Goal: Task Accomplishment & Management: Manage account settings

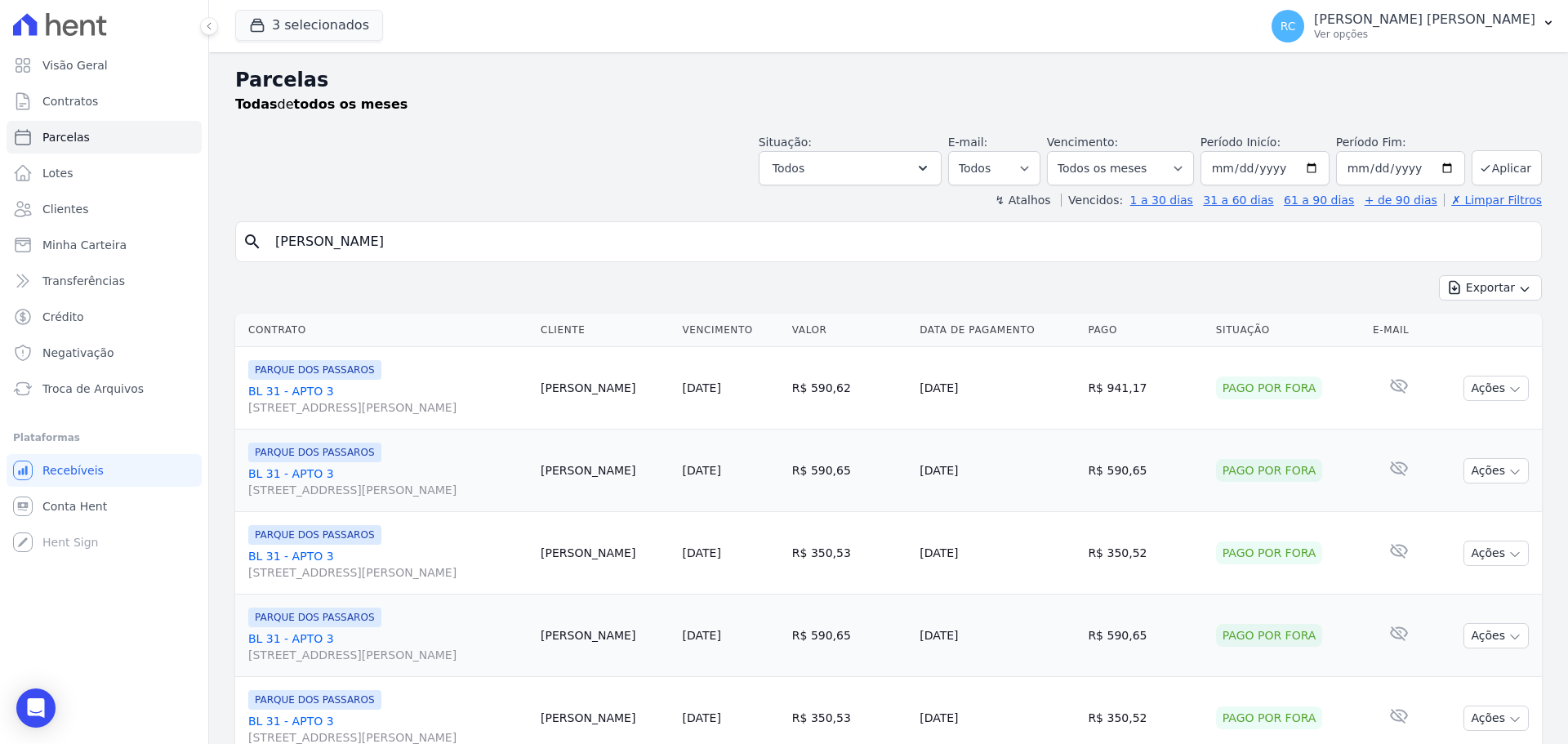
select select
click at [106, 497] on link "Conta Hent" at bounding box center [103, 506] width 195 height 32
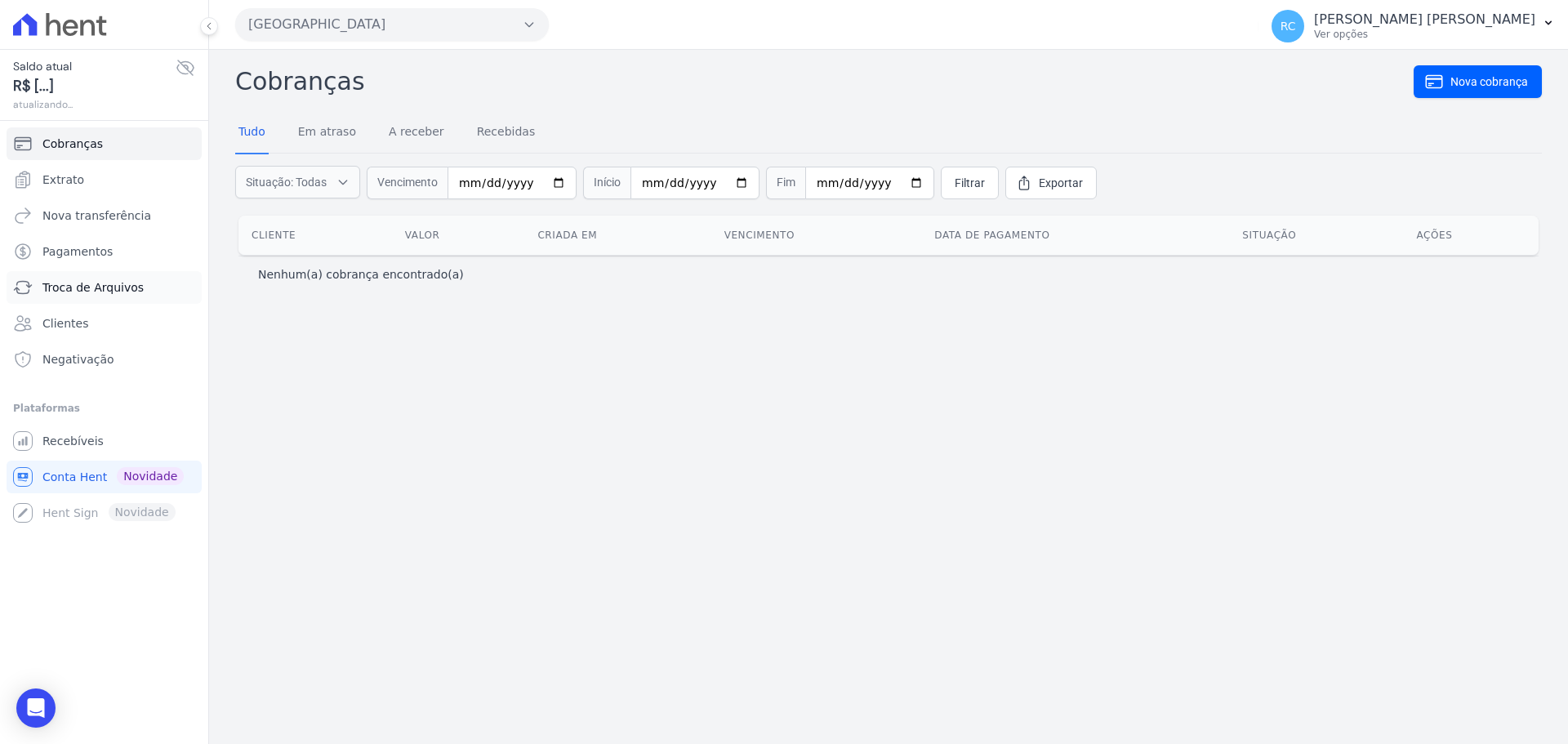
click at [147, 292] on link "Troca de Arquivos" at bounding box center [103, 287] width 195 height 32
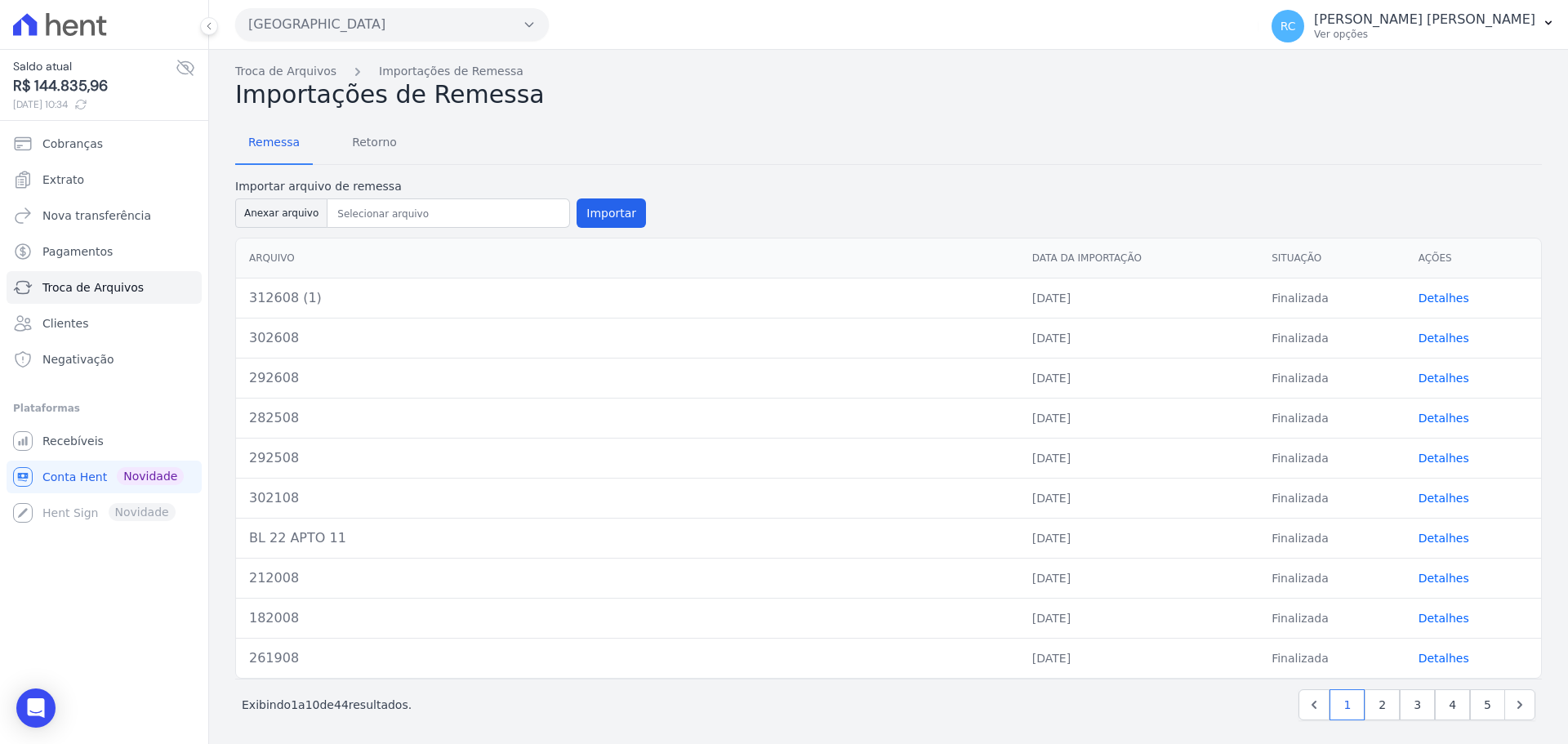
click at [459, 27] on button "[GEOGRAPHIC_DATA]" at bounding box center [392, 24] width 313 height 32
click at [444, 26] on button "[GEOGRAPHIC_DATA]" at bounding box center [392, 24] width 313 height 32
click at [404, 41] on div "Parque Dos Passaros CAVAZANI EMPREENDIMENTOS IMOBILIARIOS PARQUE DAS FLORES PAR…" at bounding box center [744, 24] width 1016 height 51
click at [414, 22] on button "[GEOGRAPHIC_DATA]" at bounding box center [392, 24] width 313 height 32
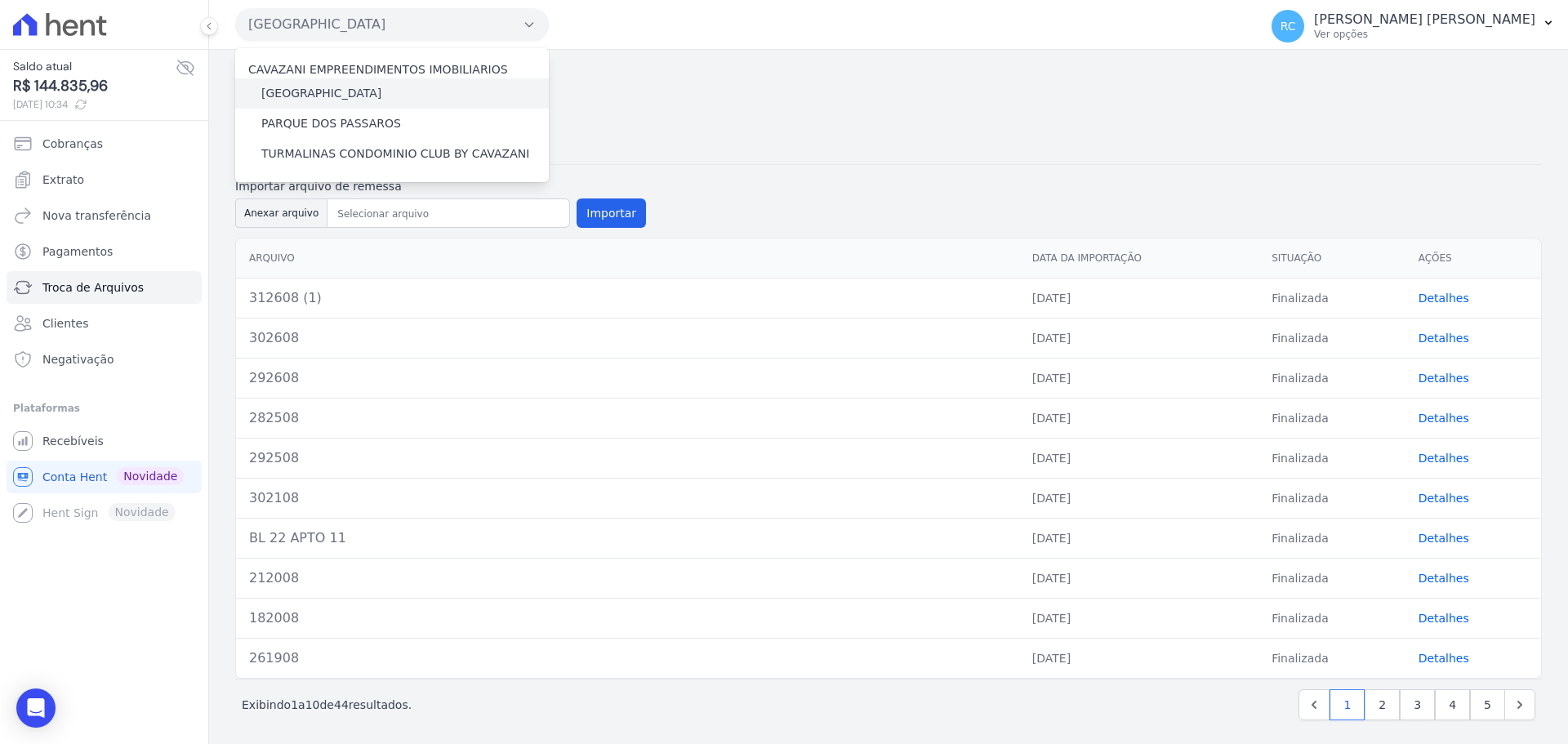
click at [366, 99] on label "[GEOGRAPHIC_DATA]" at bounding box center [322, 93] width 120 height 18
click at [0, 0] on input "[GEOGRAPHIC_DATA]" at bounding box center [0, 0] width 0 height 0
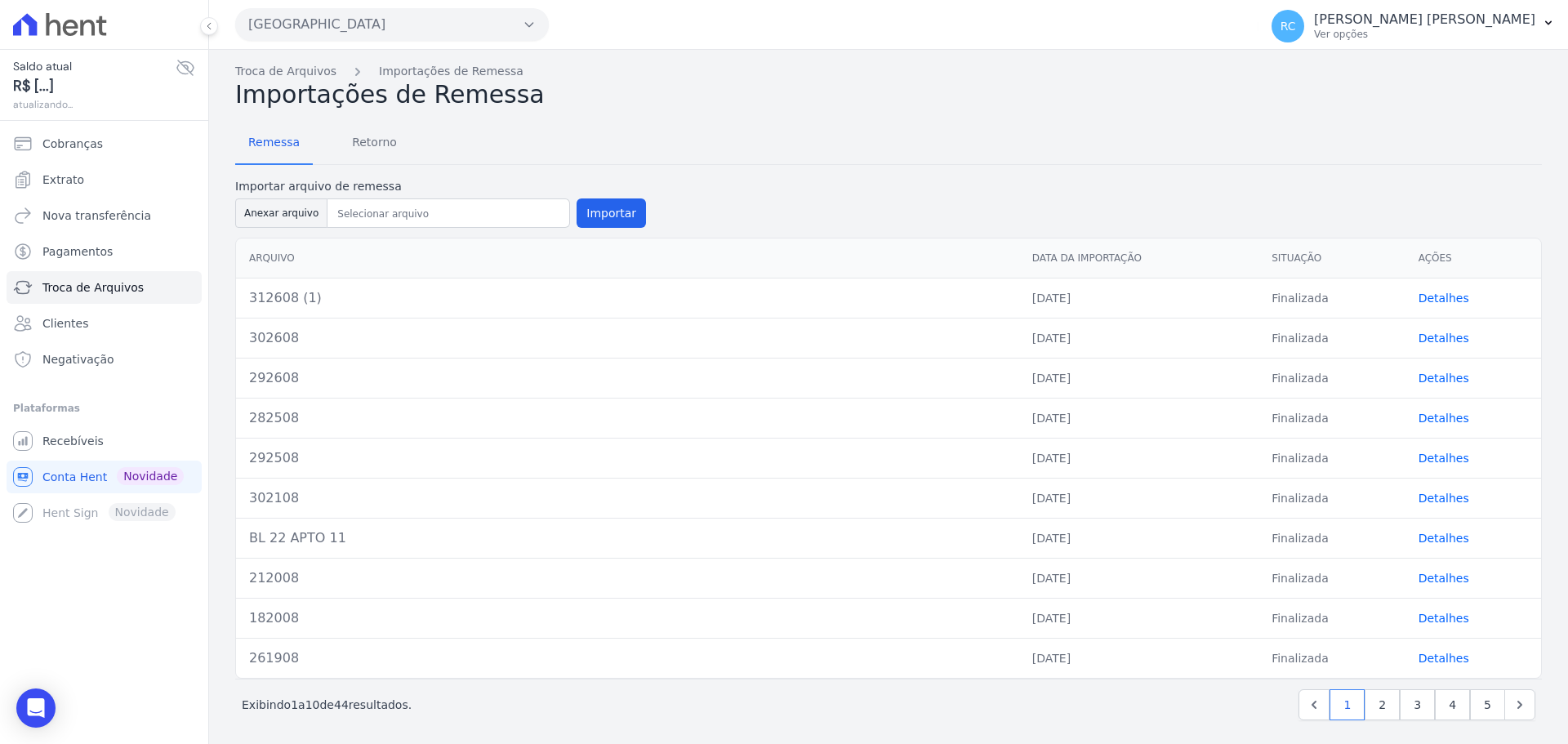
click at [450, 25] on button "[GEOGRAPHIC_DATA]" at bounding box center [392, 24] width 313 height 32
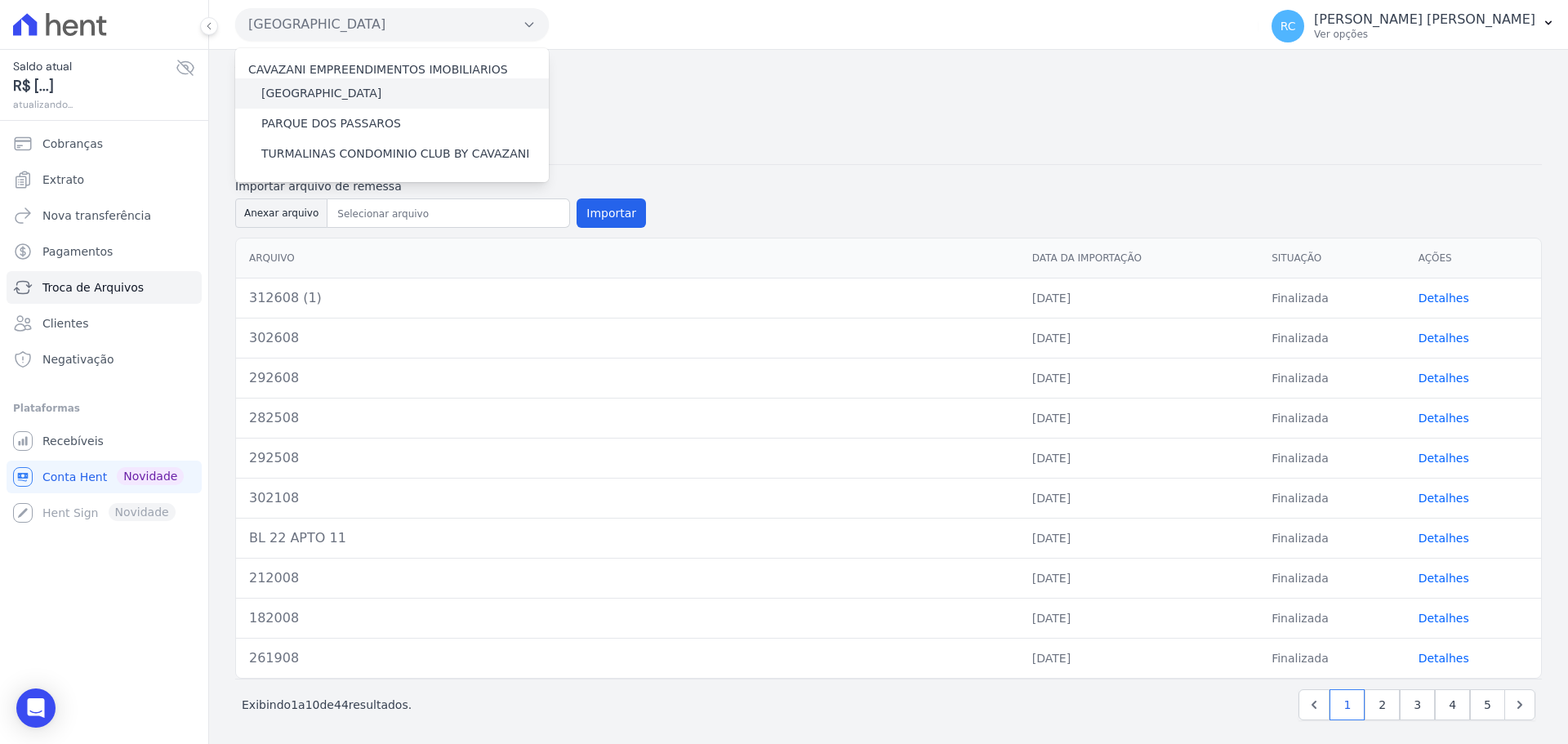
click at [351, 94] on label "[GEOGRAPHIC_DATA]" at bounding box center [322, 93] width 120 height 18
click at [0, 0] on input "[GEOGRAPHIC_DATA]" at bounding box center [0, 0] width 0 height 0
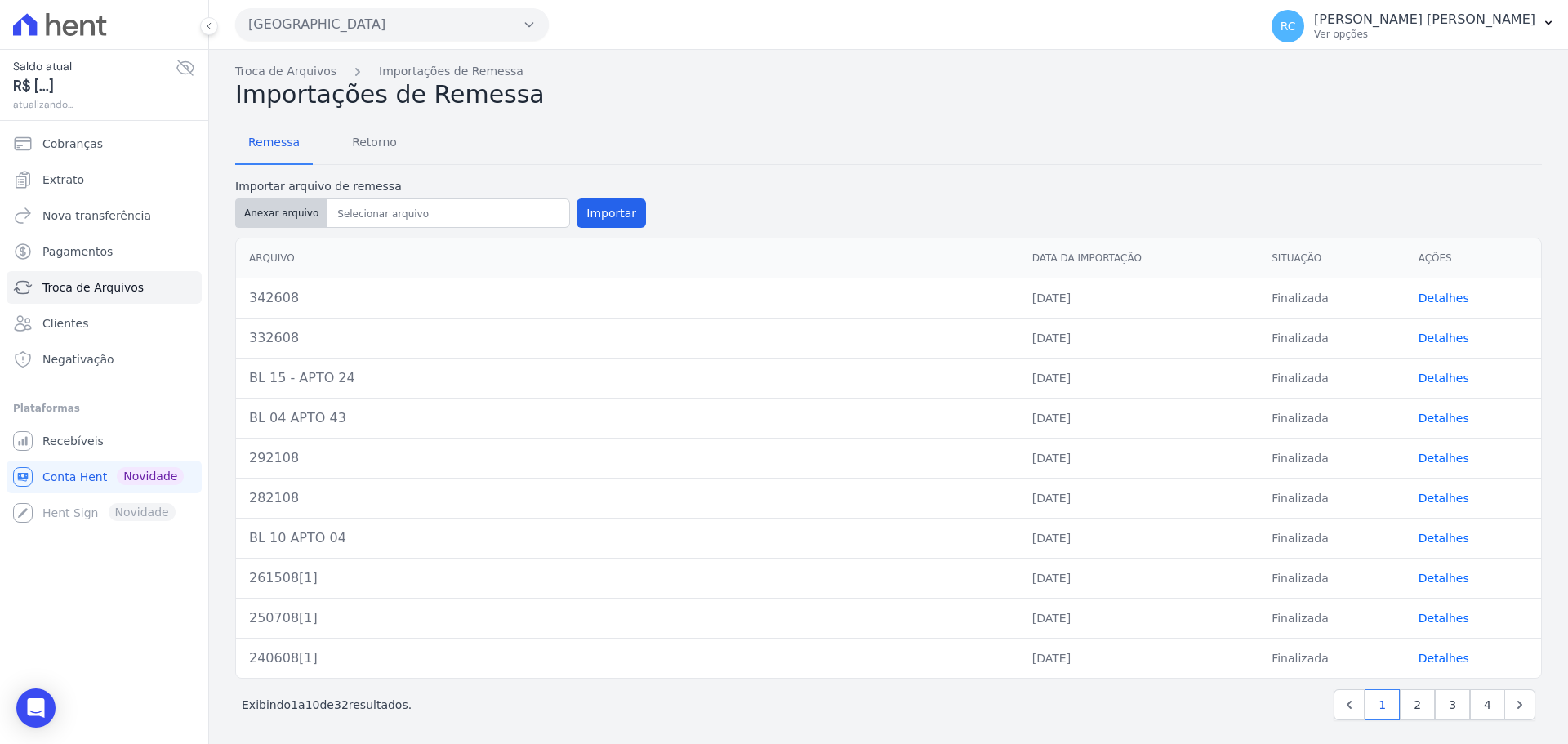
click at [284, 220] on button "Anexar arquivo" at bounding box center [282, 213] width 92 height 30
type input "352708"
click at [602, 214] on button "Importar" at bounding box center [611, 213] width 69 height 30
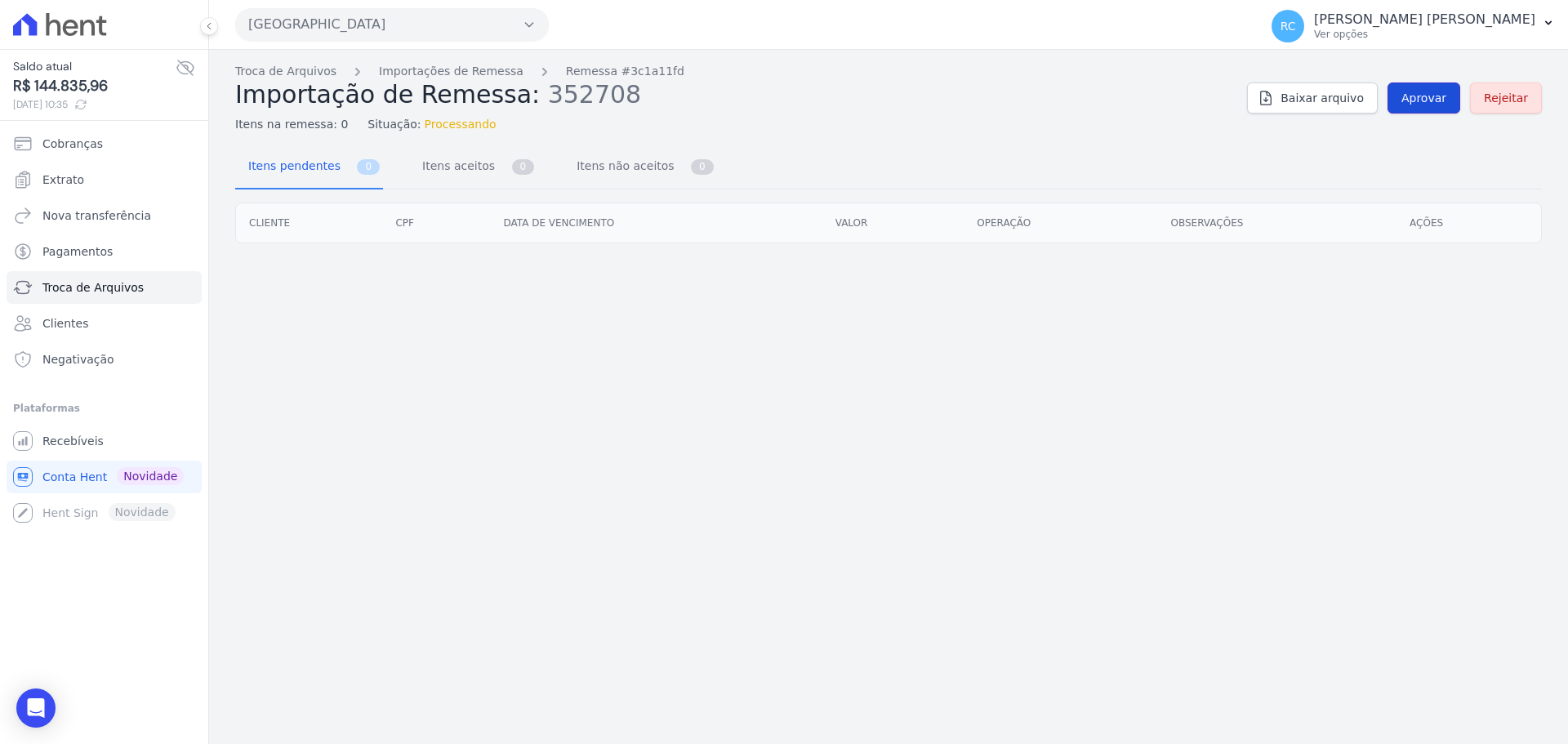
click at [1443, 98] on span "Aprovar" at bounding box center [1423, 98] width 45 height 17
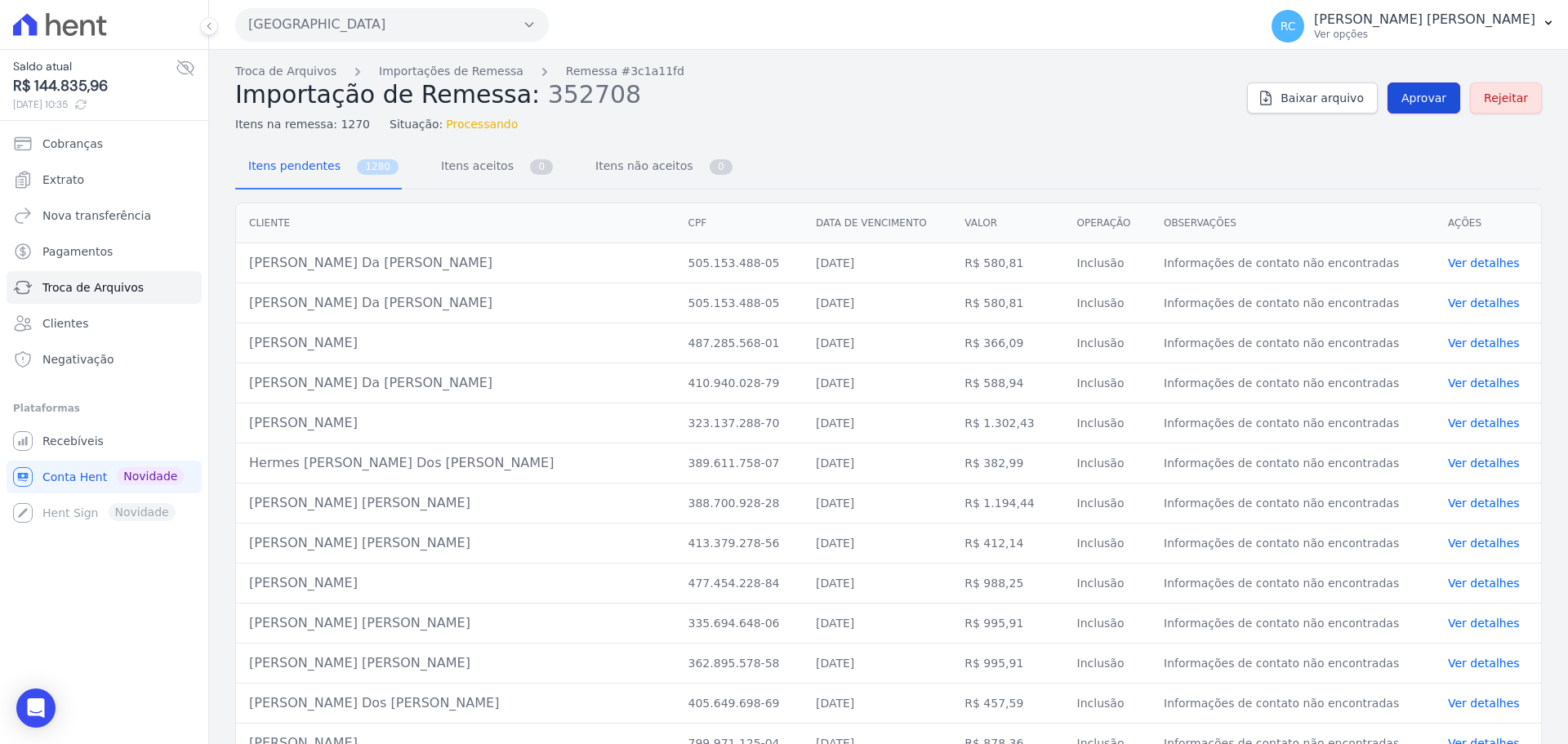
click at [1433, 102] on span "Aprovar" at bounding box center [1423, 98] width 45 height 17
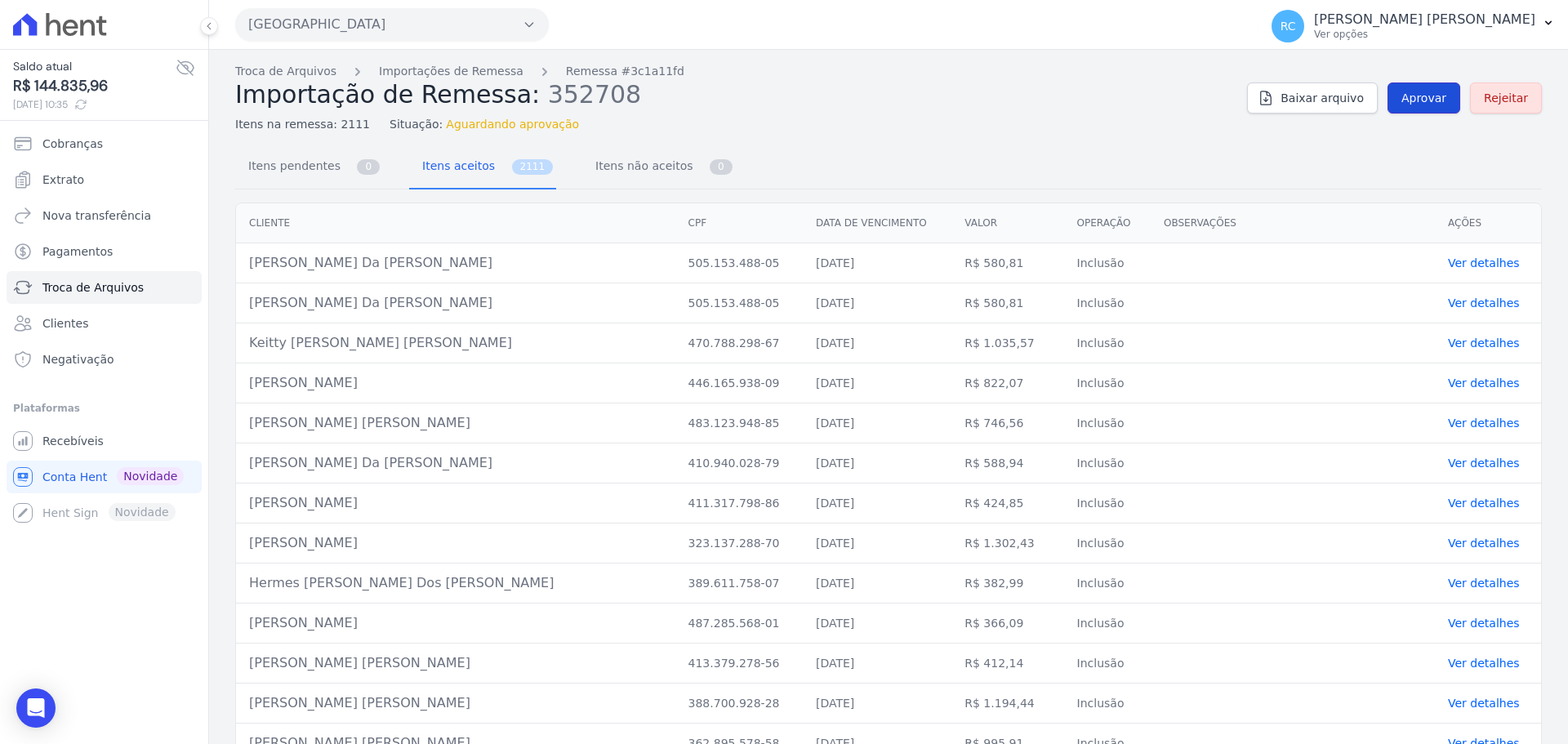
click at [1412, 99] on span "Aprovar" at bounding box center [1423, 98] width 45 height 17
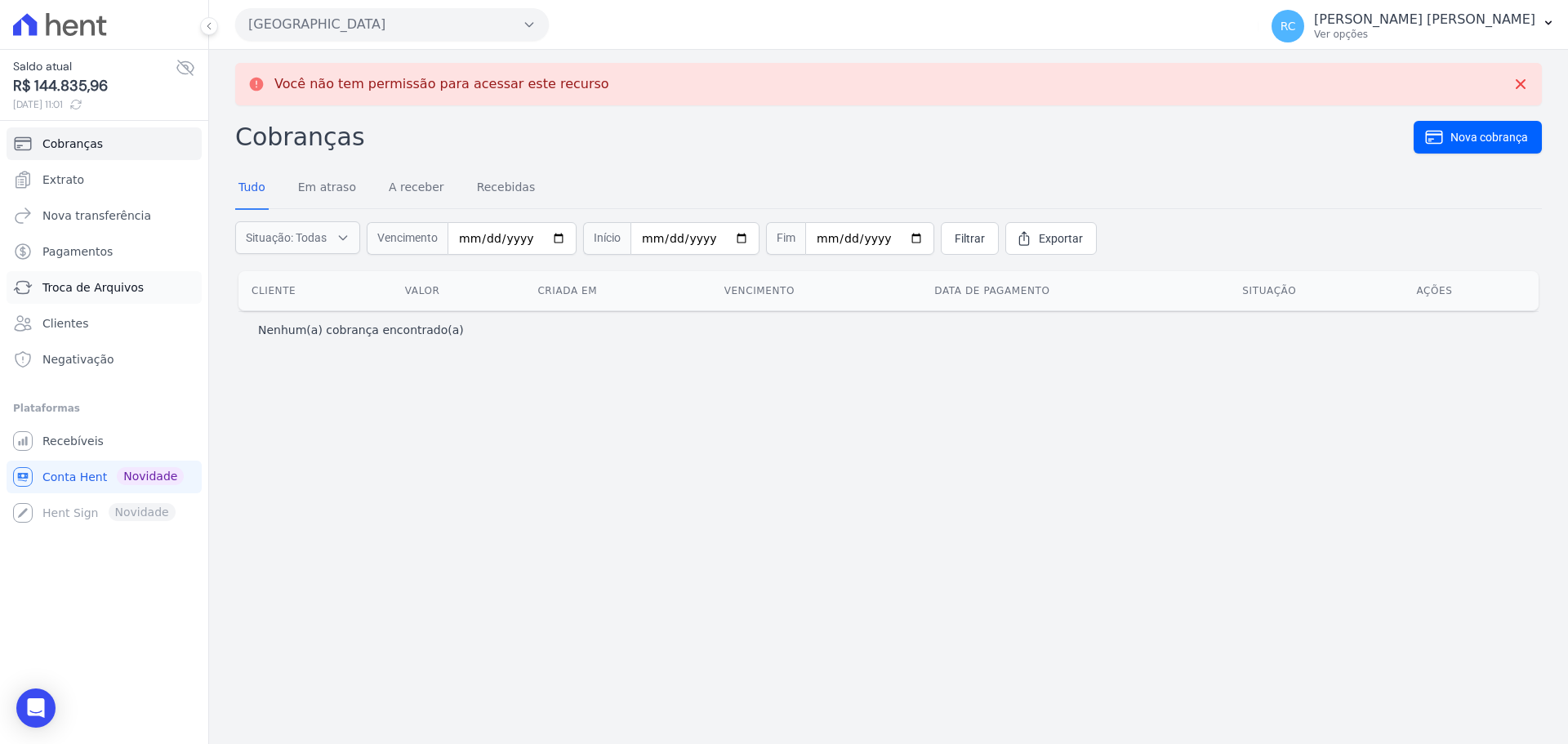
click at [105, 296] on link "Troca de Arquivos" at bounding box center [103, 287] width 195 height 32
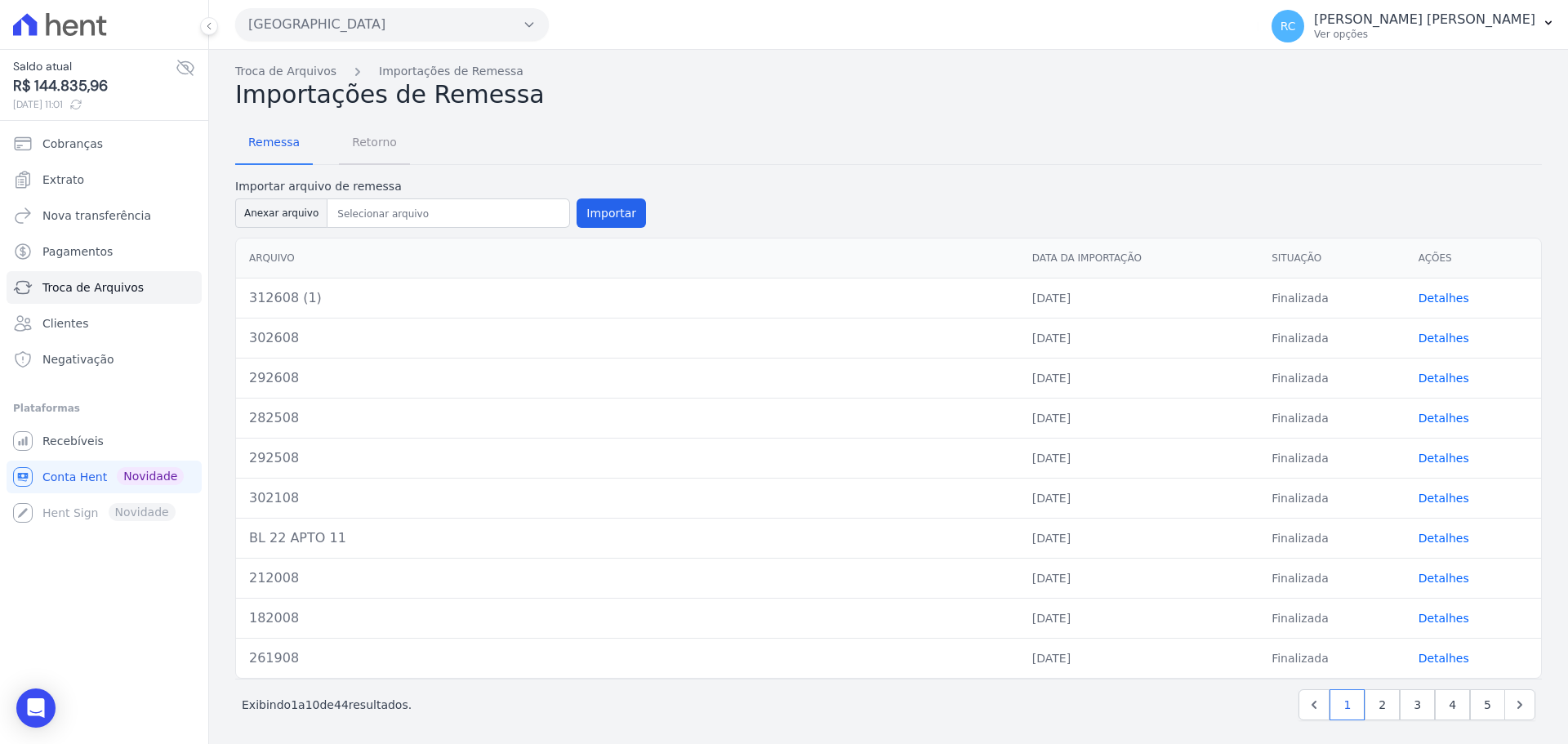
click at [363, 143] on span "Retorno" at bounding box center [374, 141] width 65 height 32
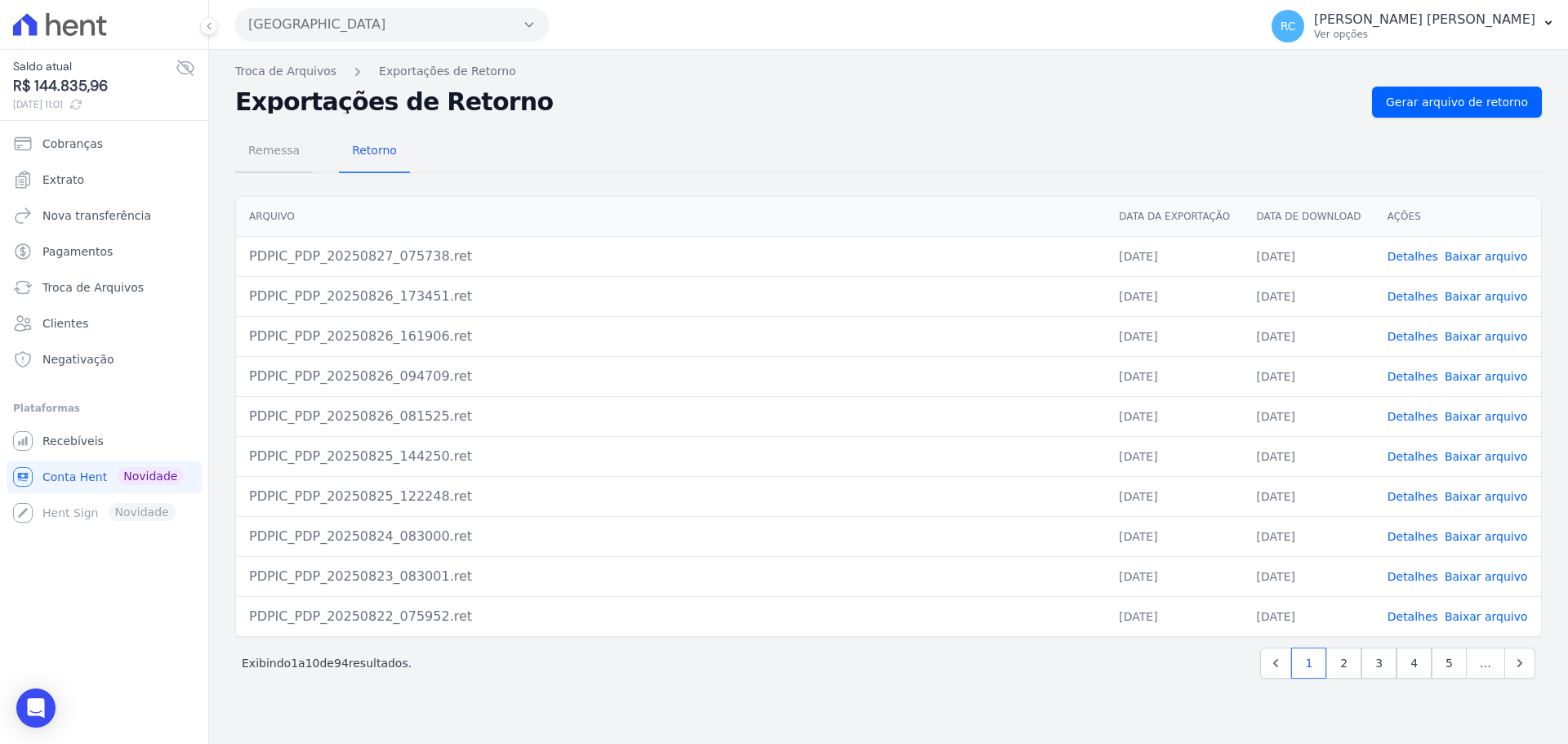
click at [263, 147] on span "Remessa" at bounding box center [273, 150] width 71 height 32
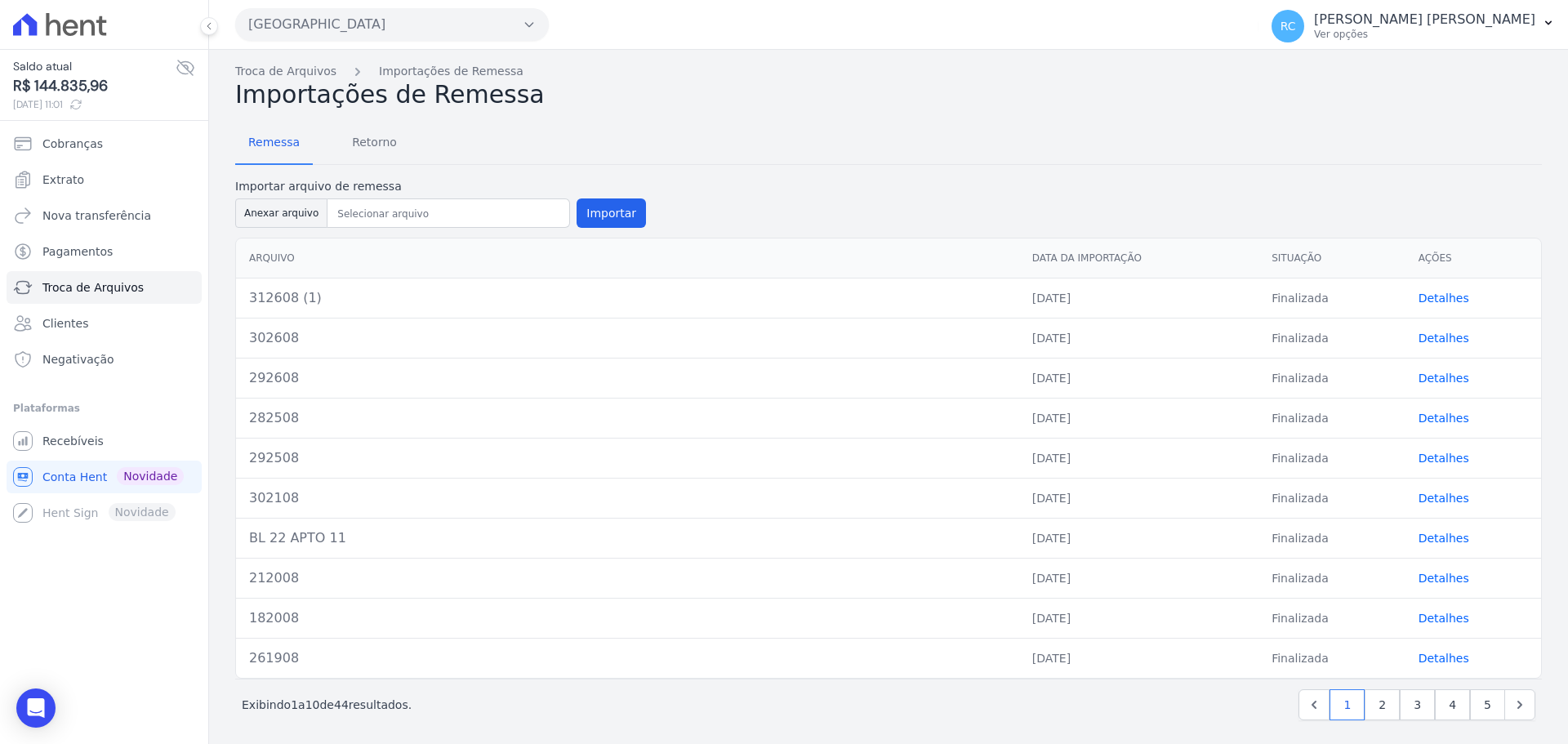
click at [1440, 297] on link "Detalhes" at bounding box center [1443, 298] width 51 height 13
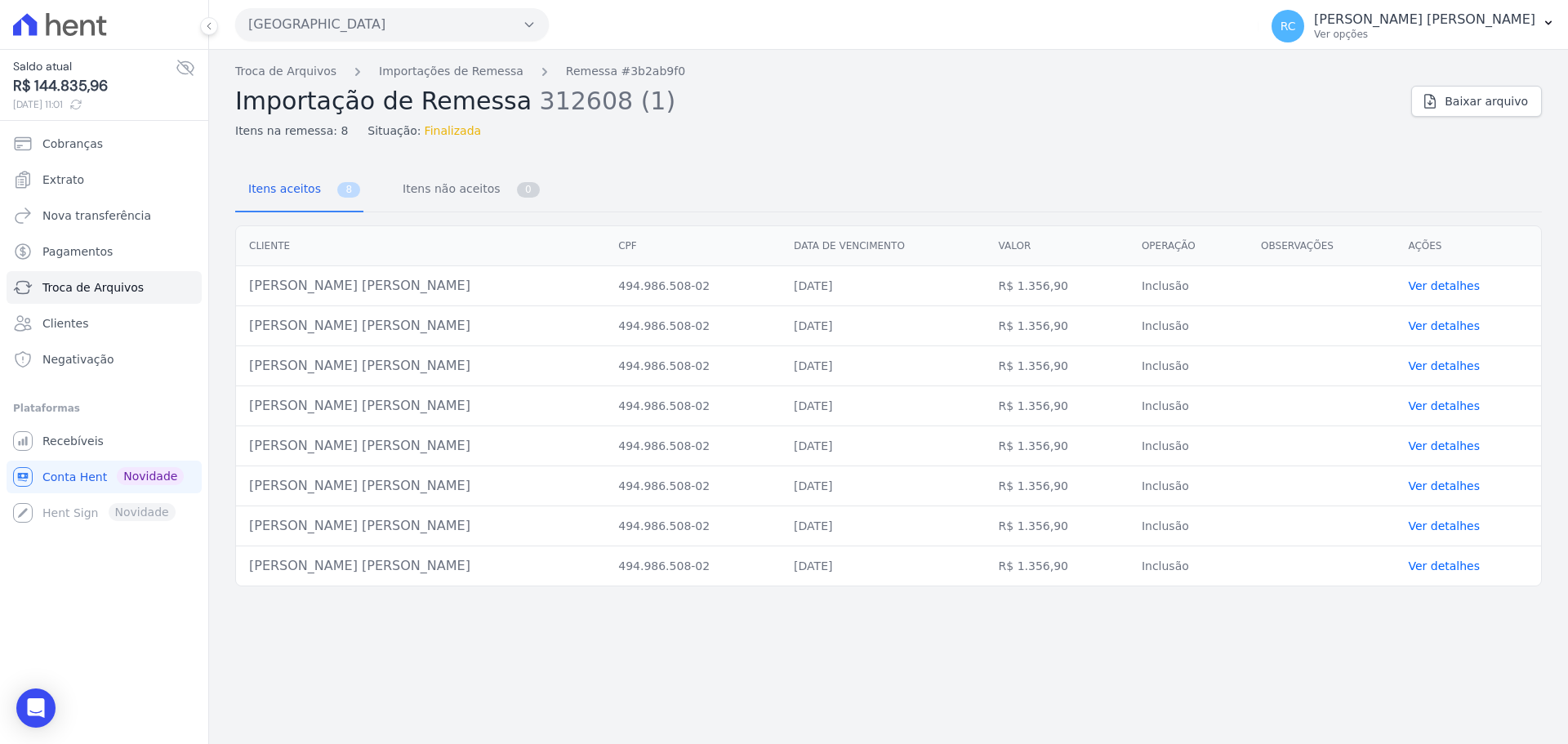
click at [373, 33] on button "[GEOGRAPHIC_DATA]" at bounding box center [392, 24] width 313 height 32
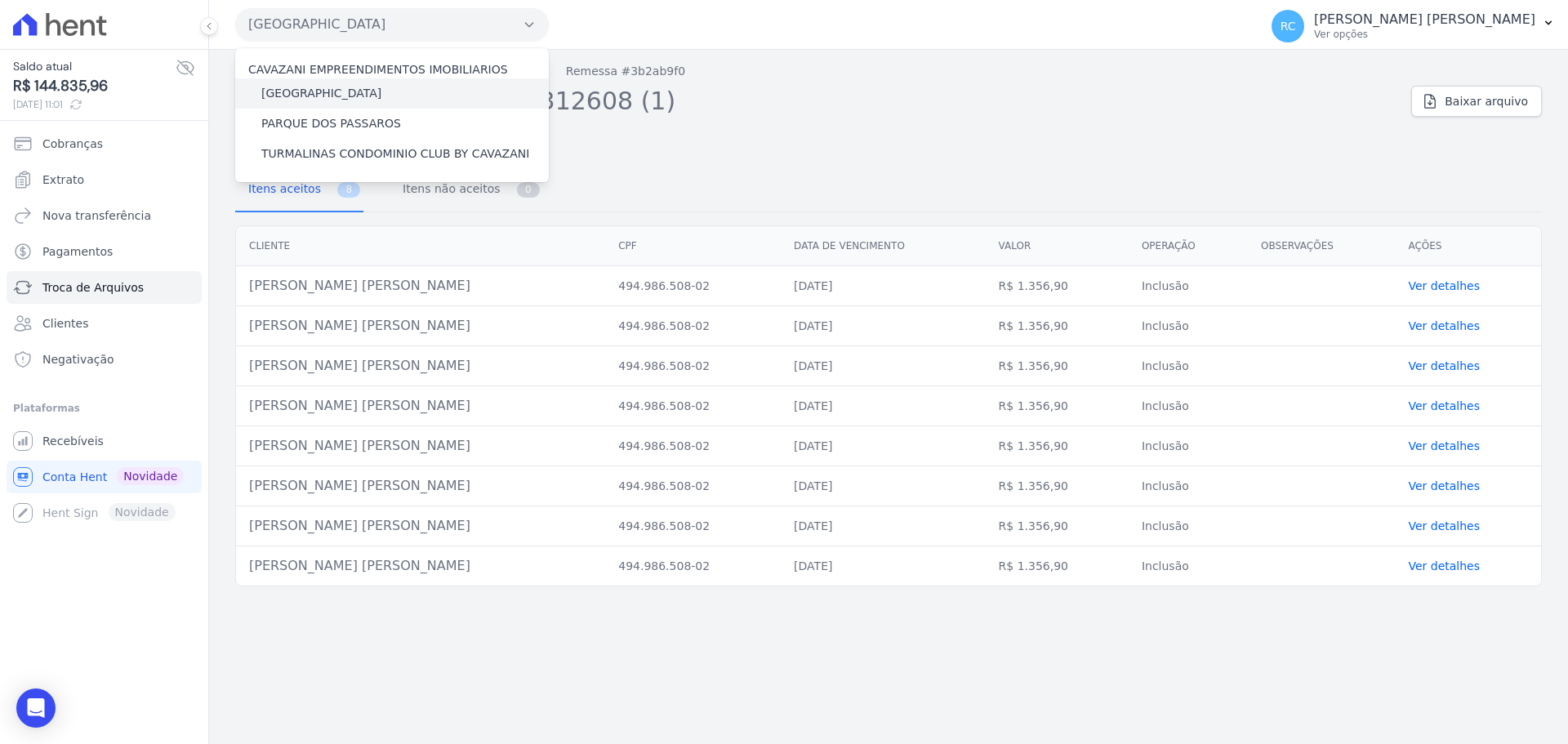
click at [338, 95] on label "PARQUE DAS FLORES" at bounding box center [322, 93] width 120 height 18
click at [0, 0] on input "PARQUE DAS FLORES" at bounding box center [0, 0] width 0 height 0
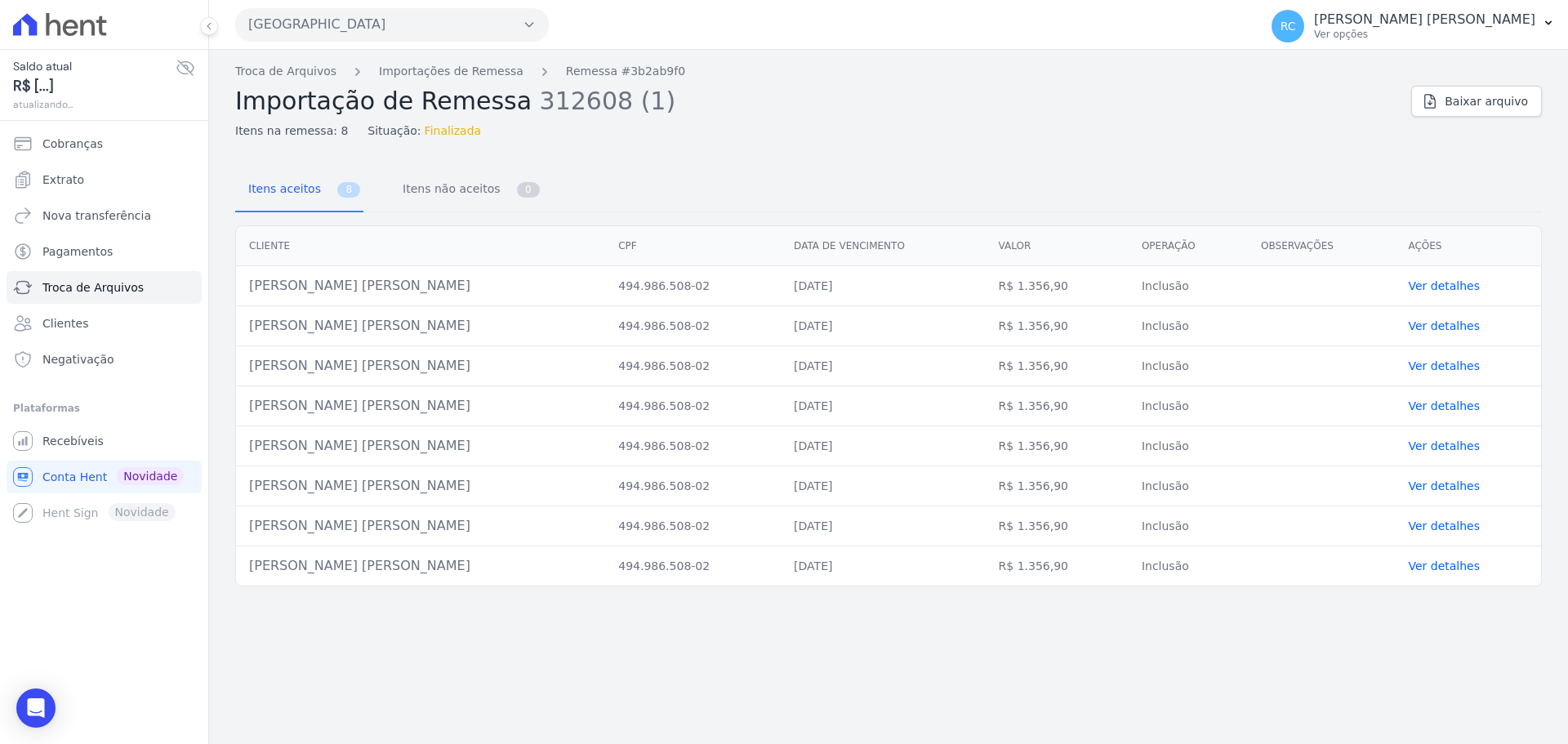
click at [416, 26] on button "Parque Dos Passaros" at bounding box center [392, 24] width 313 height 32
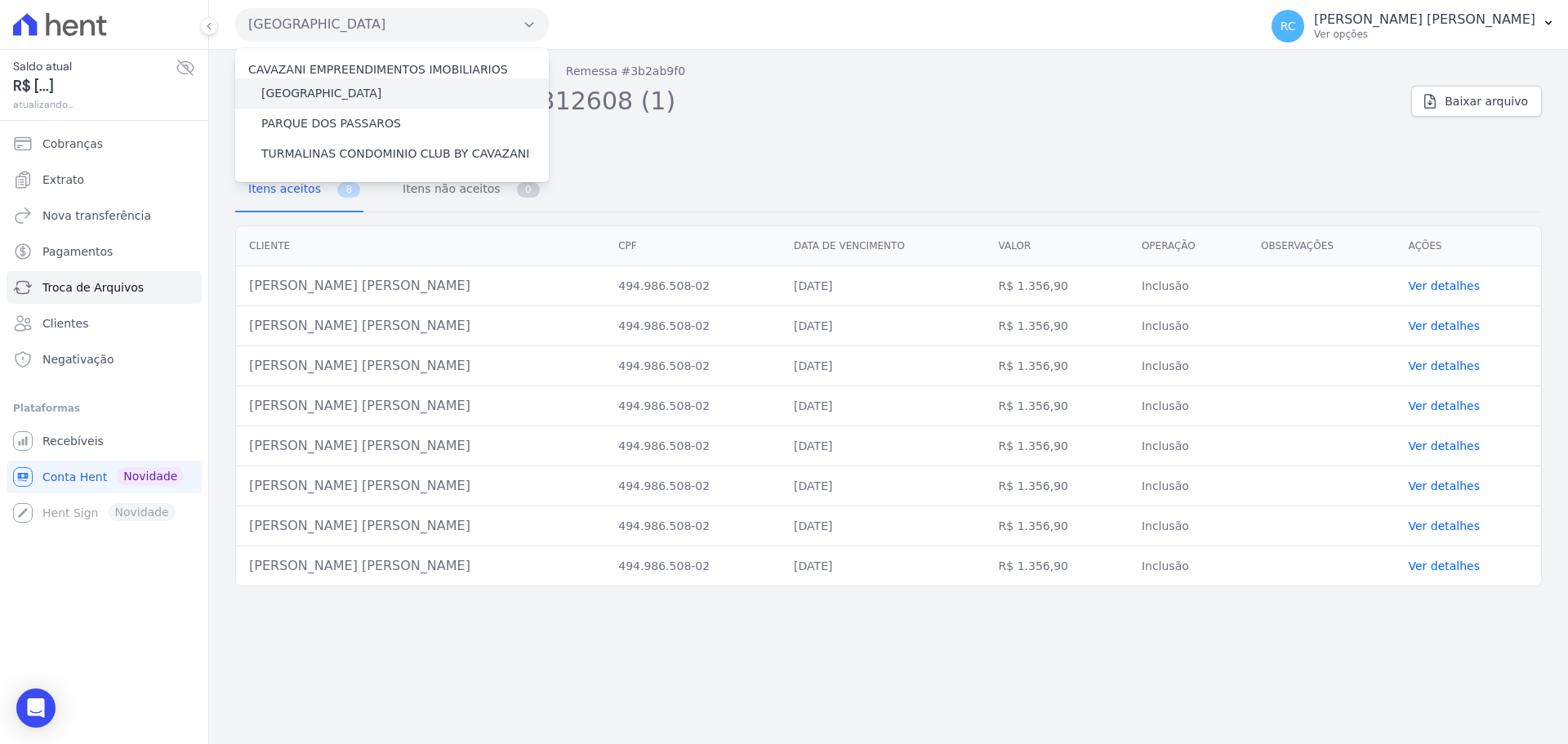
click at [365, 91] on label "PARQUE DAS FLORES" at bounding box center [322, 93] width 120 height 18
click at [0, 0] on input "PARQUE DAS FLORES" at bounding box center [0, 0] width 0 height 0
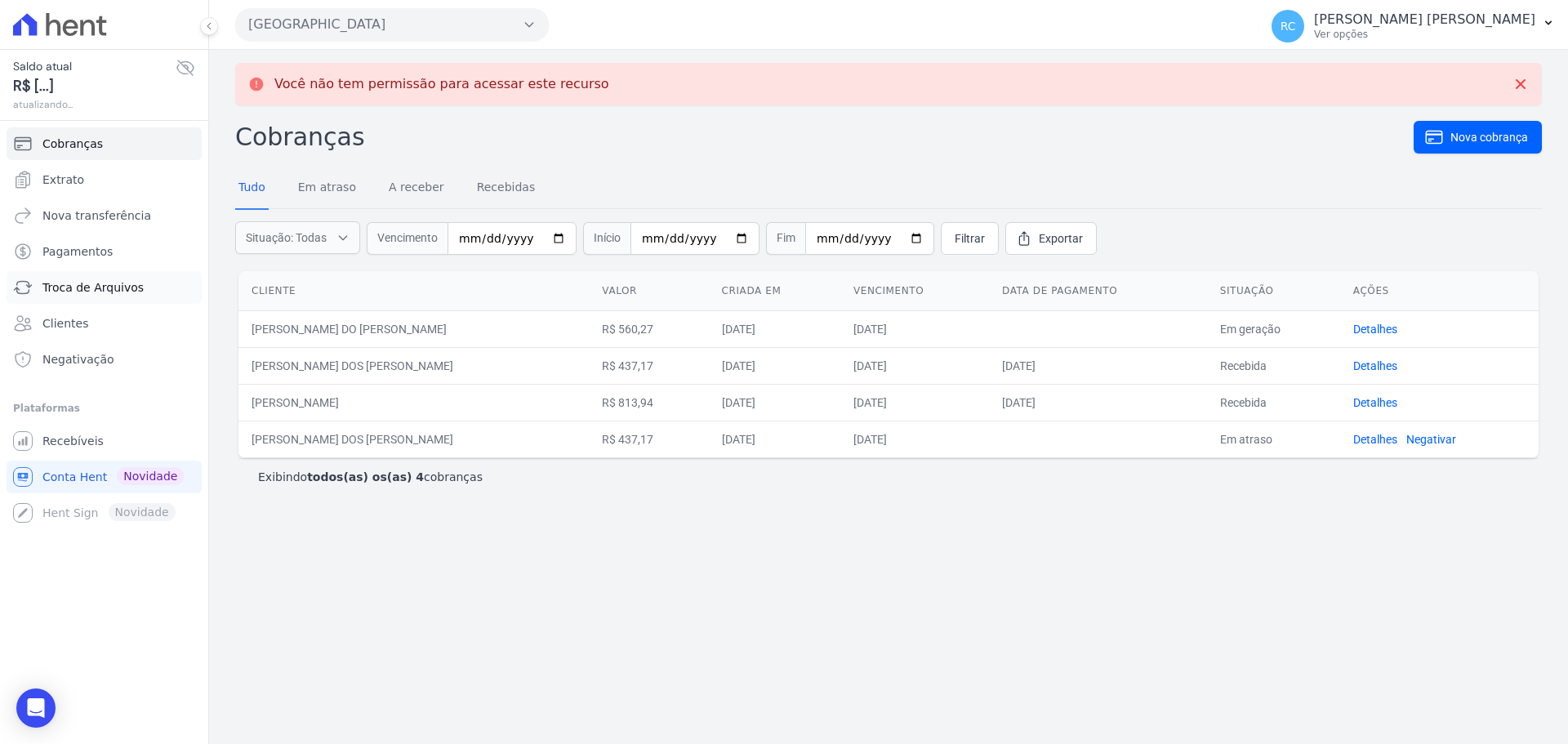
click at [109, 287] on span "Troca de Arquivos" at bounding box center [93, 287] width 102 height 17
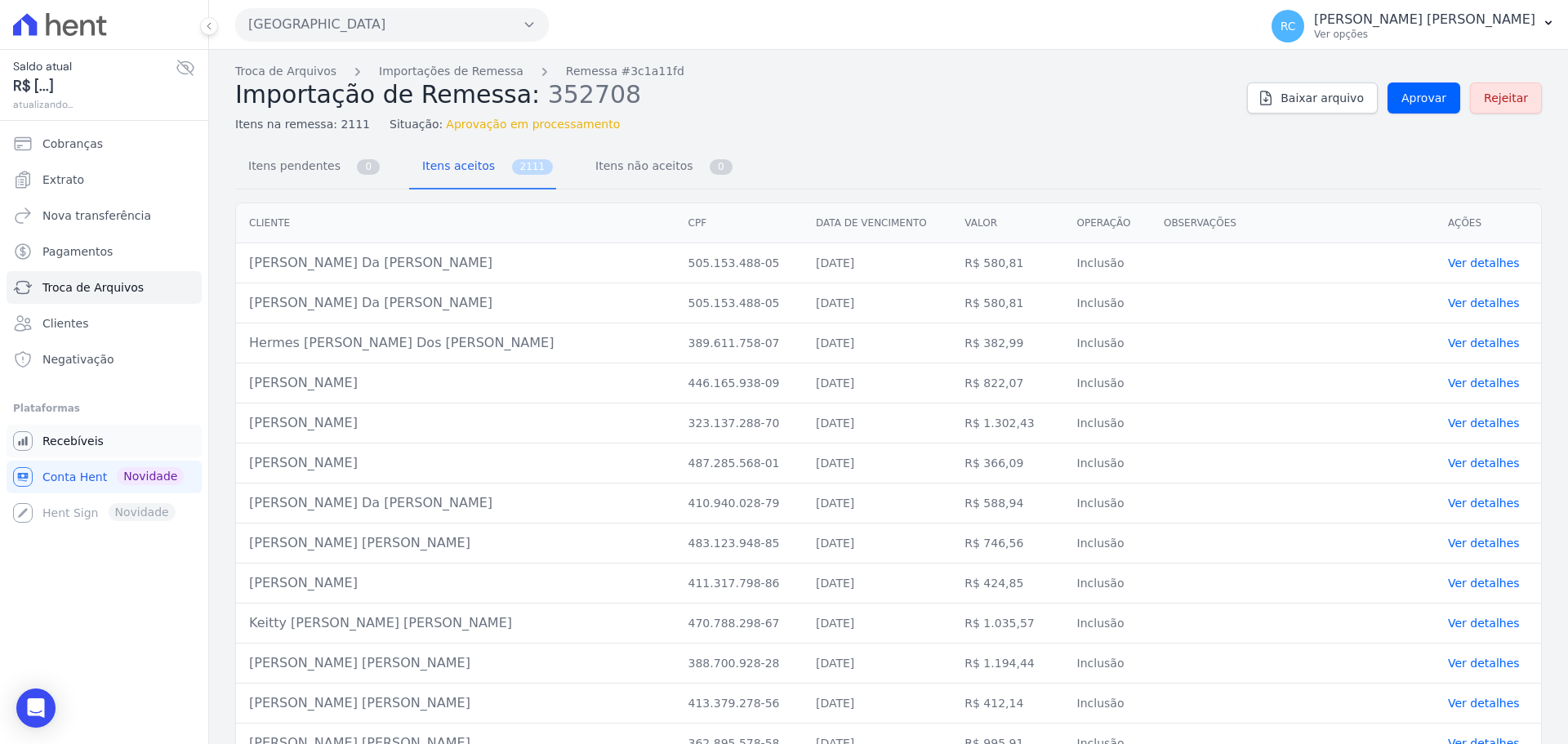
click at [75, 446] on span "Recebíveis" at bounding box center [73, 441] width 61 height 17
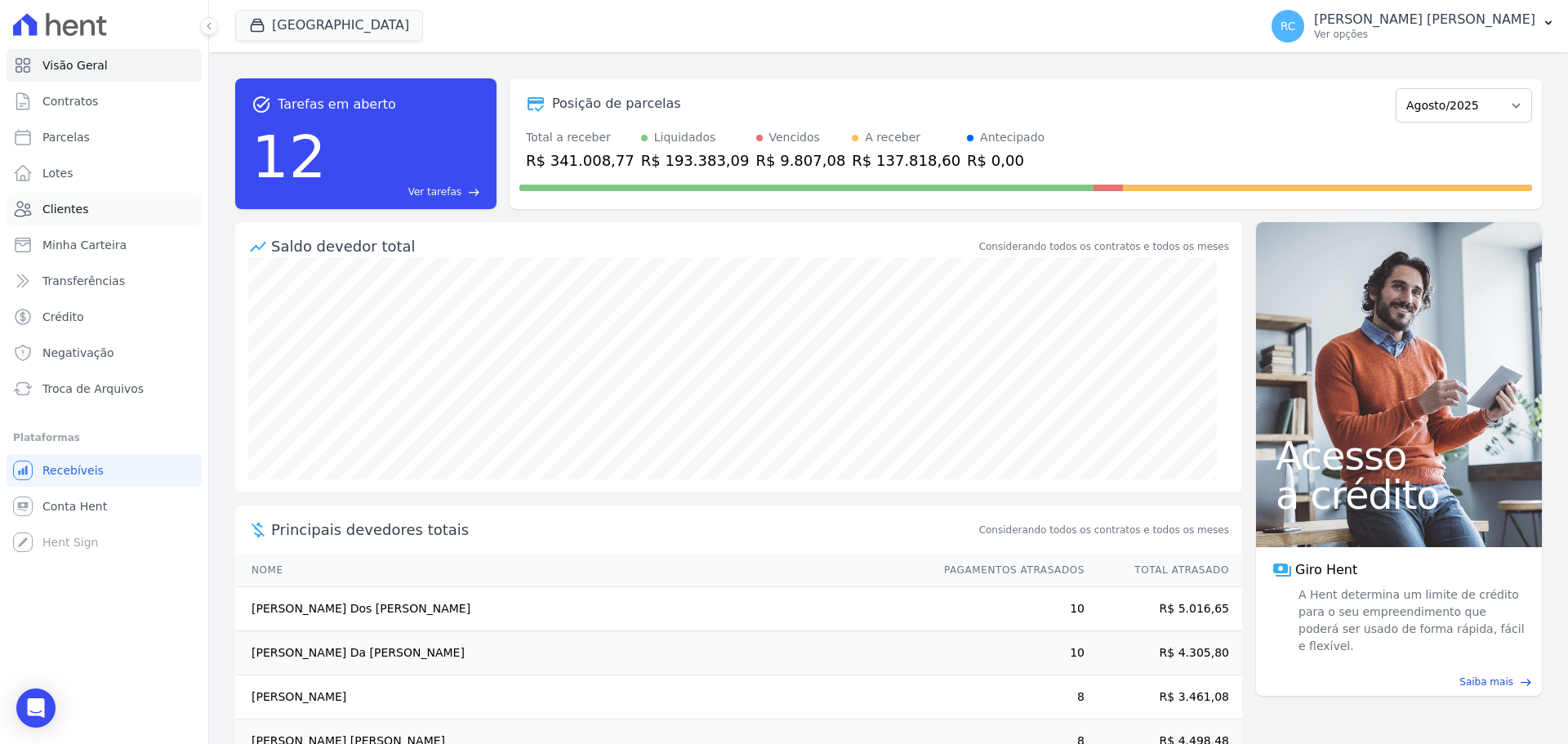
click at [67, 223] on link "Clientes" at bounding box center [103, 209] width 195 height 32
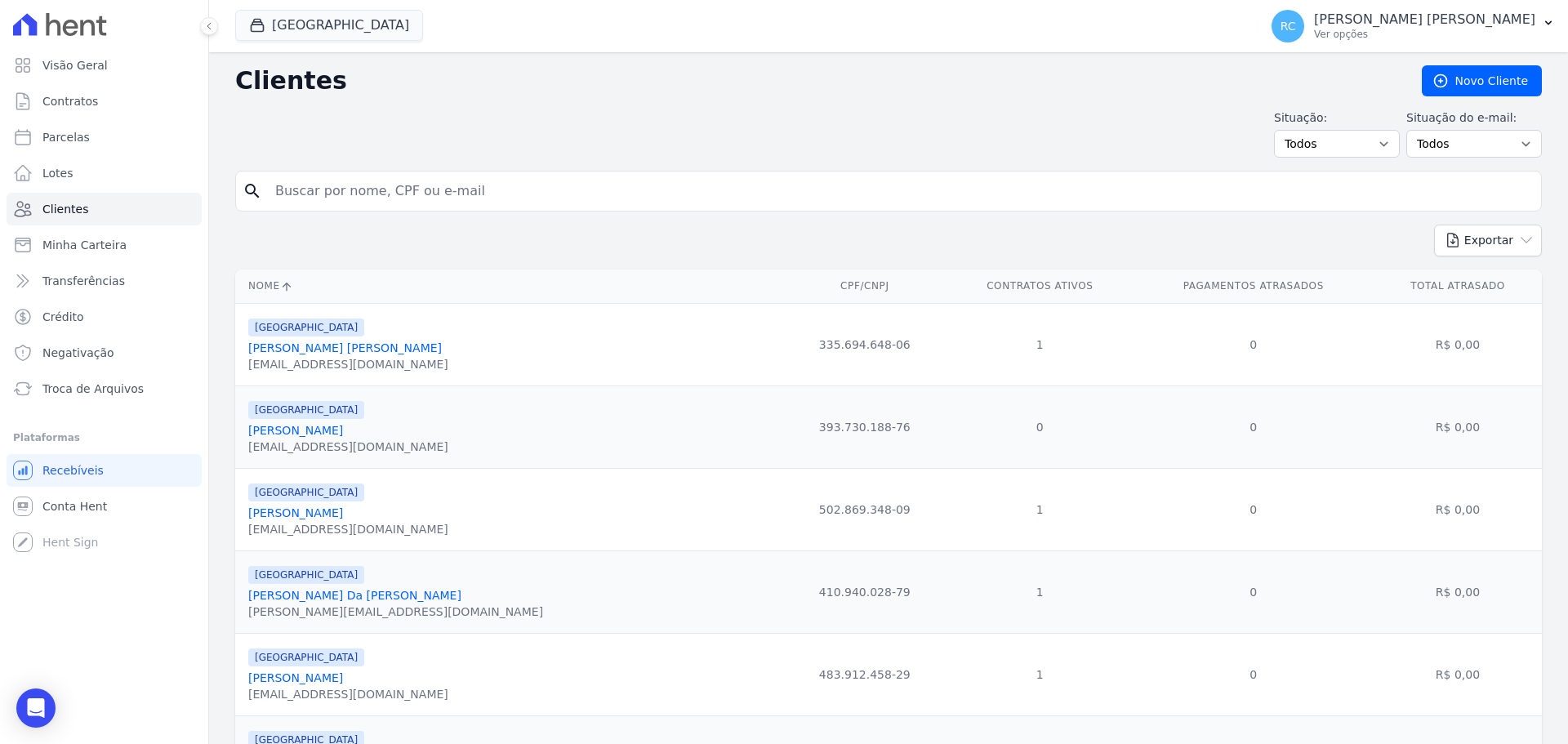
click at [441, 187] on input "search" at bounding box center [899, 190] width 1269 height 32
paste input "EMILE SILVESTRE DE CASTRO EZEQUIEL"
type input "EMILE SILVESTRE DE CASTRO EZEQUIEL"
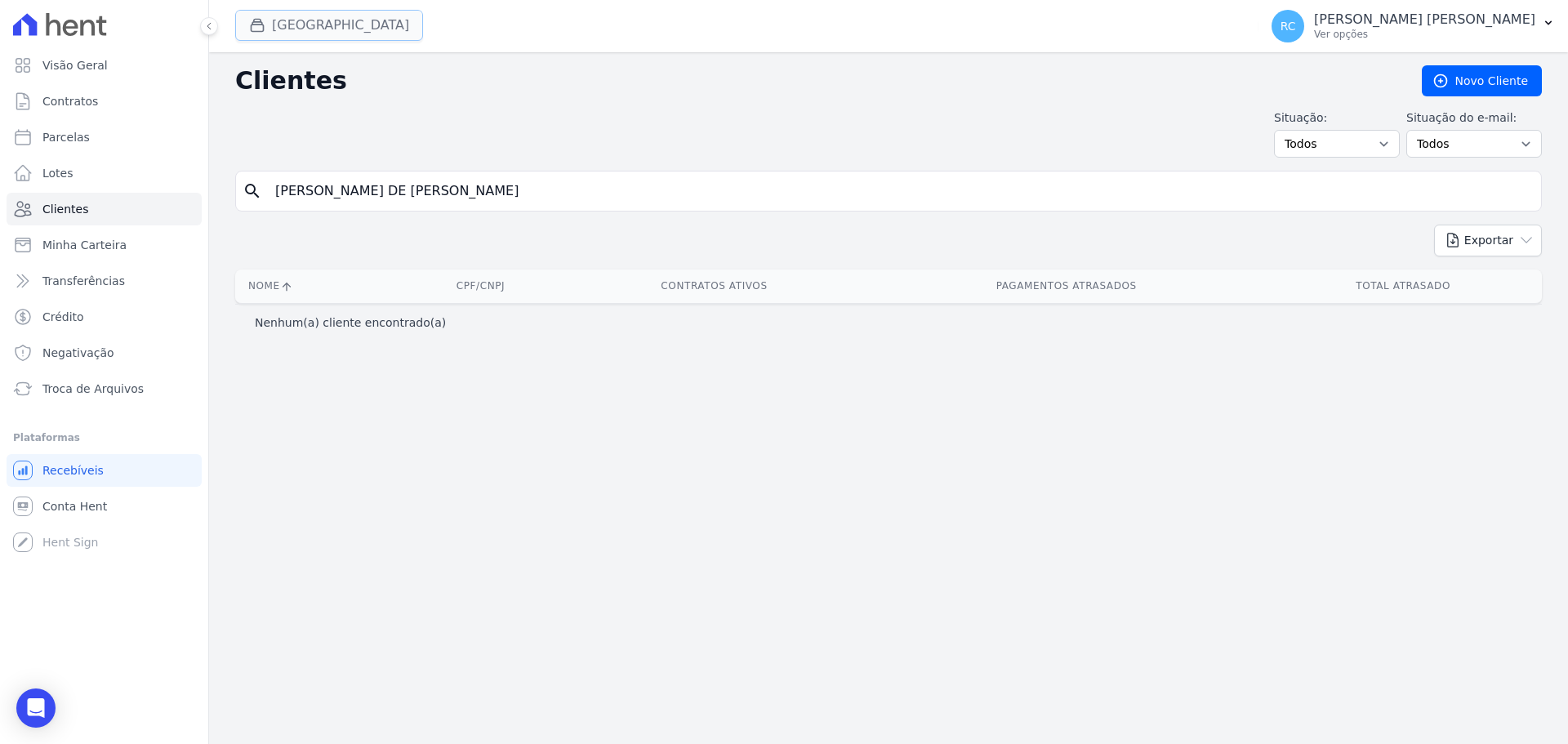
click at [382, 18] on button "Parque Das Flores" at bounding box center [329, 26] width 188 height 31
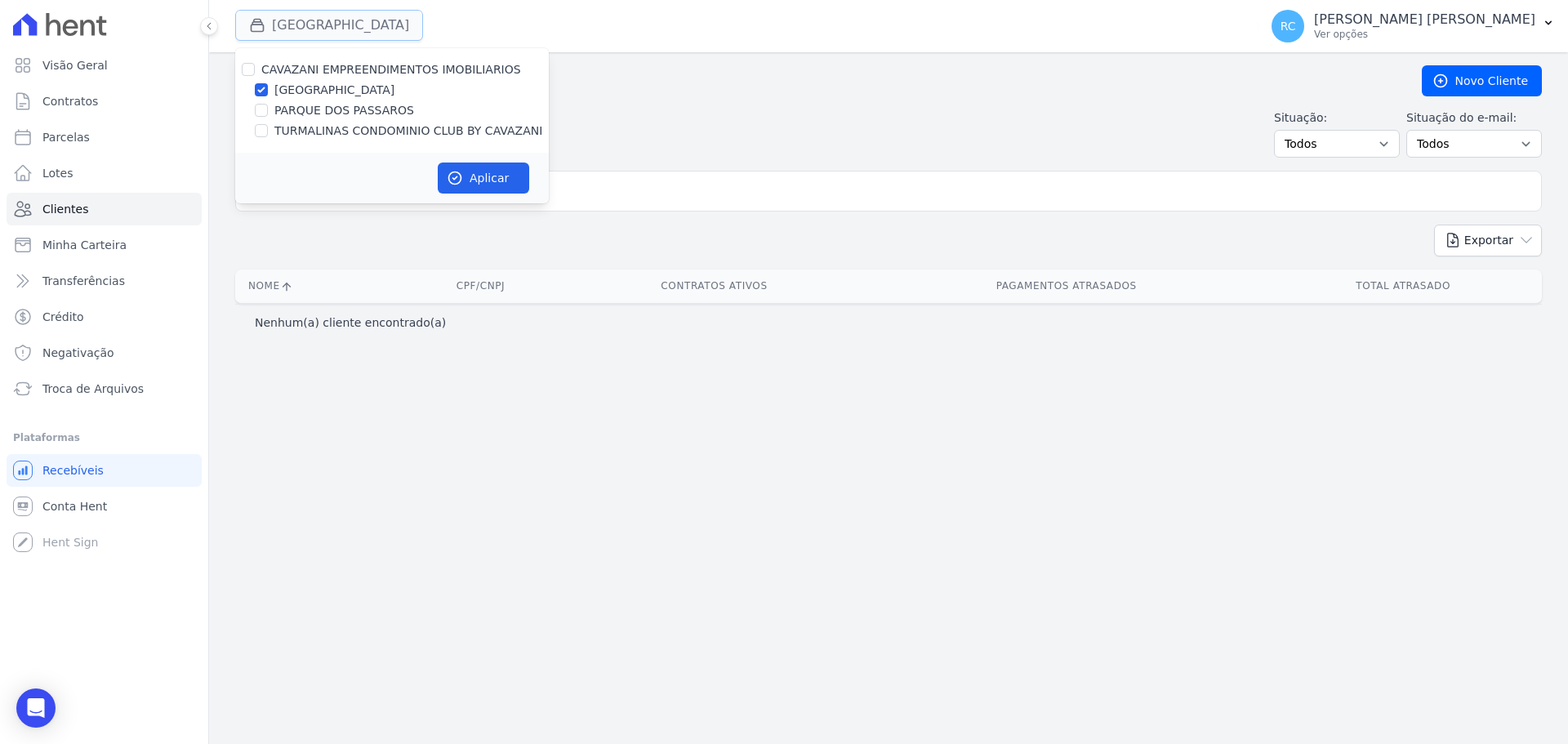
click at [383, 16] on button "Parque Das Flores" at bounding box center [329, 26] width 188 height 31
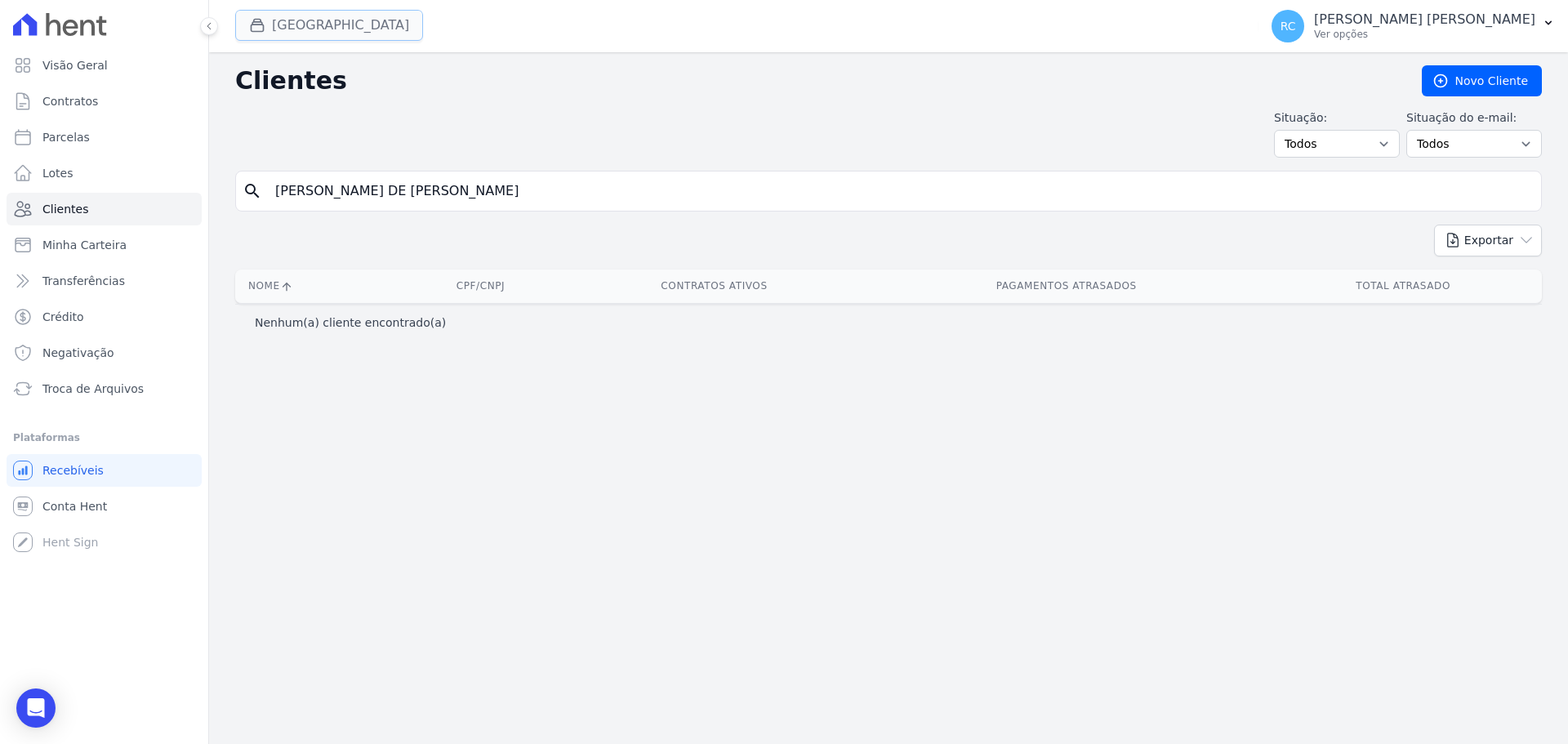
drag, startPoint x: 372, startPoint y: 18, endPoint x: 315, endPoint y: 39, distance: 60.7
click at [371, 18] on button "Parque Das Flores" at bounding box center [329, 26] width 188 height 31
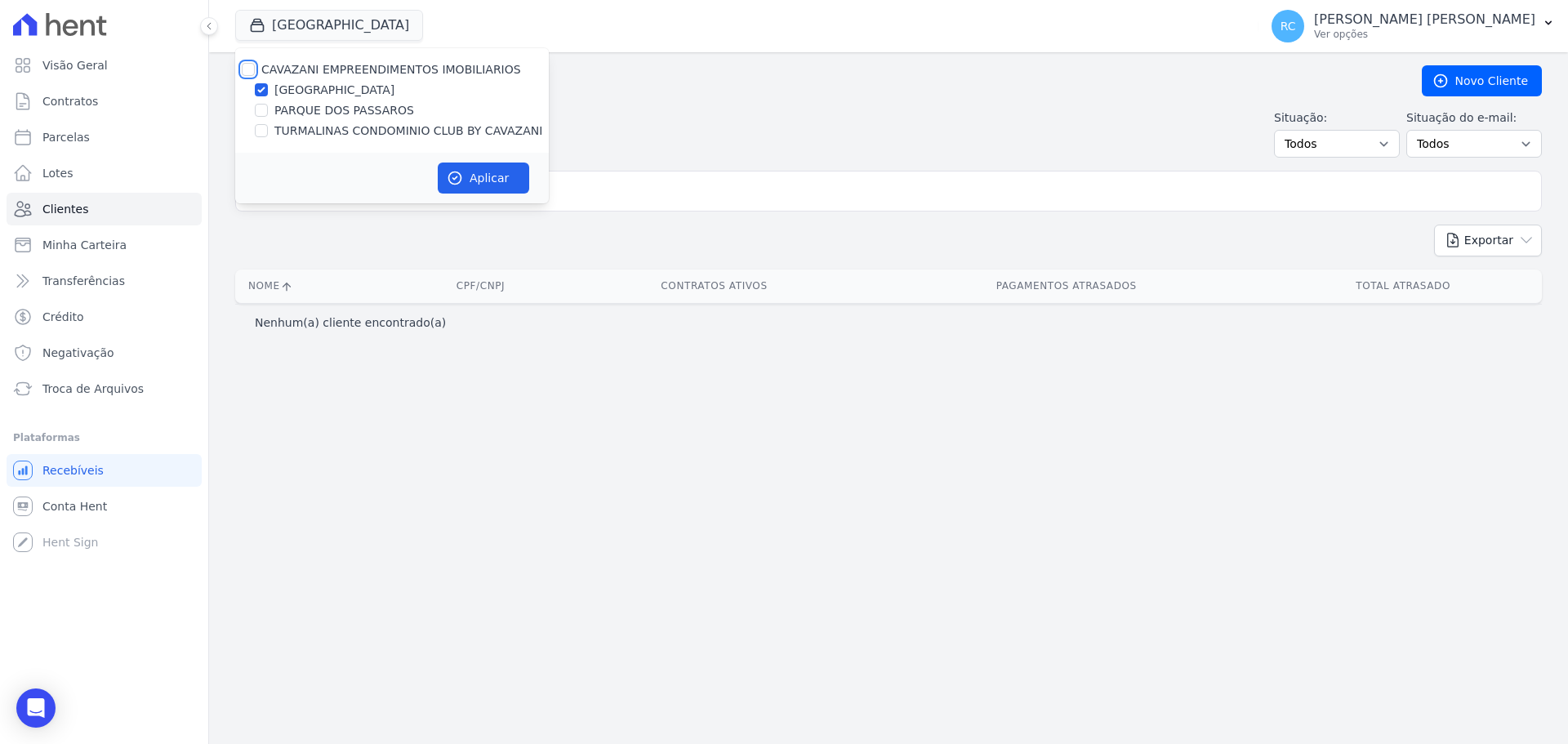
click at [244, 69] on input "CAVAZANI EMPREENDIMENTOS IMOBILIARIOS" at bounding box center [249, 69] width 13 height 13
checkbox input "true"
click at [472, 173] on button "Aplicar" at bounding box center [483, 178] width 91 height 31
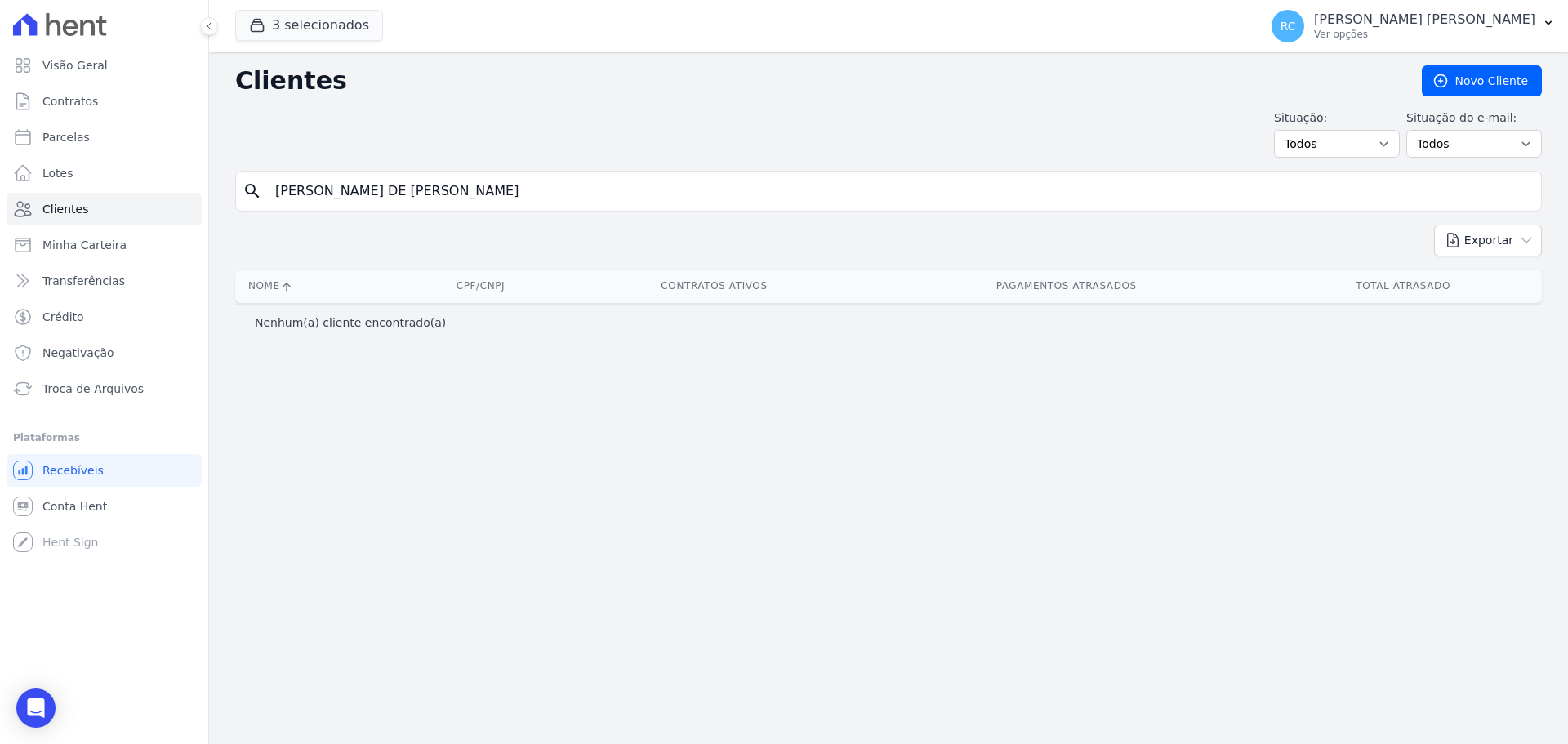
click at [602, 190] on input "EMILE SILVESTRE DE CASTRO EZEQUIEL" at bounding box center [899, 190] width 1269 height 32
drag, startPoint x: 404, startPoint y: 184, endPoint x: 784, endPoint y: 142, distance: 382.3
click at [784, 142] on div "Clientes Novo Cliente Situação: Todos Adimplentes Inadimplentes Situação do e-m…" at bounding box center [888, 398] width 1358 height 691
type input "EMILE SILVESTRE DE"
drag, startPoint x: 424, startPoint y: 189, endPoint x: 672, endPoint y: 72, distance: 274.2
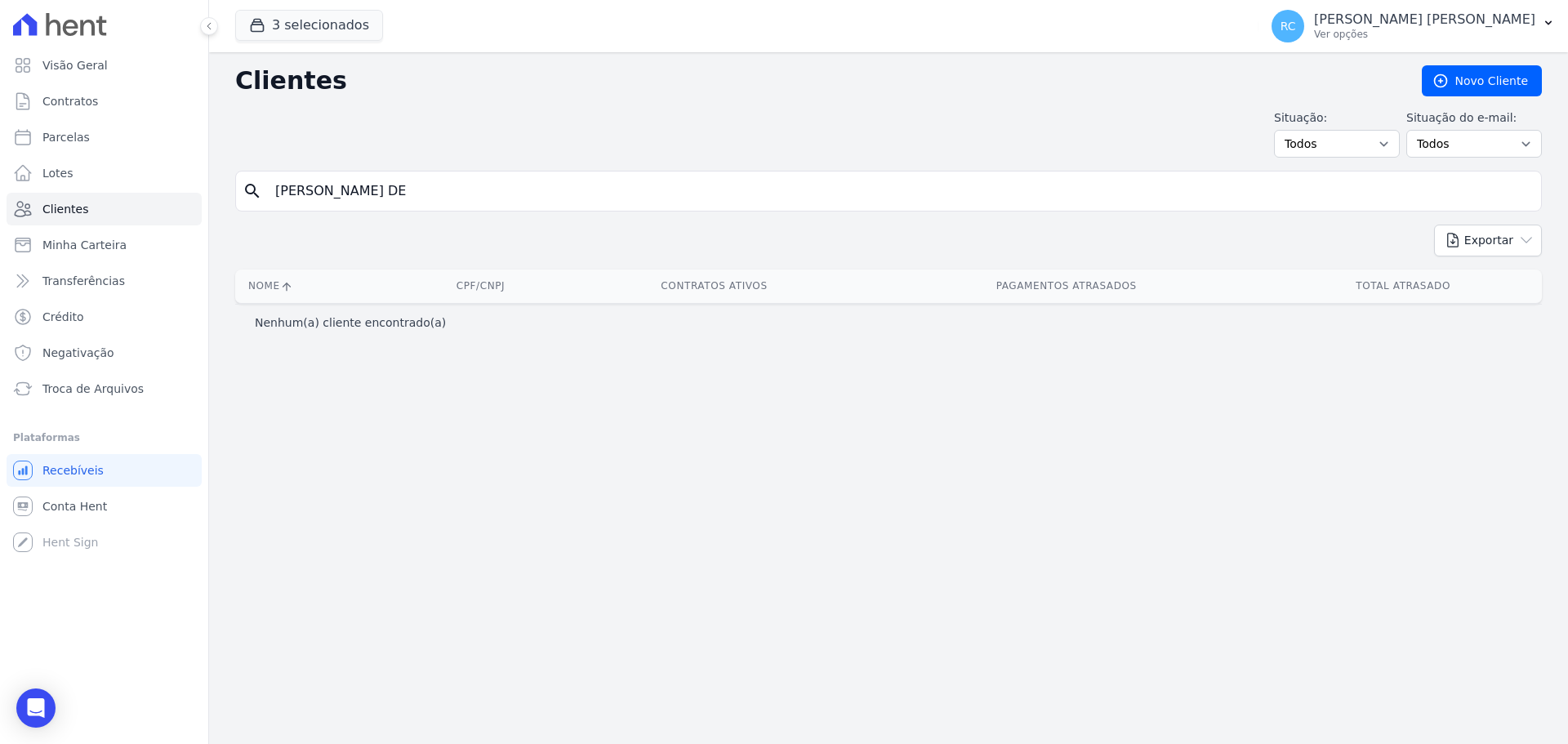
click at [370, 186] on input "EMILE SILVESTRE DE" at bounding box center [899, 190] width 1269 height 32
type input "EMILE SILVESTRE"
drag, startPoint x: 291, startPoint y: 195, endPoint x: 338, endPoint y: 183, distance: 48.5
click at [394, 184] on input "EMILE SILVESTRE" at bounding box center [899, 190] width 1269 height 32
click at [334, 192] on input "EMILE SILVESTRE" at bounding box center [899, 190] width 1269 height 32
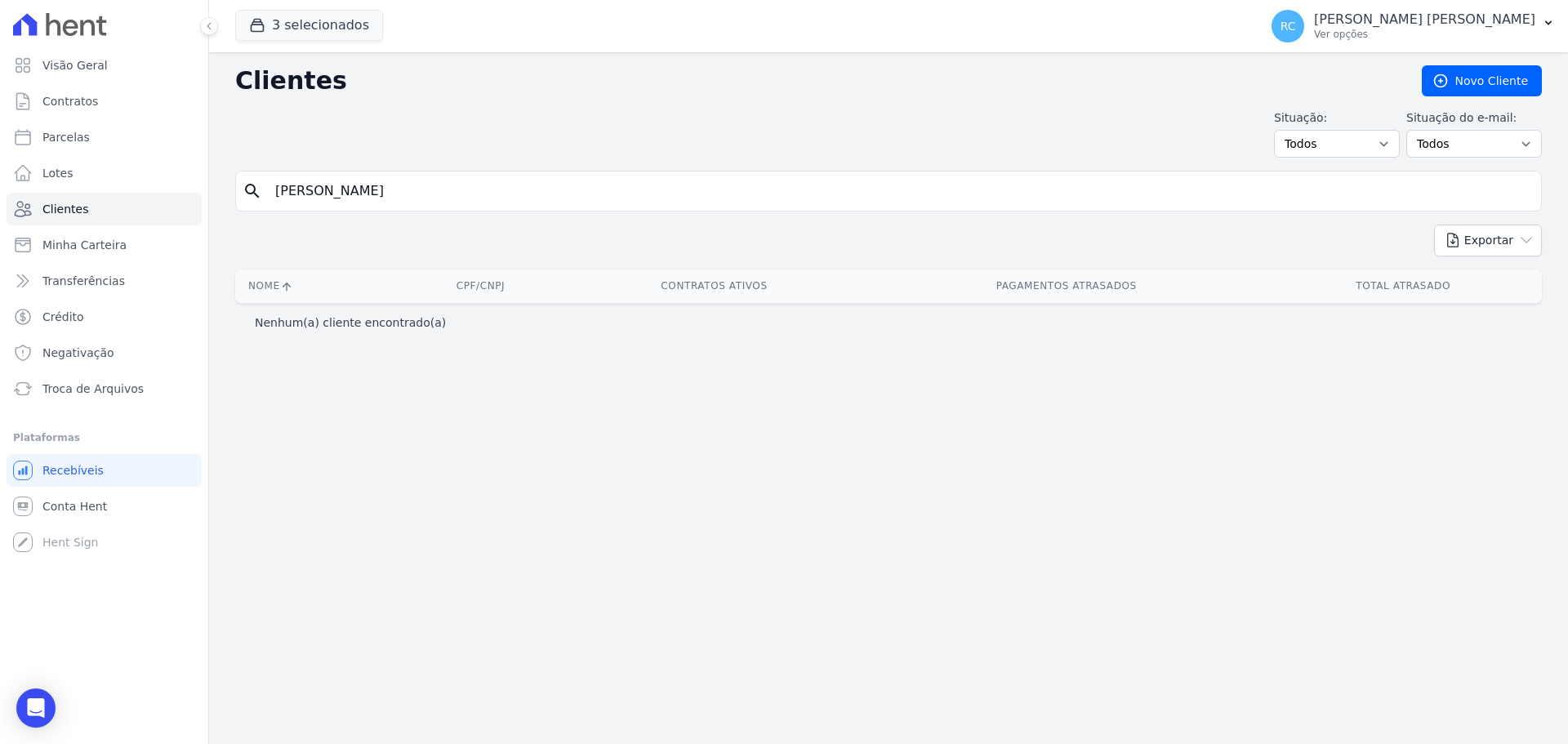
click at [309, 183] on input "EMILE SILVESTRE" at bounding box center [899, 190] width 1269 height 32
drag, startPoint x: 308, startPoint y: 189, endPoint x: 562, endPoint y: 105, distance: 267.5
click at [544, 144] on div "Clientes Novo Cliente Situação: Todos Adimplentes Inadimplentes Situação do e-m…" at bounding box center [888, 398] width 1358 height 691
type input "EMILE"
click at [393, 197] on input "EMILE" at bounding box center [899, 190] width 1269 height 32
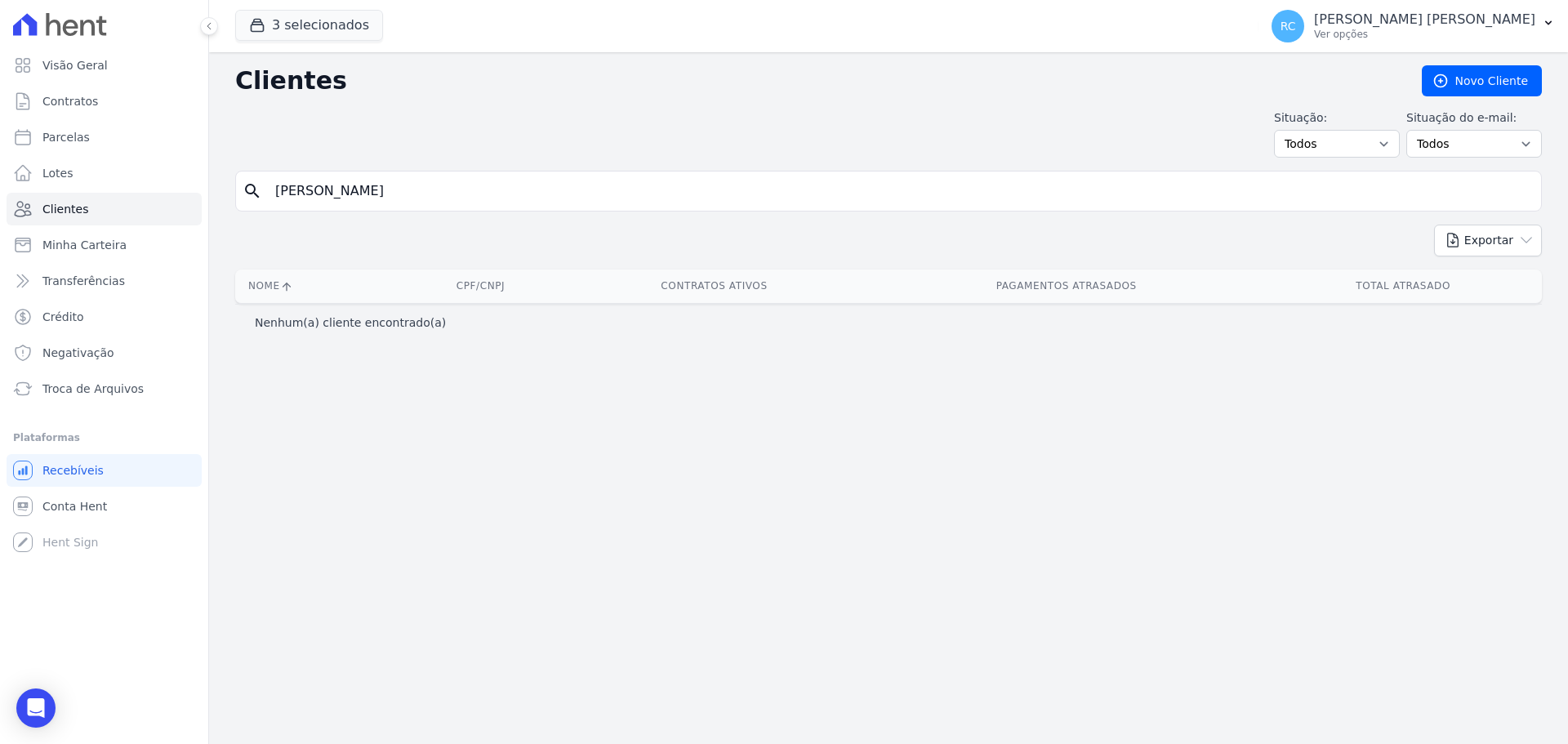
type input "EMIL"
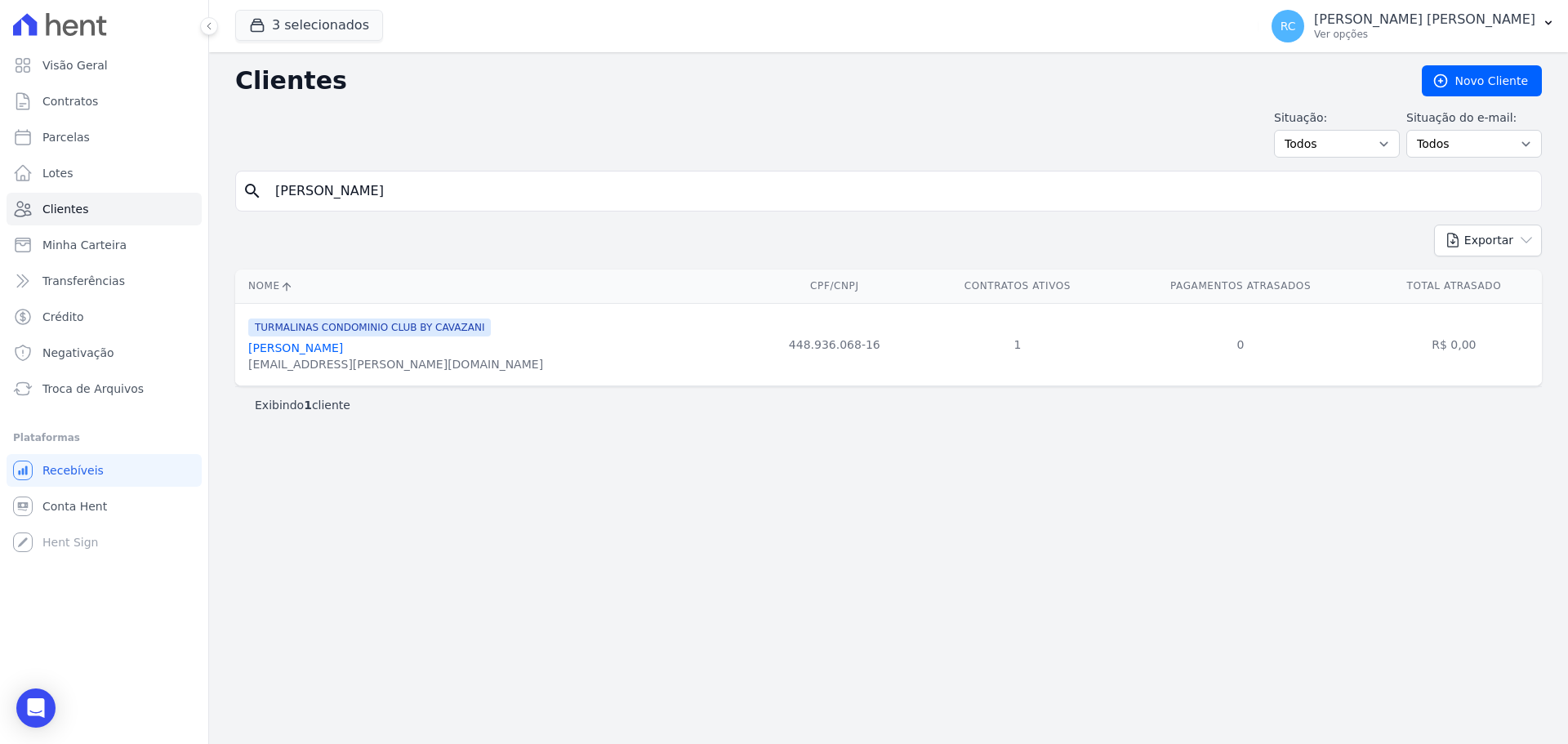
drag, startPoint x: 403, startPoint y: 192, endPoint x: 246, endPoint y: 208, distance: 157.8
click at [109, 229] on div "Visão Geral Contratos Parcelas Lotes Clientes Minha Carteira Transferências Cré…" at bounding box center [784, 372] width 1568 height 744
paste input "BRUNO CARREIRA"
type input "BRUNO CARREIRA"
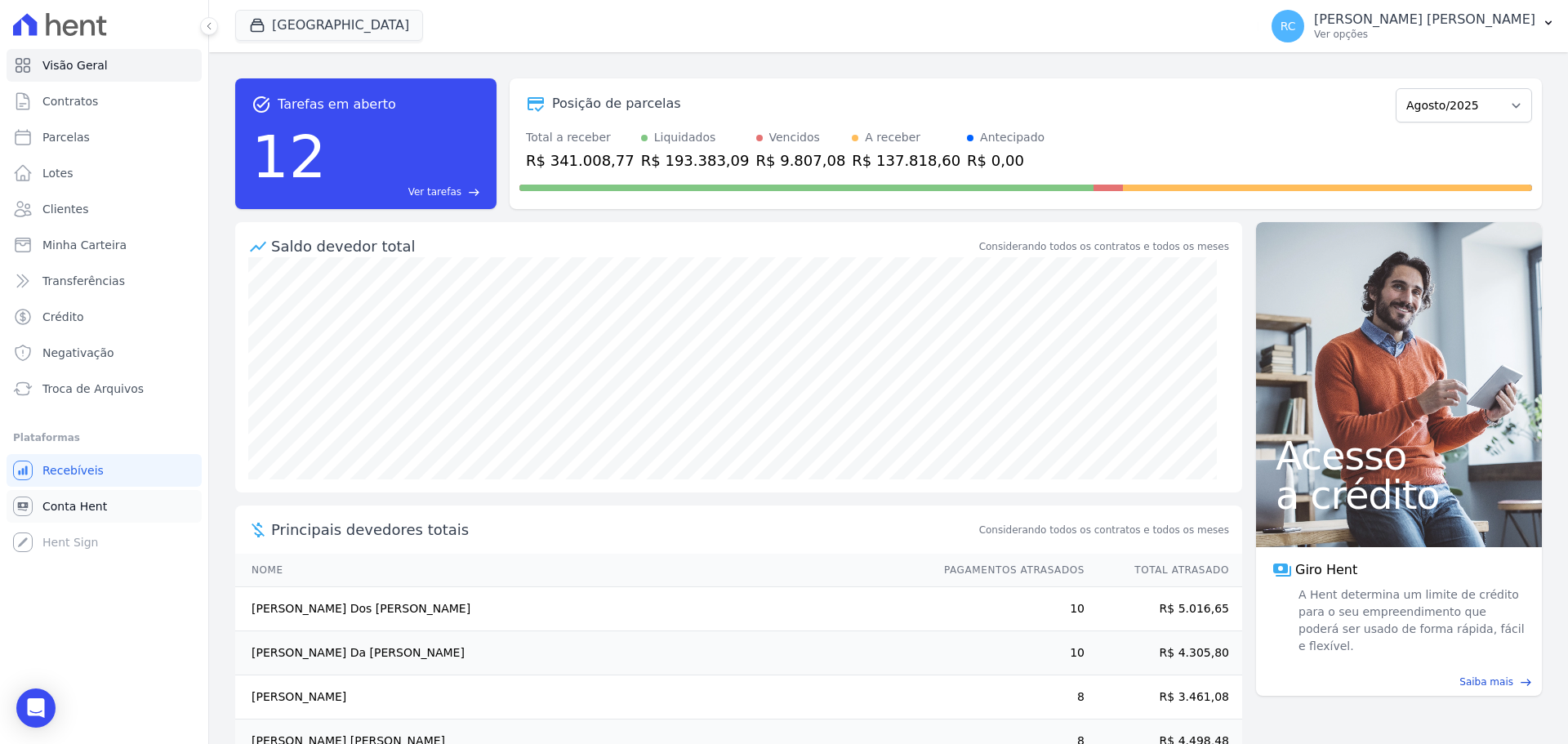
click at [74, 521] on link "Conta Hent" at bounding box center [103, 506] width 195 height 32
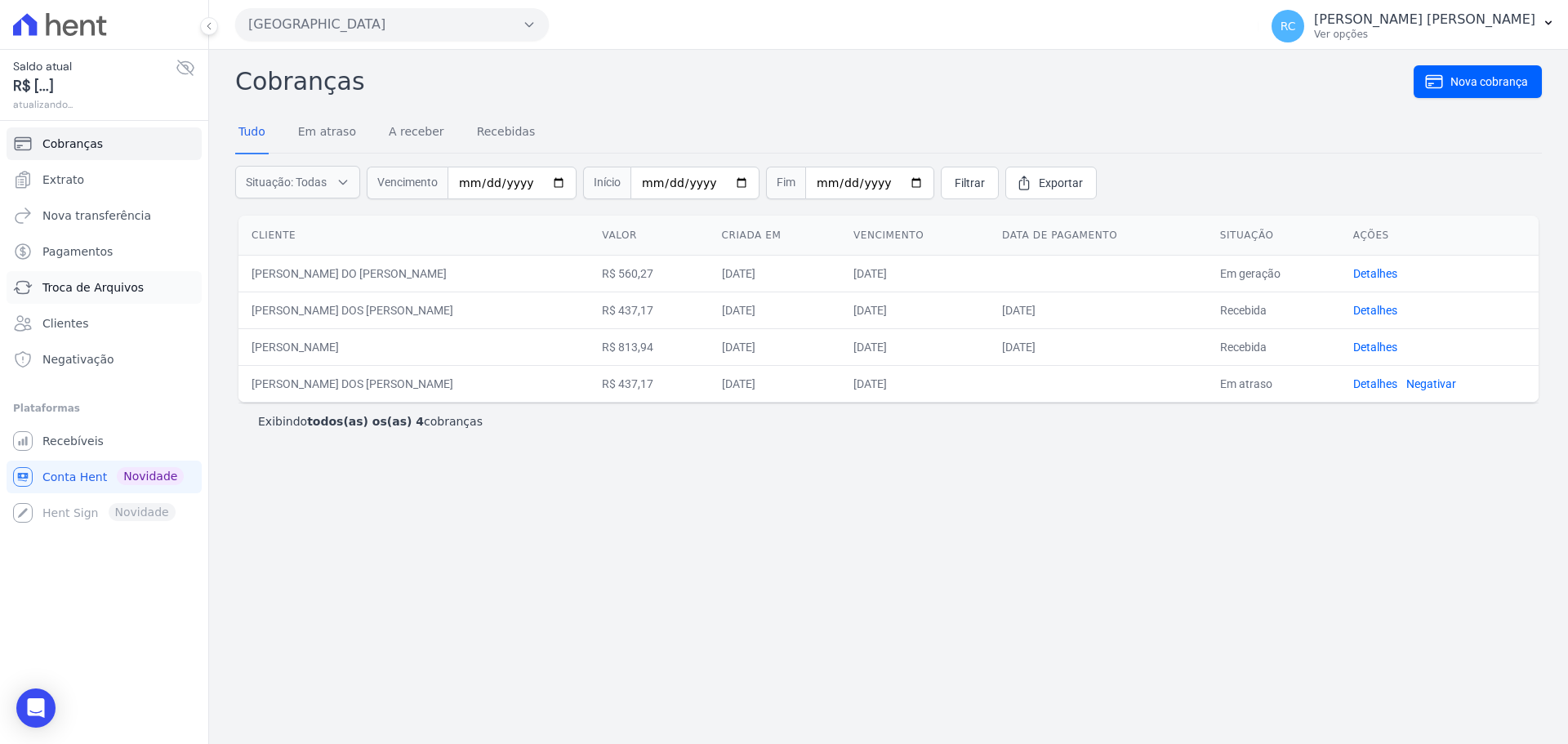
click at [97, 293] on span "Troca de Arquivos" at bounding box center [93, 287] width 102 height 17
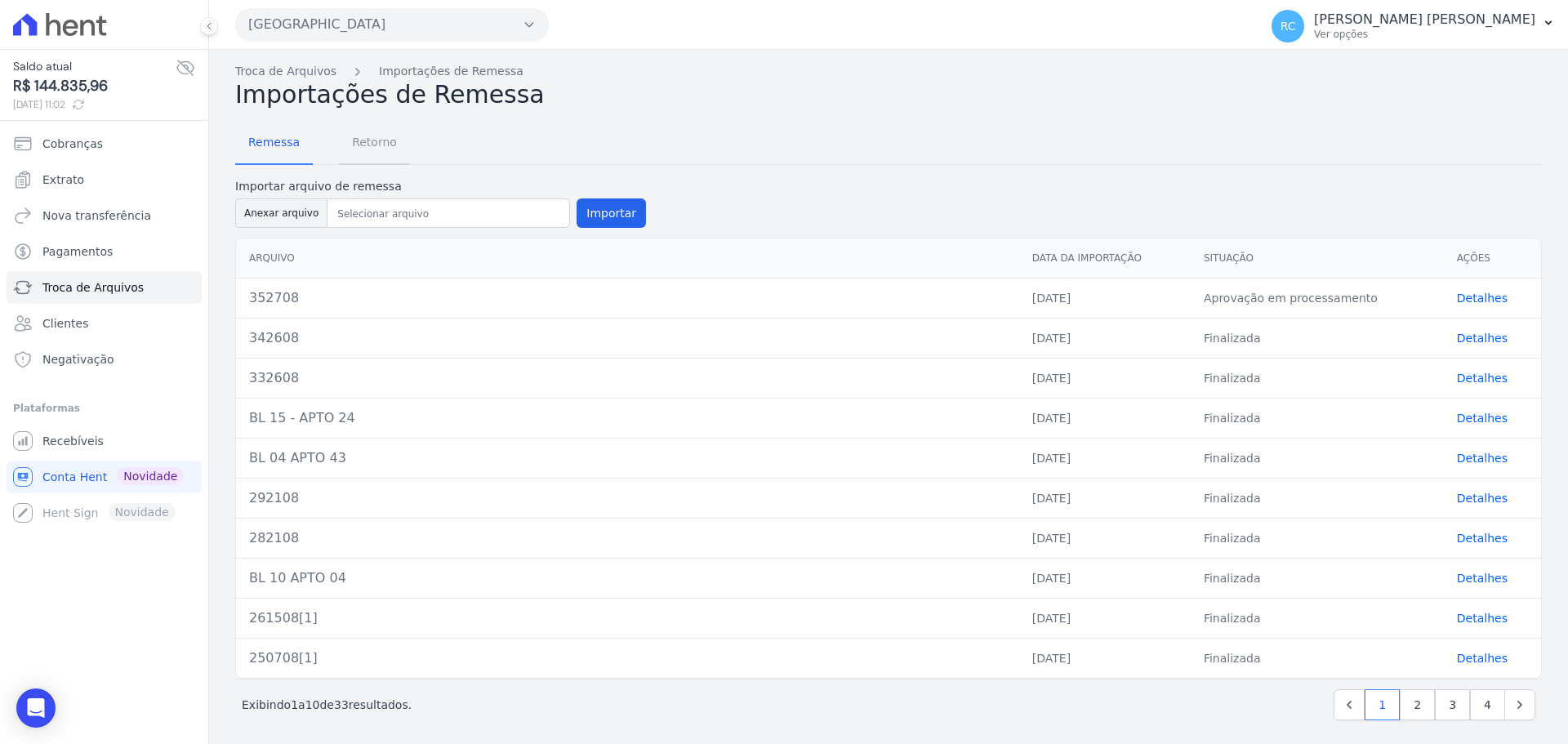
click at [351, 140] on span "Retorno" at bounding box center [374, 141] width 65 height 32
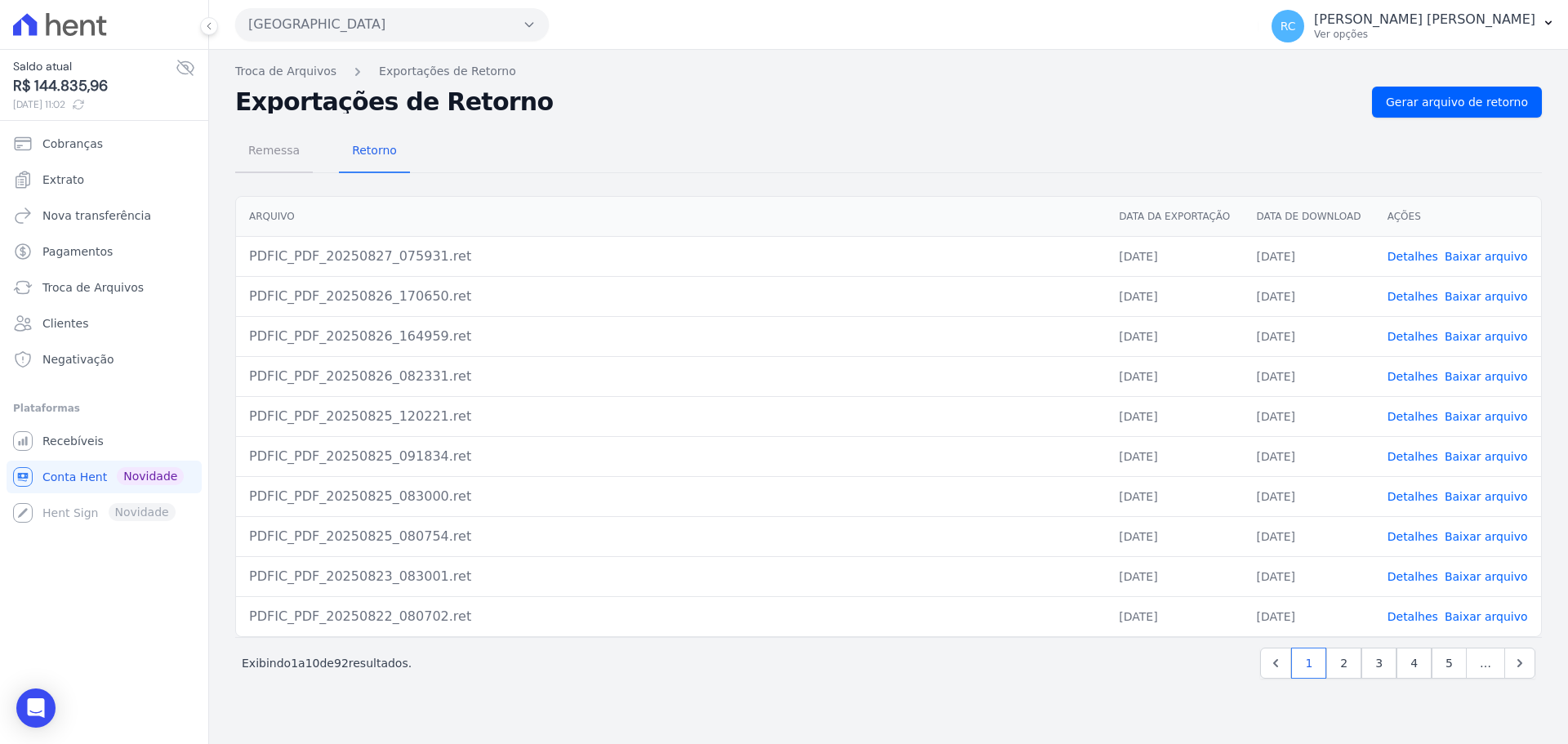
click at [287, 165] on span "Remessa" at bounding box center [273, 150] width 71 height 32
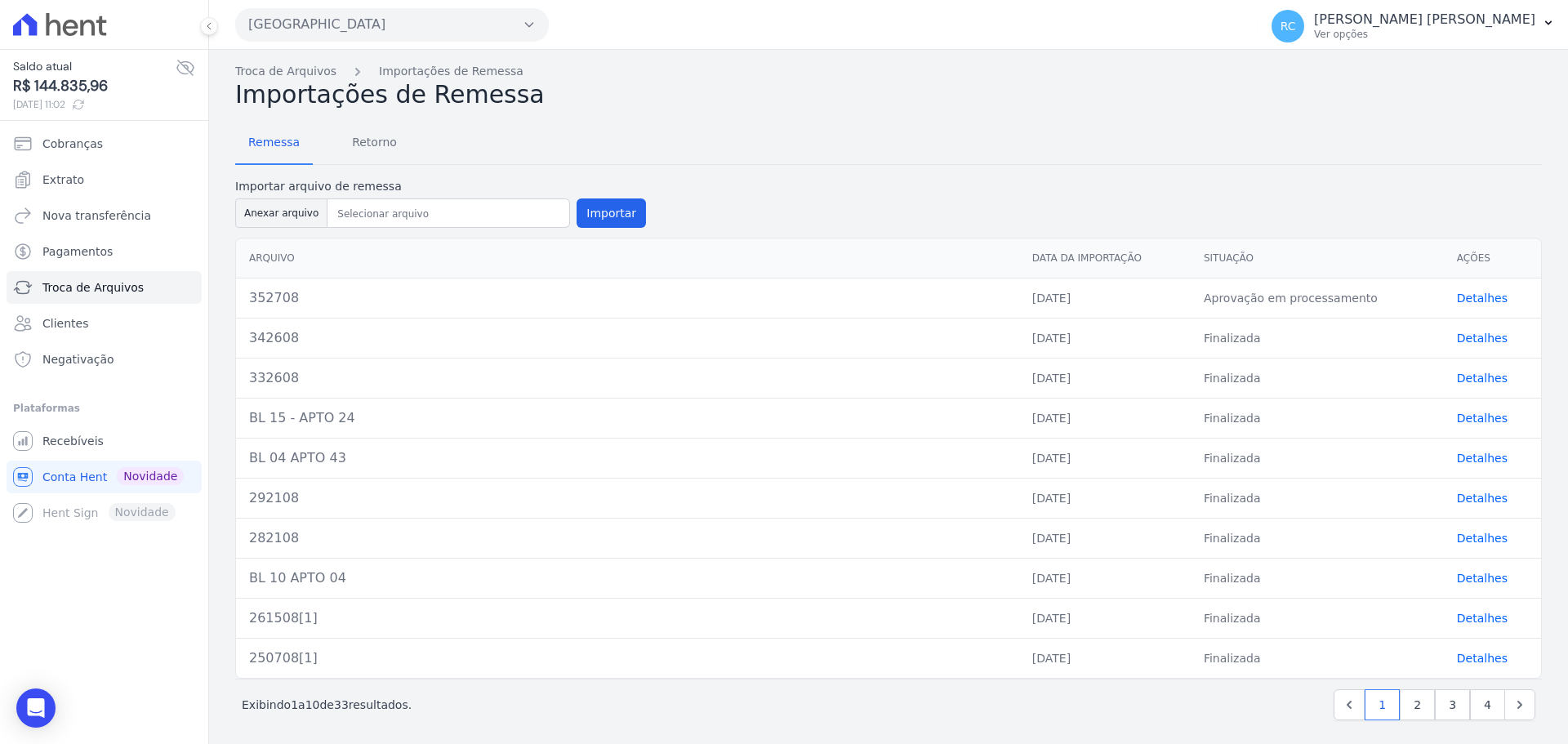
click at [1465, 299] on link "Detalhes" at bounding box center [1482, 298] width 51 height 13
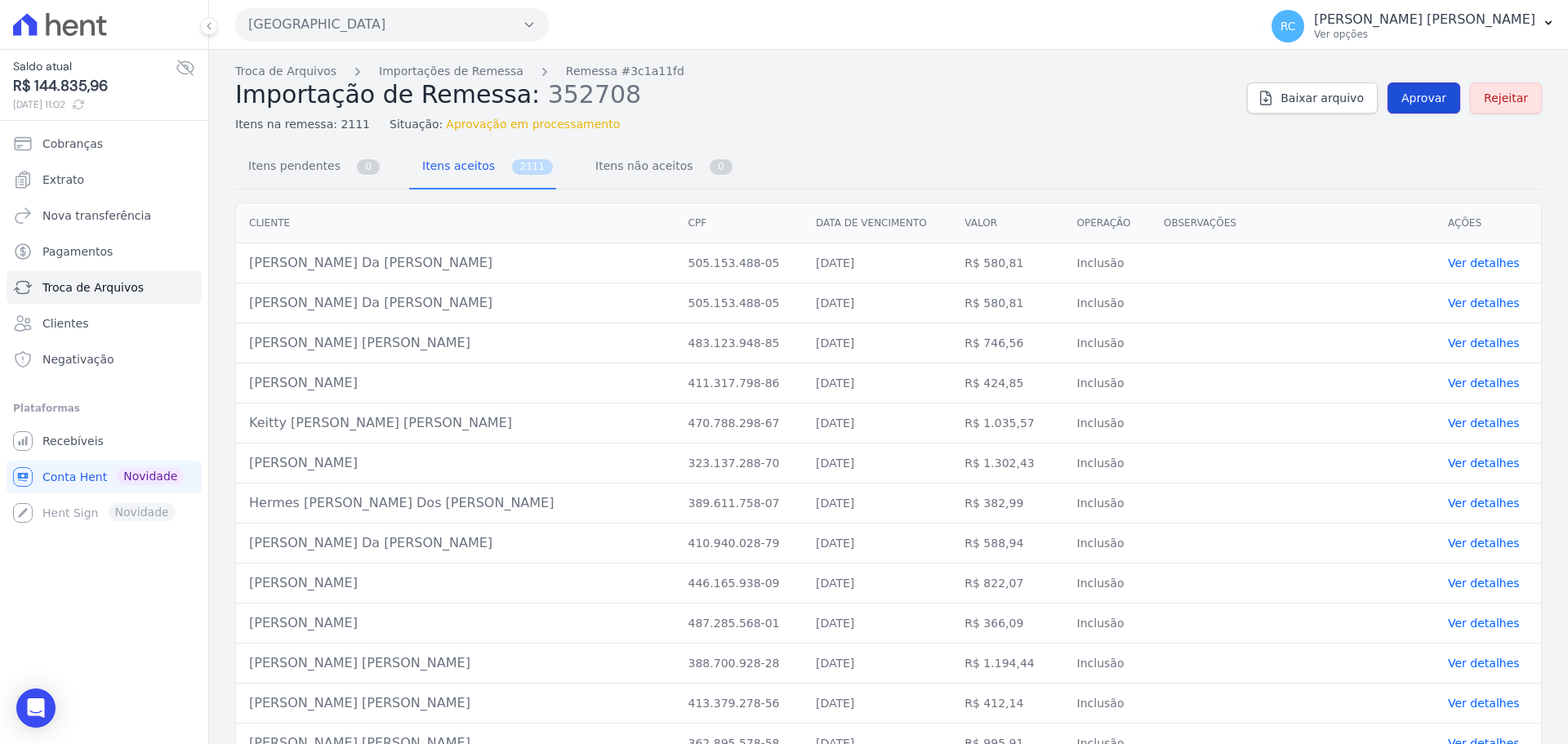
click at [1428, 103] on span "Aprovar" at bounding box center [1423, 98] width 45 height 17
click at [1409, 96] on span "Aprovar" at bounding box center [1423, 98] width 45 height 17
click at [301, 73] on link "Troca de Arquivos" at bounding box center [286, 71] width 102 height 18
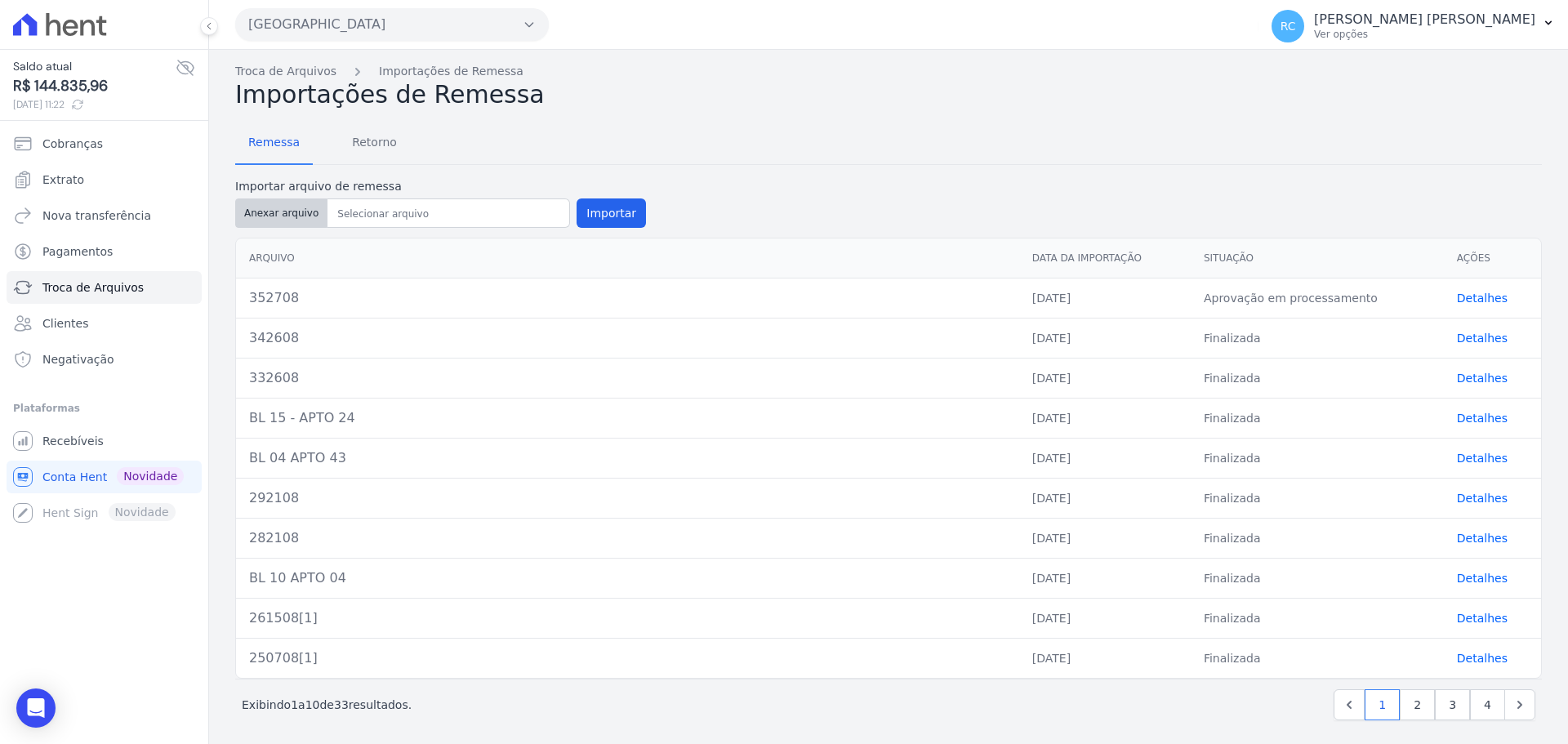
click at [292, 224] on button "Anexar arquivo" at bounding box center [282, 213] width 92 height 30
type input "362708"
click at [603, 214] on button "Importar" at bounding box center [611, 213] width 69 height 30
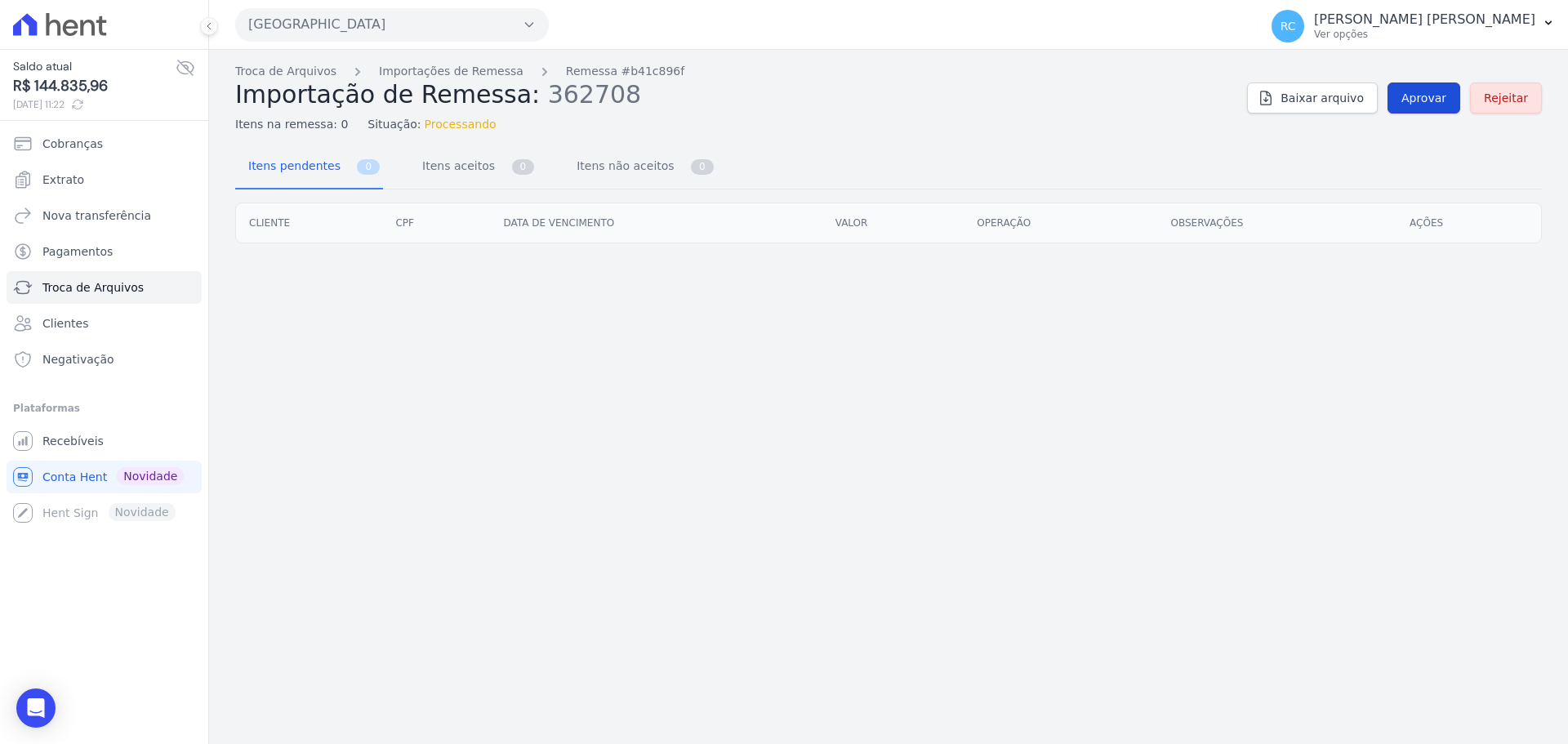
click at [1434, 96] on span "Aprovar" at bounding box center [1423, 98] width 45 height 17
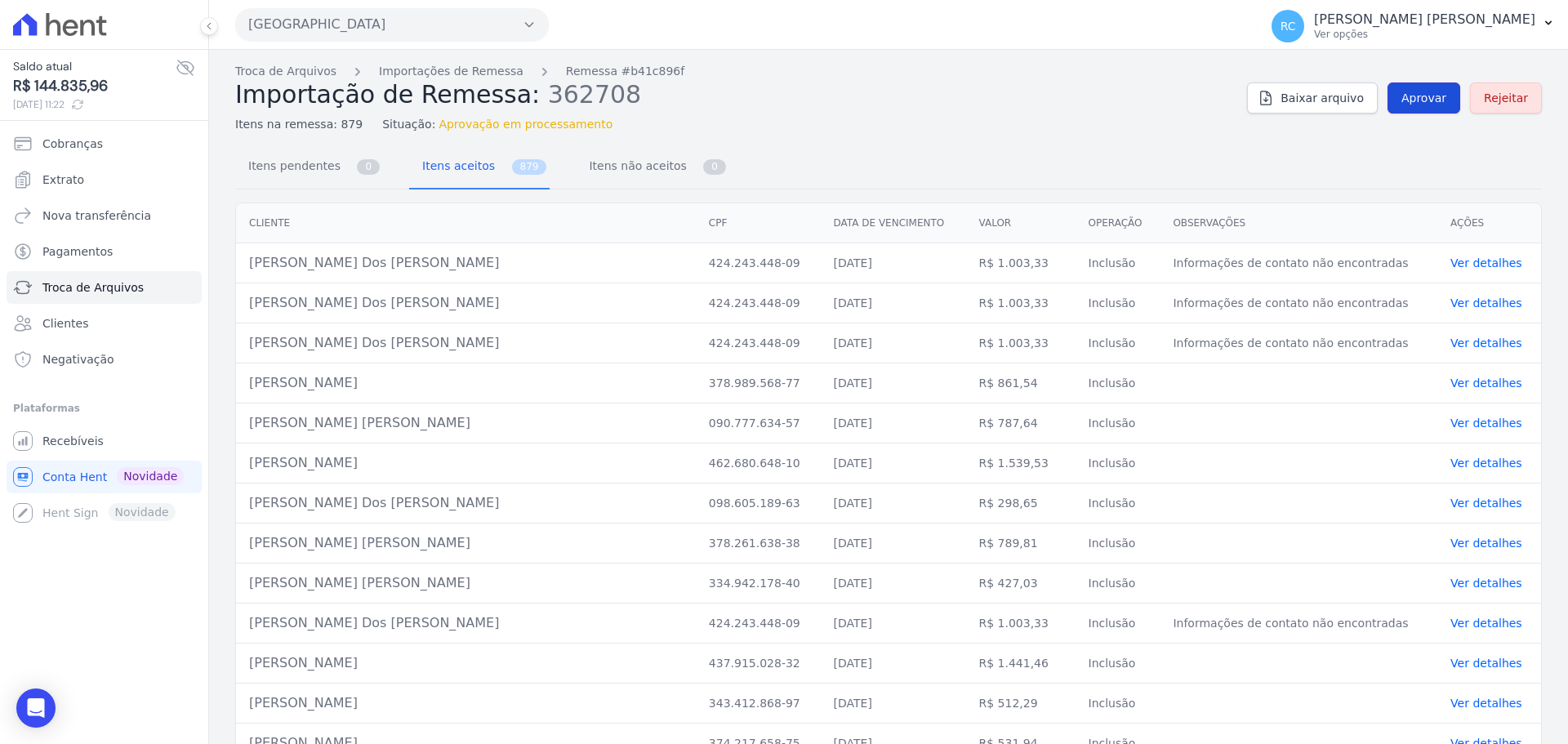
click at [1414, 107] on link "Aprovar" at bounding box center [1423, 98] width 73 height 31
click at [302, 77] on link "Troca de Arquivos" at bounding box center [286, 71] width 102 height 18
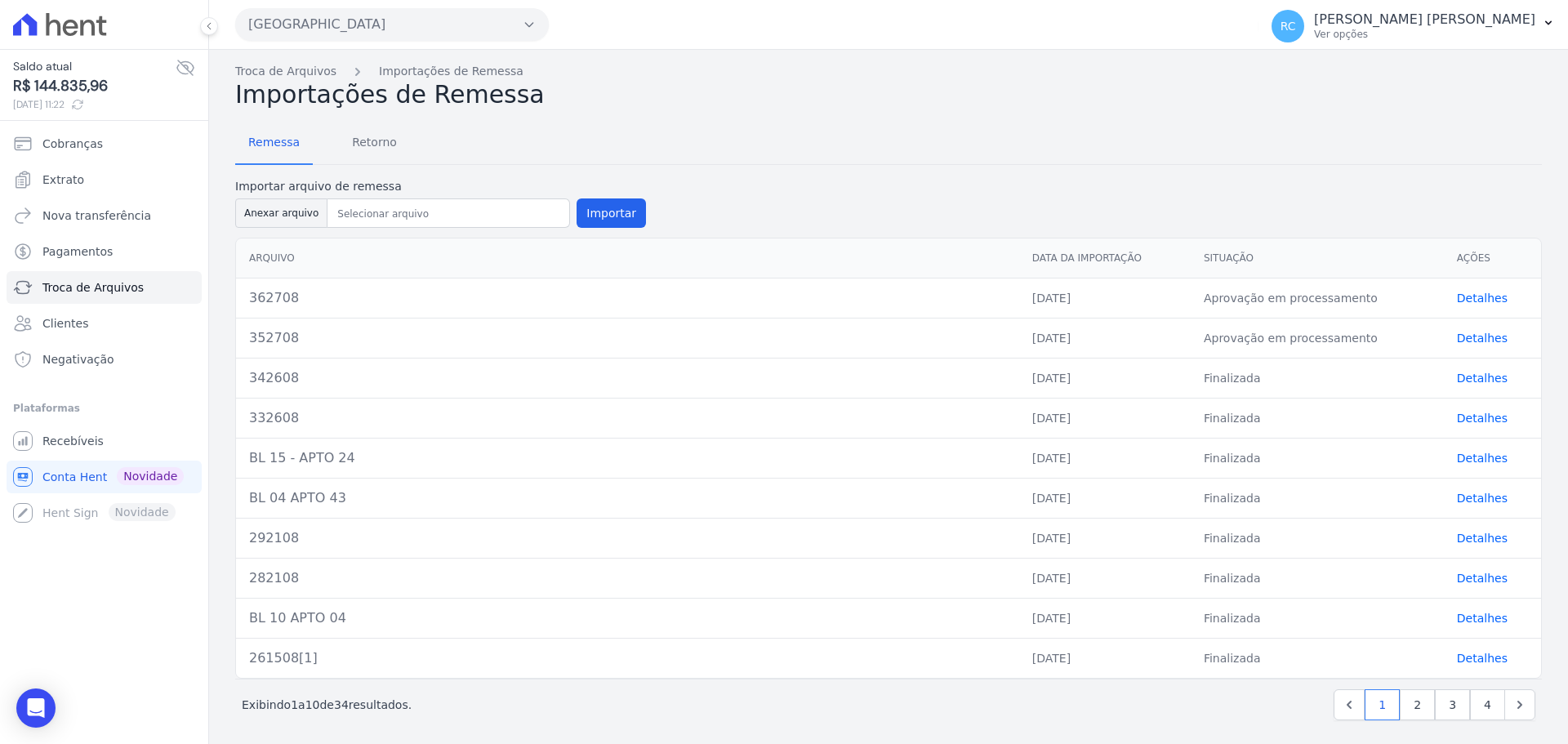
click at [1471, 339] on link "Detalhes" at bounding box center [1482, 338] width 51 height 13
click at [1469, 339] on link "Detalhes" at bounding box center [1482, 338] width 51 height 13
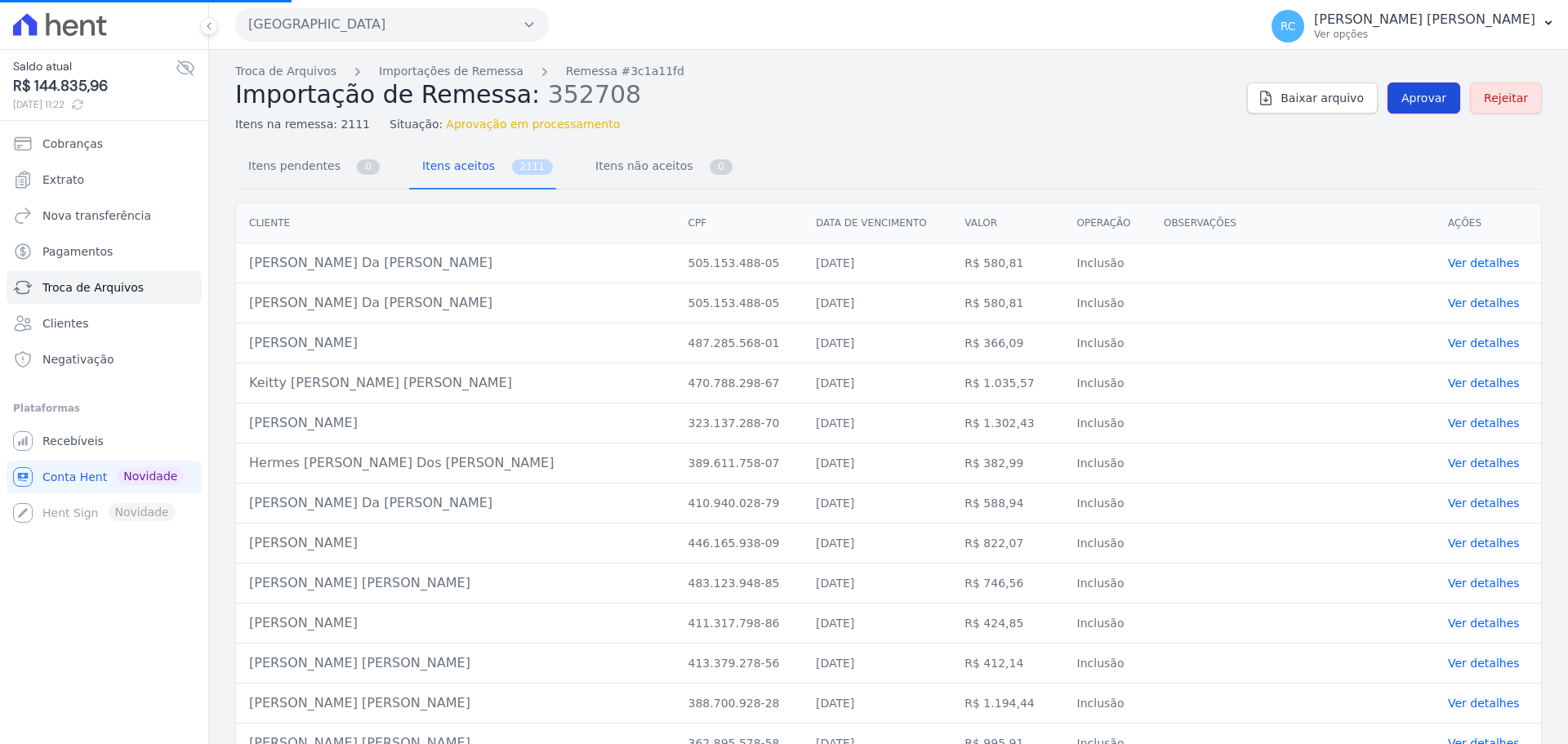
click at [1415, 102] on span "Aprovar" at bounding box center [1423, 98] width 45 height 17
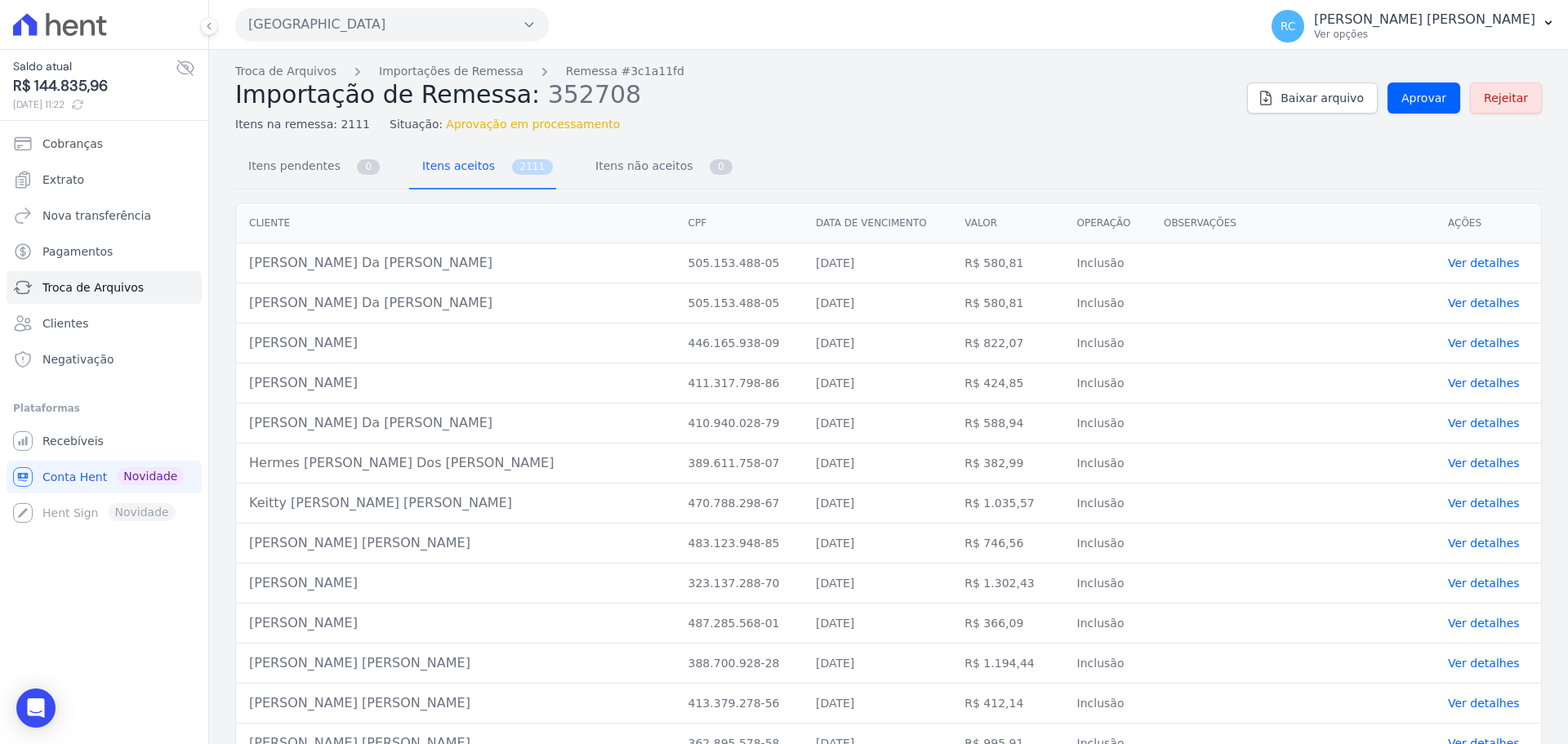
click at [291, 82] on span "Importação de Remessa:" at bounding box center [388, 94] width 305 height 29
click at [286, 72] on link "Troca de Arquivos" at bounding box center [286, 71] width 102 height 18
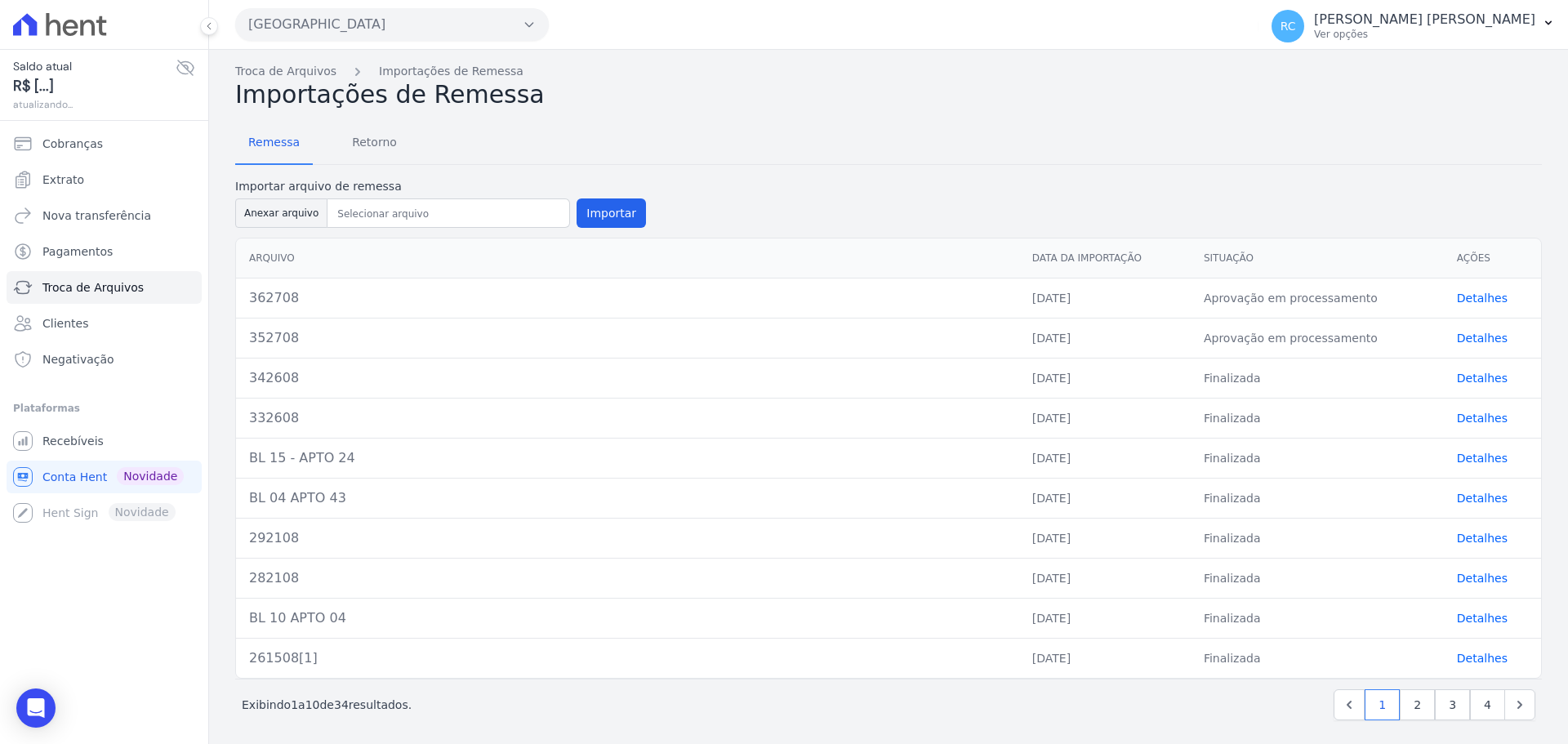
click at [1474, 304] on link "Detalhes" at bounding box center [1482, 298] width 51 height 13
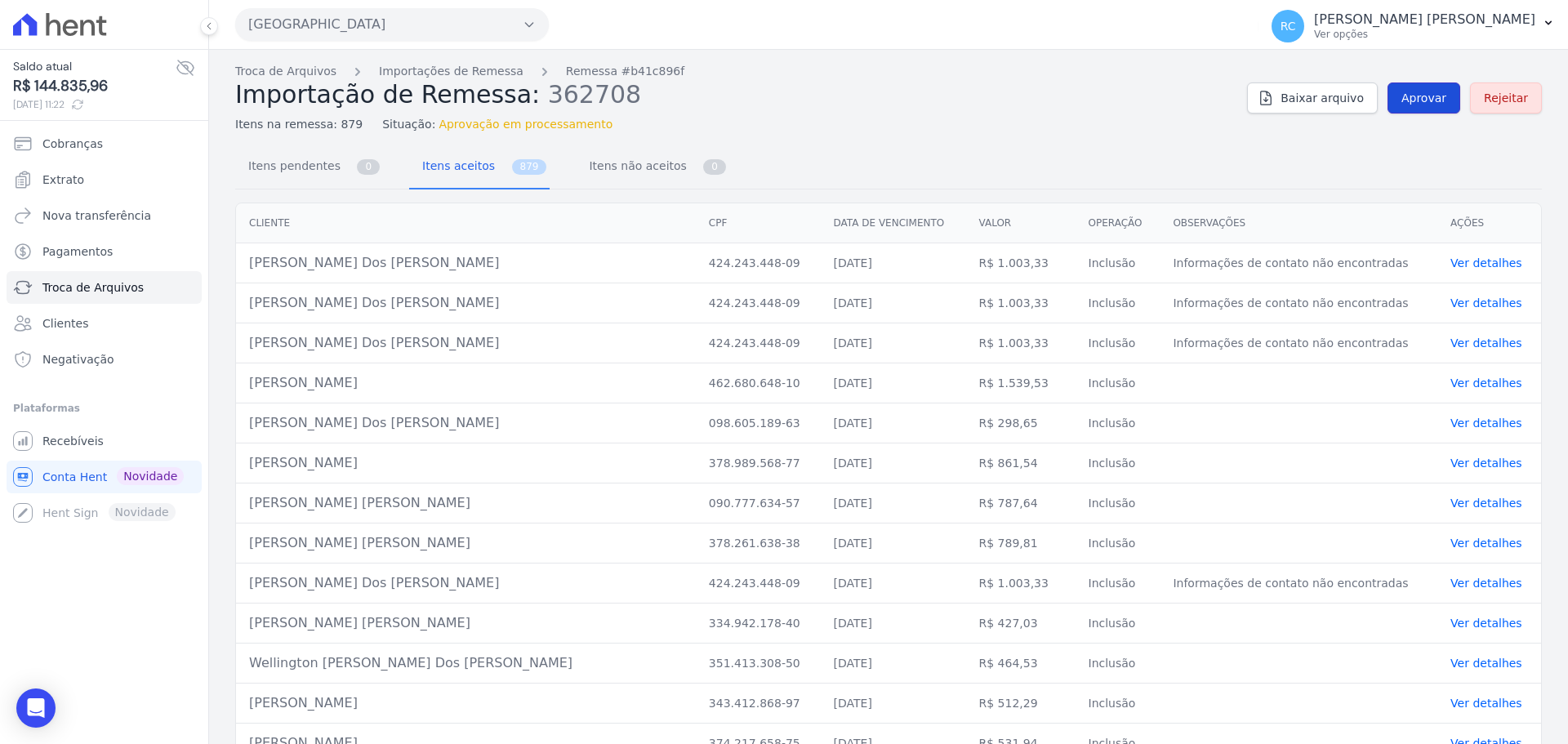
click at [1421, 103] on span "Aprovar" at bounding box center [1423, 98] width 45 height 17
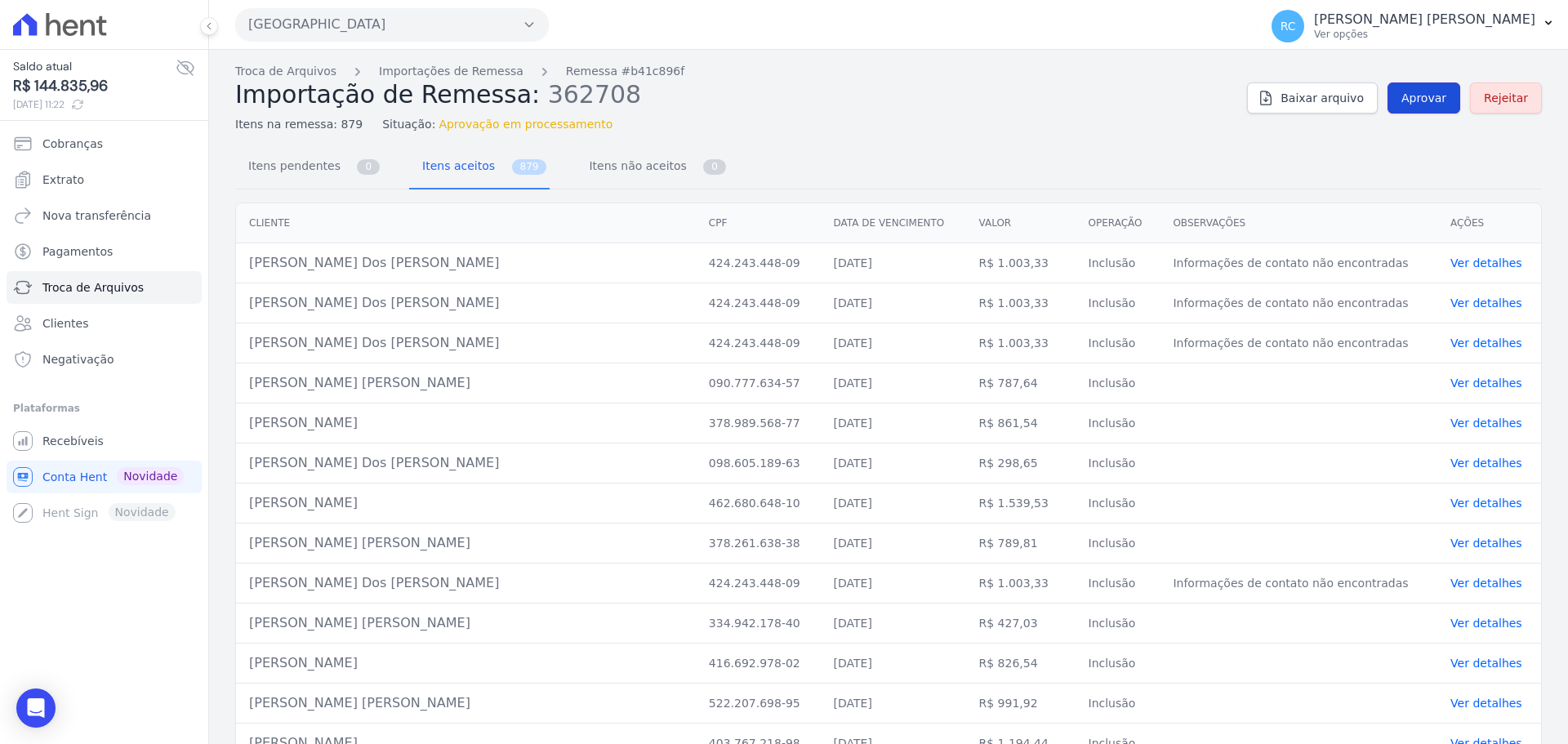
click at [1415, 97] on span "Aprovar" at bounding box center [1423, 98] width 45 height 17
click at [1413, 98] on span "Aprovar" at bounding box center [1423, 98] width 45 height 17
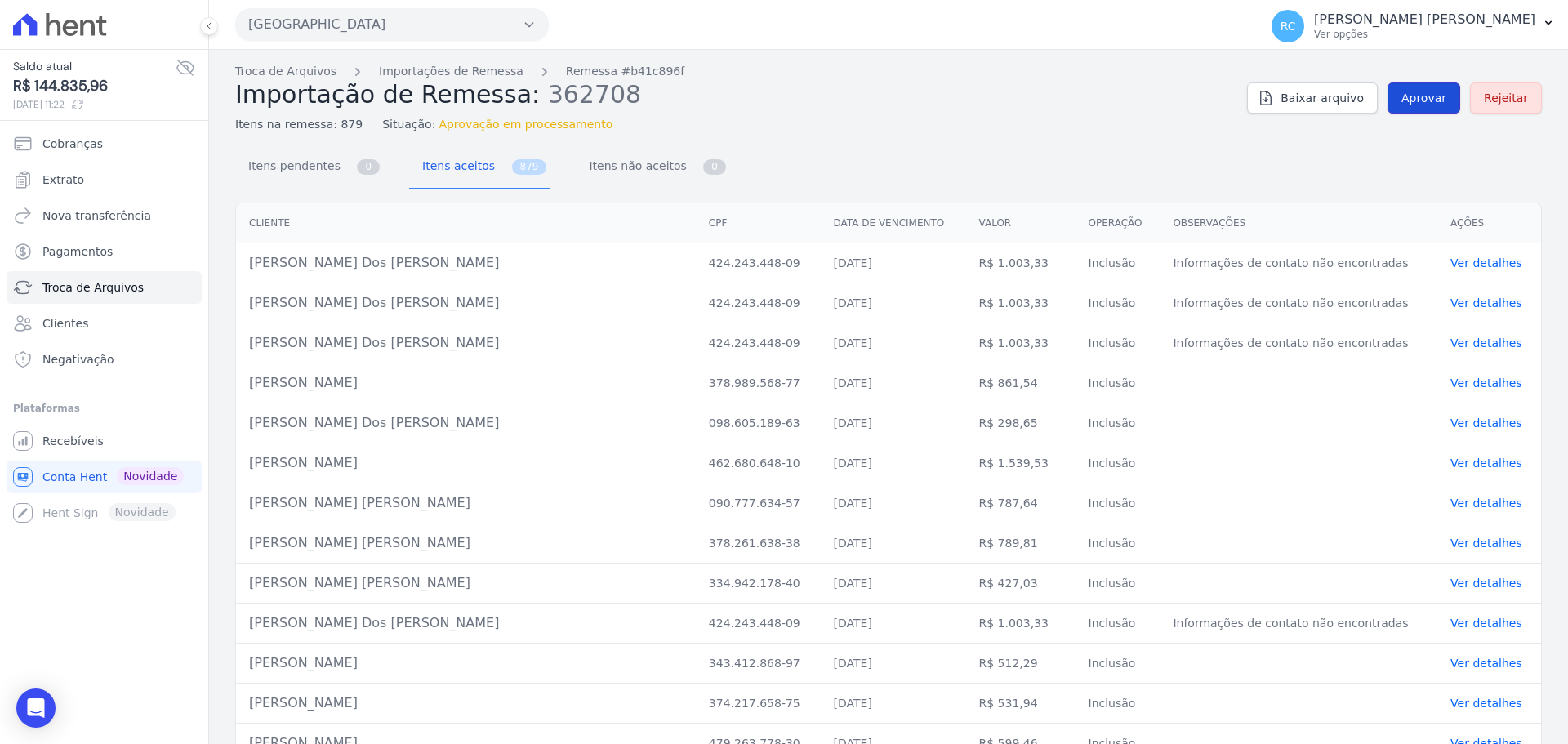
click at [1413, 99] on span "Aprovar" at bounding box center [1423, 98] width 45 height 17
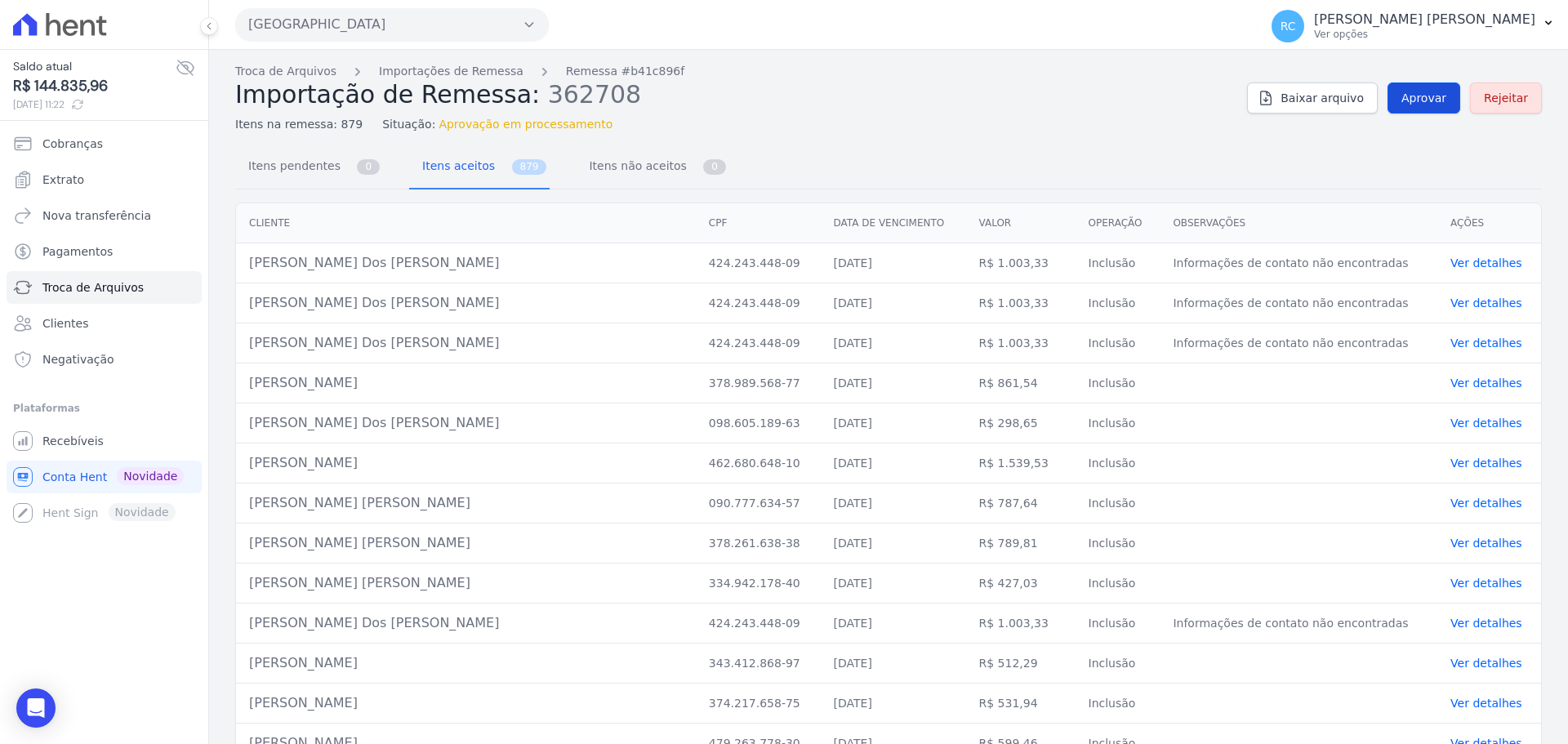
drag, startPoint x: 1413, startPoint y: 99, endPoint x: 1422, endPoint y: 94, distance: 10.3
click at [1422, 94] on span "Aprovar" at bounding box center [1423, 98] width 45 height 17
click at [1411, 104] on span "Aprovar" at bounding box center [1423, 98] width 45 height 17
click at [263, 79] on link "Troca de Arquivos" at bounding box center [286, 71] width 102 height 18
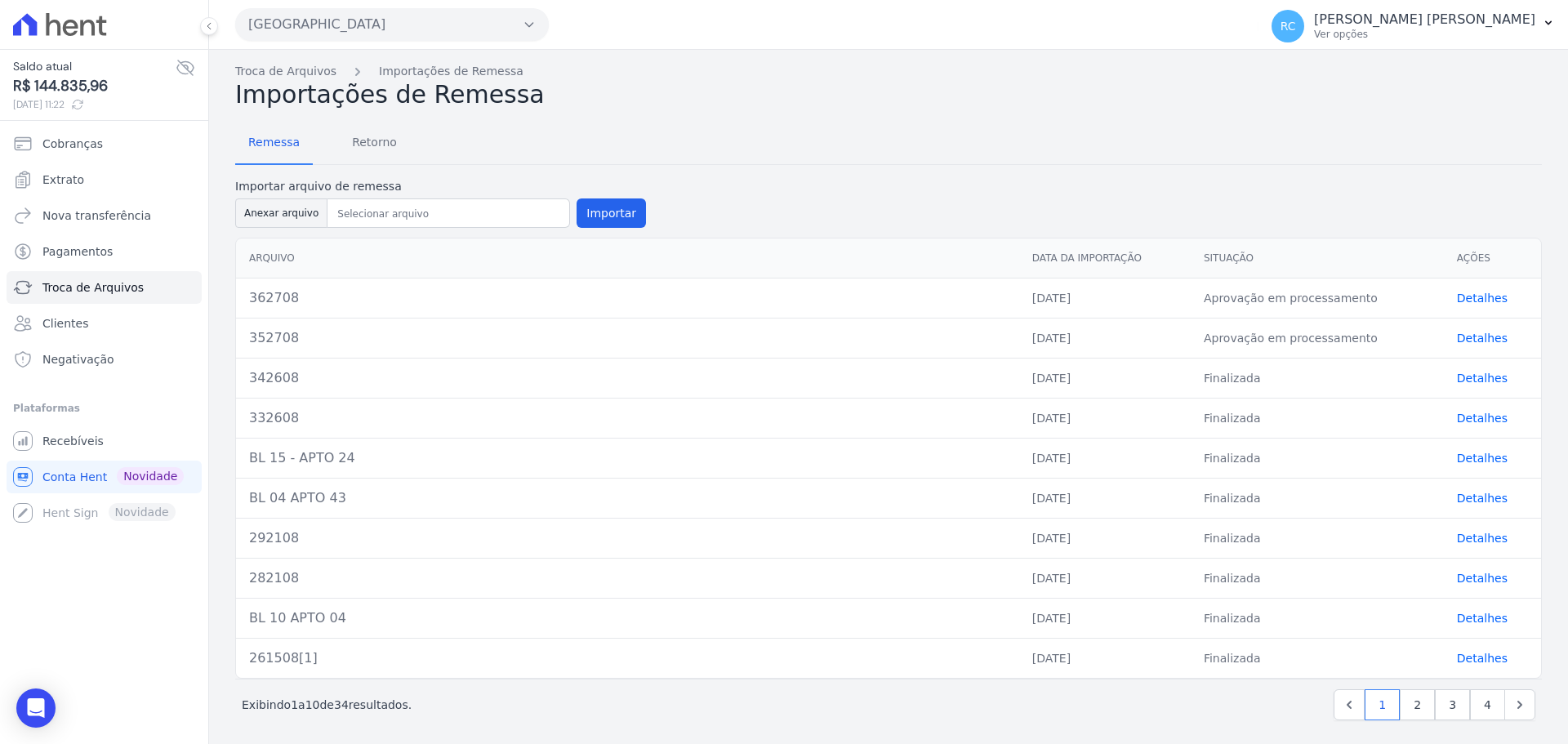
click at [1464, 336] on link "Detalhes" at bounding box center [1482, 338] width 51 height 13
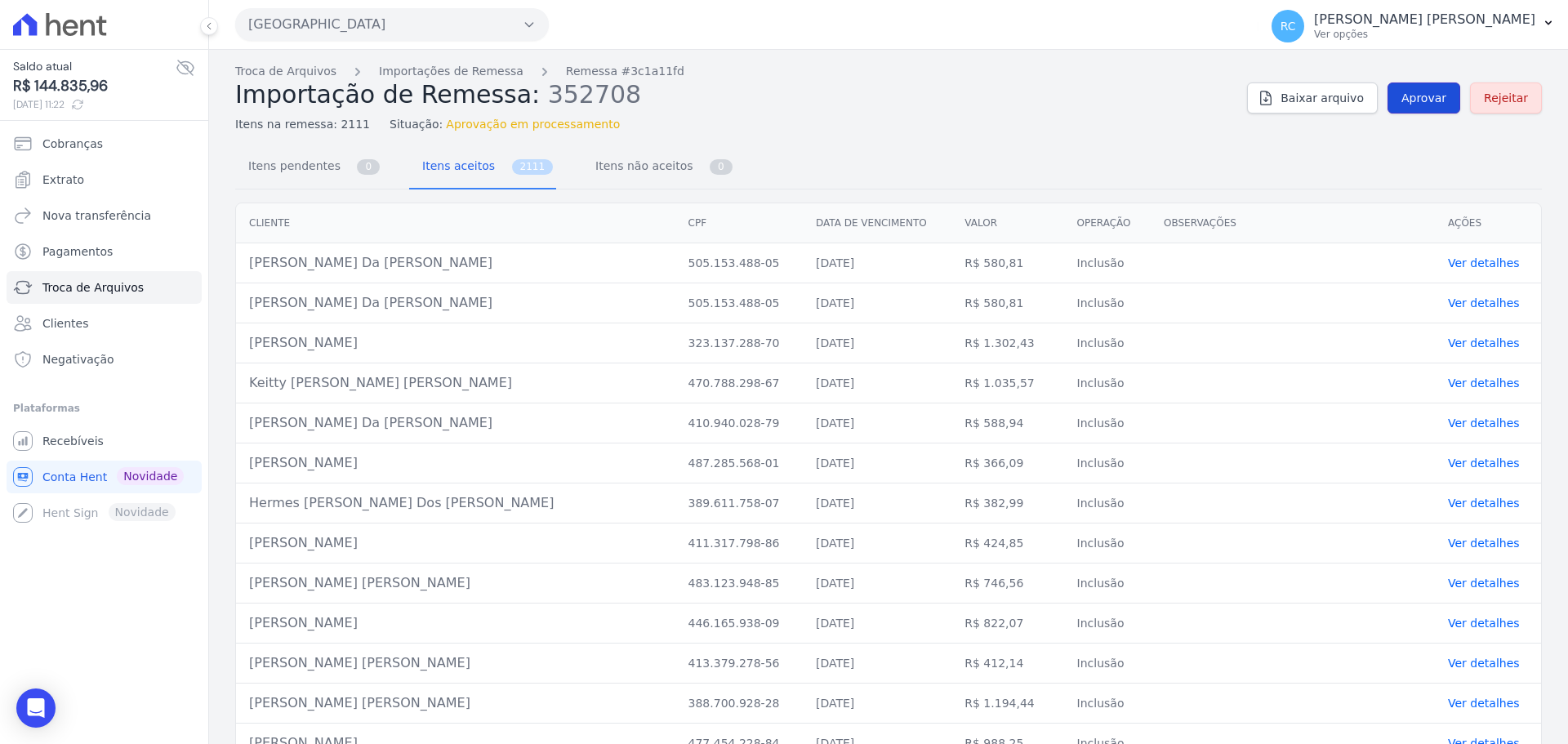
click at [1423, 107] on link "Aprovar" at bounding box center [1423, 98] width 73 height 31
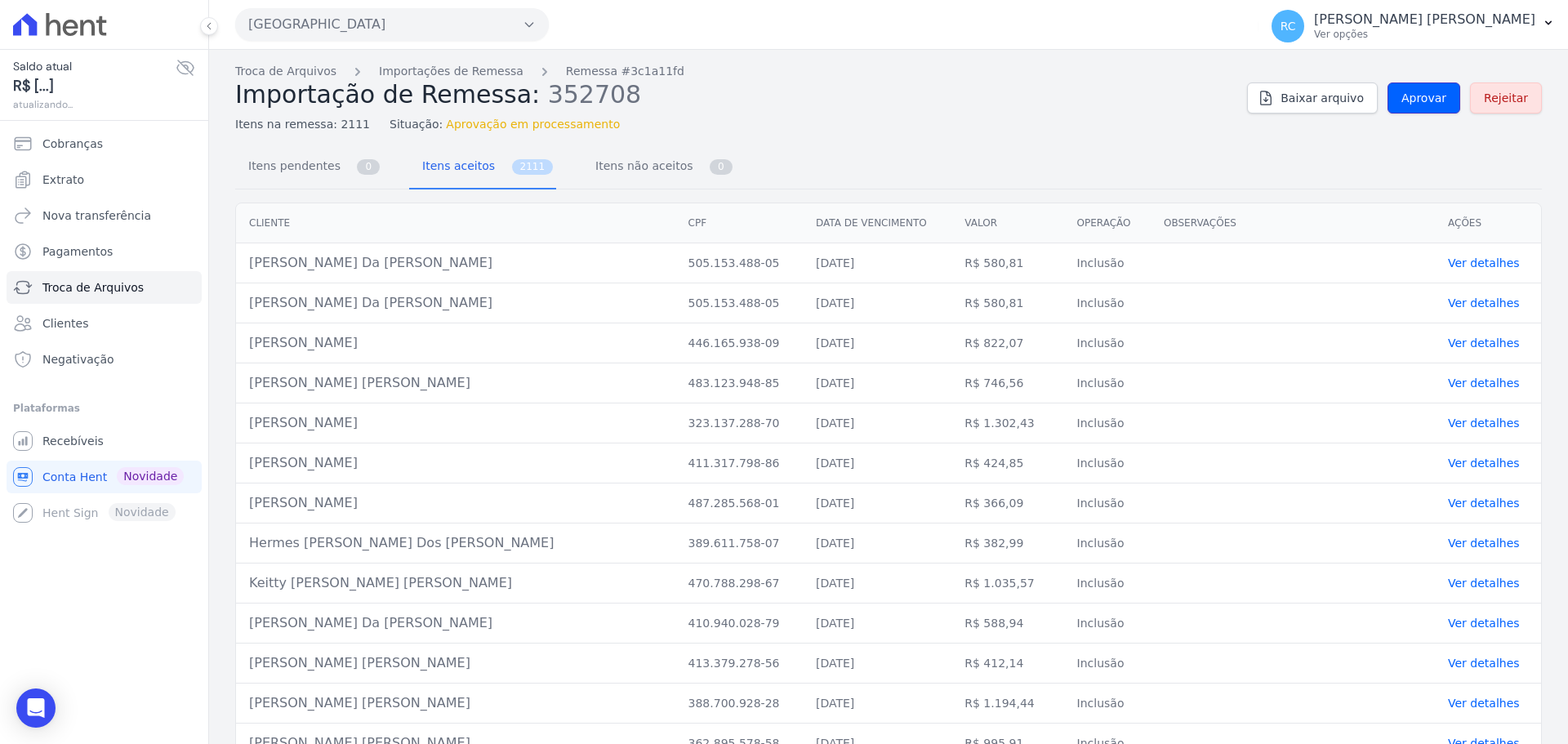
click at [1420, 109] on link "Aprovar" at bounding box center [1423, 98] width 73 height 31
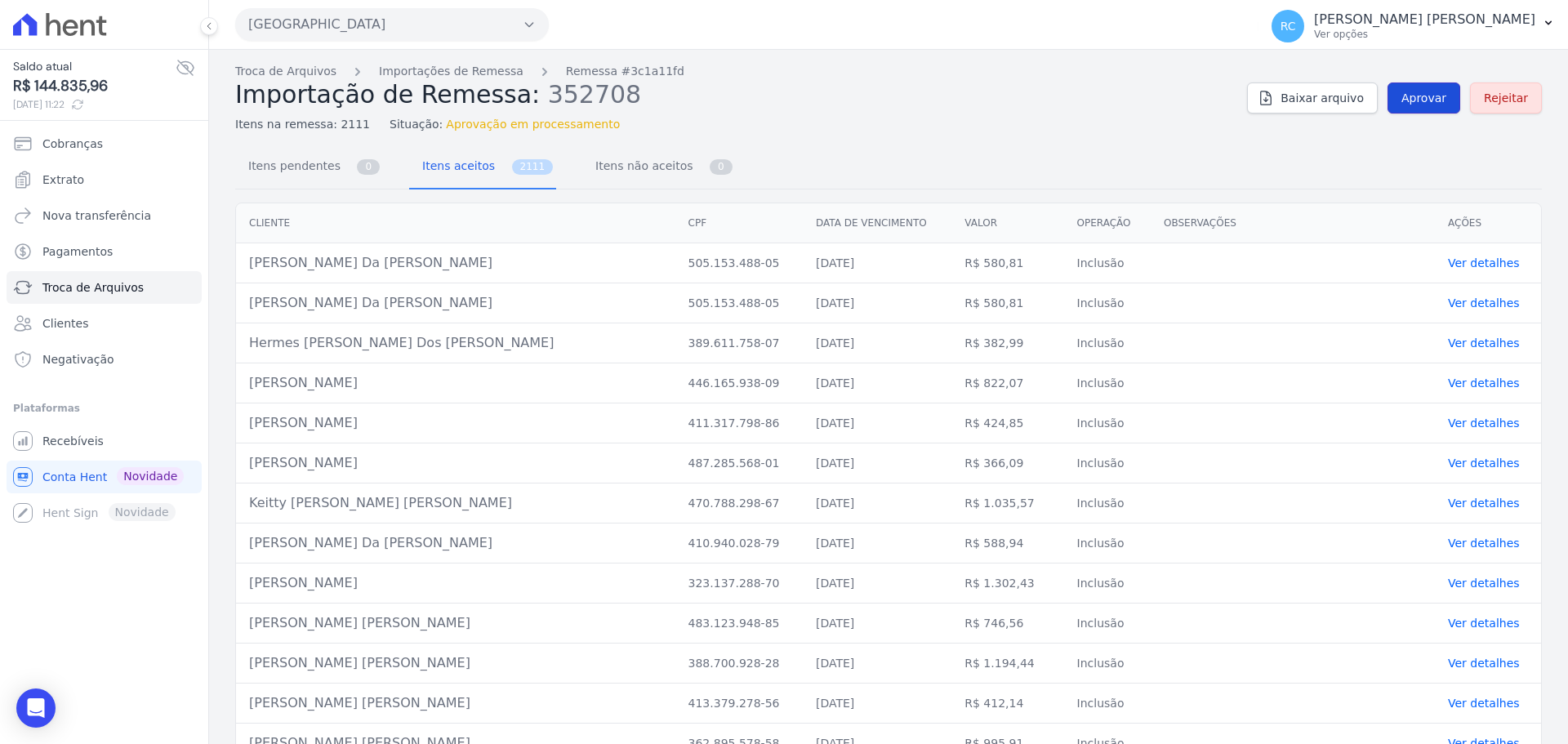
click at [1401, 88] on link "Aprovar" at bounding box center [1423, 98] width 73 height 31
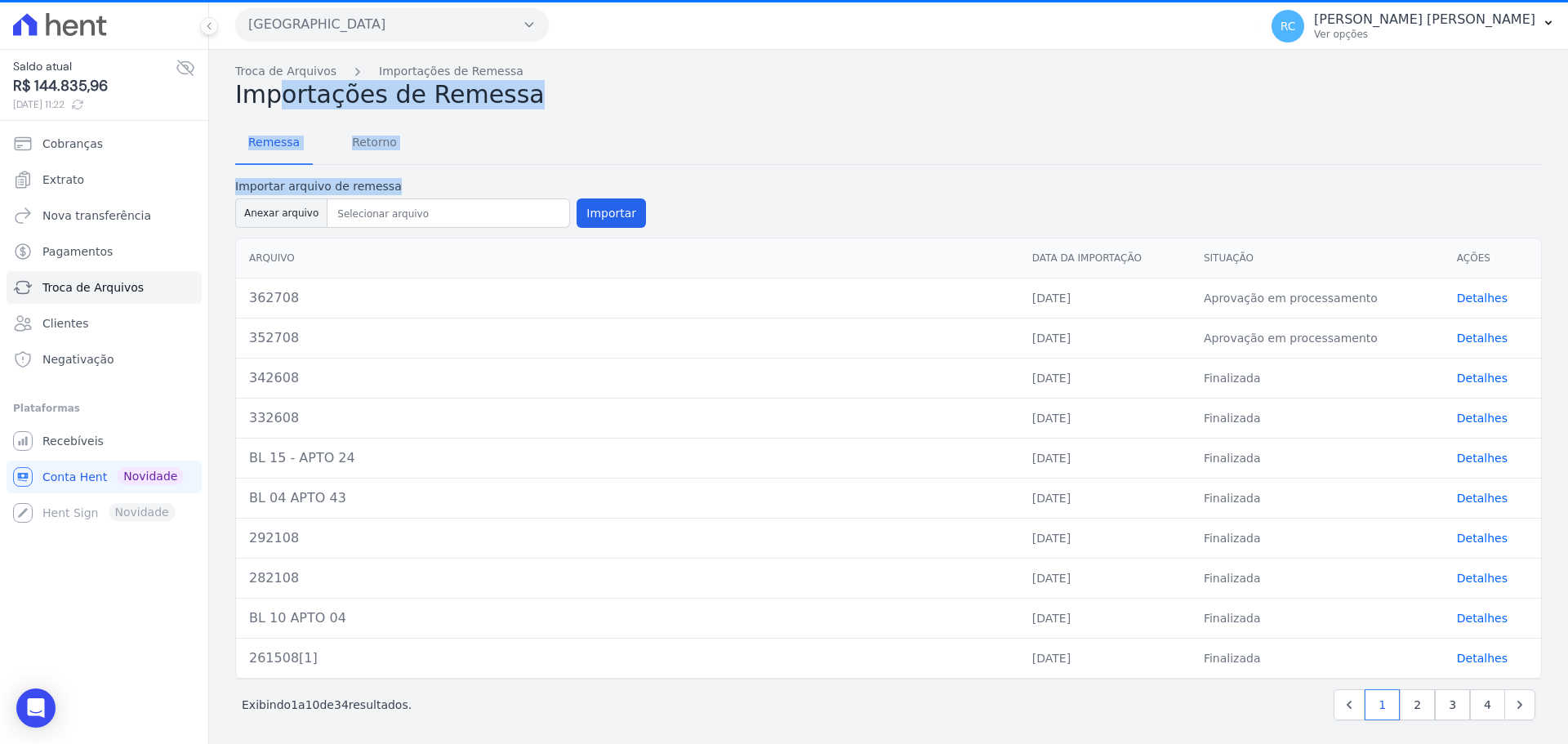
drag, startPoint x: 425, startPoint y: 186, endPoint x: 228, endPoint y: 91, distance: 218.7
click at [228, 91] on div "Troca de Arquivos Importações de Remessa Importações de Remessa Remessa Retorno…" at bounding box center [888, 399] width 1358 height 700
click at [606, 137] on div "Remessa Retorno" at bounding box center [889, 144] width 1307 height 43
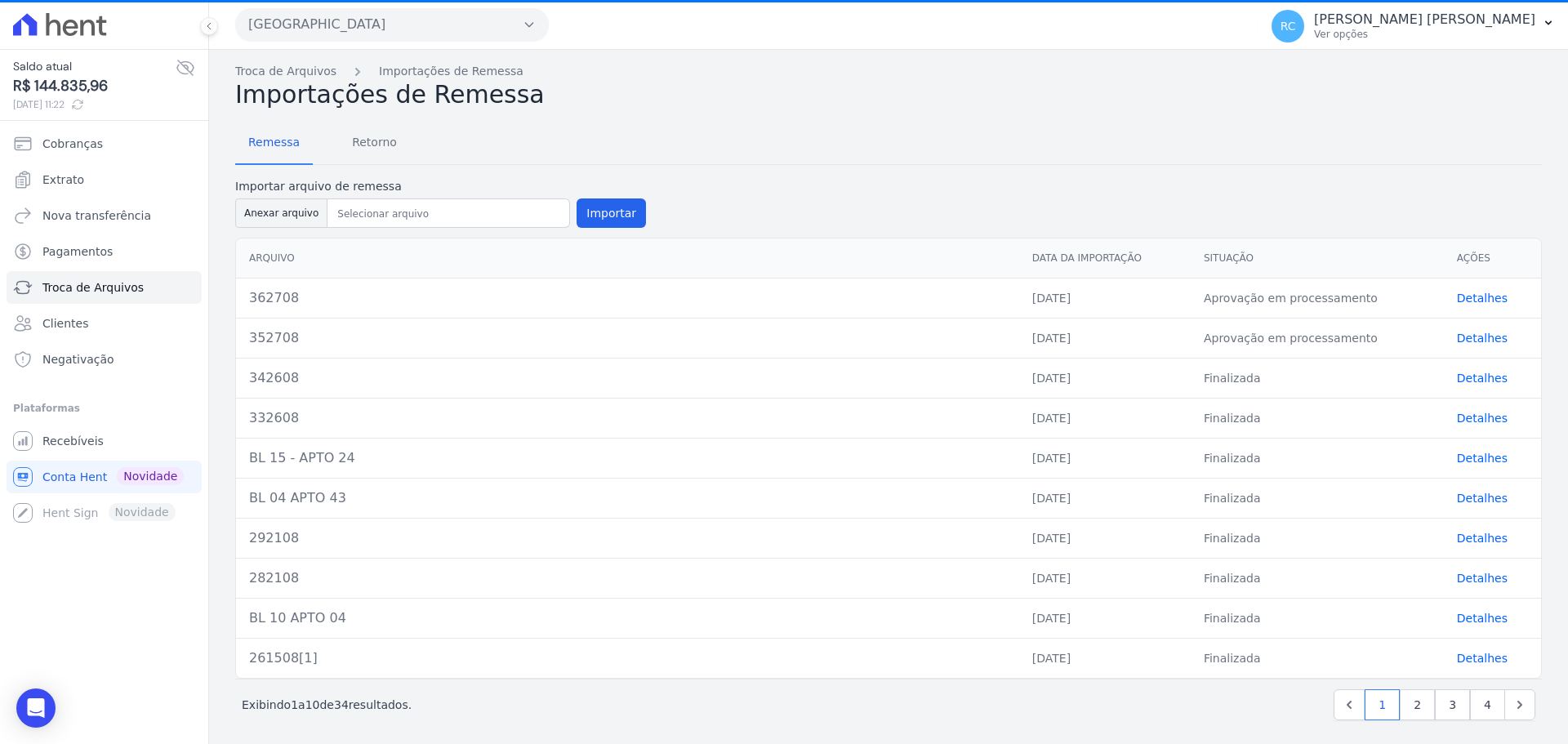
drag, startPoint x: 523, startPoint y: 74, endPoint x: 225, endPoint y: 74, distance: 298.0
click at [225, 74] on div "Troca de Arquivos Importações de Remessa Importações de Remessa Remessa Retorno…" at bounding box center [888, 399] width 1358 height 700
click at [249, 117] on div "Remessa Retorno Importar arquivo de remessa Anexar arquivo Importar Arquivo Dat…" at bounding box center [889, 422] width 1307 height 628
drag, startPoint x: 829, startPoint y: 75, endPoint x: 662, endPoint y: 4, distance: 181.5
click at [825, 74] on nav "Troca de Arquivos Importações de Remessa" at bounding box center [889, 71] width 1307 height 18
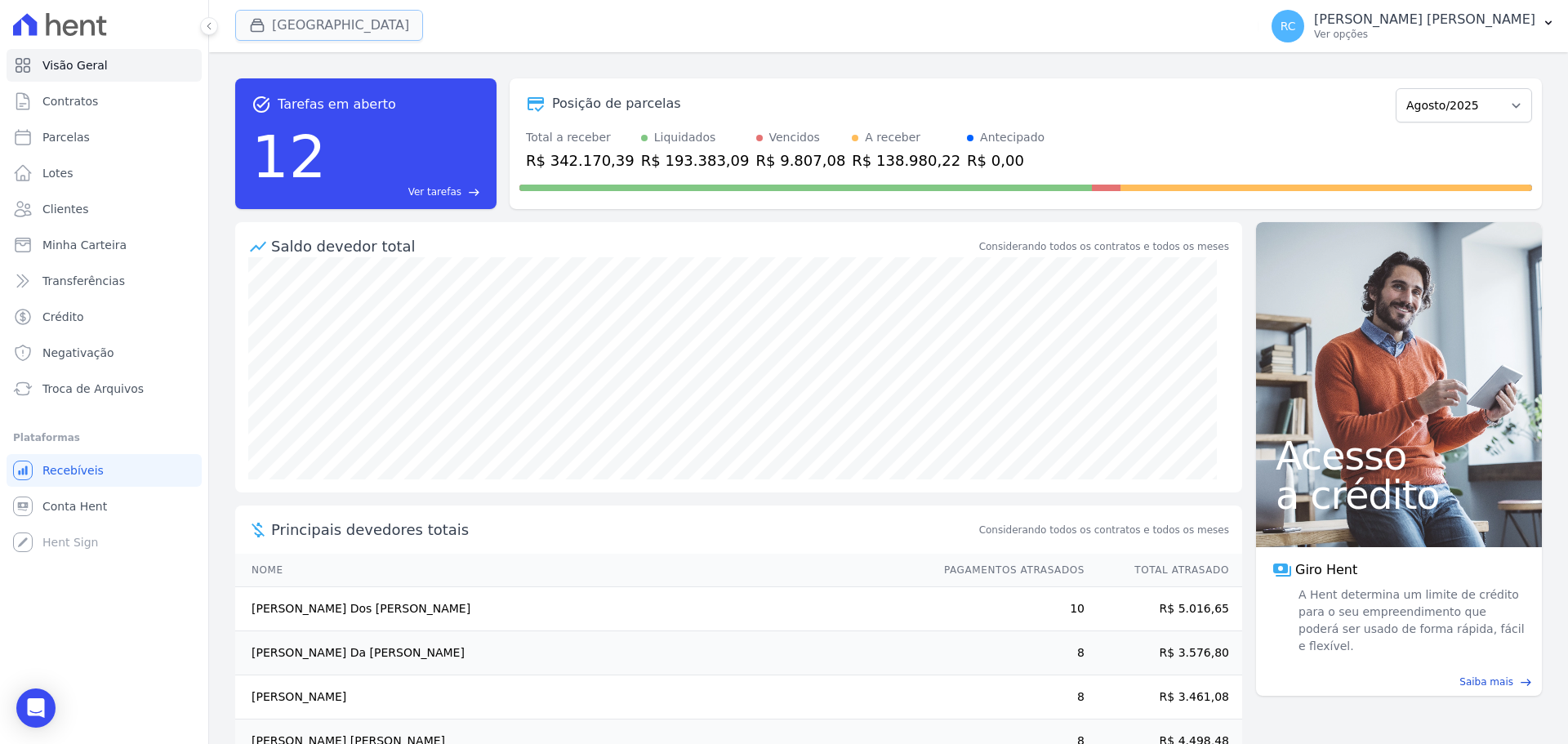
click at [354, 28] on button "[GEOGRAPHIC_DATA]" at bounding box center [329, 26] width 188 height 31
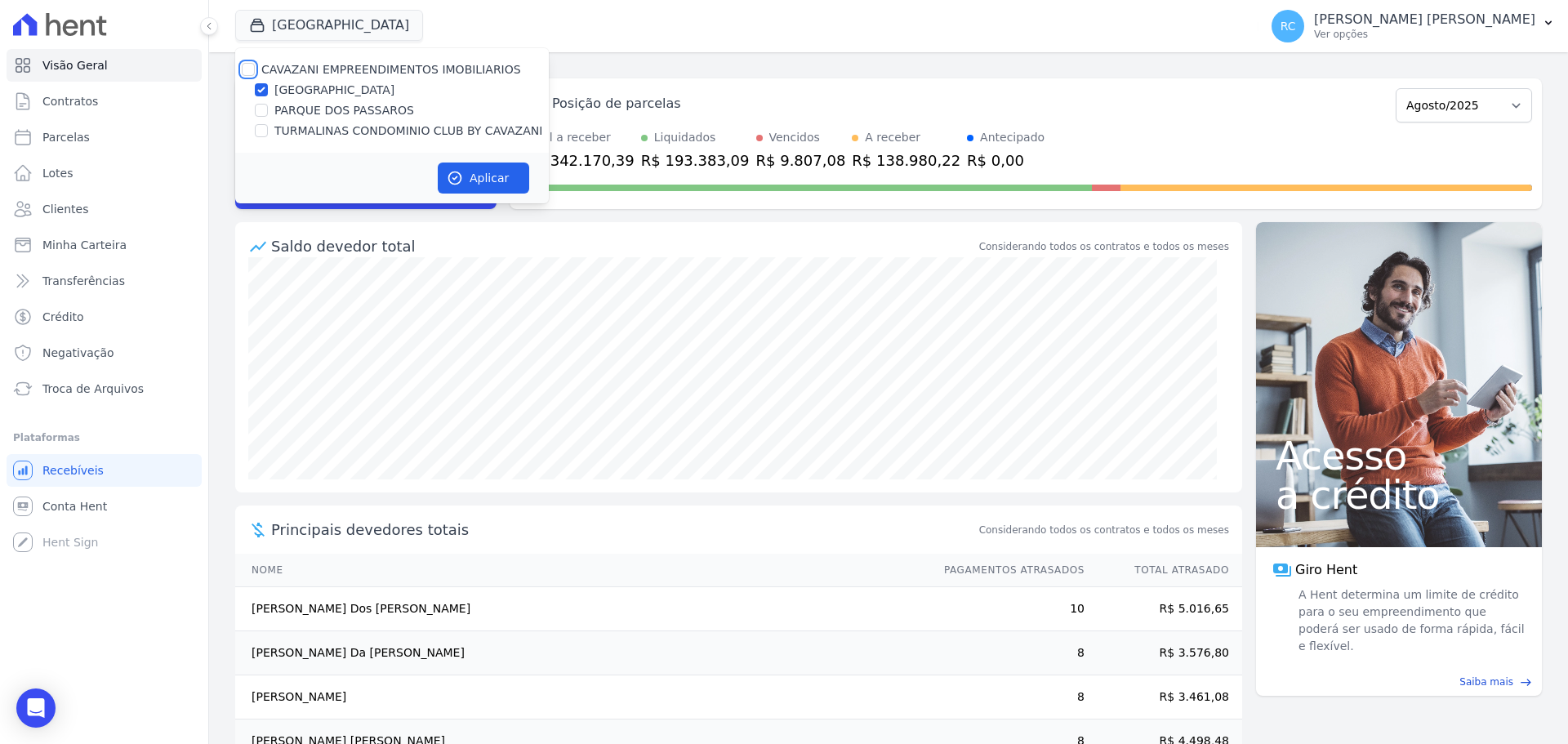
click at [249, 75] on input "CAVAZANI EMPREENDIMENTOS IMOBILIARIOS" at bounding box center [249, 69] width 13 height 13
checkbox input "true"
click at [491, 181] on button "Aplicar" at bounding box center [483, 178] width 91 height 31
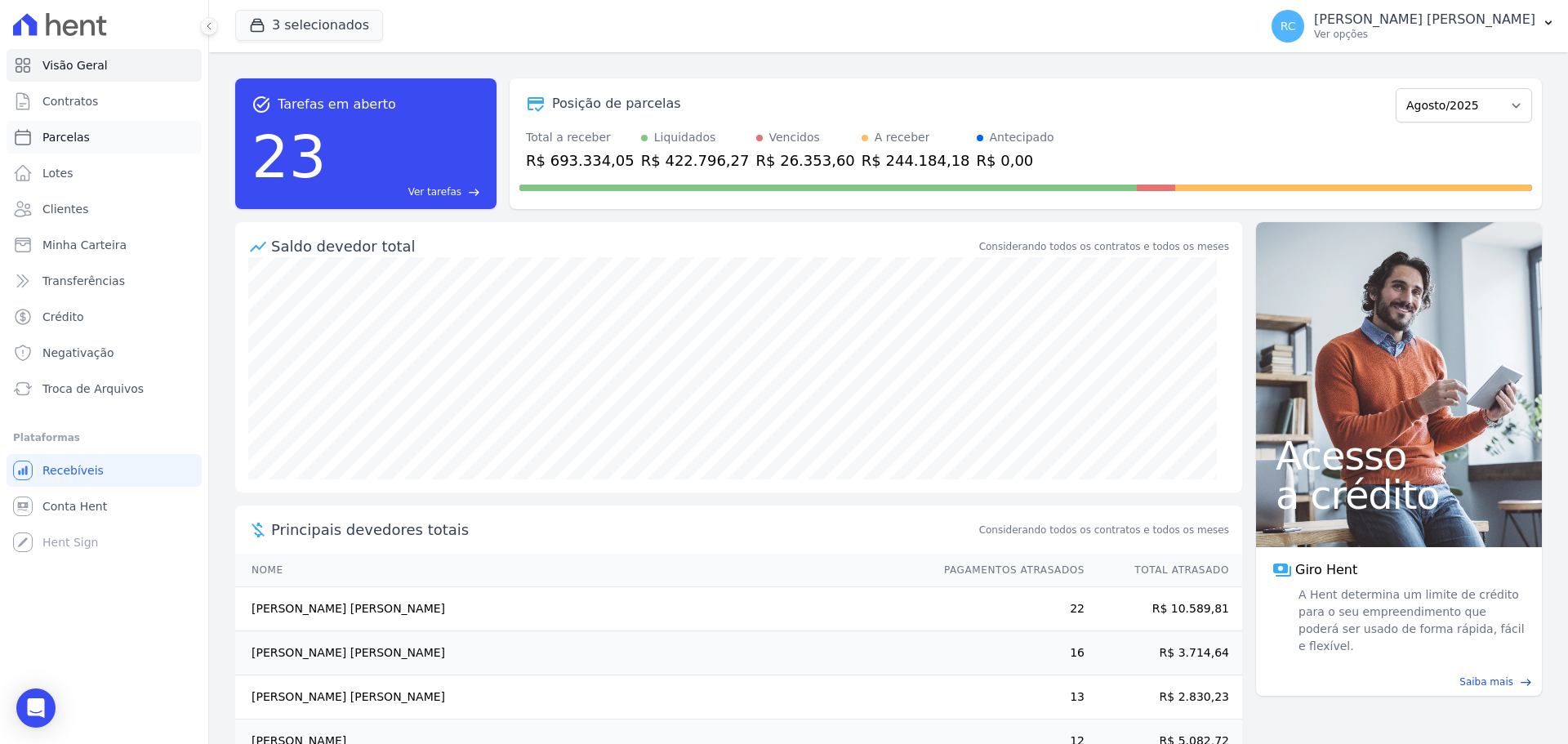
click at [97, 140] on link "Parcelas" at bounding box center [103, 137] width 195 height 32
select select
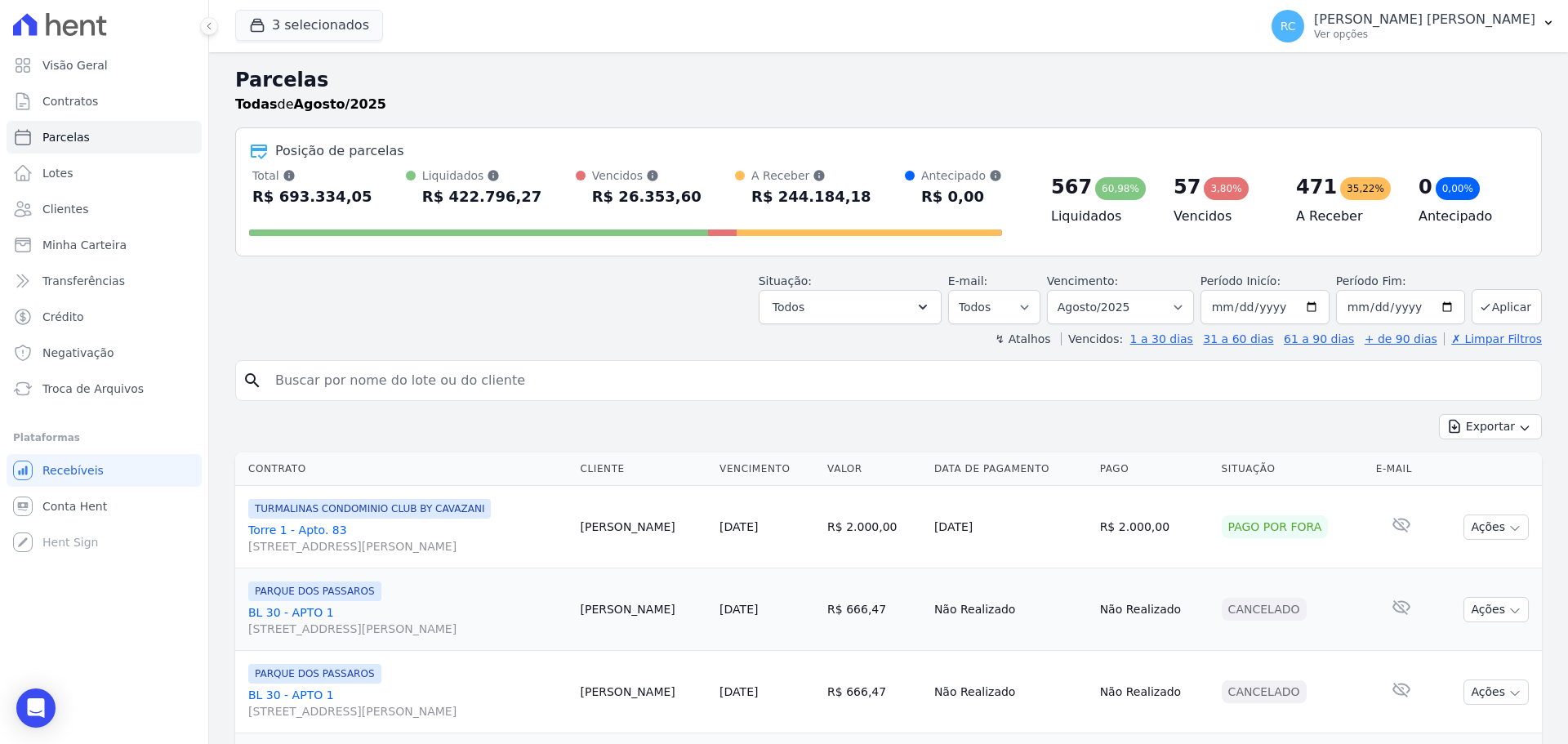
paste input "[PERSON_NAME]"
drag, startPoint x: 405, startPoint y: 374, endPoint x: 480, endPoint y: 348, distance: 79.4
click at [408, 372] on input "search" at bounding box center [899, 380] width 1269 height 32
type input "[PERSON_NAME]"
select select
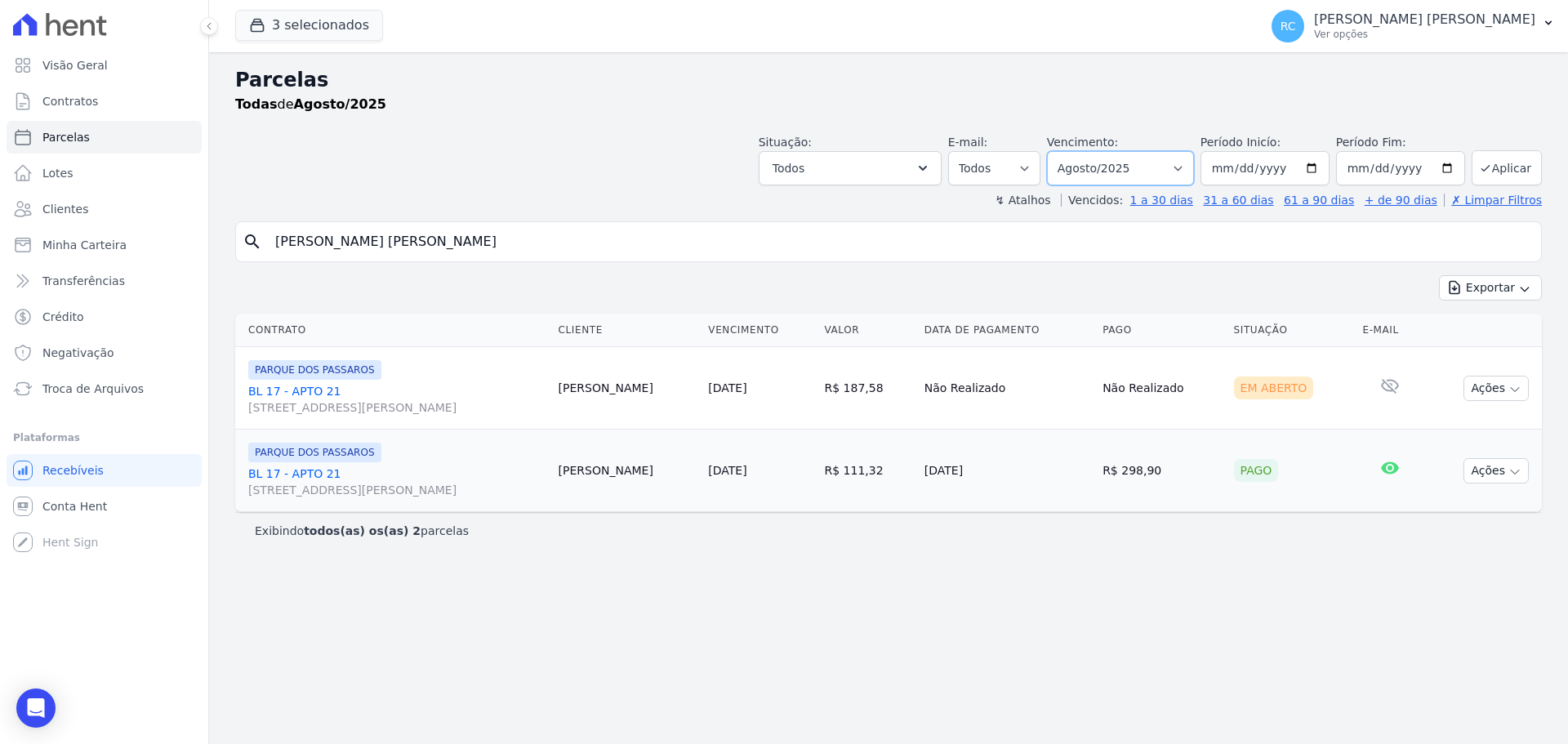
click at [1194, 166] on select "Filtrar por período ──────── Todos os meses Dezembro/2021 Janeiro/2022 Fevereir…" at bounding box center [1120, 167] width 147 height 34
select select "09/2025"
click at [1070, 151] on select "Filtrar por período ──────── Todos os meses Dezembro/2021 Janeiro/2022 Fevereir…" at bounding box center [1120, 167] width 147 height 34
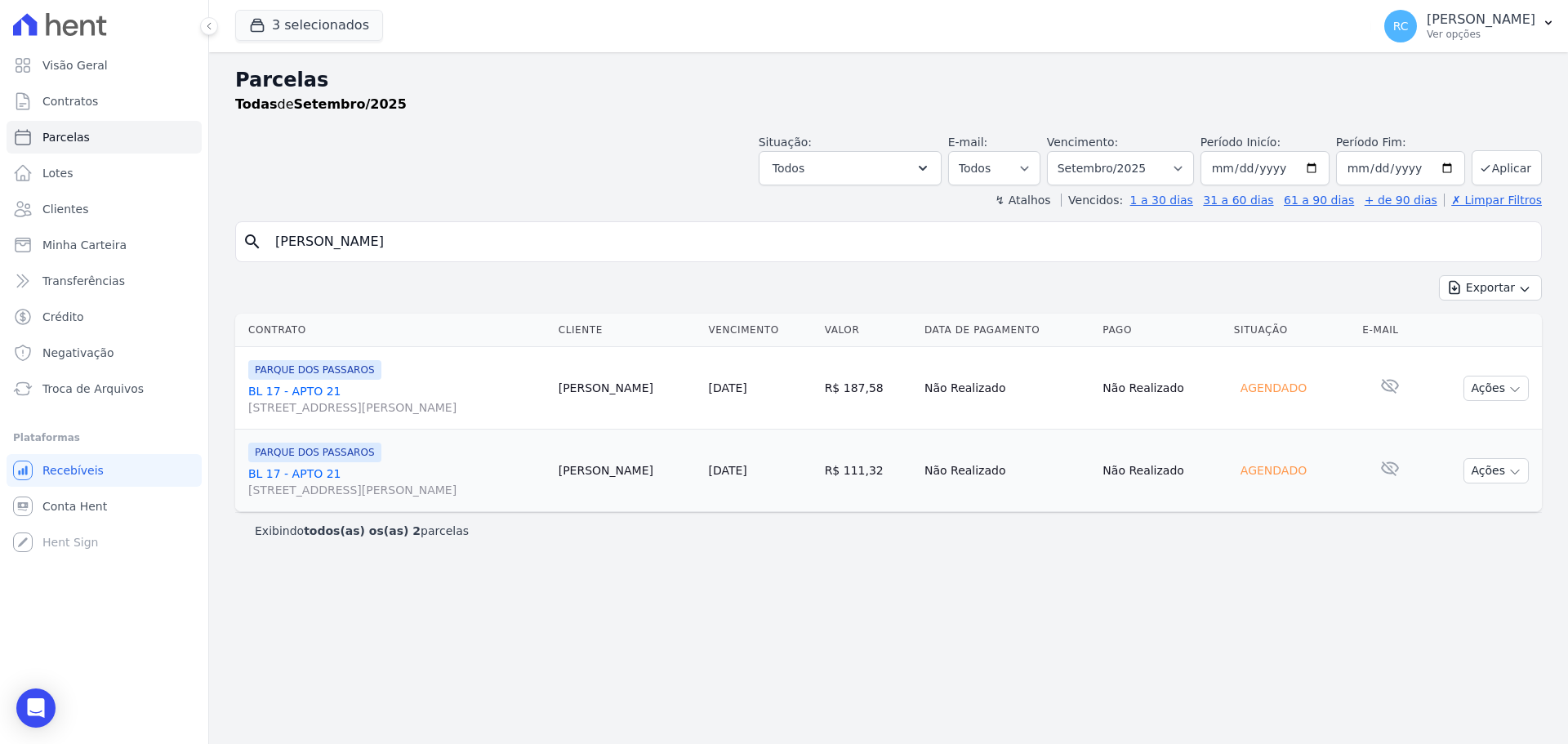
select select
click at [1275, 396] on div "Agendado" at bounding box center [1273, 387] width 79 height 23
click at [1502, 384] on button "Ações" at bounding box center [1496, 388] width 66 height 25
click at [761, 563] on div "Parcelas Todas de Setembro/2025 Situação: Agendado Em Aberto Pago Processando C…" at bounding box center [888, 398] width 1358 height 691
click at [1513, 20] on p "[PERSON_NAME]" at bounding box center [1481, 19] width 109 height 17
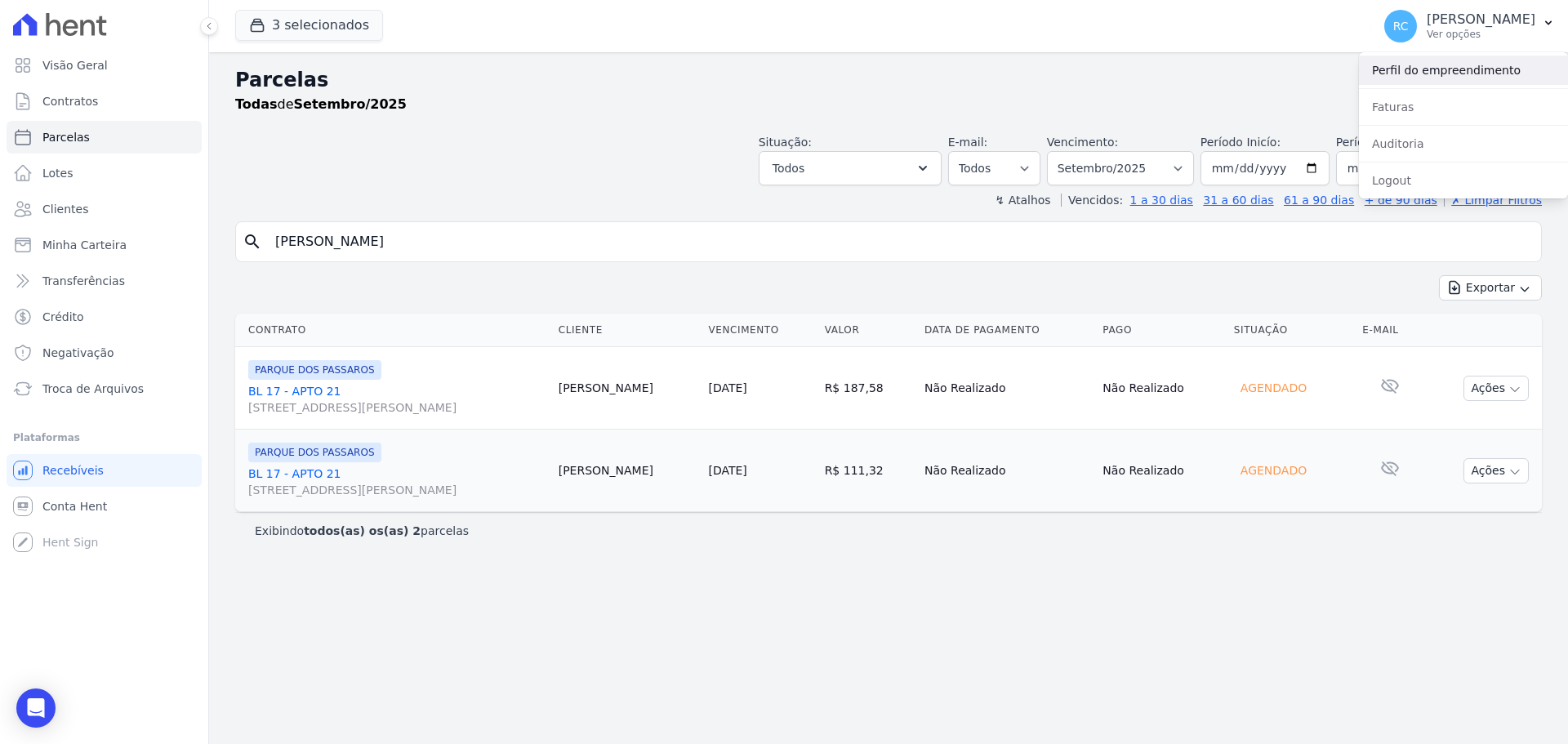
click at [1455, 74] on link "Perfil do empreendimento" at bounding box center [1463, 70] width 209 height 30
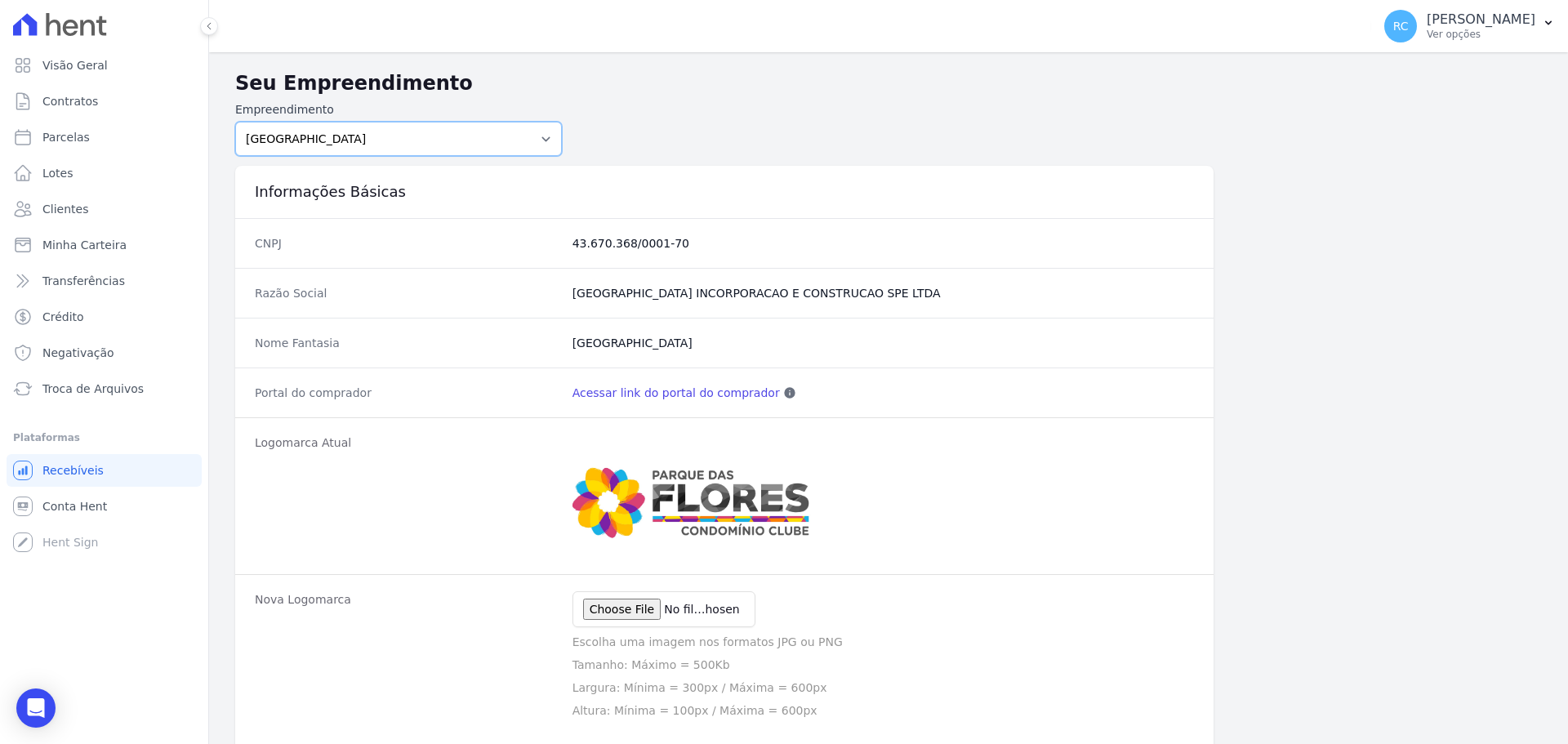
click at [423, 138] on select "PARQUE DAS FLORES PARQUE DOS PASSAROS TURMALINAS CONDOMINIO CLUB BY CAVAZANI" at bounding box center [398, 139] width 326 height 34
select select "7c6dbd88-c992-4e1b-a35d-d12916fde016"
click at [236, 122] on select "PARQUE DAS FLORES PARQUE DOS PASSAROS TURMALINAS CONDOMINIO CLUB BY CAVAZANI" at bounding box center [398, 139] width 326 height 34
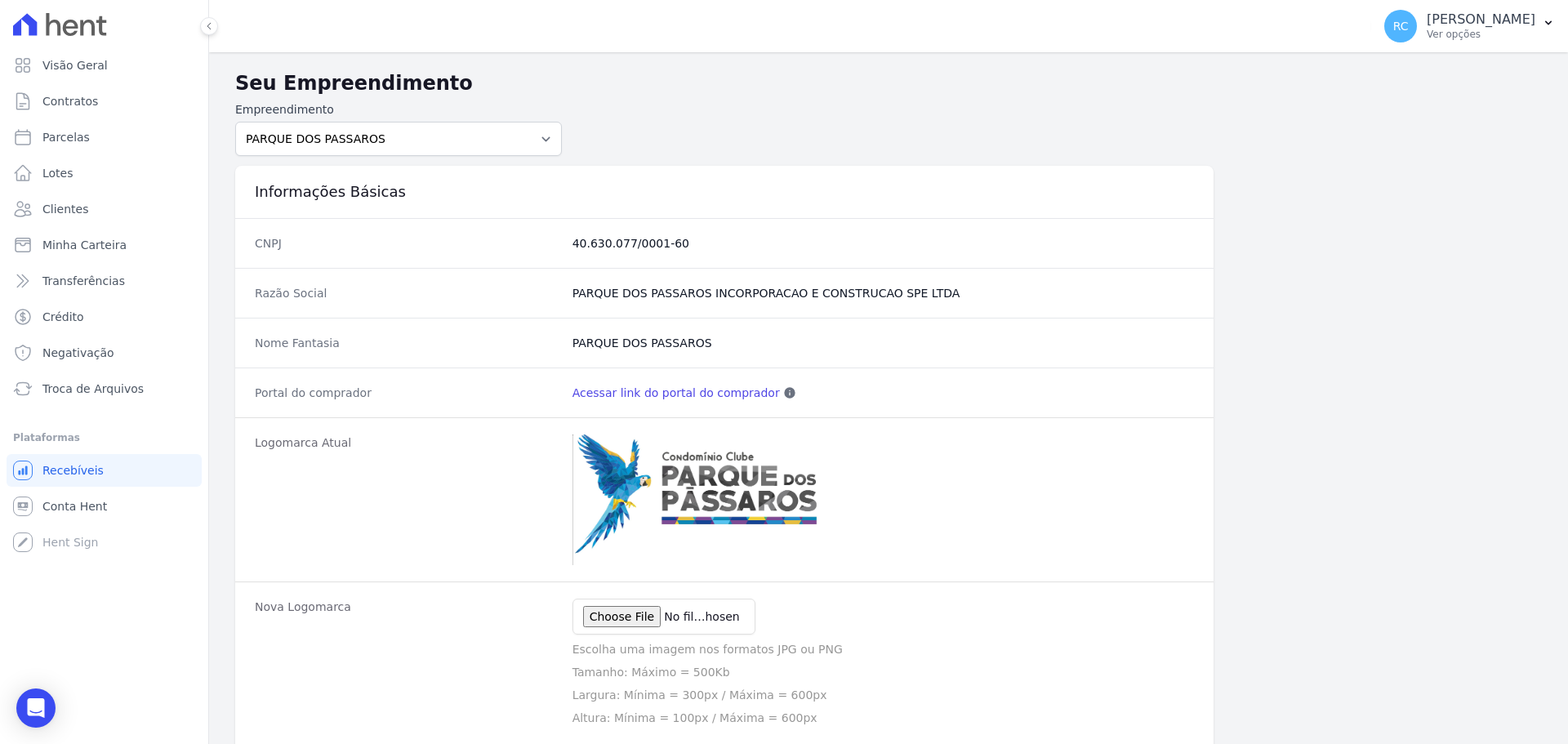
click at [674, 394] on link "Acessar link do portal do comprador" at bounding box center [675, 393] width 207 height 17
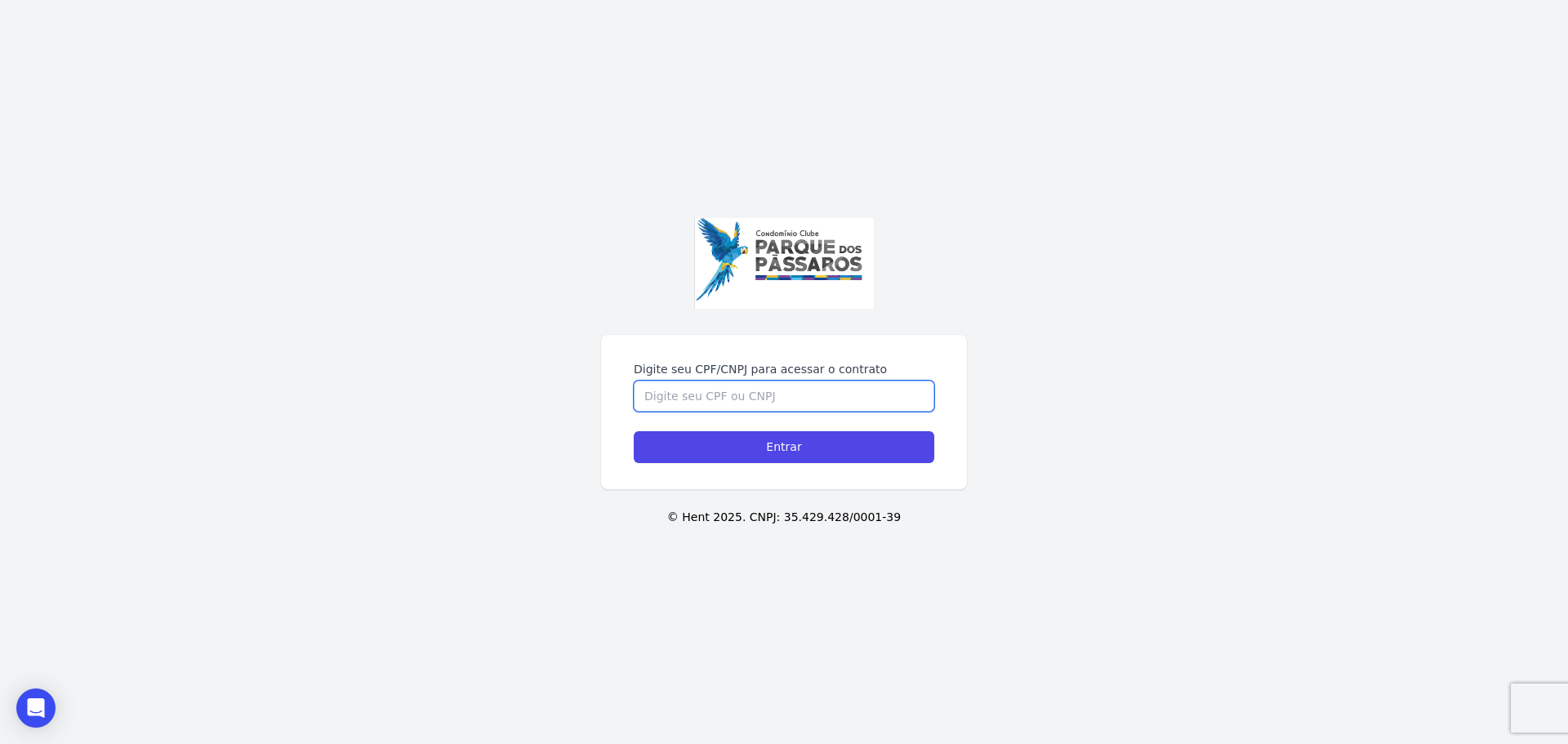
click at [733, 406] on input "Digite seu CPF/CNPJ para acessar o contrato" at bounding box center [784, 396] width 300 height 31
click at [760, 405] on input "Digite seu CPF/CNPJ para acessar o contrato" at bounding box center [784, 396] width 300 height 31
paste input "25159693807"
type input "25159693807"
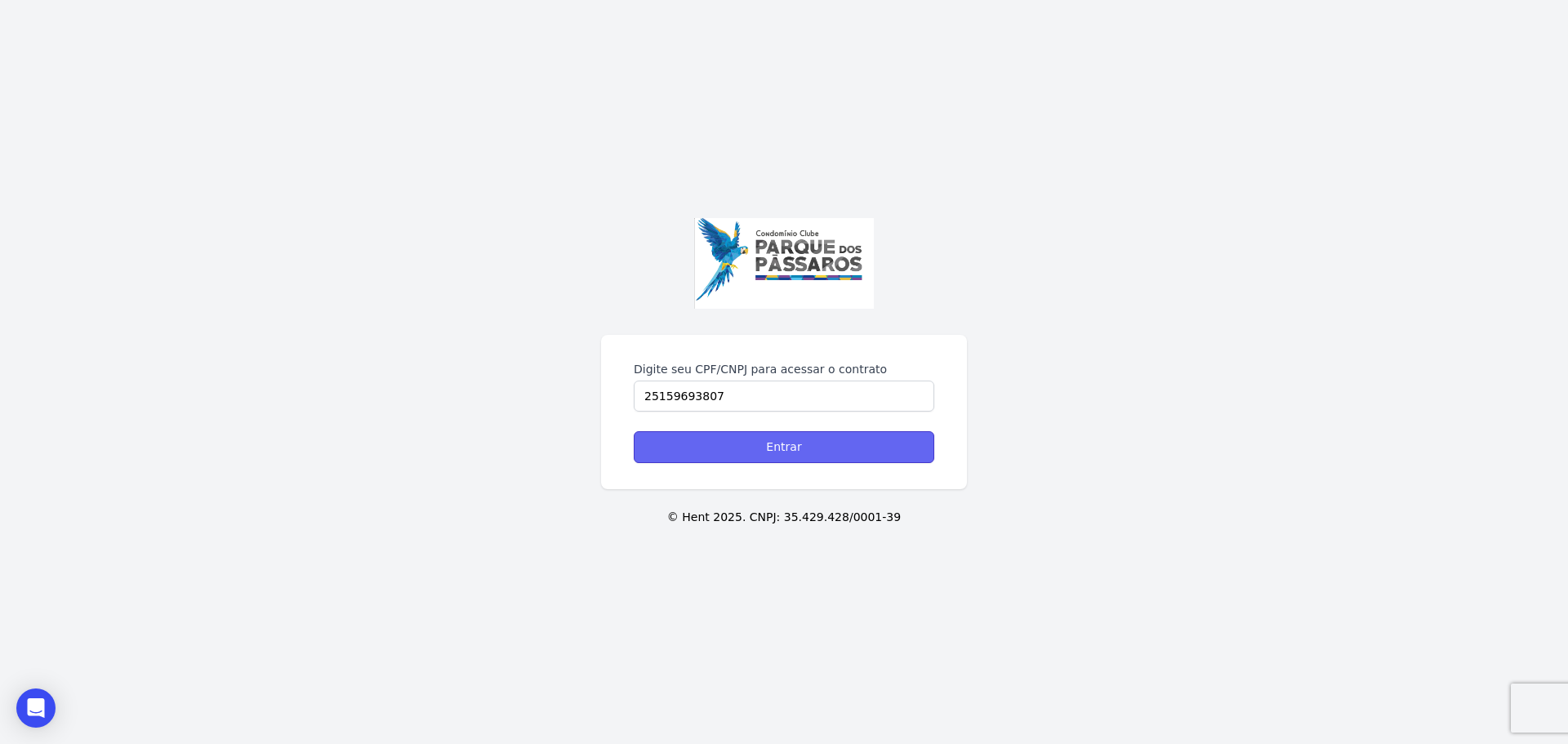
click at [756, 432] on input "Entrar" at bounding box center [784, 447] width 300 height 31
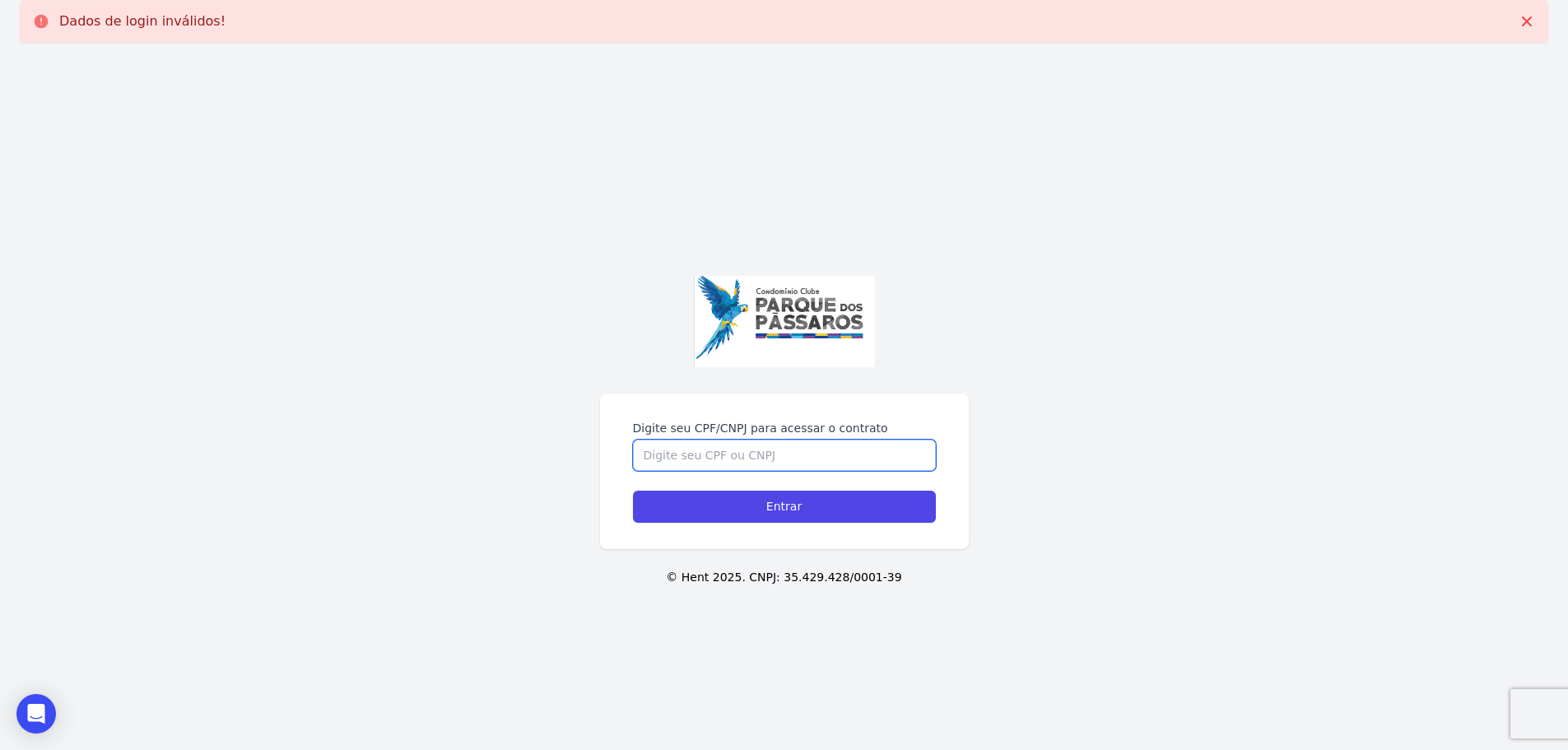
click at [656, 457] on input "Digite seu CPF/CNPJ para acessar o contrato" at bounding box center [784, 456] width 303 height 32
paste input "25159693807"
click at [661, 457] on input "25159693807" at bounding box center [784, 456] width 303 height 32
type input "251.596.938-07"
click at [718, 500] on input "Entrar" at bounding box center [784, 507] width 303 height 32
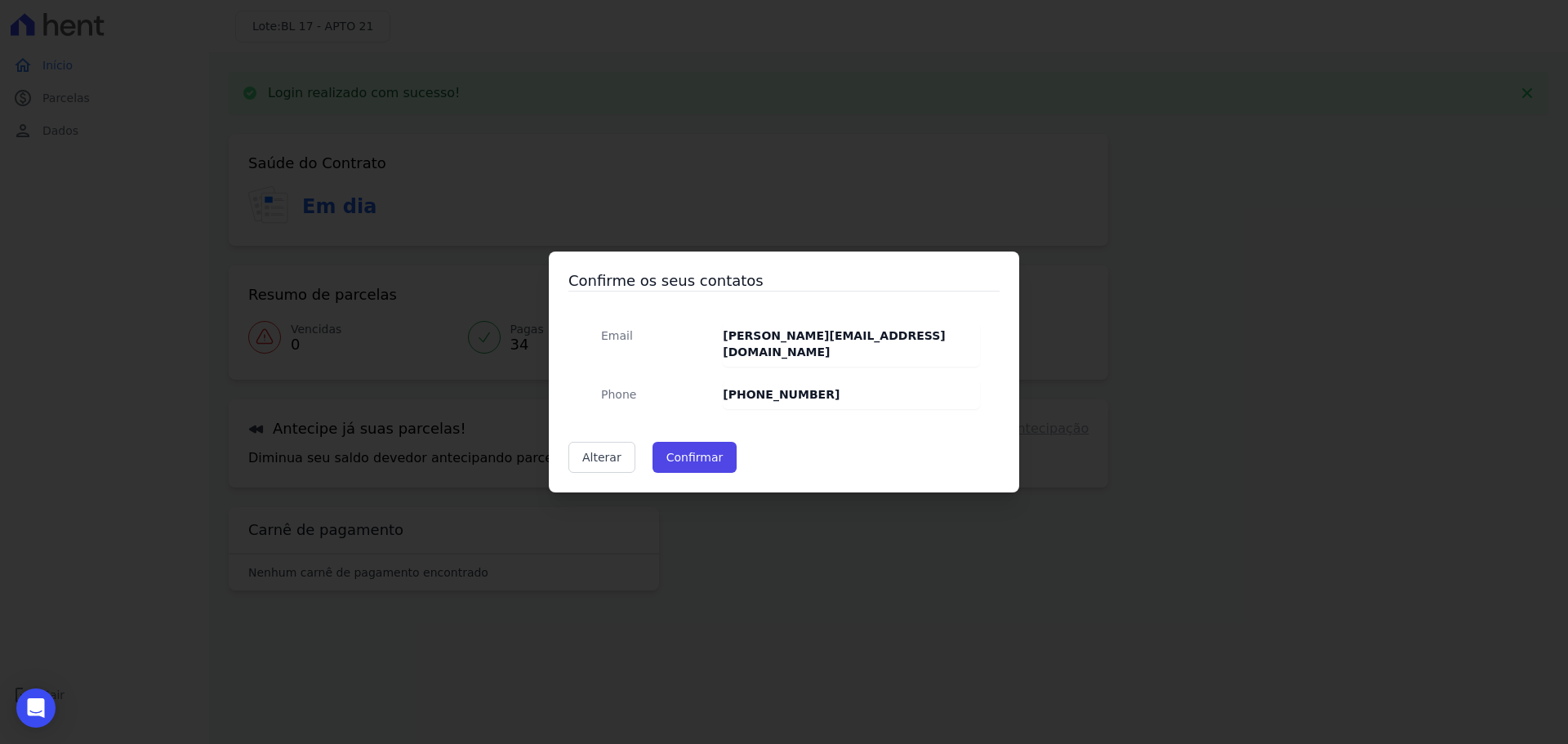
drag, startPoint x: 524, startPoint y: 558, endPoint x: 536, endPoint y: 555, distance: 12.4
click at [530, 557] on div "Confirme os seus contatos Email [PERSON_NAME][EMAIL_ADDRESS][DOMAIN_NAME] Phone…" at bounding box center [784, 372] width 1568 height 744
click at [715, 454] on button "Confirmar" at bounding box center [695, 457] width 85 height 31
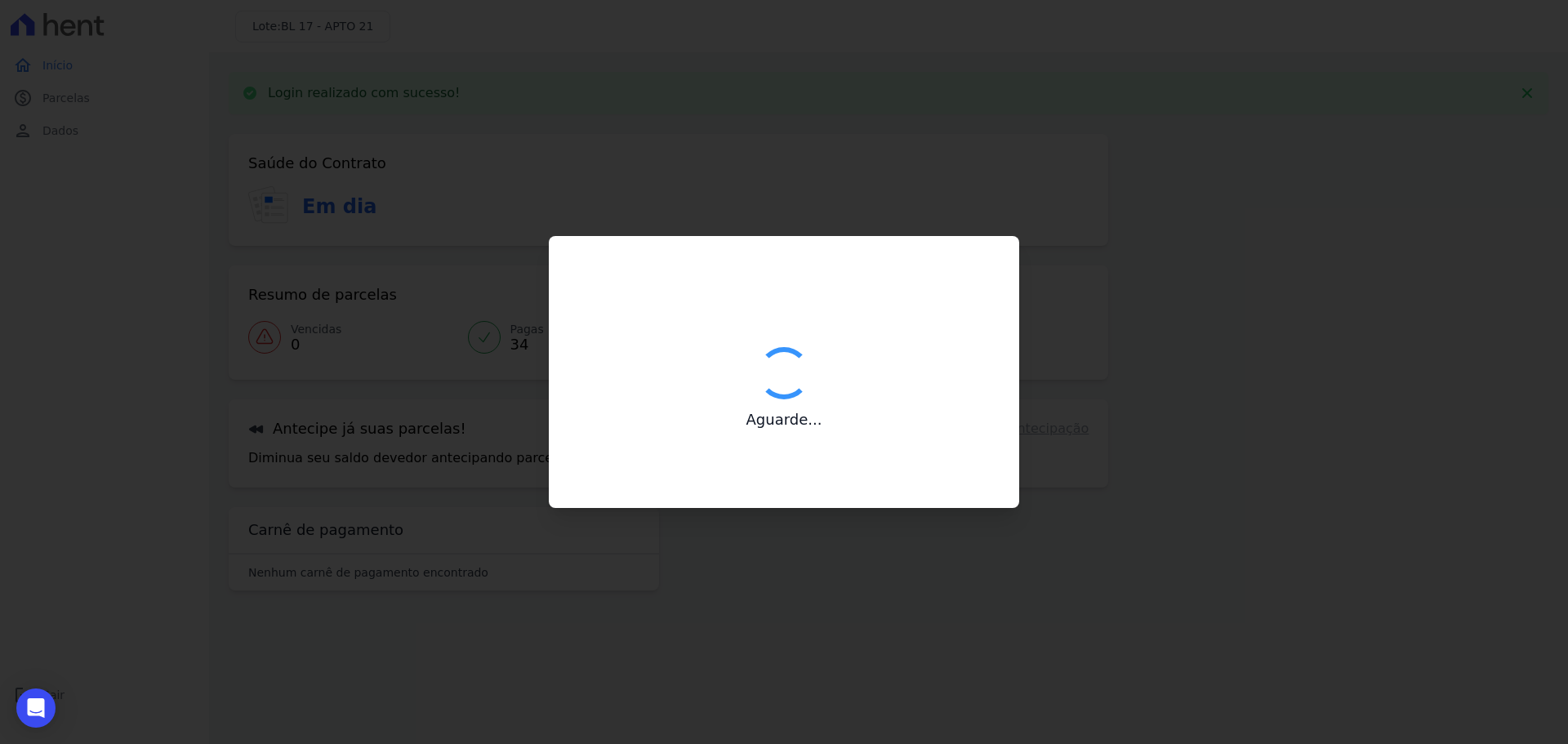
type input "Contatos confirmados com sucesso."
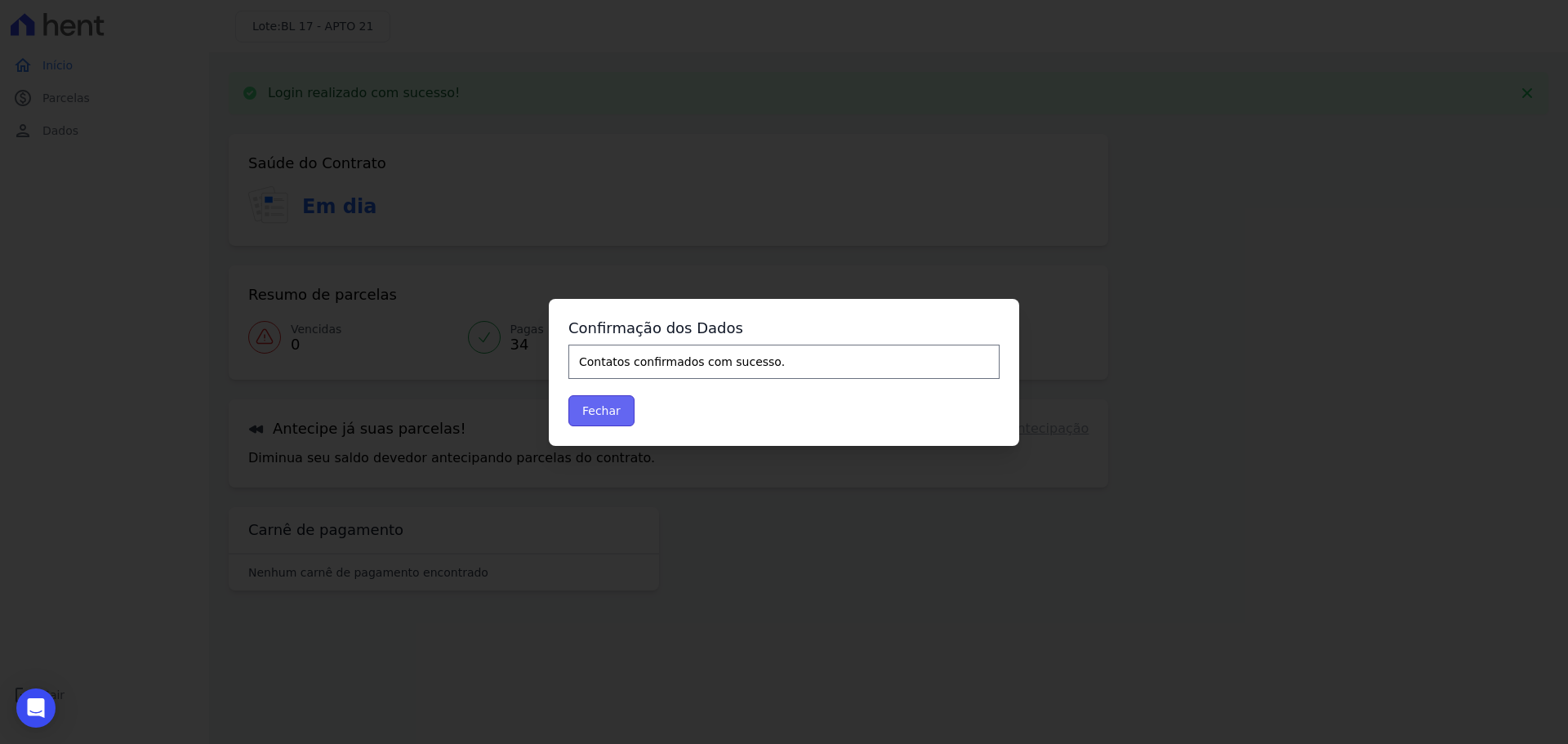
click at [591, 411] on button "Fechar" at bounding box center [602, 411] width 67 height 31
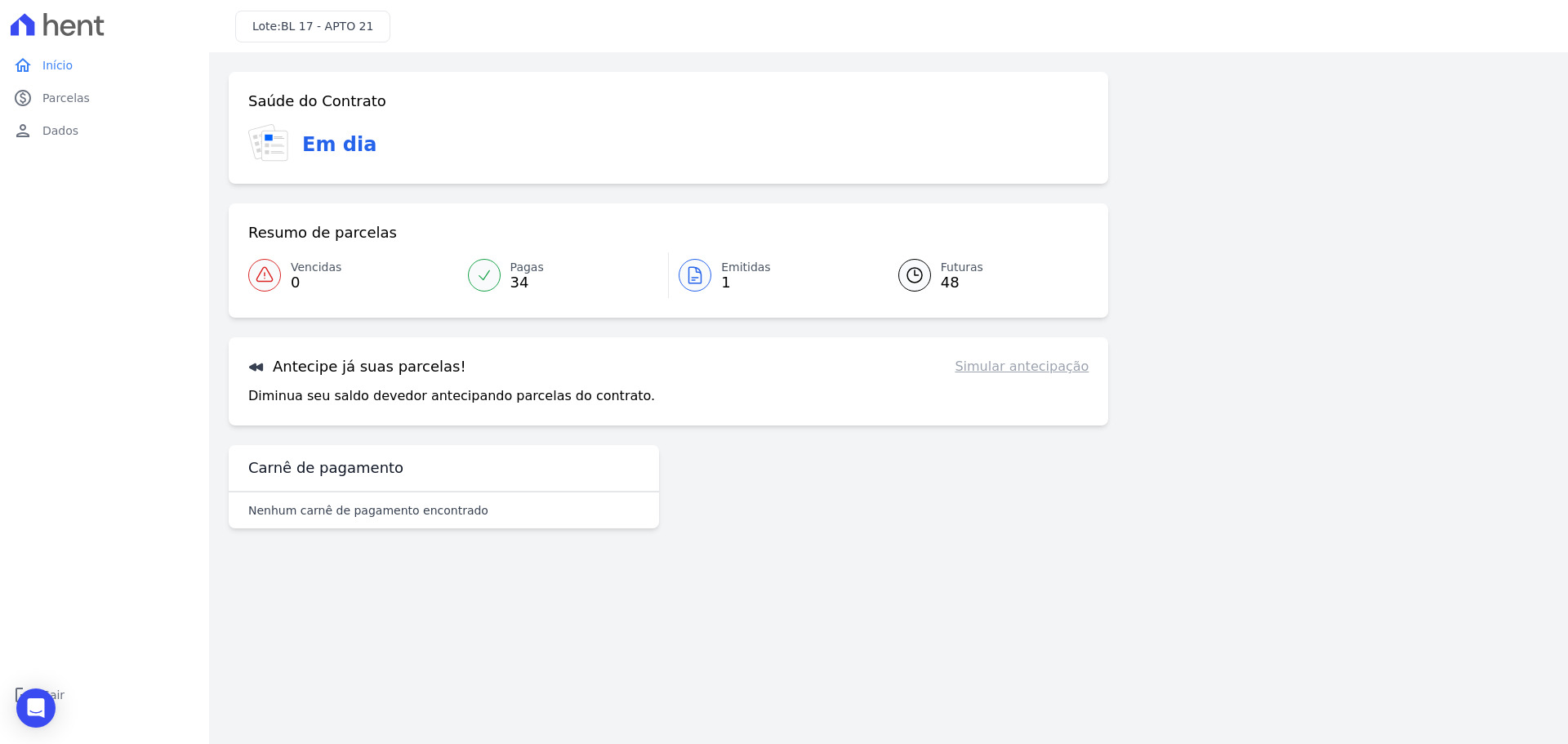
click at [735, 276] on span "1" at bounding box center [746, 283] width 50 height 13
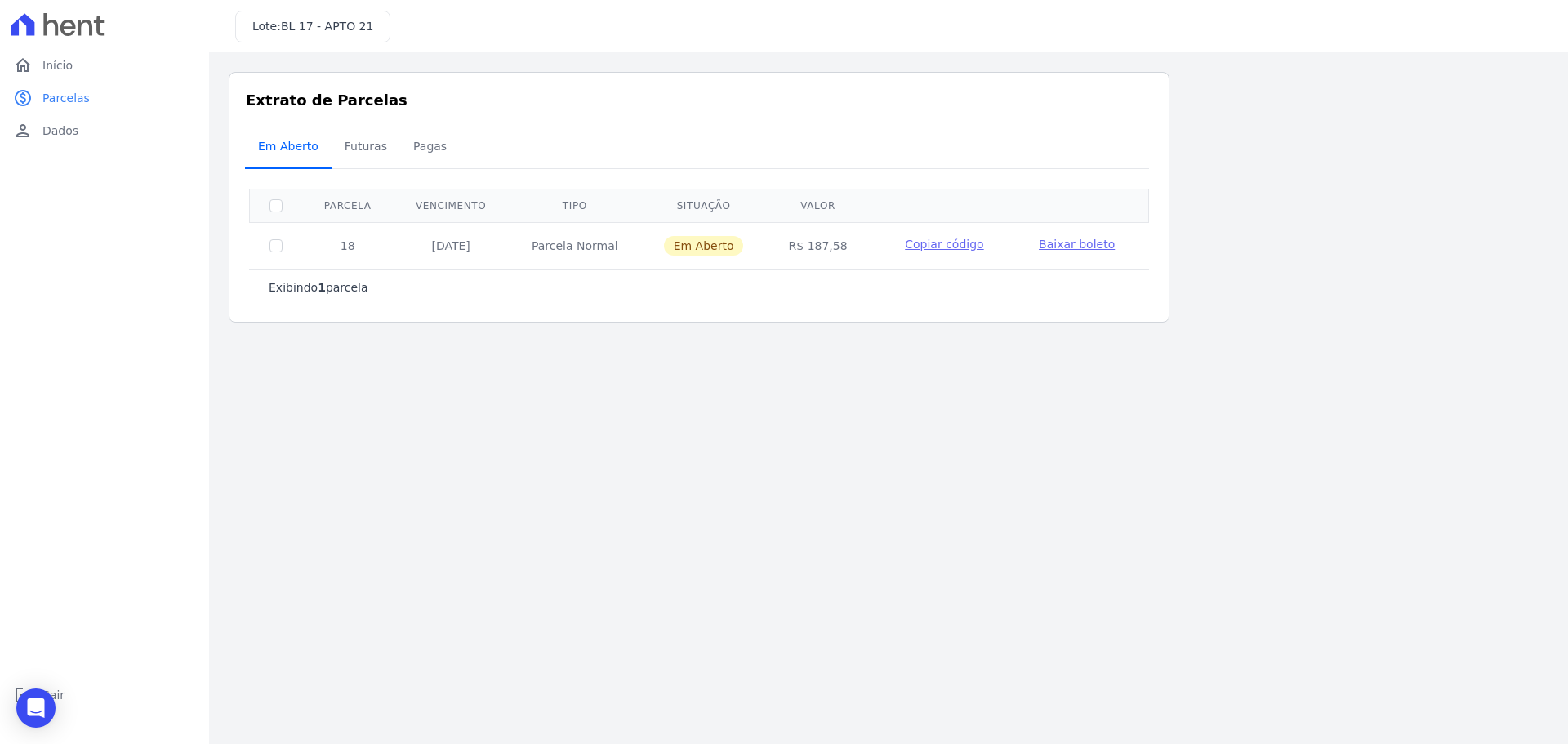
click at [272, 144] on span "Em Aberto" at bounding box center [288, 146] width 80 height 32
click at [359, 150] on span "Futuras" at bounding box center [365, 146] width 62 height 32
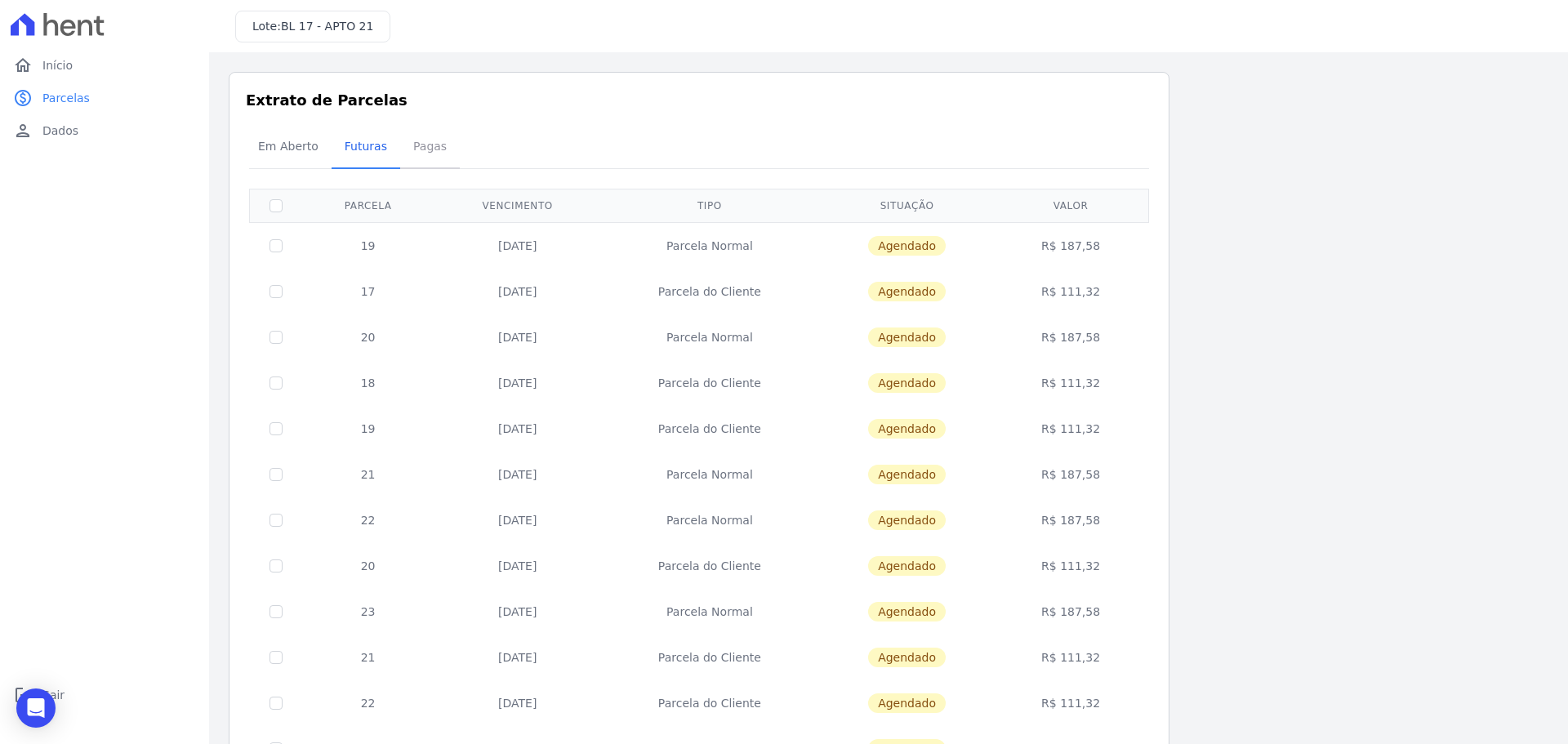
click at [423, 153] on span "Pagas" at bounding box center [430, 146] width 53 height 32
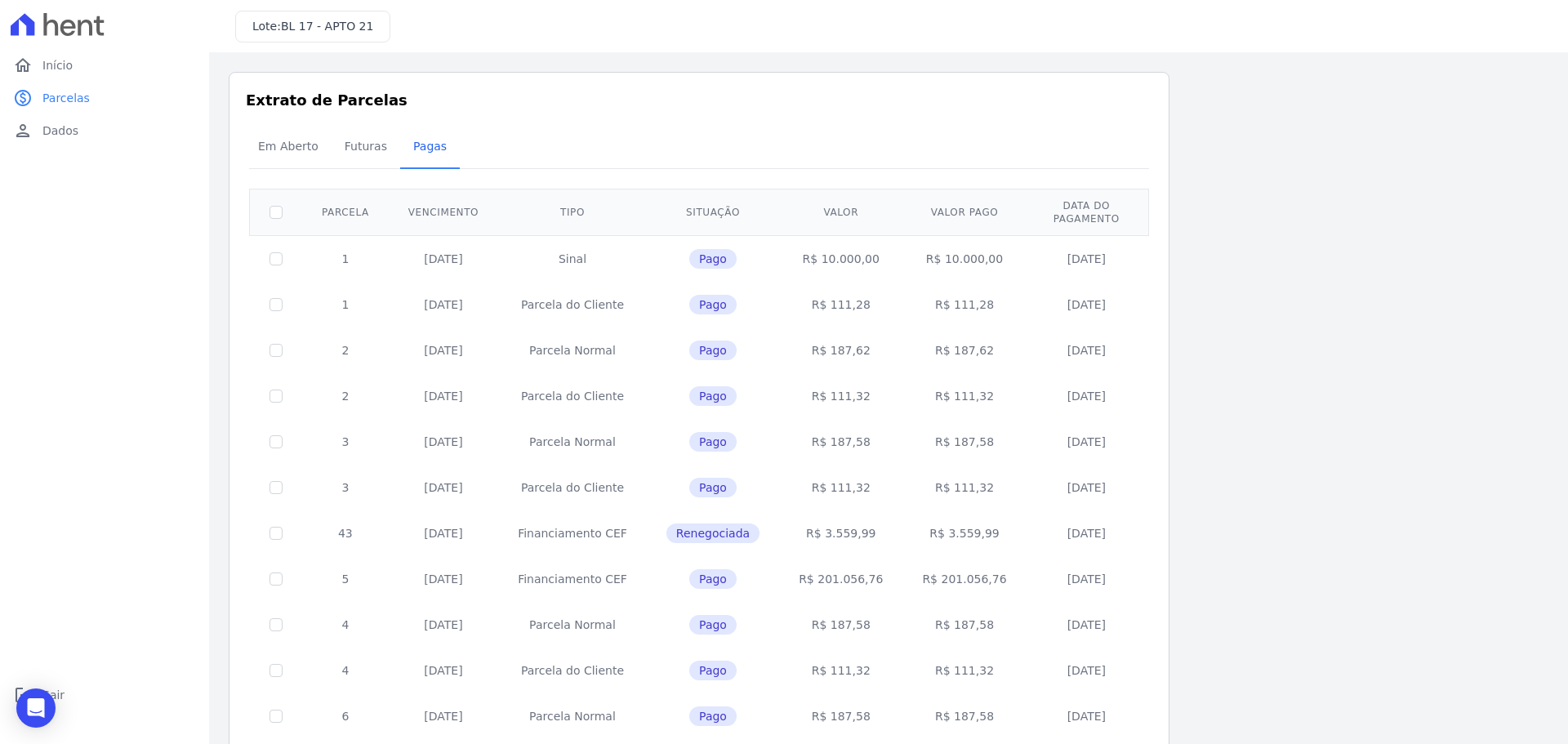
click at [61, 67] on span "Início" at bounding box center [57, 66] width 30 height 17
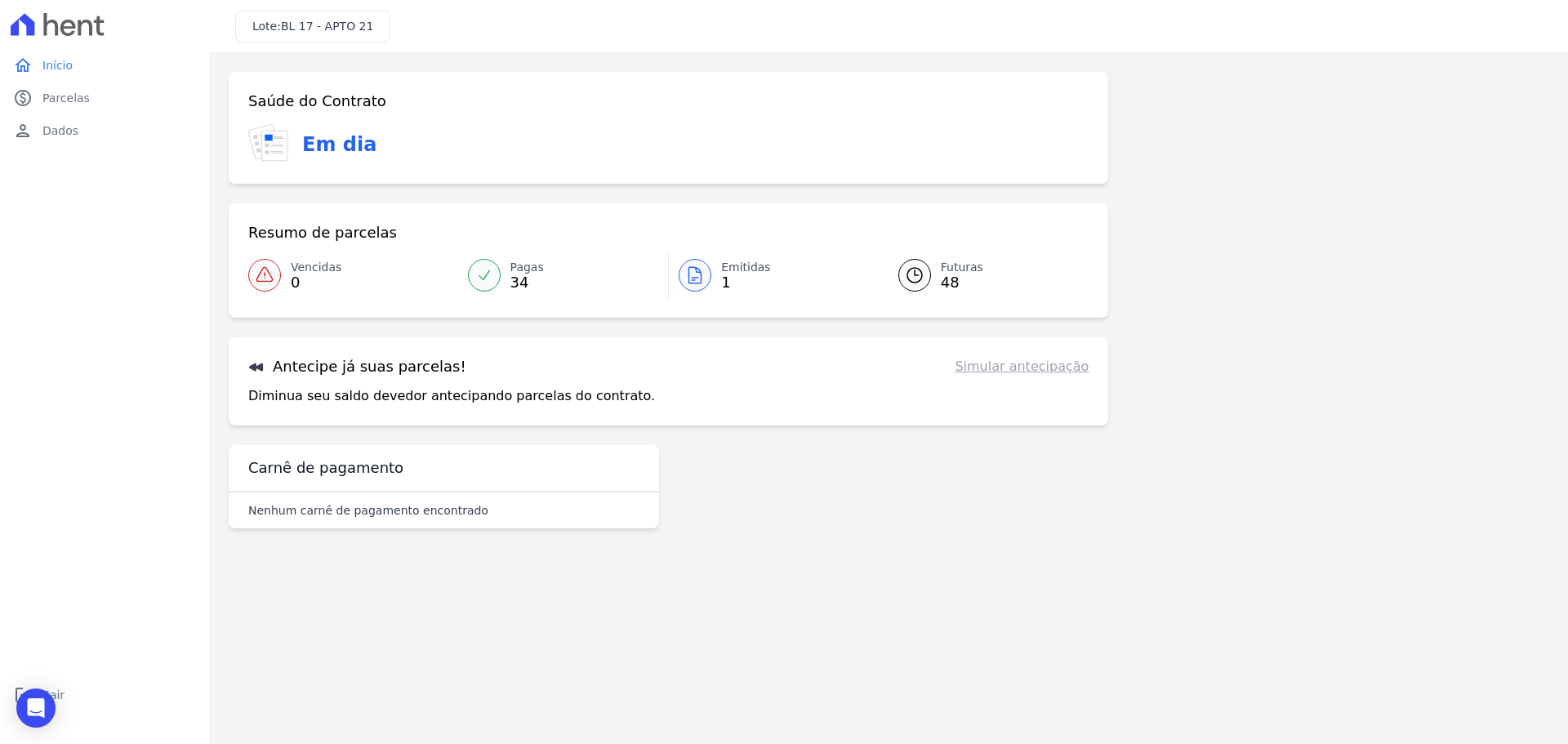
click at [735, 274] on span "Emitidas" at bounding box center [746, 267] width 50 height 18
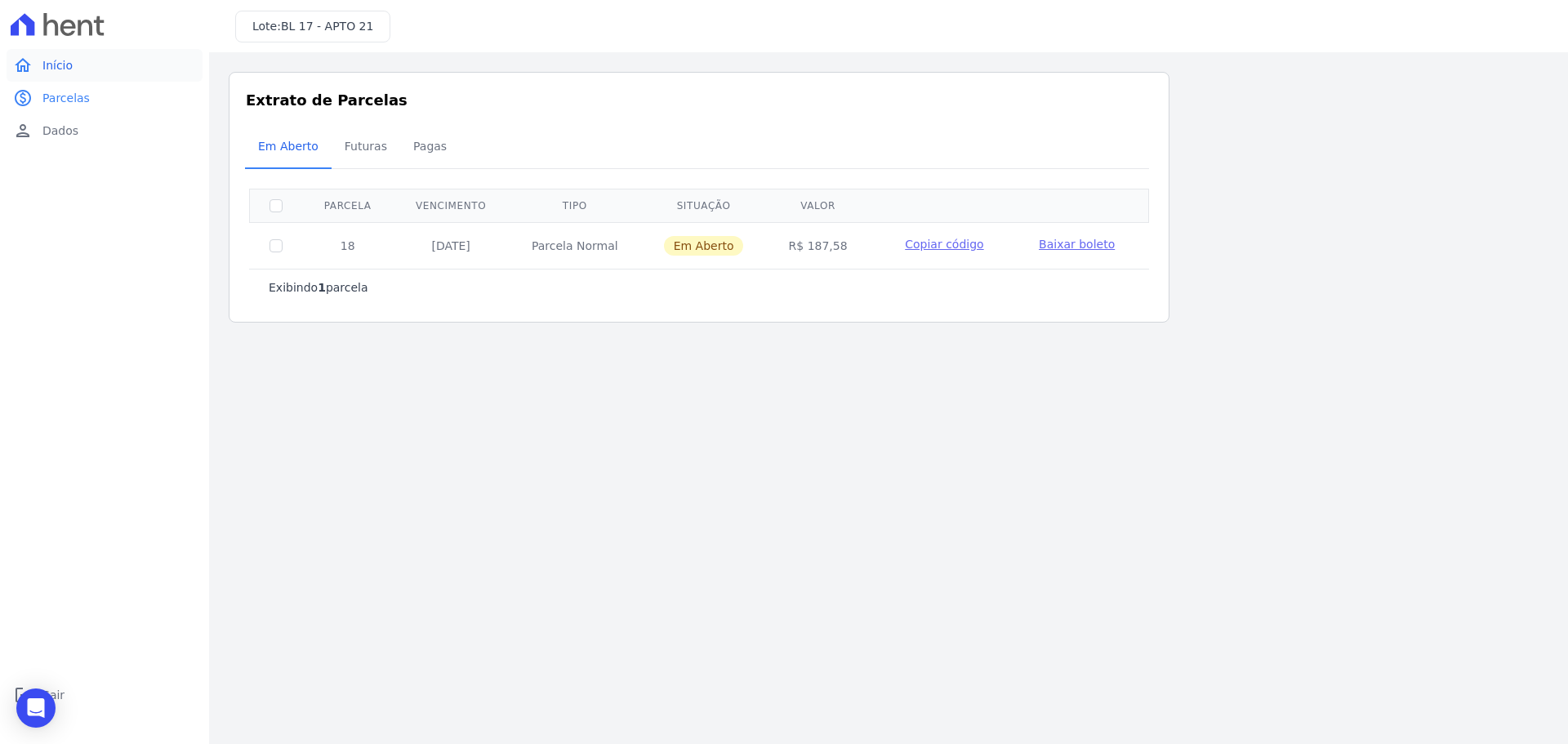
click at [59, 61] on span "Início" at bounding box center [57, 66] width 30 height 17
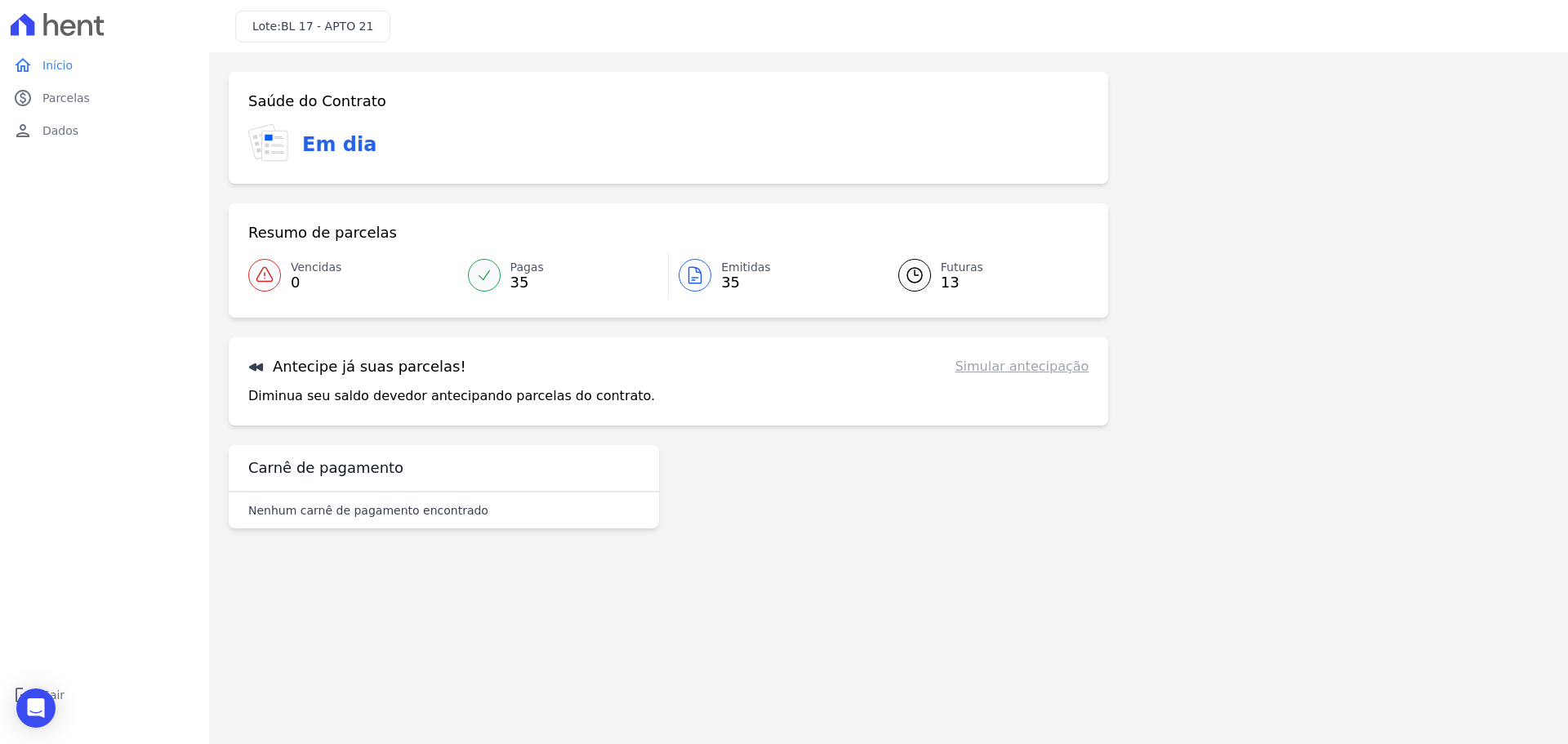
click at [944, 284] on span "13" at bounding box center [962, 283] width 43 height 13
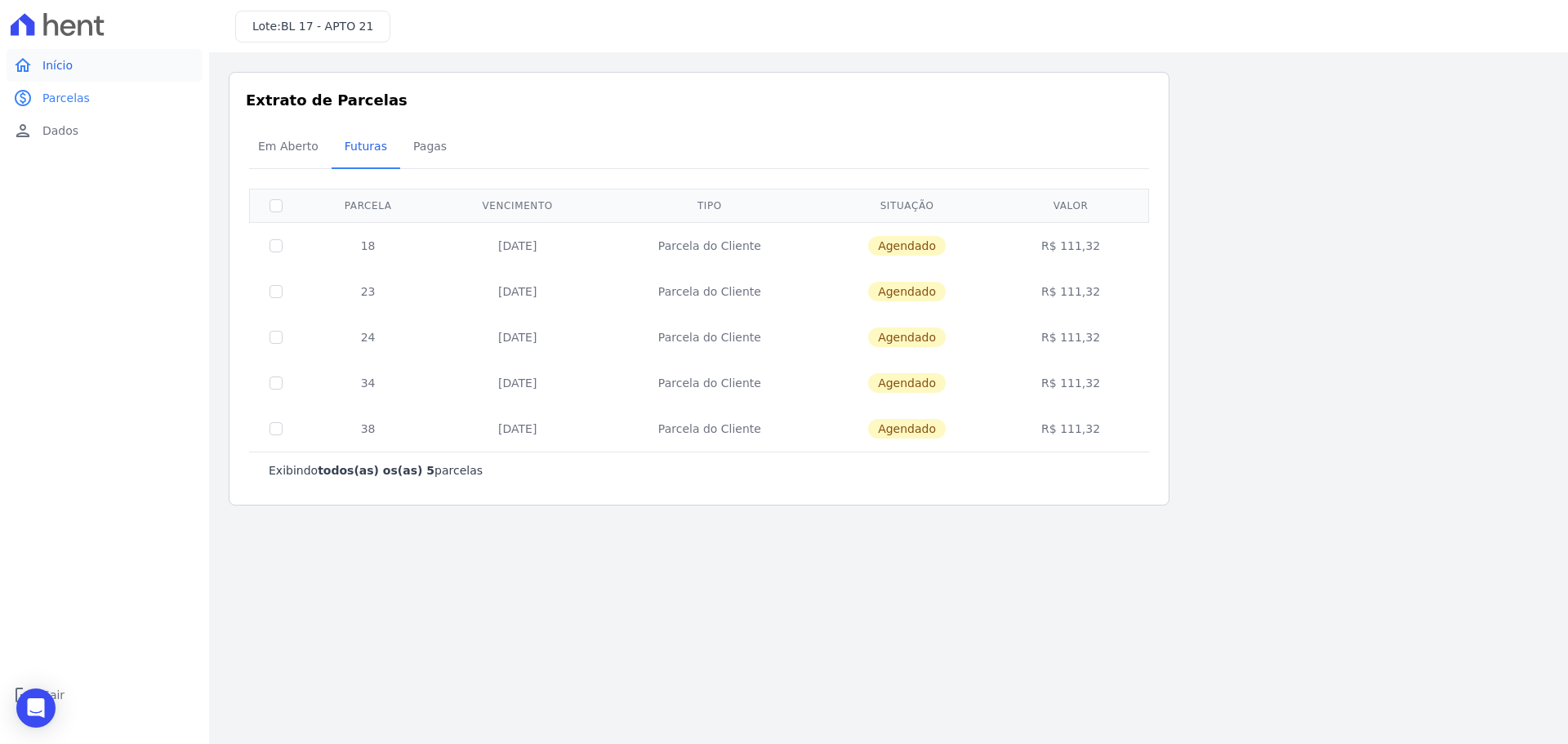
click at [95, 66] on link "home Início" at bounding box center [104, 65] width 196 height 32
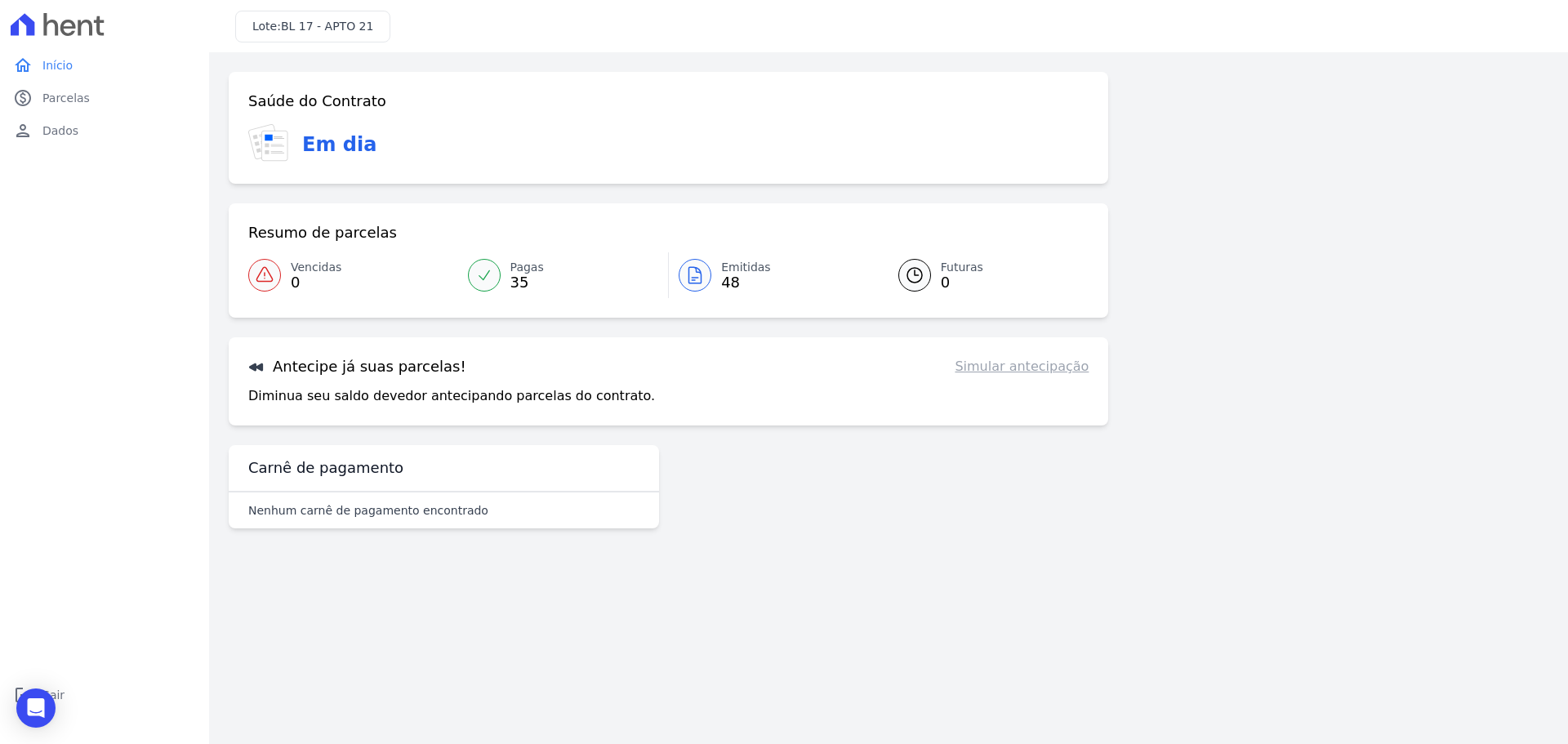
click at [733, 276] on span "48" at bounding box center [746, 283] width 50 height 13
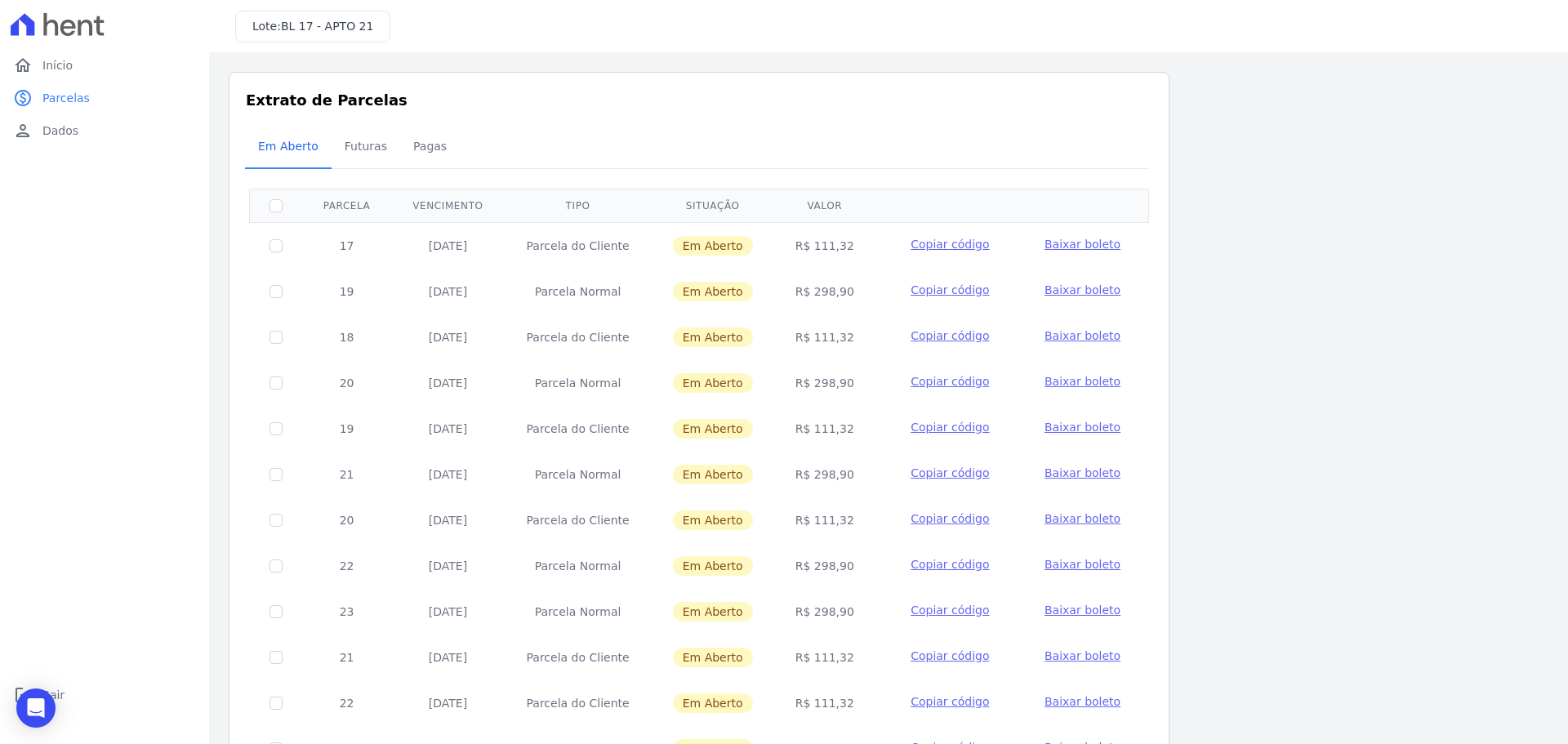
click at [1077, 242] on span "Baixar boleto" at bounding box center [1082, 244] width 76 height 13
click at [1068, 250] on span "Baixar boleto" at bounding box center [1082, 244] width 76 height 13
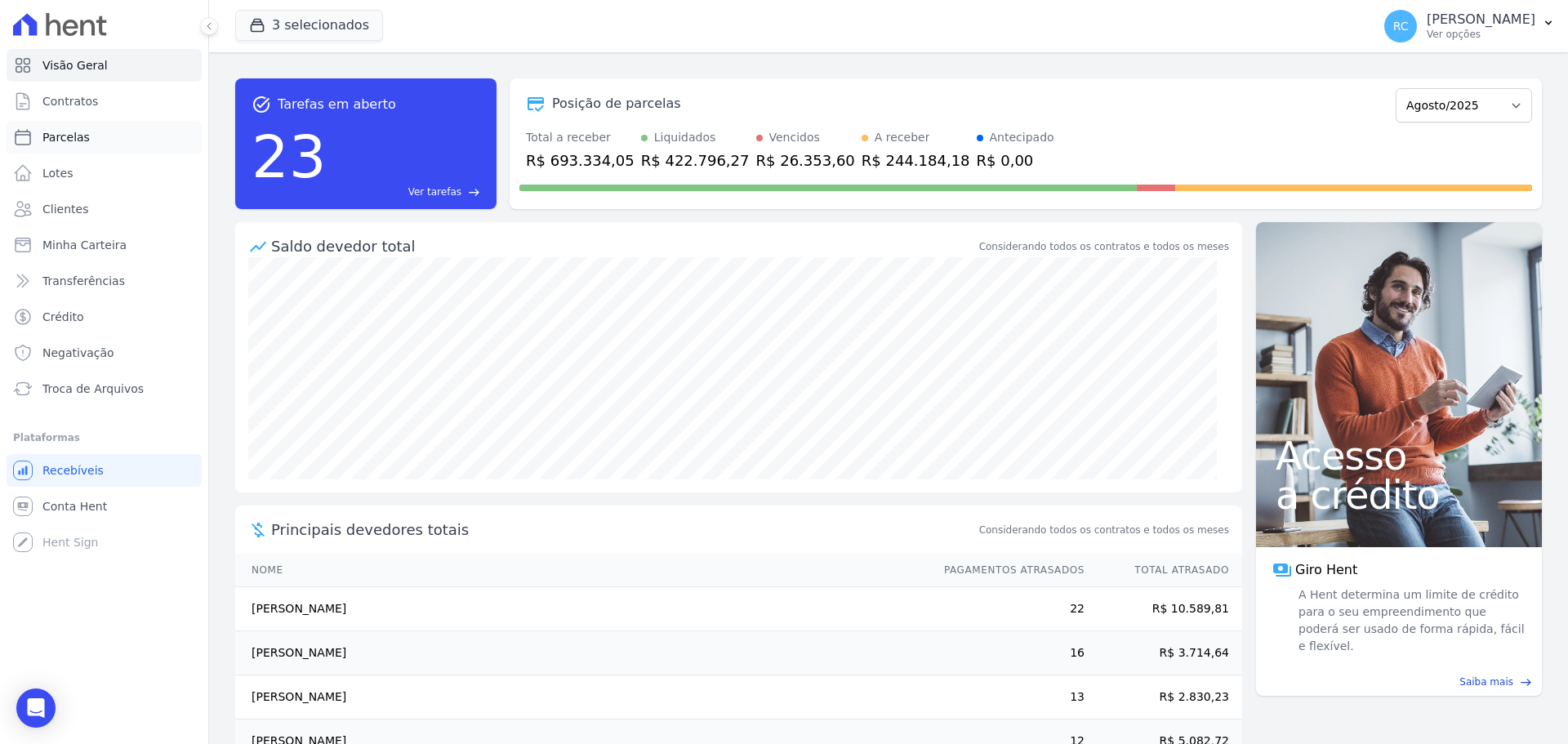
click at [102, 138] on link "Parcelas" at bounding box center [103, 137] width 195 height 32
select select
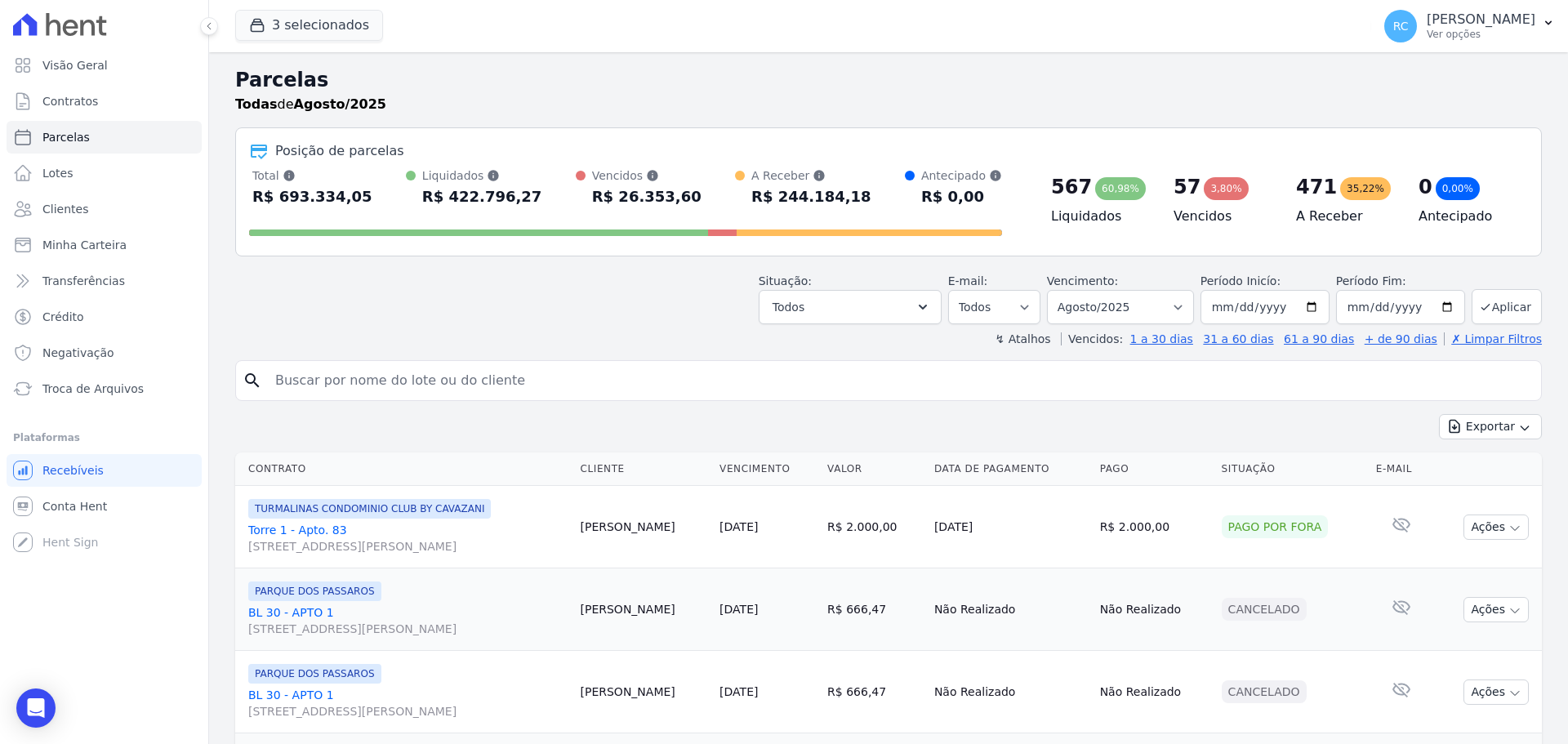
click at [445, 382] on input "search" at bounding box center [899, 380] width 1269 height 32
paste input "[PERSON_NAME]"
type input "[PERSON_NAME]"
click at [559, 379] on input "[PERSON_NAME]" at bounding box center [899, 380] width 1269 height 32
select select
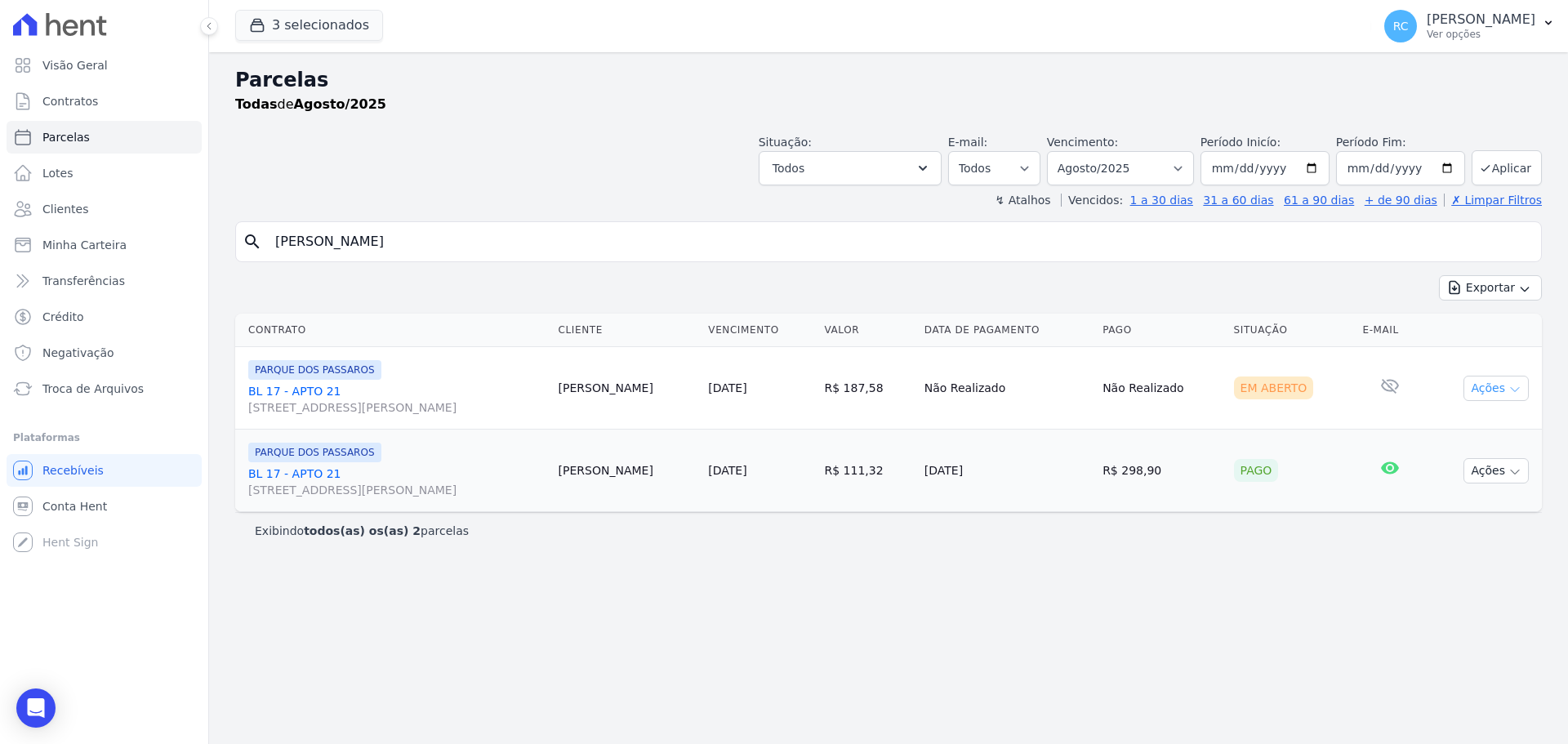
click at [1501, 385] on button "Ações" at bounding box center [1496, 388] width 66 height 25
click at [1472, 516] on link "Liquidação Manual" at bounding box center [1489, 517] width 157 height 30
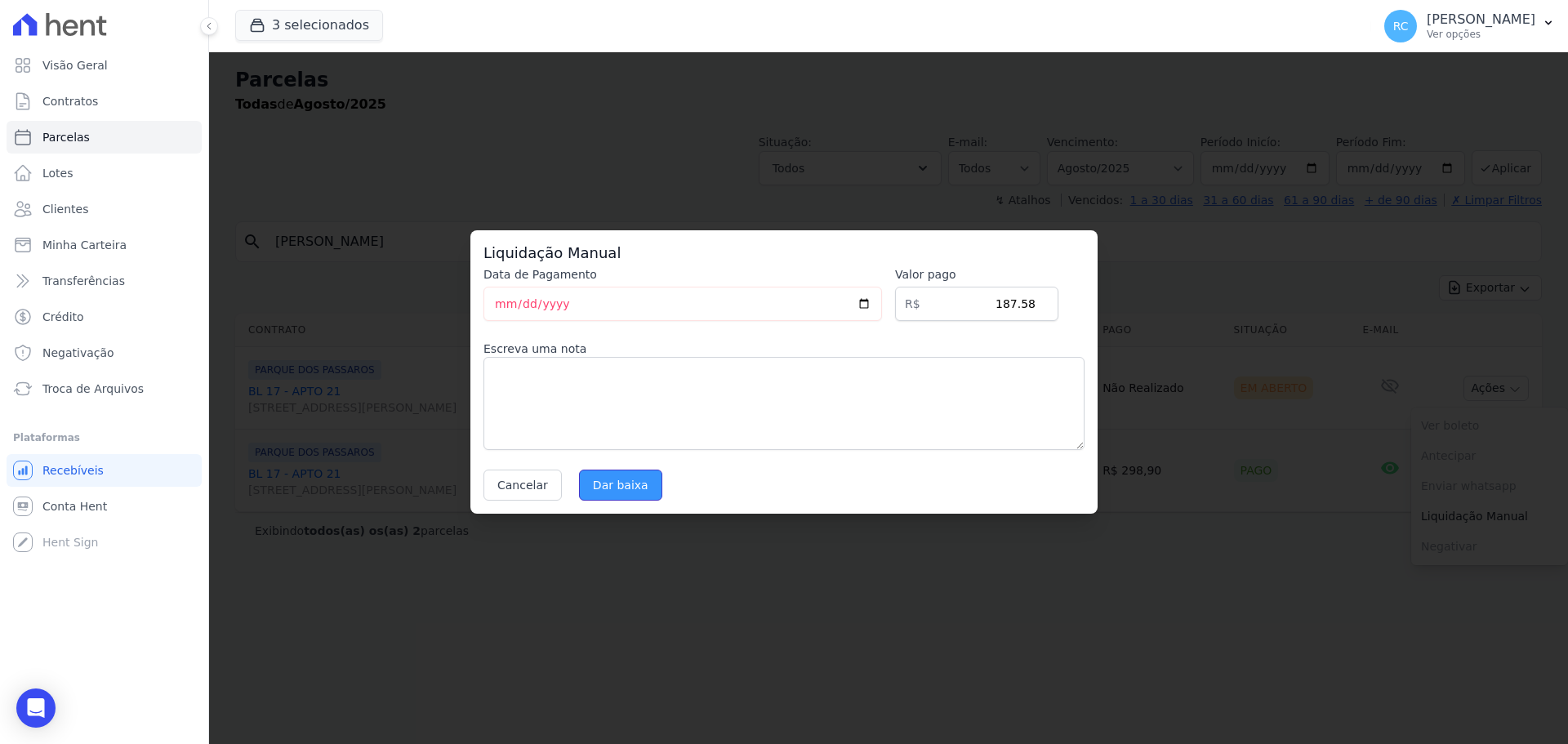
click at [613, 482] on input "Dar baixa" at bounding box center [621, 485] width 83 height 31
select select
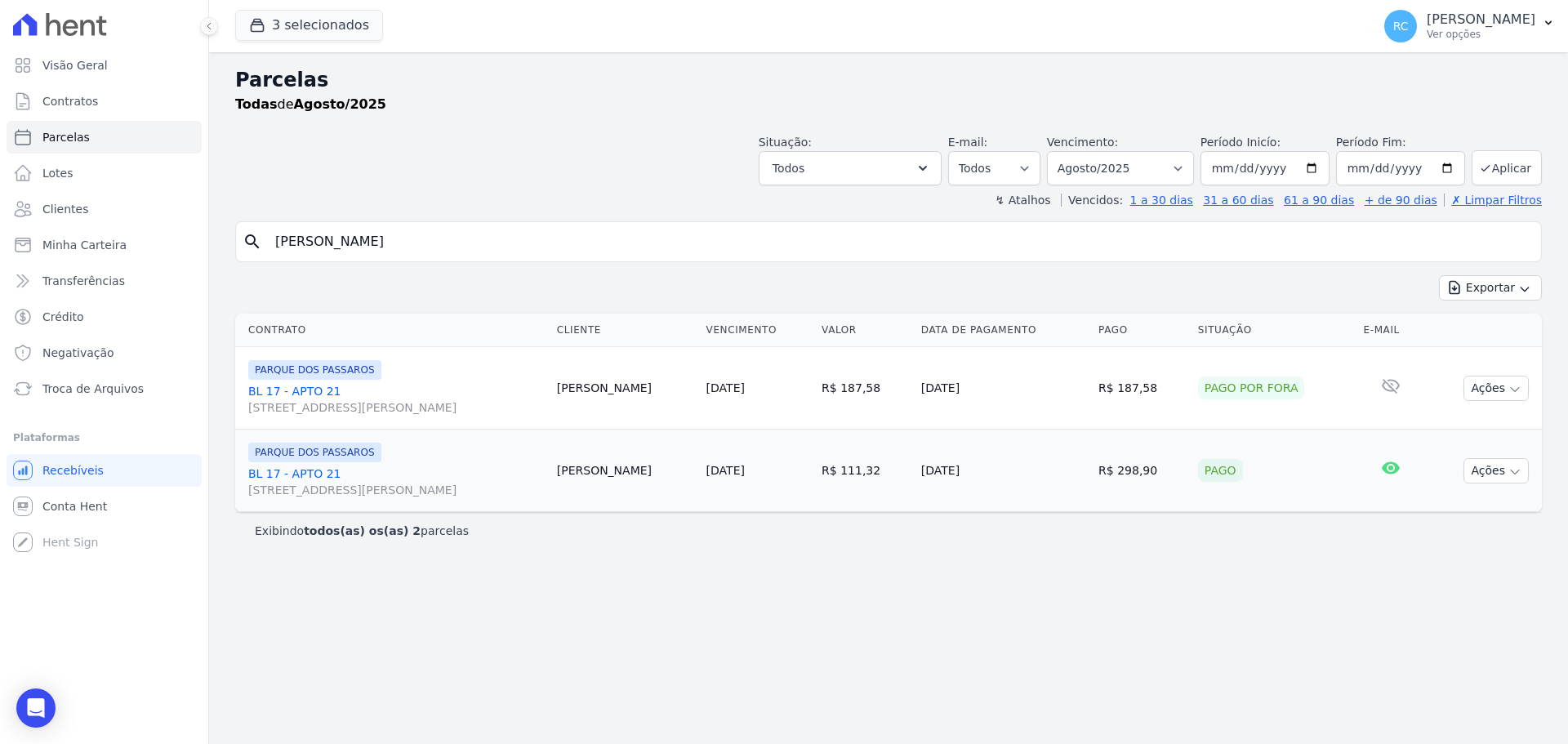
click at [874, 615] on div "Parcelas Todas de Agosto/2025 Situação: Agendado Em Aberto Pago Processando Can…" at bounding box center [888, 398] width 1358 height 691
click at [1119, 168] on select "[GEOGRAPHIC_DATA] por período ──────── Todos os meses Dezembro/2021 [GEOGRAPHIC…" at bounding box center [1120, 167] width 147 height 34
select select "09/2025"
click at [1070, 151] on select "[GEOGRAPHIC_DATA] por período ──────── Todos os meses Dezembro/2021 [GEOGRAPHIC…" at bounding box center [1120, 167] width 147 height 34
select select
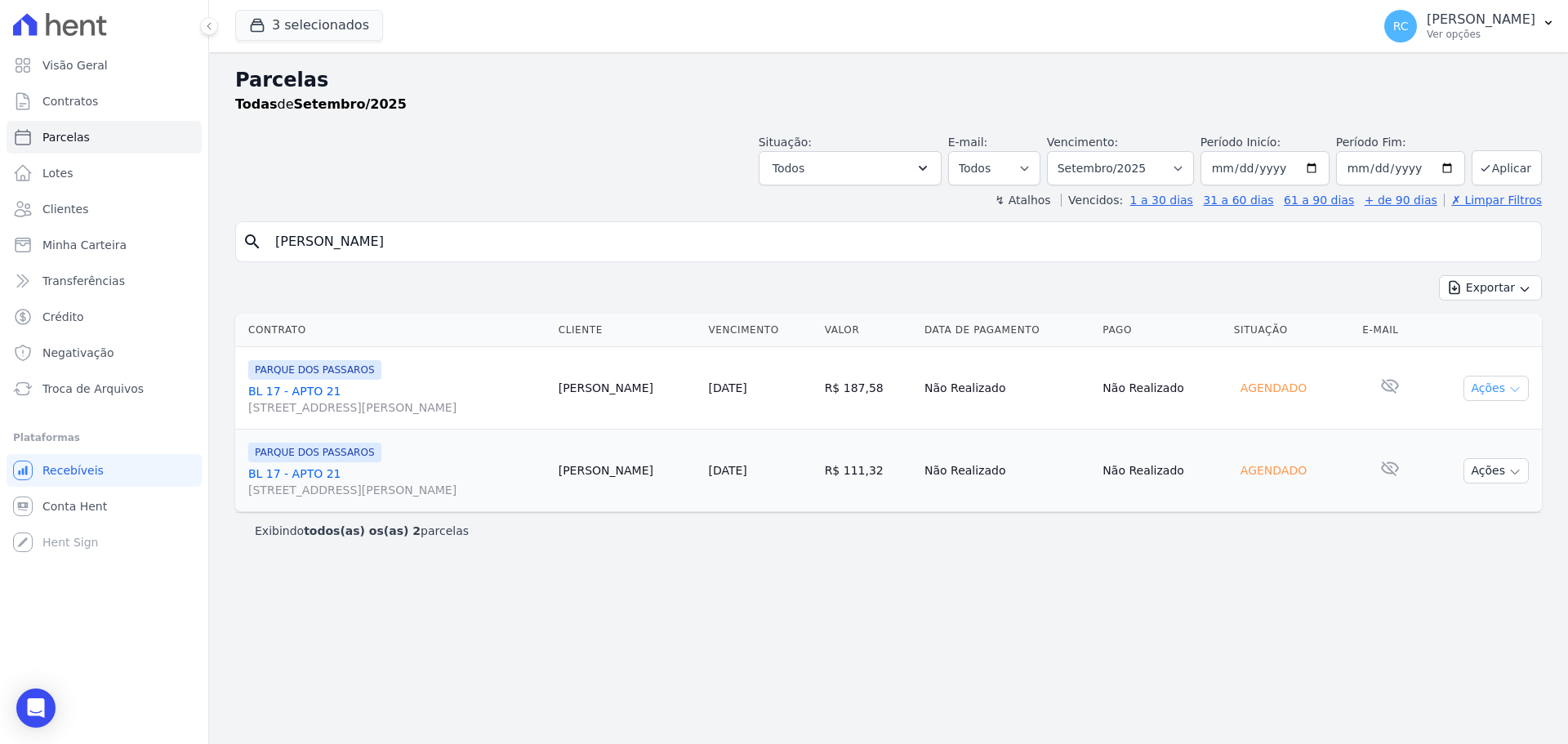
click at [1506, 376] on button "Ações" at bounding box center [1496, 388] width 66 height 25
click at [771, 607] on div "Parcelas Todas de Setembro/2025 Situação: Agendado Em Aberto Pago Processando C…" at bounding box center [888, 398] width 1358 height 691
click at [317, 15] on button "3 selecionados" at bounding box center [310, 26] width 148 height 31
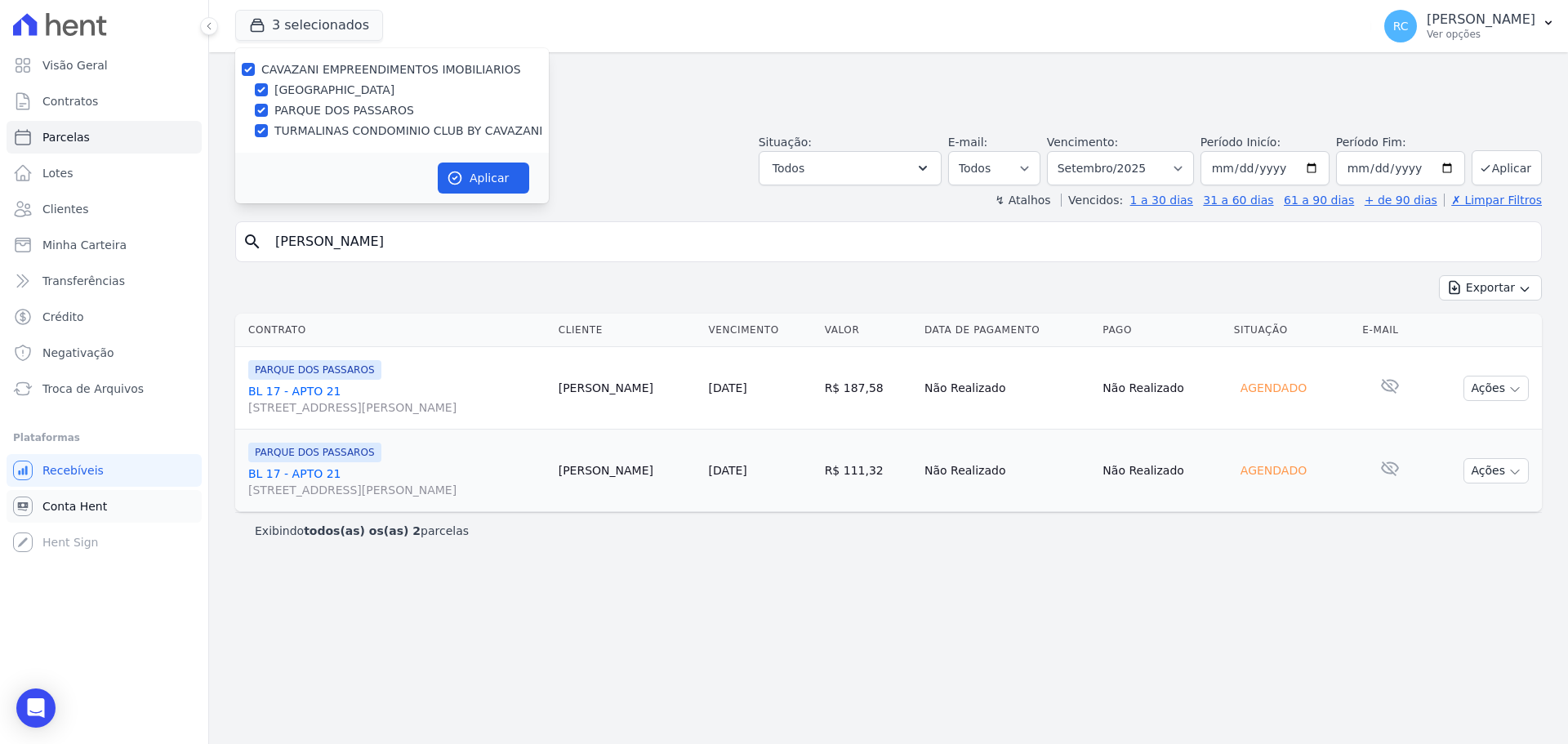
click at [97, 502] on span "Conta Hent" at bounding box center [75, 506] width 65 height 17
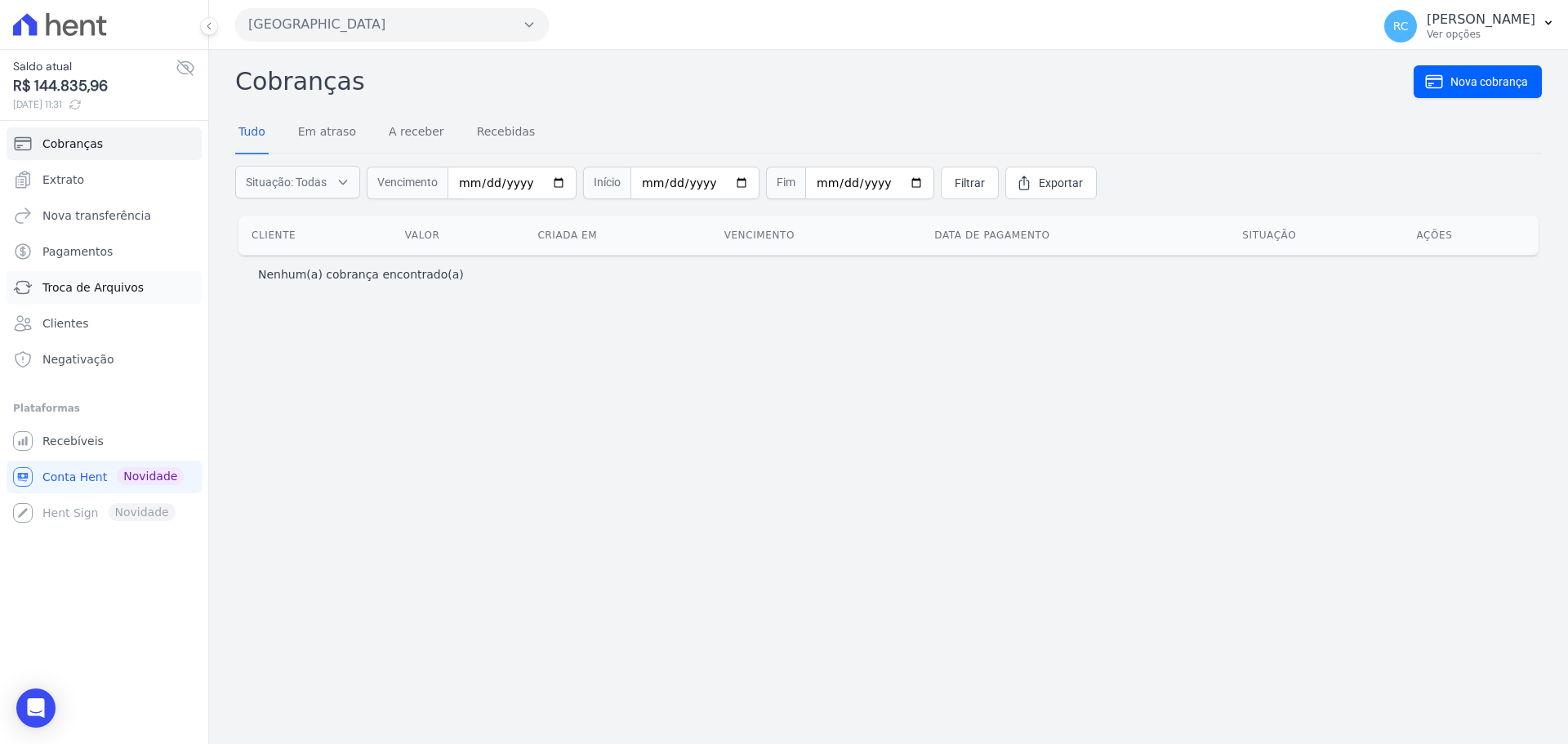
click at [80, 299] on link "Troca de Arquivos" at bounding box center [103, 287] width 195 height 32
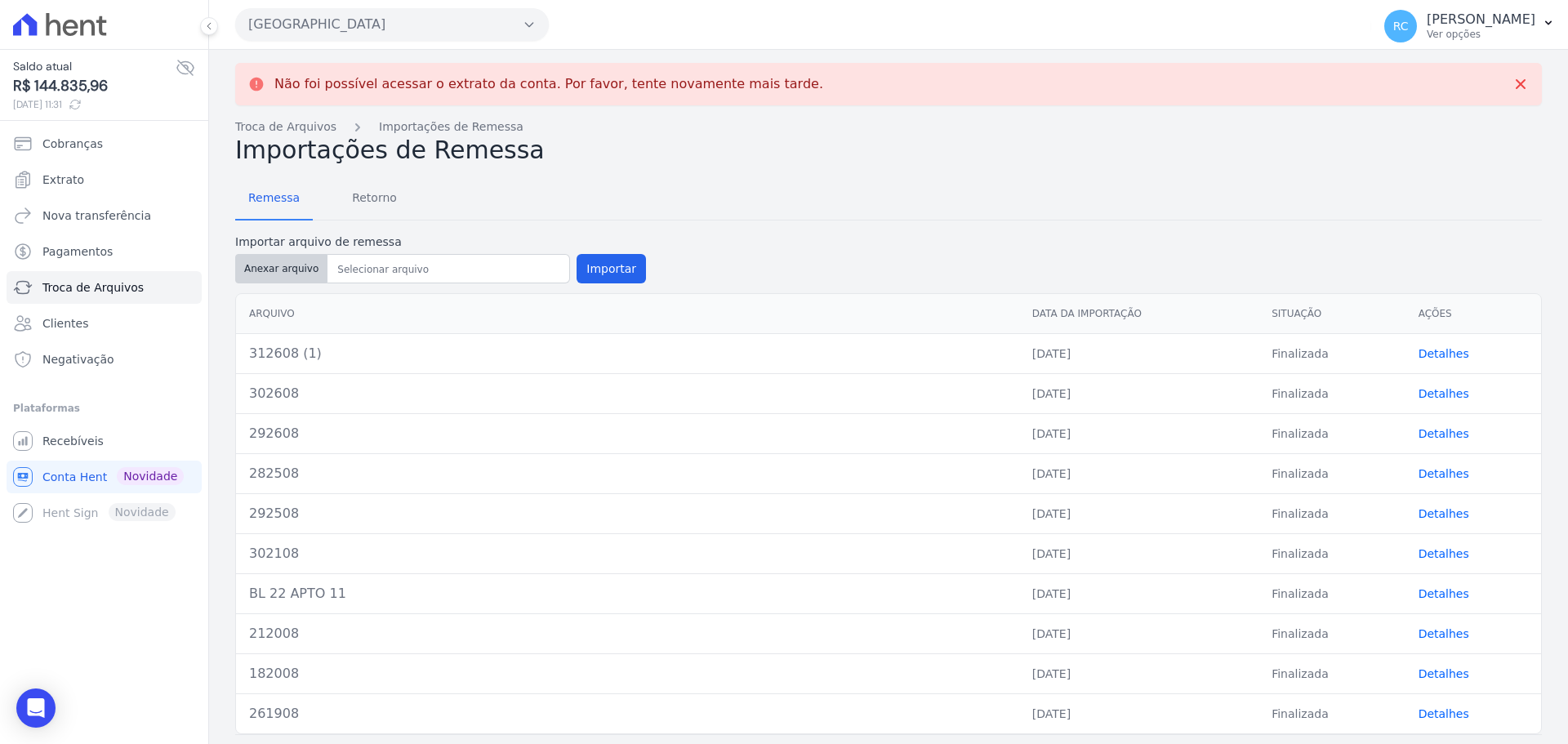
click at [261, 282] on button "Anexar arquivo" at bounding box center [282, 269] width 92 height 30
type input "322708"
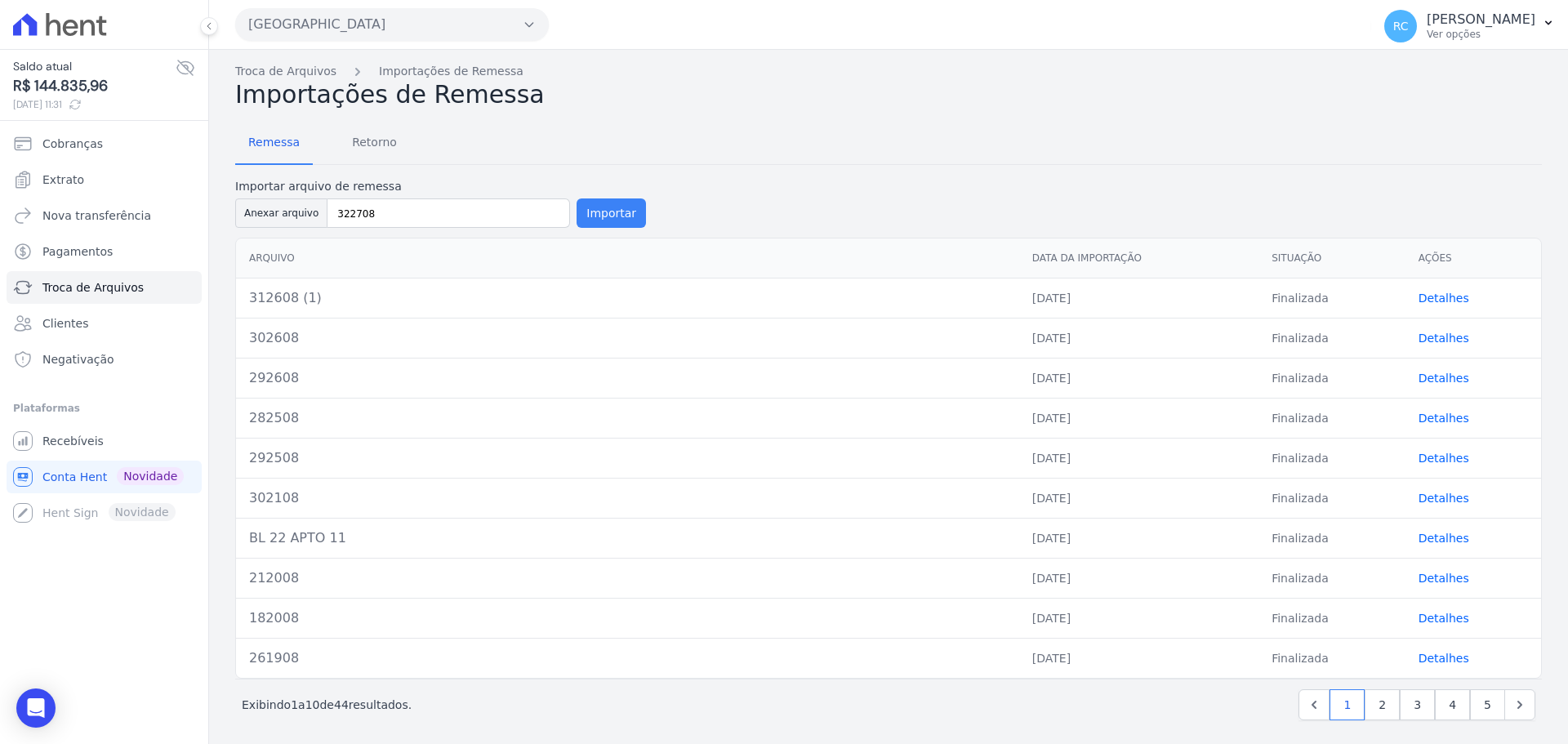
click at [593, 221] on button "Importar" at bounding box center [611, 213] width 69 height 30
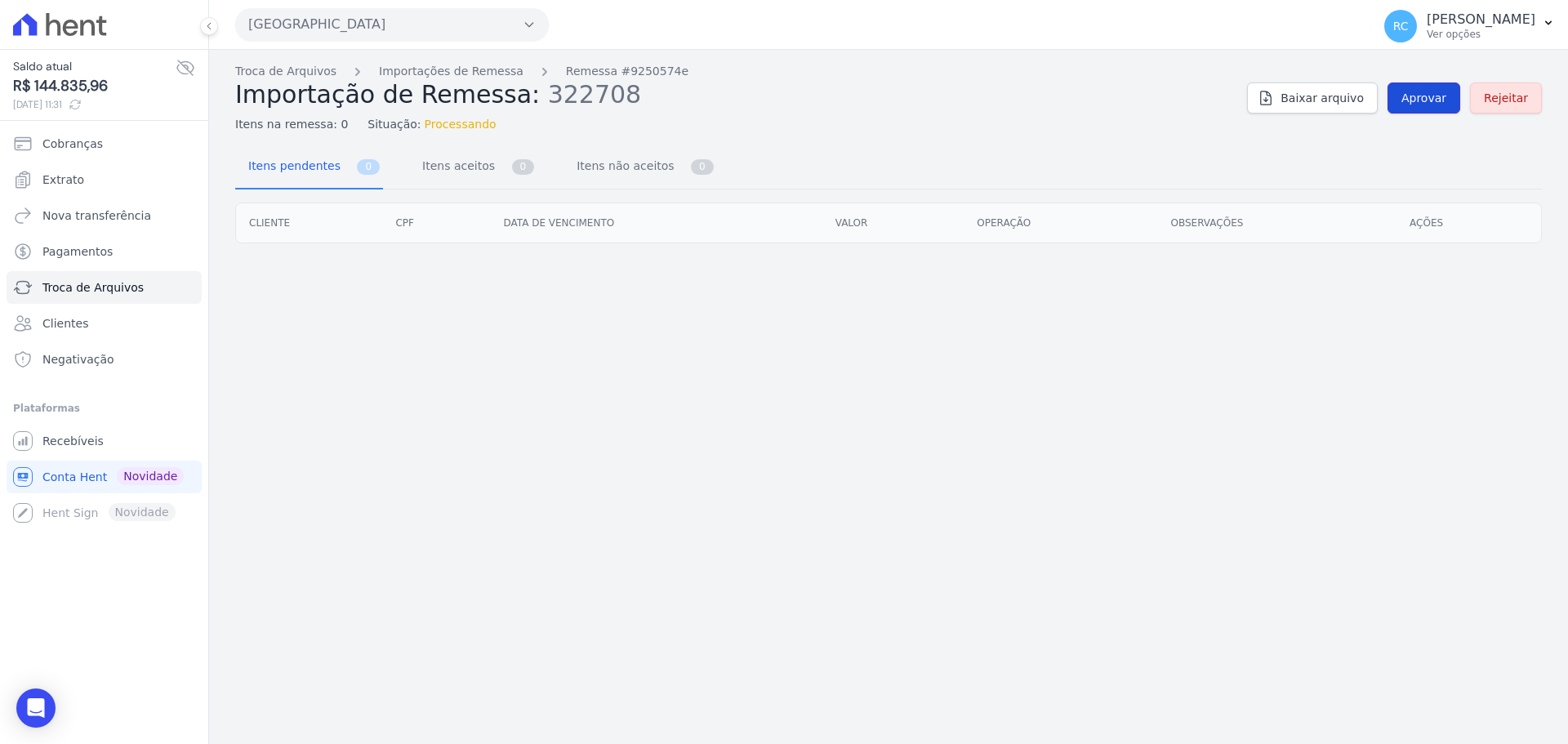
click at [1407, 100] on link "Aprovar" at bounding box center [1423, 98] width 73 height 31
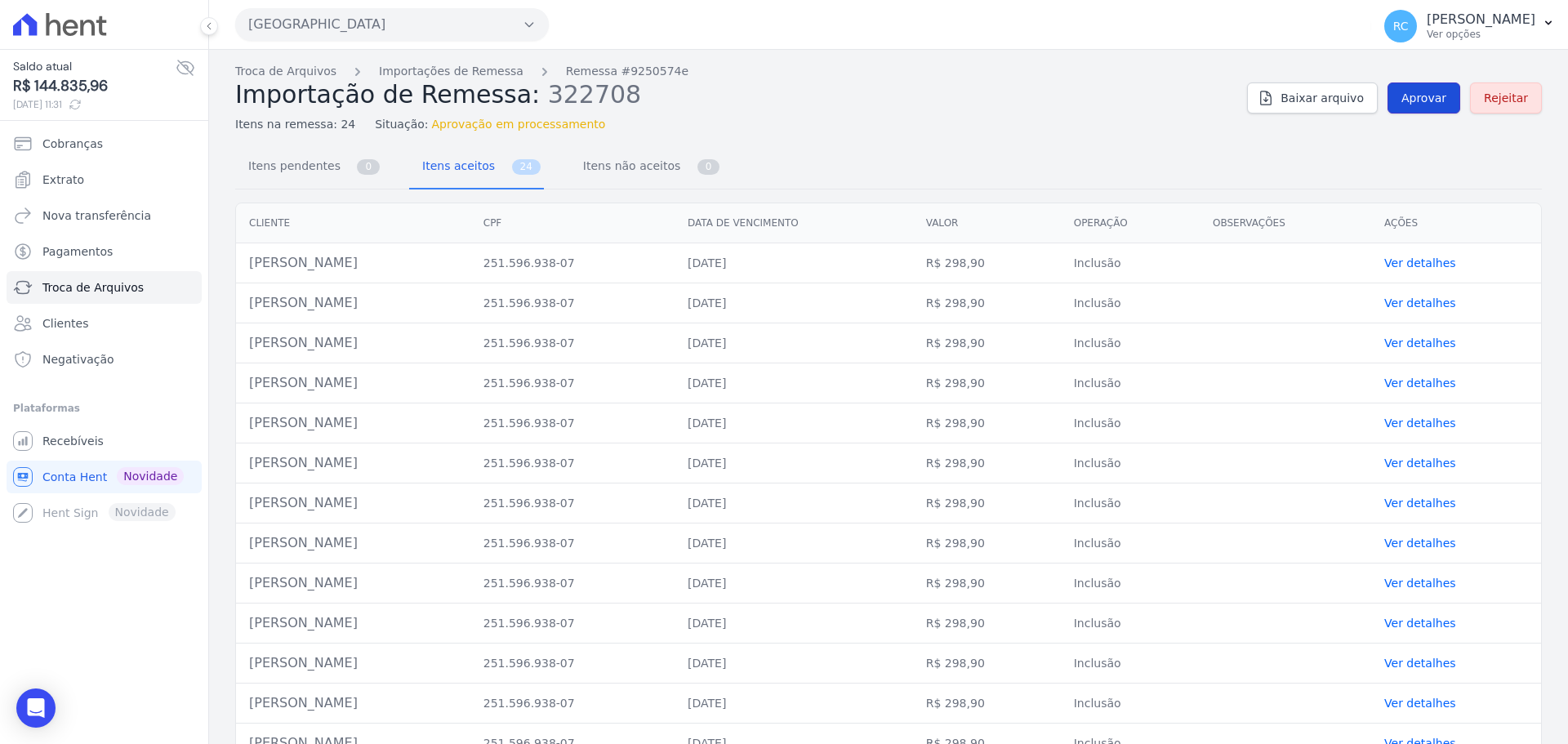
click at [1419, 104] on span "Aprovar" at bounding box center [1423, 98] width 45 height 17
click at [1406, 94] on span "Aprovar" at bounding box center [1423, 98] width 45 height 17
click at [1410, 110] on link "Aprovar" at bounding box center [1423, 98] width 73 height 31
drag, startPoint x: 412, startPoint y: 264, endPoint x: 246, endPoint y: 271, distance: 166.1
click at [246, 271] on td "Eliana Aparecida Alves De Sousa" at bounding box center [353, 262] width 235 height 40
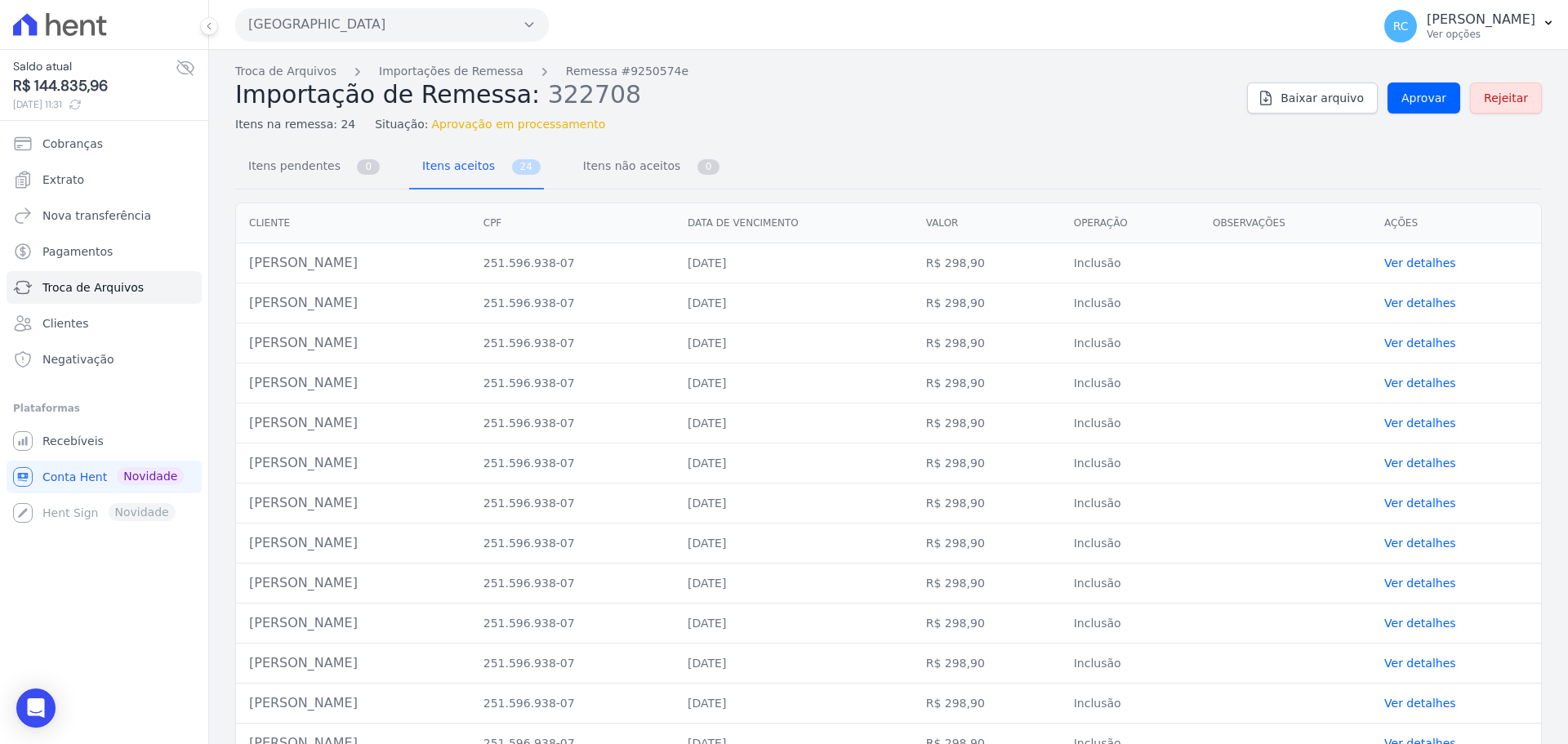
copy td "Eliana Aparecida Alves De So"
click at [1403, 102] on span "Aprovar" at bounding box center [1423, 98] width 45 height 17
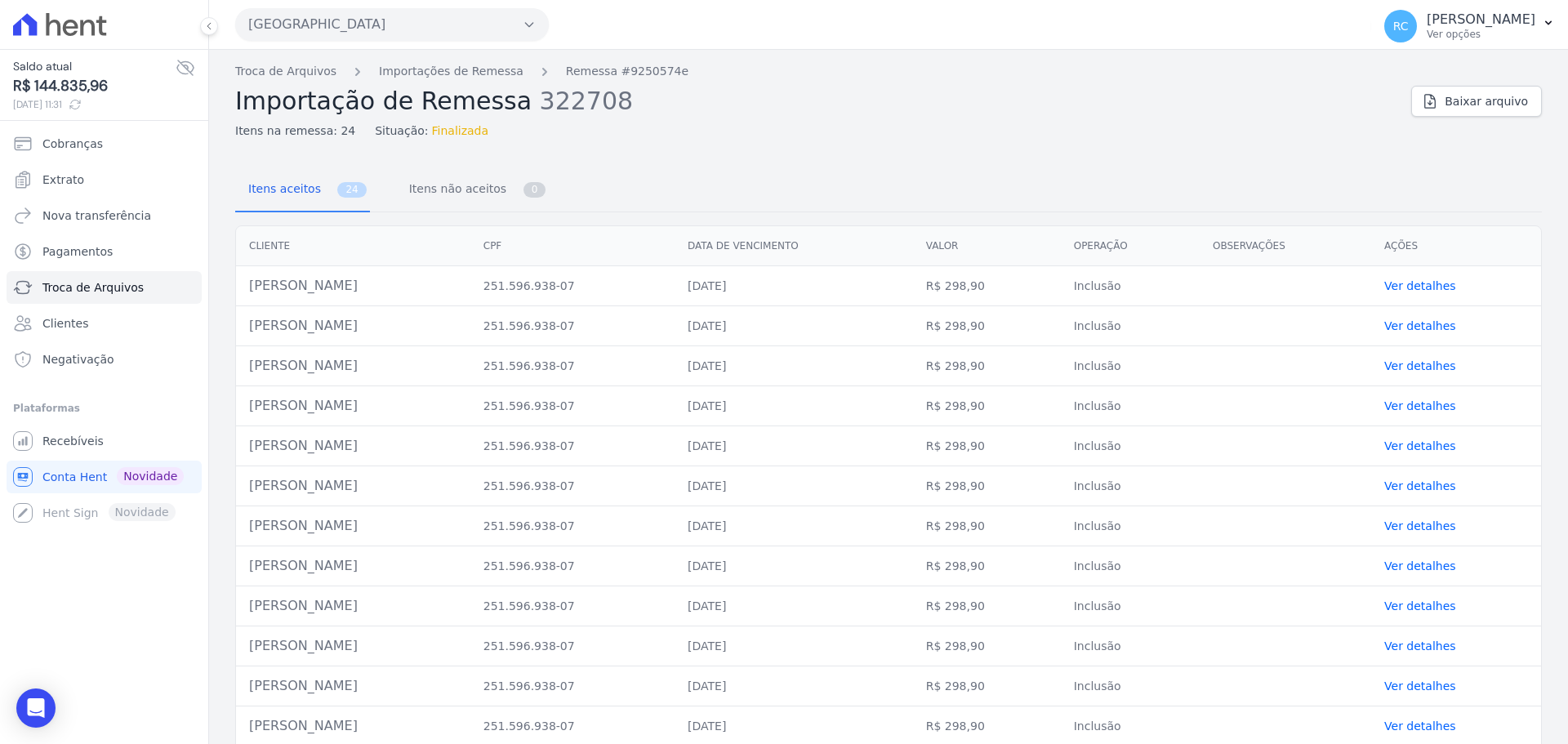
drag, startPoint x: 406, startPoint y: 291, endPoint x: 245, endPoint y: 298, distance: 161.2
click at [245, 298] on td "Eliana Aparecida Alves De Sousa" at bounding box center [353, 286] width 235 height 40
copy td "Eliana Aparecida Alves De S"
click at [308, 60] on div "Troca de Arquivos Importações de Remessa Remessa #9250574e Importação de Remess…" at bounding box center [888, 645] width 1358 height 1190
click at [301, 69] on link "Troca de Arquivos" at bounding box center [286, 71] width 102 height 18
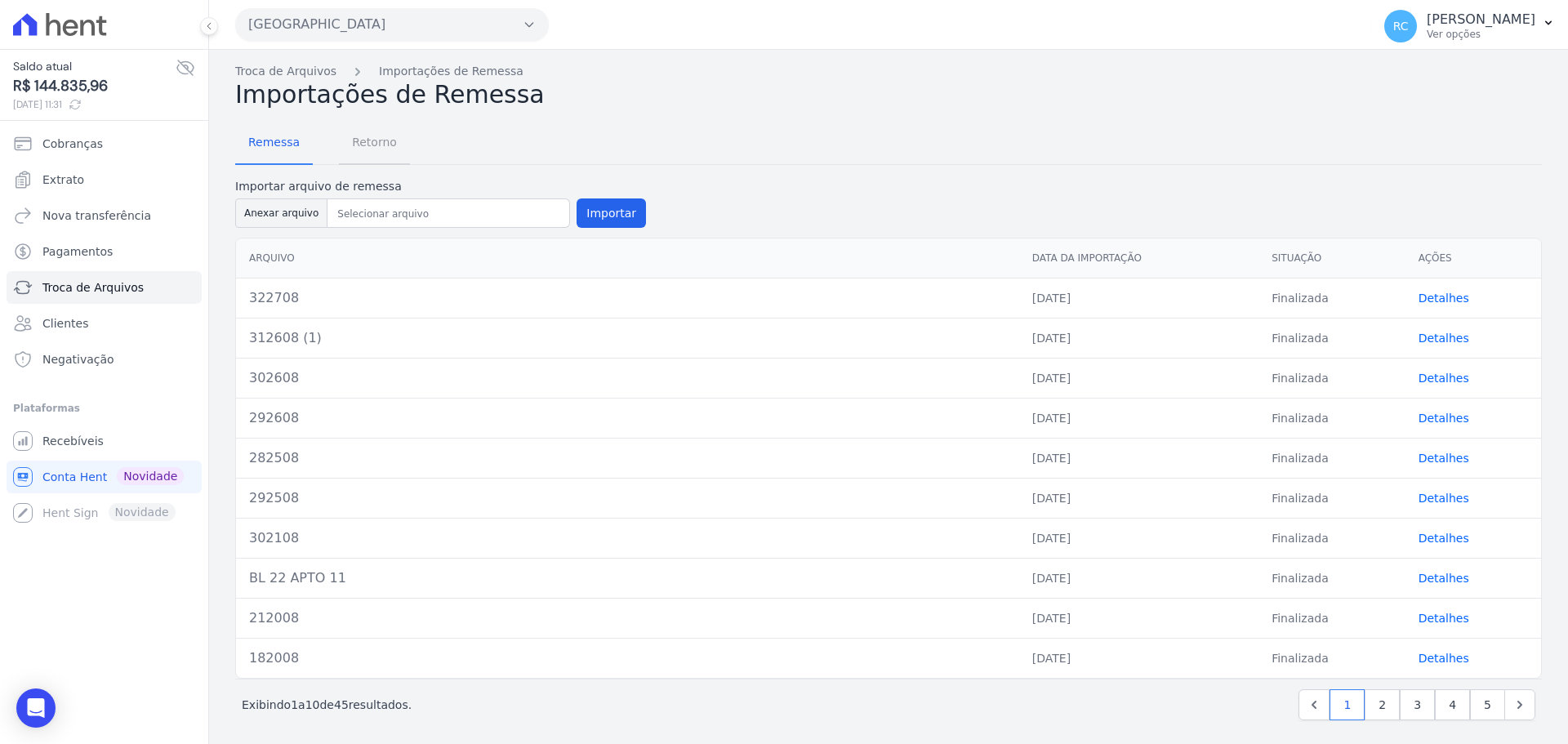
click at [371, 145] on span "Retorno" at bounding box center [374, 141] width 65 height 32
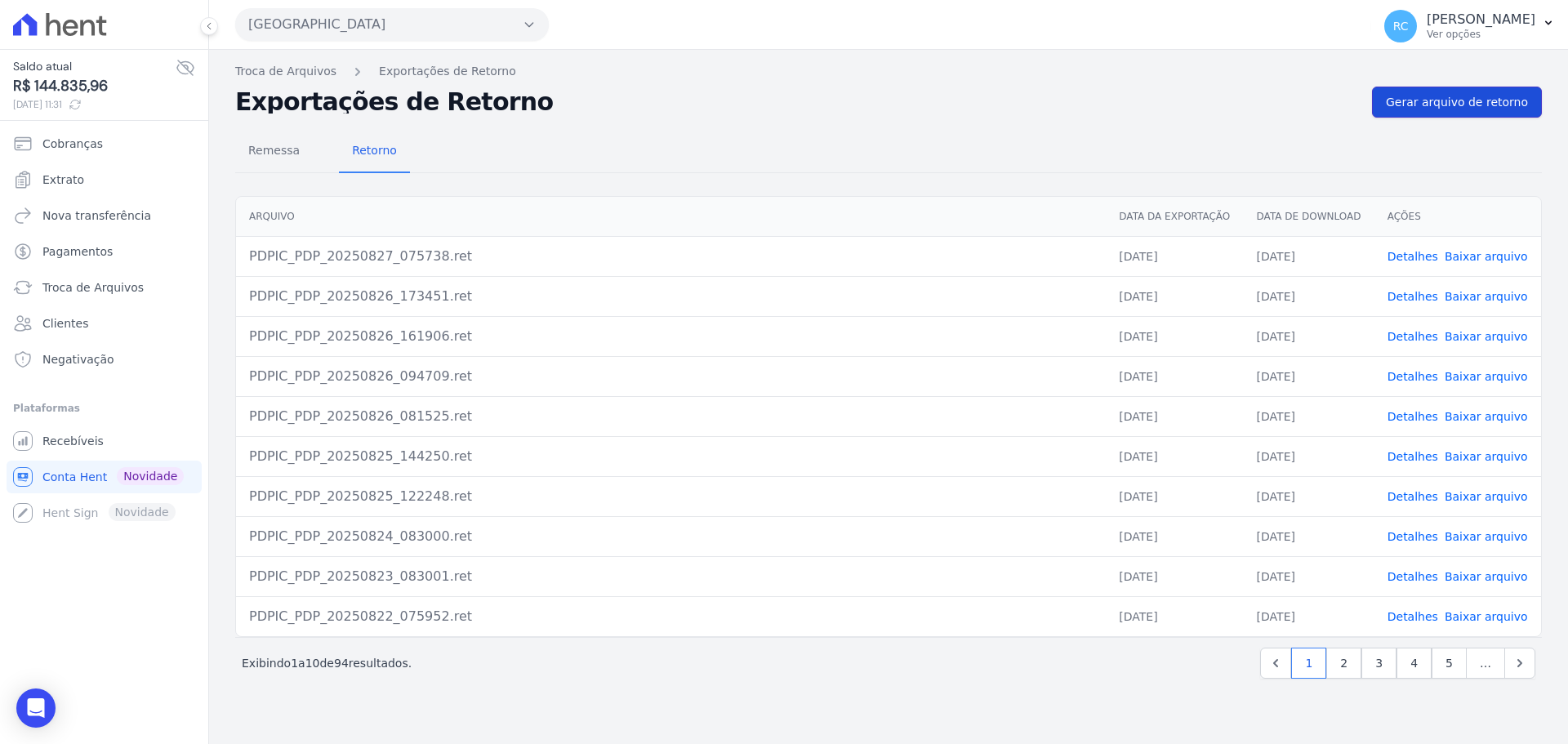
click at [1464, 103] on span "Gerar arquivo de retorno" at bounding box center [1457, 103] width 142 height 17
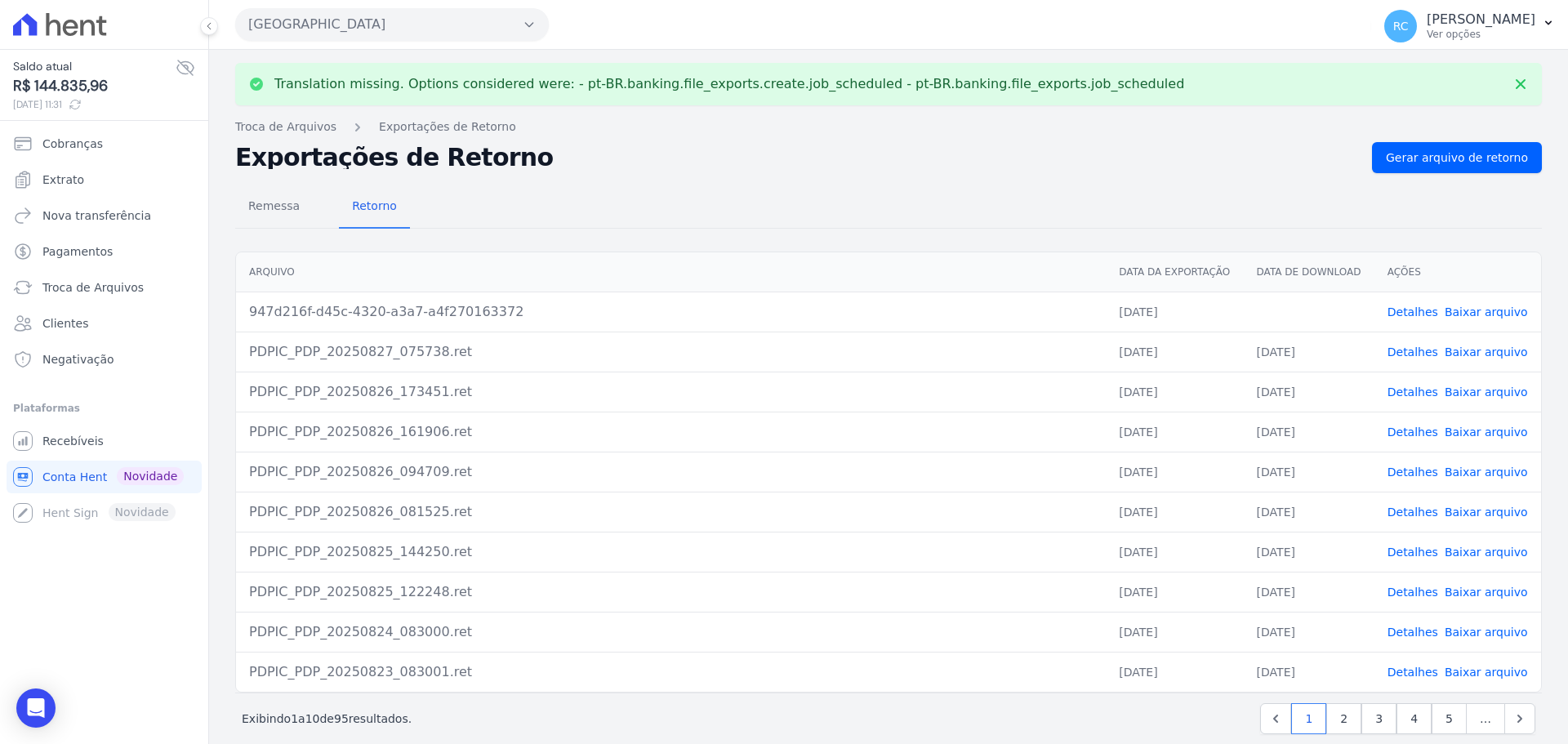
click at [1479, 306] on link "Baixar arquivo" at bounding box center [1486, 312] width 83 height 13
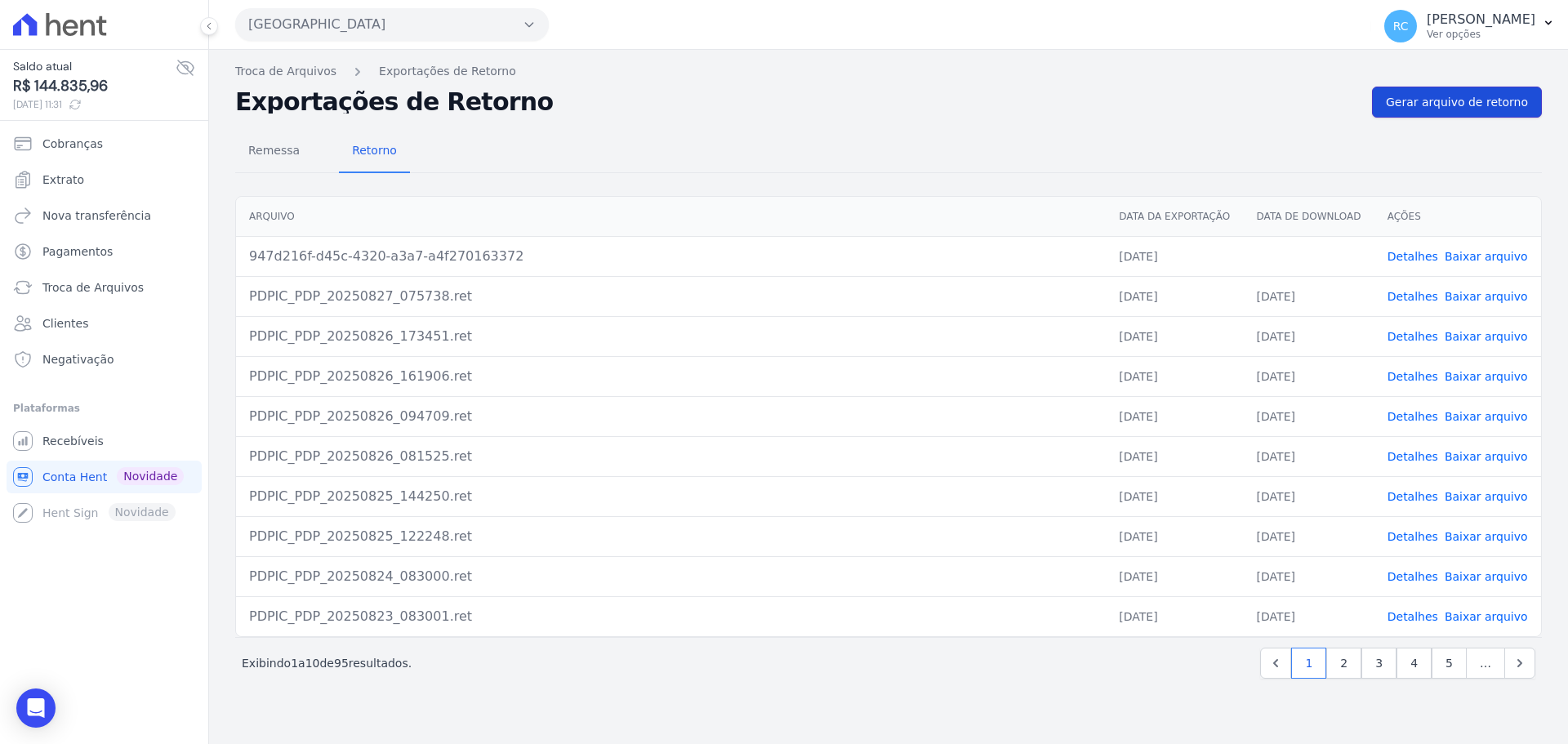
click at [1489, 102] on span "Gerar arquivo de retorno" at bounding box center [1457, 103] width 142 height 17
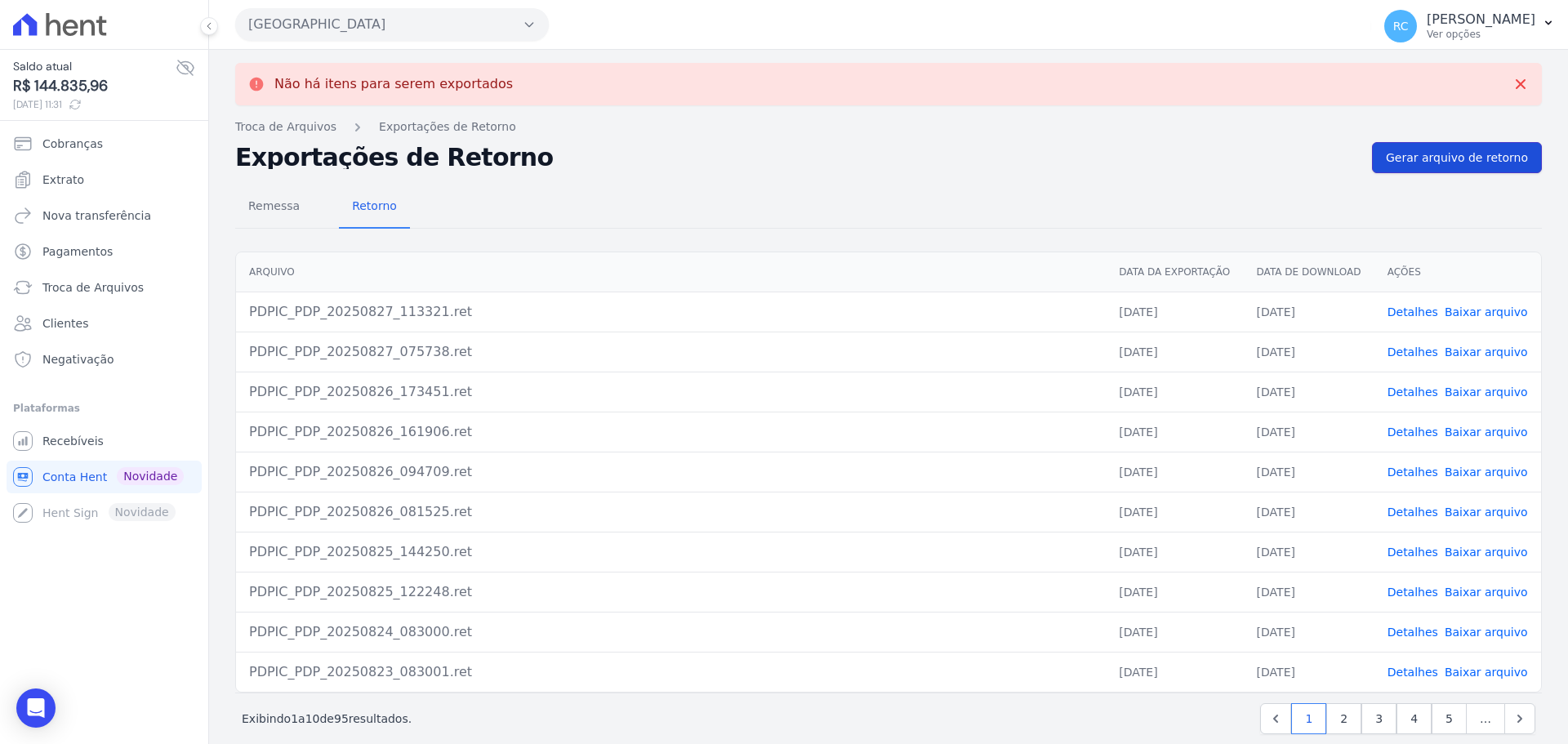
click at [1477, 152] on span "Gerar arquivo de retorno" at bounding box center [1457, 158] width 142 height 17
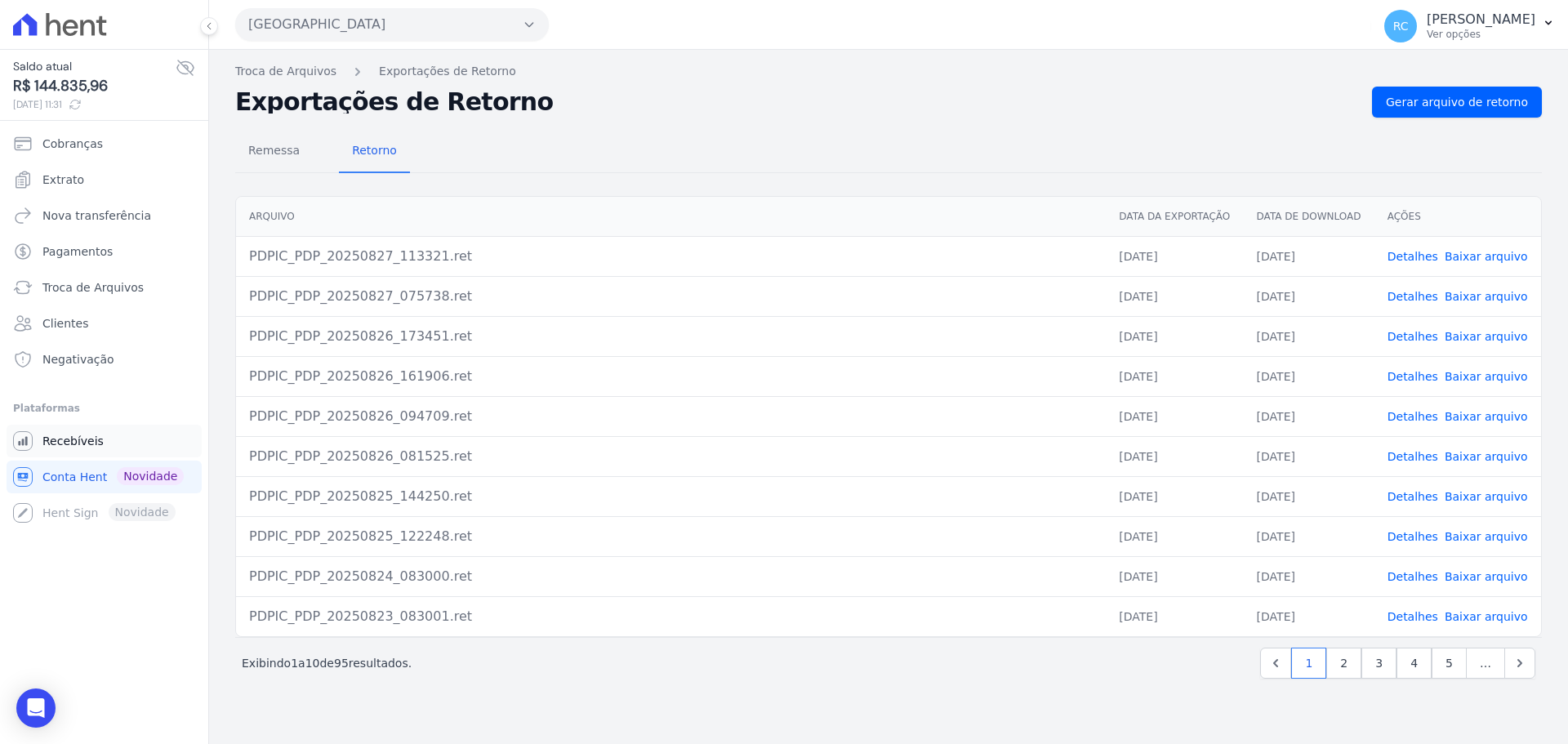
click at [104, 439] on link "Recebíveis" at bounding box center [103, 441] width 195 height 32
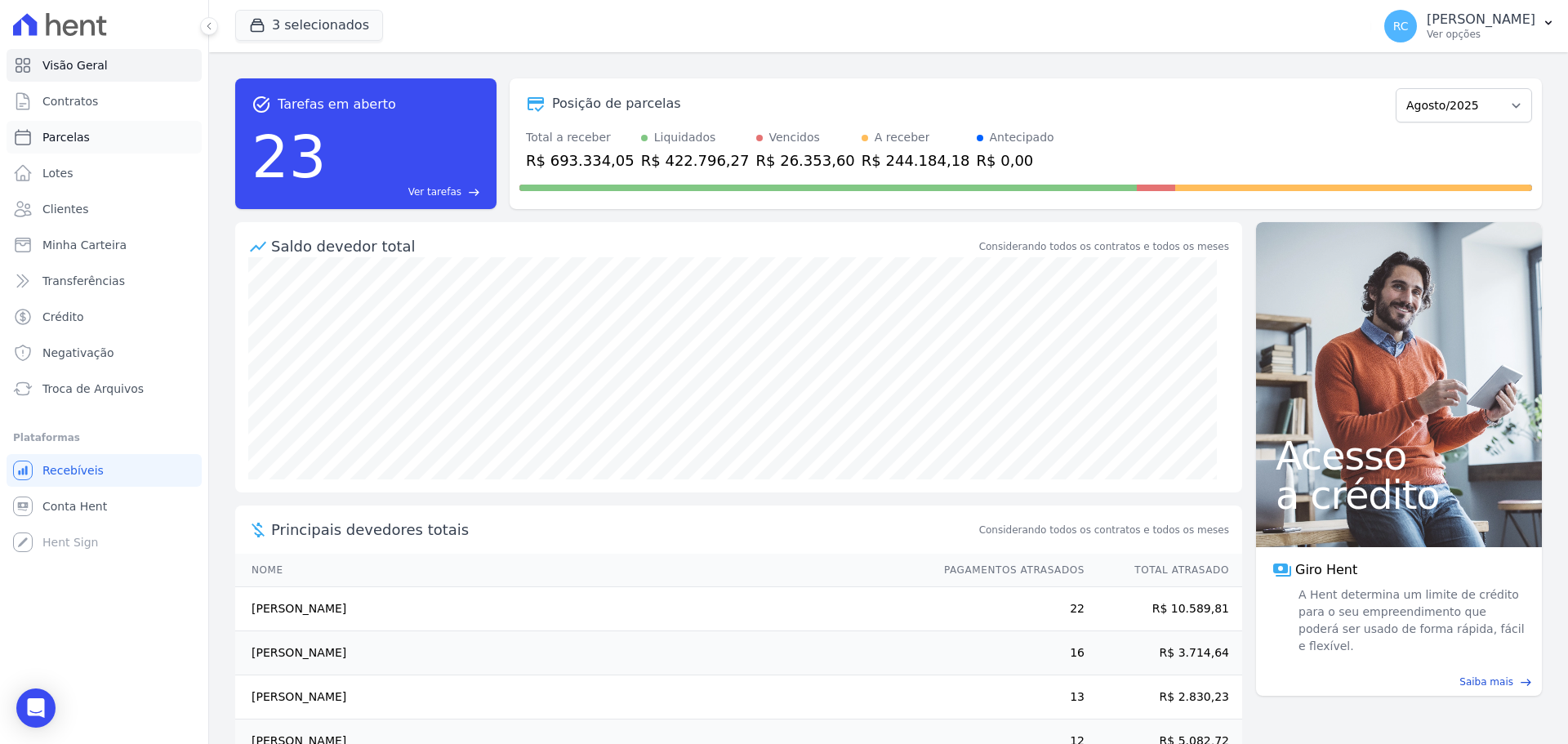
click at [105, 137] on link "Parcelas" at bounding box center [103, 137] width 195 height 32
select select
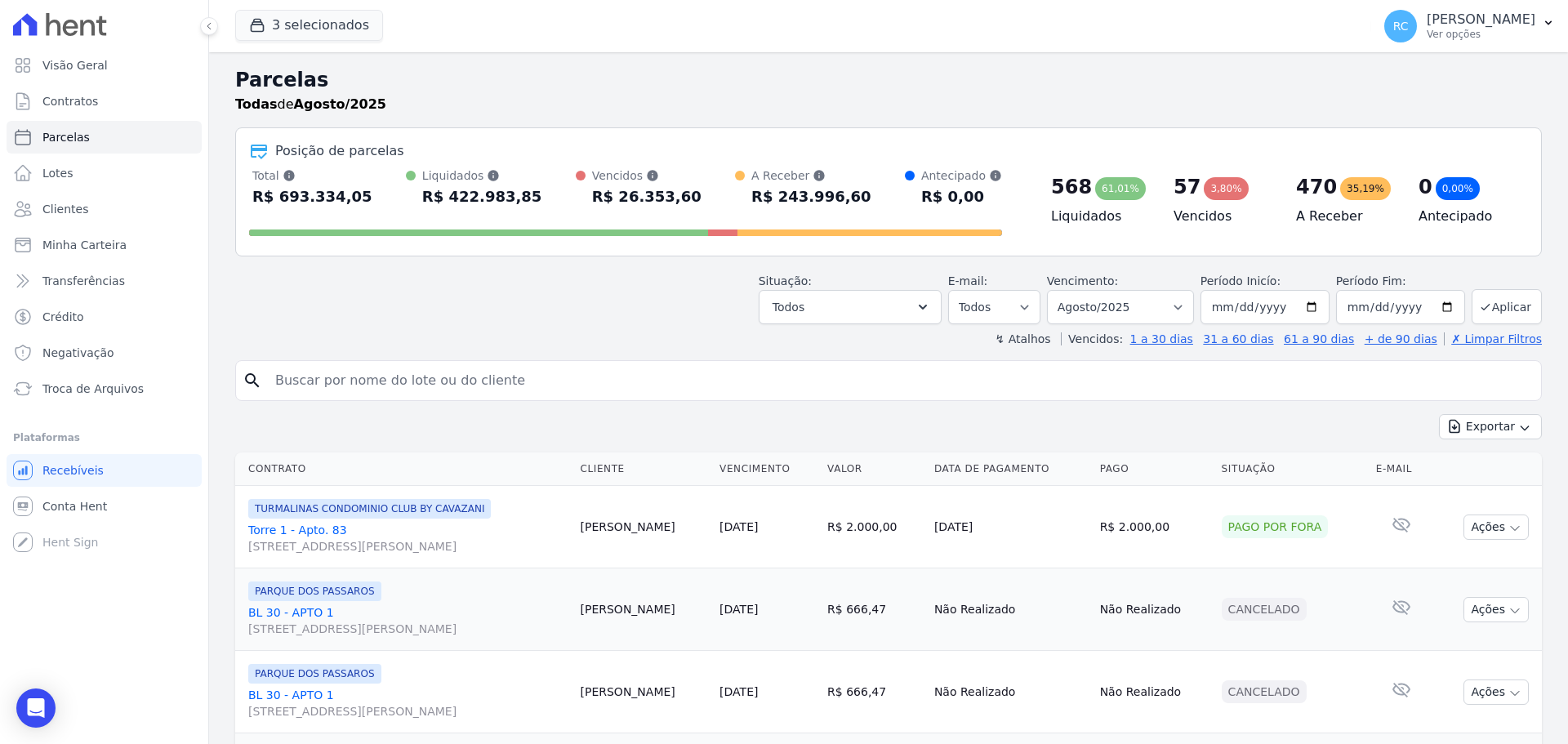
drag, startPoint x: 356, startPoint y: 393, endPoint x: 371, endPoint y: 385, distance: 17.0
click at [356, 393] on input "search" at bounding box center [899, 380] width 1269 height 32
drag, startPoint x: 396, startPoint y: 362, endPoint x: 376, endPoint y: 376, distance: 24.4
click at [376, 376] on div "search" at bounding box center [889, 381] width 1307 height 41
click at [376, 376] on input "search" at bounding box center [899, 380] width 1269 height 32
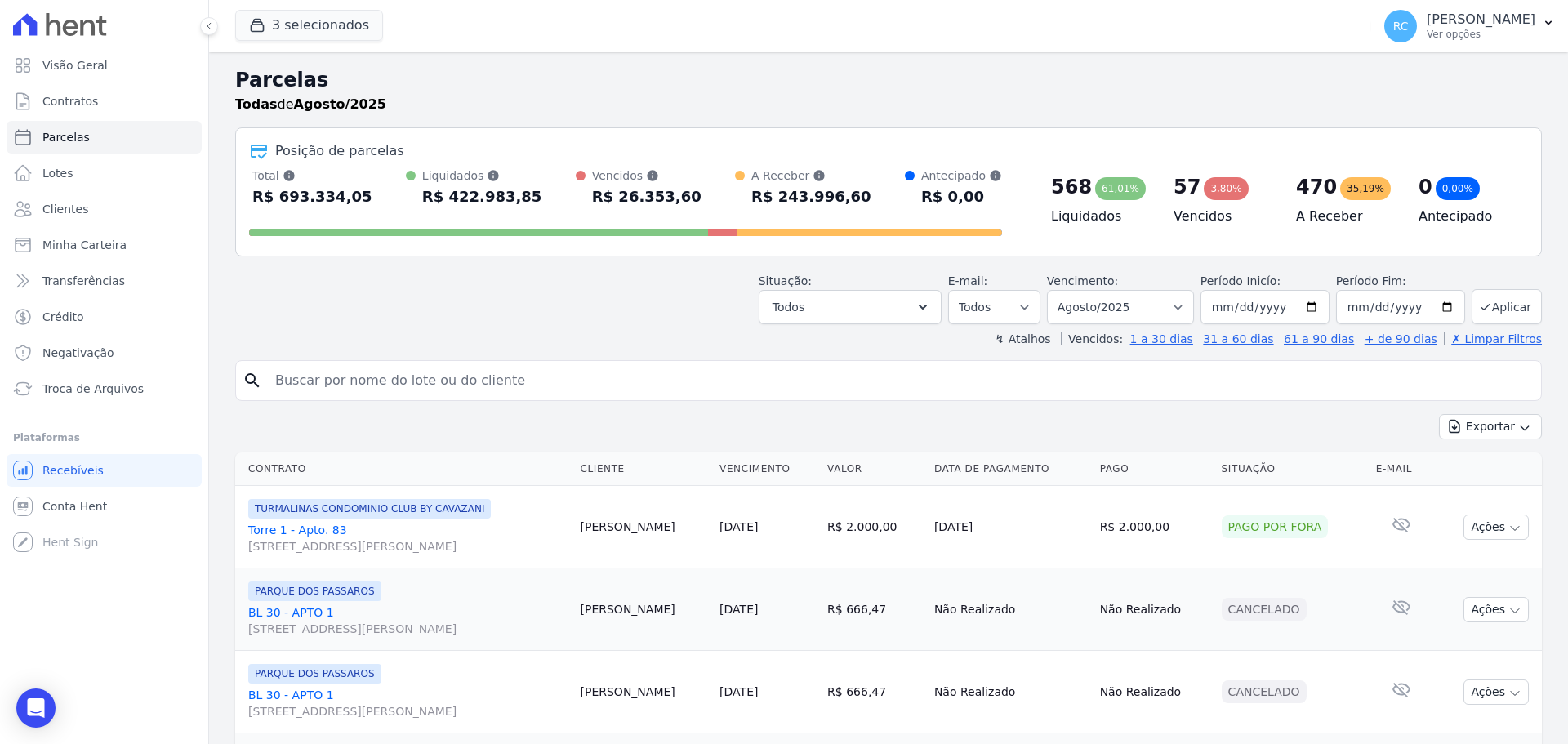
paste input "ELIANA APARECIDA ALVES"
type input "ELIANA APARECIDA ALVES"
select select
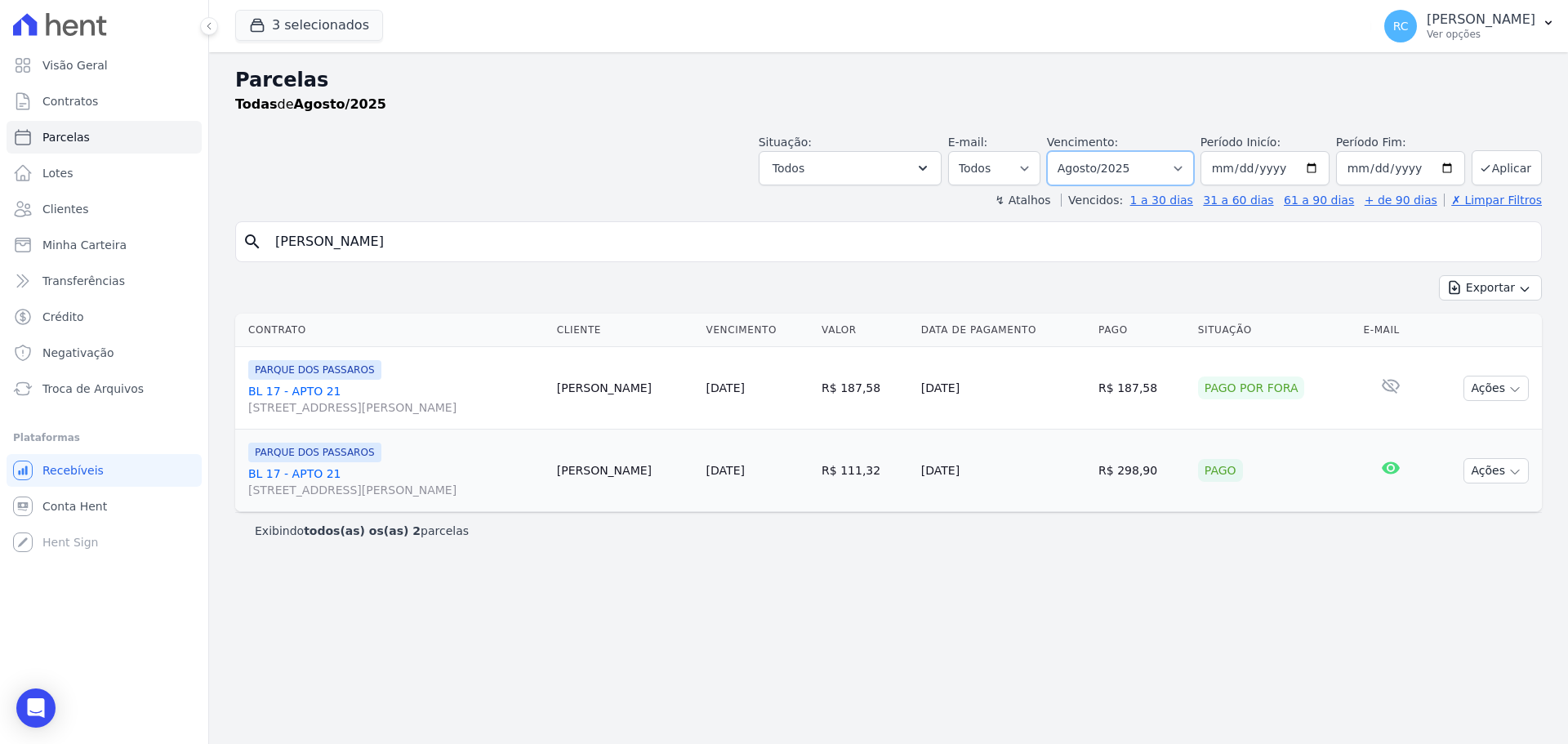
click at [1095, 169] on select "Filtrar por período ──────── Todos os meses Dezembro/2021 Janeiro/2022 Fevereir…" at bounding box center [1120, 167] width 147 height 34
select select "all"
click at [1070, 151] on select "Filtrar por período ──────── Todos os meses Dezembro/2021 Janeiro/2022 Fevereir…" at bounding box center [1120, 167] width 147 height 34
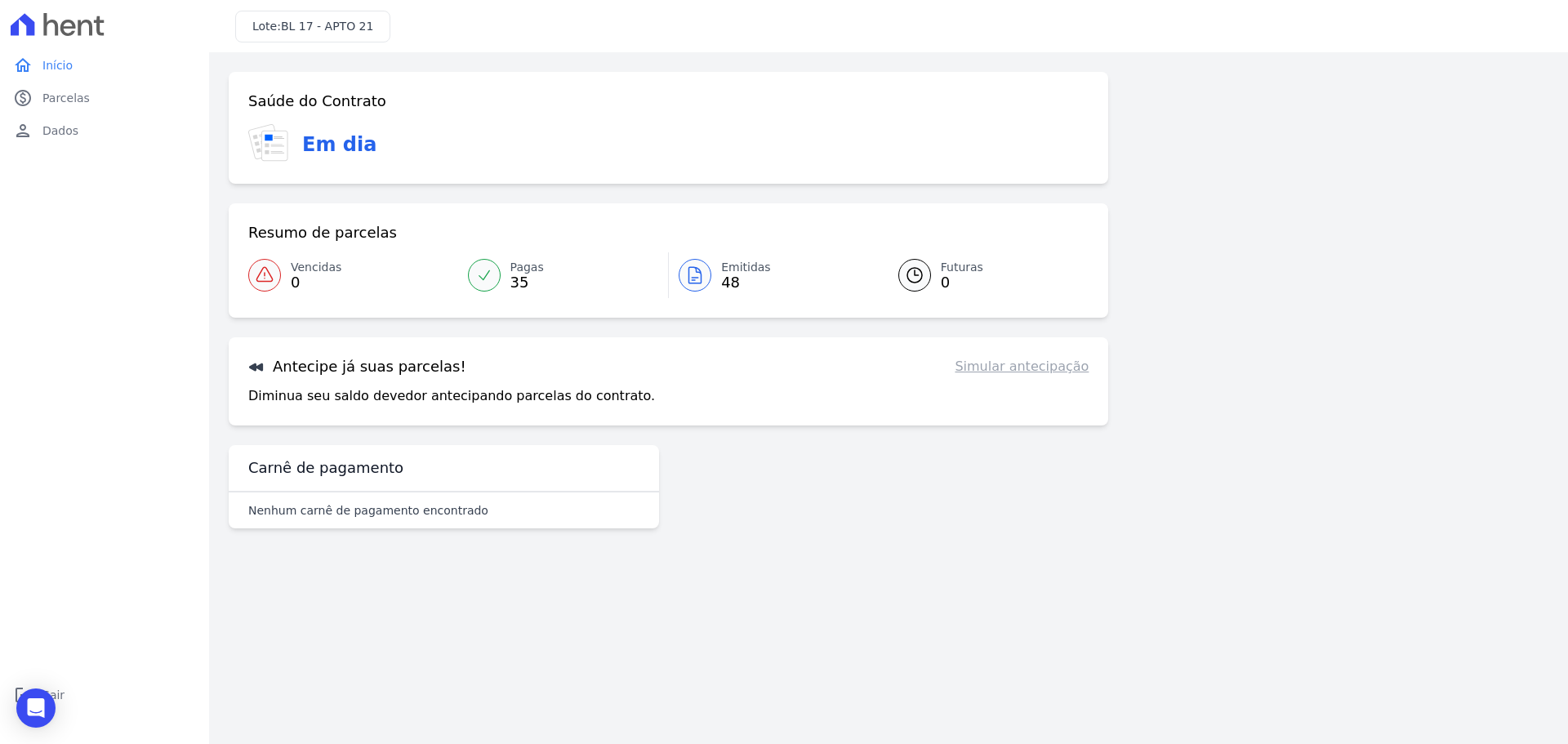
click at [684, 269] on div at bounding box center [694, 274] width 32 height 32
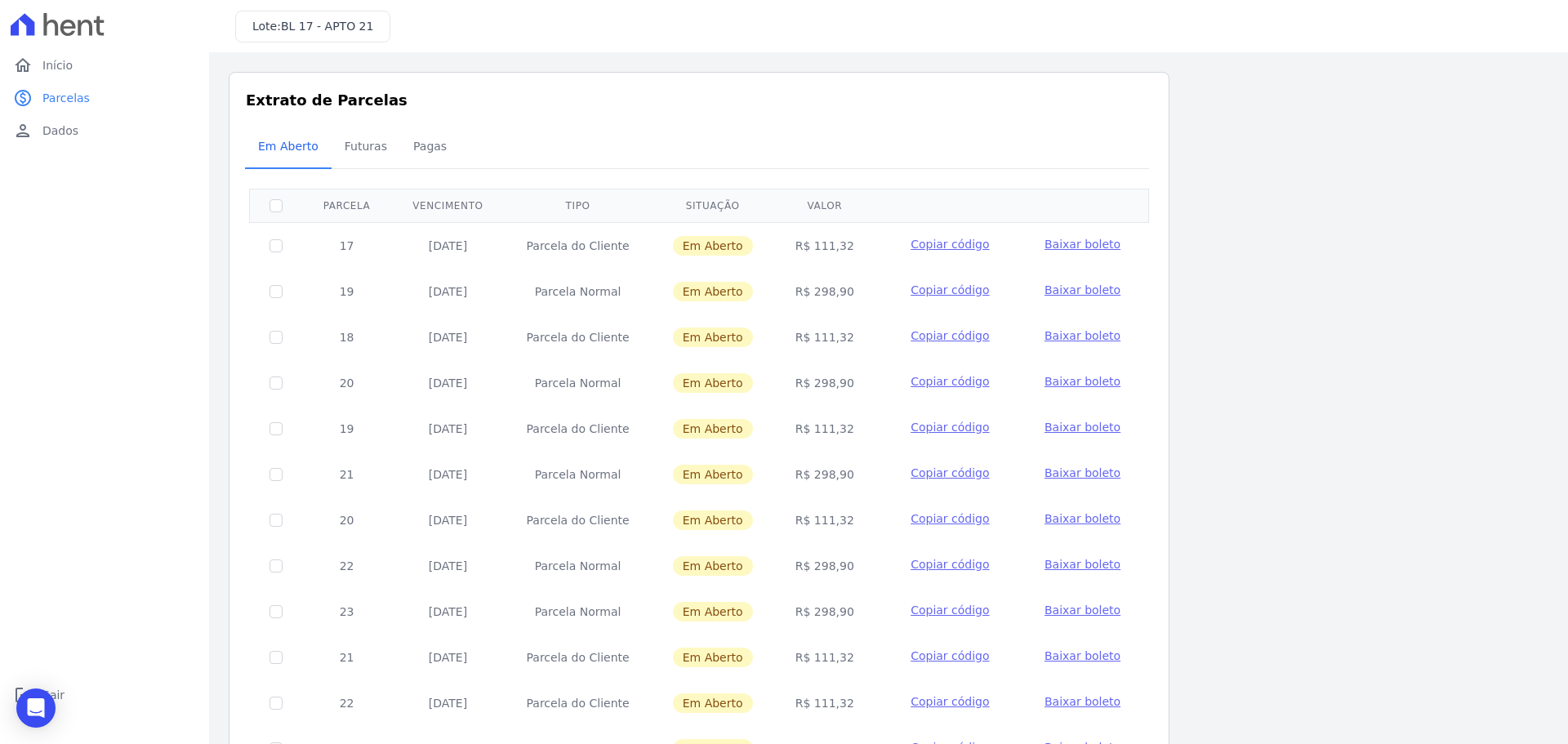
click at [1069, 243] on span "Baixar boleto" at bounding box center [1082, 244] width 76 height 13
click at [962, 250] on span "Copiar código" at bounding box center [949, 244] width 79 height 13
click at [573, 239] on td "Parcela do Cliente" at bounding box center [577, 245] width 147 height 46
click at [275, 238] on td at bounding box center [275, 245] width 53 height 46
click at [282, 246] on input "checkbox" at bounding box center [276, 246] width 13 height 13
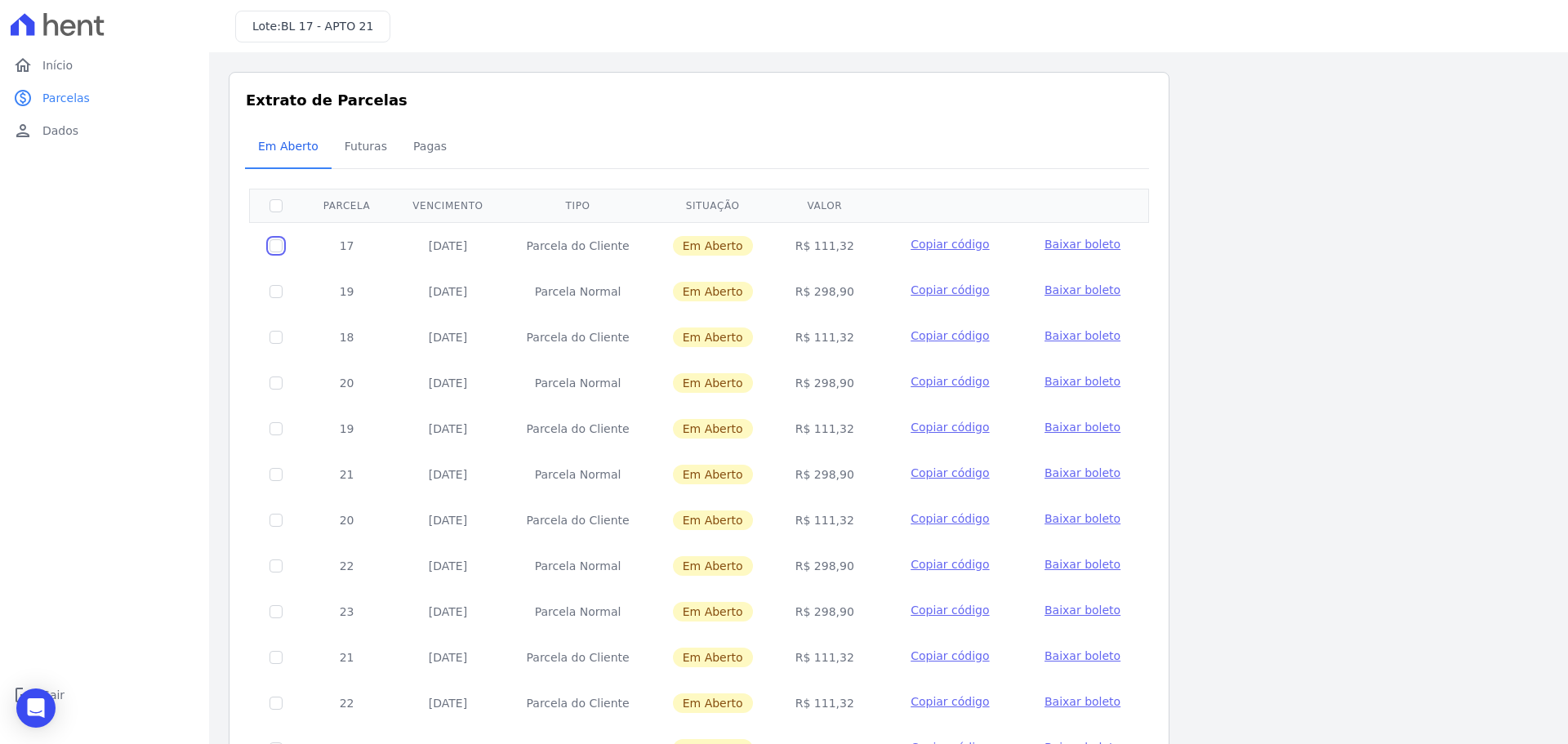
checkbox input "true"
click at [1085, 242] on span "Baixar boleto" at bounding box center [1082, 244] width 76 height 13
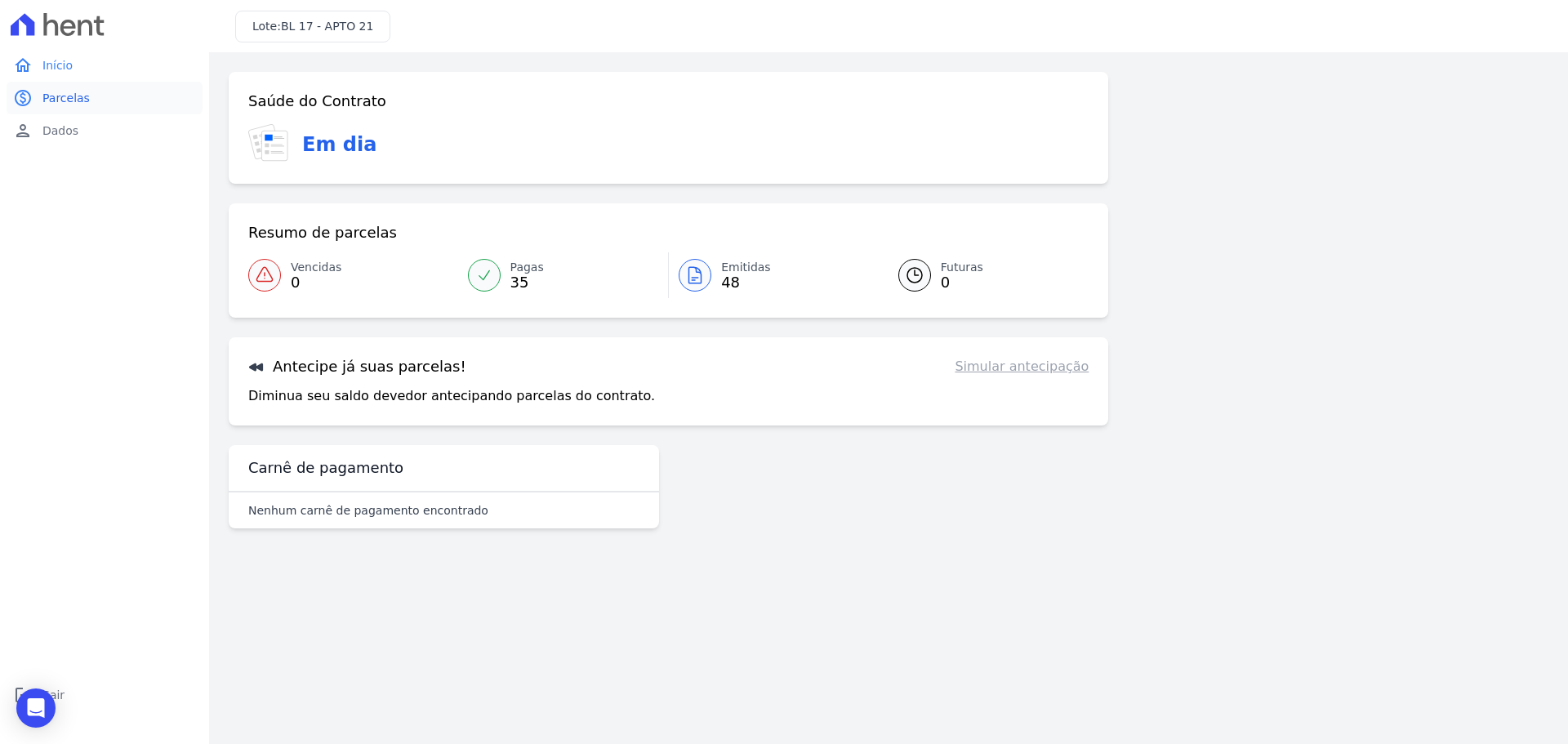
click at [31, 99] on icon "paid" at bounding box center [22, 97] width 19 height 19
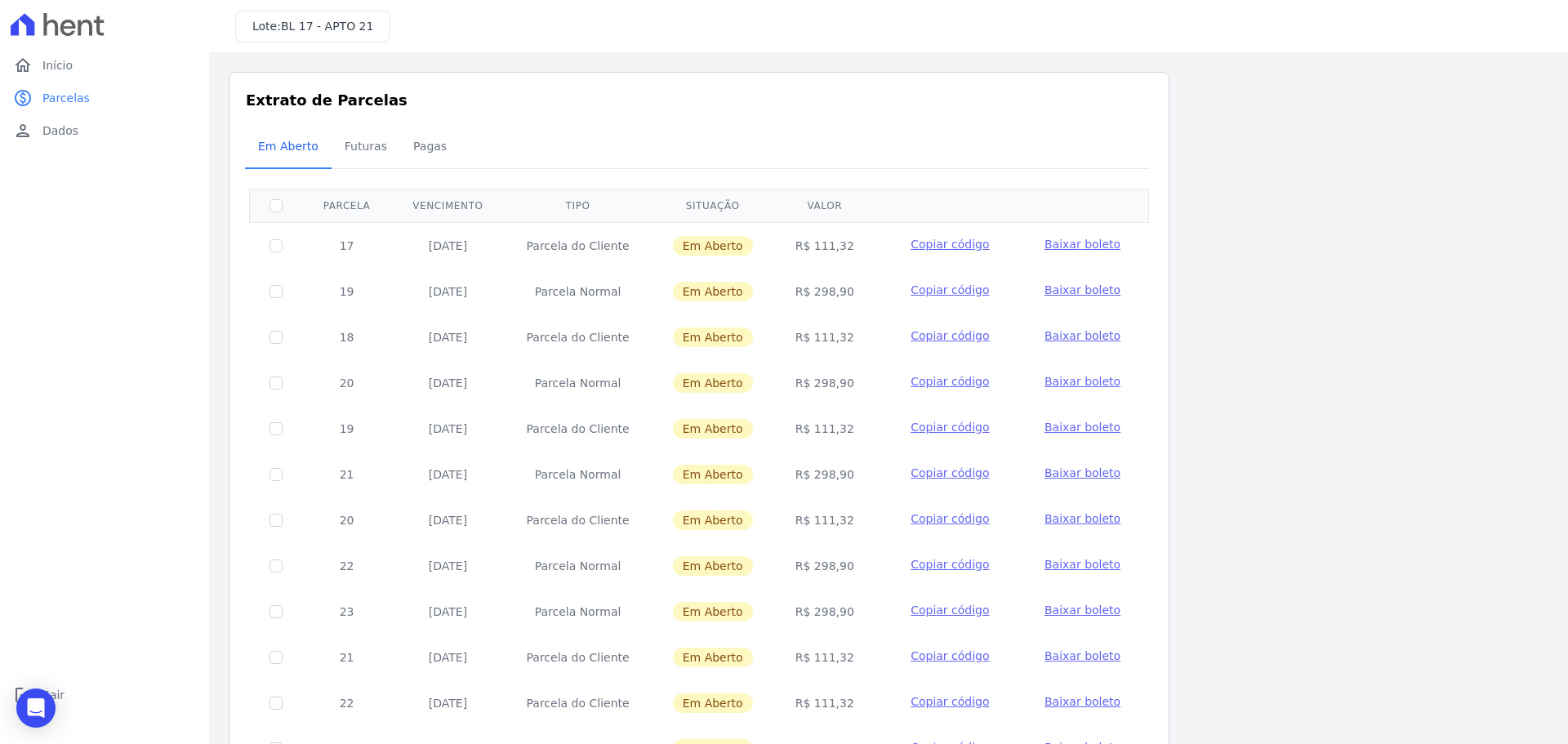
click at [1072, 238] on span "Baixar boleto" at bounding box center [1082, 244] width 76 height 13
click at [79, 59] on link "home Início" at bounding box center [104, 65] width 196 height 32
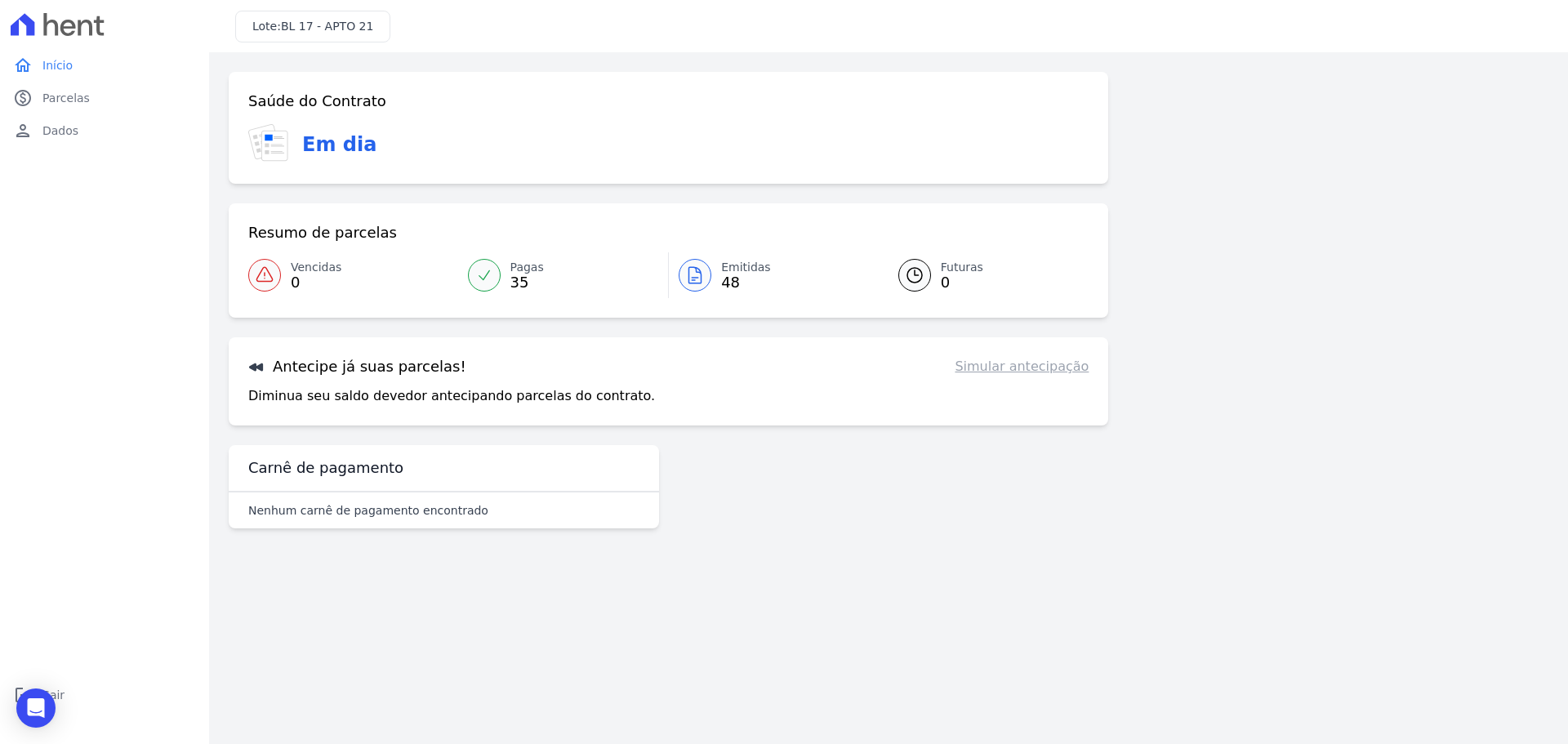
click at [520, 276] on span "35" at bounding box center [527, 283] width 33 height 13
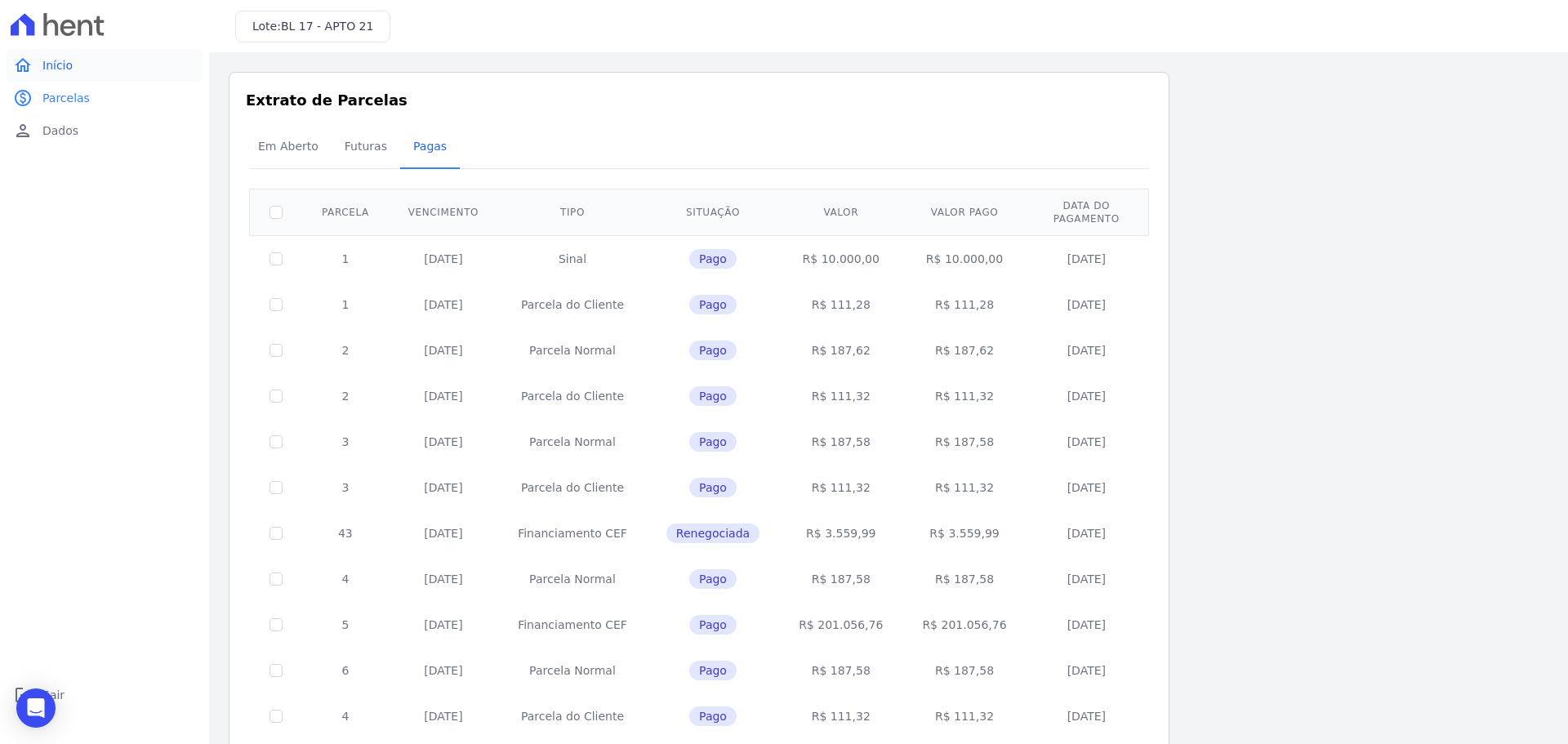
click at [55, 72] on span "Início" at bounding box center [57, 66] width 30 height 17
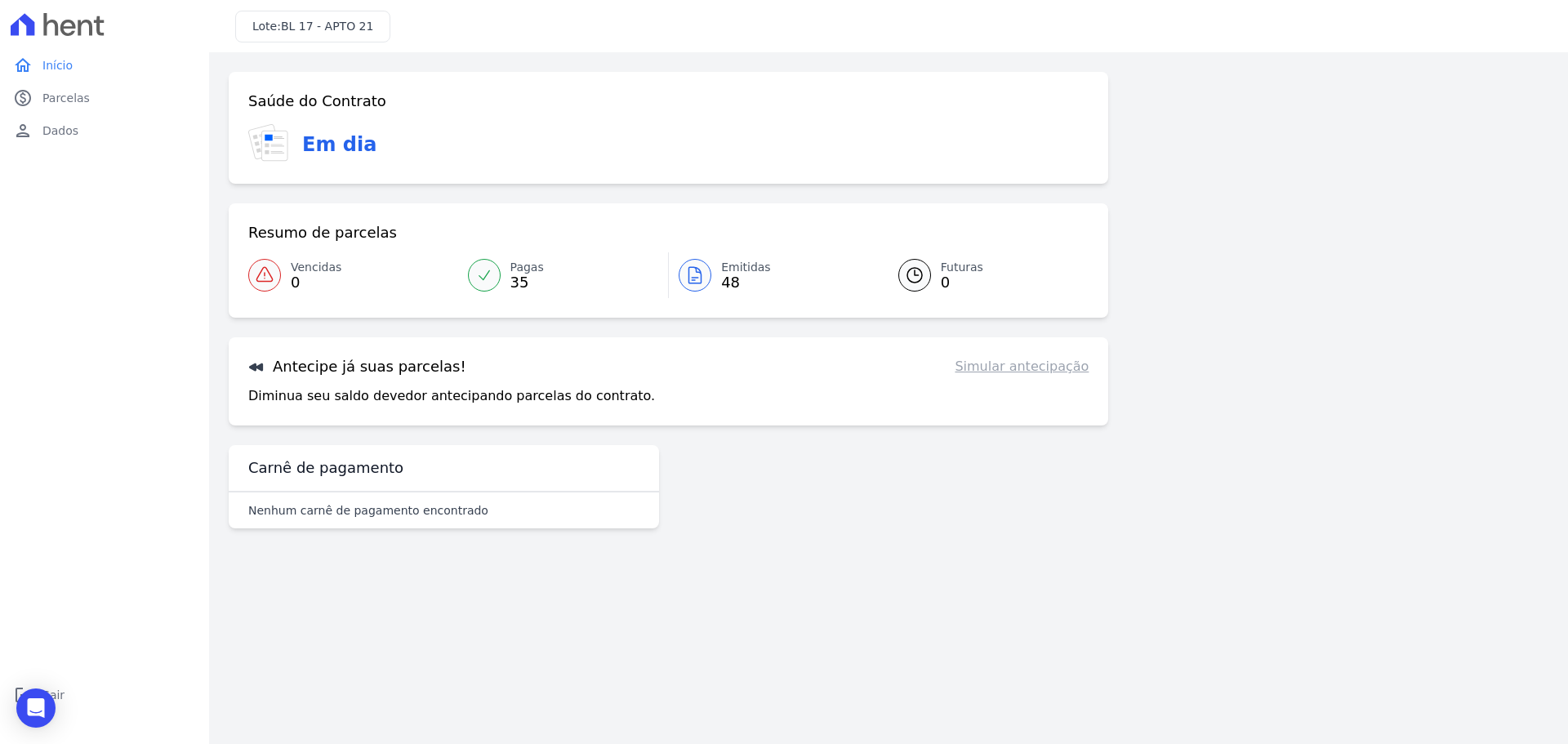
click at [725, 279] on span "48" at bounding box center [746, 283] width 50 height 13
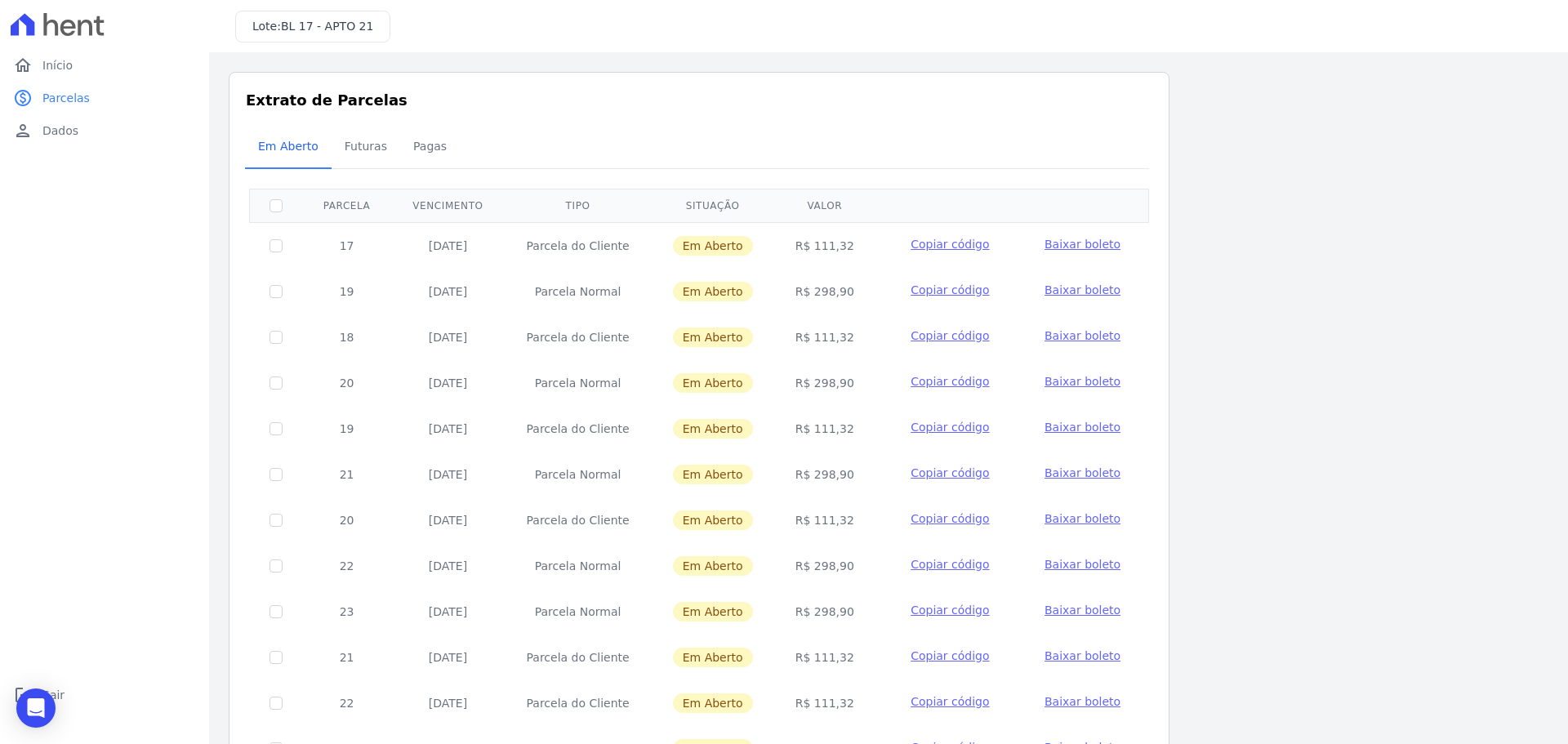
click at [1088, 241] on span "Baixar boleto" at bounding box center [1082, 244] width 76 height 13
click at [358, 151] on span "Futuras" at bounding box center [365, 146] width 62 height 32
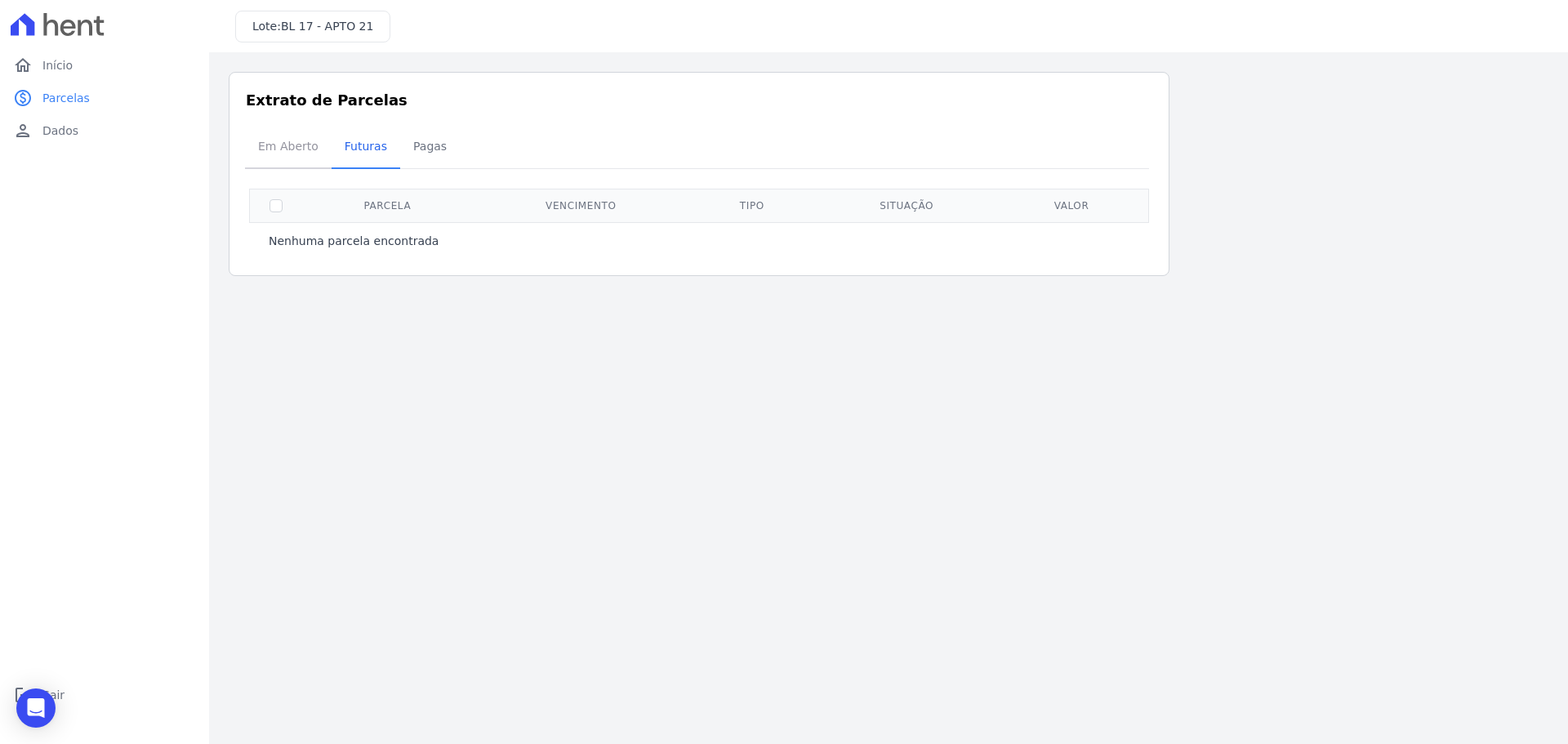
click at [298, 149] on span "Em Aberto" at bounding box center [288, 146] width 80 height 32
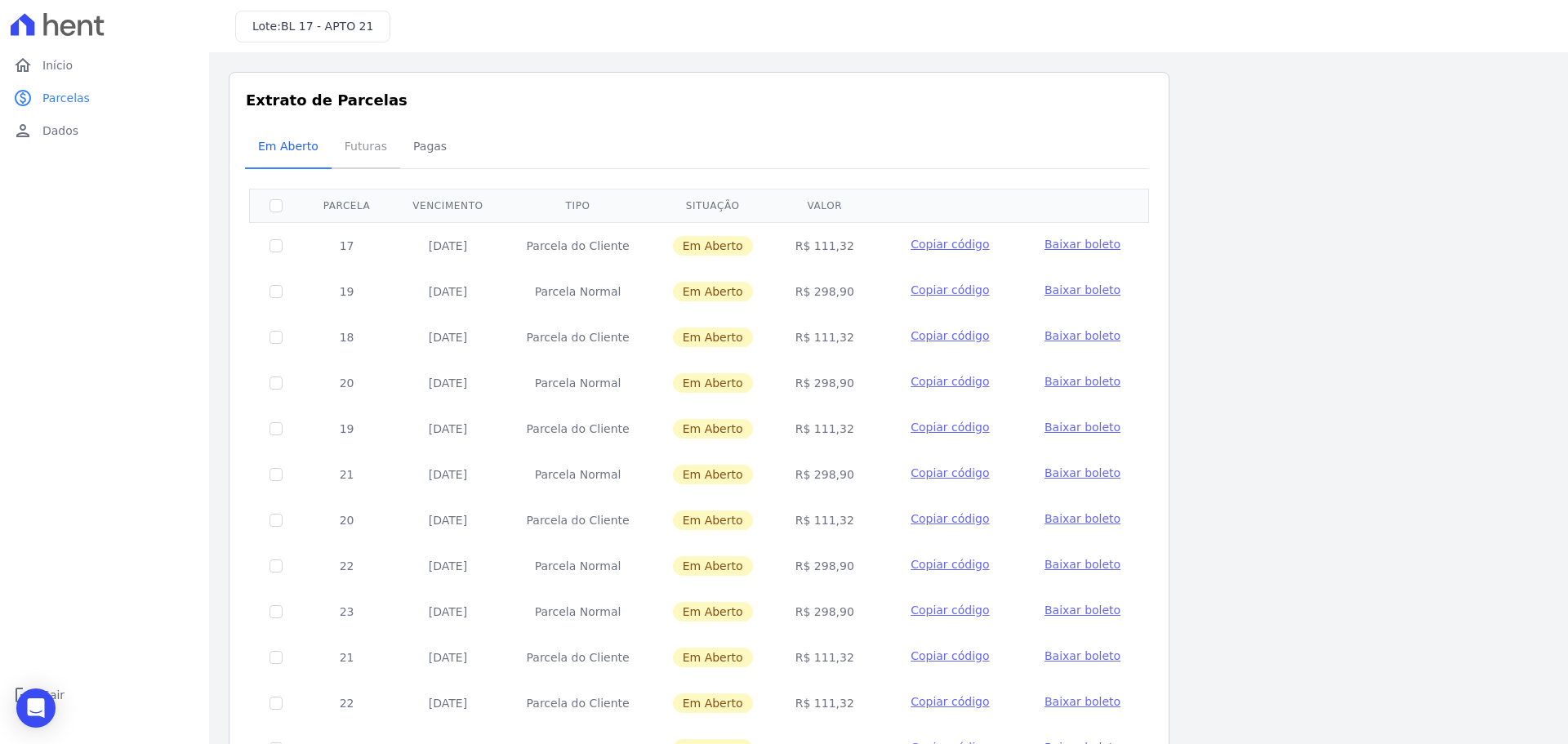
click at [364, 152] on span "Futuras" at bounding box center [365, 146] width 62 height 32
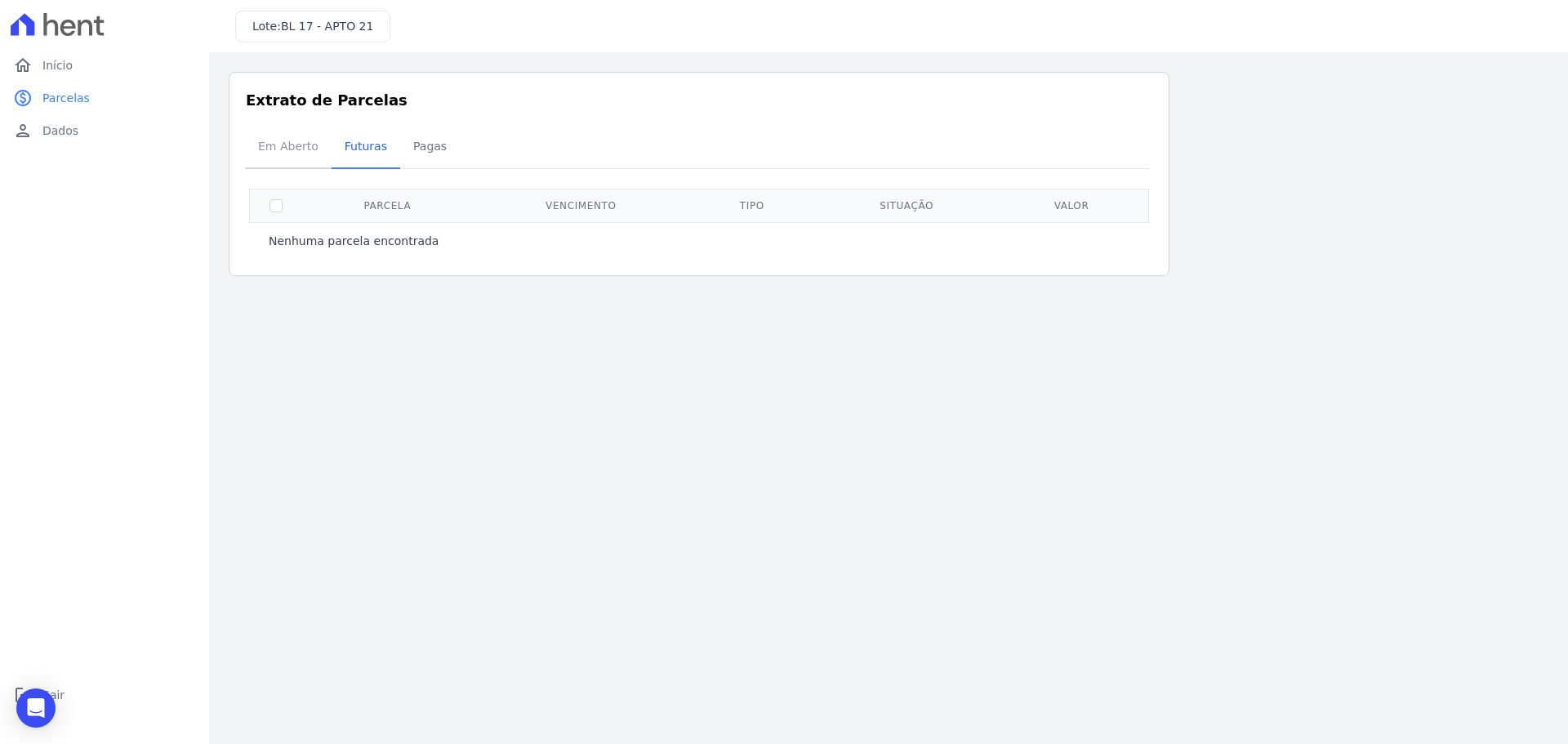
click at [286, 153] on span "Em Aberto" at bounding box center [288, 146] width 80 height 32
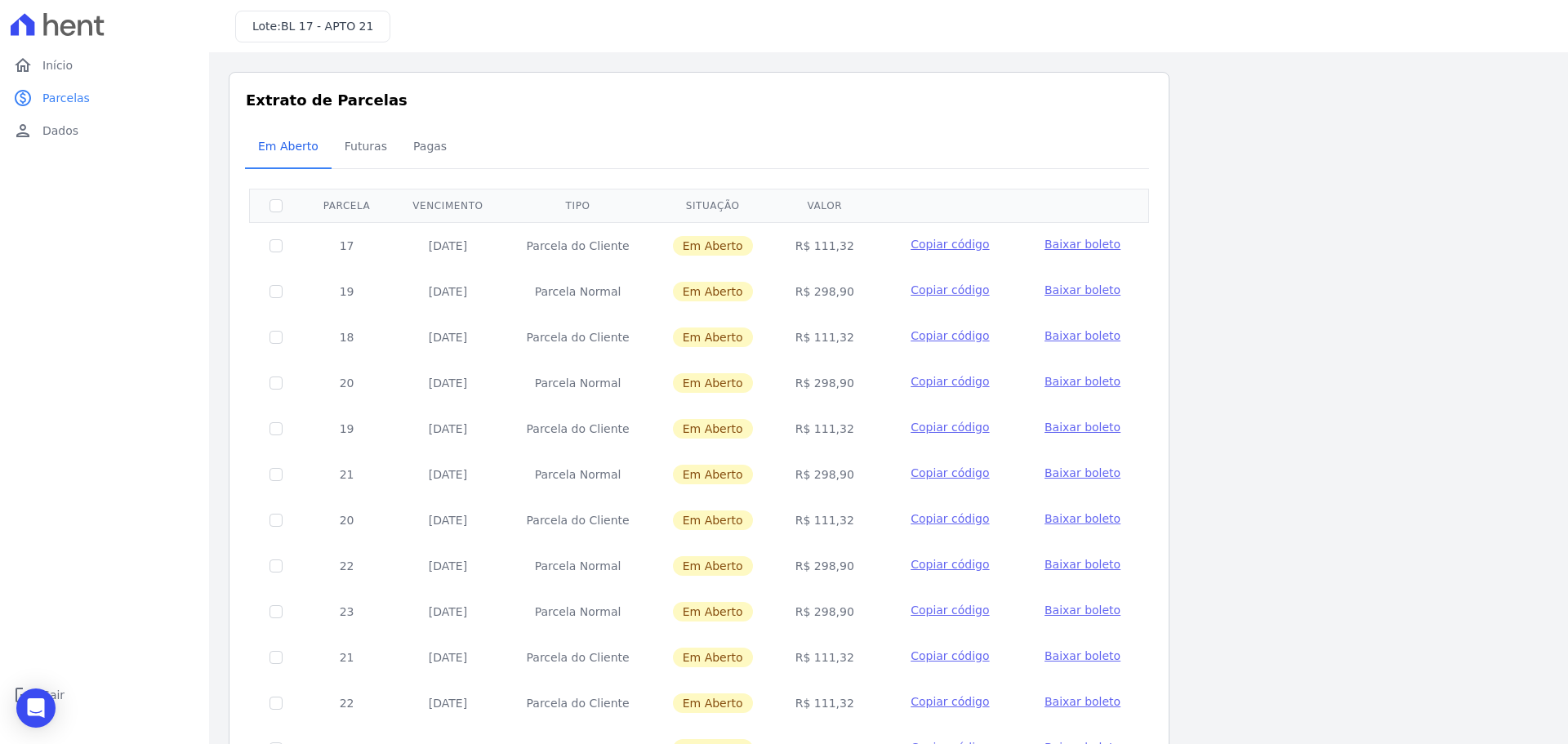
click at [1095, 291] on span "Baixar boleto" at bounding box center [1082, 290] width 76 height 13
click at [1343, 479] on div "Listagem de parcelas Baixar PDF Extrato de Parcelas Em Aberto Futuras Pagas 0 s…" at bounding box center [888, 642] width 1319 height 1141
drag, startPoint x: 1213, startPoint y: 180, endPoint x: 1107, endPoint y: 129, distance: 117.6
click at [1213, 179] on div "Listagem de parcelas Baixar PDF Extrato de Parcelas Em Aberto Futuras Pagas 0 s…" at bounding box center [888, 642] width 1319 height 1141
click at [33, 698] on div "Open Intercom Messenger" at bounding box center [36, 708] width 43 height 43
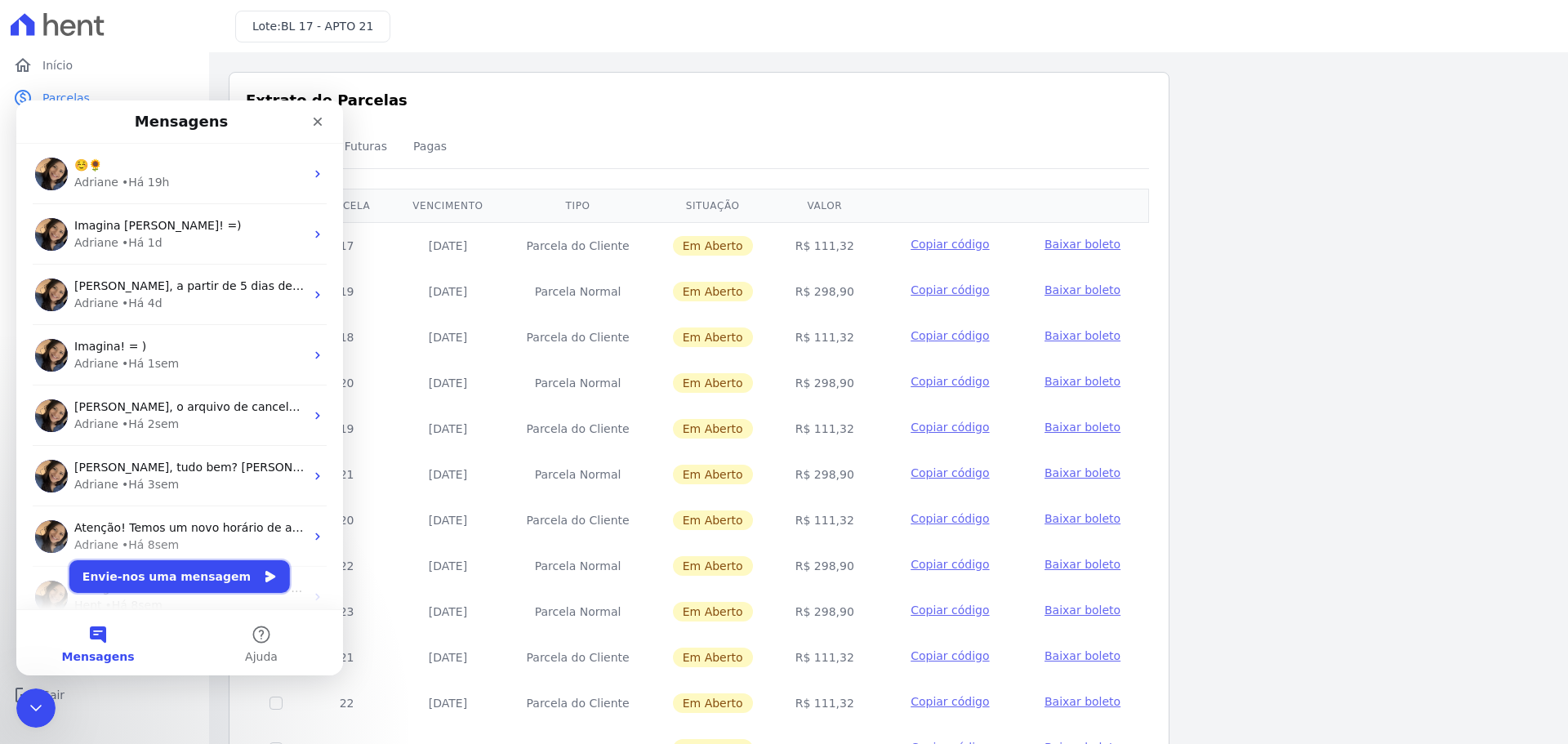
click at [178, 579] on button "Envie-nos uma mensagem" at bounding box center [179, 576] width 221 height 32
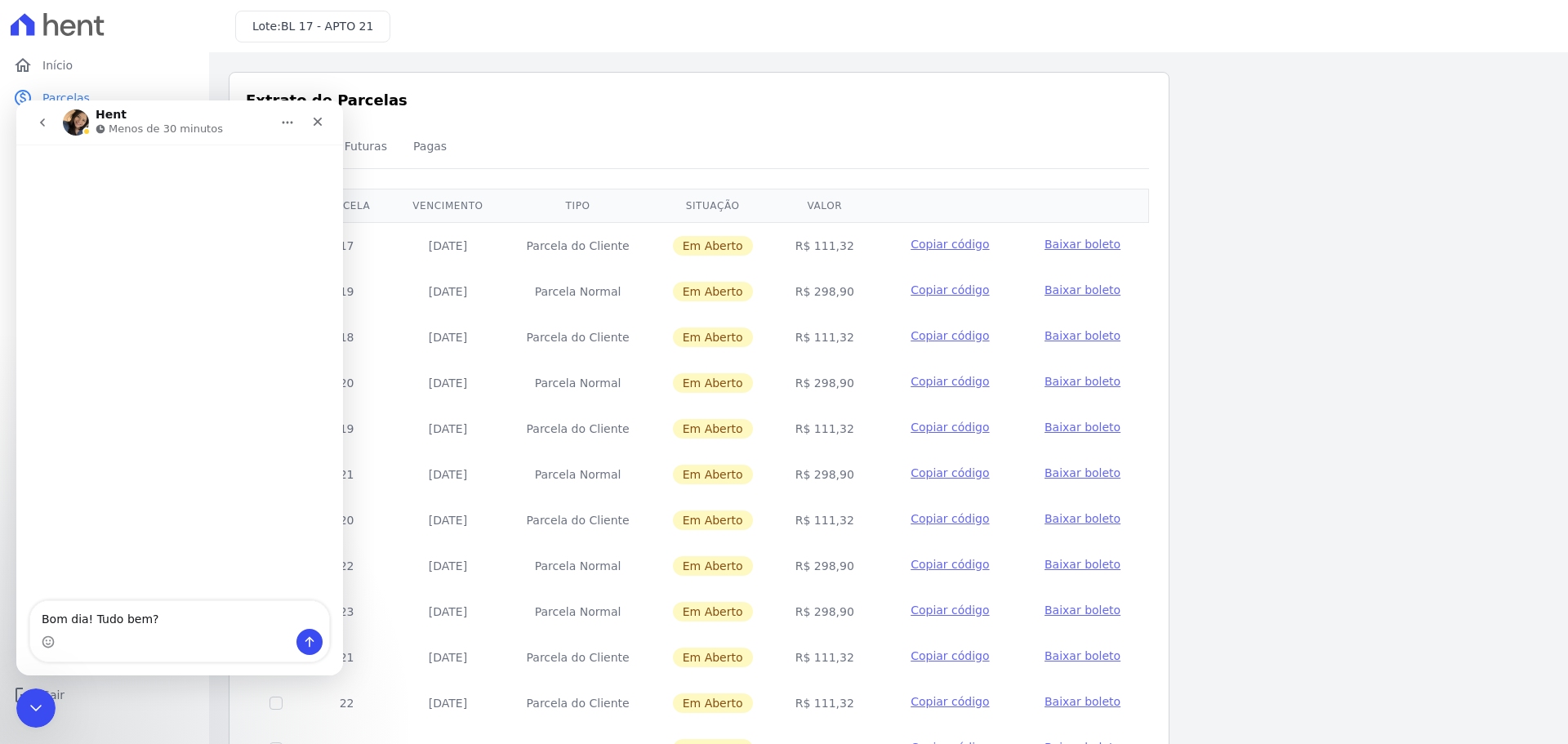
type textarea "Bom dia! Tudo bem?"
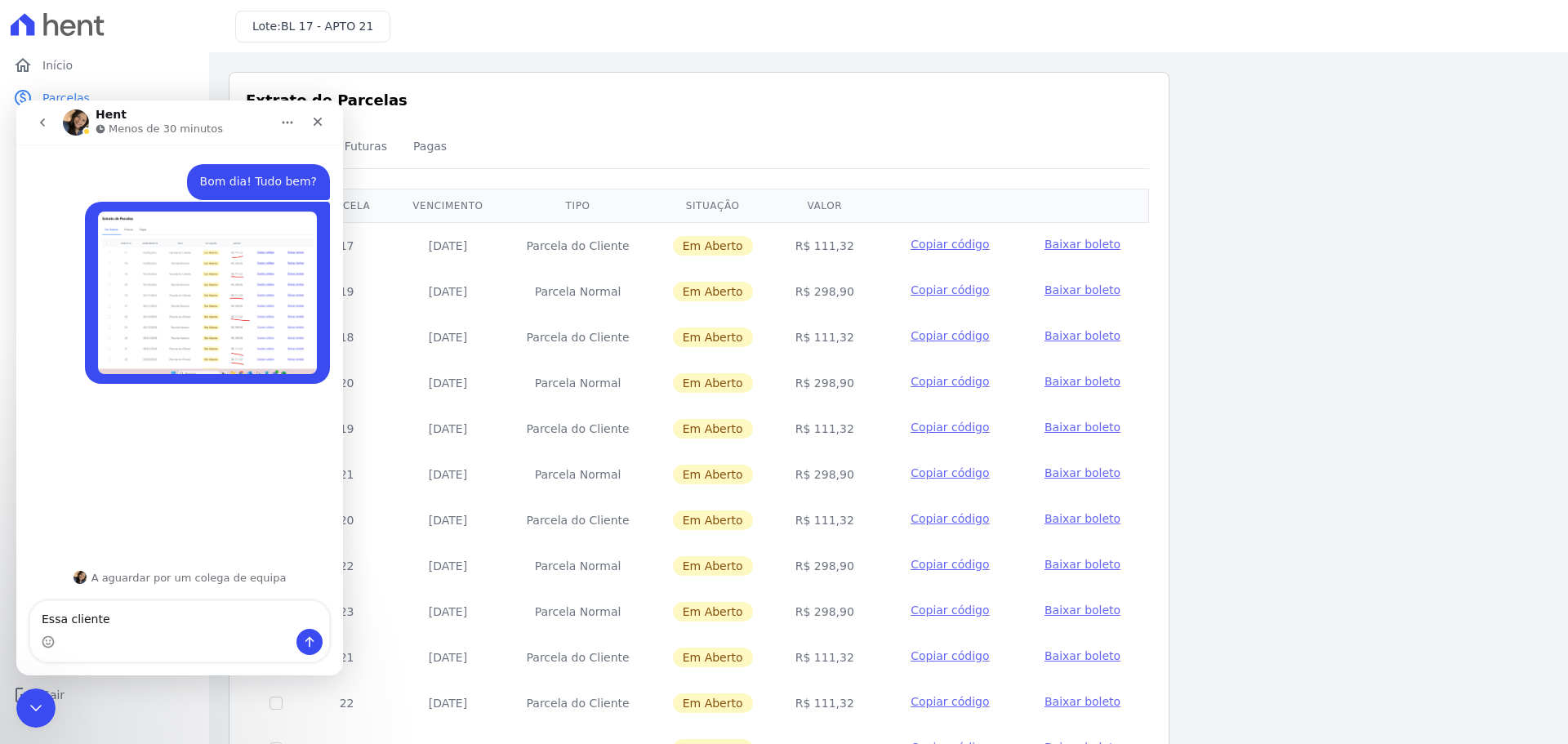
type textarea "Essa"
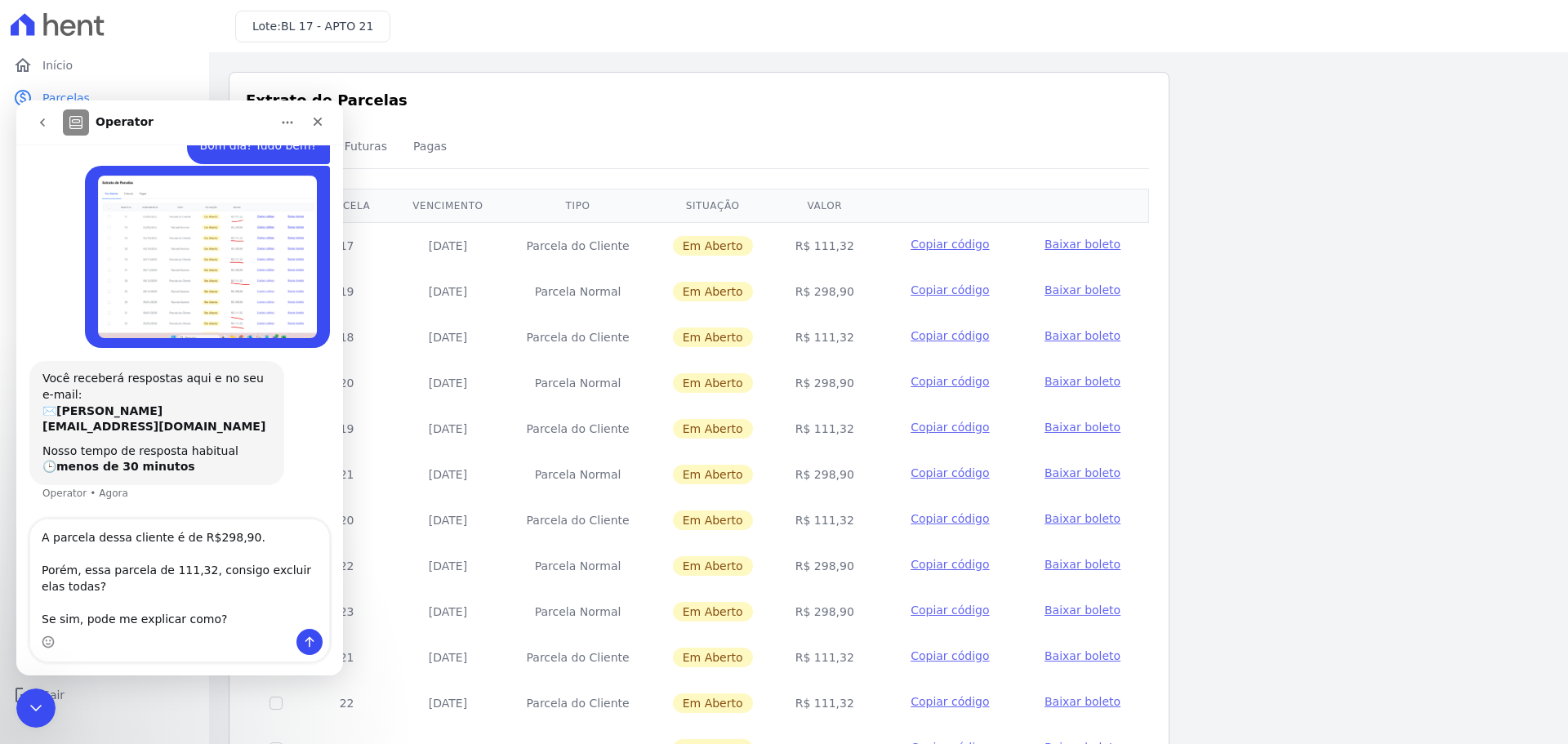
type textarea "A parcela dessa cliente é de R$298,90. Porém, essa parcela de 111,32, consigo e…"
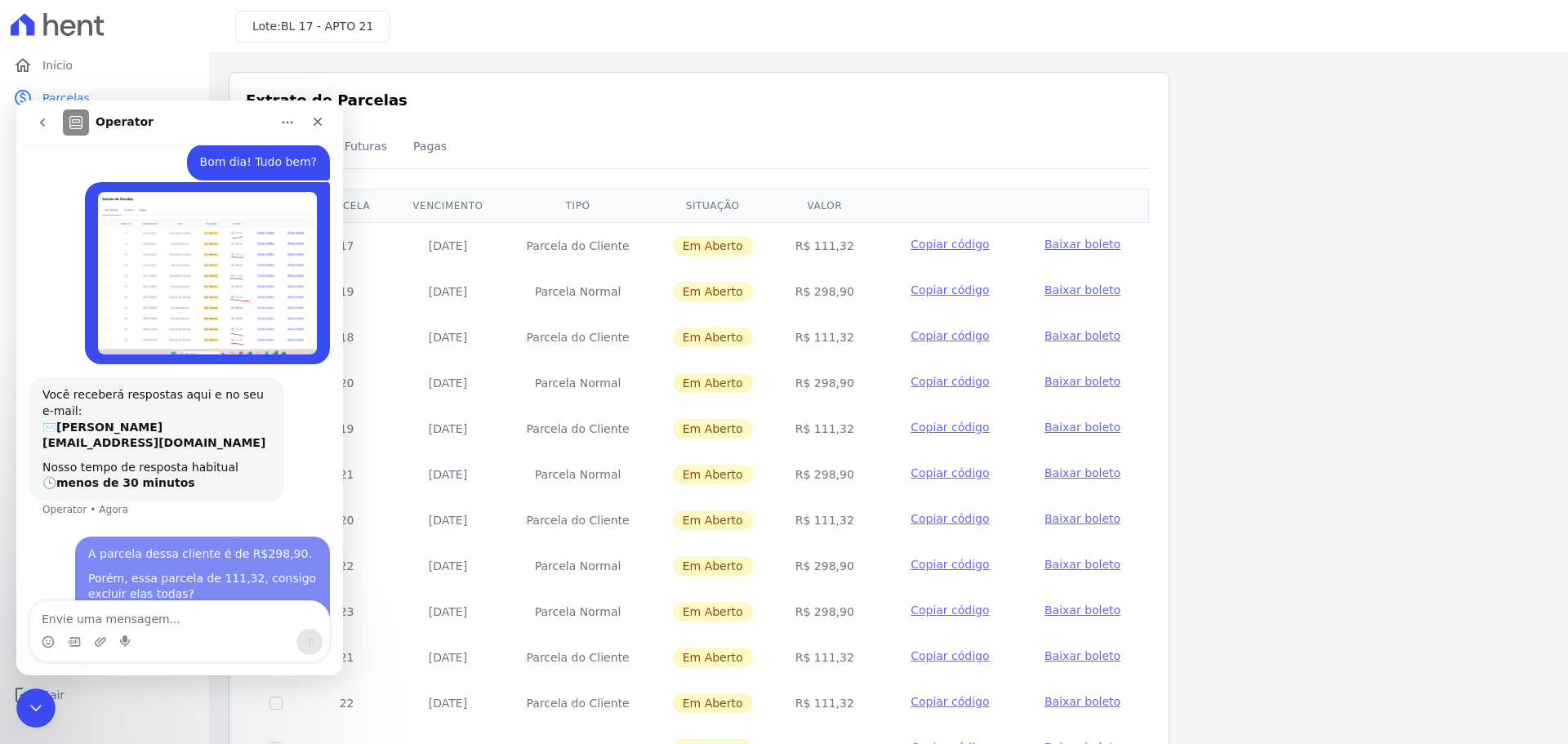
scroll to position [52, 0]
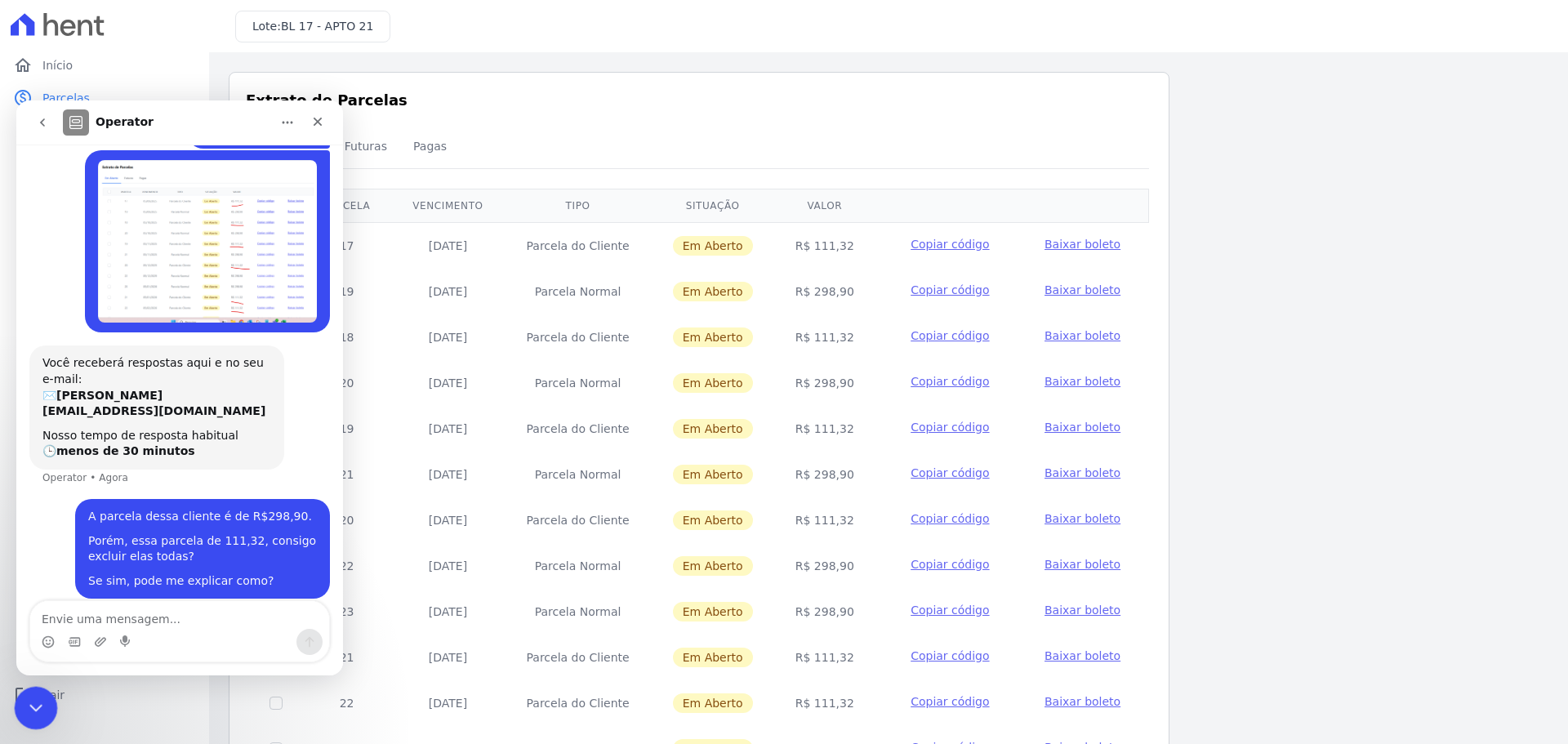
drag, startPoint x: 35, startPoint y: 711, endPoint x: 55, endPoint y: 1372, distance: 661.3
click at [30, 713] on icon "Fechar mensagem da Intercom" at bounding box center [33, 705] width 19 height 19
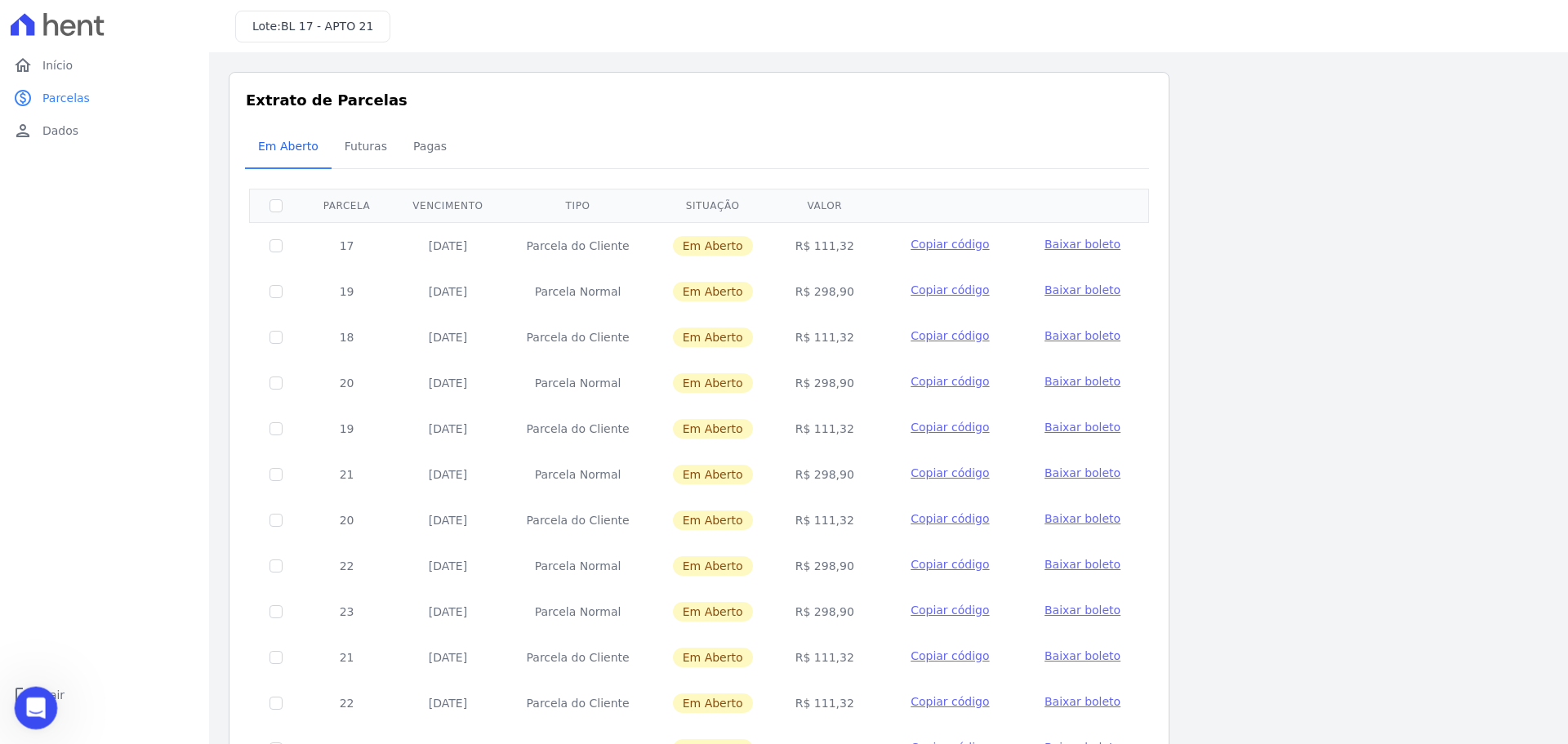
drag, startPoint x: 44, startPoint y: 691, endPoint x: 153, endPoint y: 675, distance: 110.2
click at [53, 686] on html at bounding box center [33, 705] width 39 height 39
click at [101, 692] on link "logout Sair" at bounding box center [104, 694] width 196 height 32
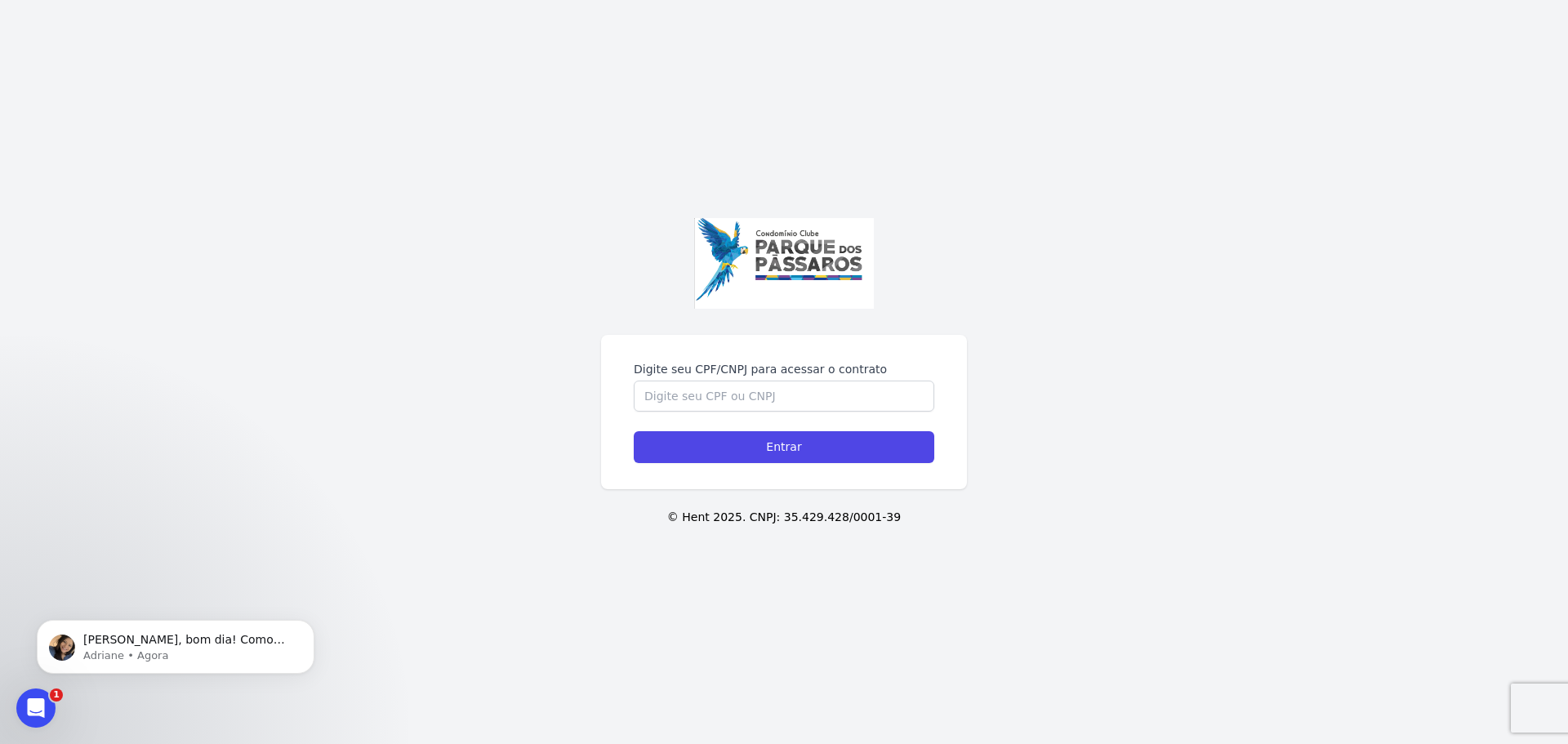
drag, startPoint x: 62, startPoint y: 1275, endPoint x: 39, endPoint y: 684, distance: 591.4
click at [39, 684] on body "Olá Raquel, bom dia! Como vai?? Raquel, o descarte so é possível internamente. …" at bounding box center [175, 643] width 313 height 102
click at [40, 695] on div "Abrir mensagem da Intercom" at bounding box center [33, 705] width 54 height 54
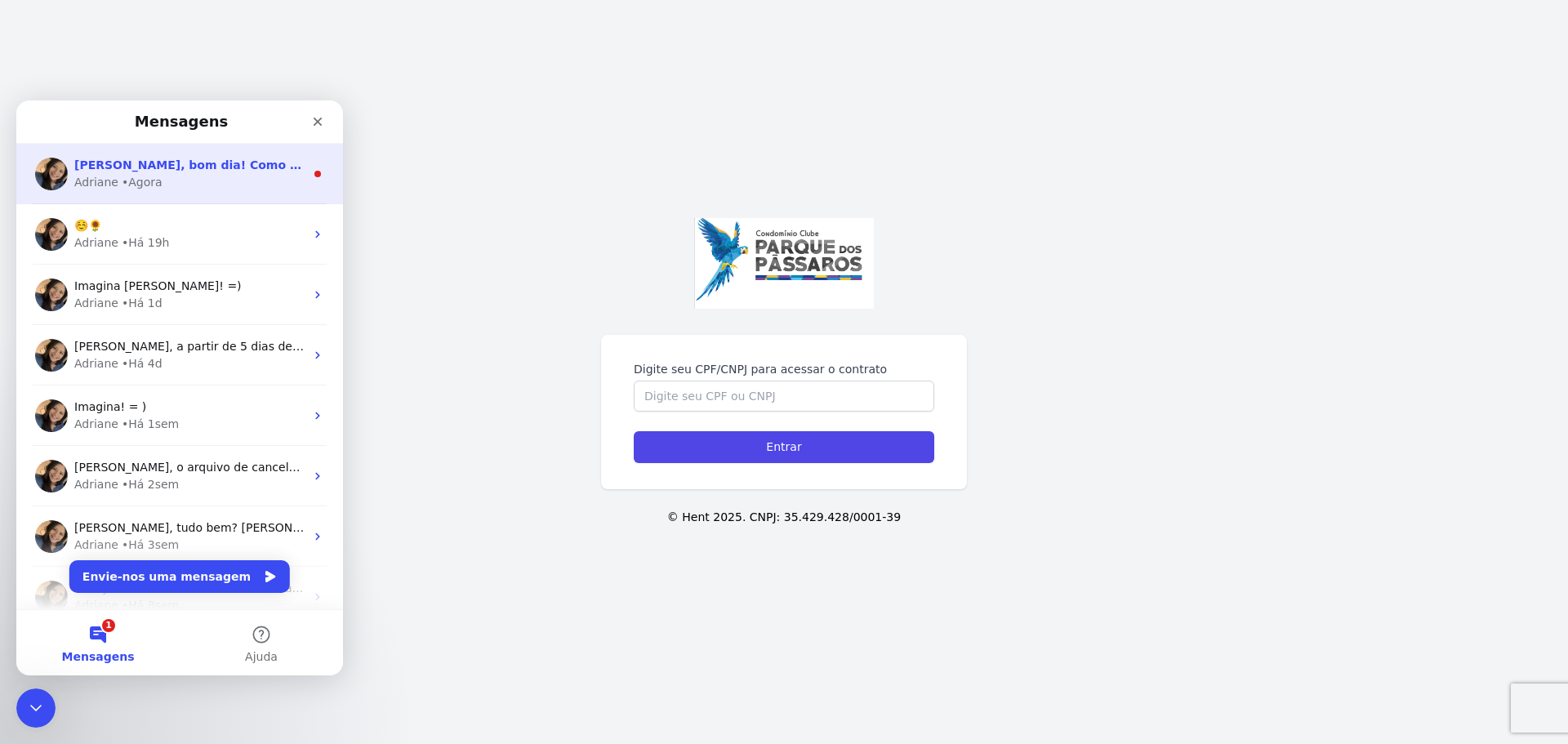
click at [210, 201] on div "Olá Raquel, bom dia! Como vai?? Raquel, o descarte so é possível internamente. …" at bounding box center [179, 174] width 326 height 60
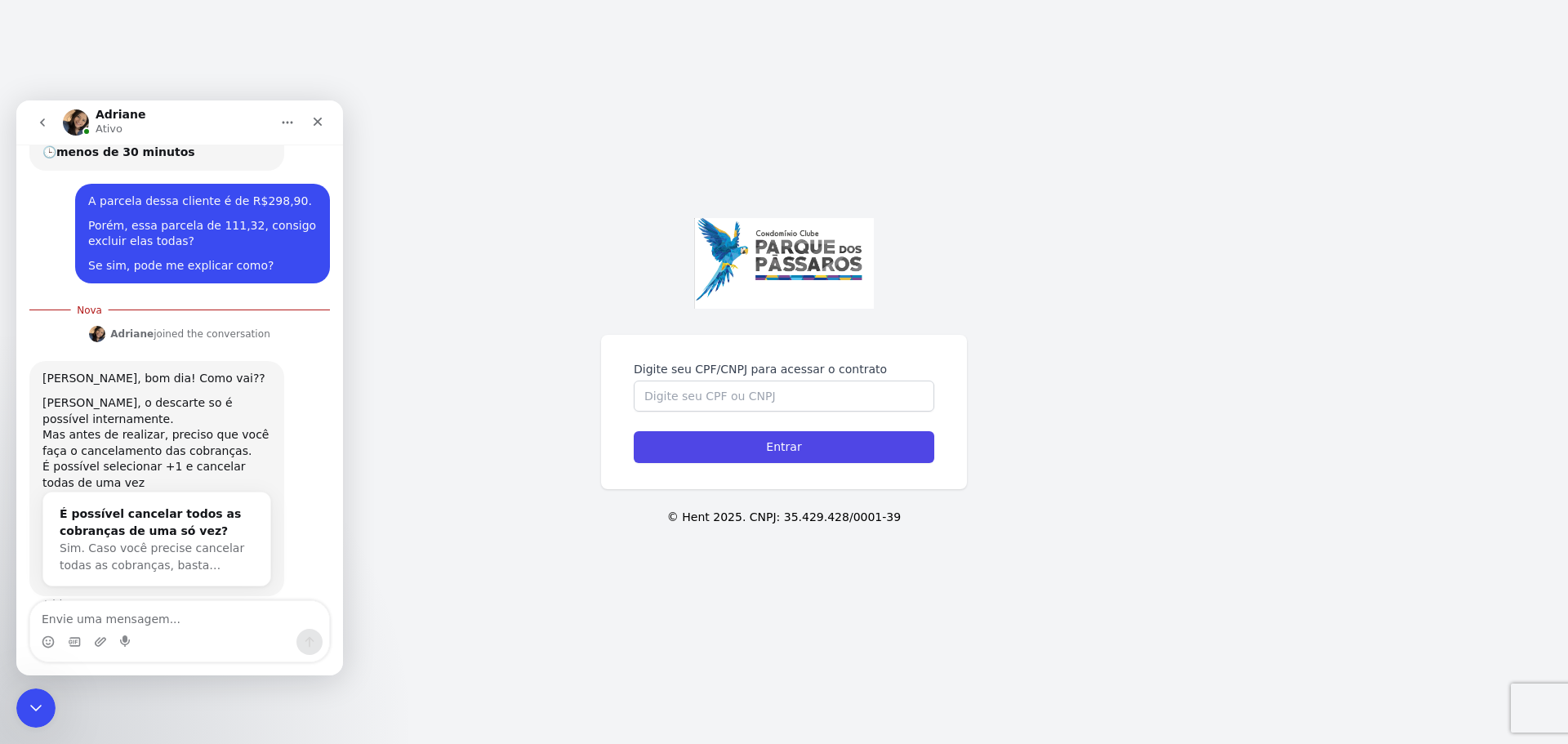
scroll to position [363, 0]
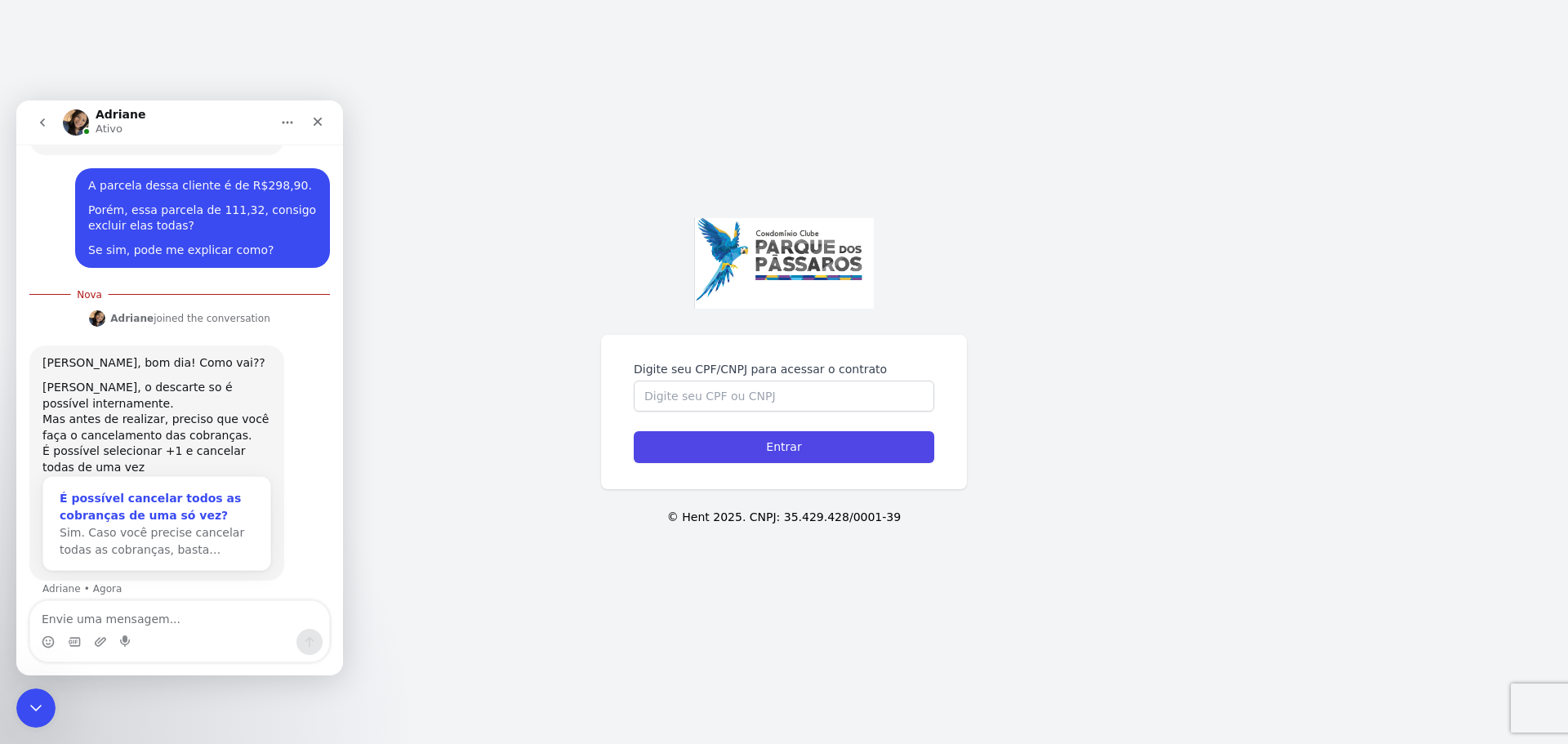
click at [124, 491] on div "É possível cancelar todos as cobranças de uma só vez?" at bounding box center [157, 506] width 194 height 34
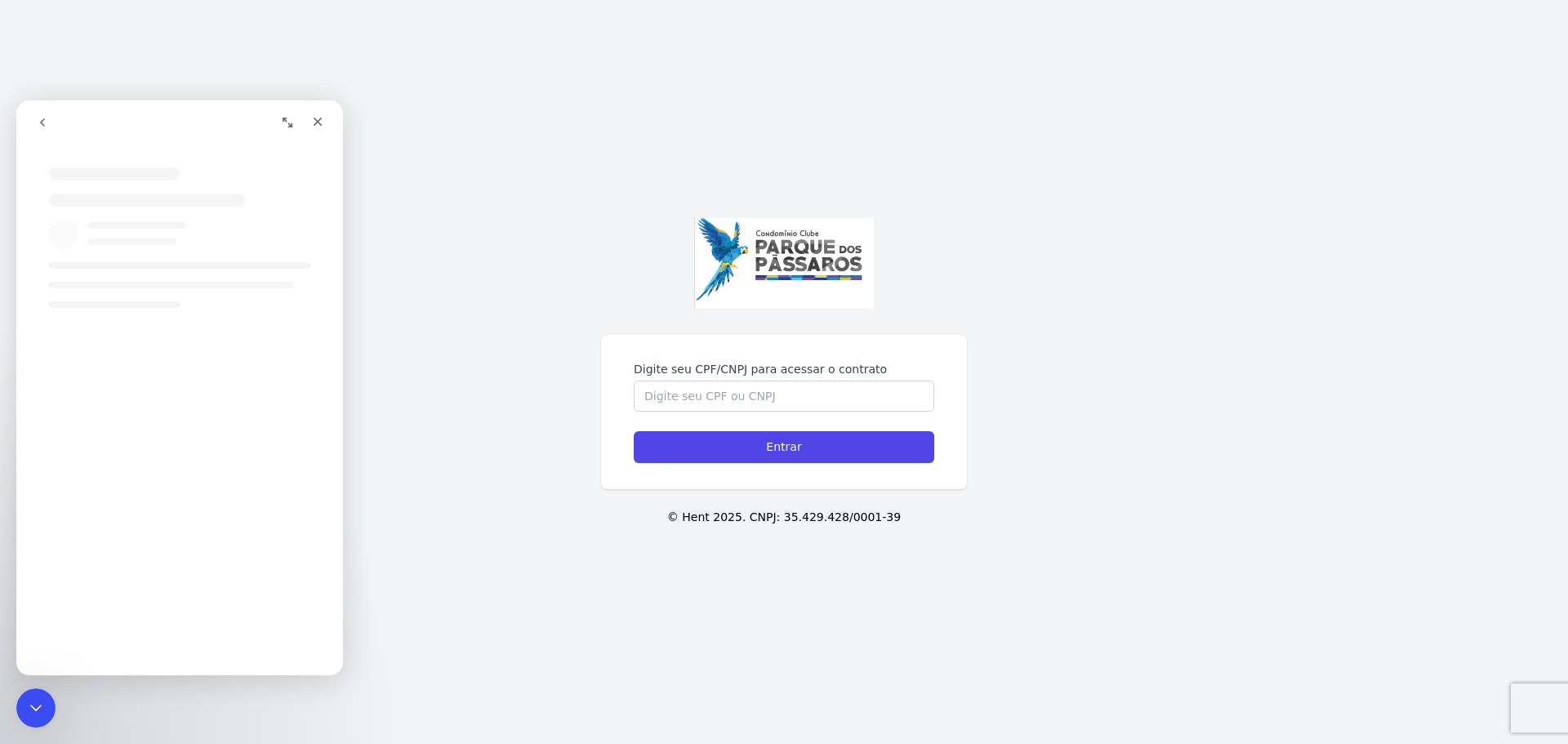
scroll to position [0, 0]
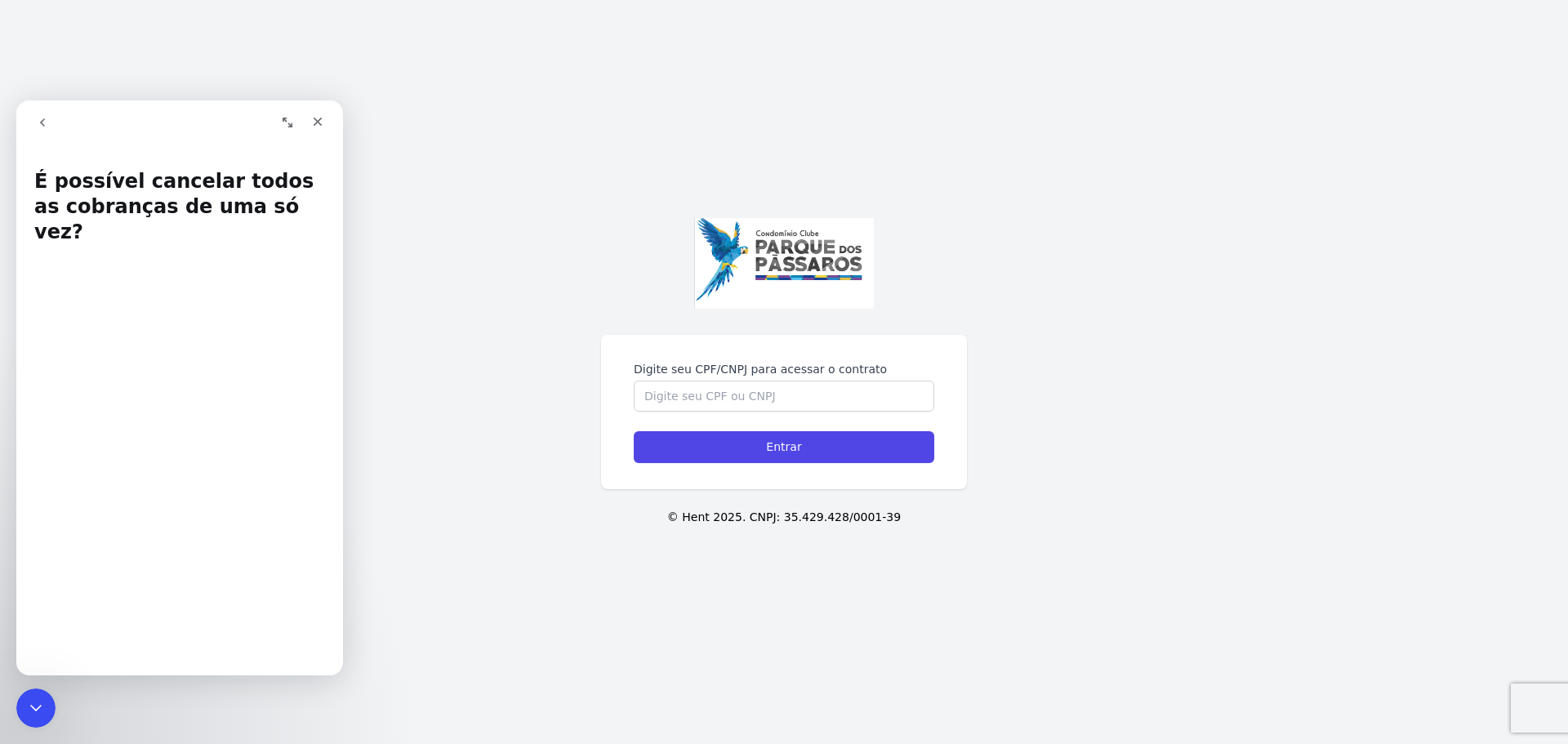
click at [43, 115] on button "go back" at bounding box center [43, 123] width 31 height 31
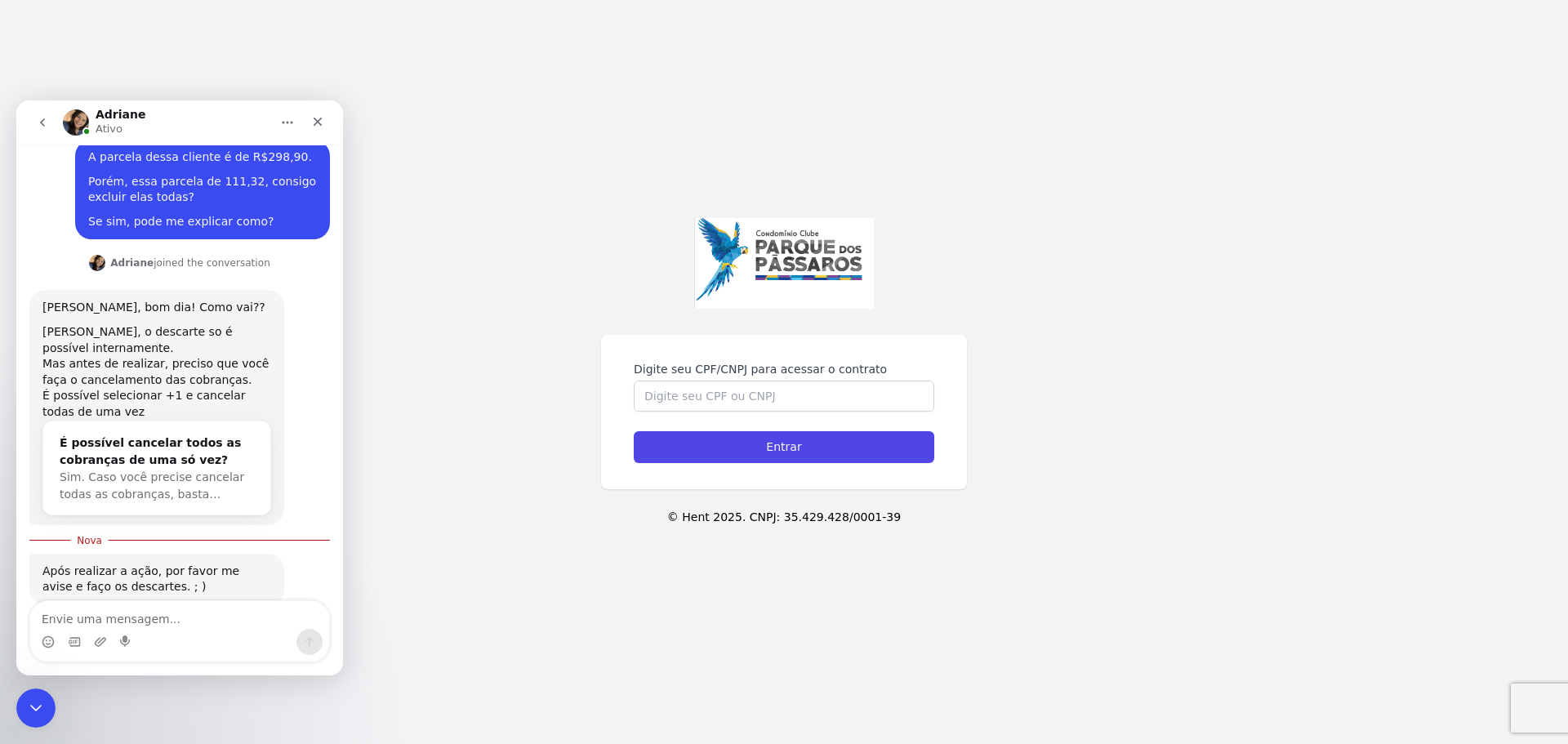
scroll to position [417, 0]
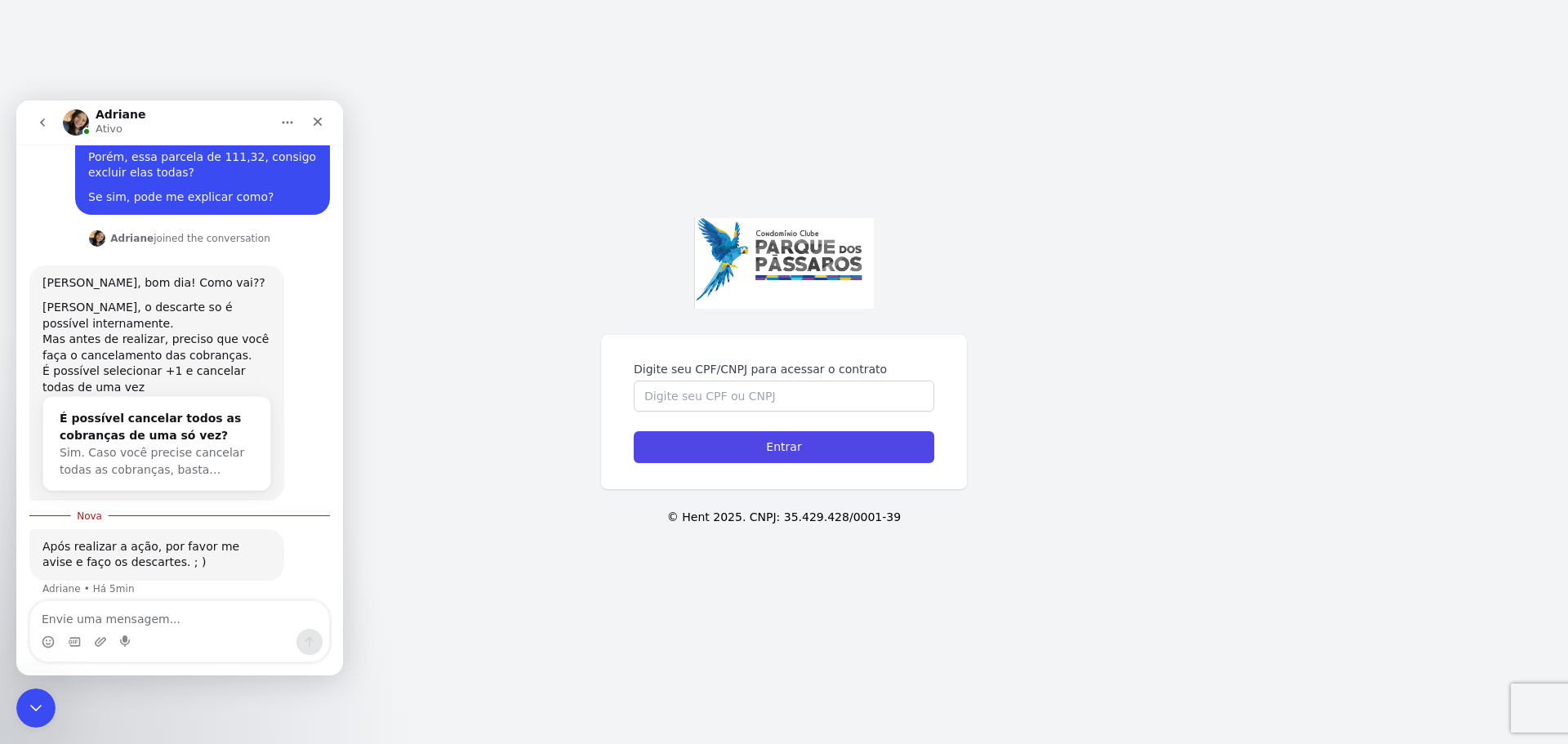
drag, startPoint x: 123, startPoint y: 649, endPoint x: 128, endPoint y: 632, distance: 17.7
click at [127, 634] on div "Messenger da Intercom" at bounding box center [127, 641] width 13 height 26
click at [130, 628] on textarea "Envie uma mensagem..." at bounding box center [179, 615] width 298 height 28
paste textarea "Envie uma mensagem..."
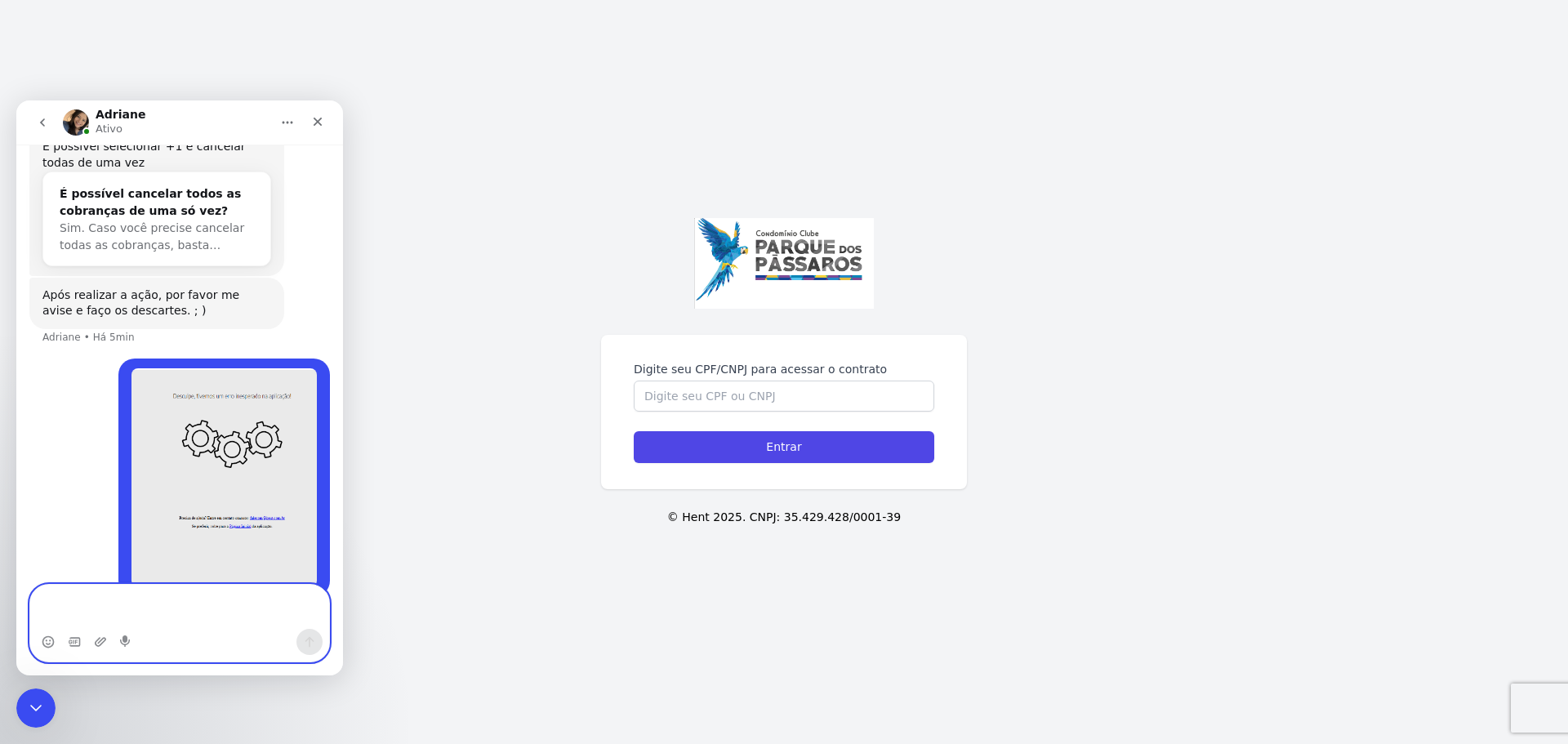
scroll to position [657, 0]
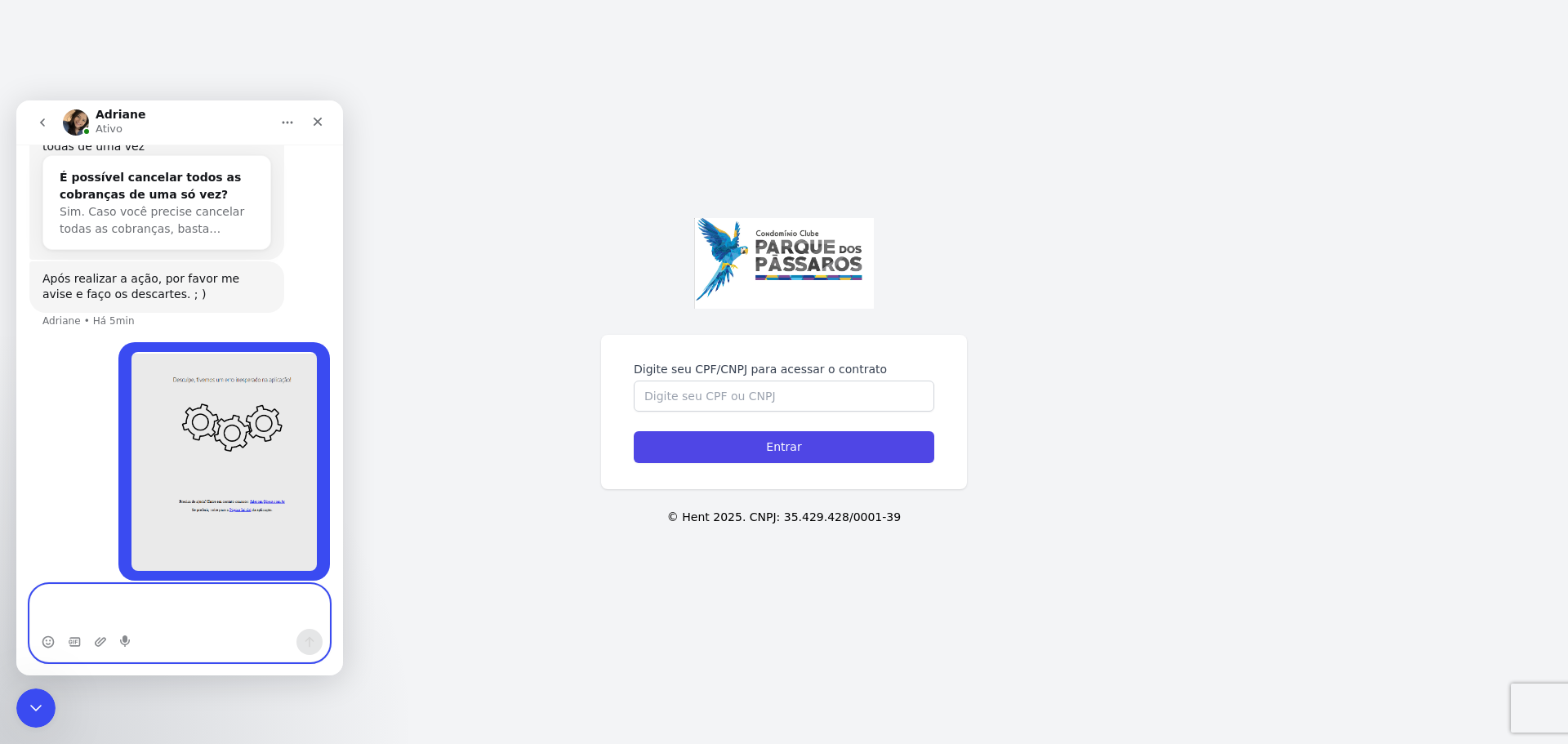
click at [198, 599] on textarea "Envie uma mensagem..." at bounding box center [179, 607] width 298 height 44
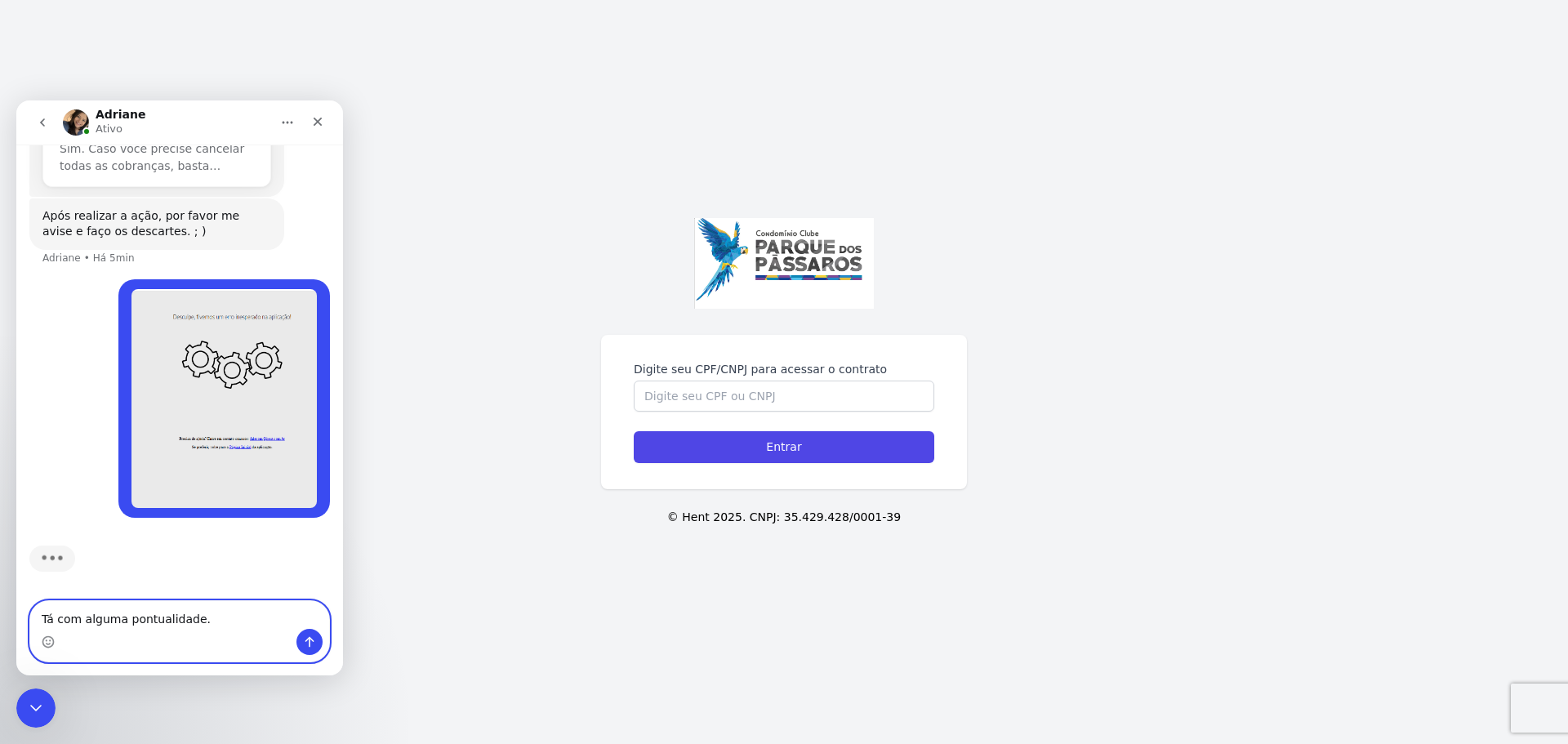
type textarea "Tá com alguma pontualidade."
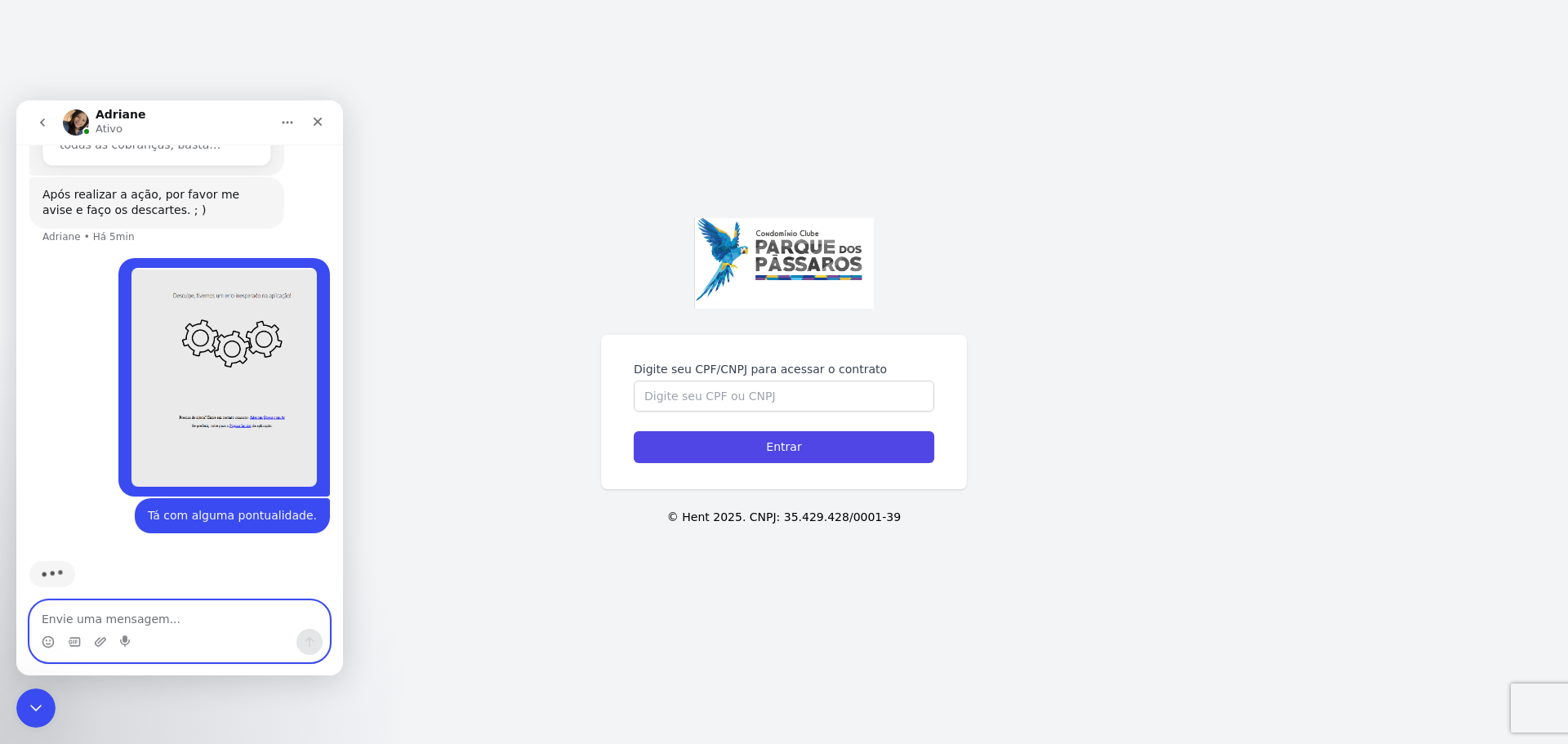
type textarea "?"
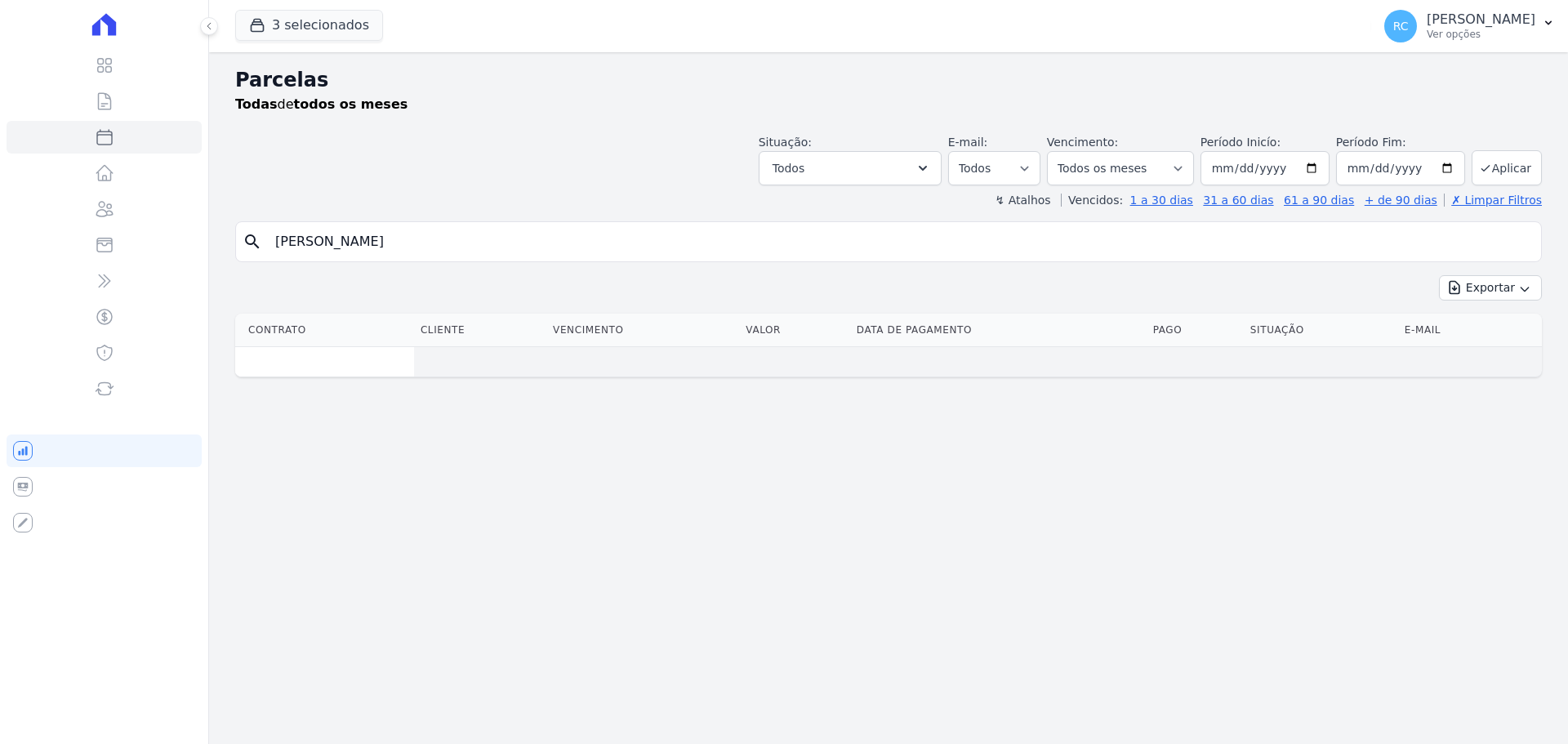
select select
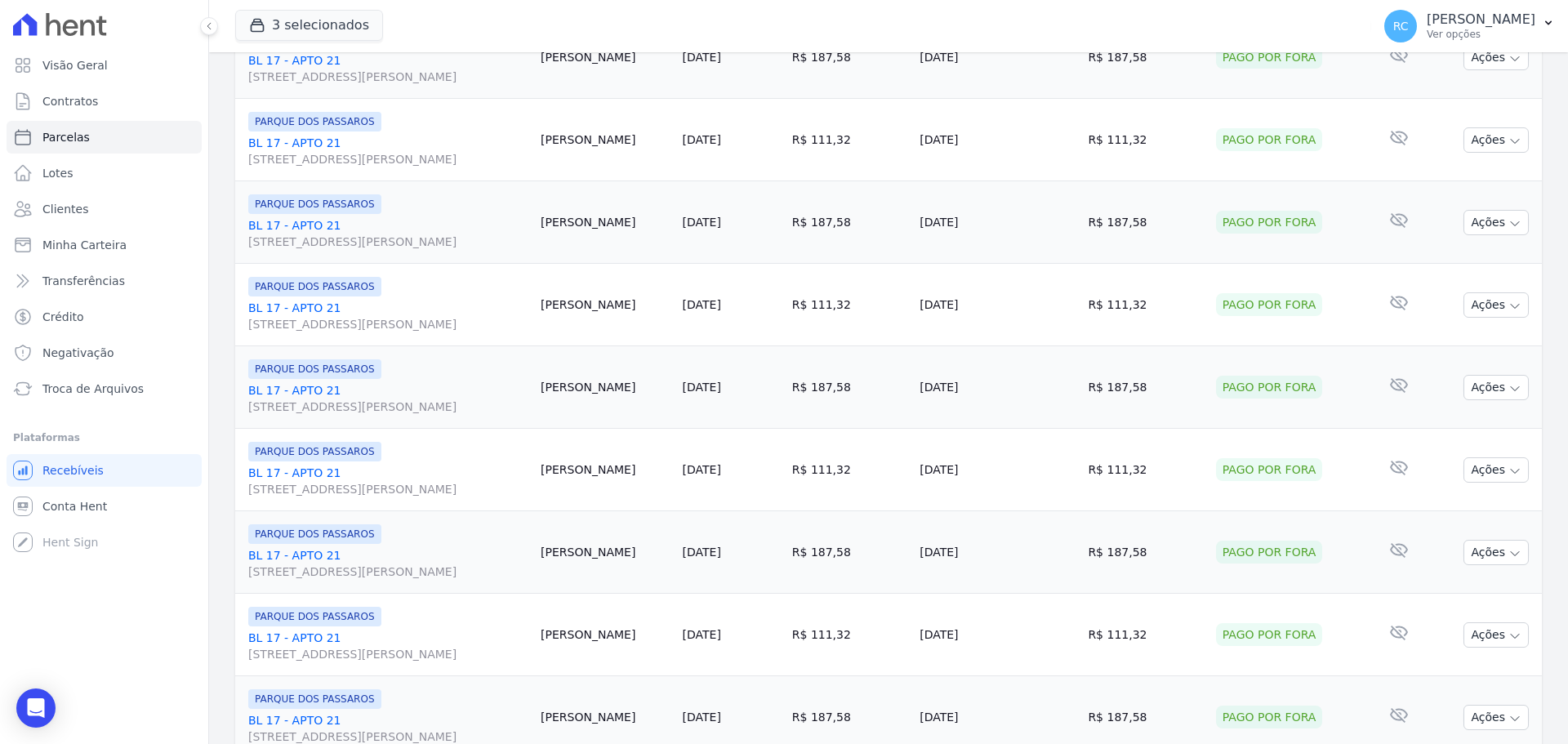
scroll to position [1737, 0]
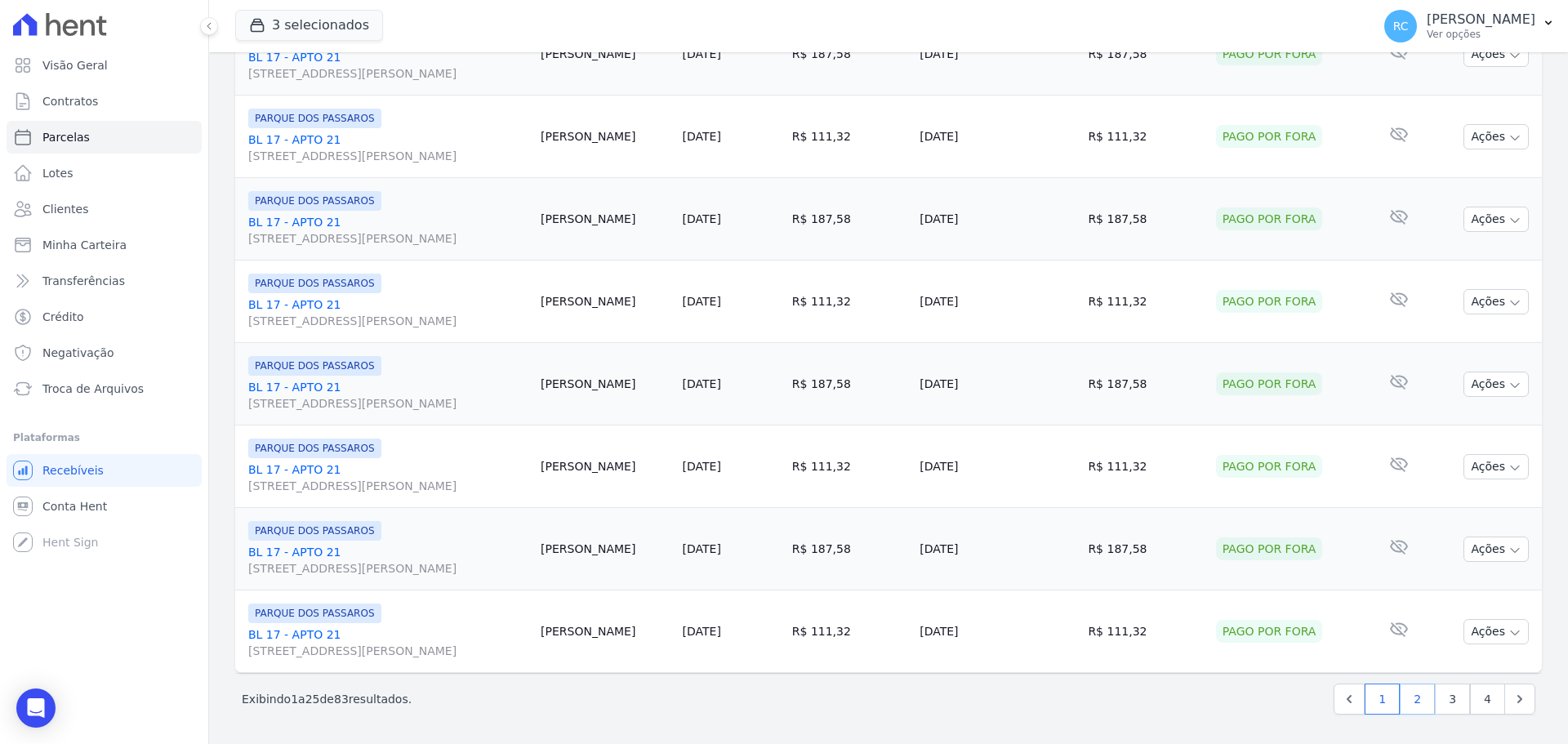
click at [1412, 706] on link "2" at bounding box center [1417, 700] width 35 height 31
select select
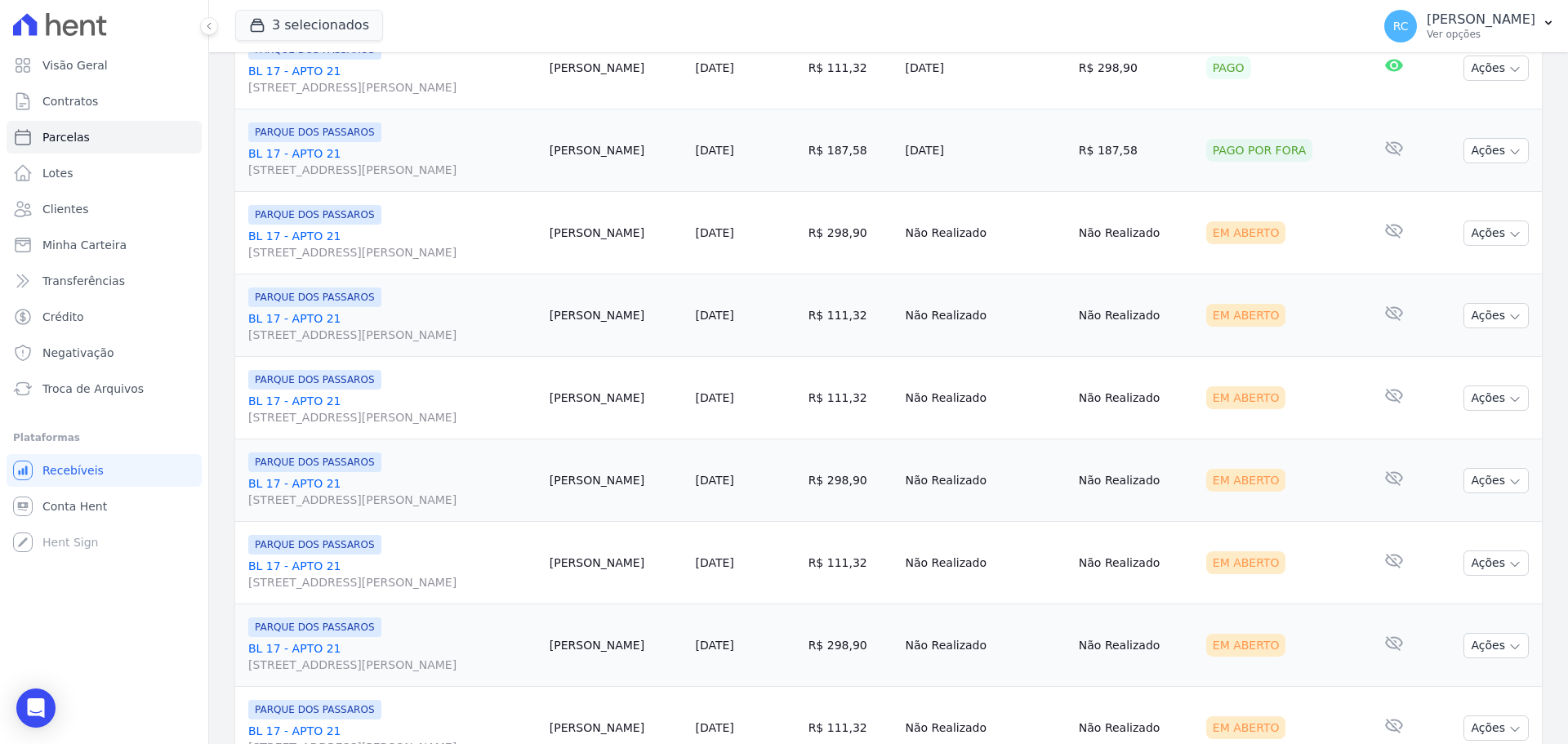
scroll to position [898, 0]
click at [1481, 404] on button "Ações" at bounding box center [1496, 396] width 66 height 25
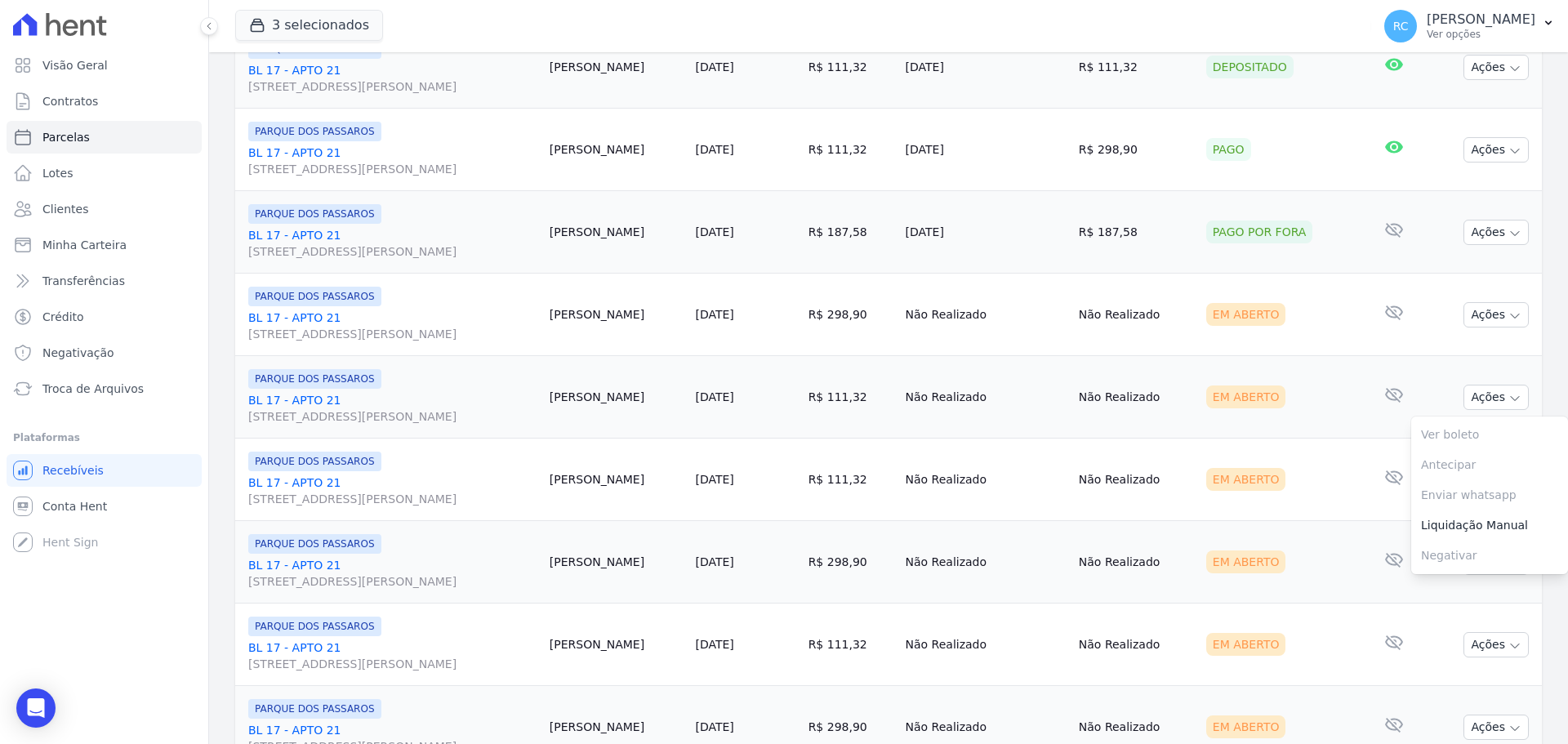
click at [579, 404] on td "Eliana Sousa" at bounding box center [616, 396] width 146 height 82
click at [312, 397] on link "BL 17 - APTO 21 Rua Arminda de Lima, 20, SALA 01, Centro" at bounding box center [393, 408] width 288 height 32
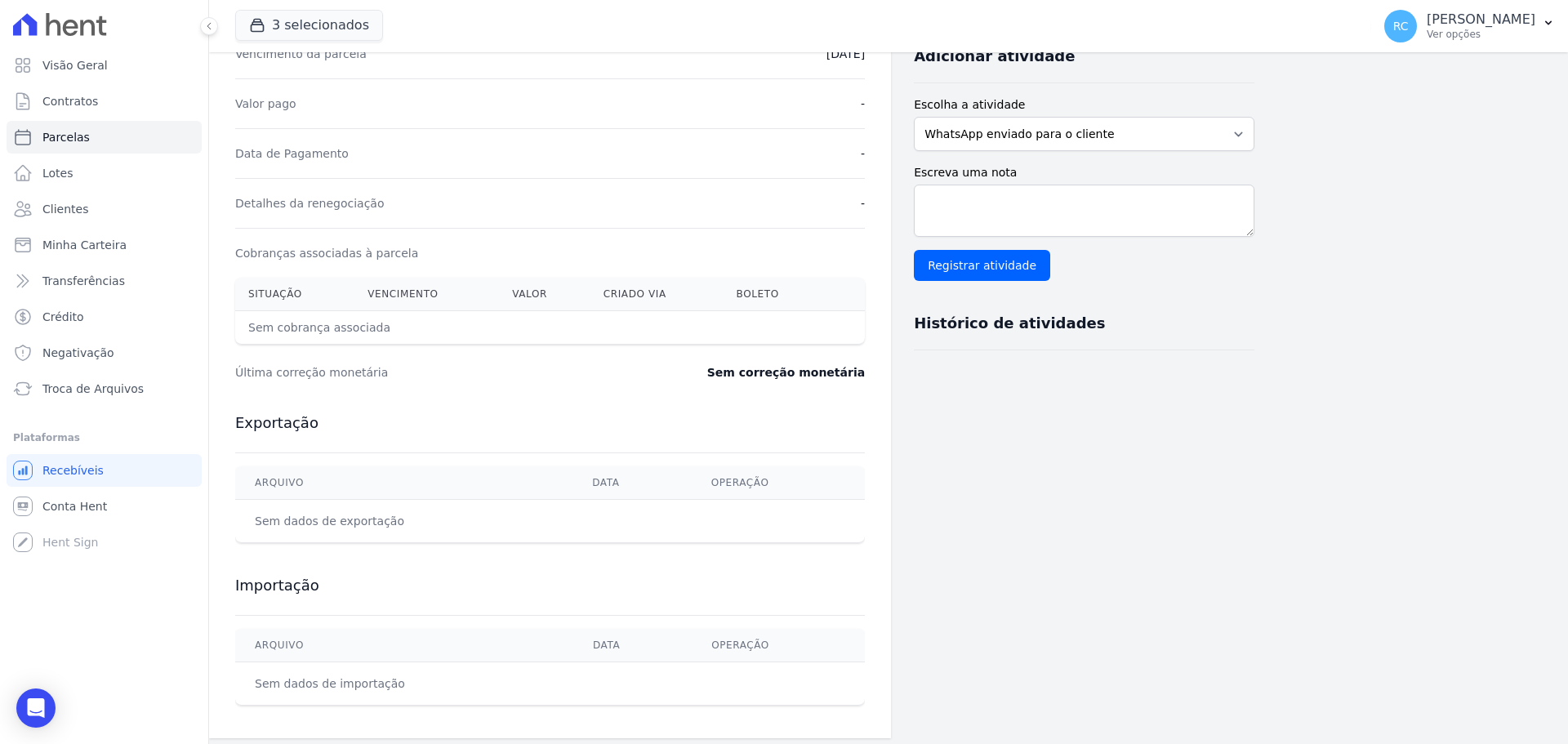
scroll to position [372, 0]
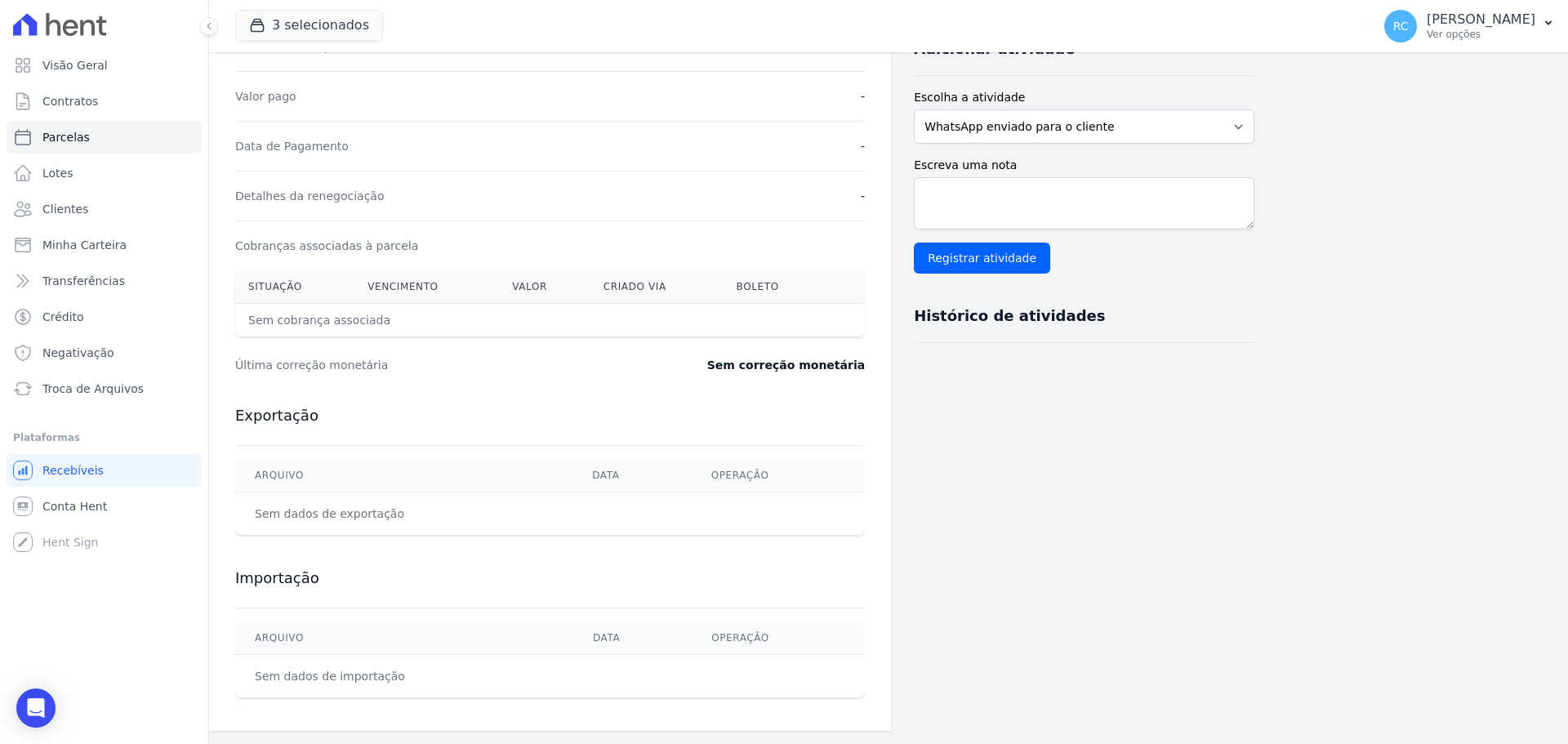
click at [1031, 326] on div "Histórico de atividades" at bounding box center [1084, 316] width 341 height 53
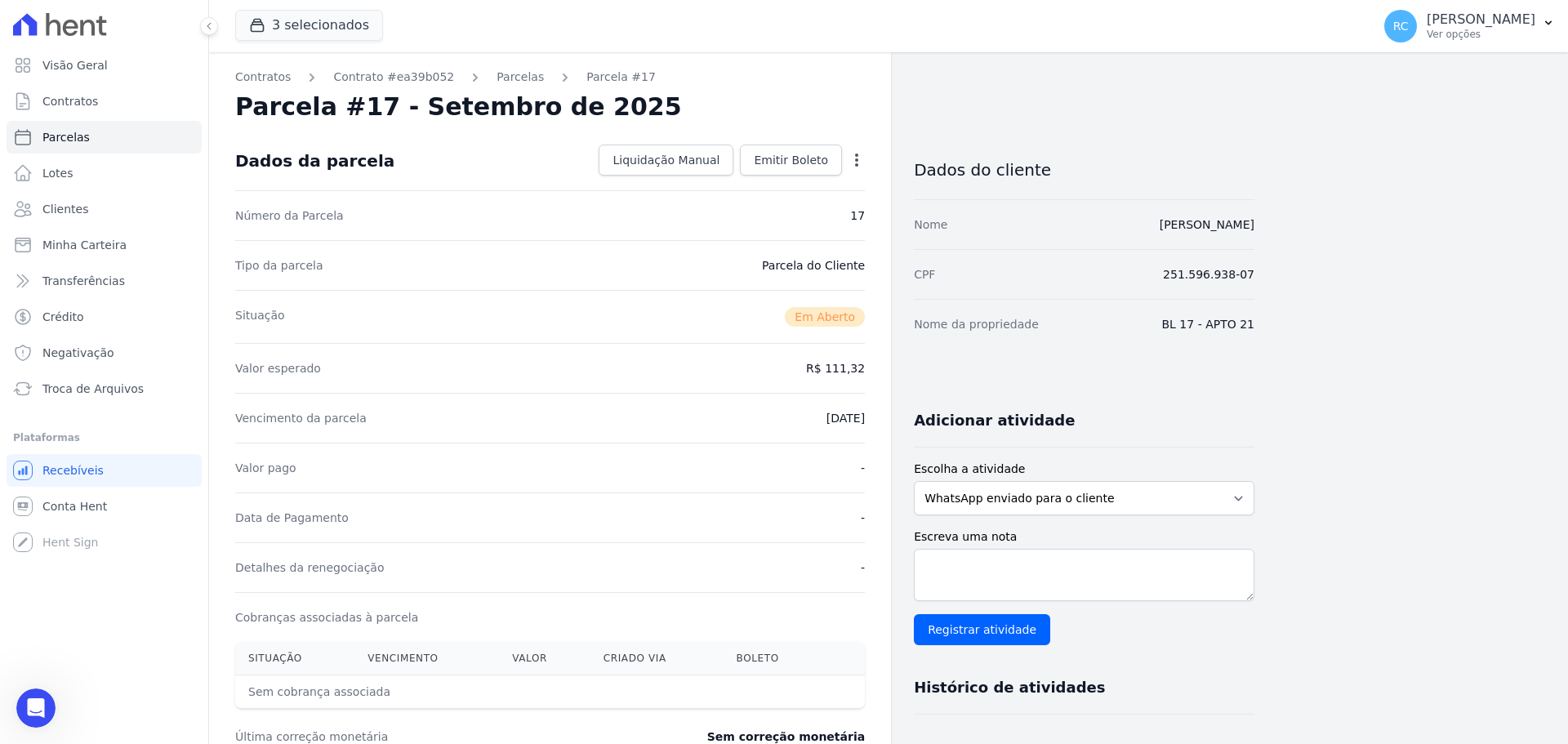
scroll to position [0, 0]
click at [1194, 229] on link "[PERSON_NAME]" at bounding box center [1207, 225] width 95 height 13
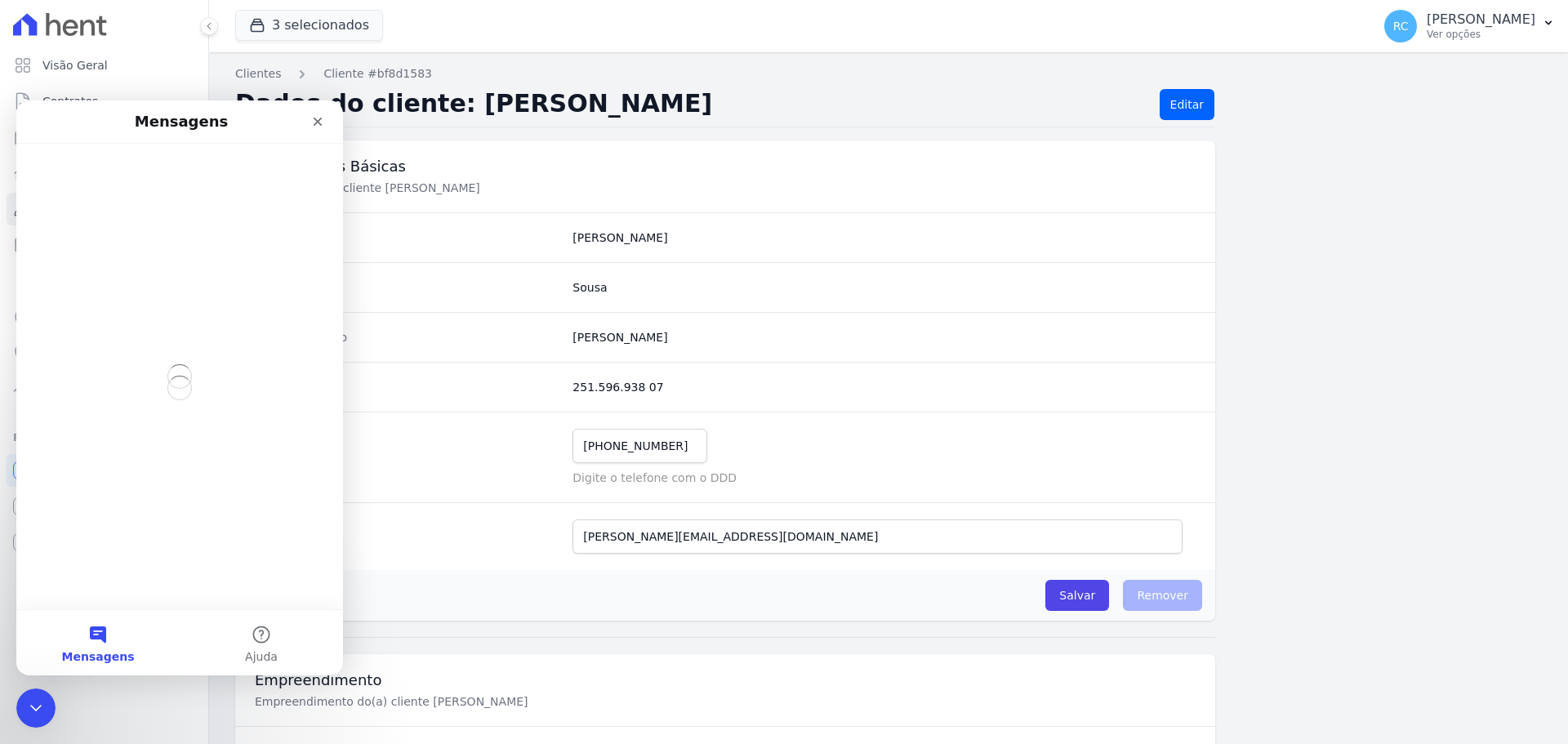
drag, startPoint x: 738, startPoint y: 358, endPoint x: 723, endPoint y: 354, distance: 15.5
click at [723, 354] on div "Nome Completo Eliana Aparecida Alves De Sousa" at bounding box center [725, 337] width 979 height 50
click at [716, 348] on div "Nome Completo Eliana Aparecida Alves De Sousa" at bounding box center [725, 337] width 979 height 50
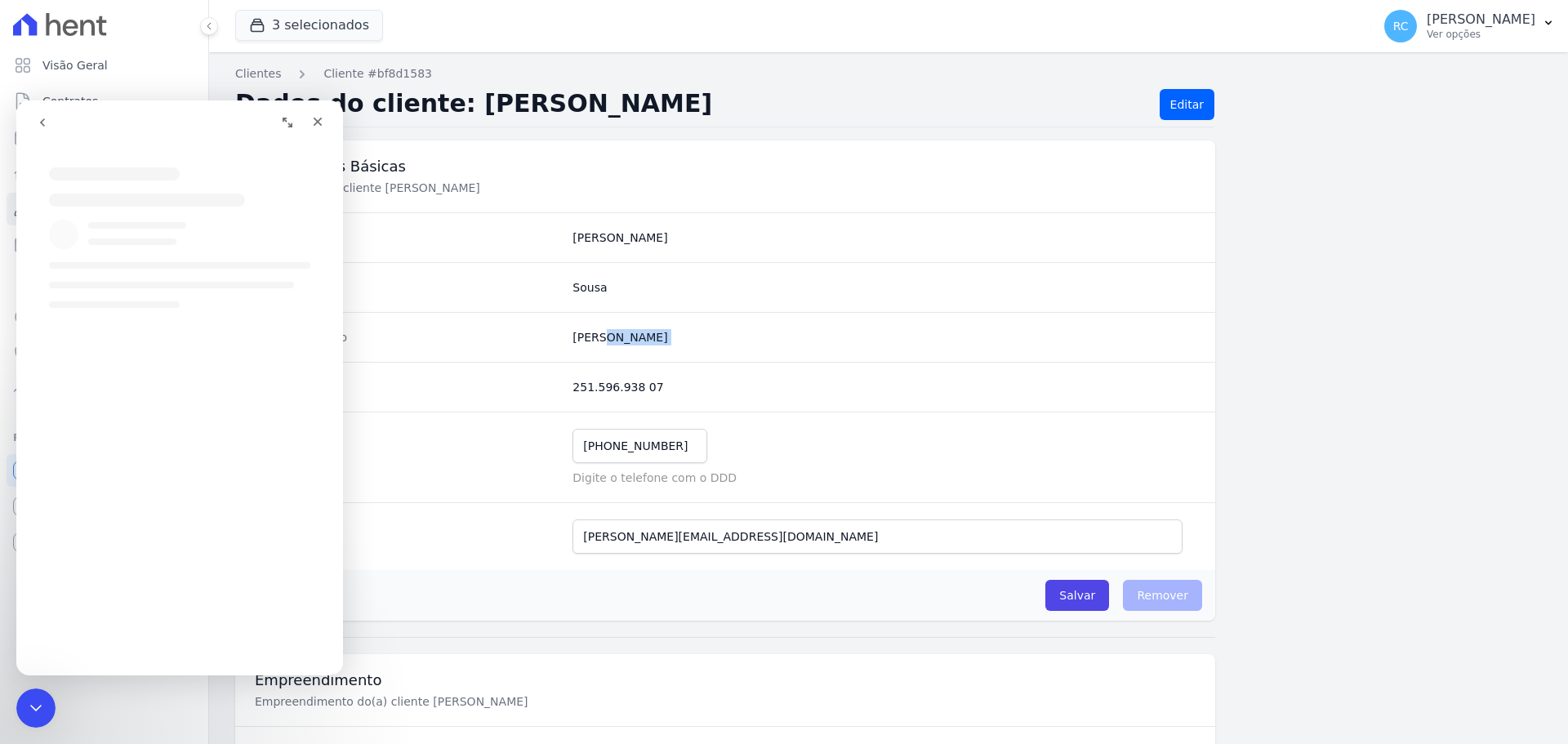
copy dl "Eliana Aparecida Alves De Sousa"
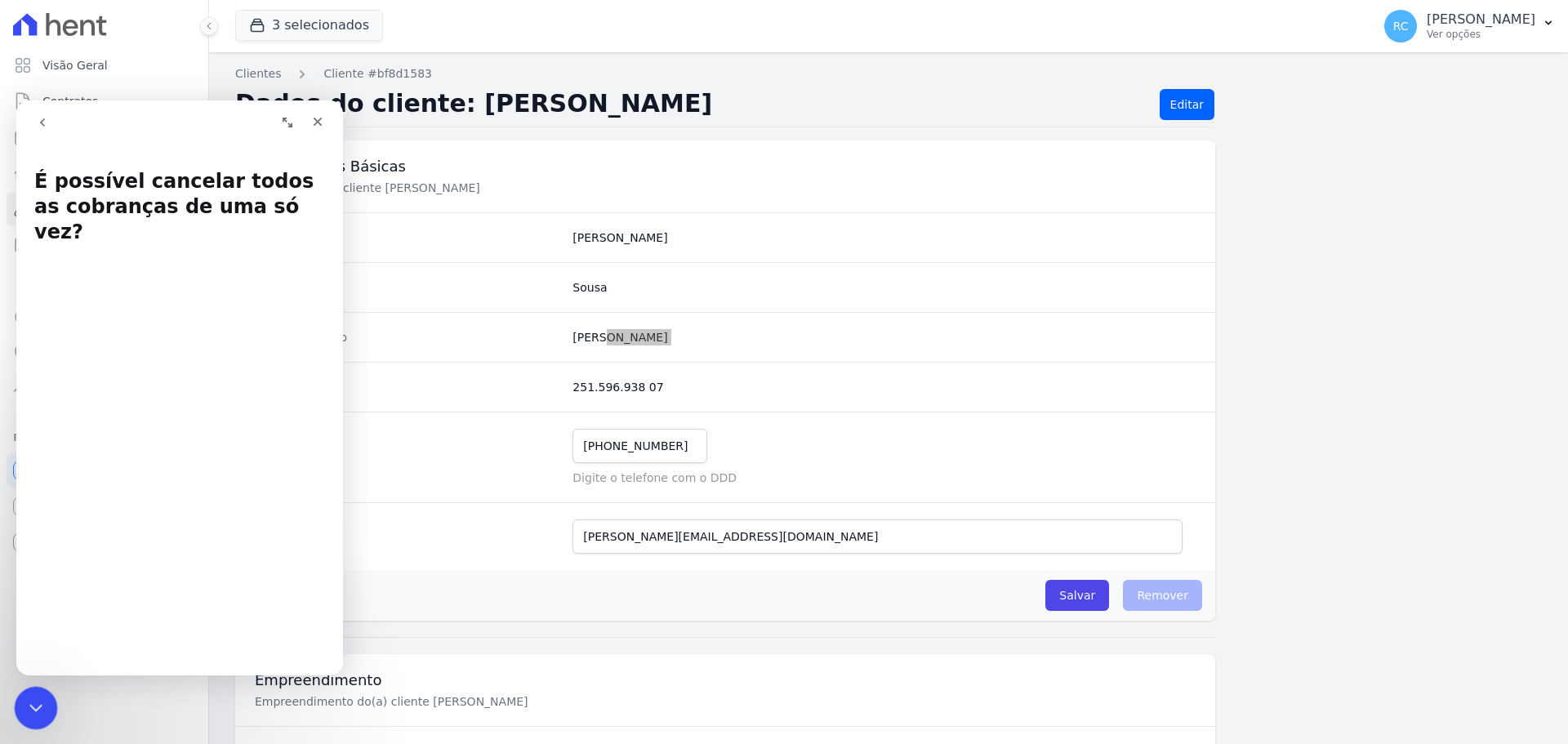
click at [20, 704] on div "Fechar mensagem da Intercom" at bounding box center [33, 705] width 39 height 39
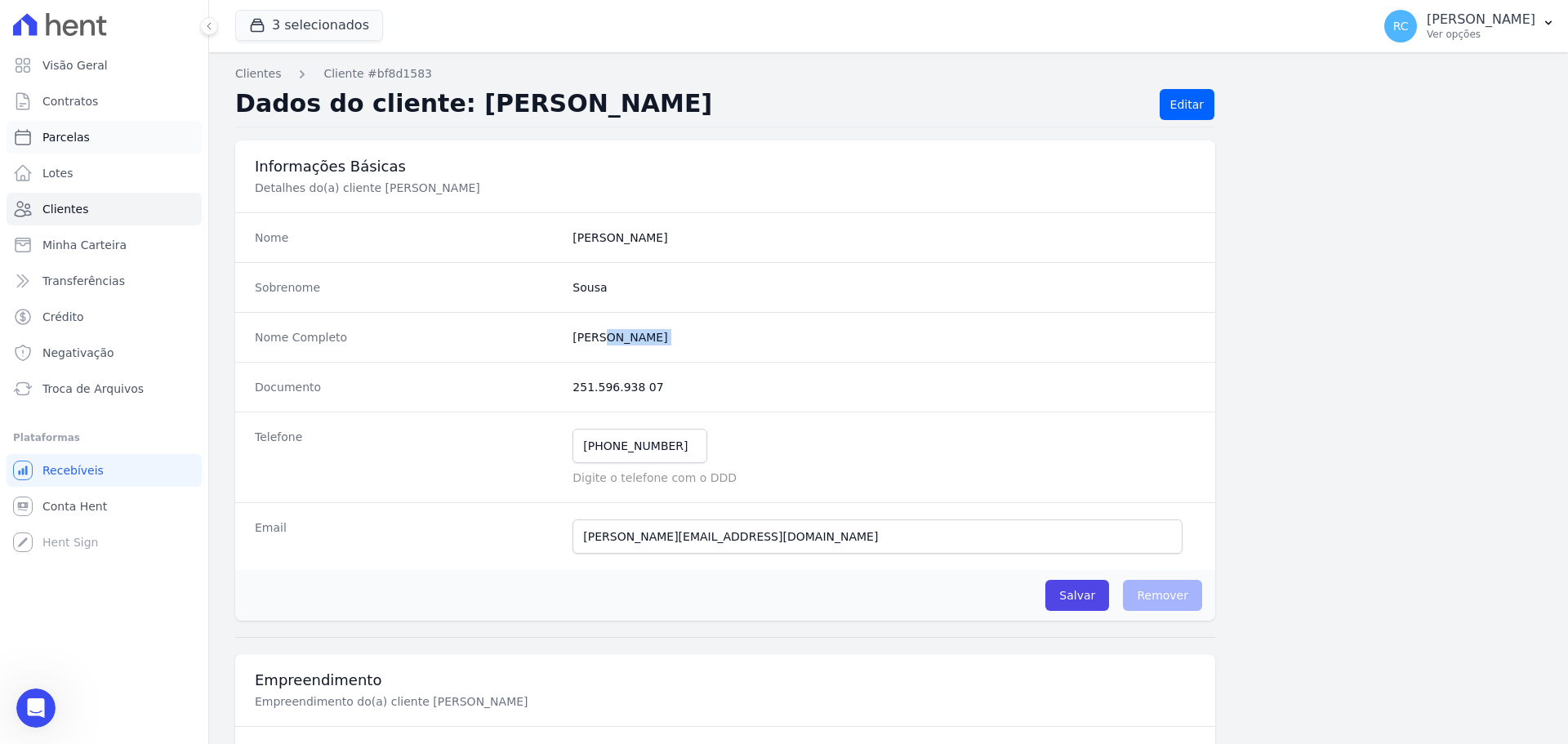
click at [93, 142] on link "Parcelas" at bounding box center [103, 137] width 195 height 32
select select
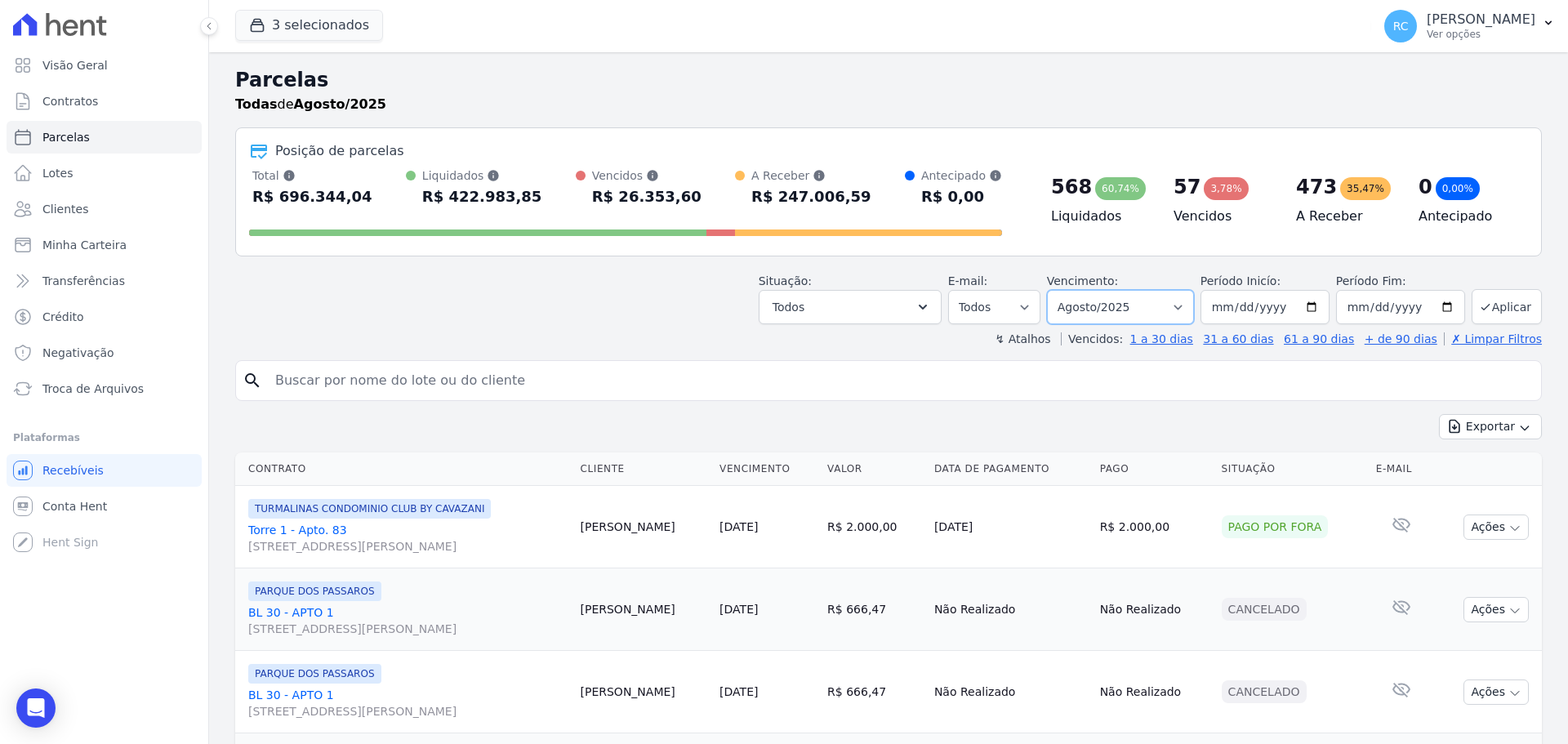
click at [1141, 296] on select "Filtrar por período ──────── Todos os meses Dezembro/2021 Janeiro/2022 Fevereir…" at bounding box center [1120, 307] width 147 height 34
click at [144, 104] on link "Contratos" at bounding box center [103, 101] width 195 height 32
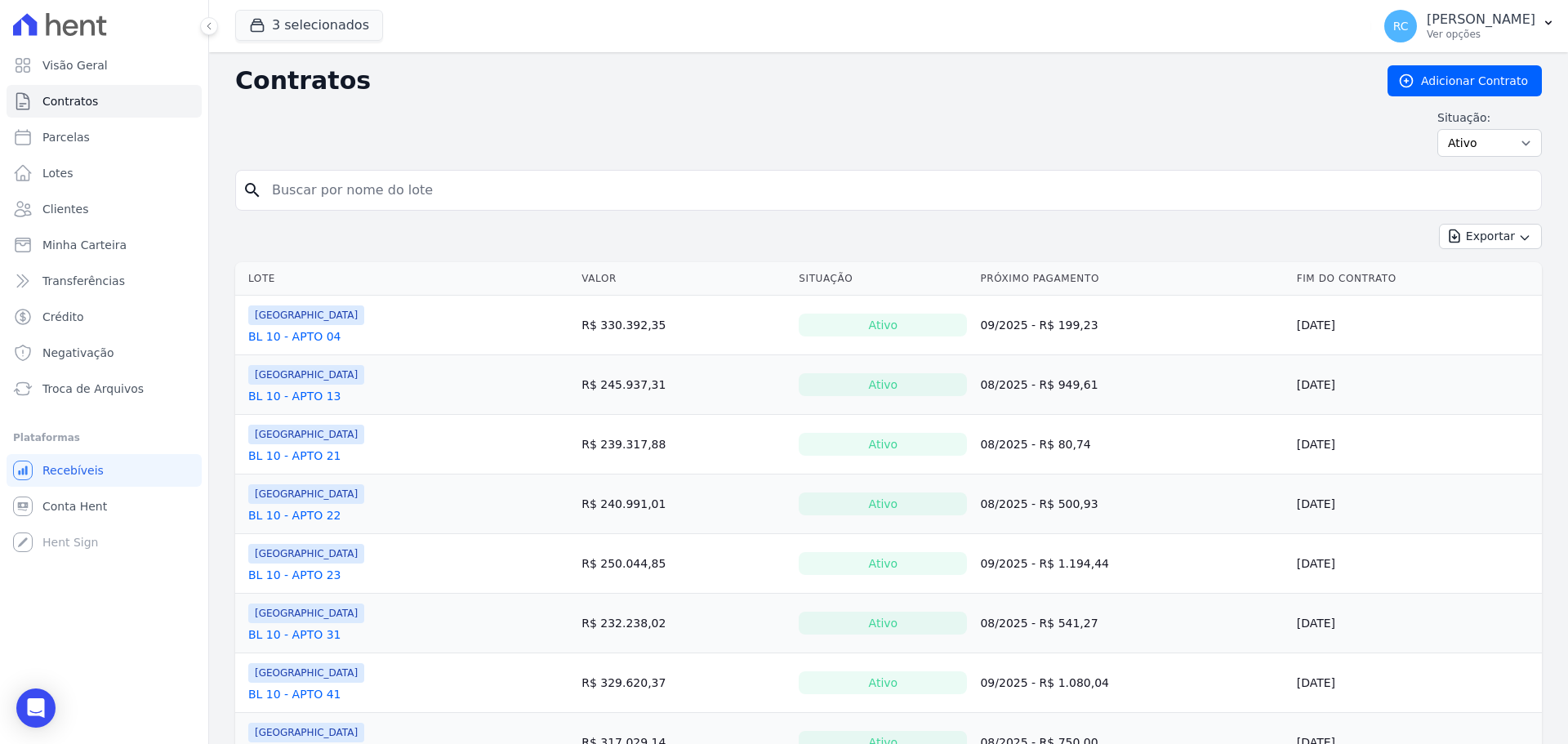
click at [581, 211] on form "search" at bounding box center [889, 197] width 1307 height 54
click at [590, 198] on input "search" at bounding box center [898, 189] width 1272 height 32
paste input "Eliana Aparecida Alves De Sousa"
type input "Eliana Aparecida Alves De Sousa"
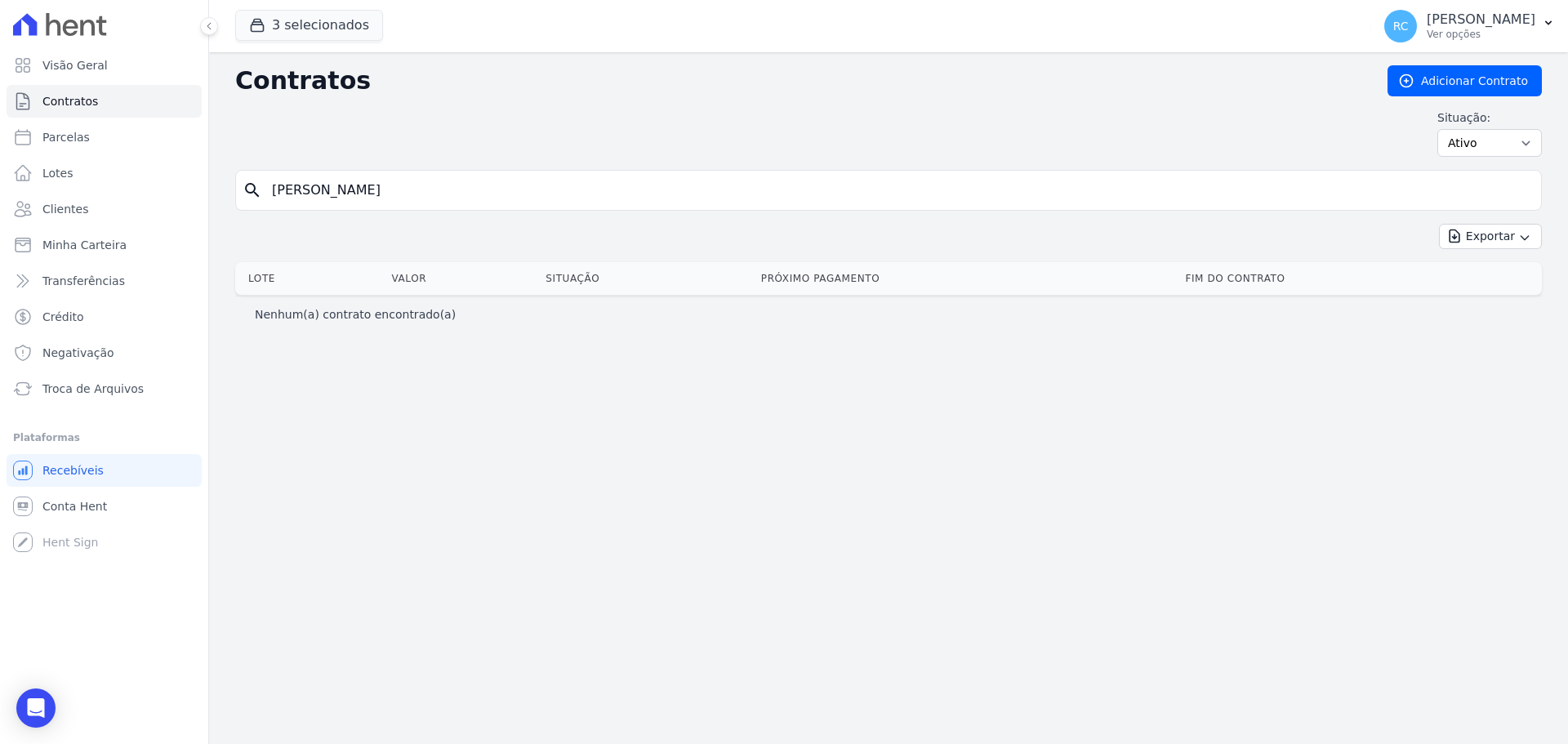
drag, startPoint x: 364, startPoint y: 195, endPoint x: 651, endPoint y: 172, distance: 287.9
click at [650, 173] on div "search Eliana Aparecida Alves De Sousa" at bounding box center [889, 190] width 1307 height 41
type input "Eliana Aparecida"
click at [1401, 177] on input "Eliana Aparecida" at bounding box center [898, 189] width 1272 height 32
click at [36, 713] on icon "Open Intercom Messenger" at bounding box center [35, 708] width 21 height 21
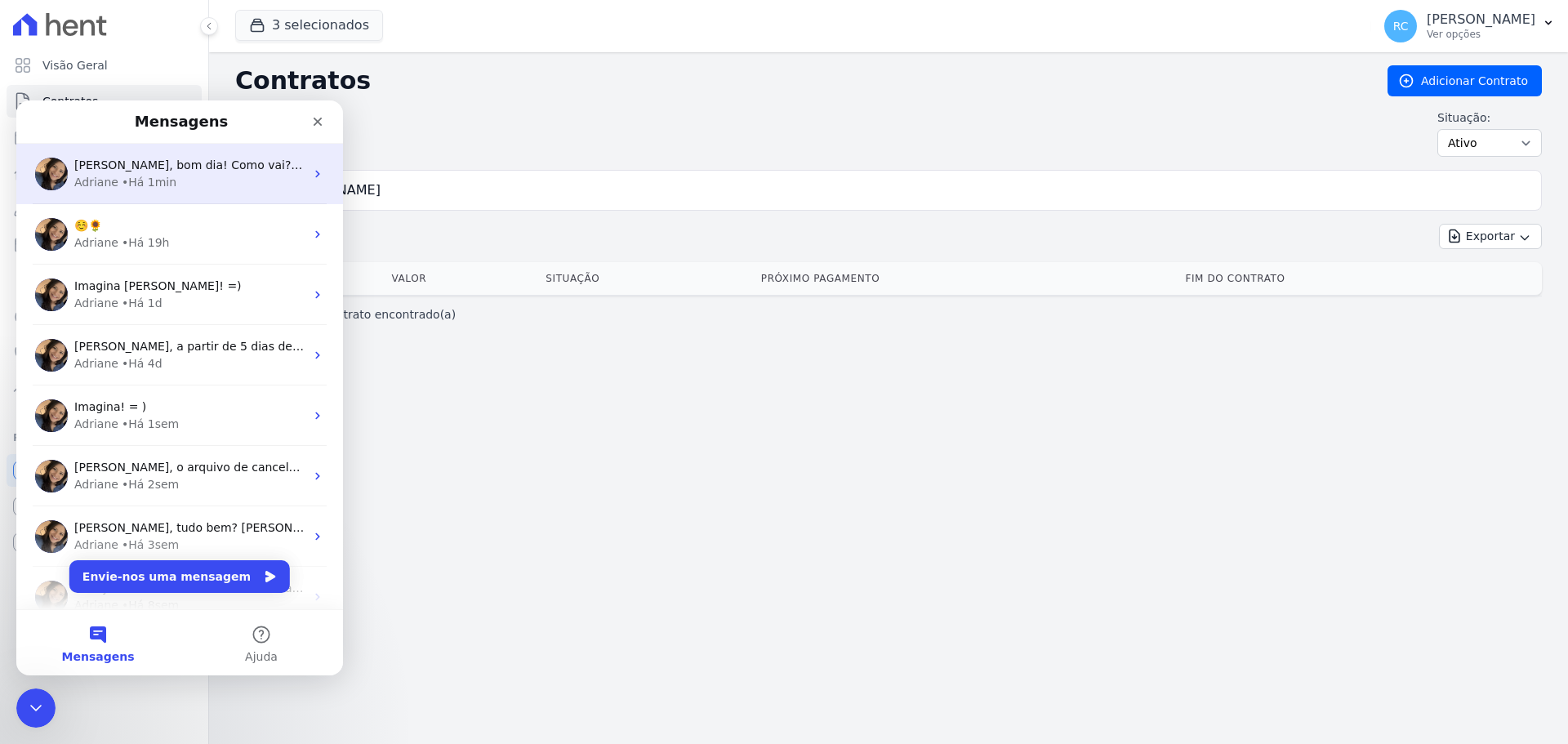
click at [189, 180] on div "Adriane • Há 1min" at bounding box center [188, 182] width 230 height 18
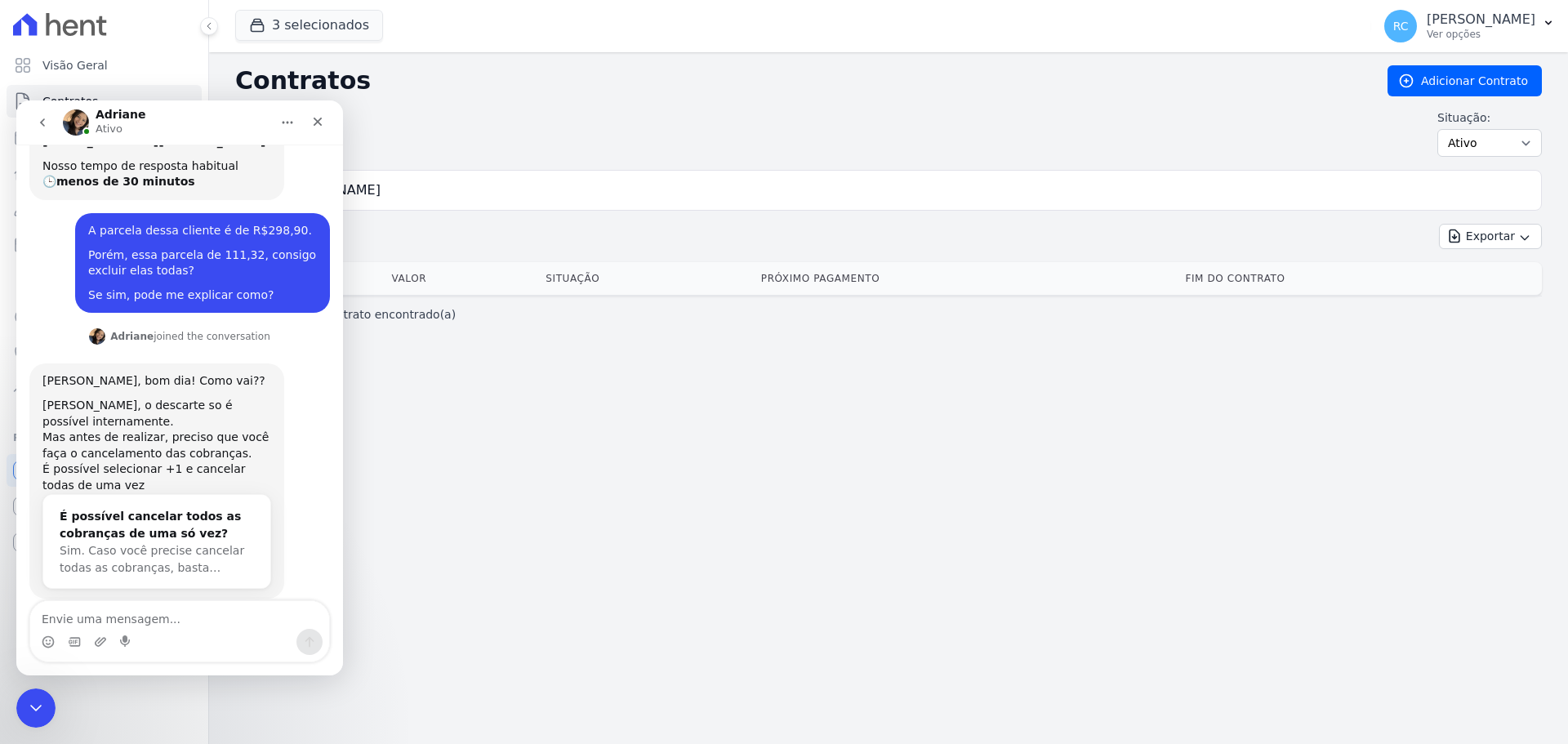
scroll to position [336, 0]
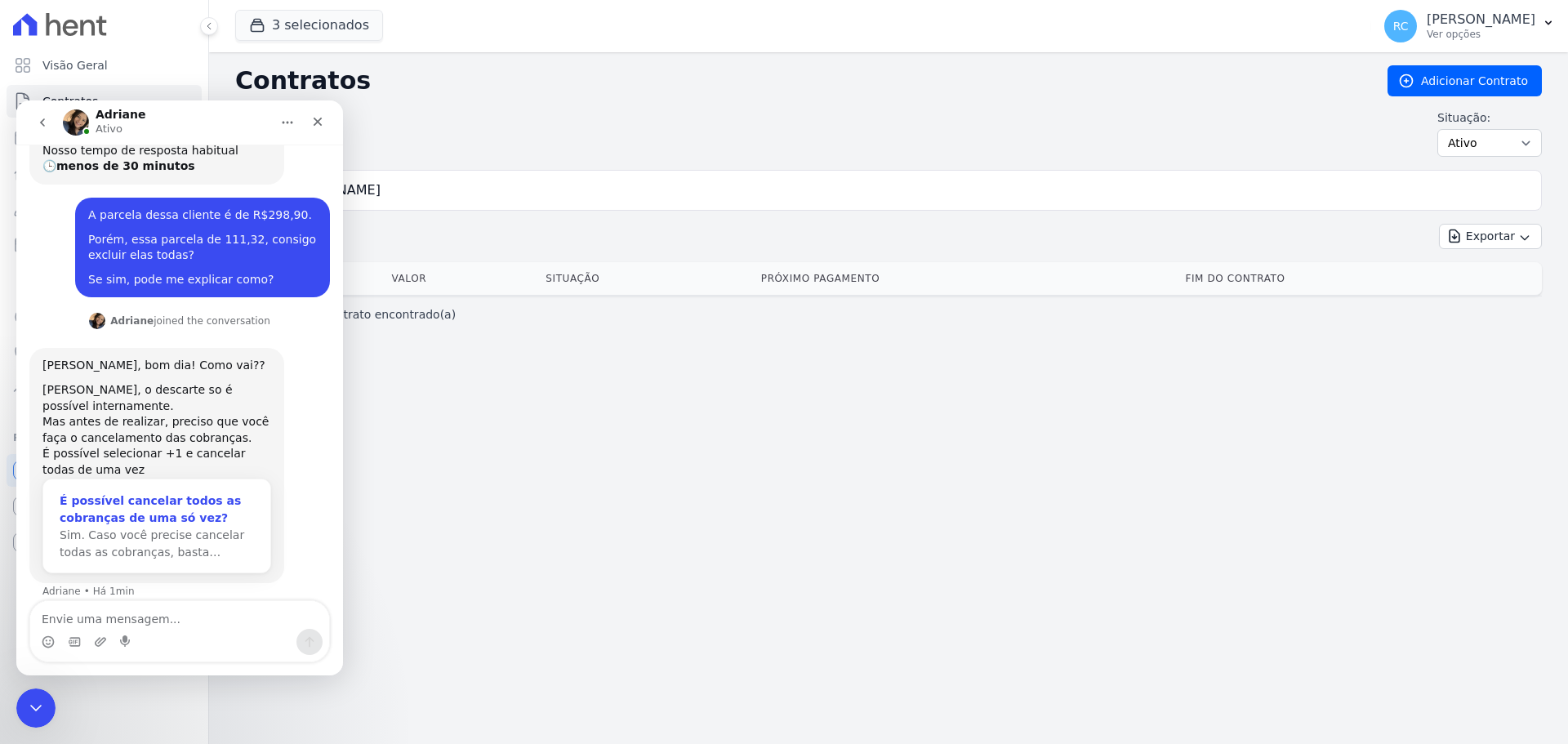
click at [202, 506] on div "É possível cancelar todos as cobranças de uma só vez?" at bounding box center [157, 509] width 194 height 34
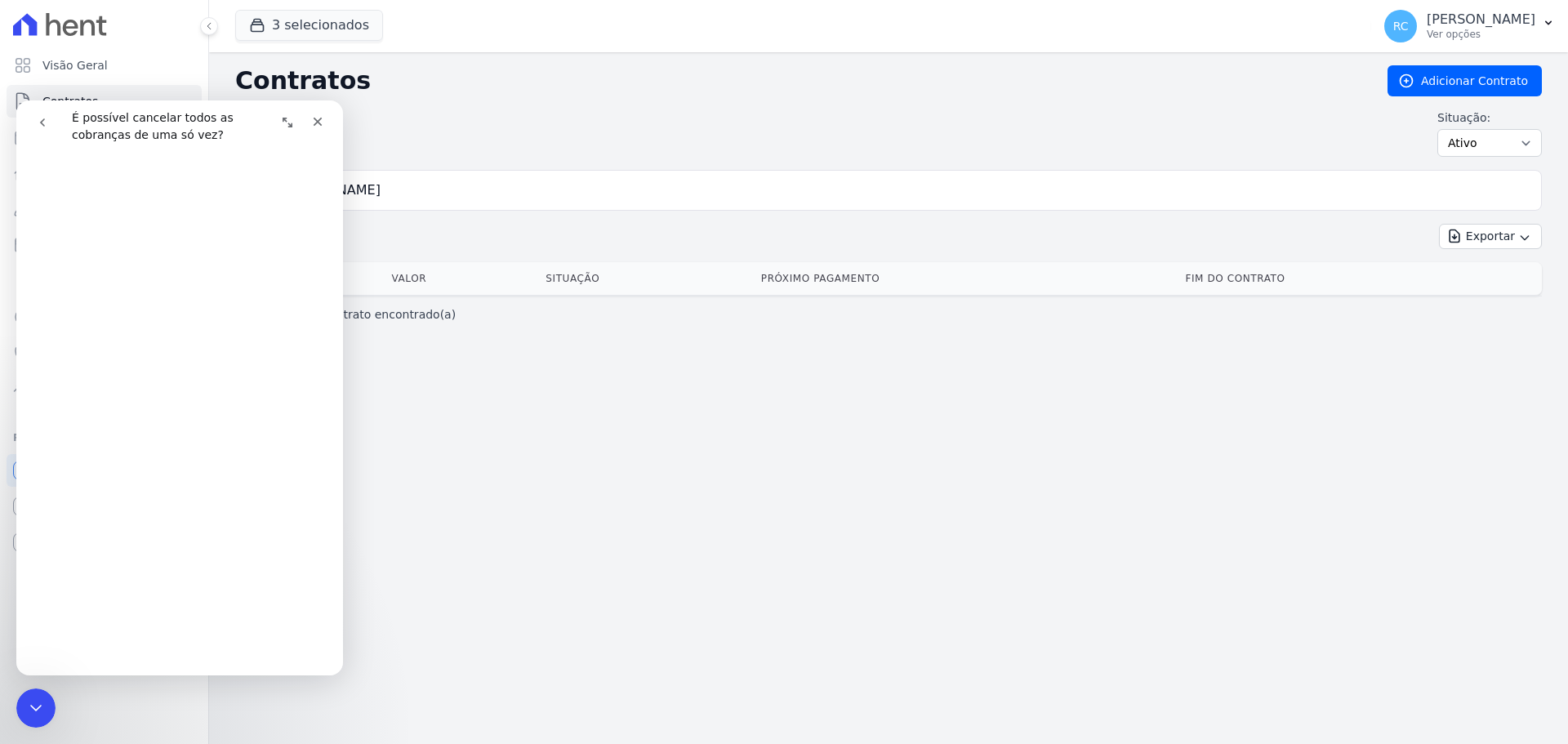
scroll to position [326, 0]
click at [19, 723] on div "Fechar mensagem da Intercom" at bounding box center [33, 705] width 39 height 39
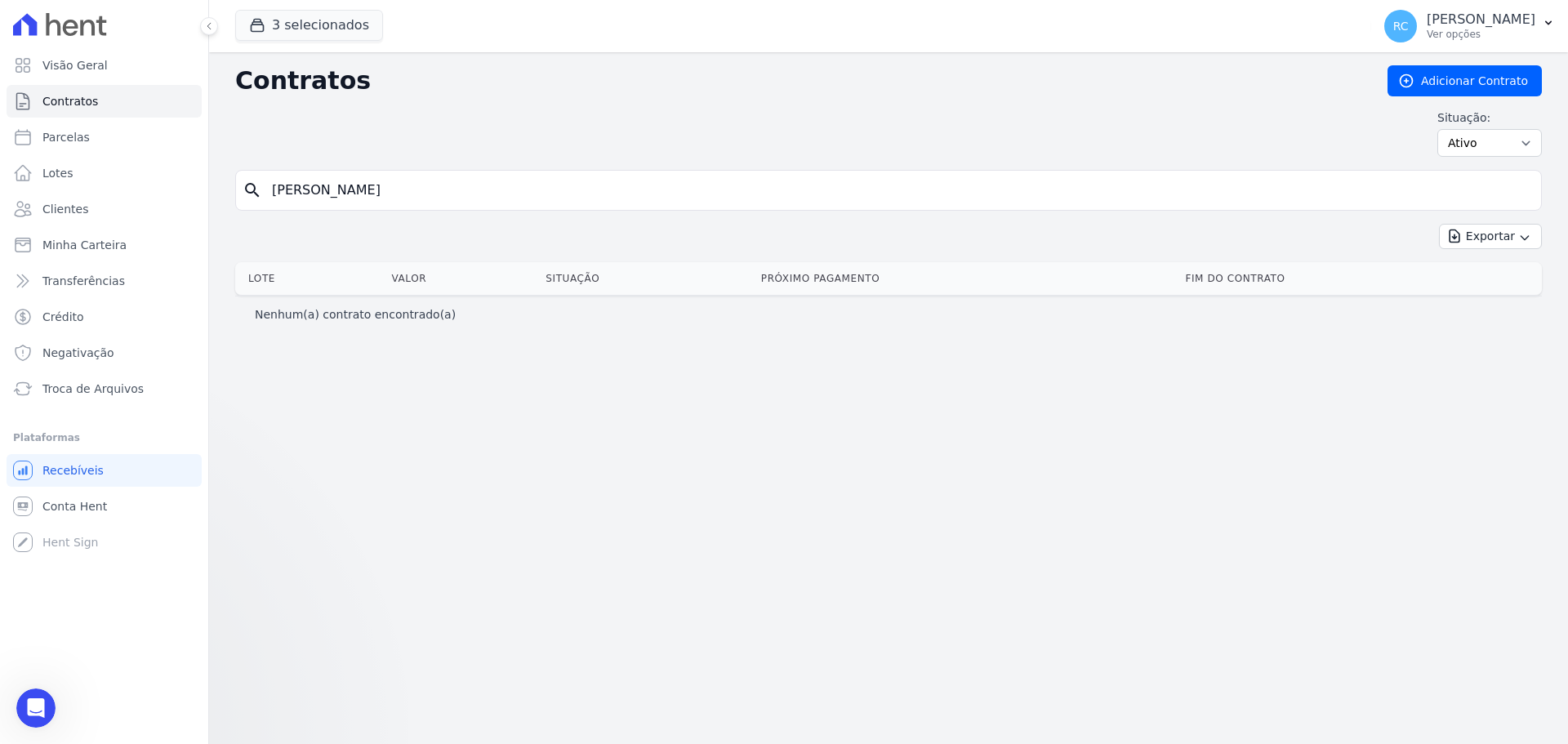
scroll to position [0, 0]
click at [83, 179] on link "Lotes" at bounding box center [103, 173] width 195 height 32
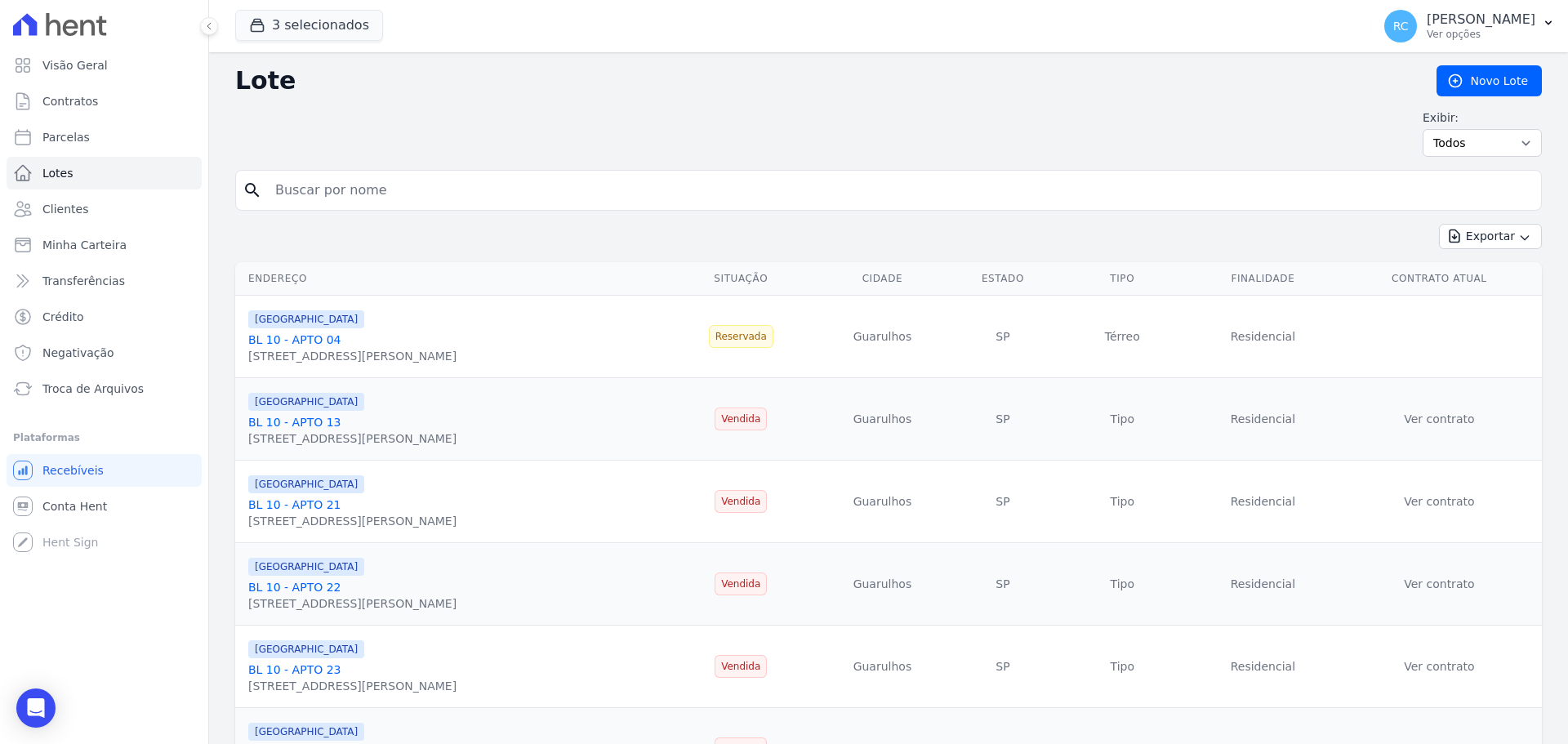
click at [474, 198] on input "search" at bounding box center [899, 189] width 1269 height 32
paste input "Eliana Aparecida Alves De Sousa"
type input "Eliana Aparecida Alves De Sousa"
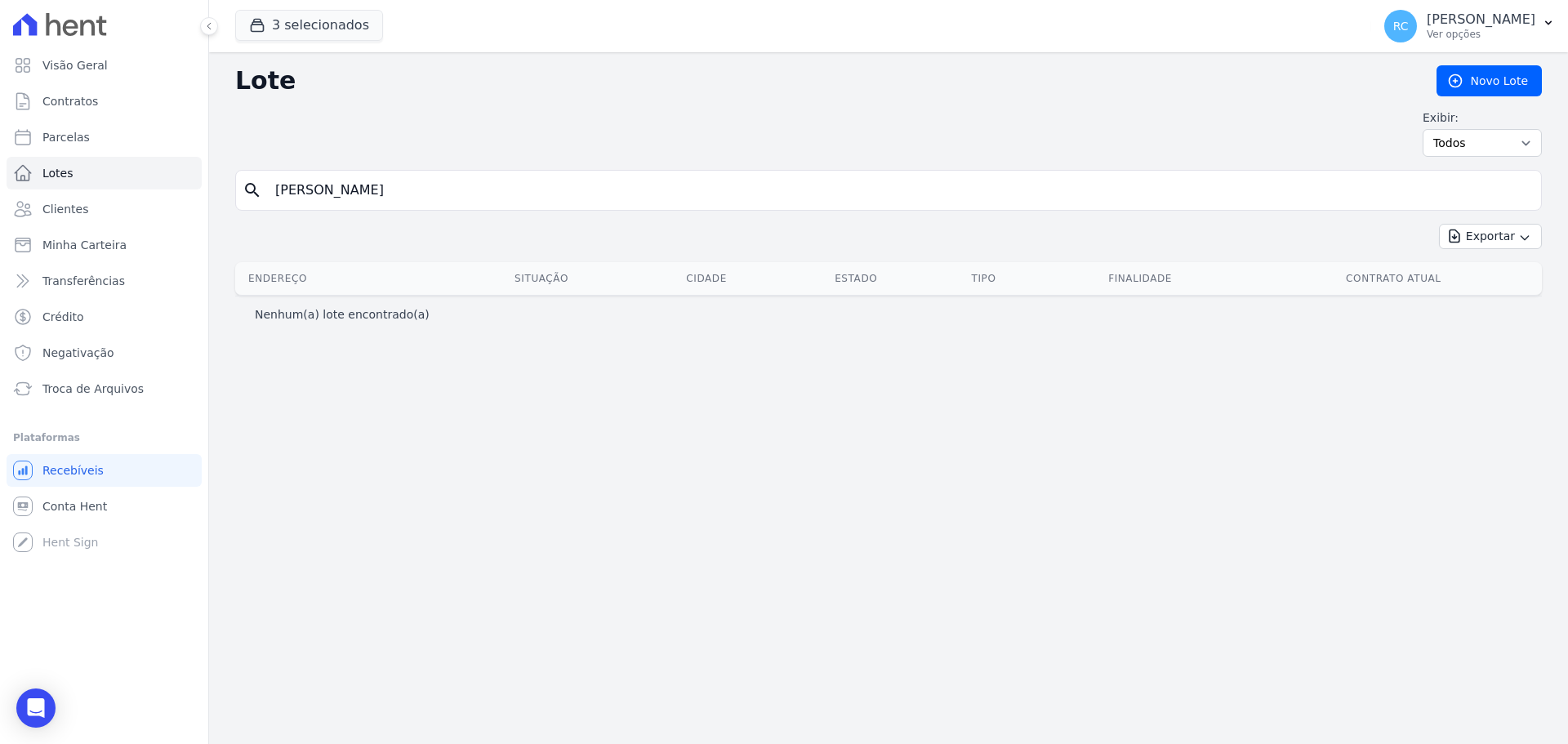
drag, startPoint x: 374, startPoint y: 182, endPoint x: 866, endPoint y: 152, distance: 492.9
click at [866, 152] on div "Lote Novo Lote Exibir: Todos Disponíveis Vendidas Reservadas Indisponíveis sear…" at bounding box center [888, 398] width 1358 height 691
type input "Eliana Aparecida"
click at [1466, 91] on link "Novo Lote" at bounding box center [1489, 81] width 105 height 31
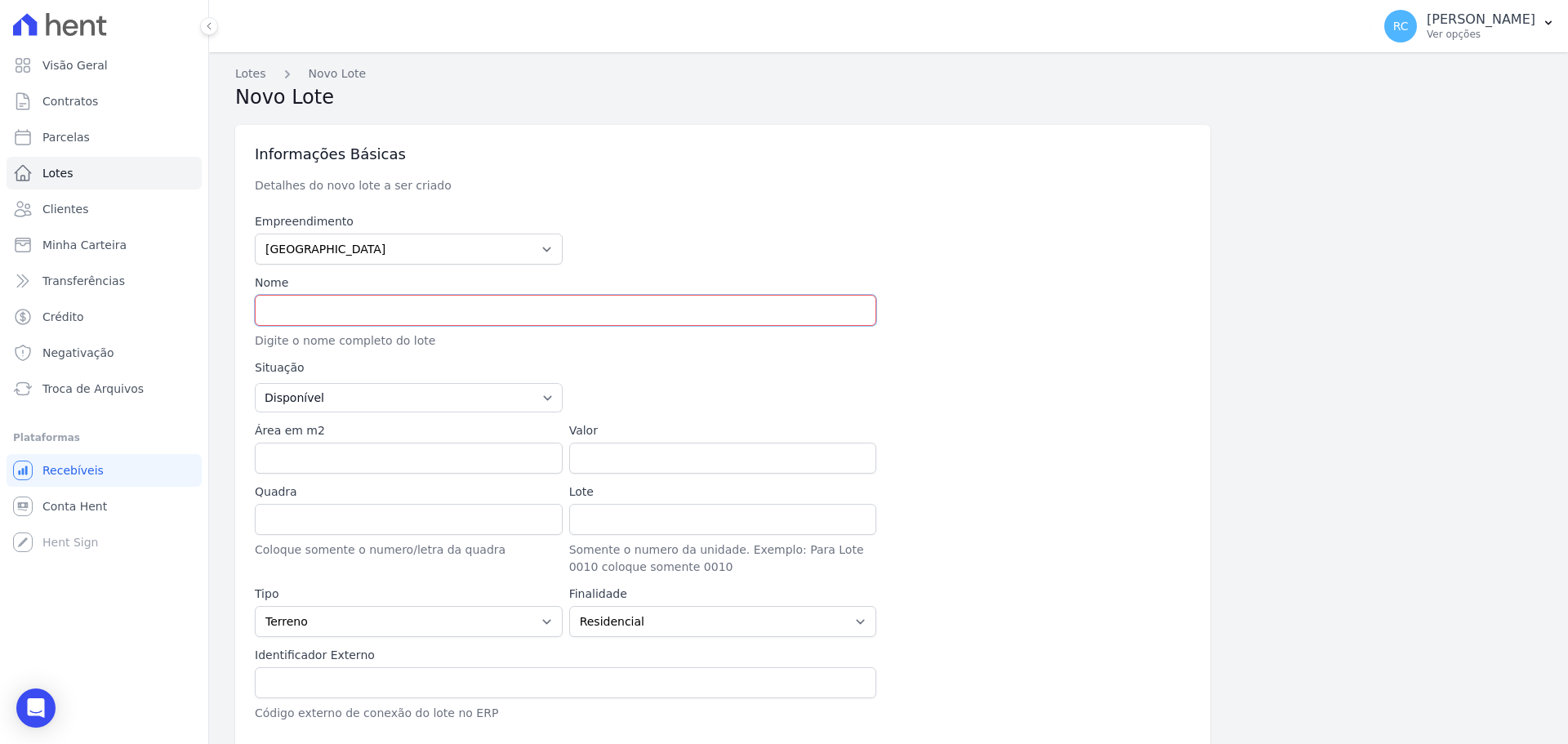
click at [417, 323] on input "text" at bounding box center [565, 311] width 621 height 31
paste input "Eliana Aparecida Alves De Sousa"
type input "Eliana Aparecida Alves De Sousa"
drag, startPoint x: 813, startPoint y: 183, endPoint x: 725, endPoint y: 193, distance: 88.6
click at [812, 188] on div "Informações Básicas Detalhes do novo lote a ser criado" at bounding box center [723, 168] width 936 height 49
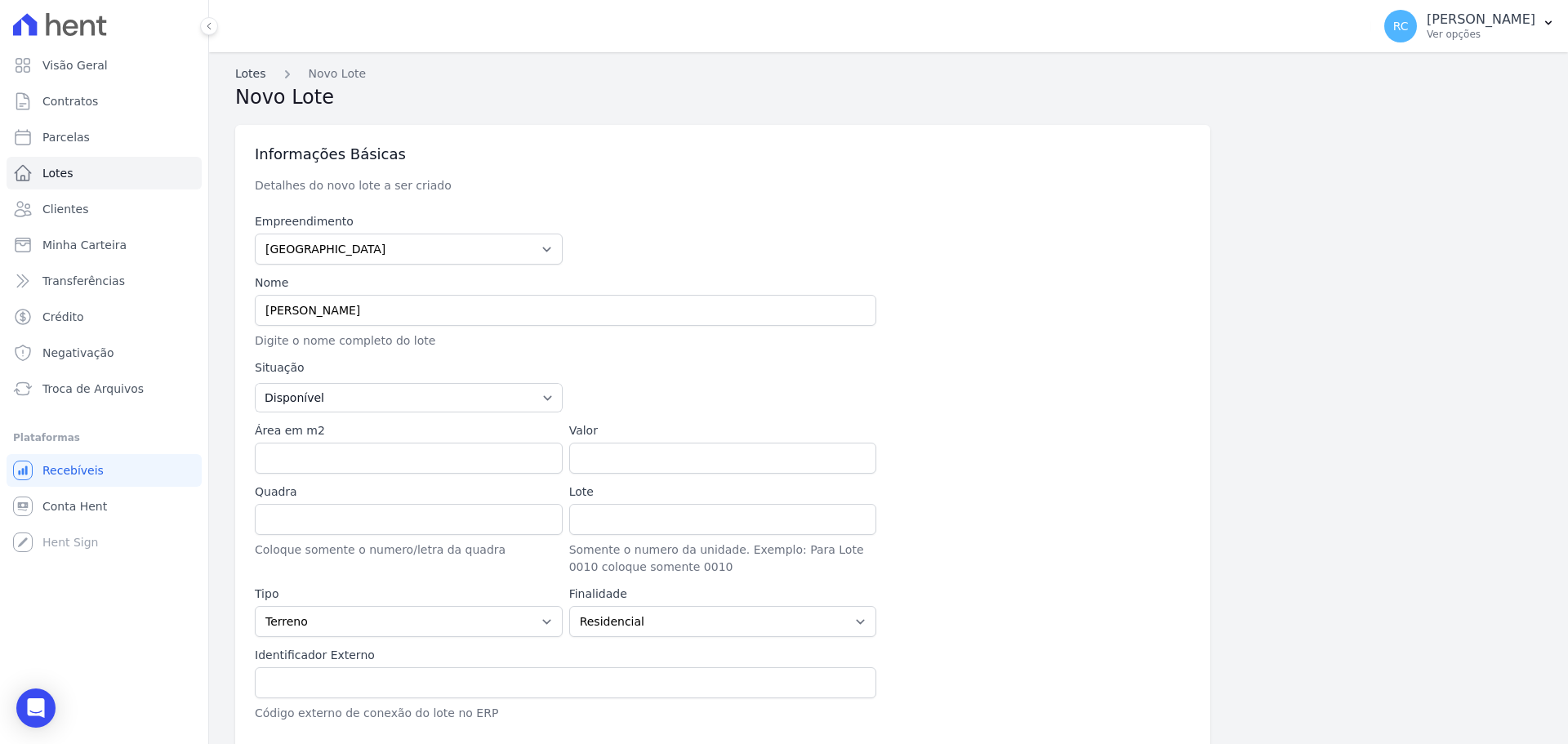
click at [254, 78] on link "Lotes" at bounding box center [251, 74] width 31 height 18
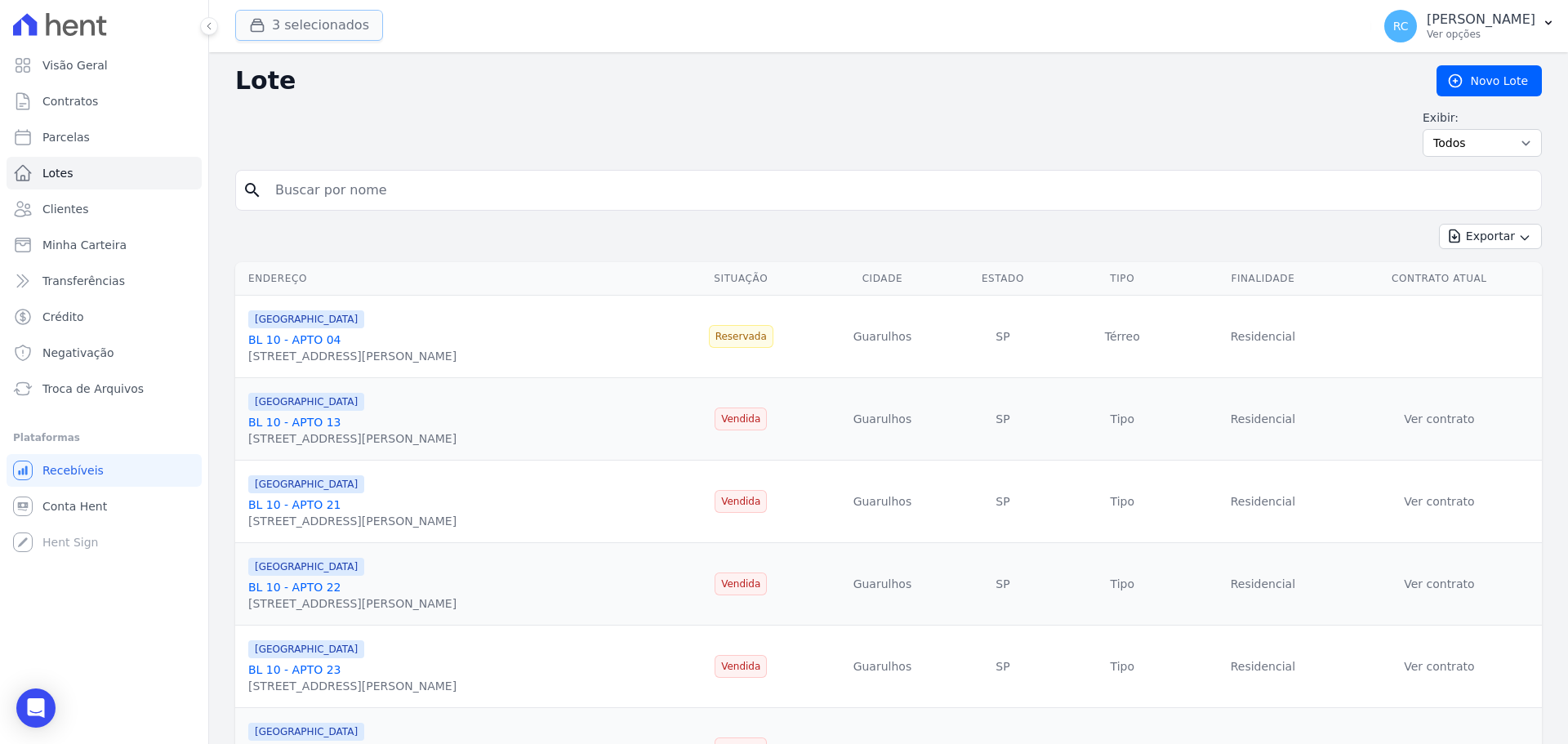
click at [345, 32] on button "3 selecionados" at bounding box center [310, 26] width 148 height 31
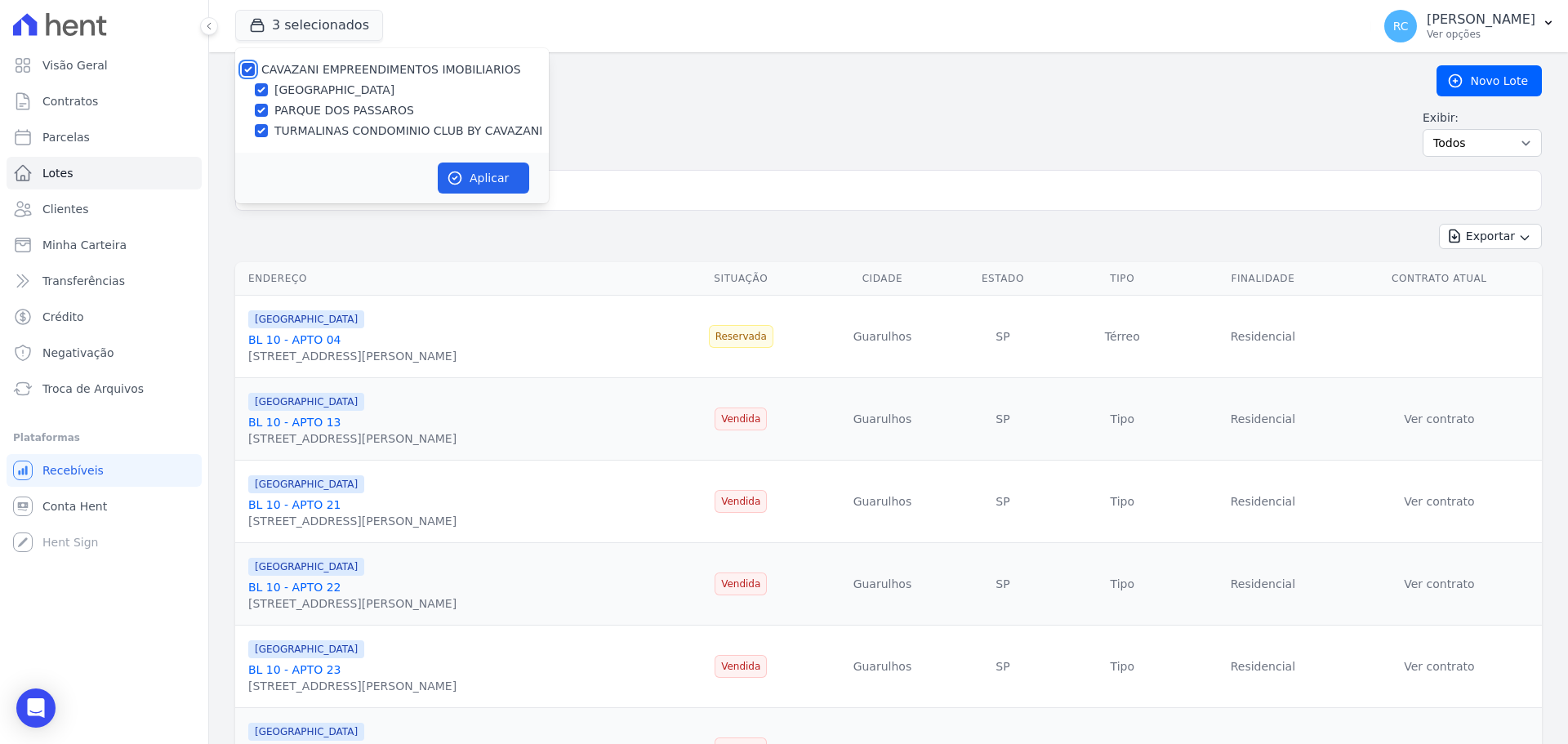
click at [243, 68] on input "CAVAZANI EMPREENDIMENTOS IMOBILIARIOS" at bounding box center [249, 69] width 13 height 13
checkbox input "false"
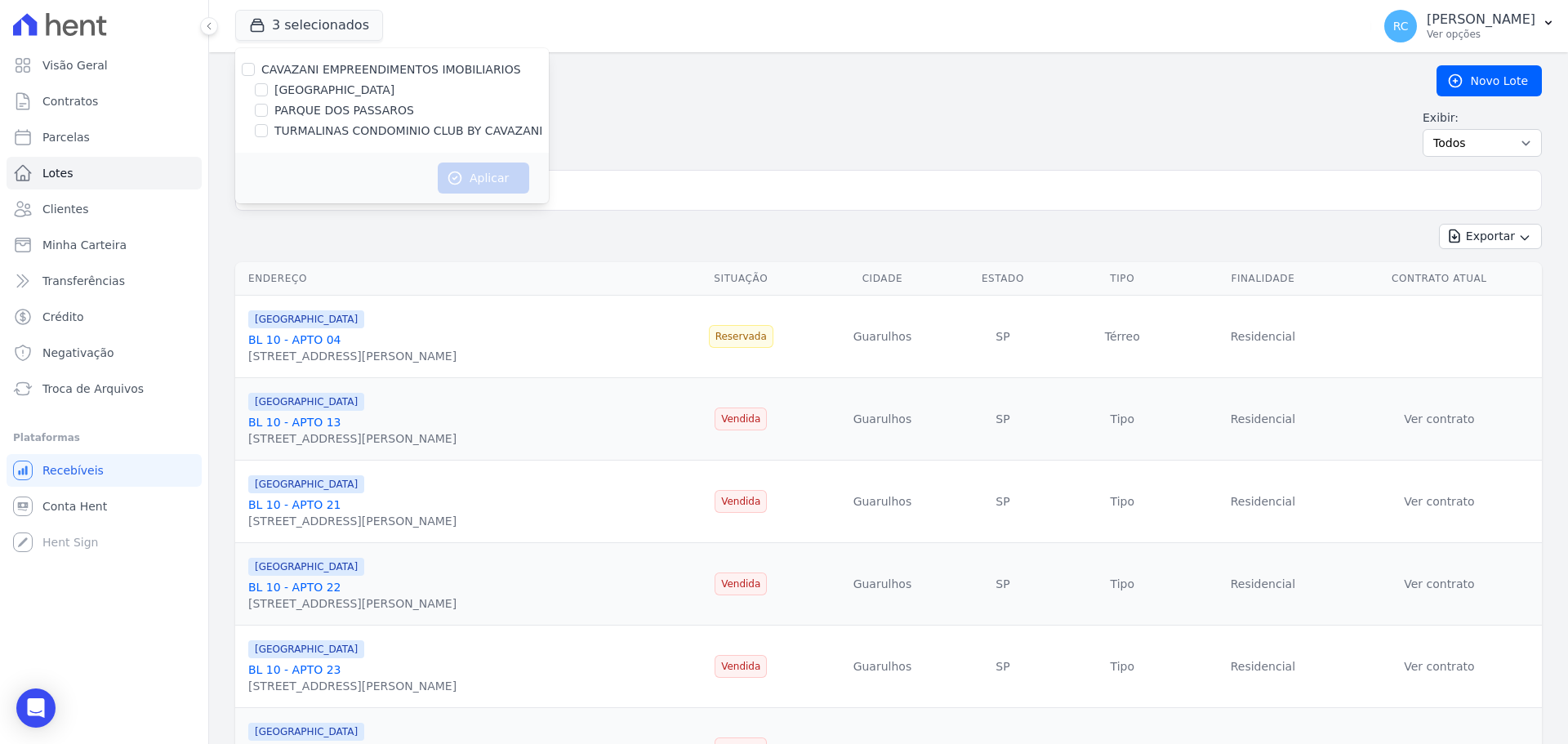
click at [271, 109] on div "PARQUE DOS PASSAROS" at bounding box center [392, 110] width 313 height 18
click at [268, 110] on div "PARQUE DOS PASSAROS" at bounding box center [392, 110] width 313 height 18
click at [264, 109] on input "PARQUE DOS PASSAROS" at bounding box center [261, 110] width 13 height 13
checkbox input "true"
click at [473, 173] on button "Aplicar" at bounding box center [483, 178] width 91 height 31
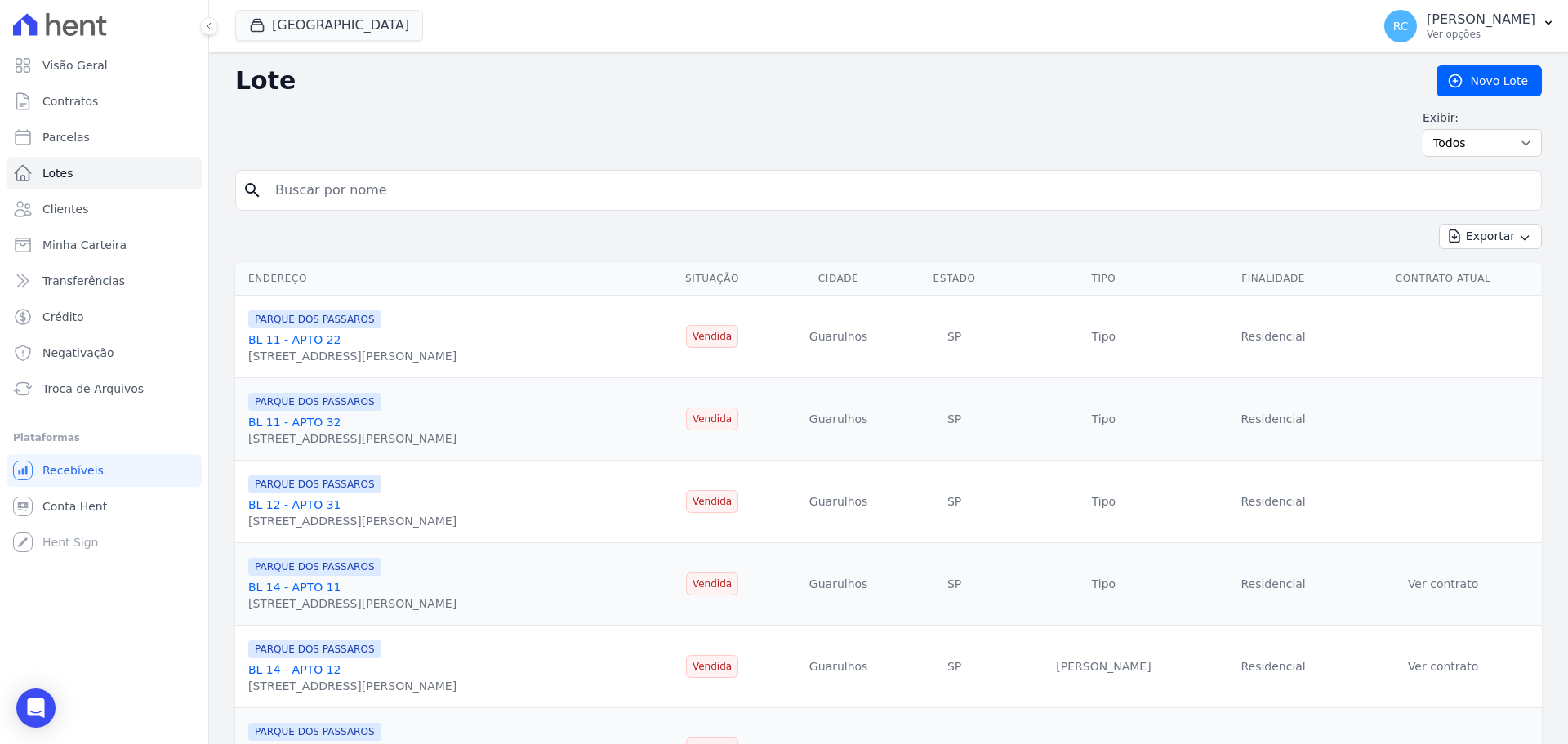
scroll to position [1685, 0]
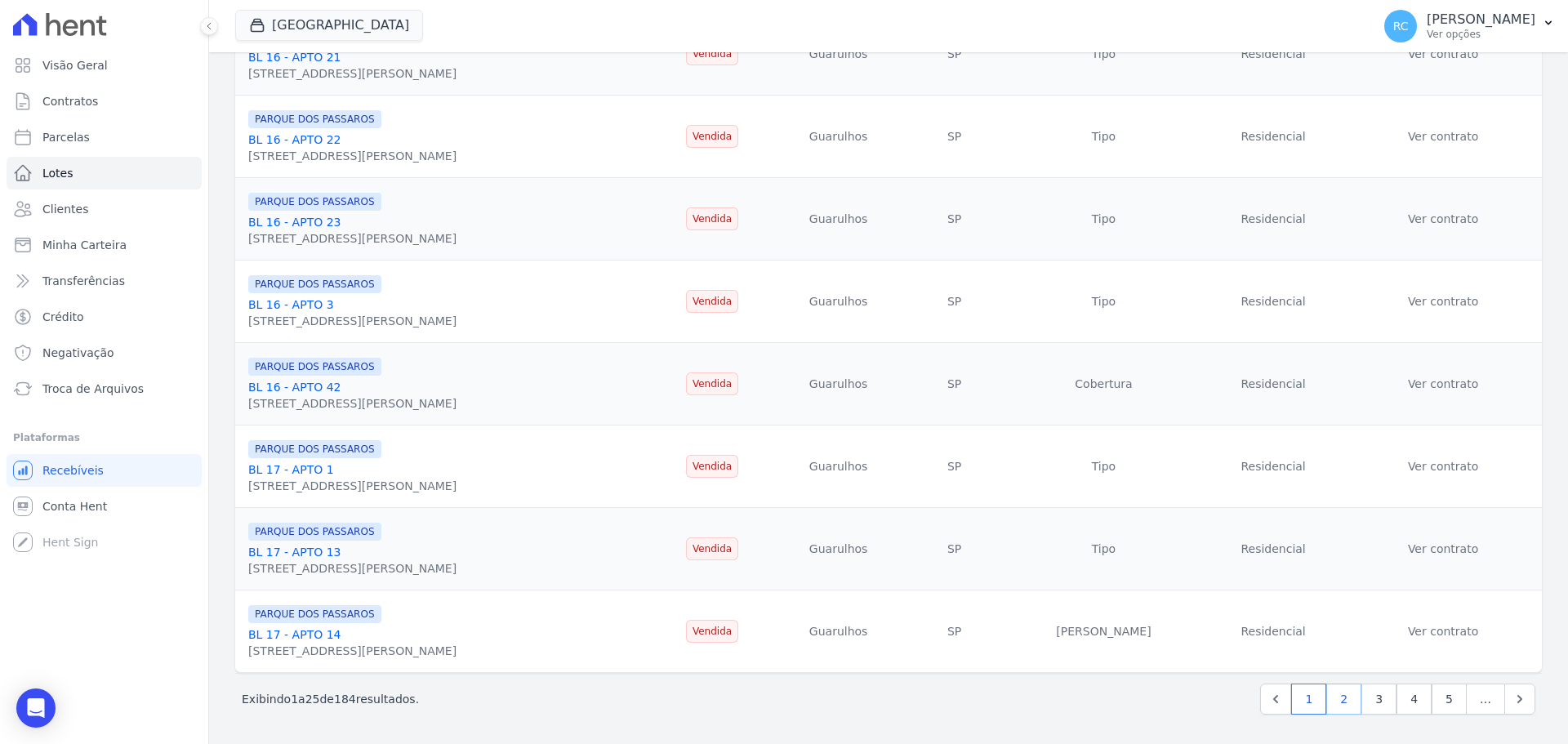
click at [1331, 704] on link "2" at bounding box center [1343, 700] width 35 height 31
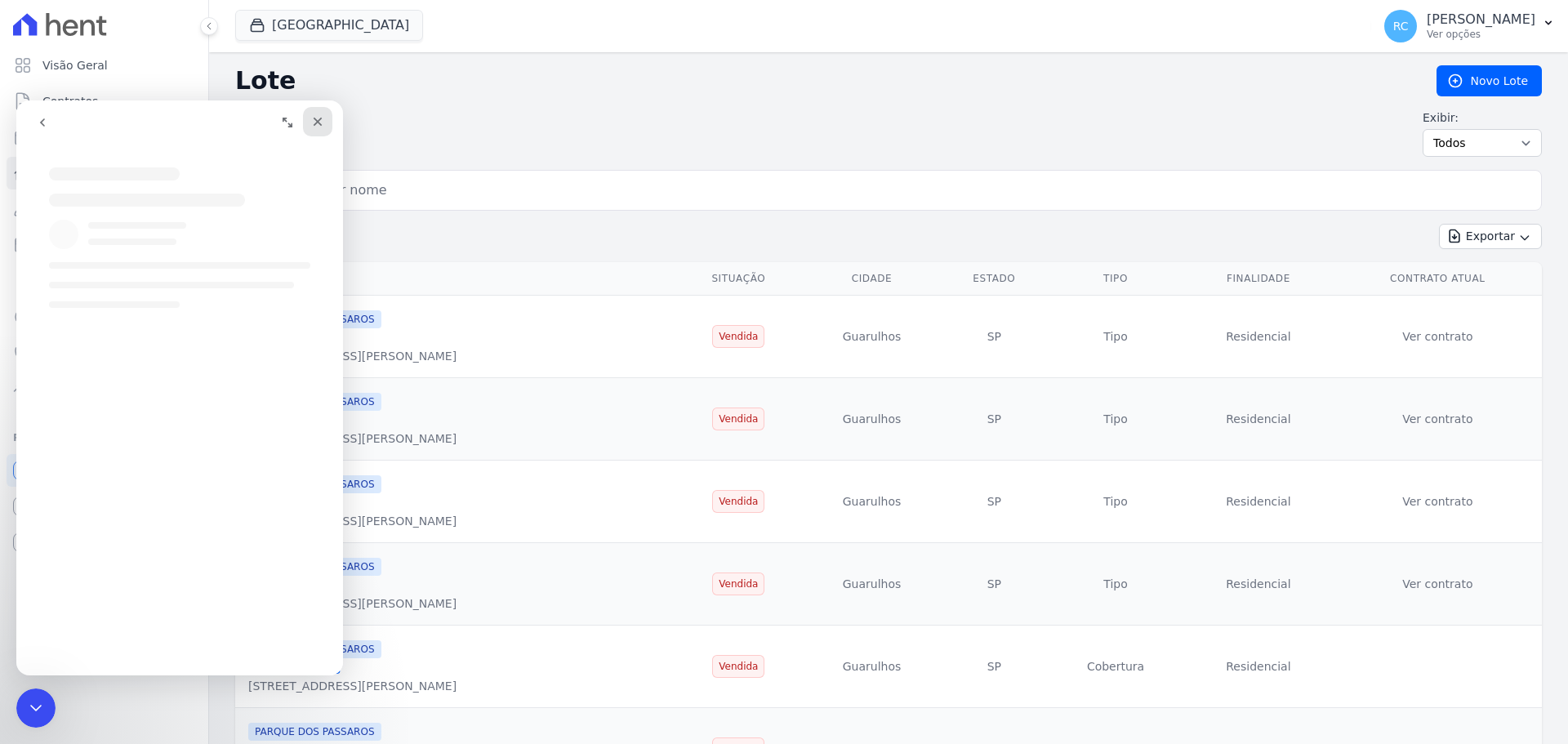
click at [315, 123] on icon "Fechar" at bounding box center [318, 122] width 9 height 9
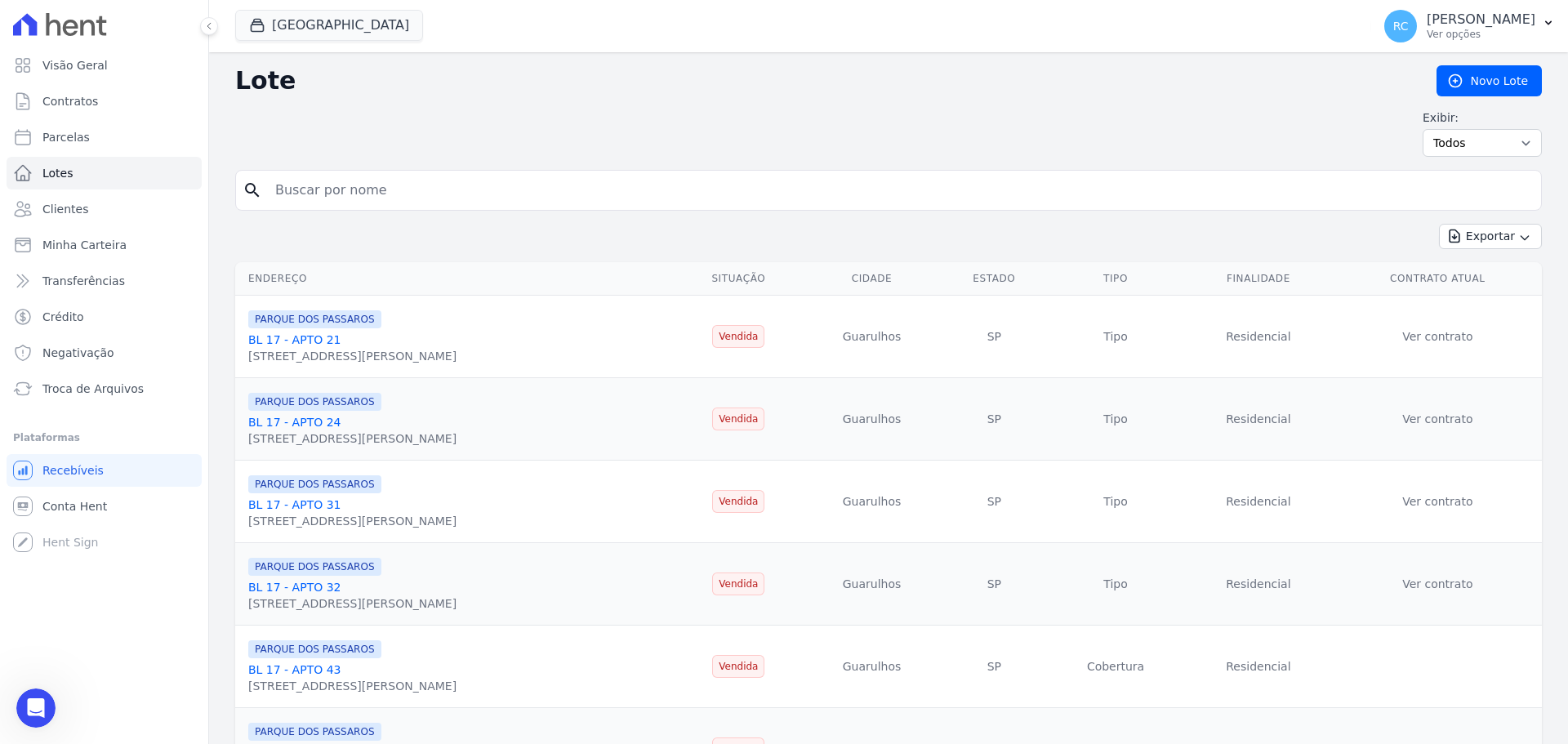
click at [294, 340] on link "BL 17 - APTO 21" at bounding box center [295, 340] width 92 height 13
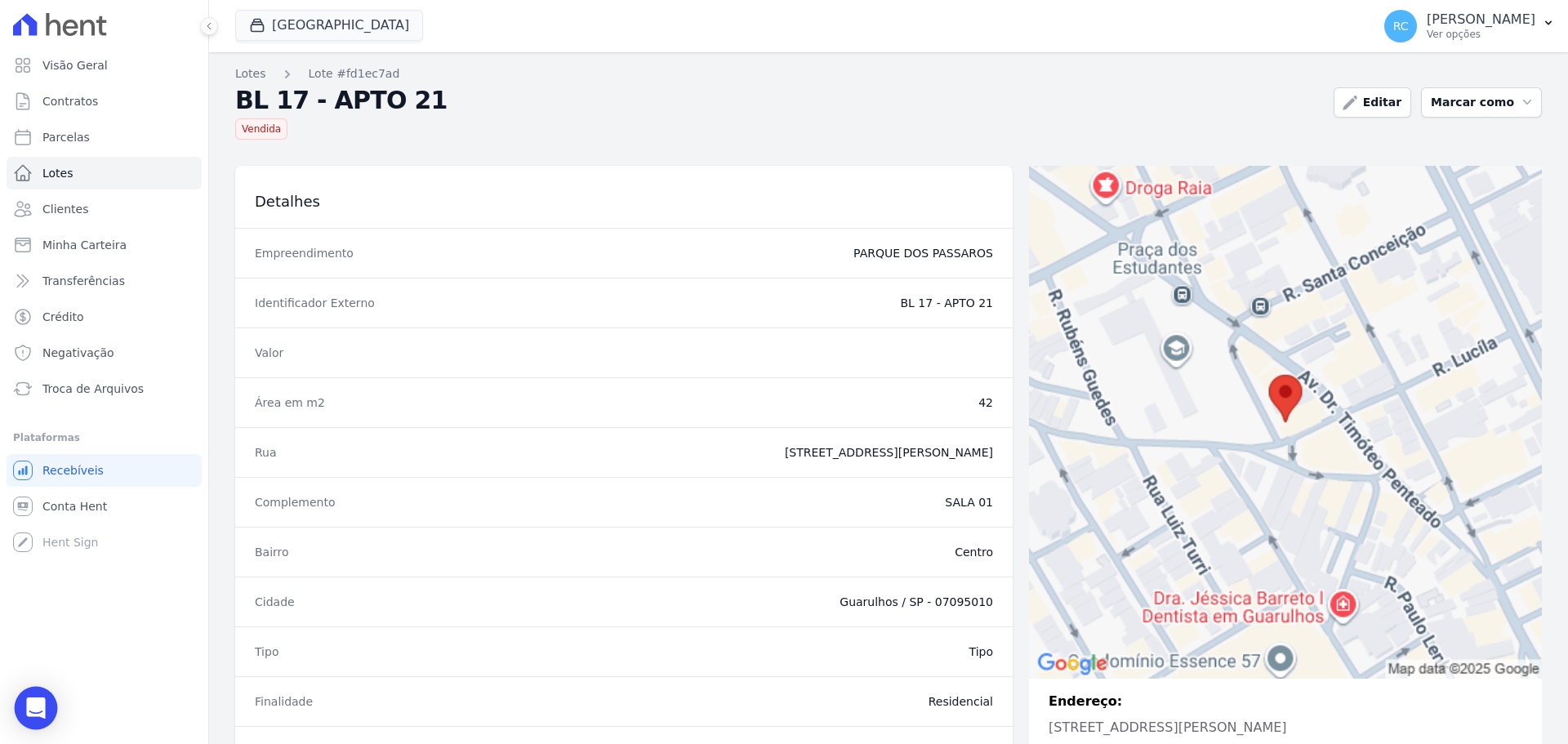
click at [30, 694] on div "Open Intercom Messenger" at bounding box center [36, 708] width 43 height 43
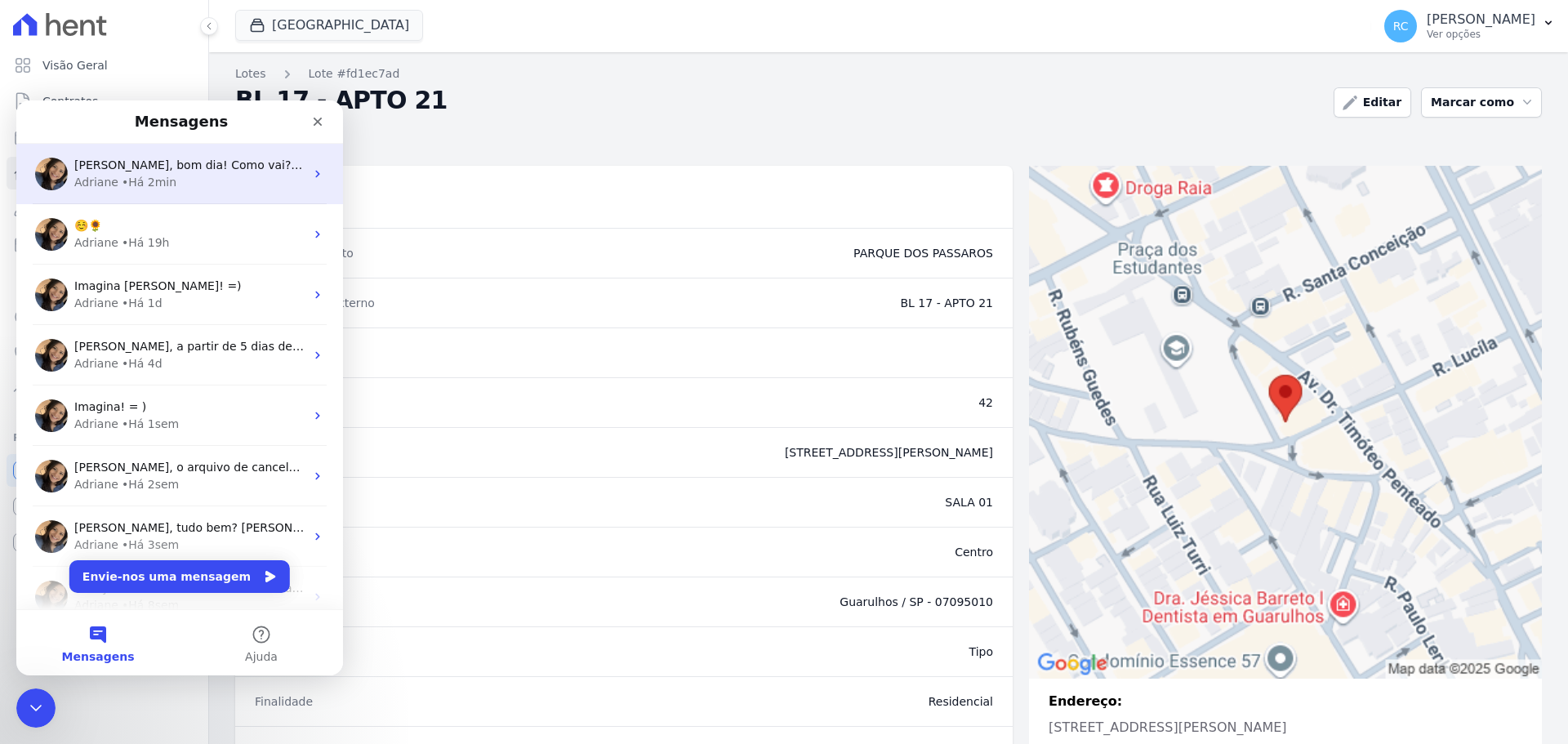
click at [223, 179] on div "Adriane • Há 2min" at bounding box center [188, 182] width 230 height 18
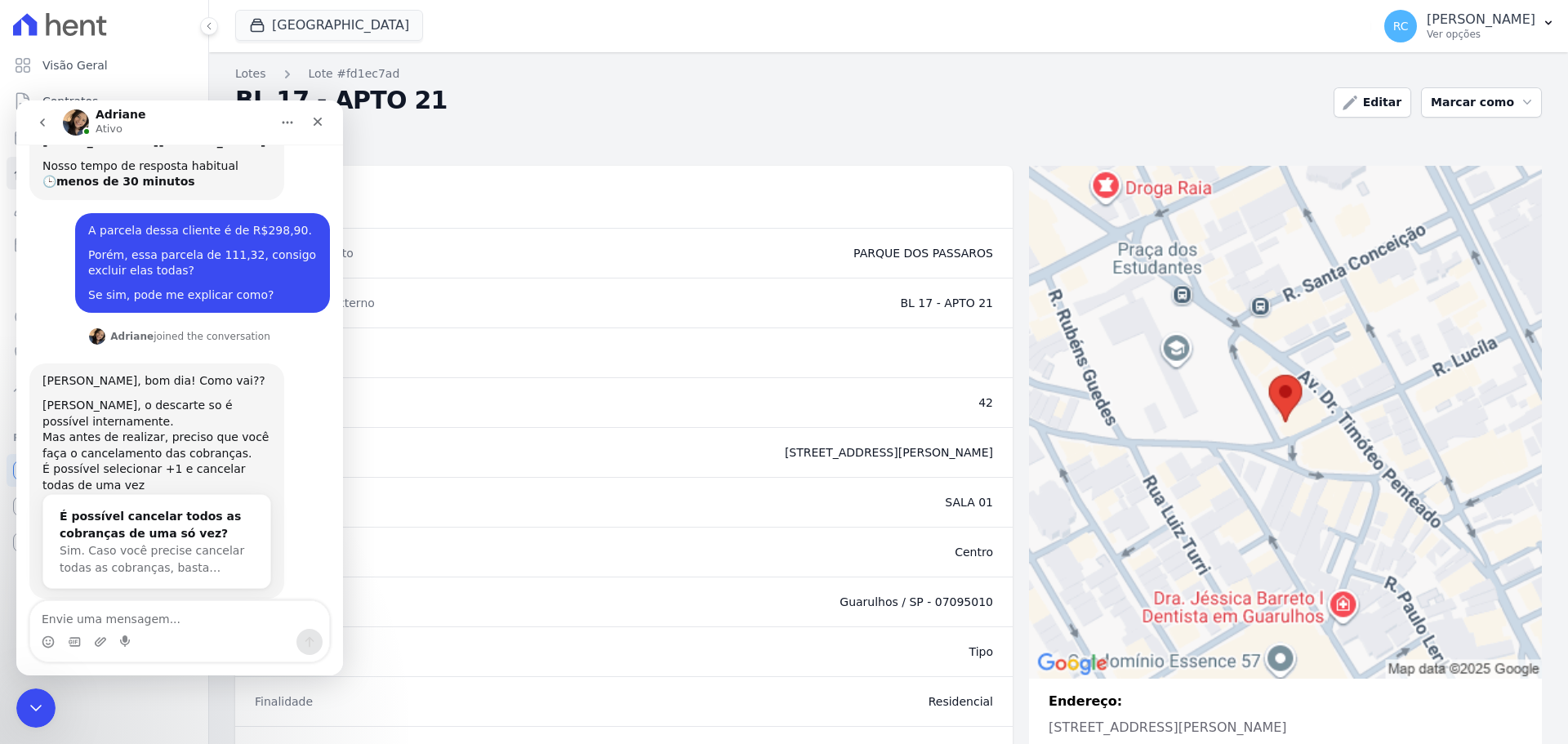
scroll to position [336, 0]
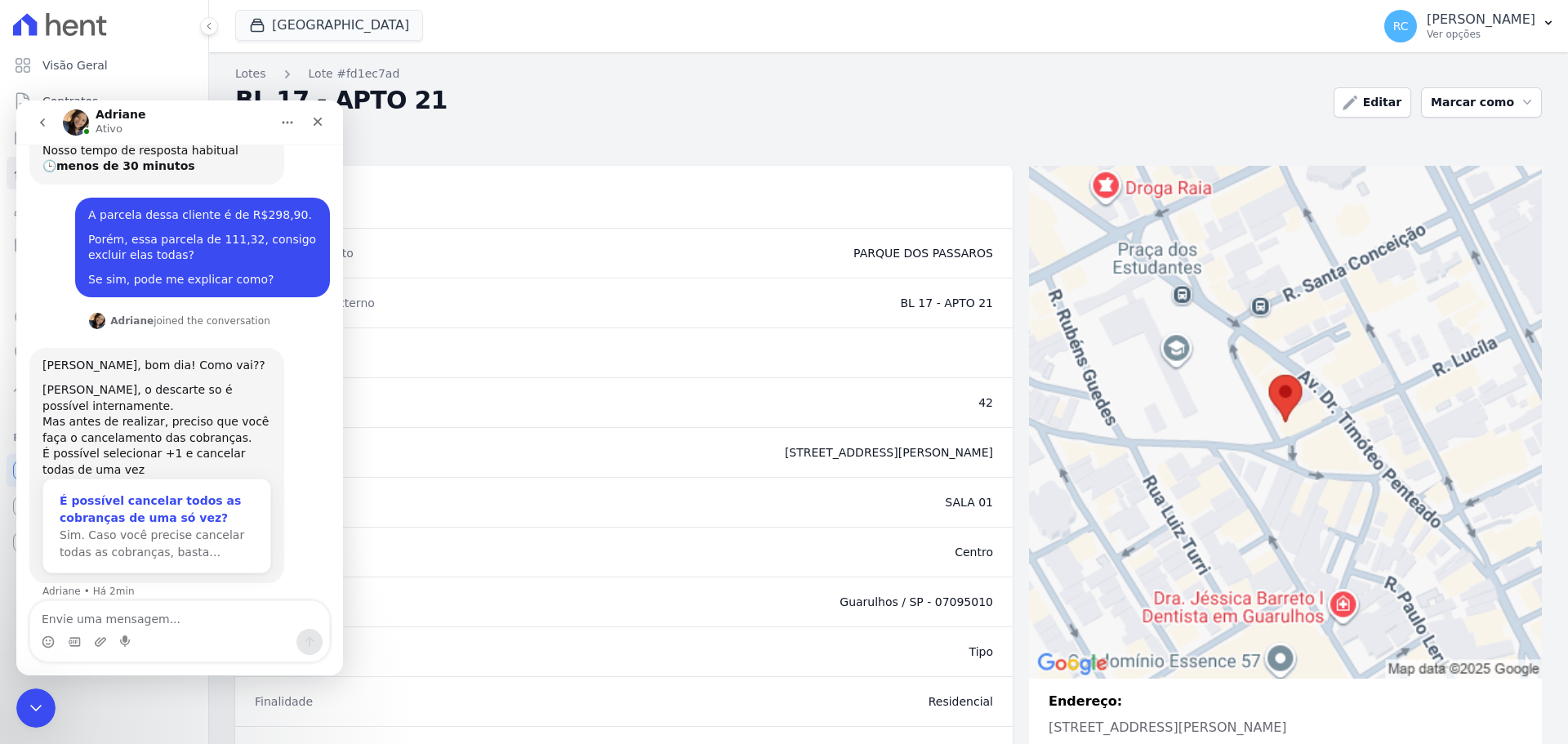
click at [166, 507] on div "É possível cancelar todos as cobranças de uma só vez?" at bounding box center [157, 509] width 194 height 34
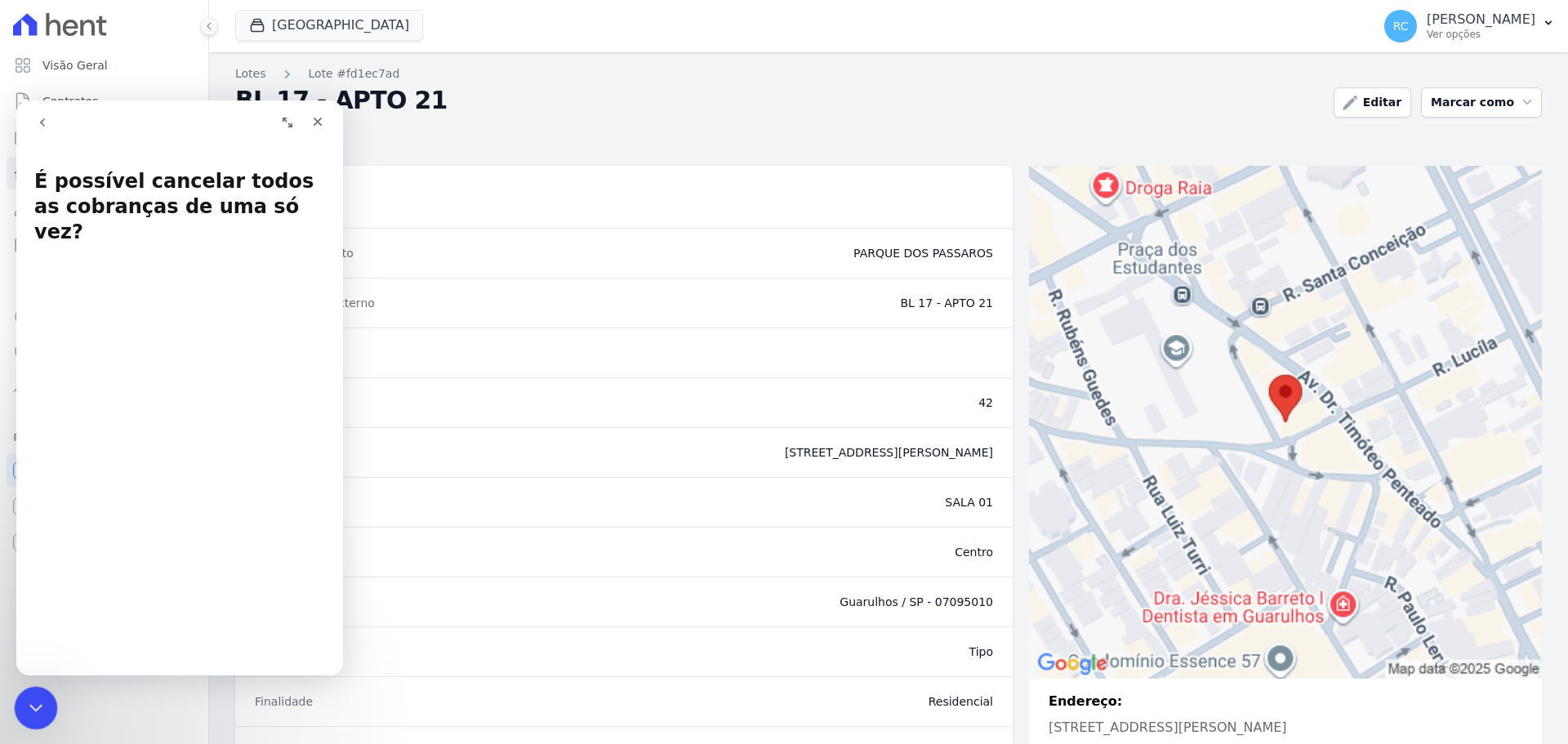
click at [26, 720] on div "Fechar mensagem da Intercom" at bounding box center [33, 705] width 39 height 39
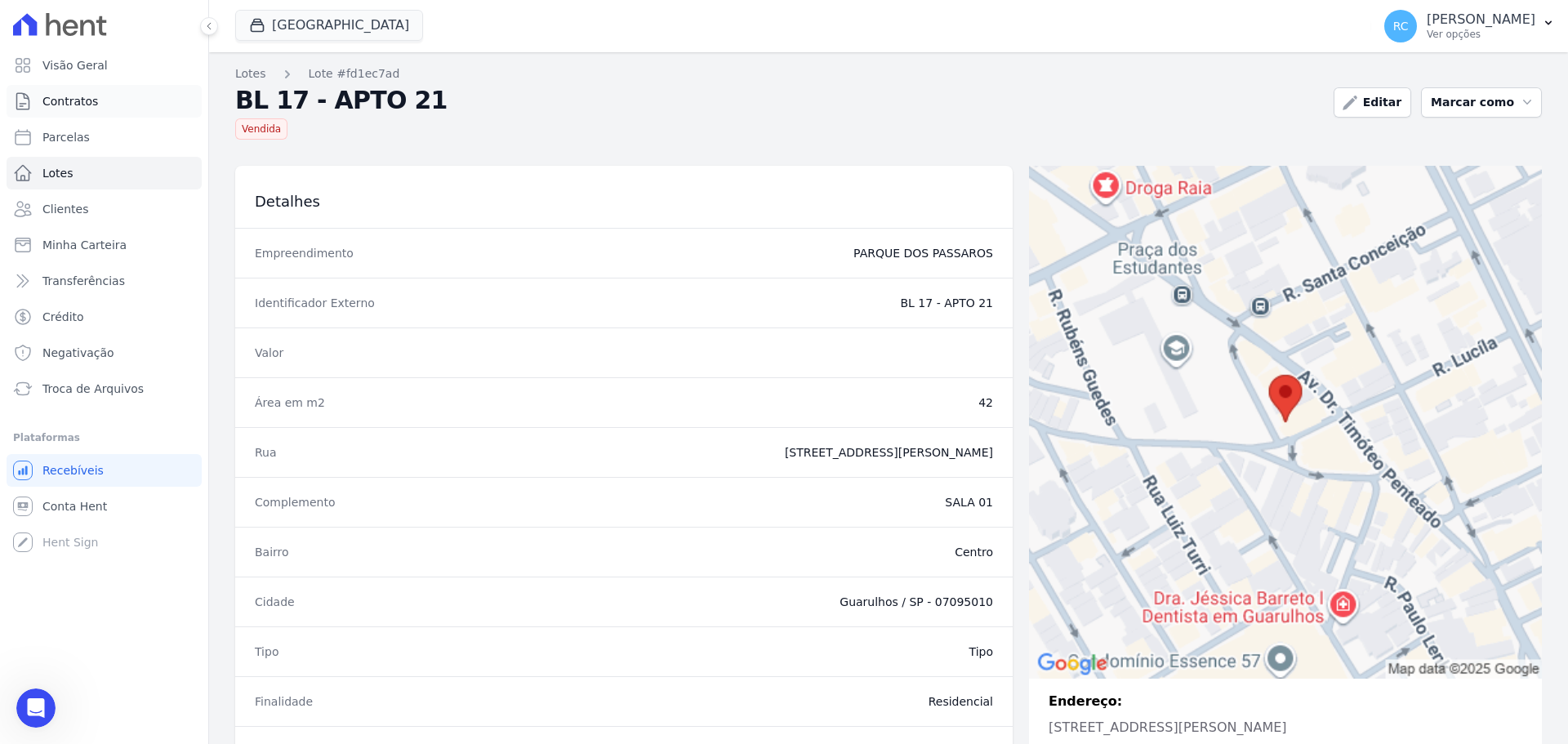
click at [83, 116] on link "Contratos" at bounding box center [103, 101] width 195 height 32
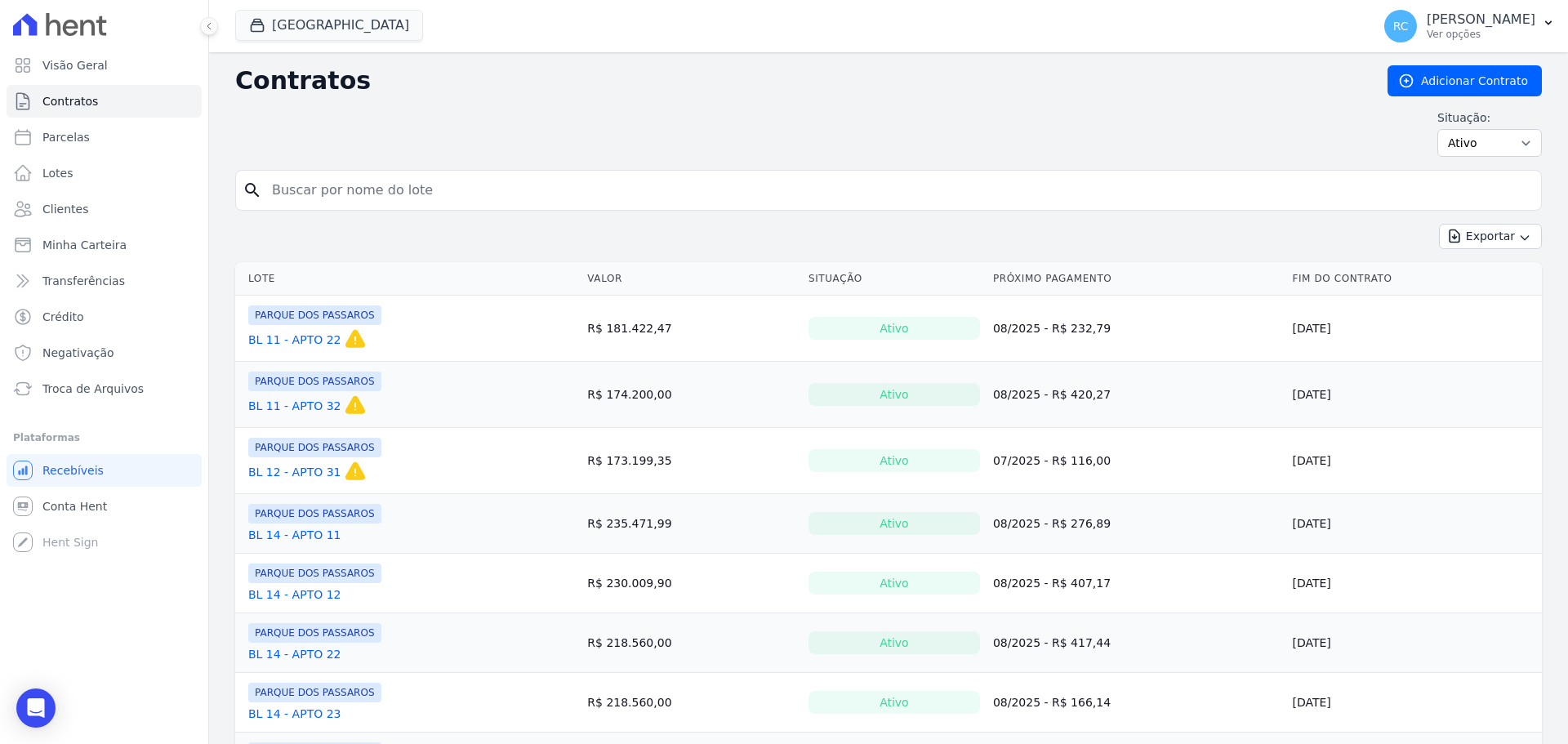
drag, startPoint x: 843, startPoint y: 219, endPoint x: 852, endPoint y: 198, distance: 22.8
click at [841, 216] on form "search" at bounding box center [889, 197] width 1307 height 54
click at [852, 197] on input "search" at bounding box center [898, 189] width 1272 height 32
paste input "Eliana Aparecida Alves De Sousa"
type input "Eliana Aparecida Alves De Sousa"
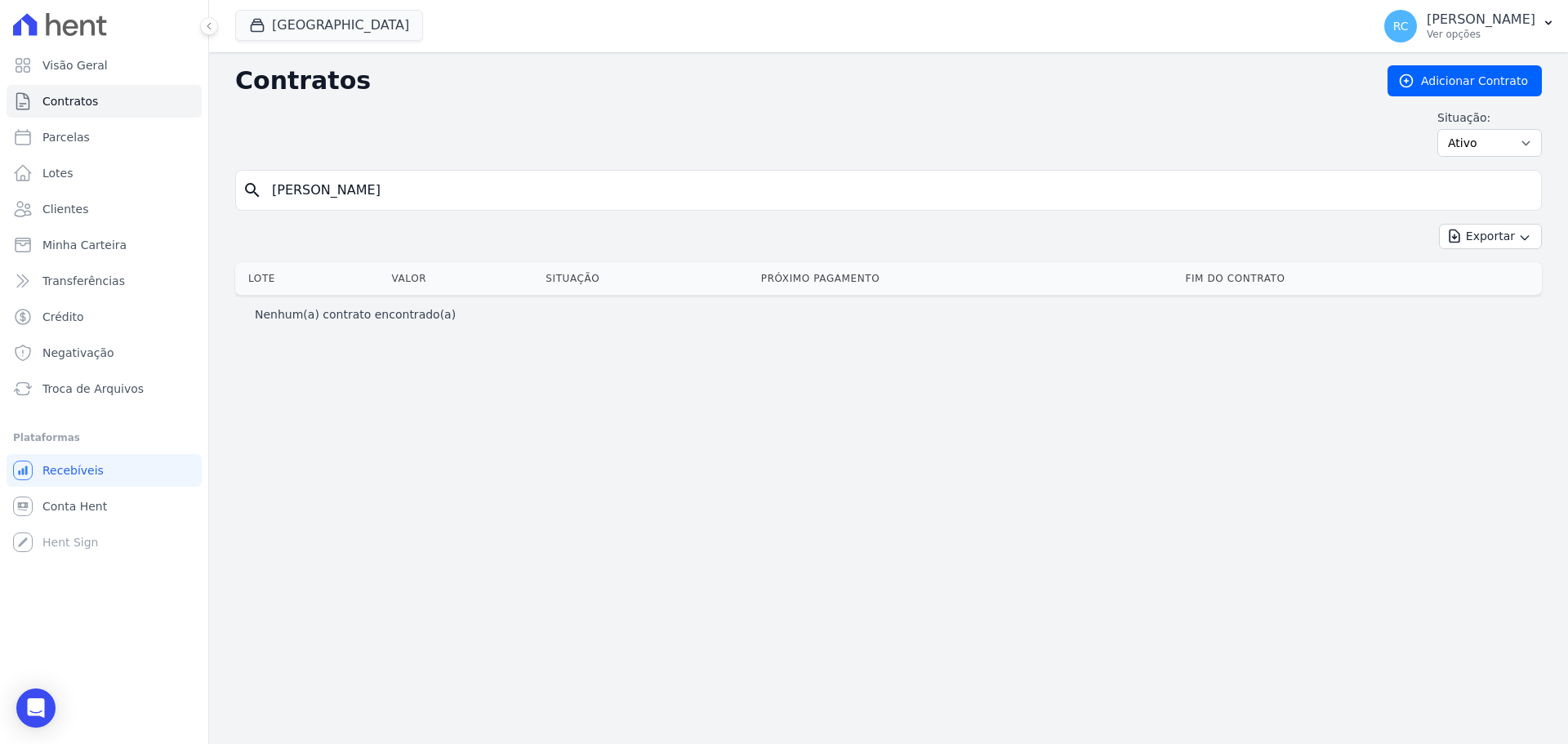
drag, startPoint x: 370, startPoint y: 184, endPoint x: 1040, endPoint y: 176, distance: 670.0
click at [1039, 177] on input "Eliana Aparecida Alves De Sousa" at bounding box center [898, 189] width 1272 height 32
type input "Eliana Aparecida"
drag, startPoint x: 404, startPoint y: 181, endPoint x: 385, endPoint y: 125, distance: 59.1
click at [310, 188] on input "Eliana Aparecida" at bounding box center [898, 189] width 1272 height 32
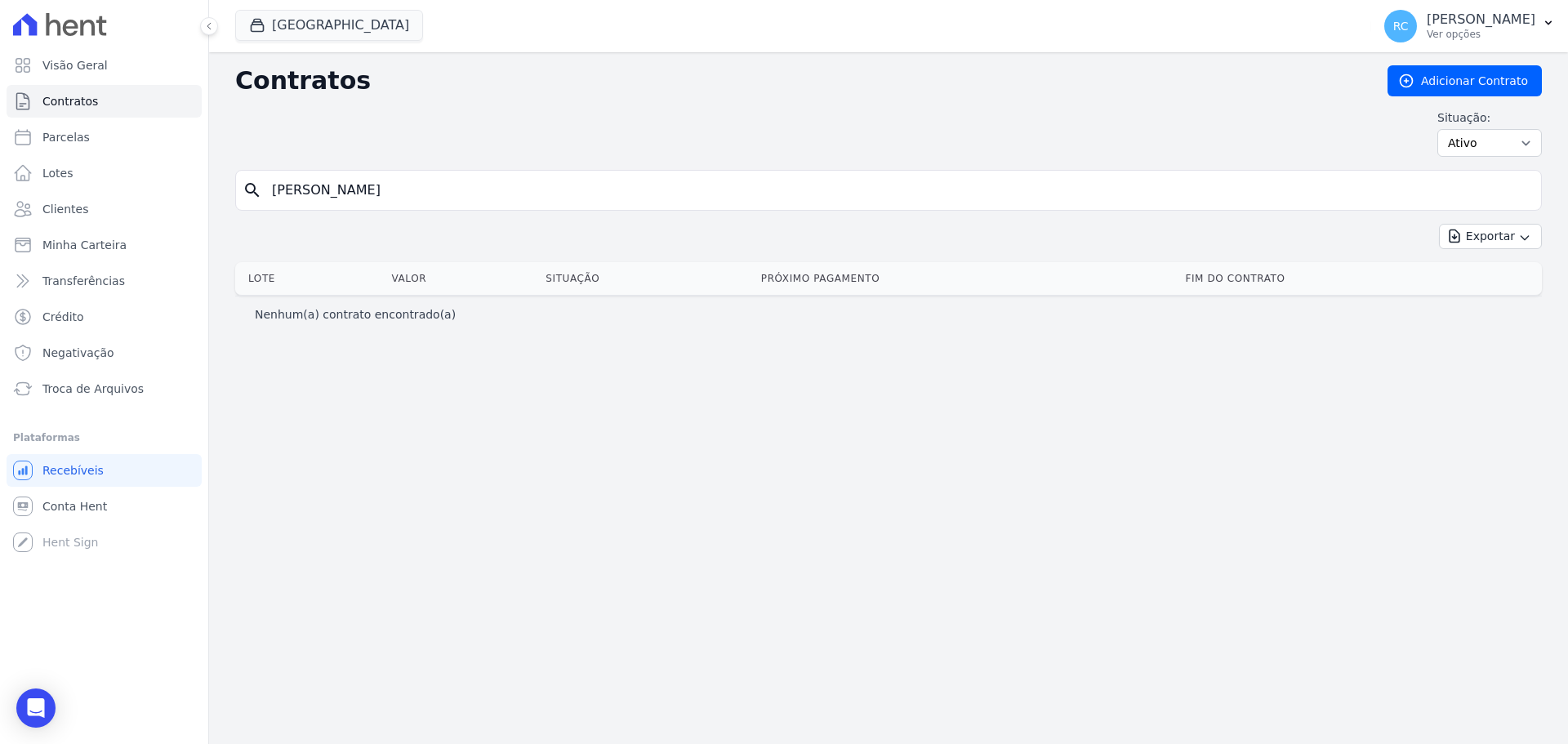
type input "Eliana"
drag, startPoint x: 361, startPoint y: 175, endPoint x: 438, endPoint y: 133, distance: 87.7
click at [264, 176] on input "Eliana" at bounding box center [898, 189] width 1272 height 32
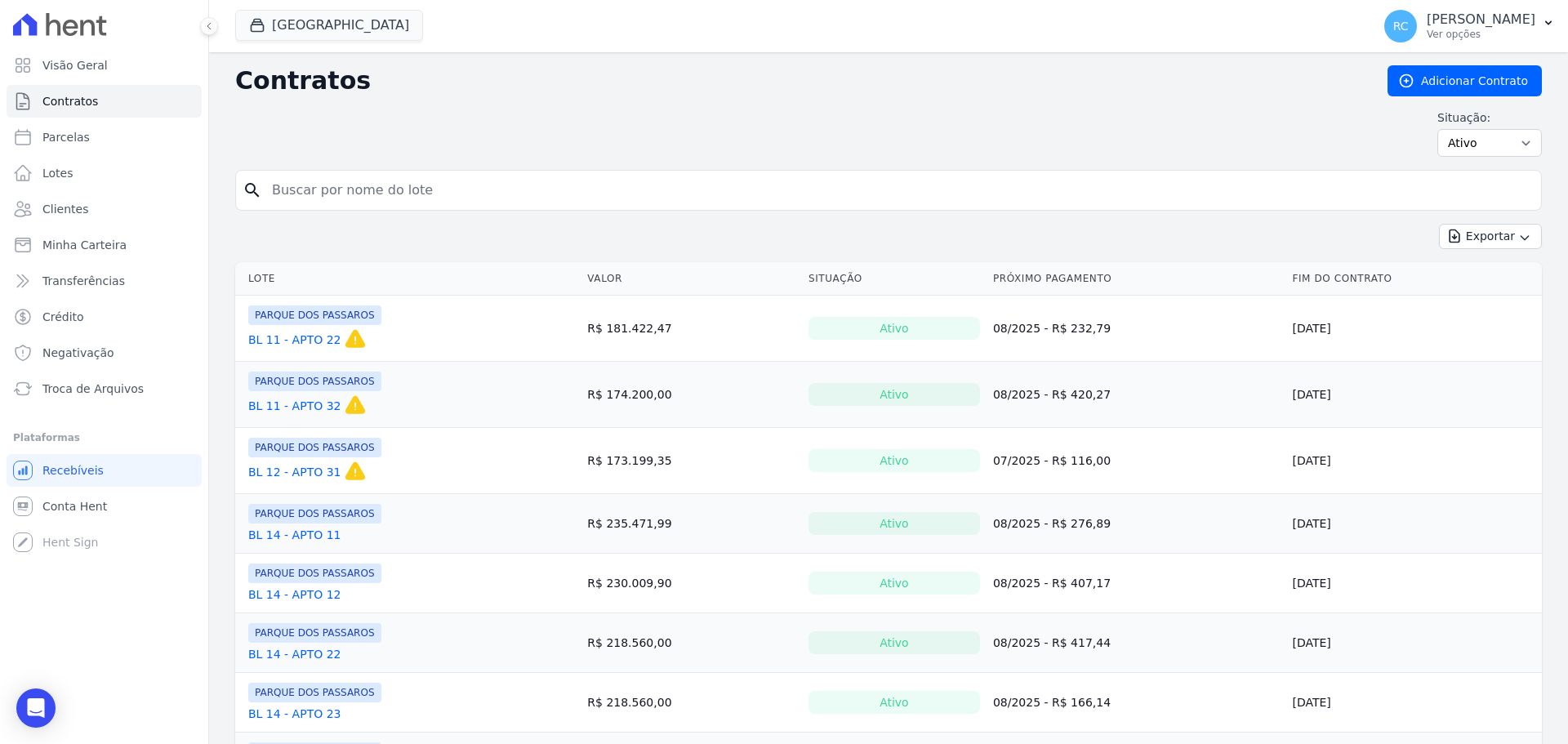
click at [257, 184] on icon "search" at bounding box center [251, 189] width 19 height 19
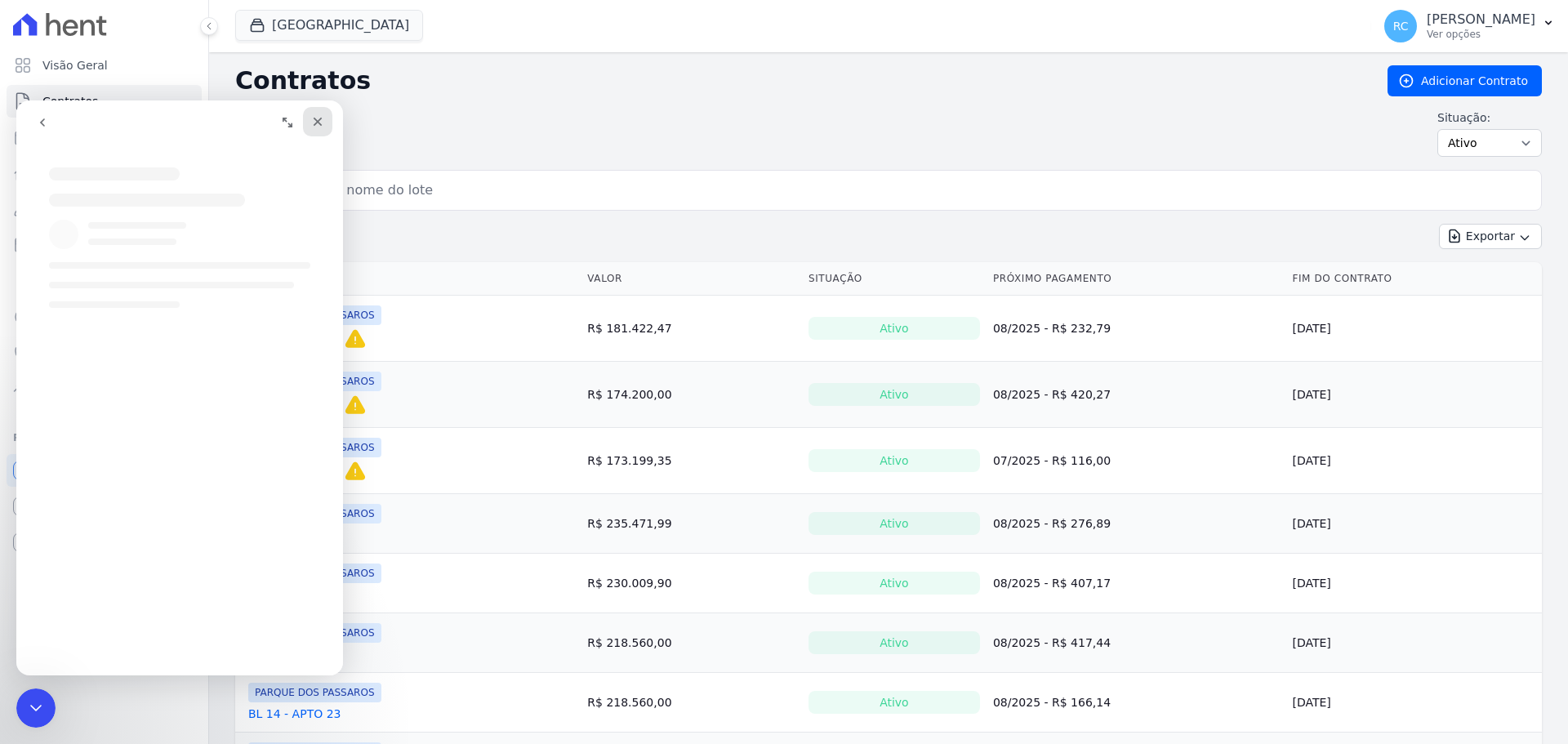
click at [312, 122] on icon "Fechar" at bounding box center [318, 122] width 13 height 13
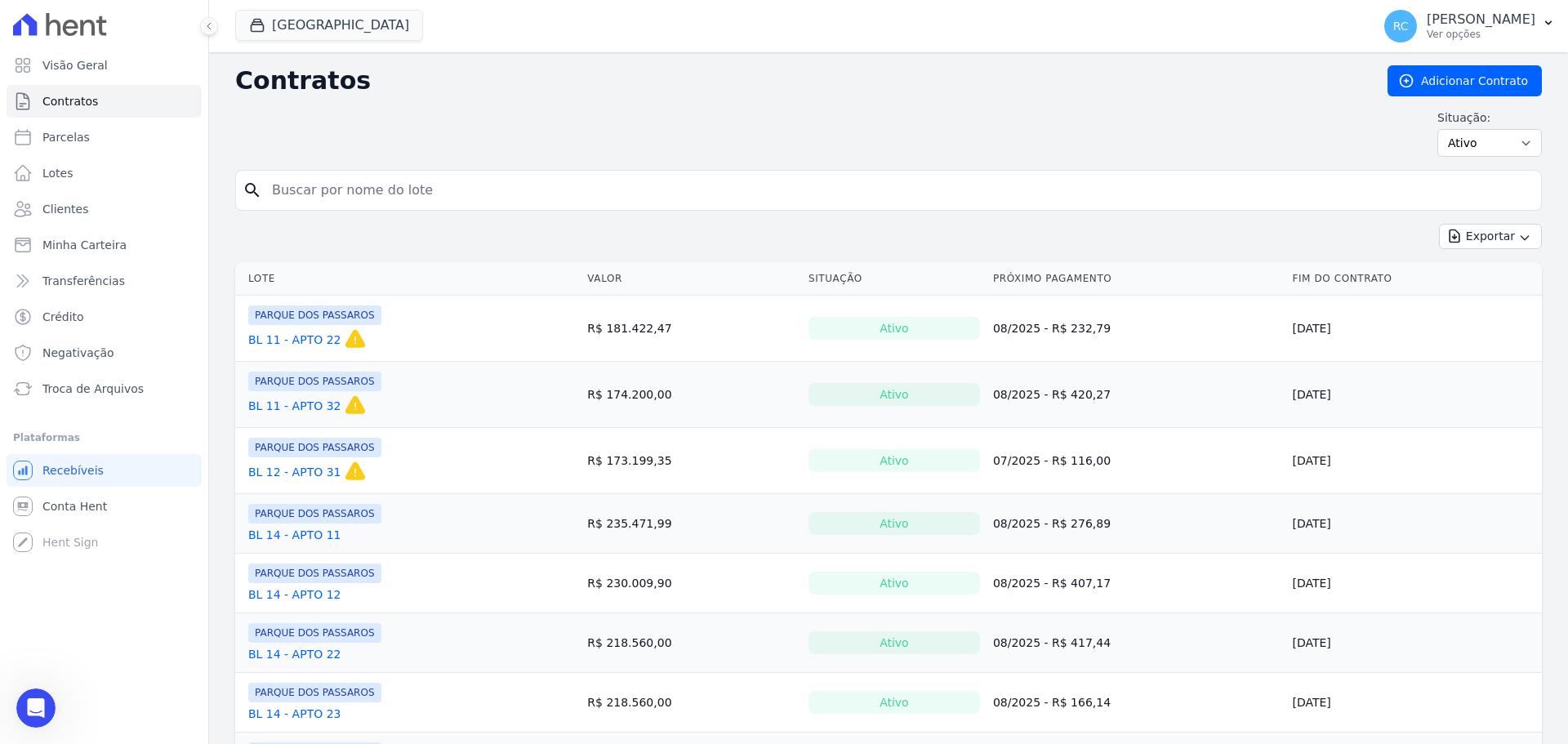
click at [543, 271] on th "Lote" at bounding box center [408, 279] width 346 height 33
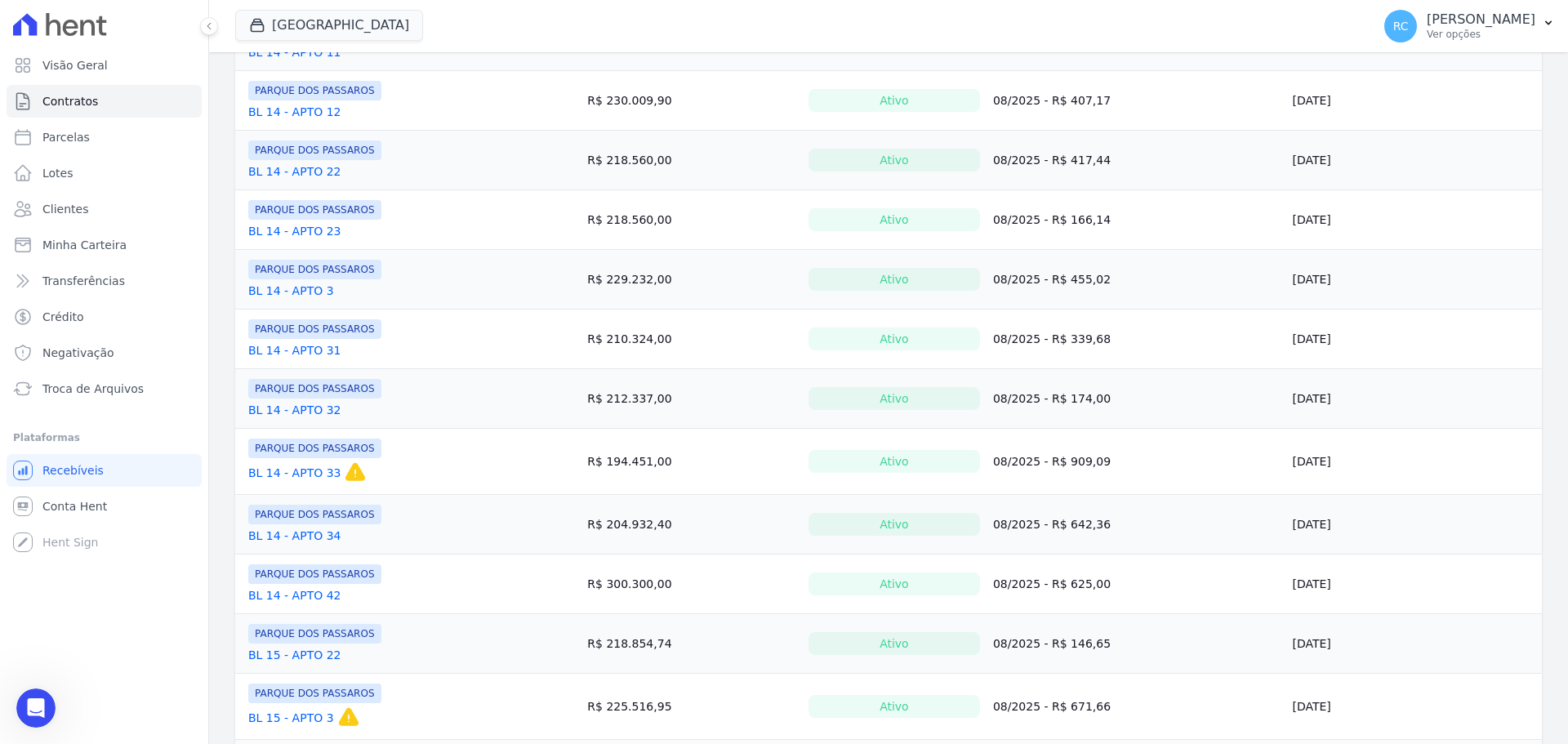
scroll to position [1146, 0]
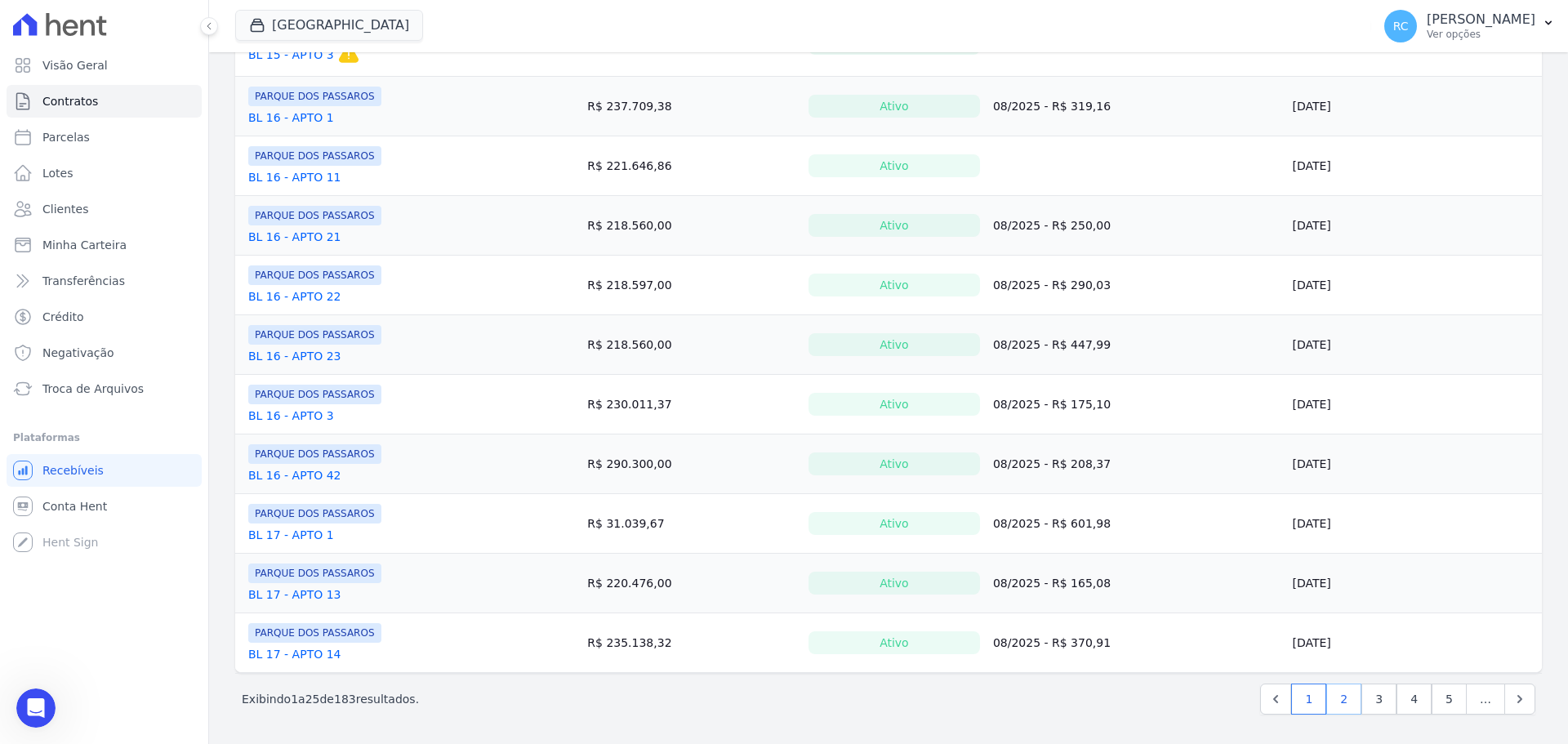
click at [1342, 707] on link "2" at bounding box center [1343, 700] width 35 height 31
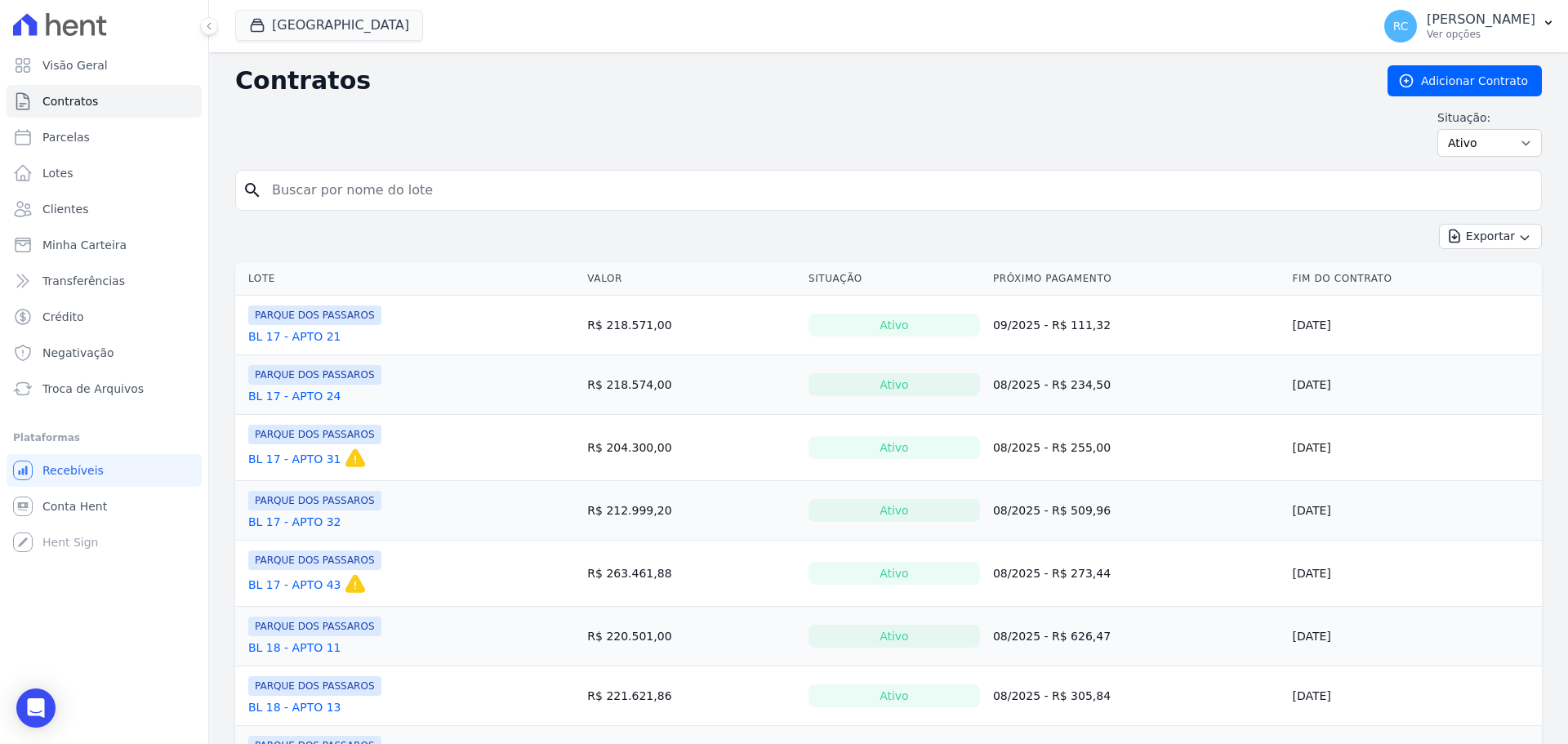
click at [311, 331] on link "BL 17 - APTO 21" at bounding box center [295, 336] width 92 height 17
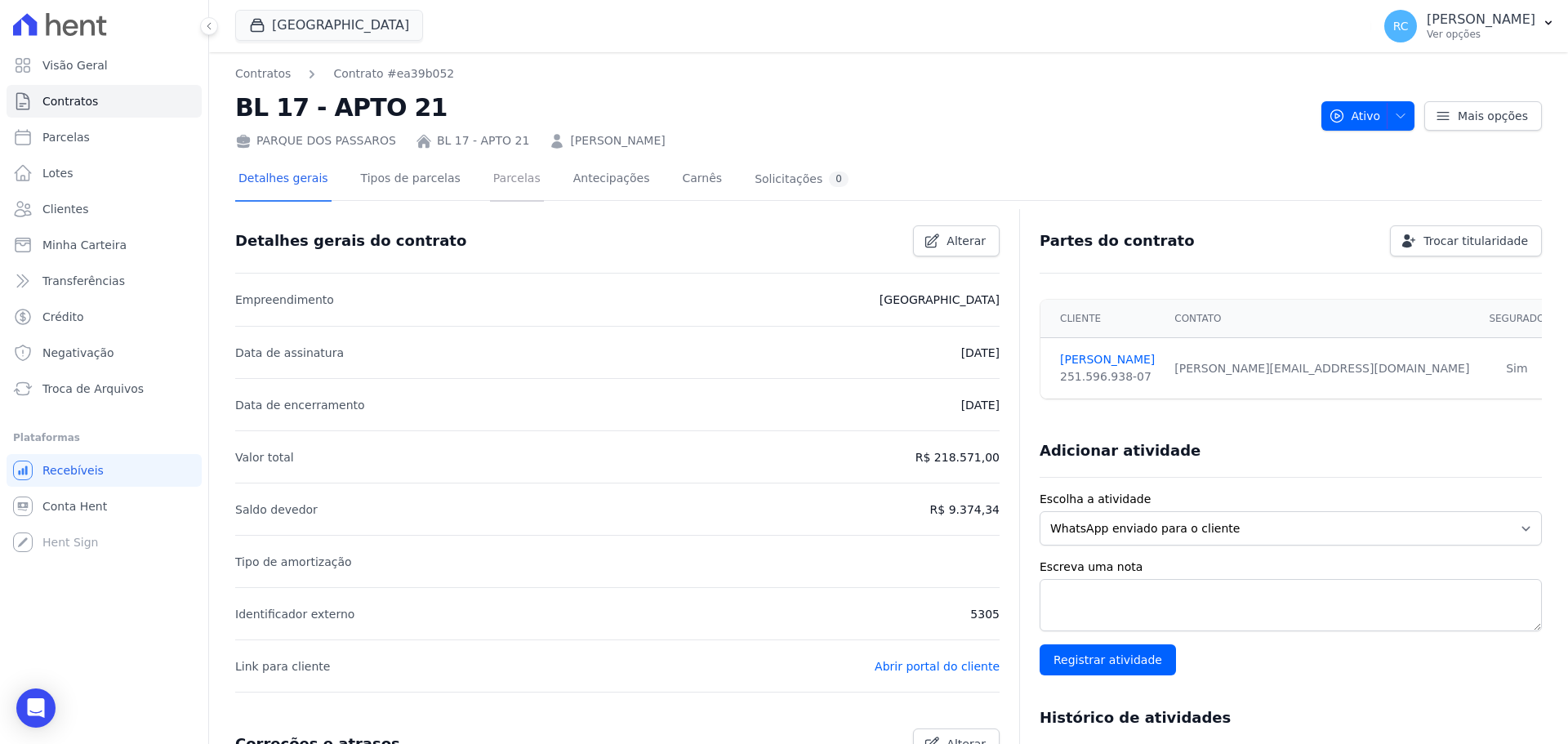
click at [510, 179] on link "Parcelas" at bounding box center [517, 179] width 54 height 43
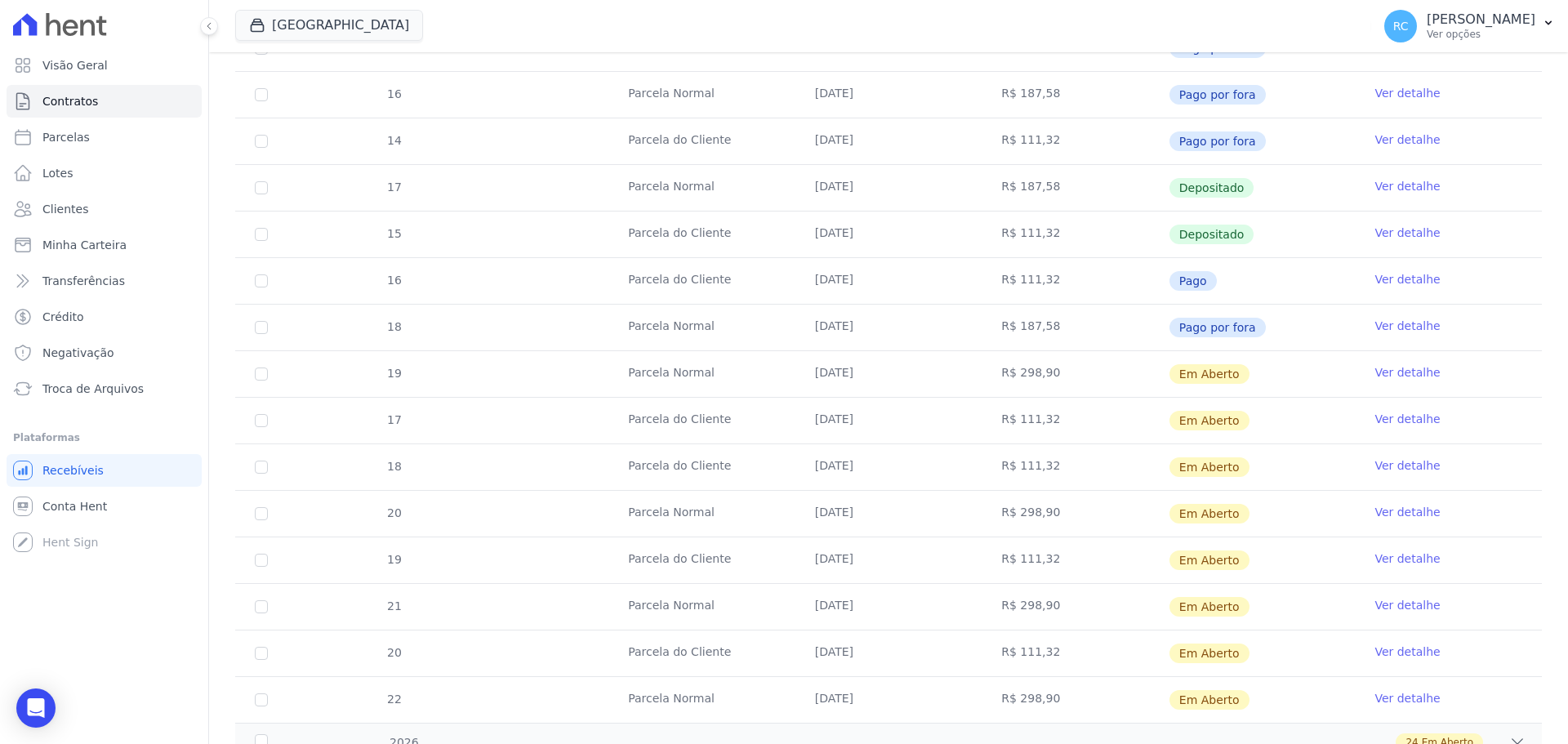
scroll to position [817, 0]
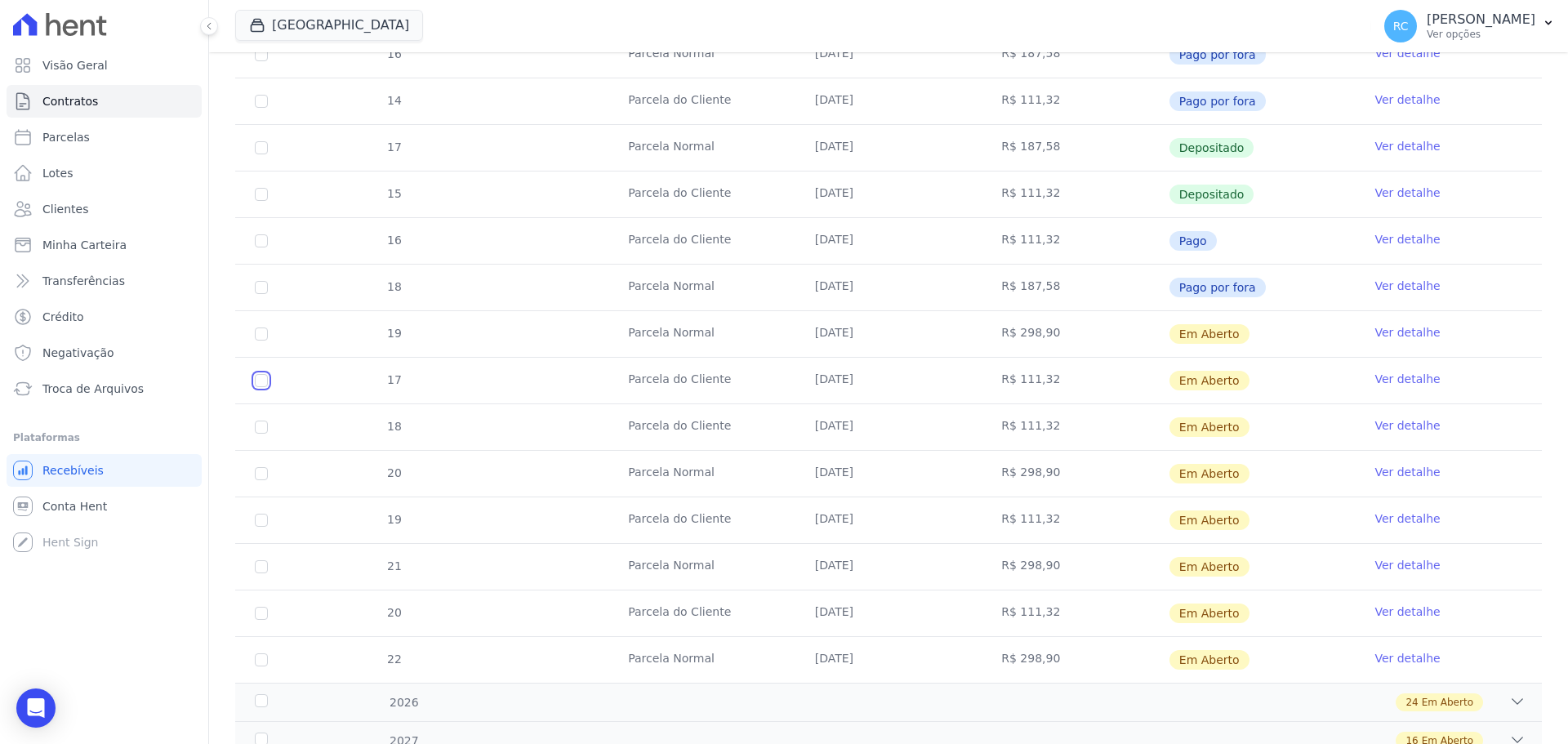
click at [260, 386] on input "checkbox" at bounding box center [261, 381] width 13 height 13
checkbox input "true"
click at [259, 426] on input "checkbox" at bounding box center [261, 427] width 13 height 13
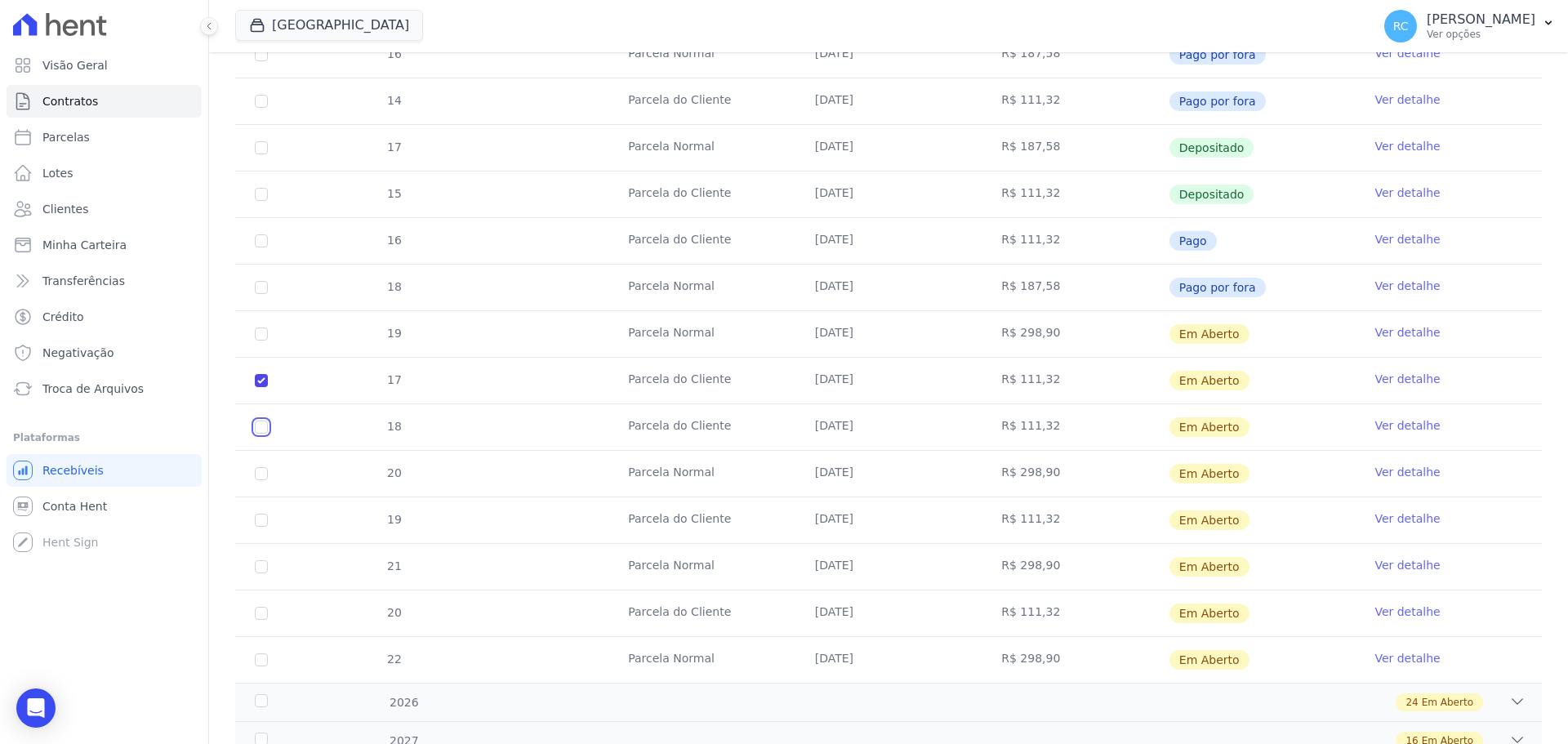
checkbox input "true"
drag, startPoint x: 247, startPoint y: 387, endPoint x: 1204, endPoint y: 446, distance: 958.8
click at [1204, 446] on tbody "11 Parcela Normal 05/01/2025 R$ 187,58 Pago por fora Ver detalhe 9 Parcela do C…" at bounding box center [889, 125] width 1307 height 1116
click at [261, 517] on input "checkbox" at bounding box center [261, 520] width 13 height 13
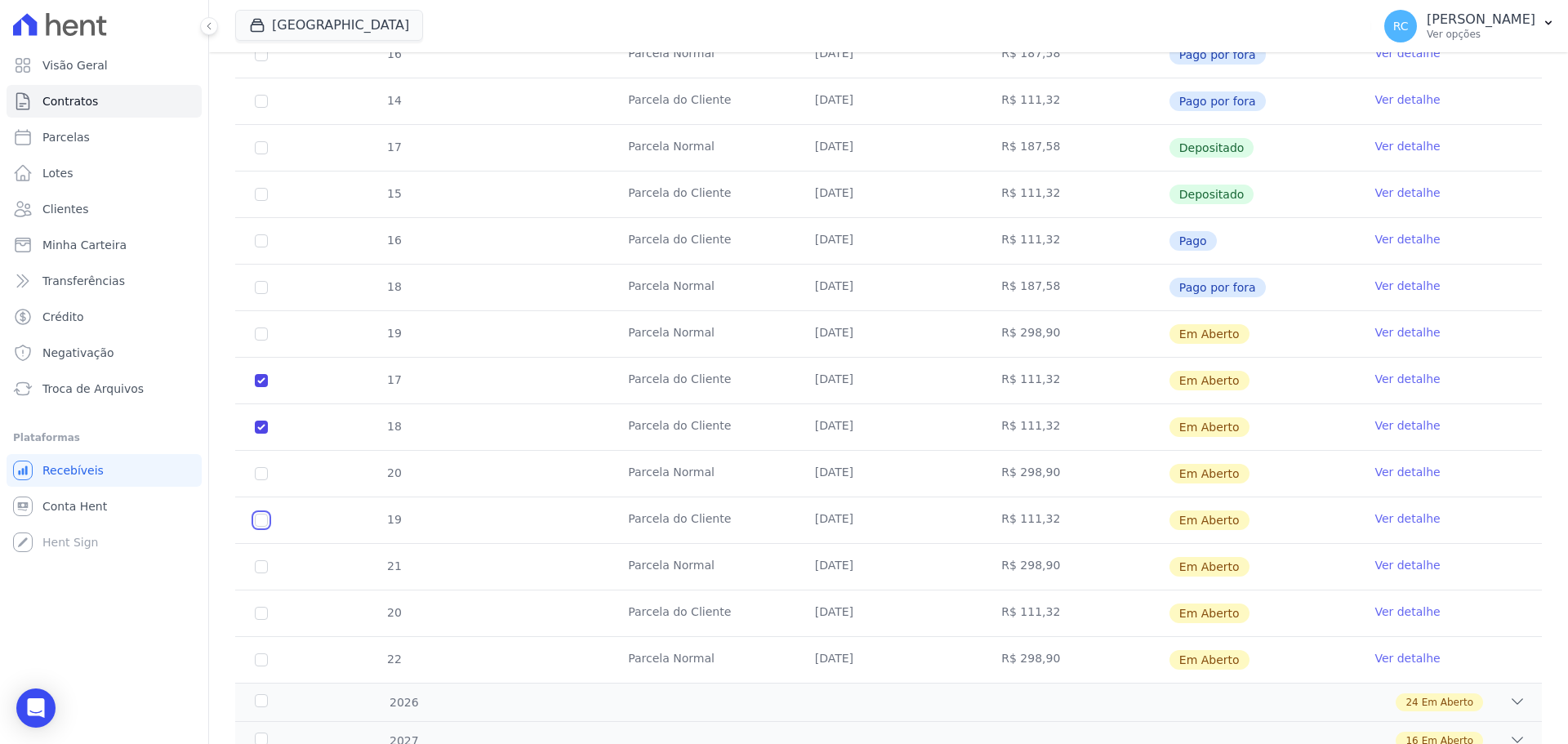
checkbox input "true"
drag, startPoint x: 251, startPoint y: 518, endPoint x: 1167, endPoint y: 518, distance: 916.0
click at [1167, 518] on tr "19 Parcela do Cliente 05/11/2025 R$ 111,32 Em Aberto Ver detalhe" at bounding box center [889, 519] width 1307 height 46
click at [261, 616] on input "checkbox" at bounding box center [261, 614] width 13 height 13
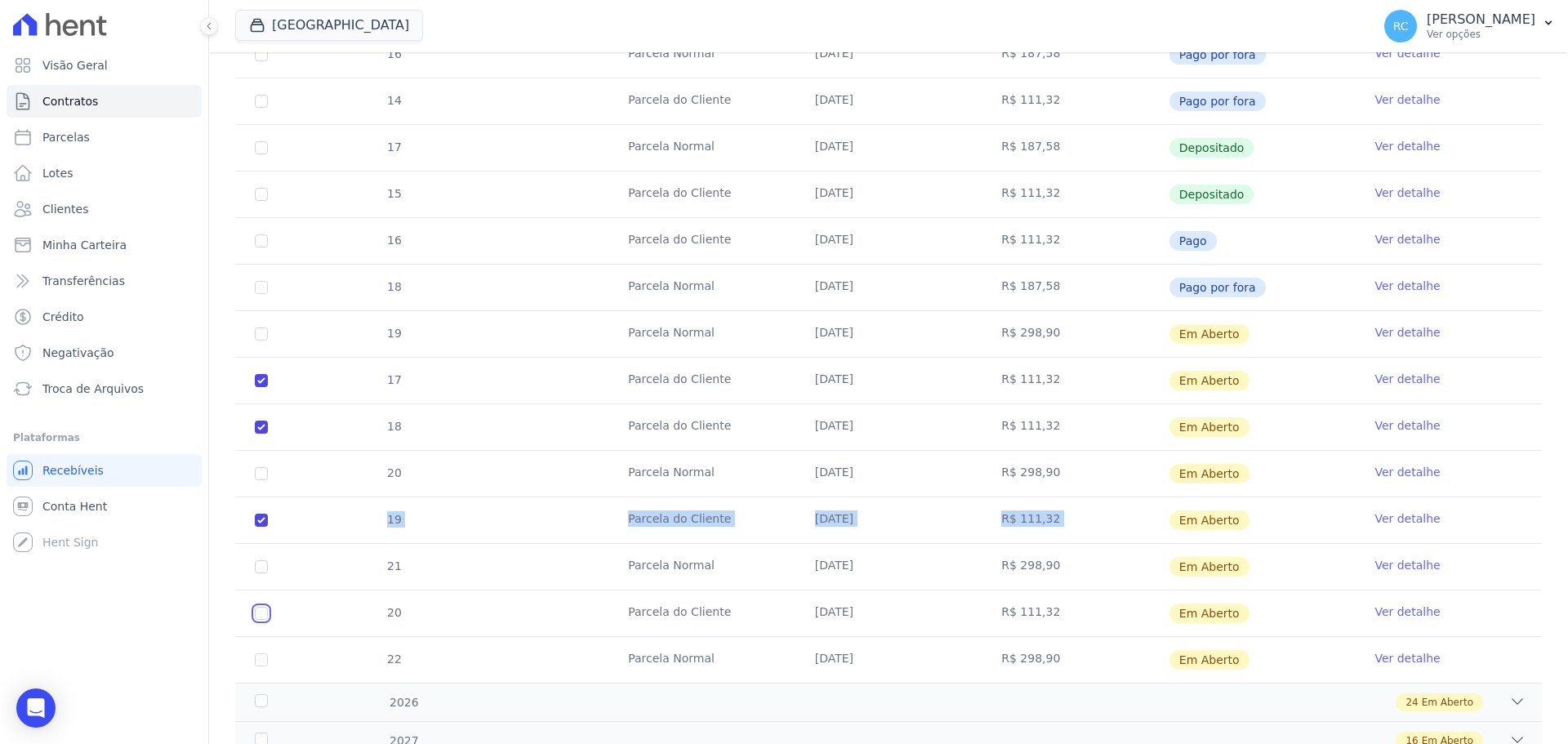
checkbox input "true"
drag, startPoint x: 246, startPoint y: 615, endPoint x: 1325, endPoint y: 603, distance: 1079.1
click at [1325, 603] on tr "20 Parcela do Cliente 05/12/2025 R$ 111,32 Em Aberto Ver detalhe" at bounding box center [889, 613] width 1307 height 46
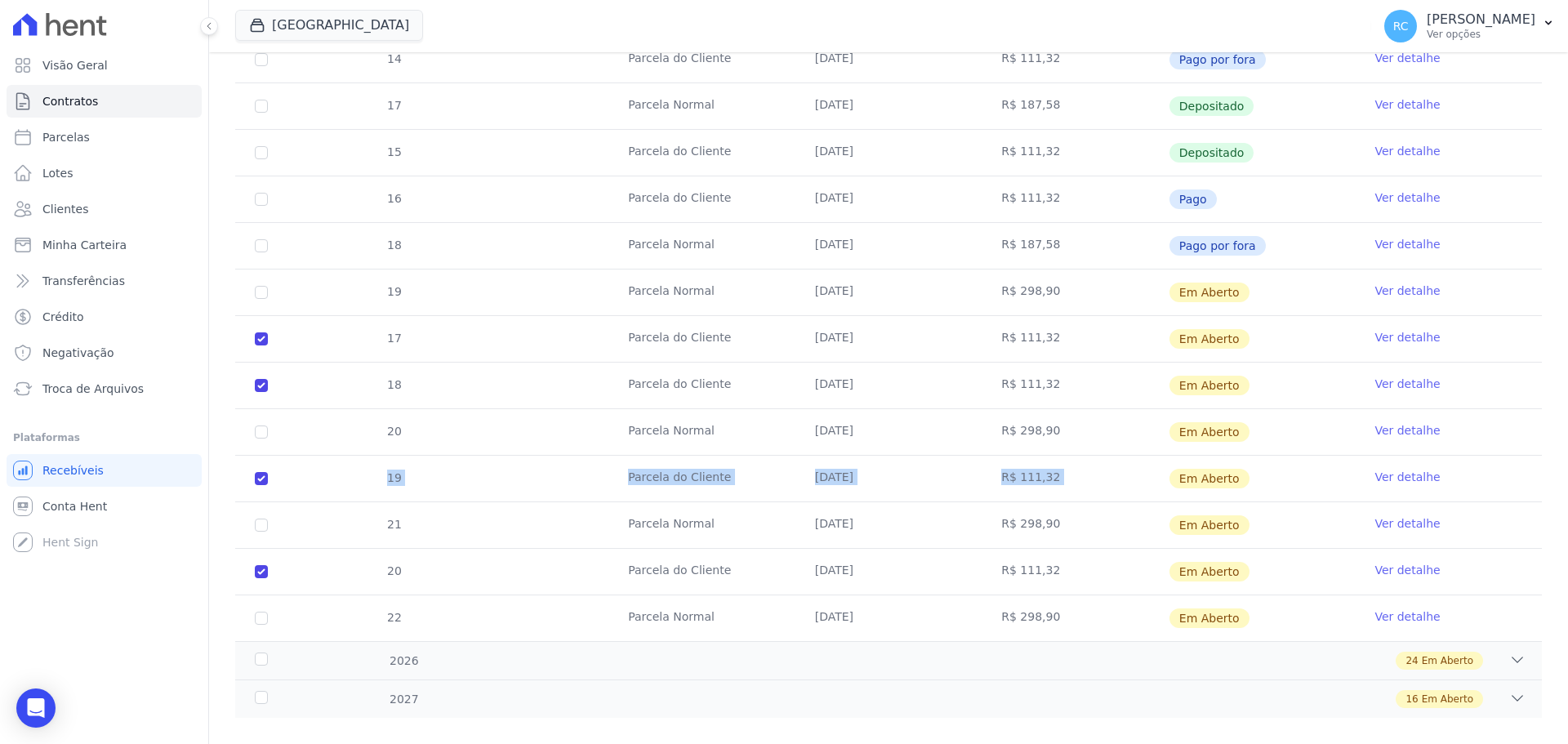
scroll to position [882, 0]
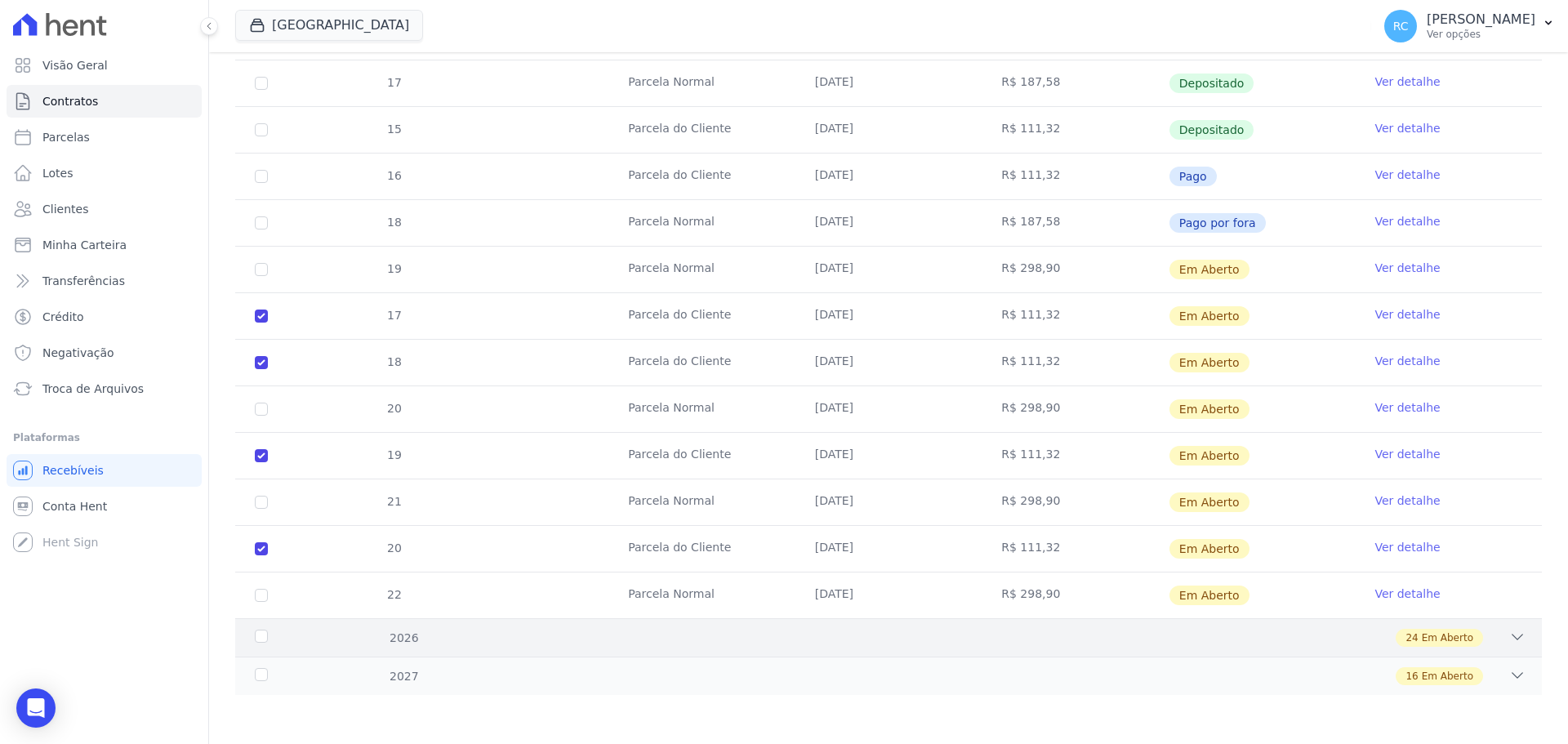
click at [1512, 634] on icon at bounding box center [1517, 637] width 17 height 17
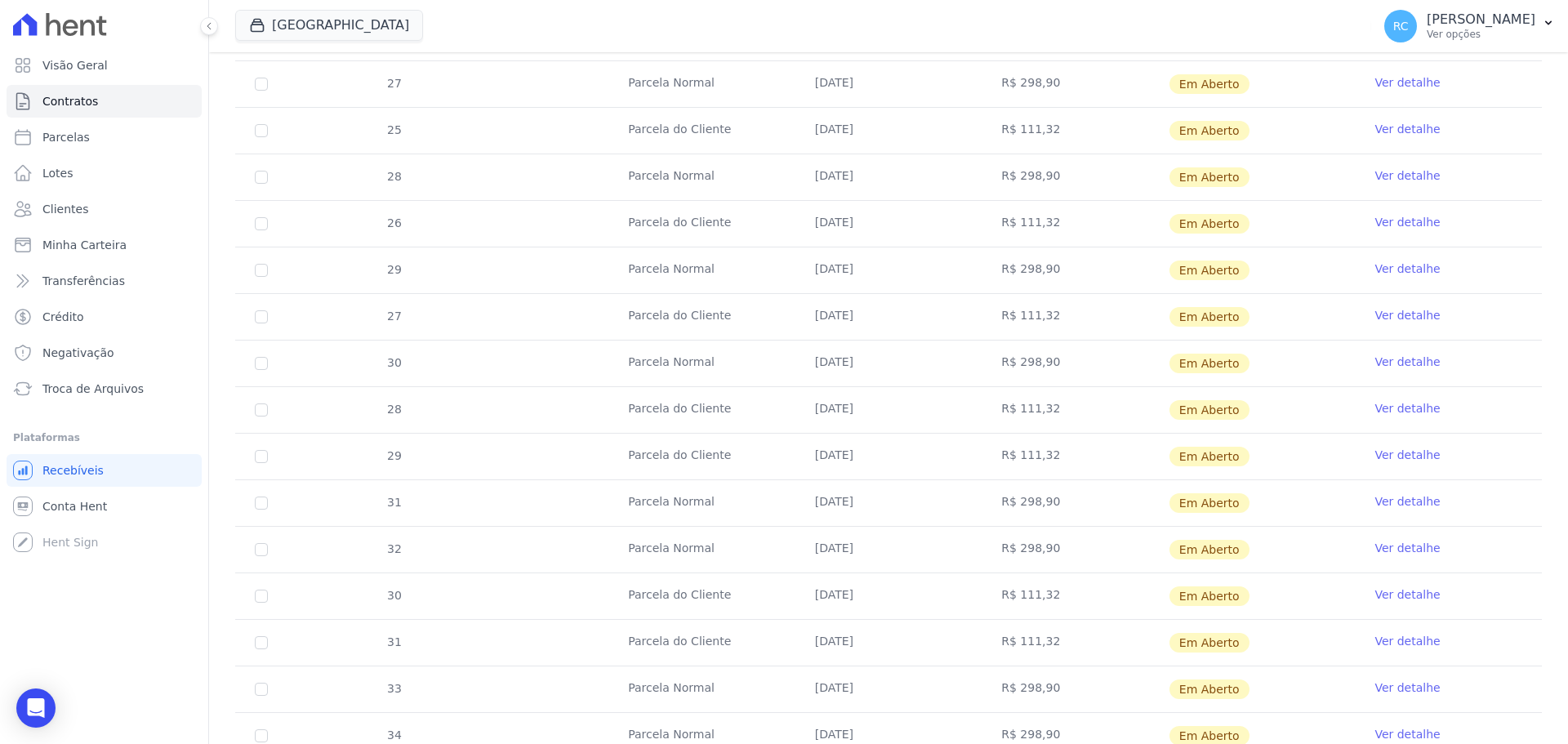
scroll to position [1998, 0]
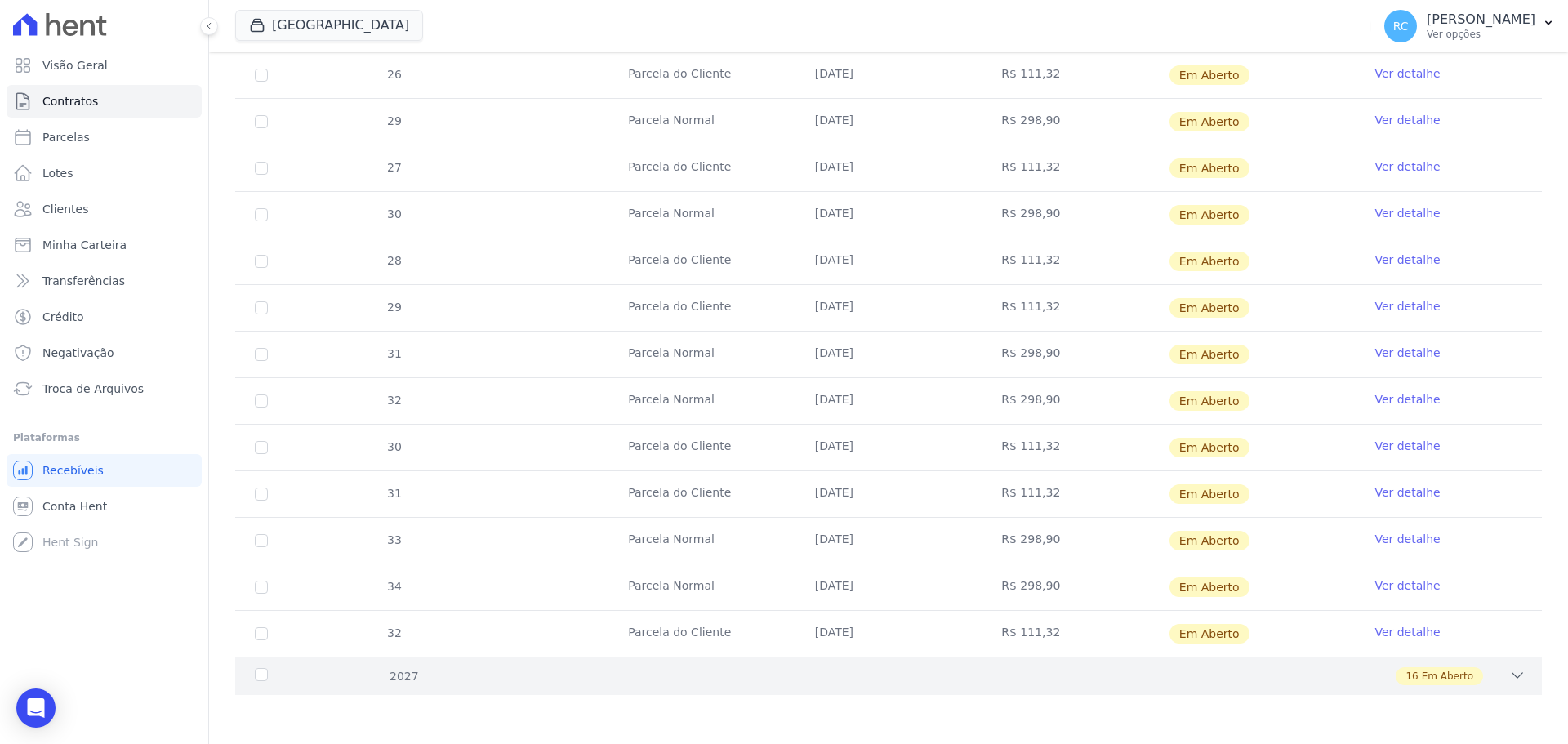
click at [1380, 670] on div "16 Em Aberto" at bounding box center [953, 676] width 1146 height 18
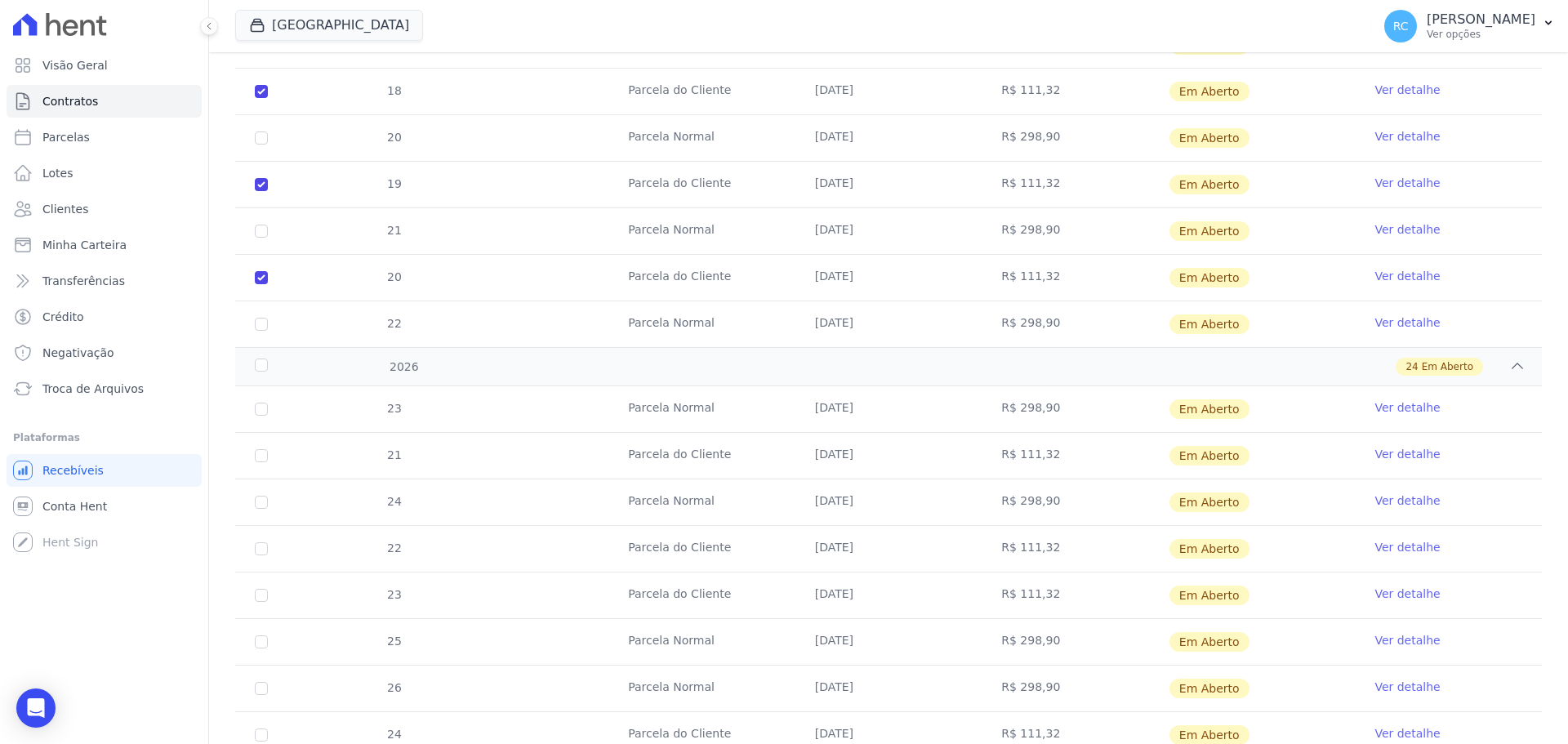
scroll to position [1182, 0]
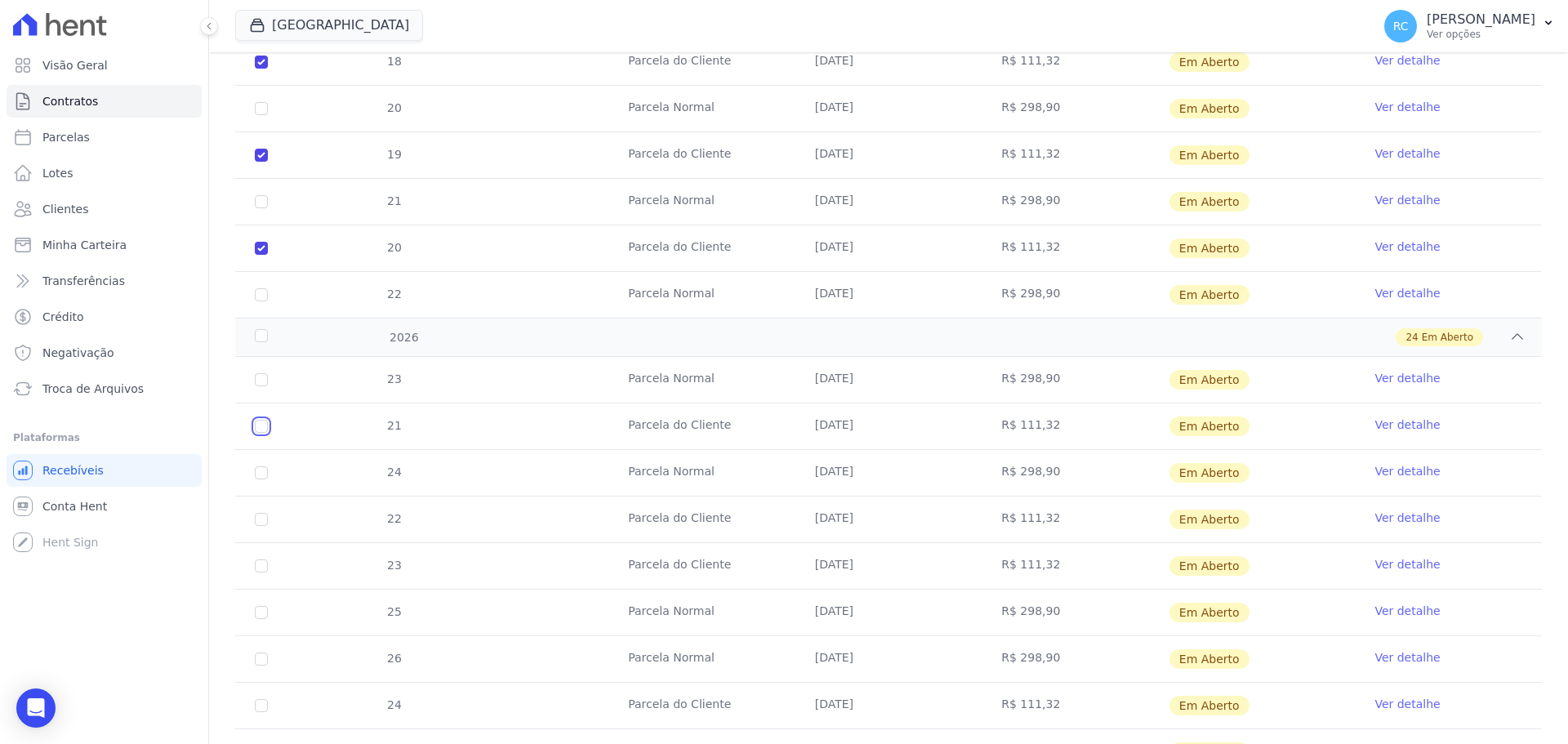
click at [256, 428] on input "checkbox" at bounding box center [261, 426] width 13 height 13
checkbox input "true"
click at [261, 517] on input "checkbox" at bounding box center [261, 519] width 13 height 13
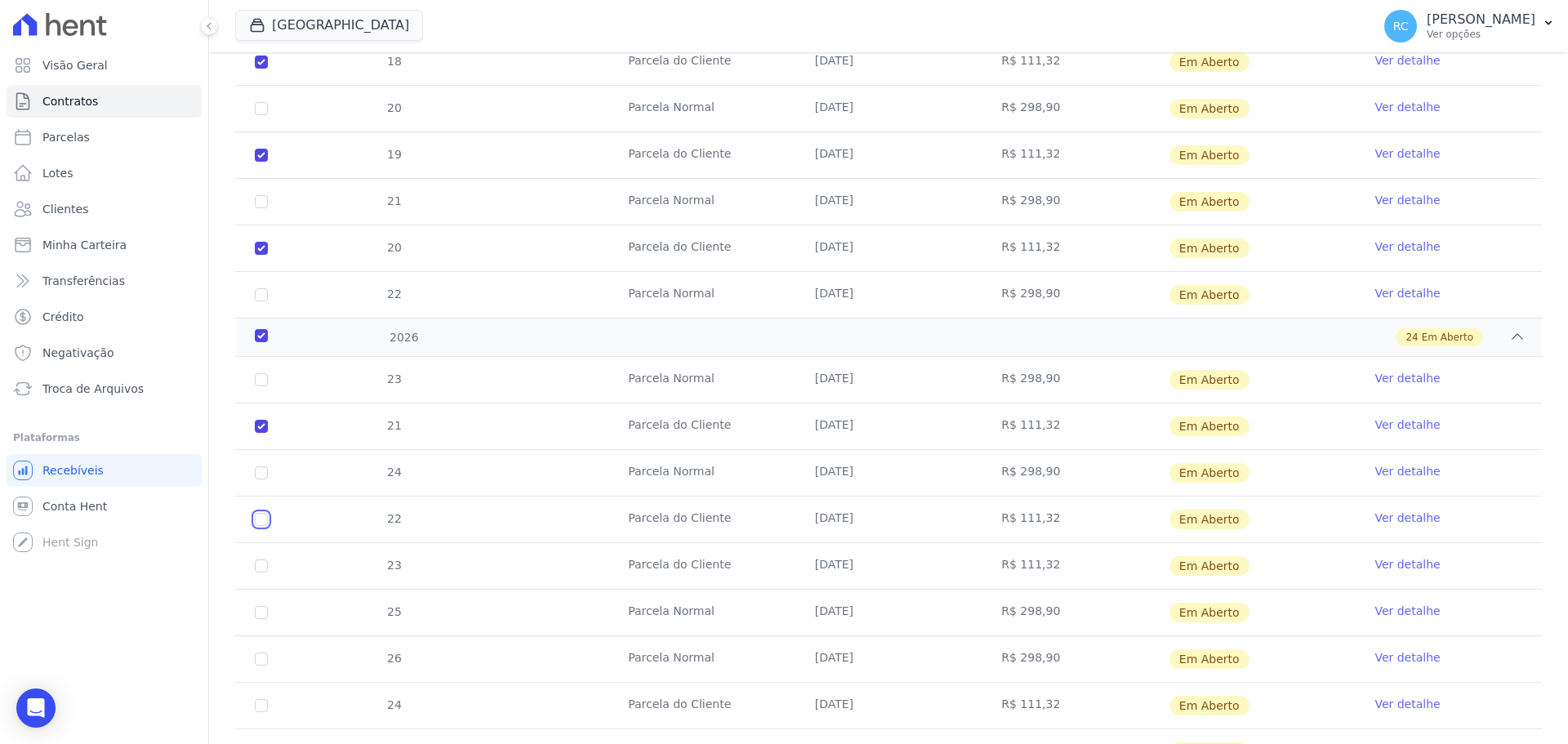
checkbox input "true"
click at [261, 563] on input "checkbox" at bounding box center [261, 566] width 13 height 13
checkbox input "true"
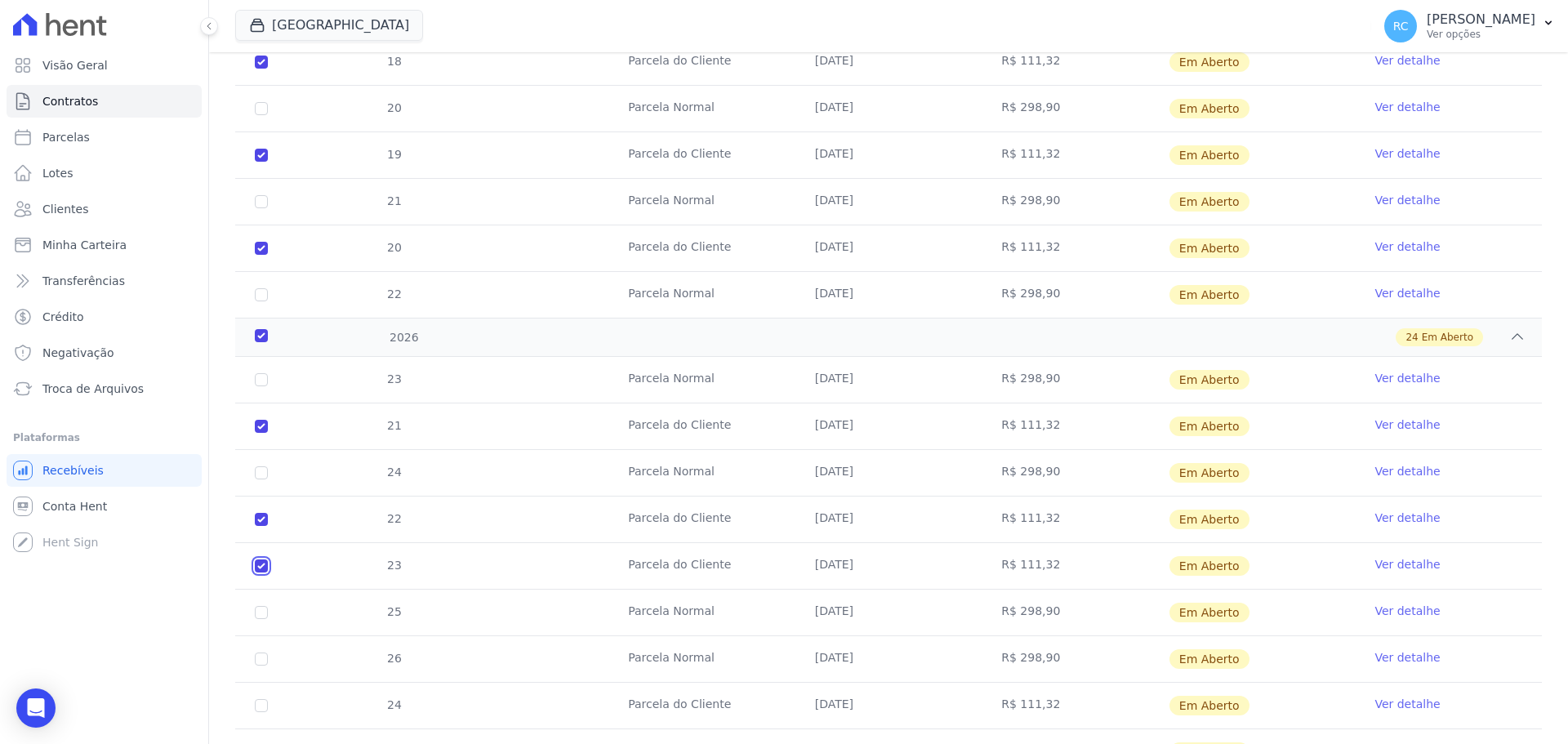
checkbox input "true"
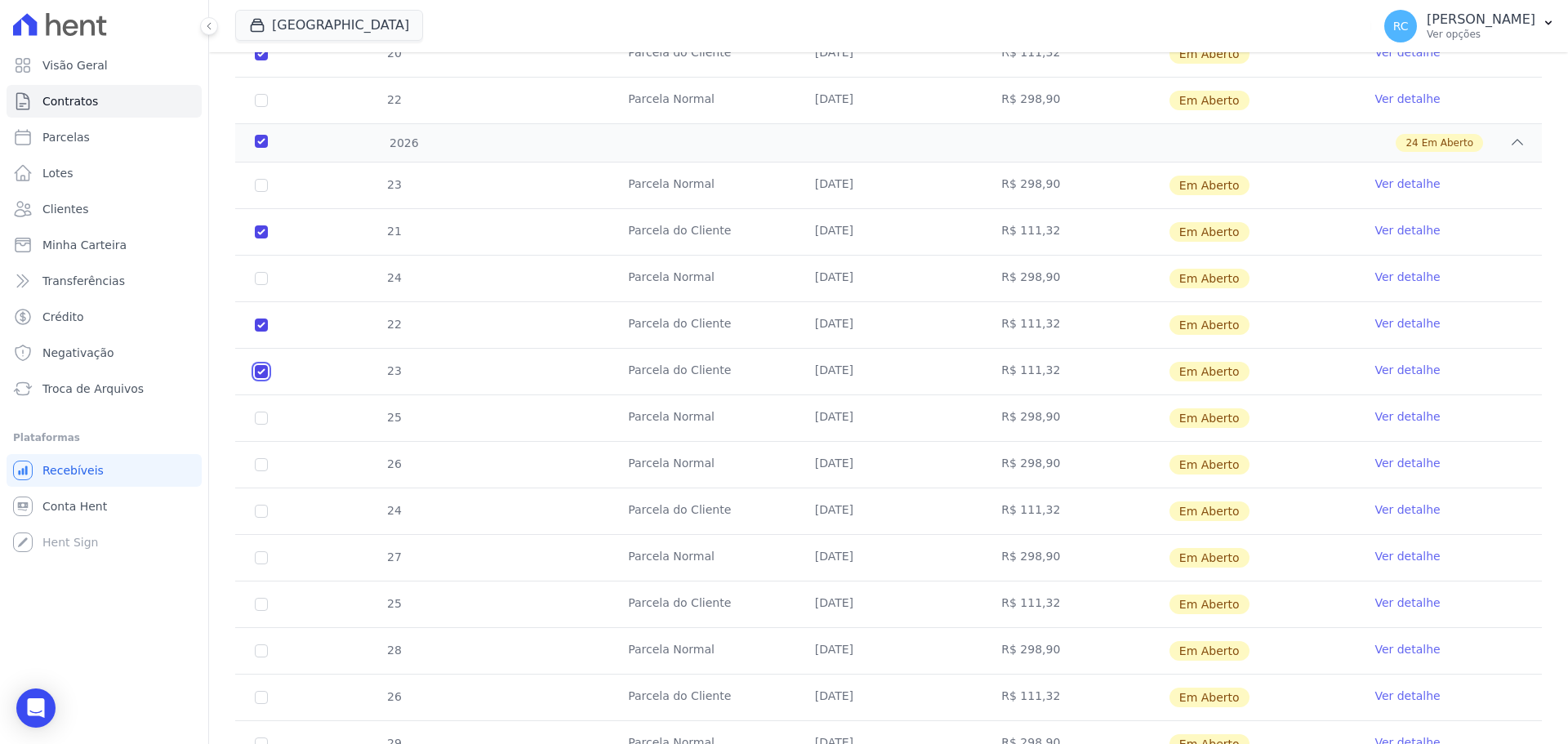
scroll to position [1427, 0]
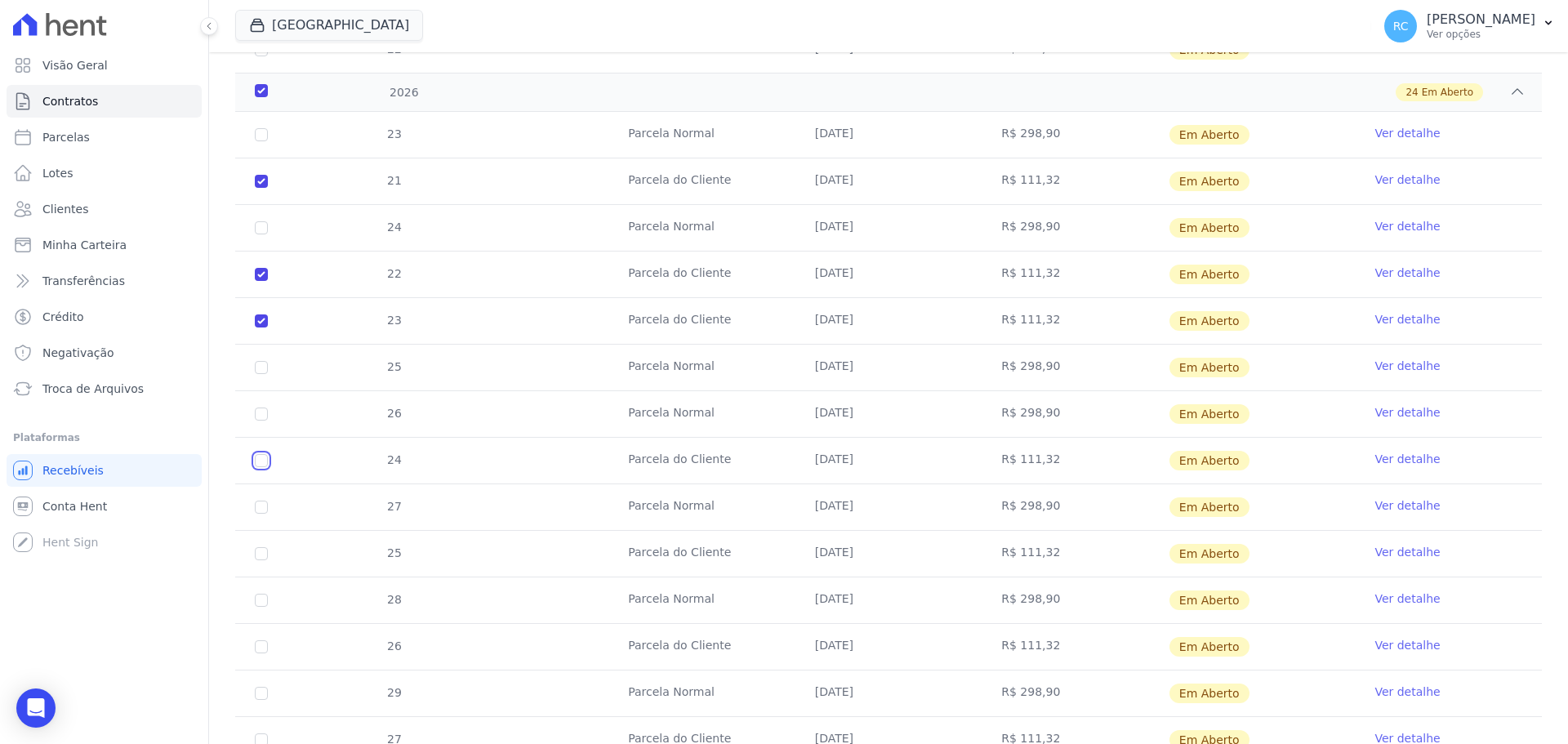
click at [261, 463] on input "checkbox" at bounding box center [261, 460] width 13 height 13
checkbox input "true"
click at [257, 557] on input "checkbox" at bounding box center [261, 554] width 13 height 13
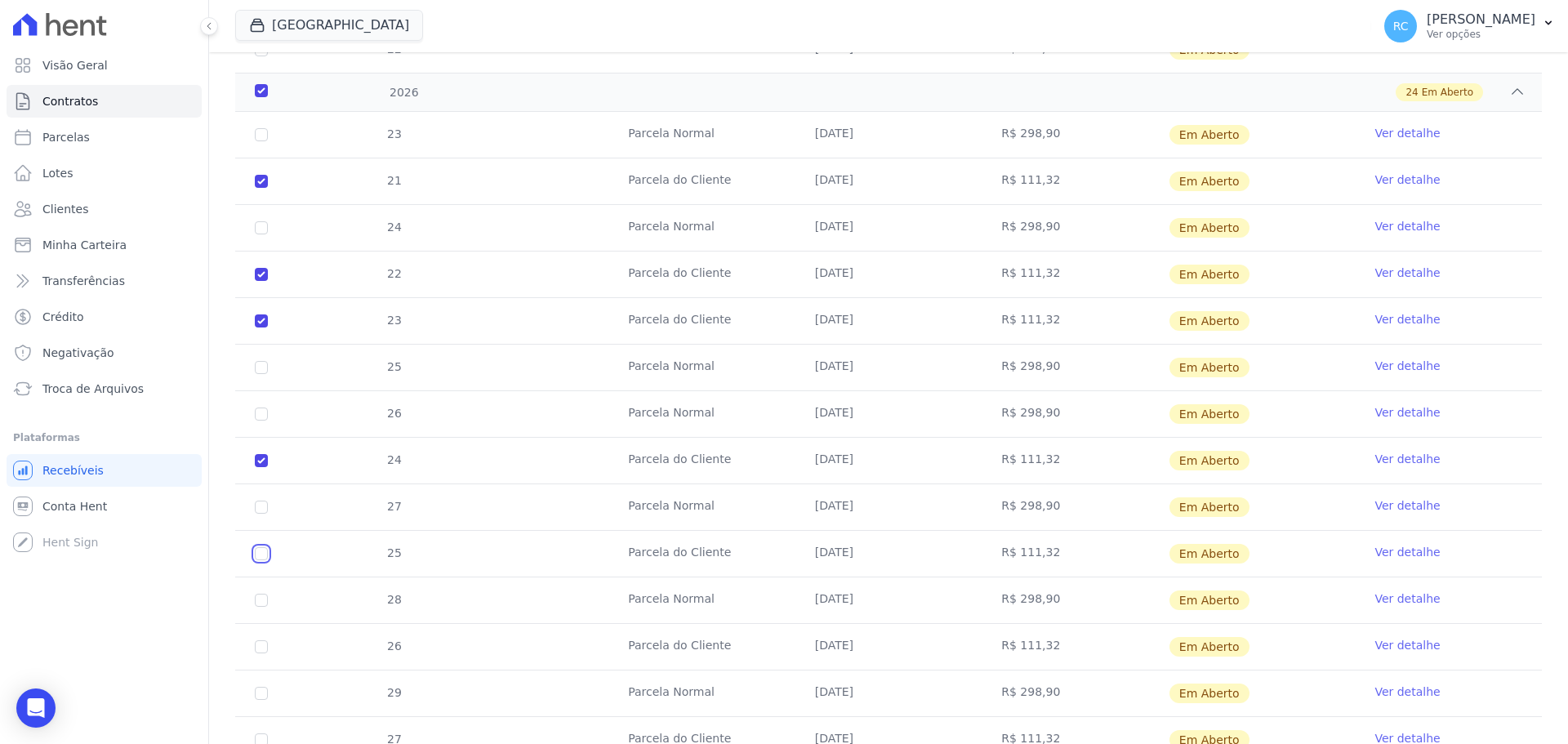
checkbox input "true"
click at [262, 646] on input "checkbox" at bounding box center [261, 647] width 13 height 13
checkbox input "true"
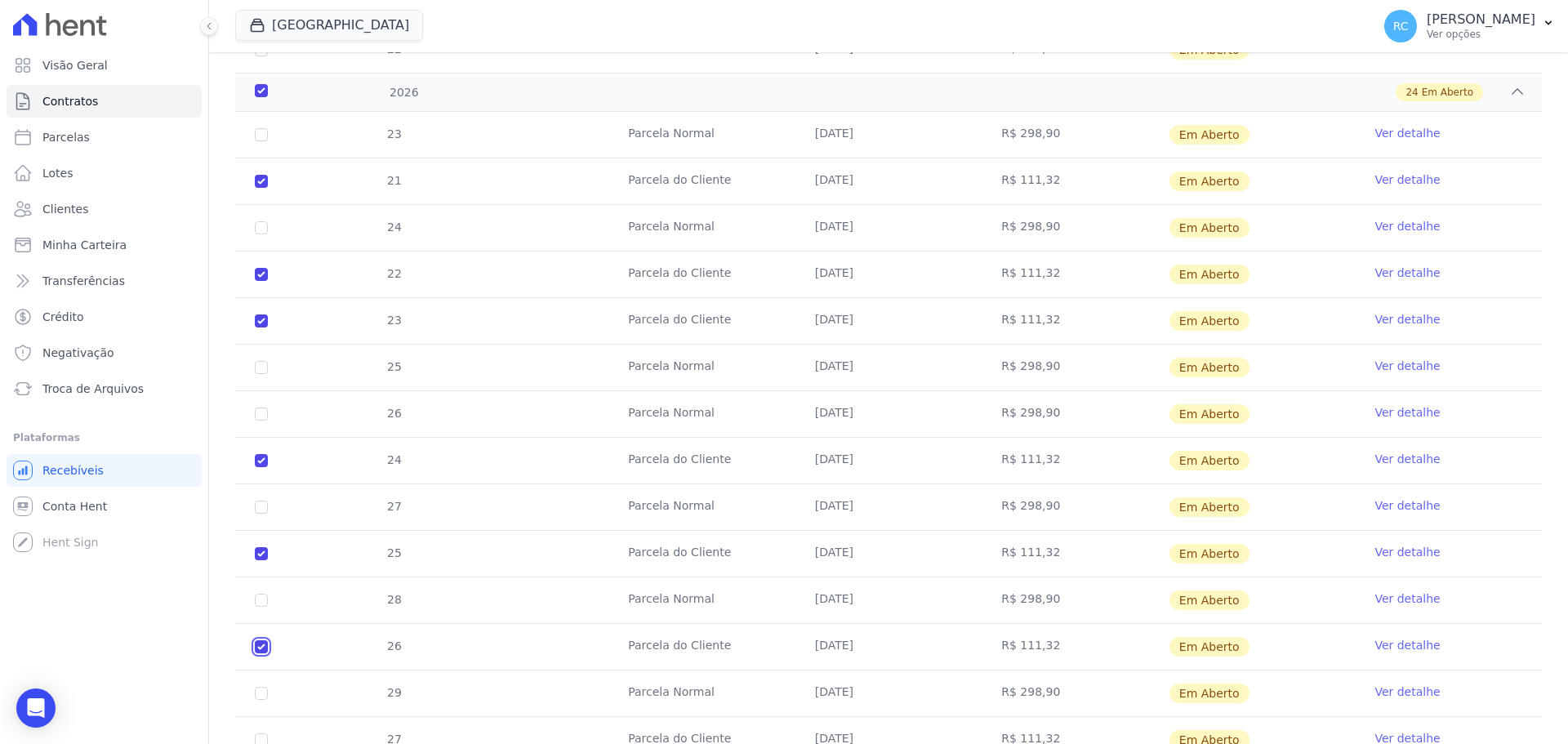
checkbox input "true"
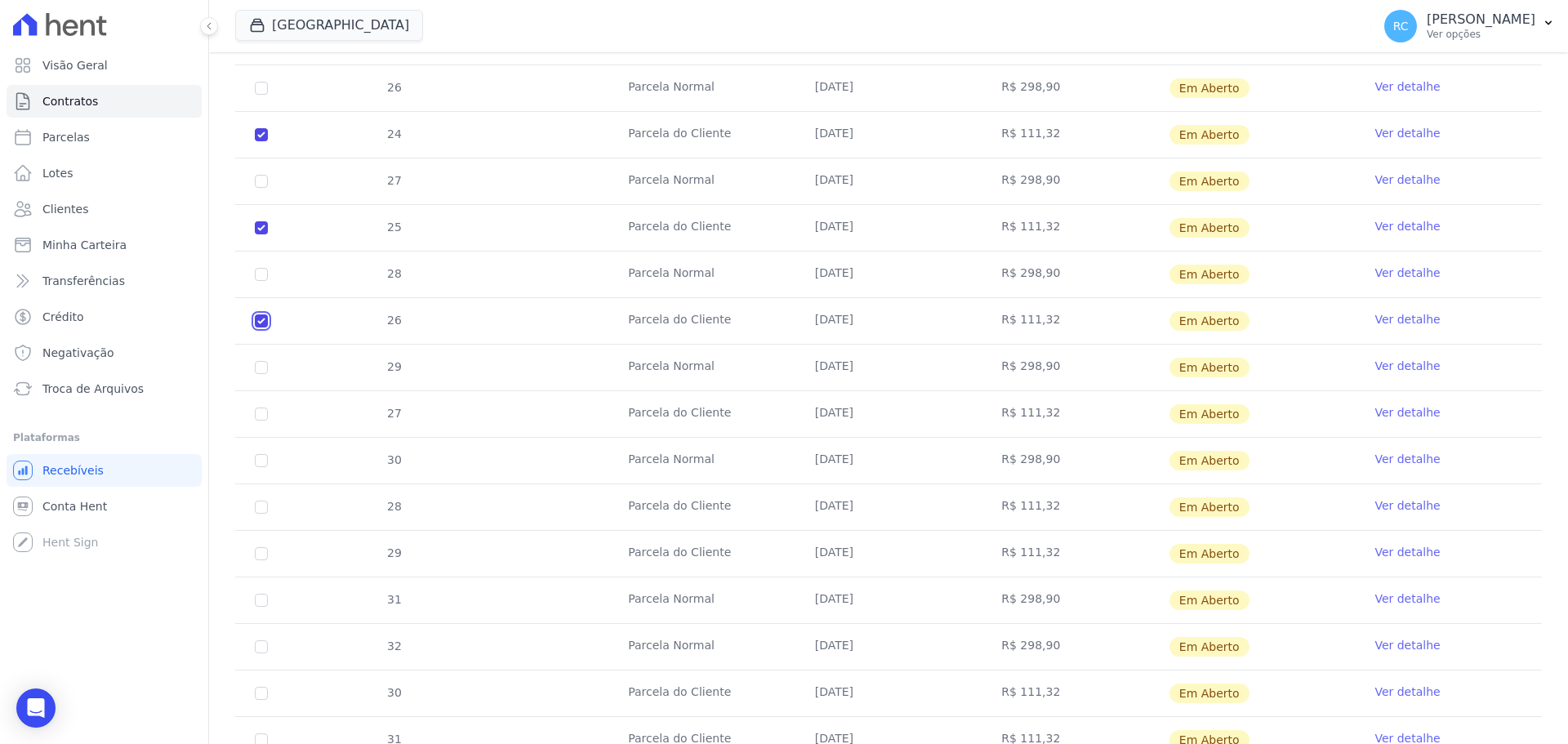
scroll to position [1753, 0]
click at [263, 408] on input "checkbox" at bounding box center [261, 413] width 13 height 13
checkbox input "true"
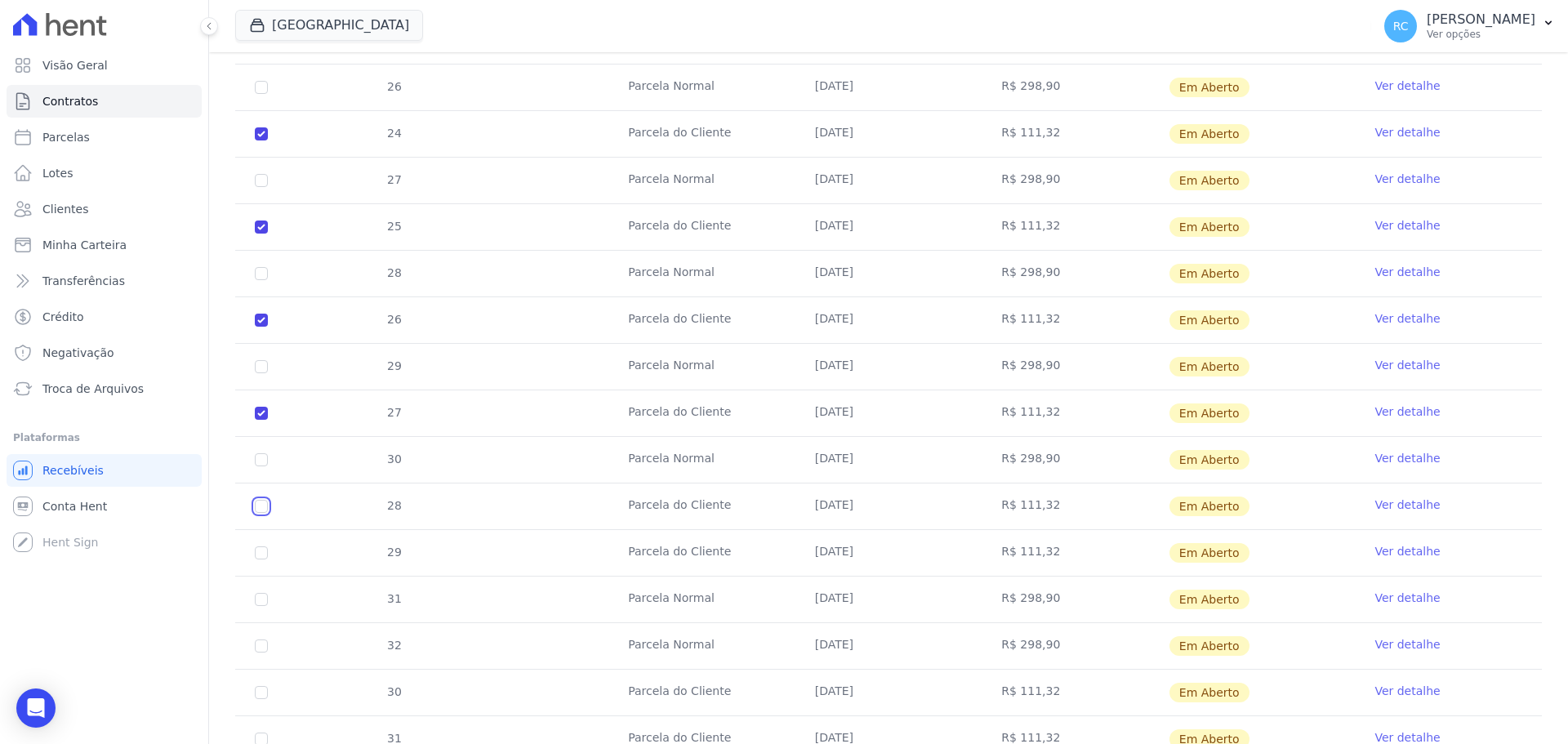
click at [262, 504] on input "checkbox" at bounding box center [261, 506] width 13 height 13
checkbox input "true"
click at [261, 551] on input "checkbox" at bounding box center [261, 553] width 13 height 13
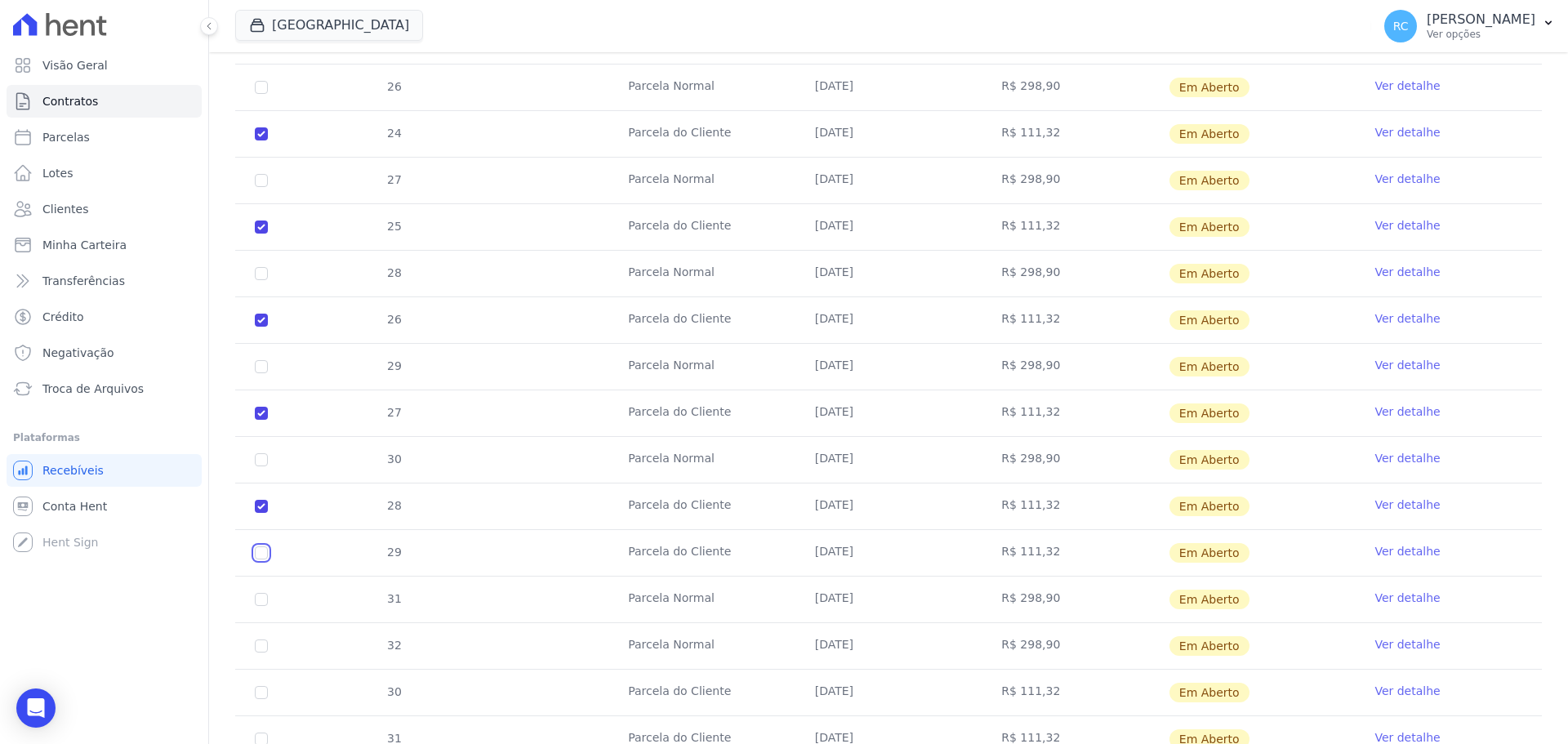
checkbox input "true"
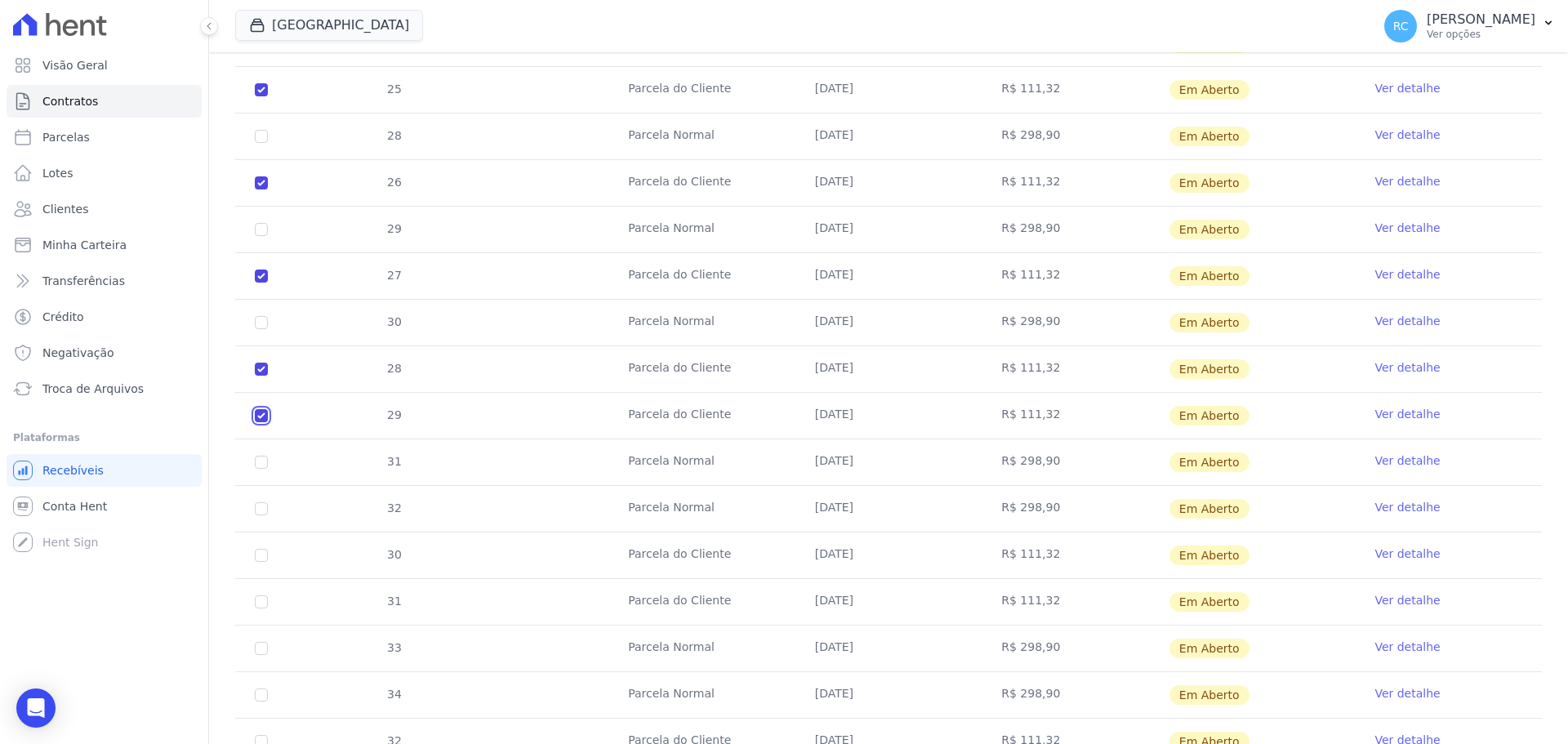
scroll to position [1917, 0]
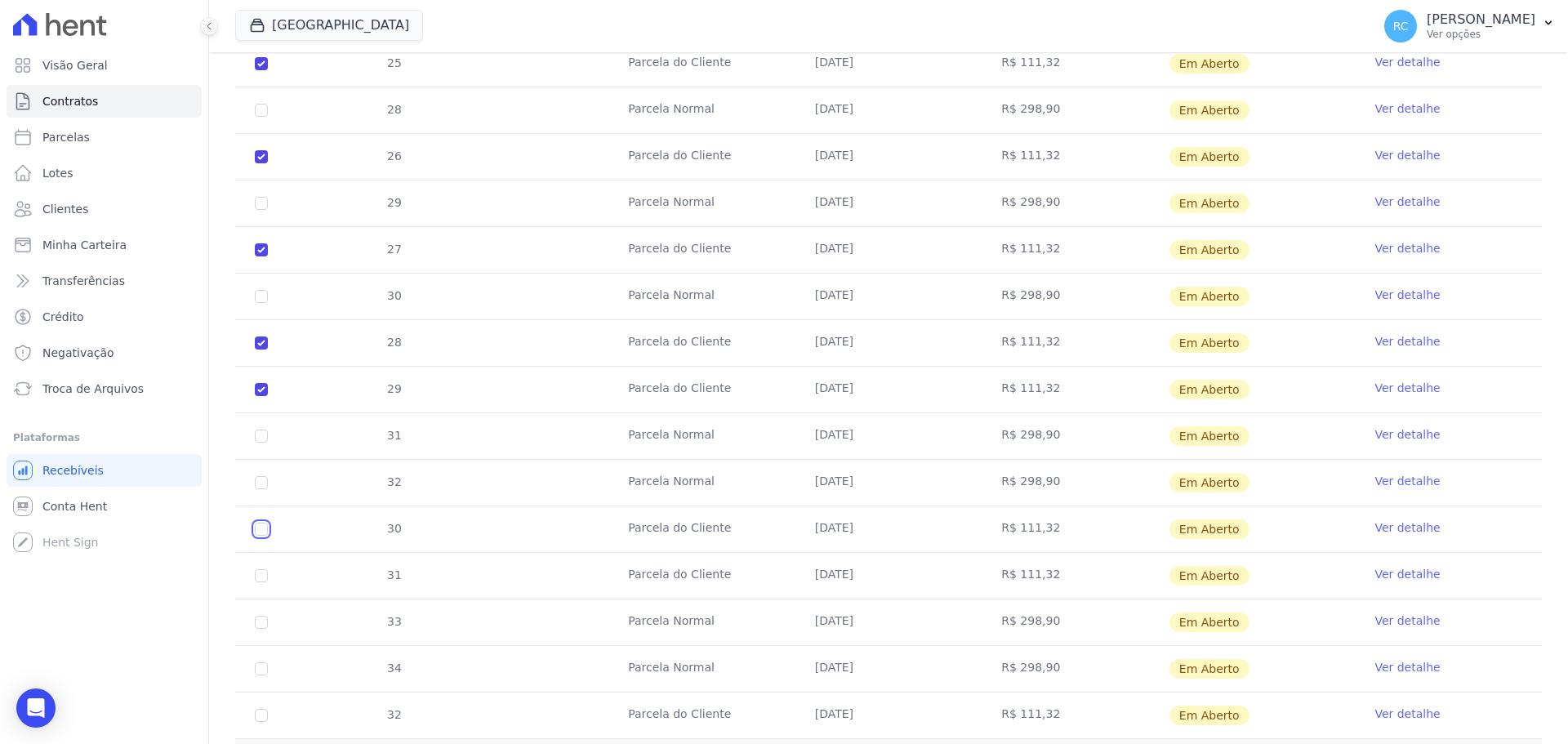
drag, startPoint x: 263, startPoint y: 529, endPoint x: 273, endPoint y: 547, distance: 20.6
click at [263, 531] on input "checkbox" at bounding box center [261, 530] width 13 height 13
checkbox input "true"
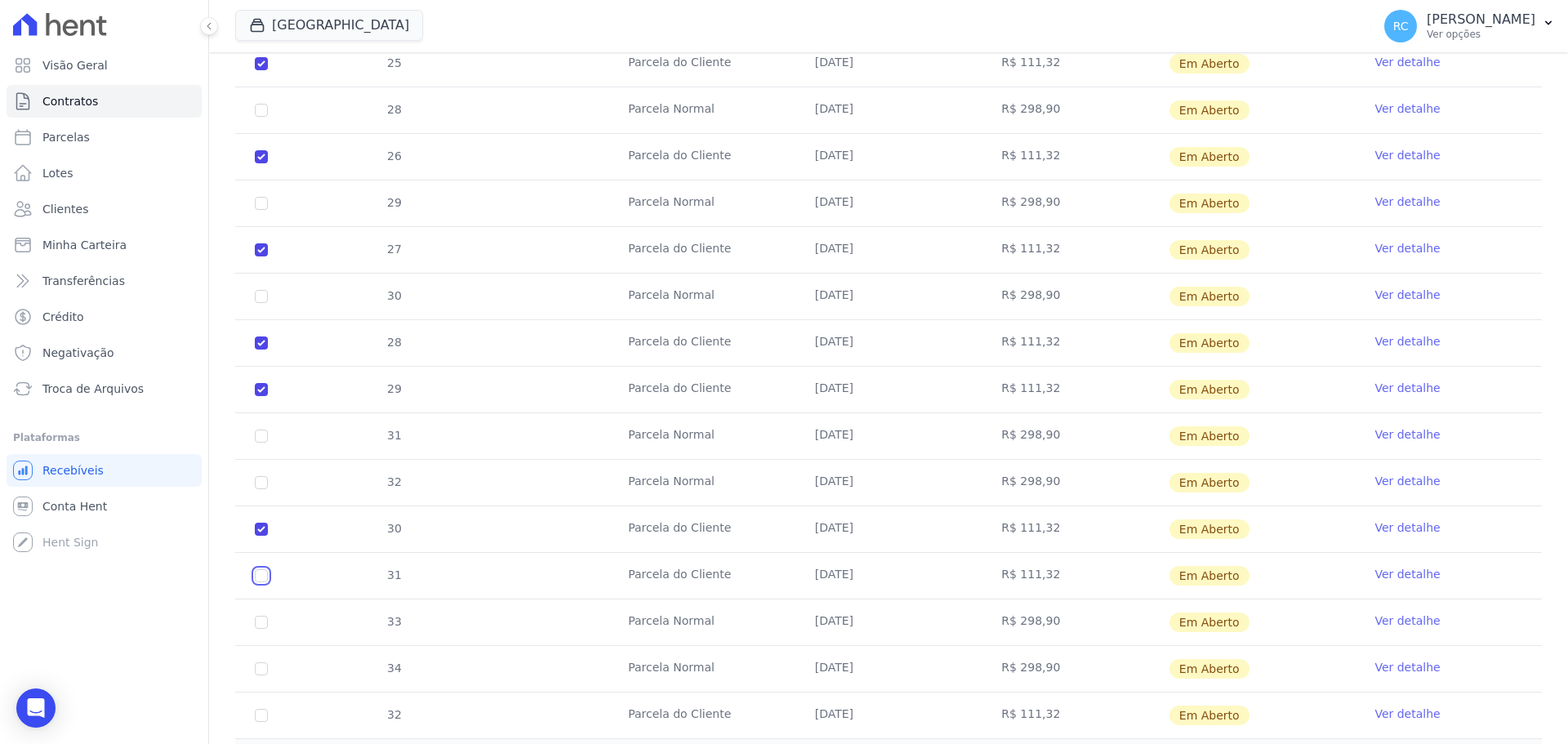
click at [260, 573] on input "checkbox" at bounding box center [261, 576] width 13 height 13
checkbox input "true"
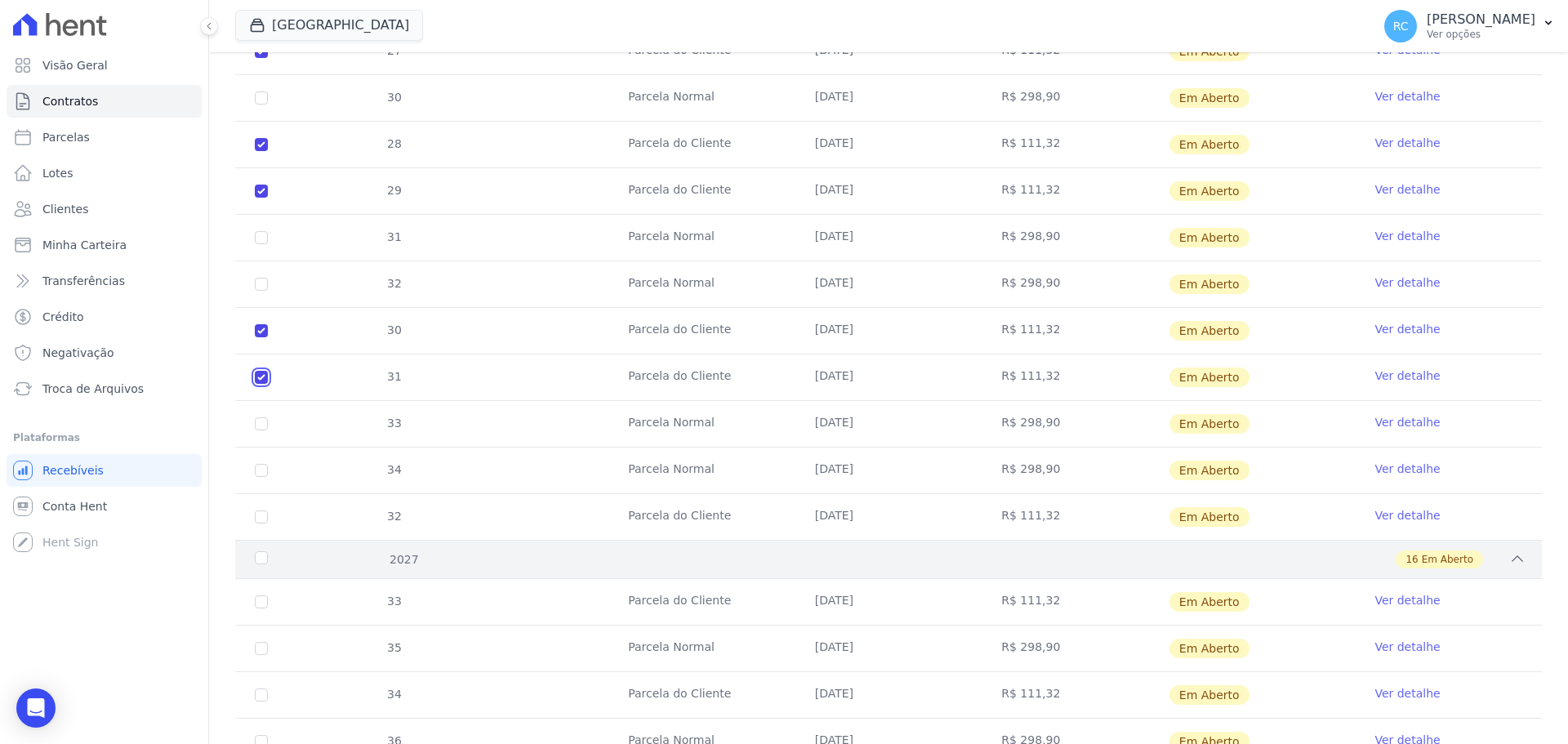
scroll to position [2162, 0]
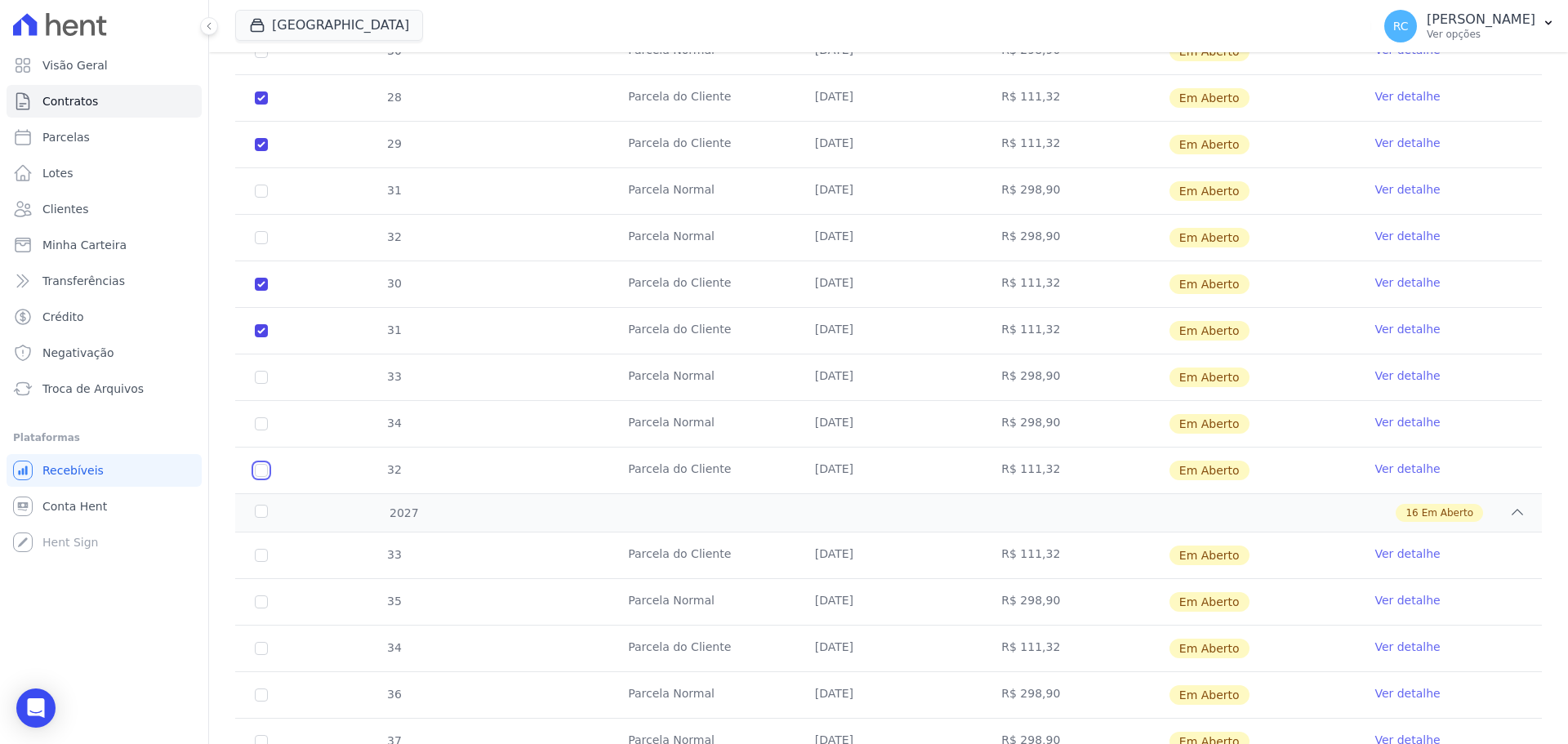
click at [265, 474] on input "checkbox" at bounding box center [261, 470] width 13 height 13
checkbox input "true"
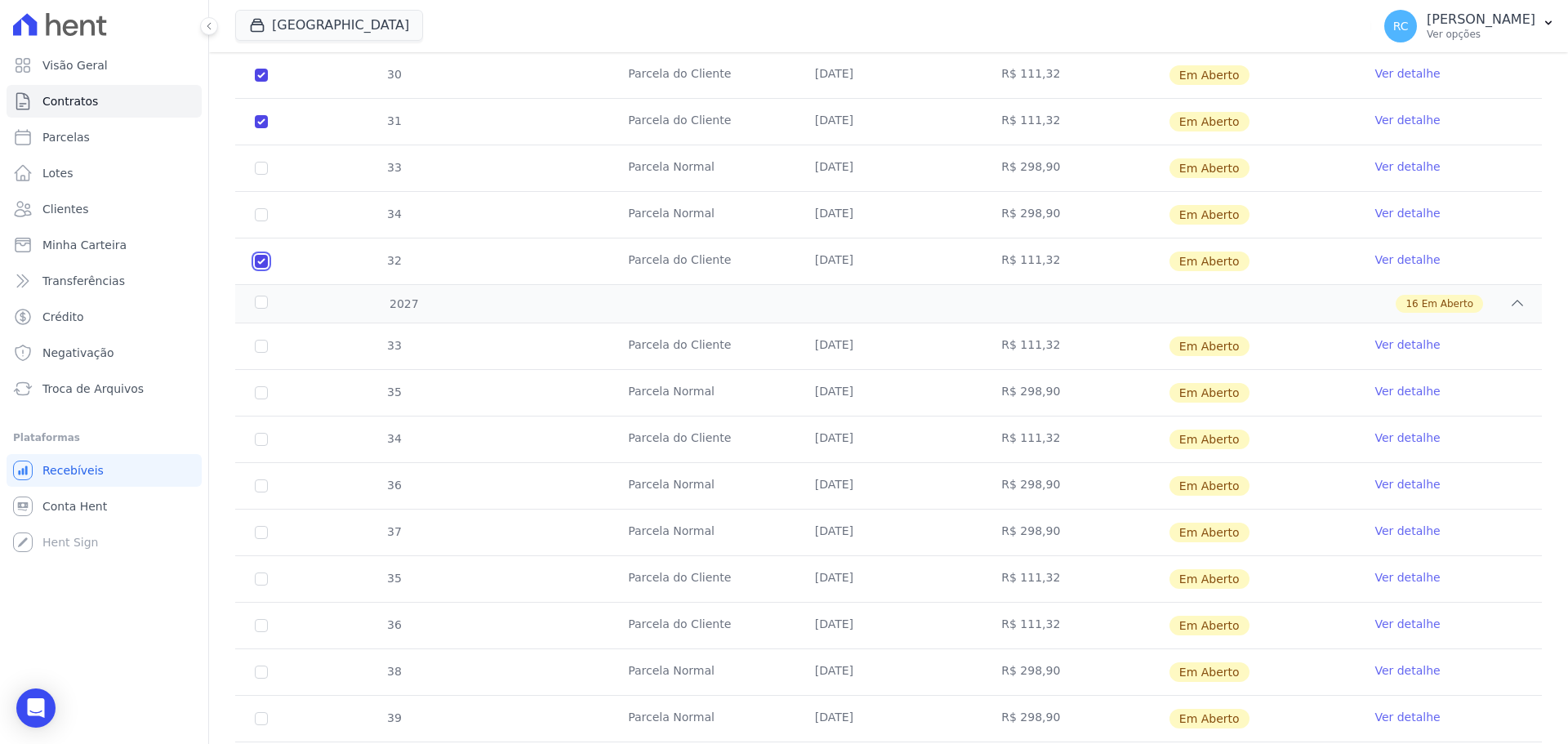
scroll to position [2407, 0]
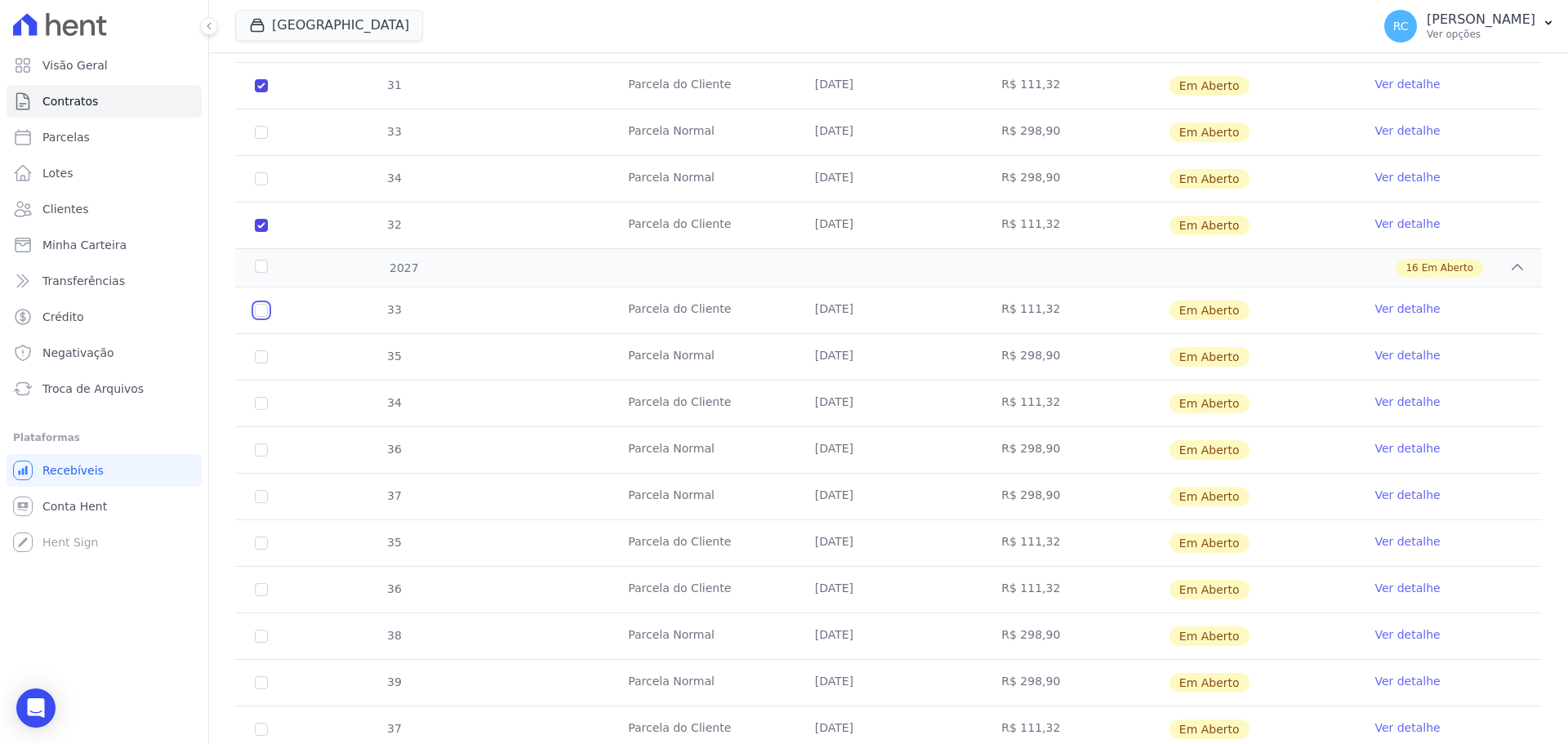
click at [258, 309] on input "checkbox" at bounding box center [261, 311] width 13 height 13
checkbox input "true"
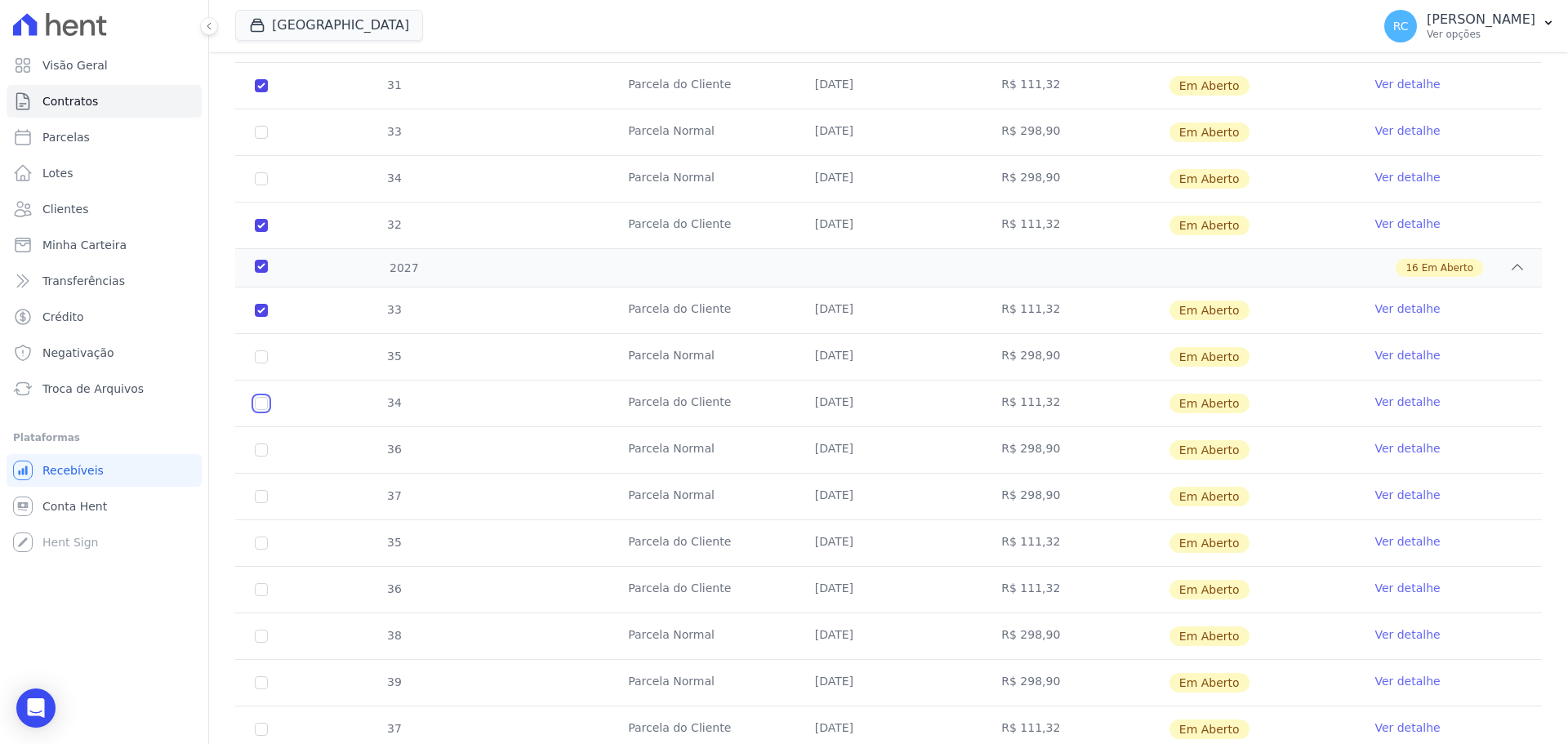
click at [261, 399] on input "checkbox" at bounding box center [261, 403] width 13 height 13
checkbox input "true"
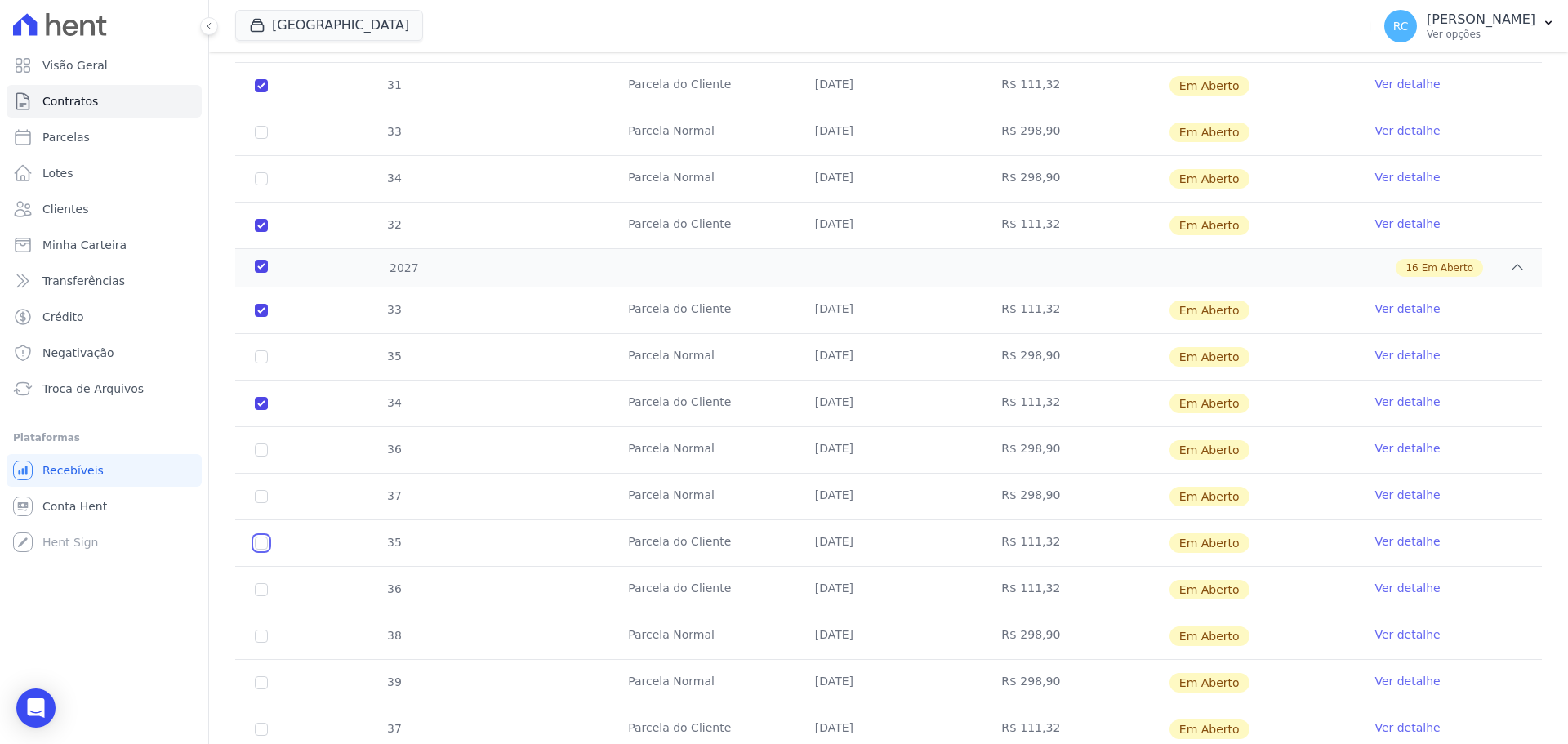
click at [264, 542] on input "checkbox" at bounding box center [261, 543] width 13 height 13
checkbox input "true"
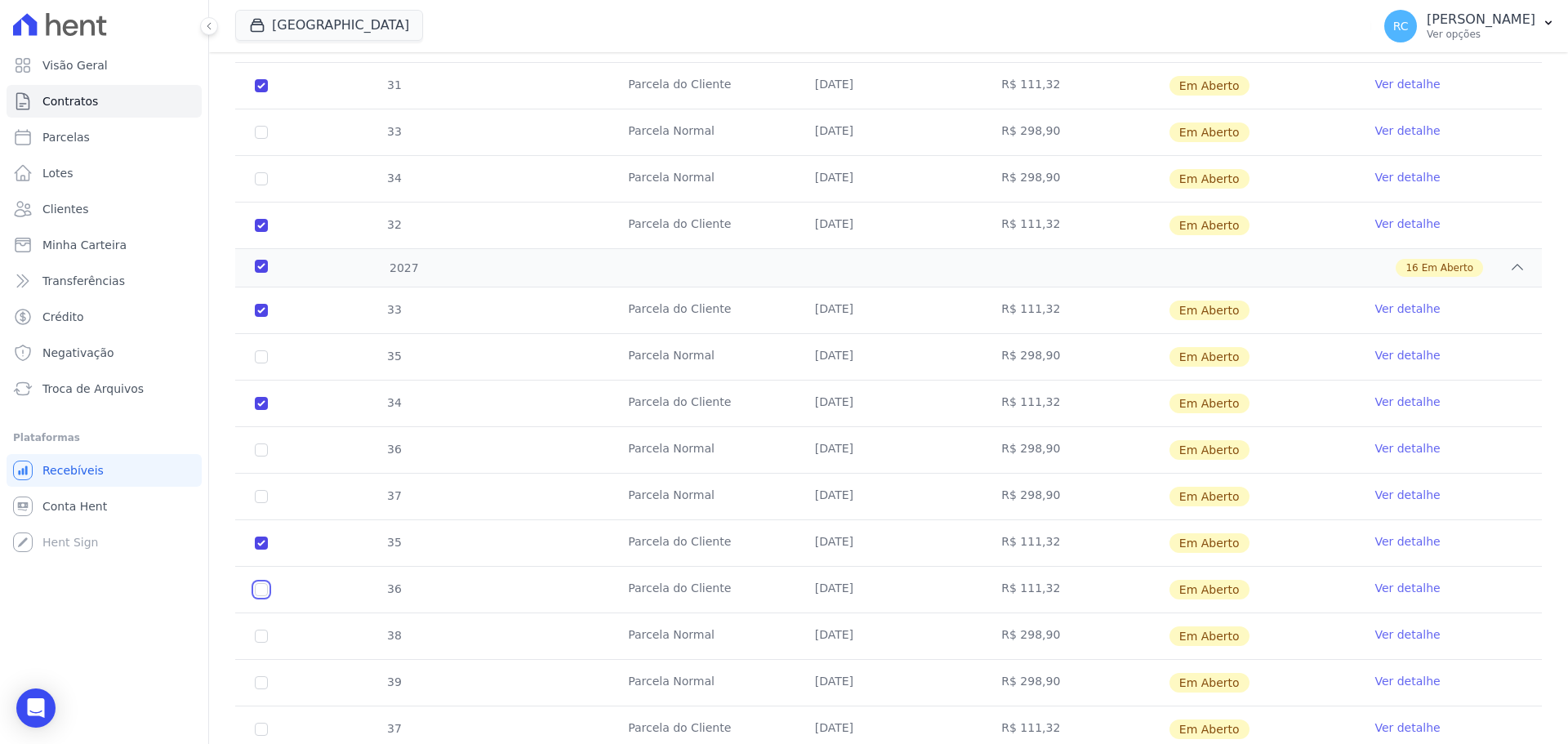
click at [263, 590] on input "checkbox" at bounding box center [261, 590] width 13 height 13
checkbox input "true"
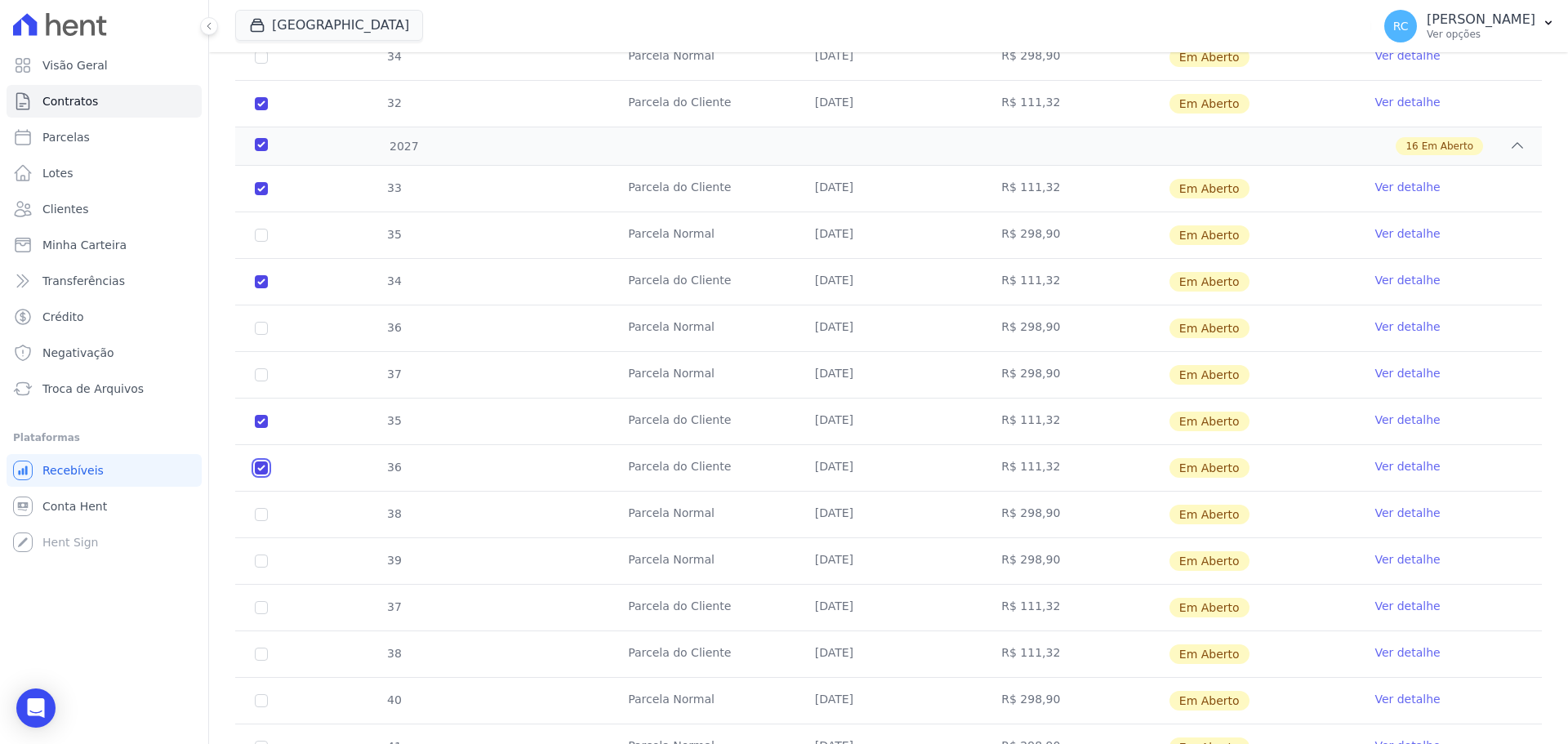
scroll to position [2570, 0]
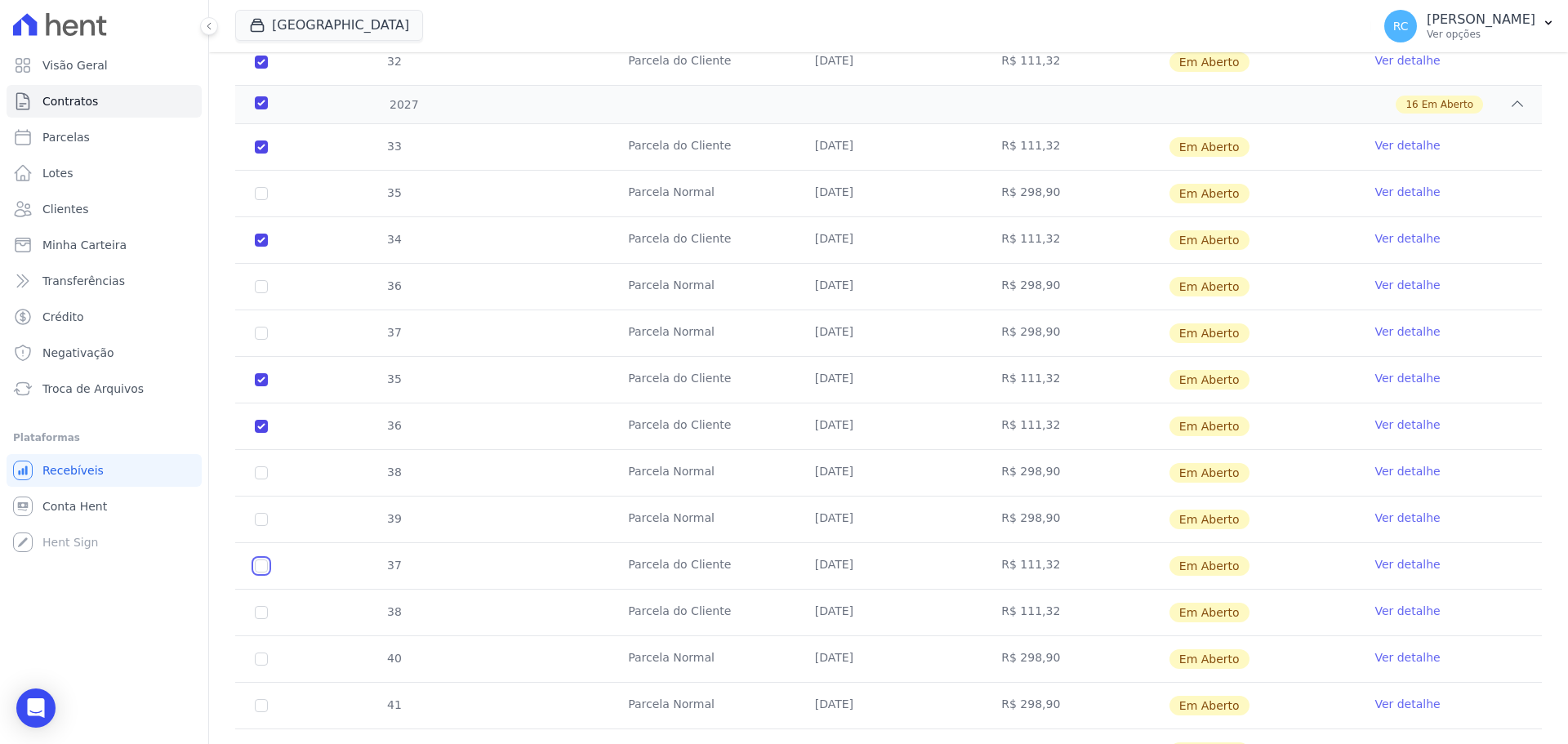
click at [257, 570] on input "checkbox" at bounding box center [261, 566] width 13 height 13
checkbox input "true"
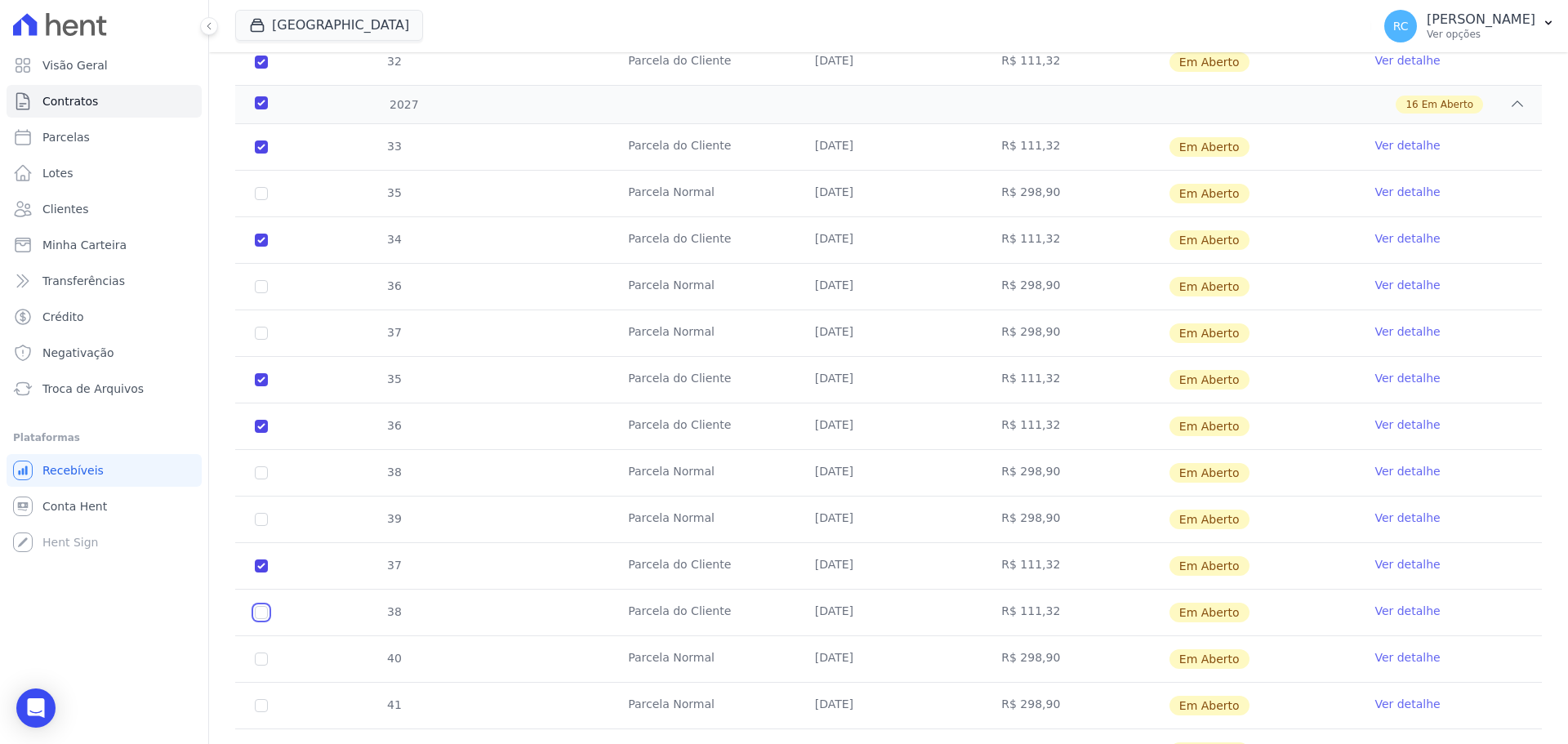
click at [263, 612] on input "checkbox" at bounding box center [261, 613] width 13 height 13
checkbox input "true"
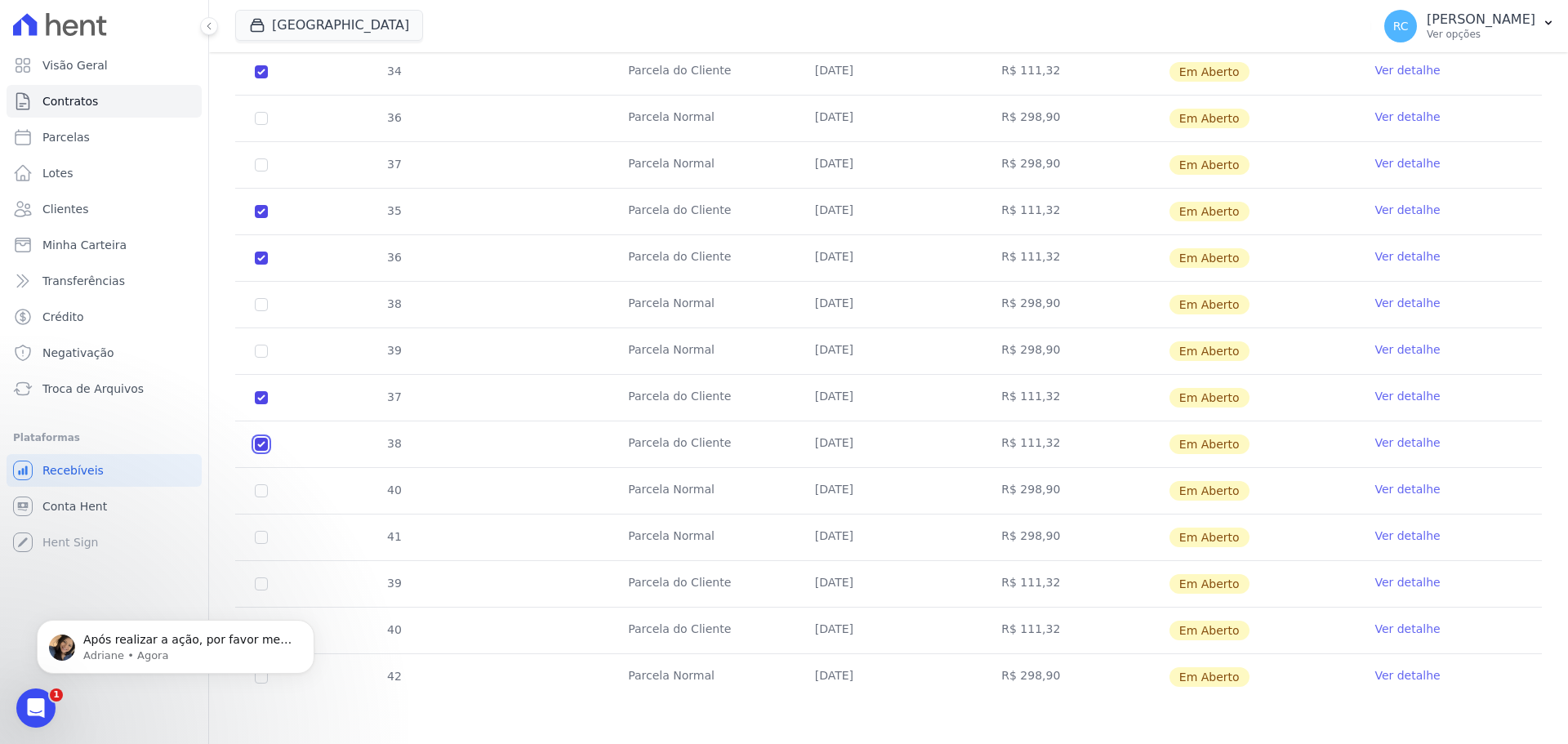
scroll to position [2743, 0]
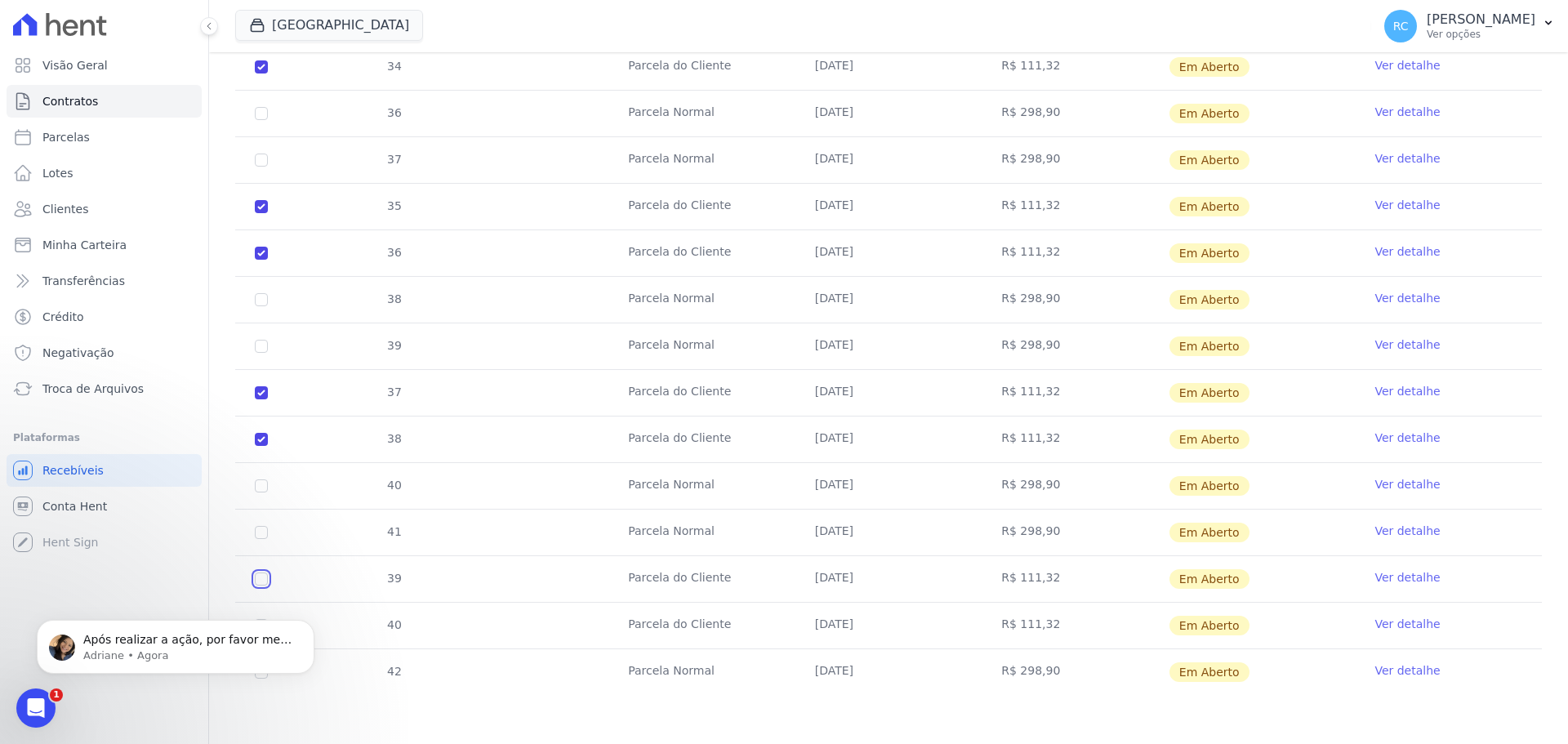
click at [263, 582] on input "checkbox" at bounding box center [261, 579] width 13 height 13
checkbox input "true"
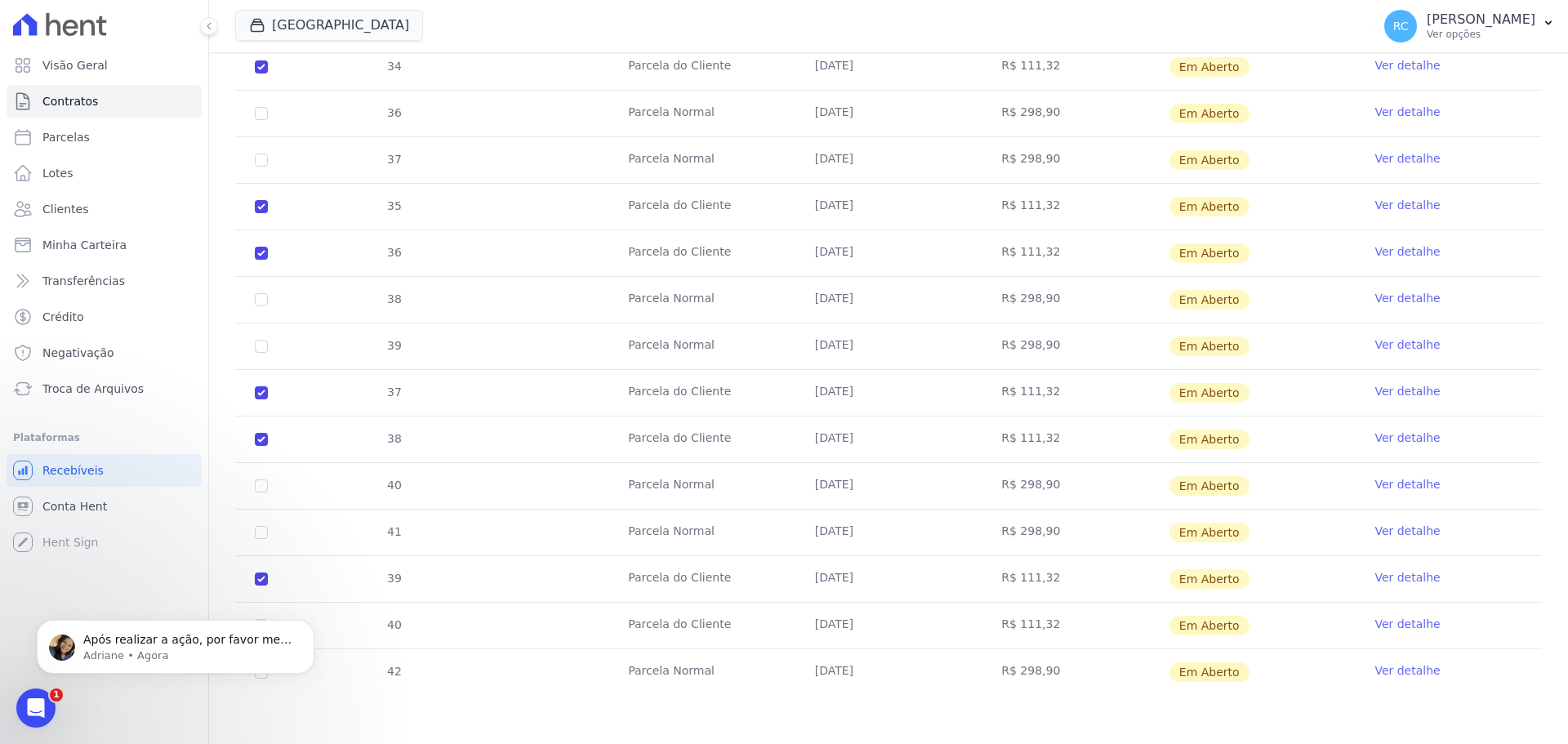
click at [158, 717] on div "Visão Geral Contratos Parcelas Lotes Clientes Minha Carteira Transferências Cré…" at bounding box center [103, 372] width 208 height 744
click at [306, 624] on icon "Dismiss notification" at bounding box center [310, 625] width 9 height 9
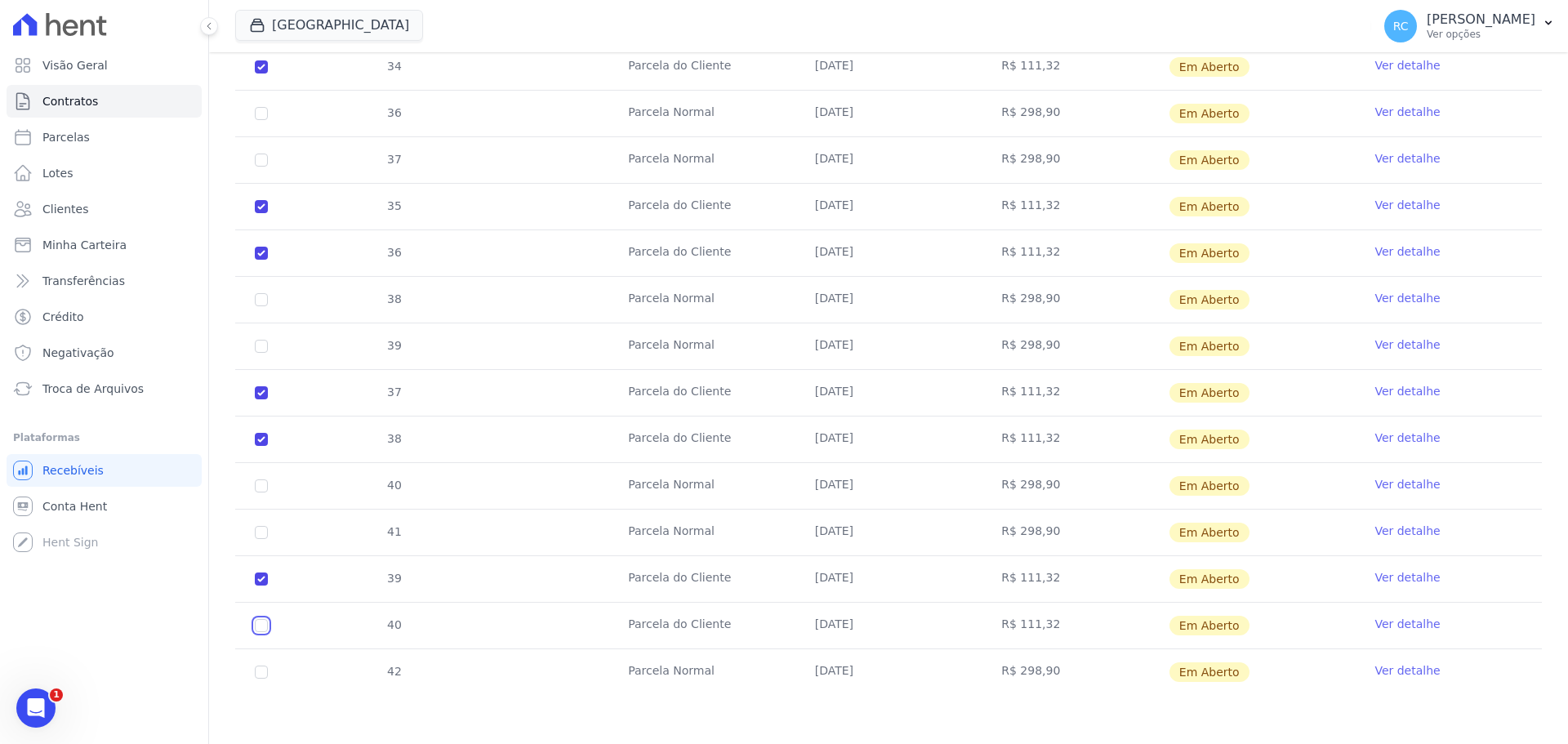
click at [261, 628] on input "checkbox" at bounding box center [261, 626] width 13 height 13
checkbox input "true"
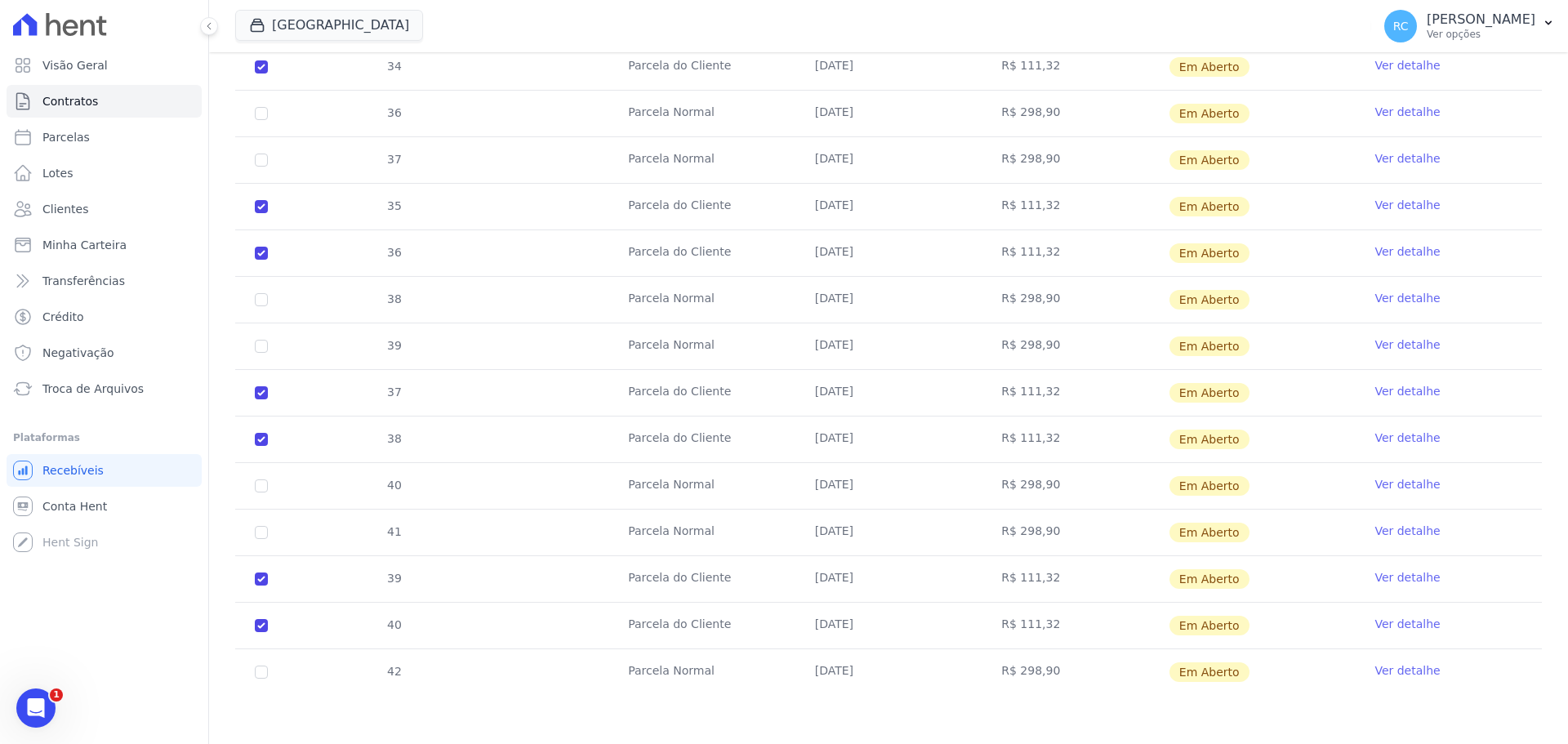
drag, startPoint x: 1106, startPoint y: 628, endPoint x: 236, endPoint y: 605, distance: 870.3
click at [246, 592] on tbody "33 Parcela do Cliente 05/01/2027 R$ 111,32 Em Aberto Ver detalhe 35 Parcela Nor…" at bounding box center [889, 323] width 1307 height 744
click at [1020, 631] on td "R$ 111,32" at bounding box center [1075, 625] width 187 height 45
drag, startPoint x: 1048, startPoint y: 628, endPoint x: 991, endPoint y: 573, distance: 79.2
click at [991, 573] on tbody "33 Parcela do Cliente 05/01/2027 R$ 111,32 Em Aberto Ver detalhe 35 Parcela Nor…" at bounding box center [889, 323] width 1307 height 744
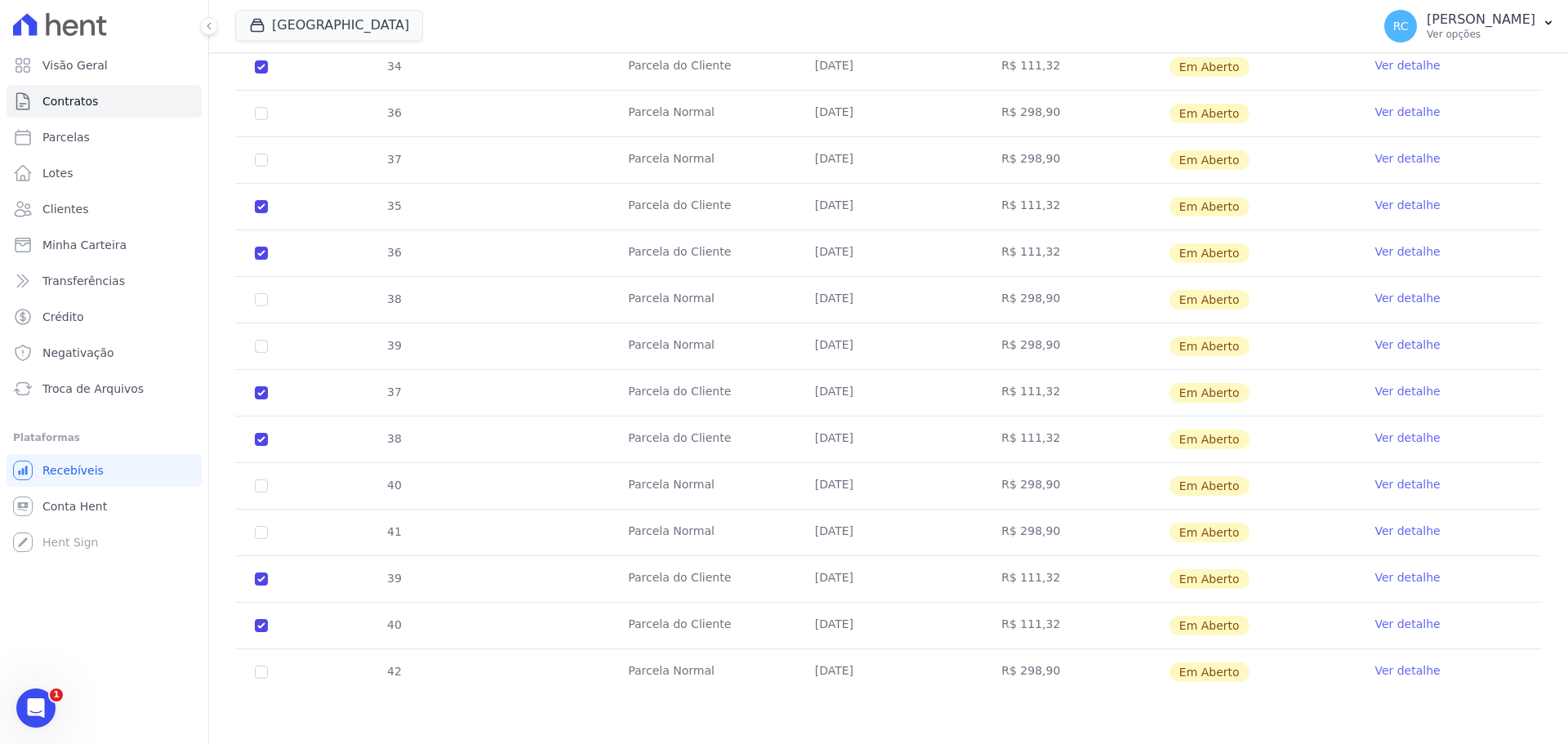
drag, startPoint x: 977, startPoint y: 413, endPoint x: 930, endPoint y: 392, distance: 51.5
click at [930, 392] on tbody "33 Parcela do Cliente 05/01/2027 R$ 111,32 Em Aberto Ver detalhe 35 Parcela Nor…" at bounding box center [889, 323] width 1307 height 744
drag, startPoint x: 1042, startPoint y: 257, endPoint x: 256, endPoint y: 208, distance: 787.5
click at [256, 208] on tbody "33 Parcela do Cliente 05/01/2027 R$ 111,32 Em Aberto Ver detalhe 35 Parcela Nor…" at bounding box center [889, 323] width 1307 height 744
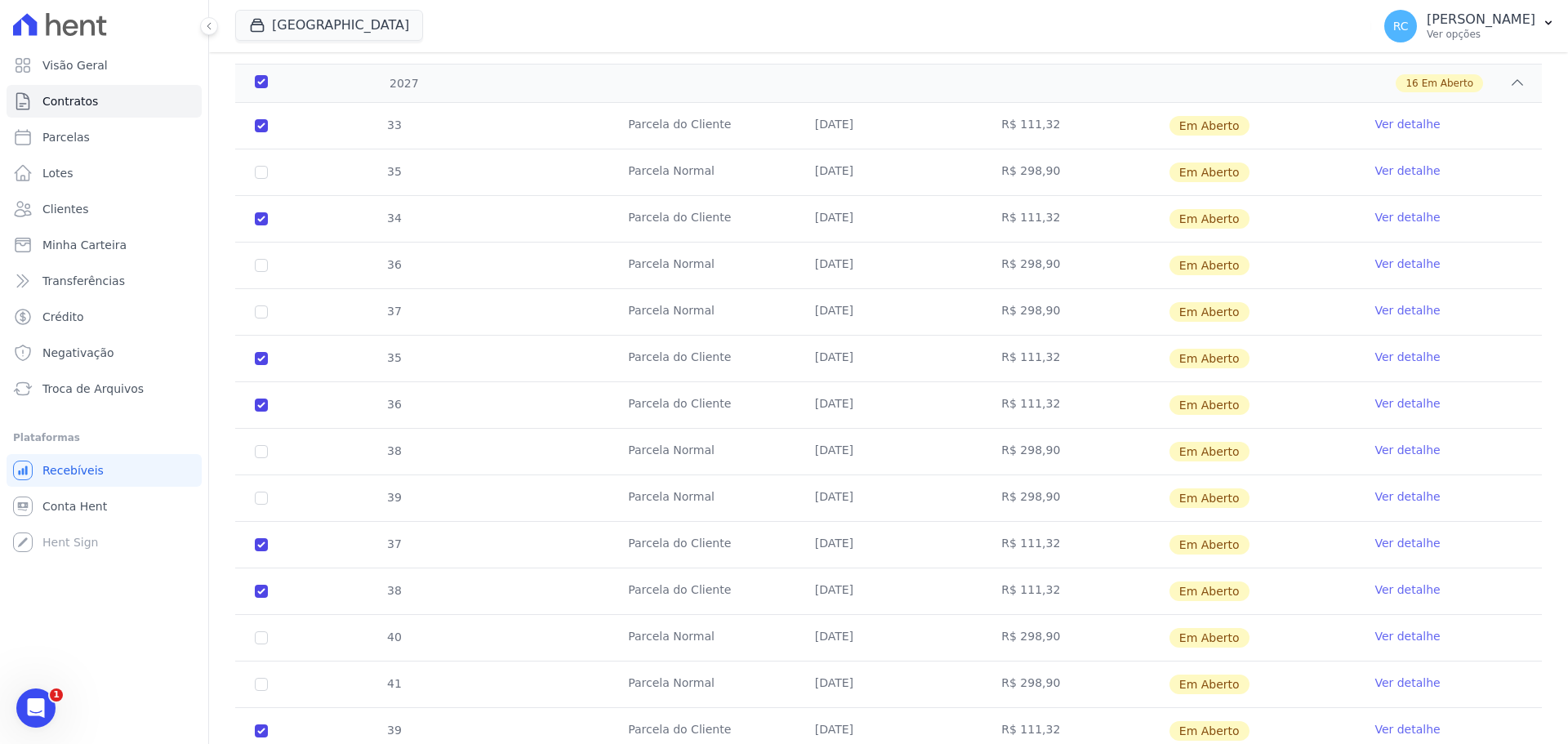
scroll to position [2580, 0]
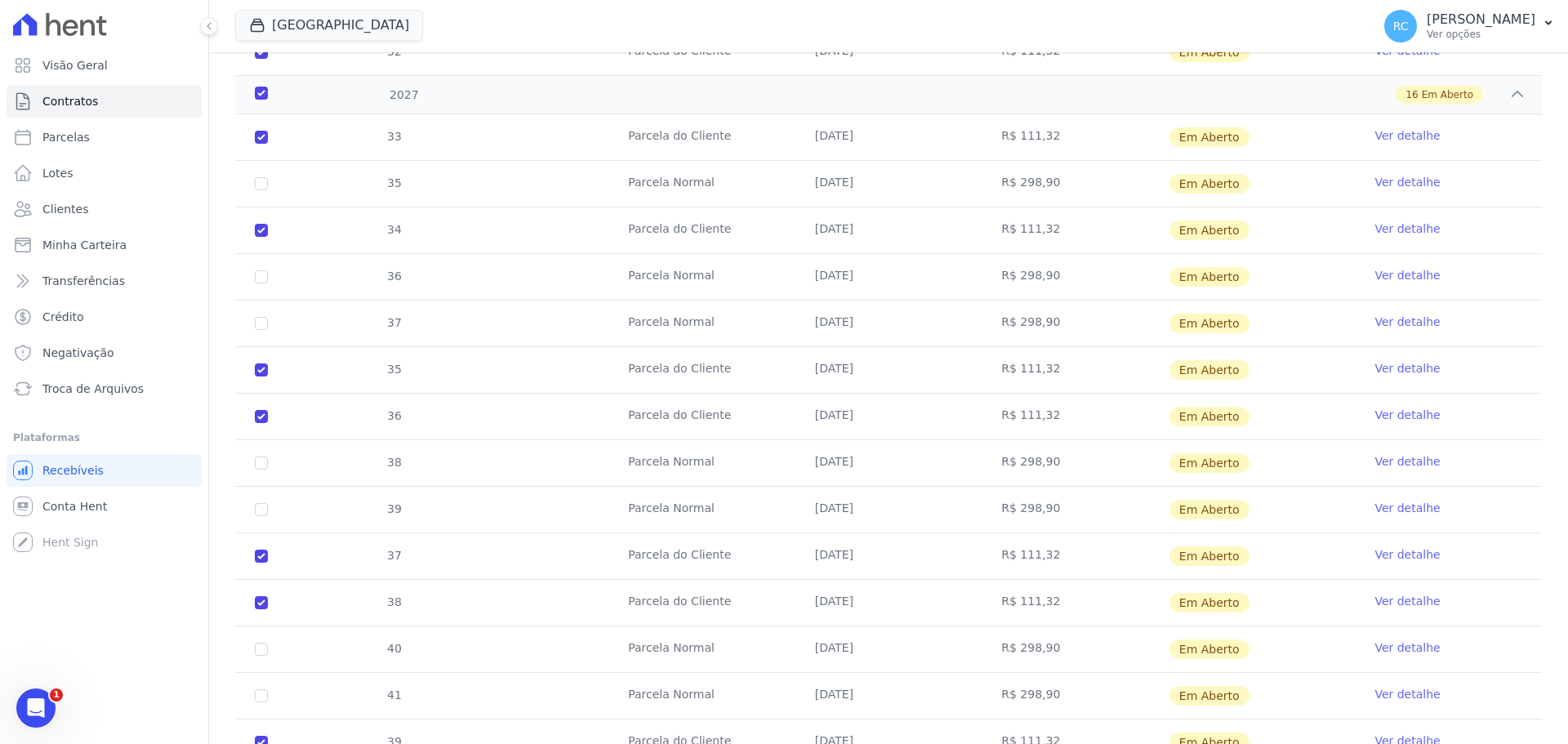
drag, startPoint x: 1000, startPoint y: 228, endPoint x: 249, endPoint y: 240, distance: 751.1
click at [249, 240] on tr "34 Parcela do Cliente 05/02/2027 R$ 111,32 Em Aberto Ver detalhe" at bounding box center [889, 230] width 1307 height 46
drag, startPoint x: 918, startPoint y: 140, endPoint x: 260, endPoint y: 130, distance: 658.1
click at [260, 130] on tr "33 Parcela do Cliente 05/01/2027 R$ 111,32 Em Aberto Ver detalhe" at bounding box center [889, 137] width 1307 height 45
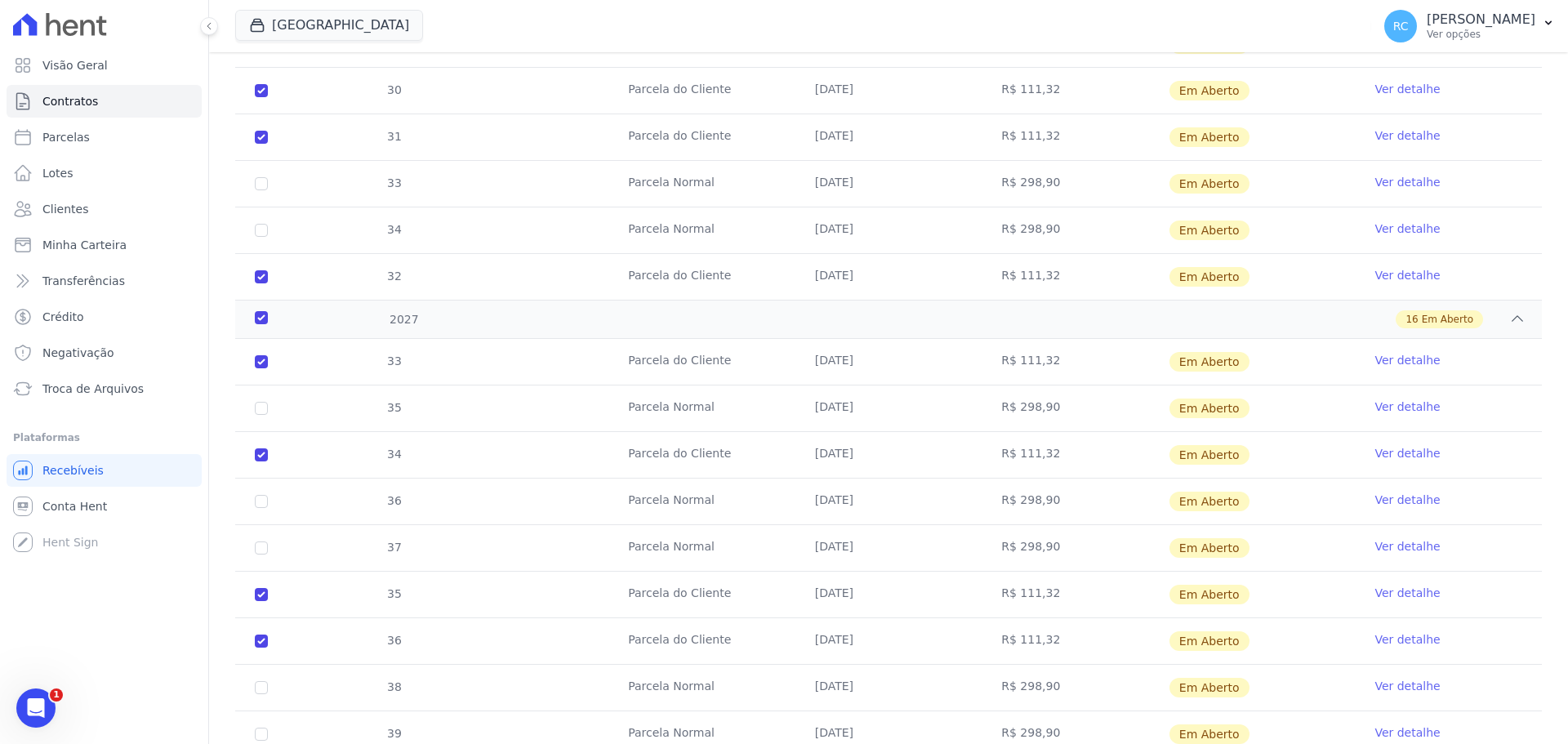
scroll to position [2336, 0]
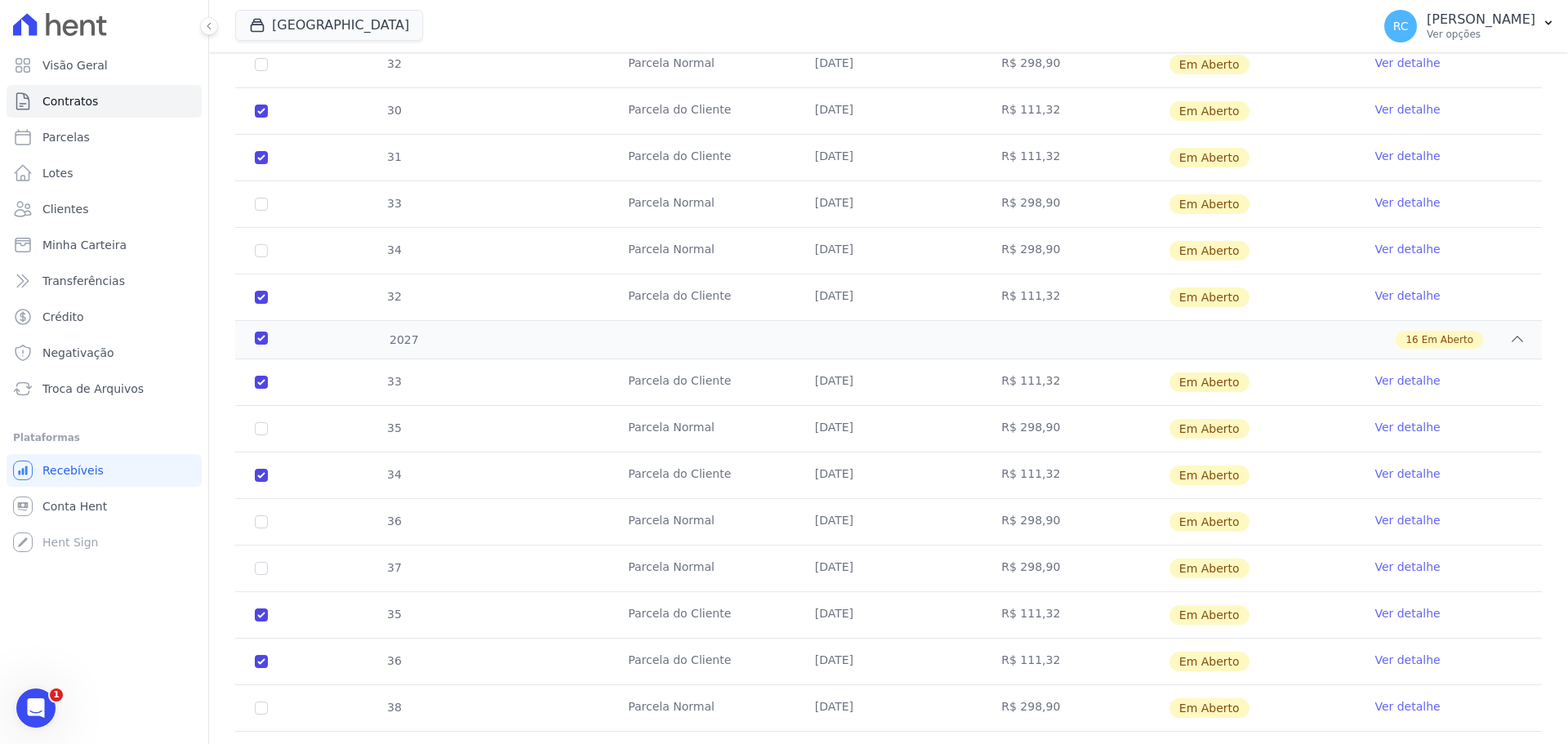
drag, startPoint x: 1051, startPoint y: 285, endPoint x: 248, endPoint y: 300, distance: 803.1
click at [248, 300] on tr "32 Parcela do Cliente 05/12/2026 R$ 111,32 Em Aberto Ver detalhe" at bounding box center [889, 297] width 1307 height 46
drag, startPoint x: 1045, startPoint y: 165, endPoint x: 260, endPoint y: 119, distance: 786.3
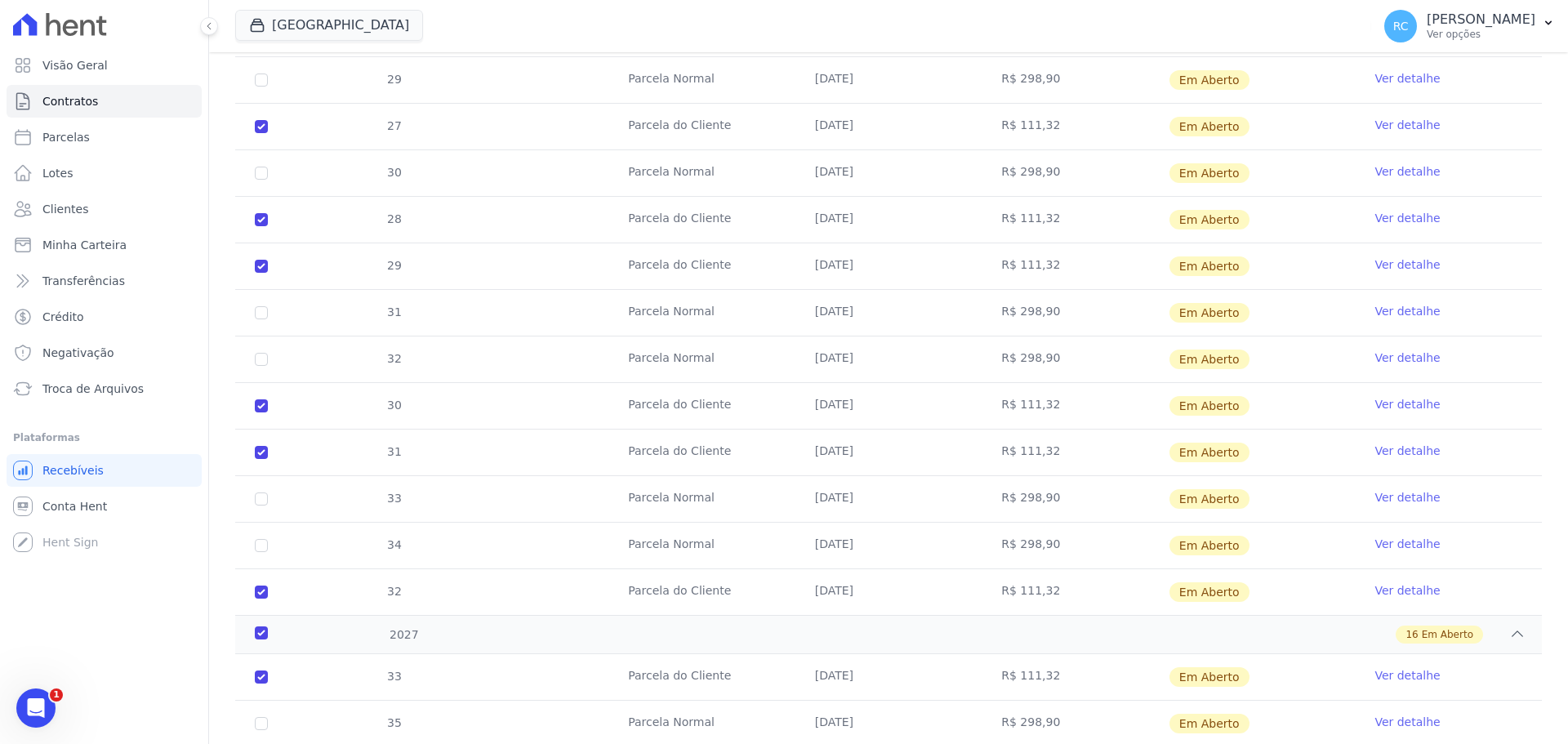
scroll to position [2008, 0]
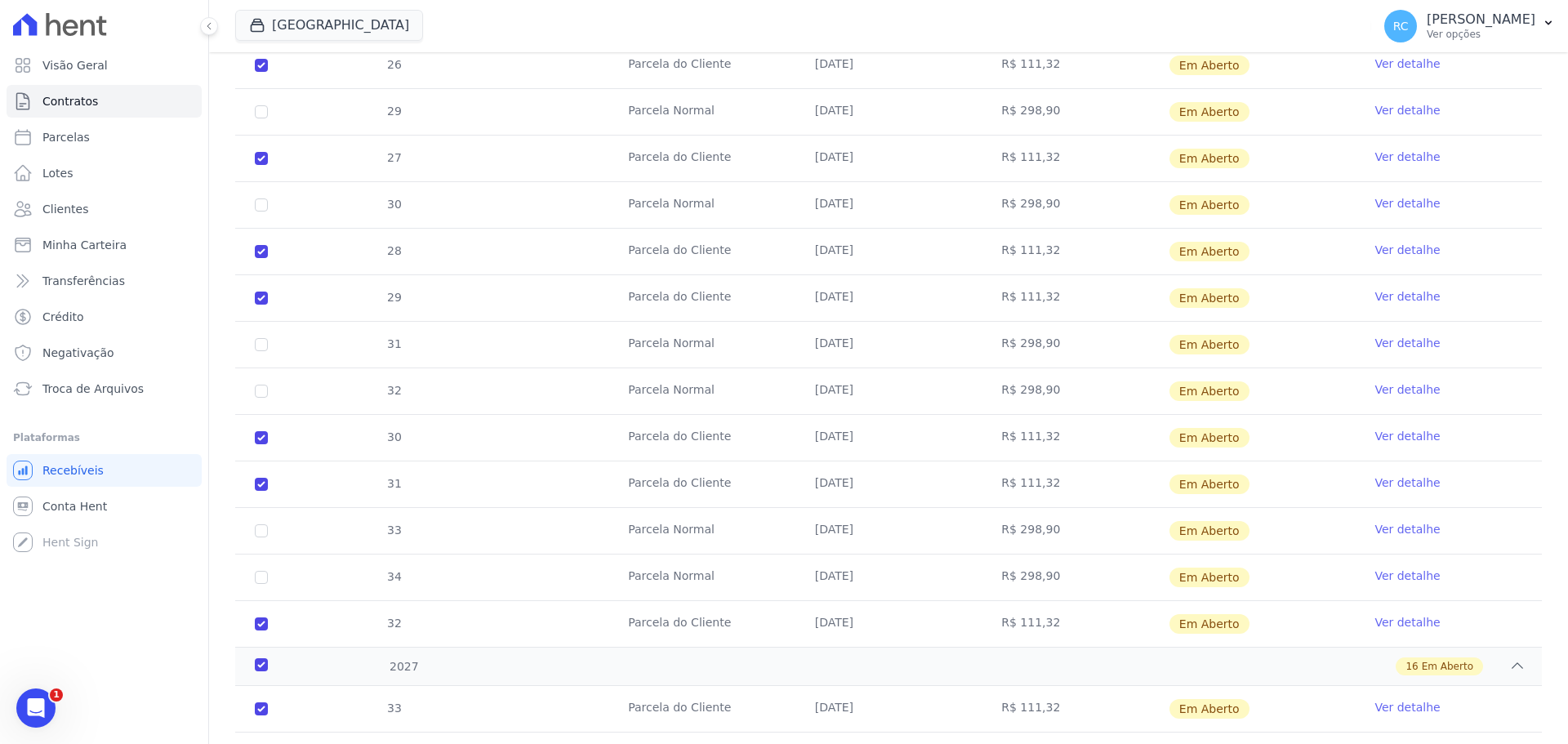
drag, startPoint x: 1064, startPoint y: 297, endPoint x: 712, endPoint y: 174, distance: 372.9
click at [271, 236] on tbody "23 Parcela Normal 05/01/2026 R$ 298,90 Em Aberto Ver detalhe 21 Parcela do Clie…" at bounding box center [889, 89] width 1307 height 1116
drag, startPoint x: 1030, startPoint y: 147, endPoint x: 261, endPoint y: 152, distance: 769.0
click at [261, 152] on tr "27 Parcela do Cliente 05/07/2026 R$ 111,32 Em Aberto Ver detalhe" at bounding box center [889, 158] width 1307 height 46
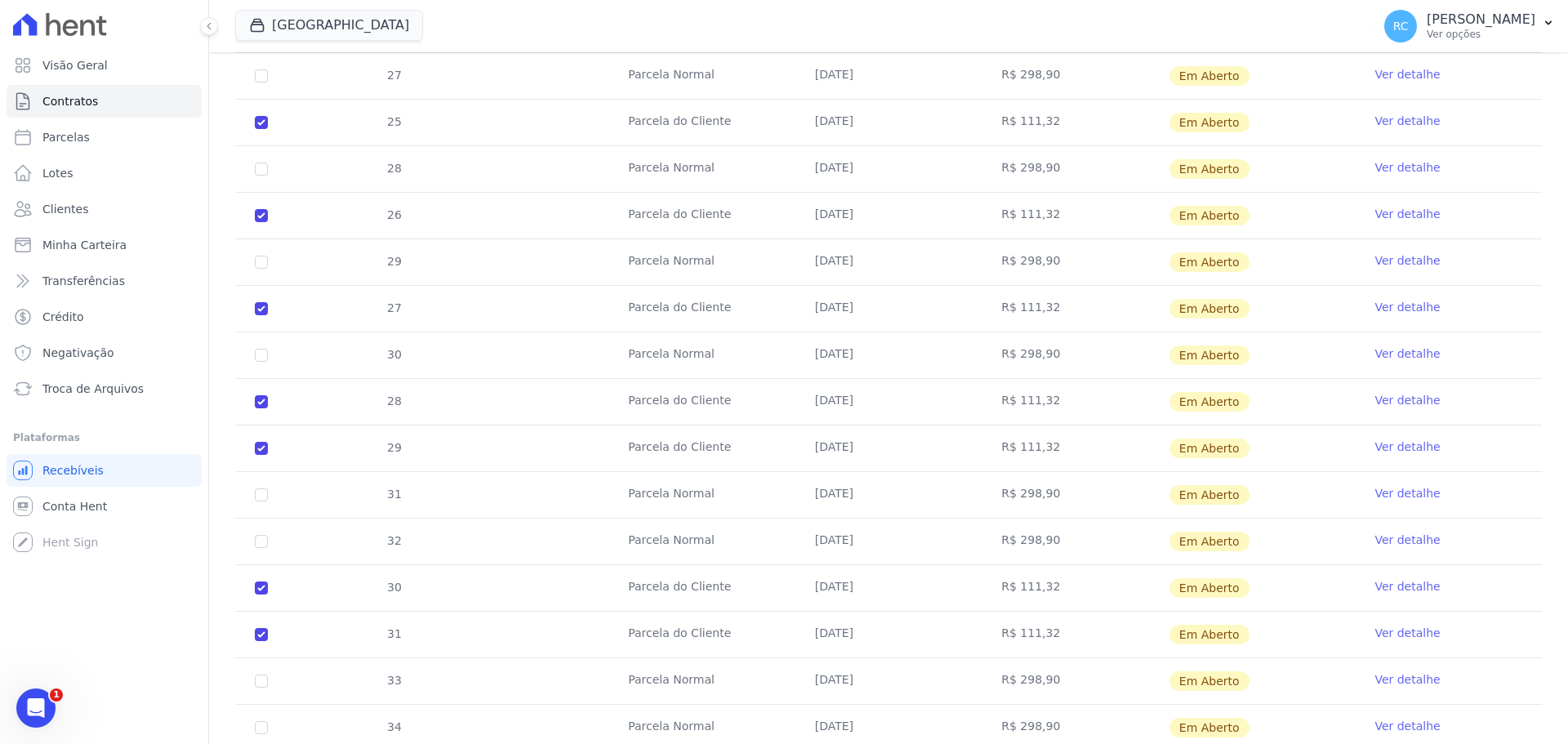
scroll to position [1845, 0]
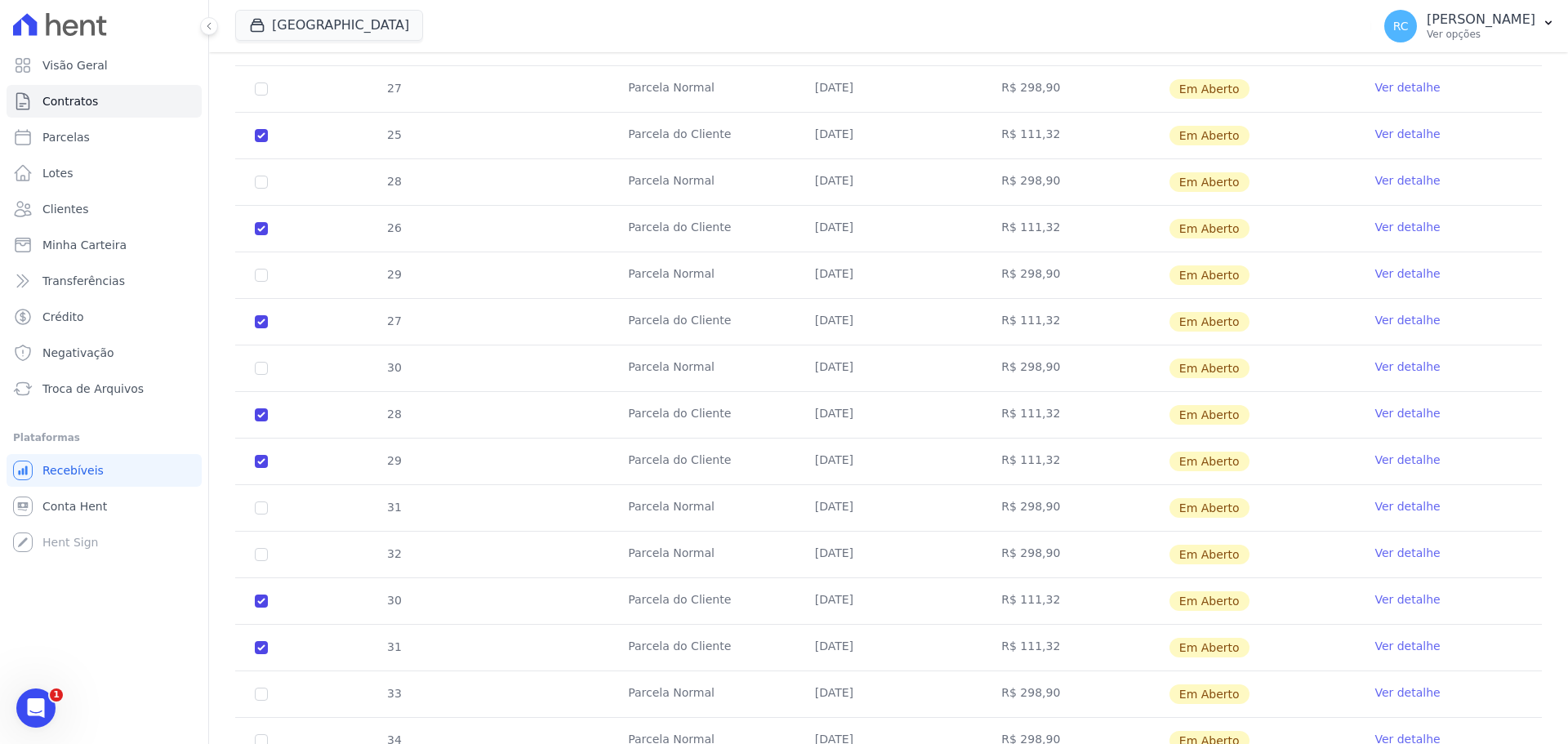
drag, startPoint x: 1026, startPoint y: 230, endPoint x: 314, endPoint y: 222, distance: 712.0
click at [314, 222] on tr "26 Parcela do Cliente 05/06/2026 R$ 111,32 Em Aberto Ver detalhe" at bounding box center [889, 228] width 1307 height 46
drag, startPoint x: 1052, startPoint y: 136, endPoint x: 312, endPoint y: 154, distance: 740.2
click at [312, 154] on tr "25 Parcela do Cliente 05/05/2026 R$ 111,32 Em Aberto Ver detalhe" at bounding box center [889, 135] width 1307 height 46
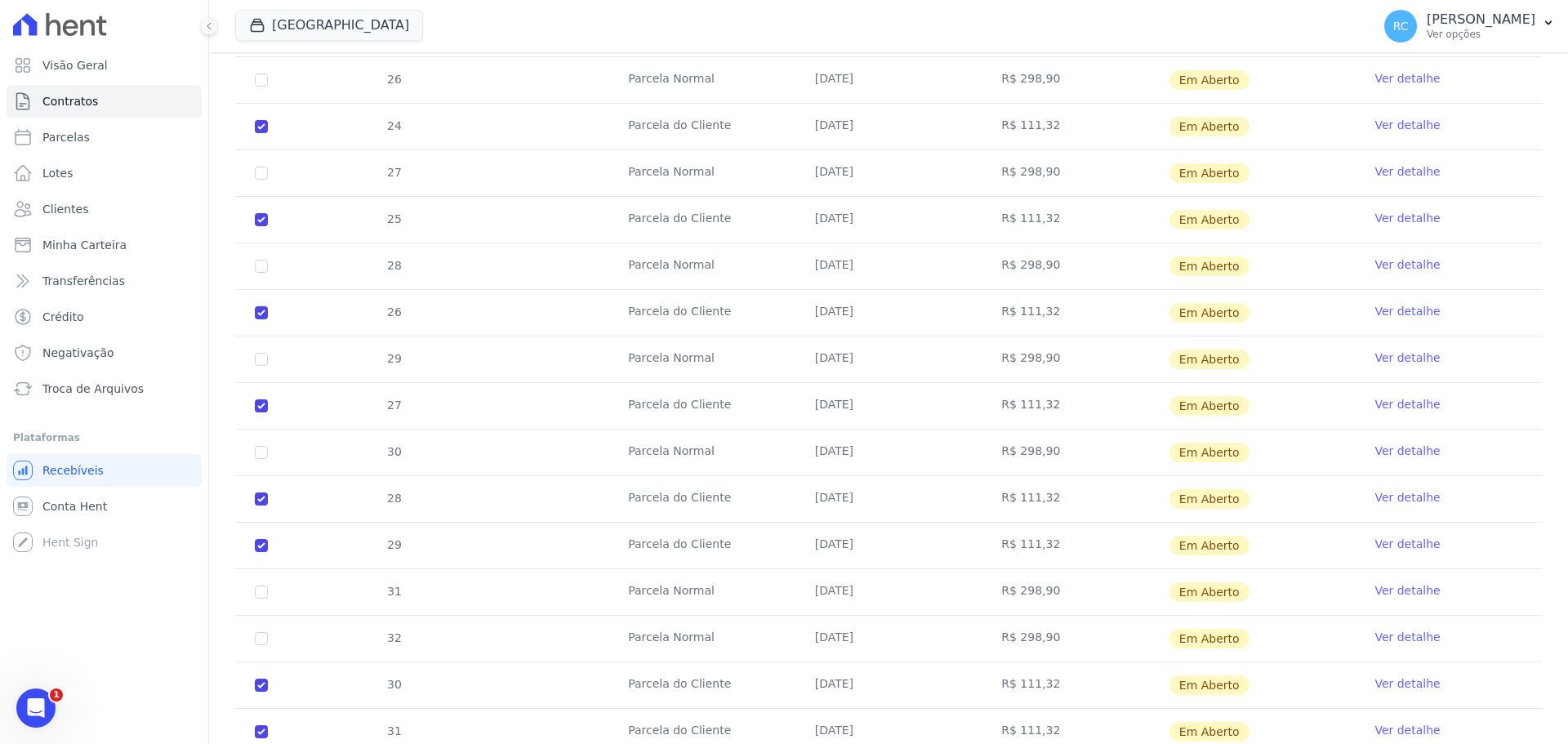
scroll to position [1682, 0]
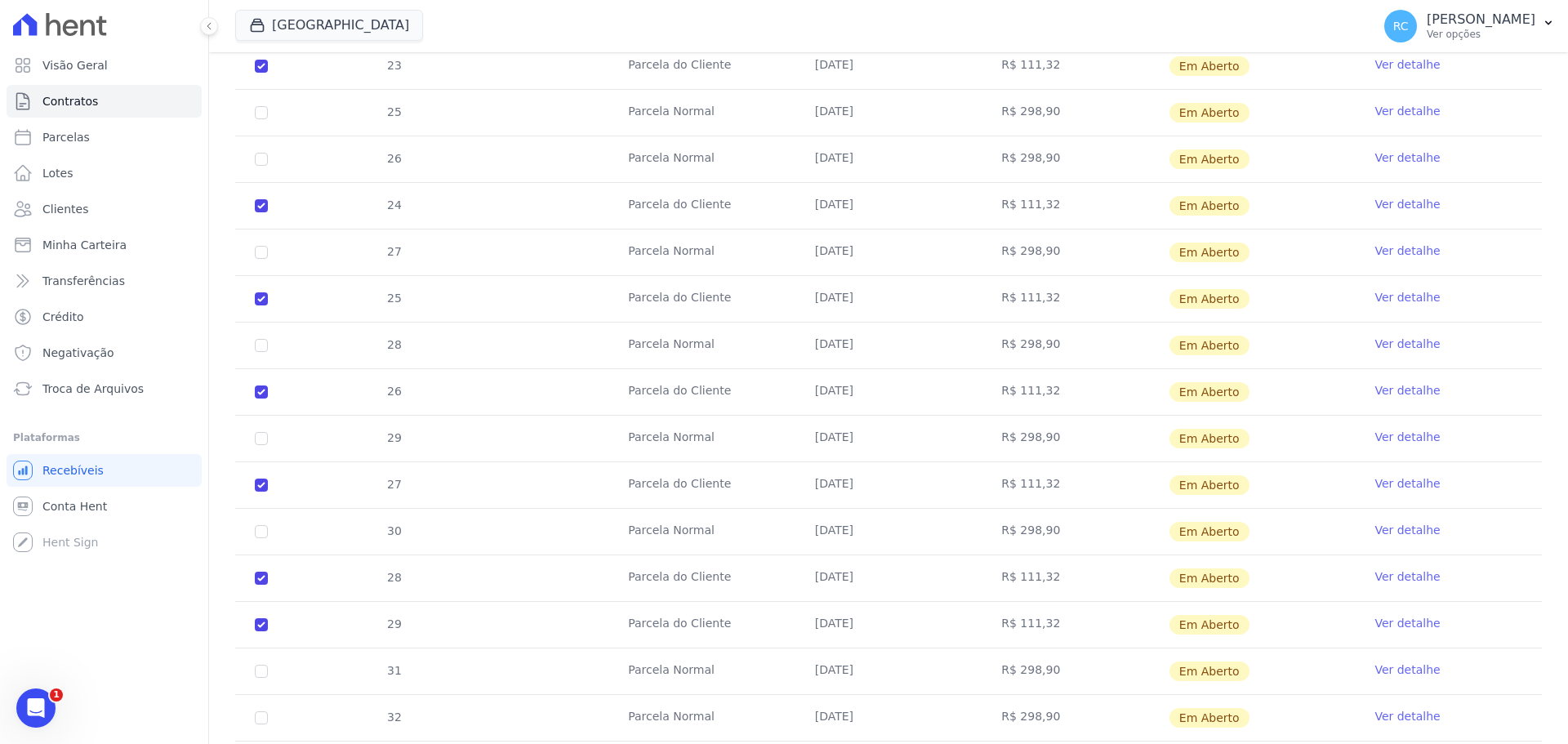
drag, startPoint x: 1028, startPoint y: 212, endPoint x: 745, endPoint y: 207, distance: 283.0
click at [361, 212] on tr "24 Parcela do Cliente 05/04/2026 R$ 111,32 Em Aberto Ver detalhe" at bounding box center [889, 205] width 1307 height 46
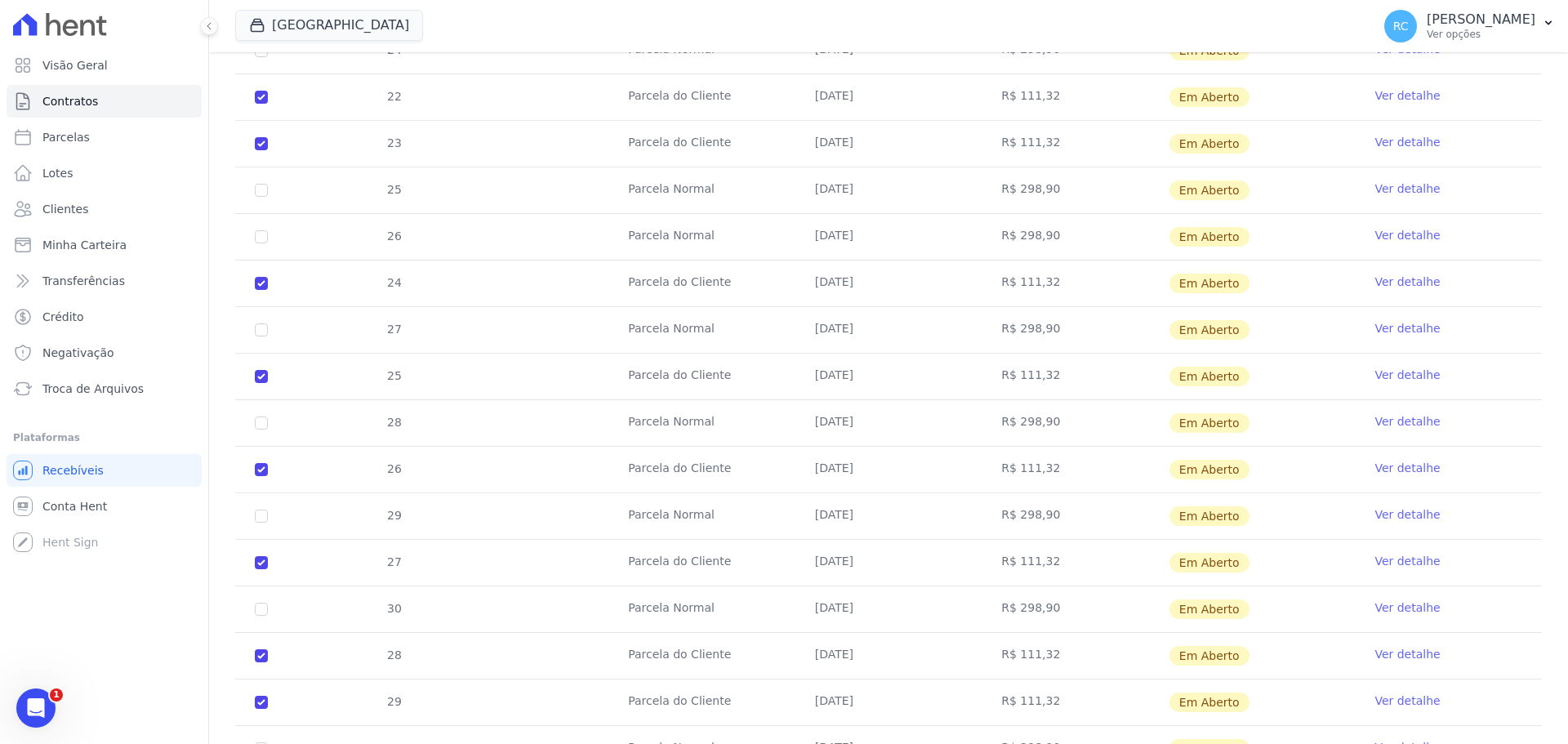
scroll to position [1518, 0]
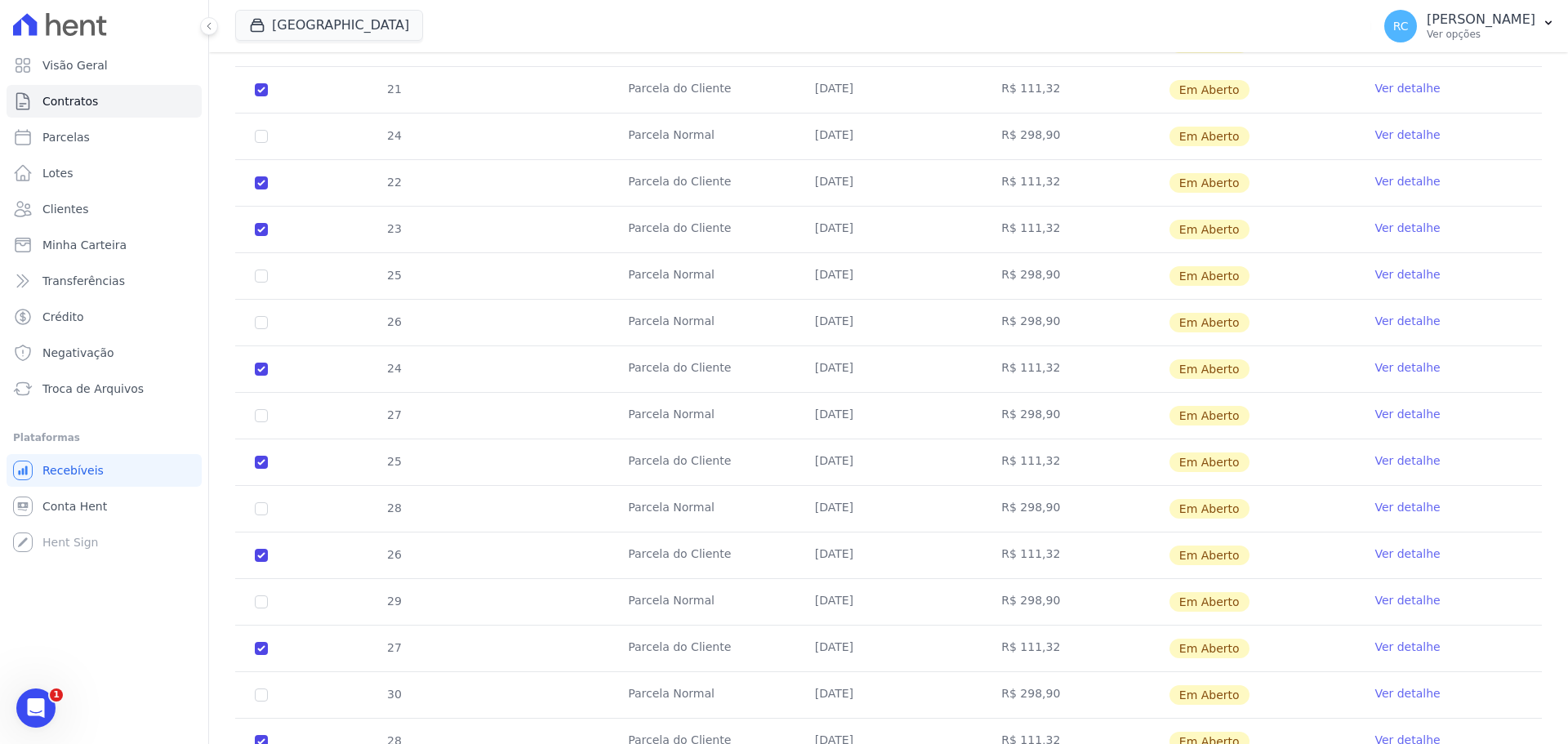
drag, startPoint x: 918, startPoint y: 238, endPoint x: 383, endPoint y: 195, distance: 536.7
click at [383, 195] on tbody "23 Parcela Normal 05/01/2026 R$ 298,90 Em Aberto Ver detalhe 21 Parcela do Clie…" at bounding box center [889, 579] width 1307 height 1116
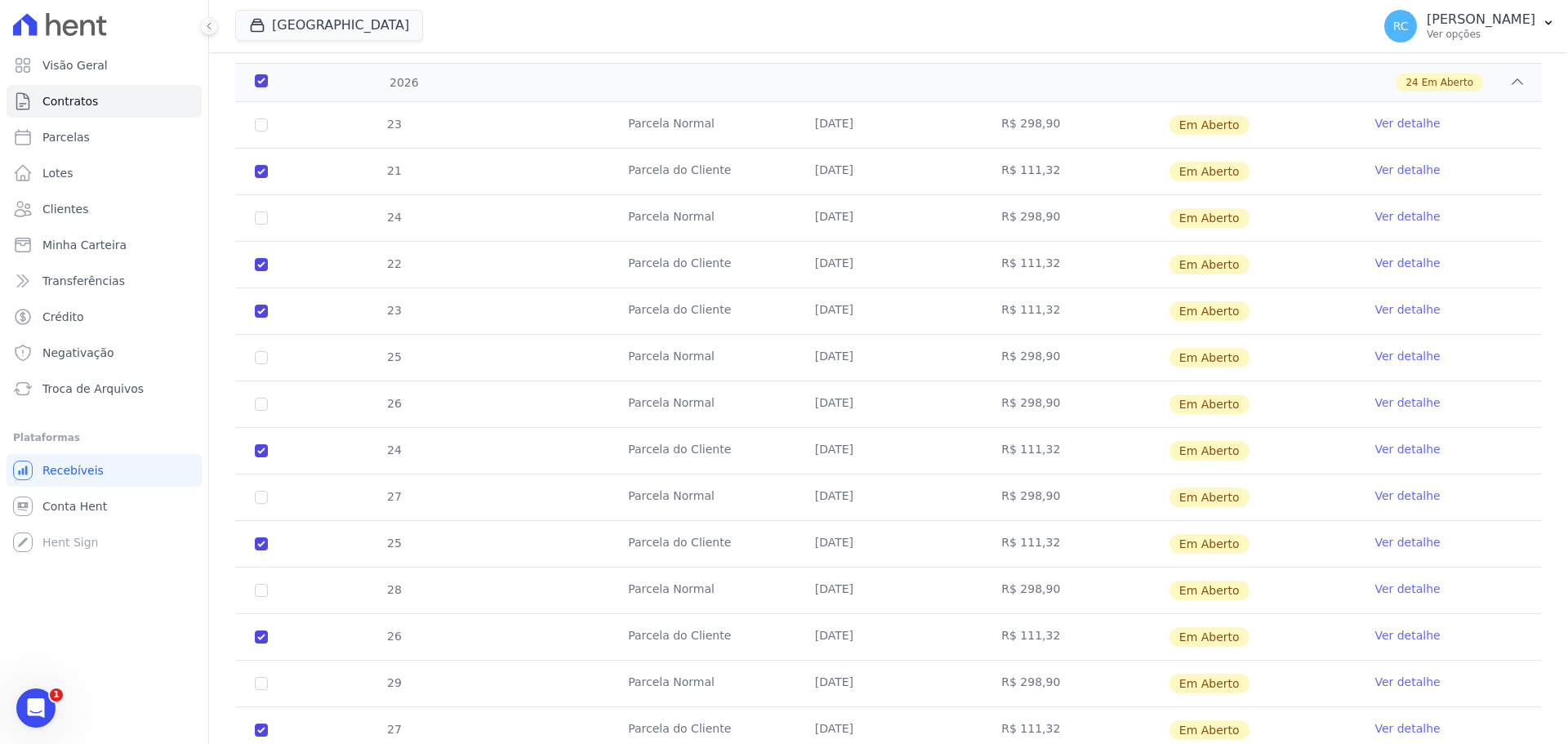
drag, startPoint x: 910, startPoint y: 186, endPoint x: 359, endPoint y: 181, distance: 551.0
click at [359, 181] on tr "21 Parcela do Cliente 05/01/2026 R$ 111,32 Em Aberto Ver detalhe" at bounding box center [889, 171] width 1307 height 46
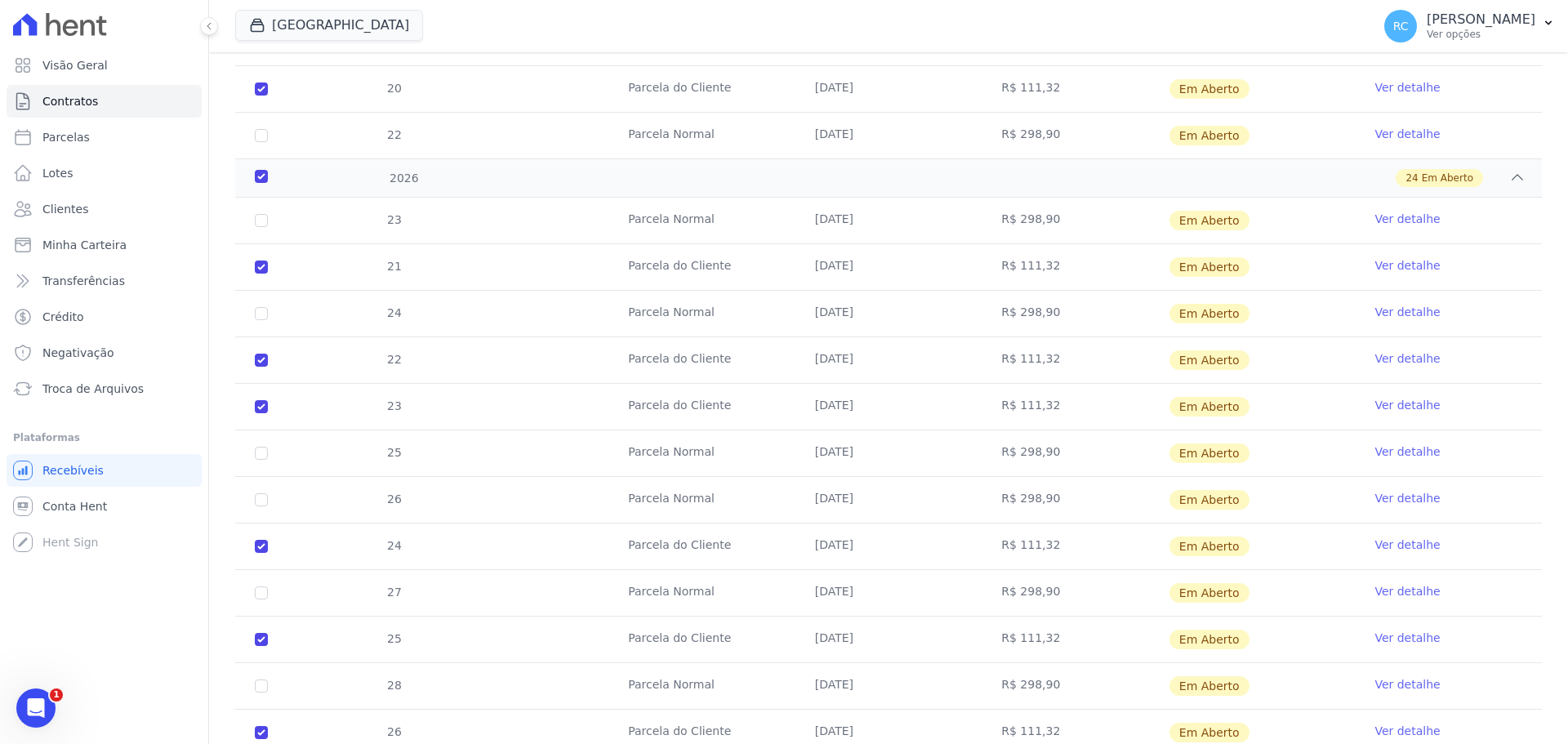
scroll to position [1110, 0]
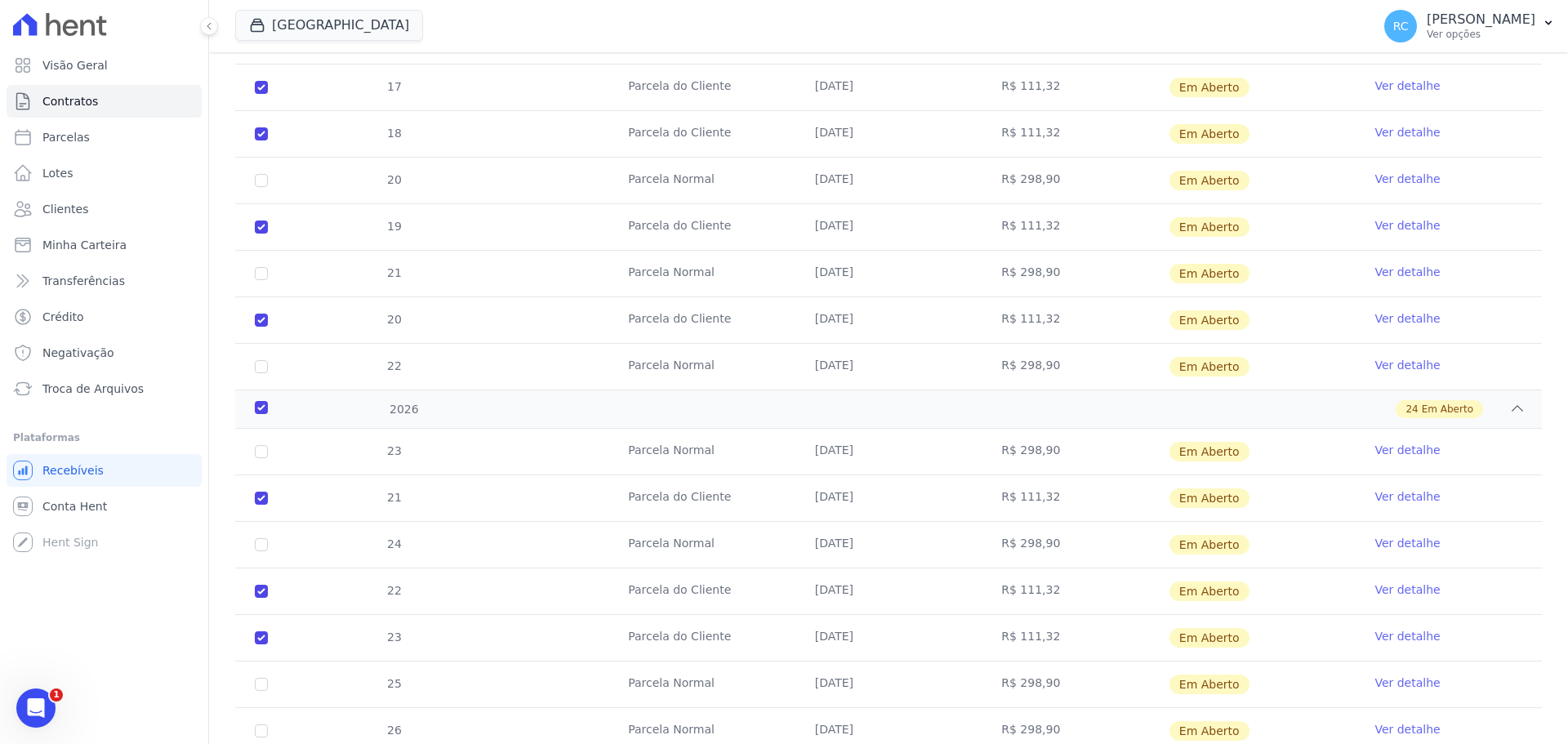
drag, startPoint x: 1064, startPoint y: 310, endPoint x: 330, endPoint y: 312, distance: 734.0
click at [331, 316] on tr "20 Parcela do Cliente 05/12/2025 R$ 111,32 Em Aberto Ver detalhe" at bounding box center [889, 320] width 1307 height 46
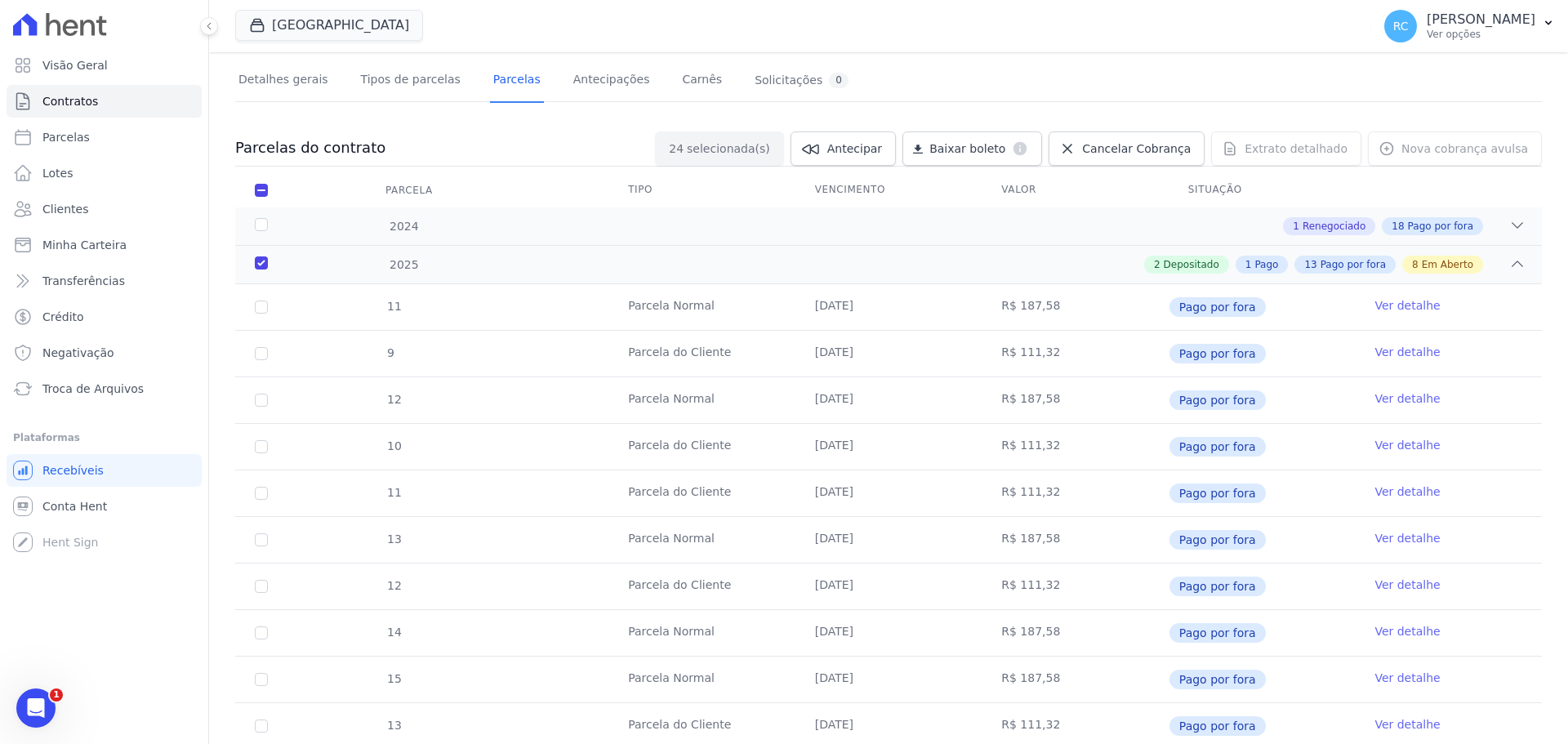
scroll to position [0, 0]
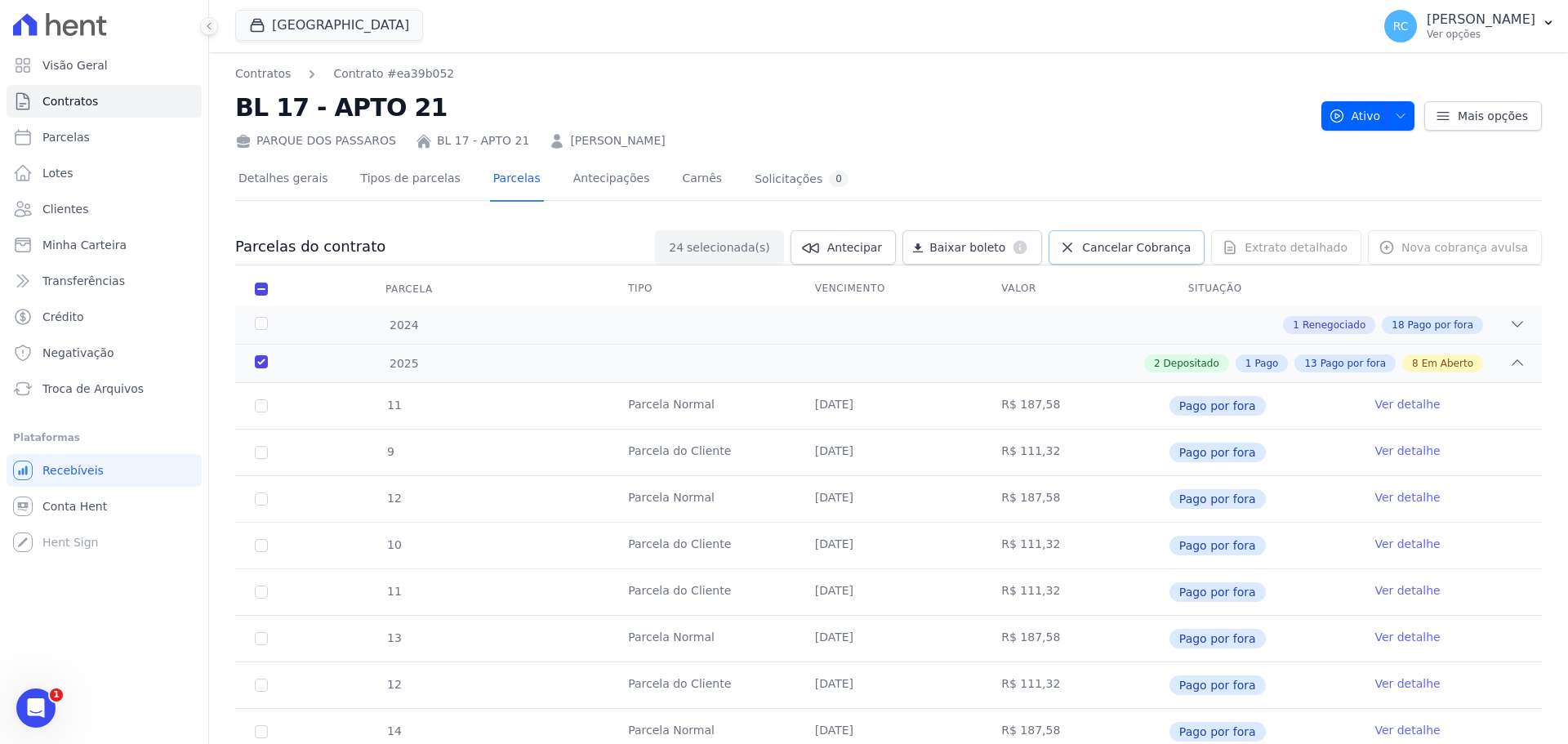
click at [1141, 243] on span "Cancelar Cobrança" at bounding box center [1136, 248] width 109 height 17
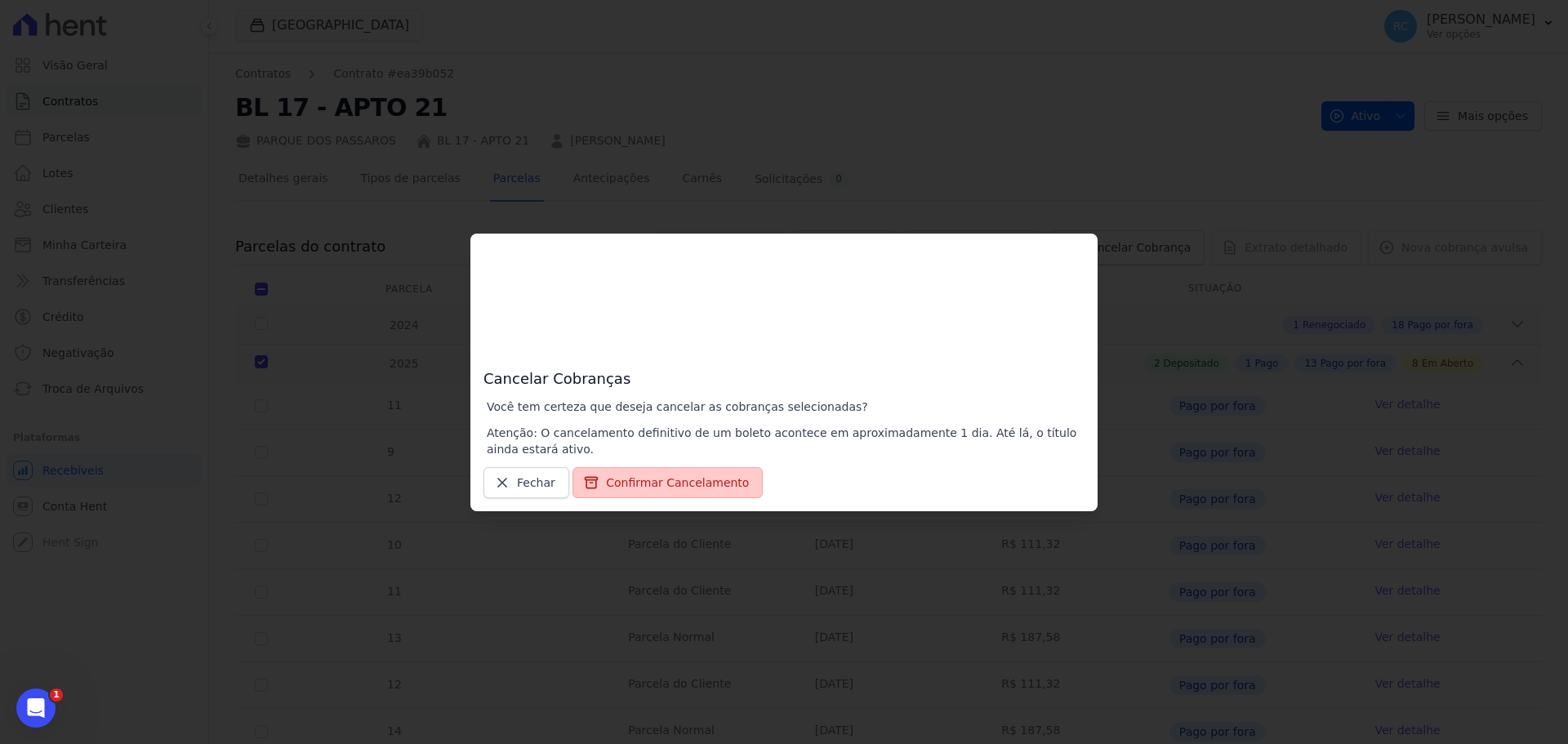
click at [660, 480] on button "Confirmar Cancelamento" at bounding box center [667, 482] width 190 height 31
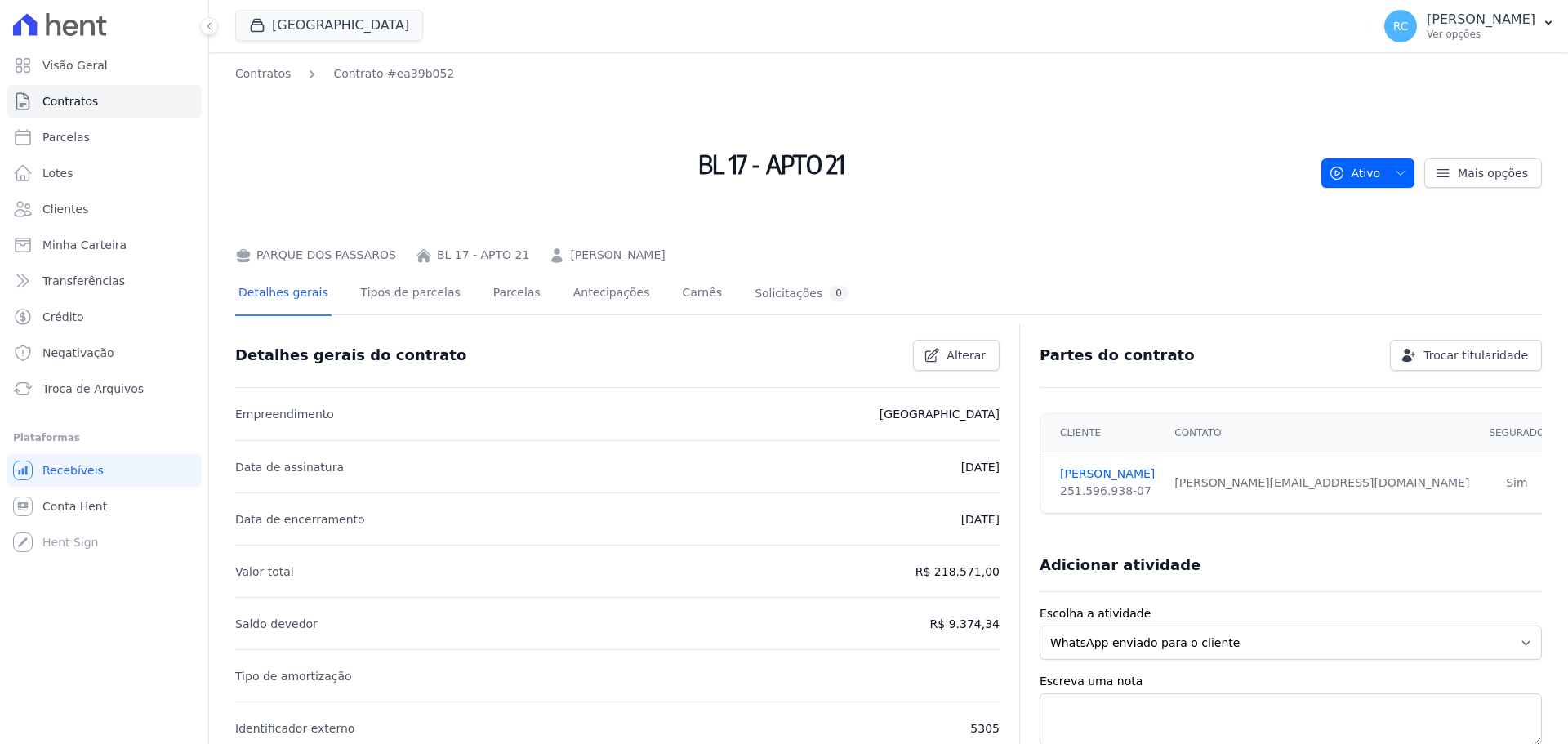
click at [520, 294] on div "Detalhes gerais Tipos de parcelas Parcelas Antecipações Carnês Solicitações 0" at bounding box center [543, 294] width 616 height 43
click at [517, 292] on div "Detalhes gerais Tipos de parcelas Parcelas Antecipações Carnês Solicitações 0" at bounding box center [543, 294] width 616 height 43
click at [515, 291] on link "Parcelas" at bounding box center [517, 294] width 54 height 43
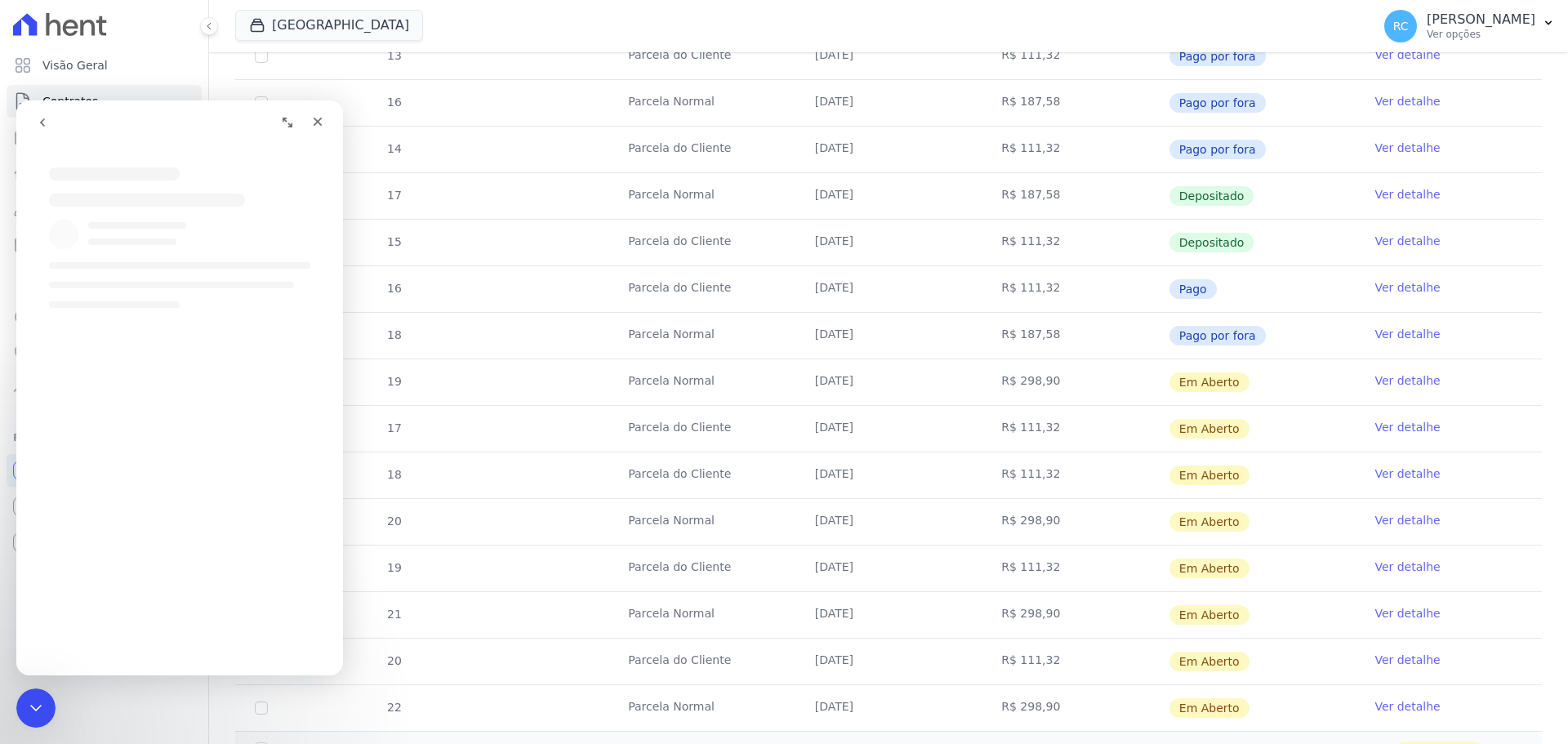
scroll to position [995, 0]
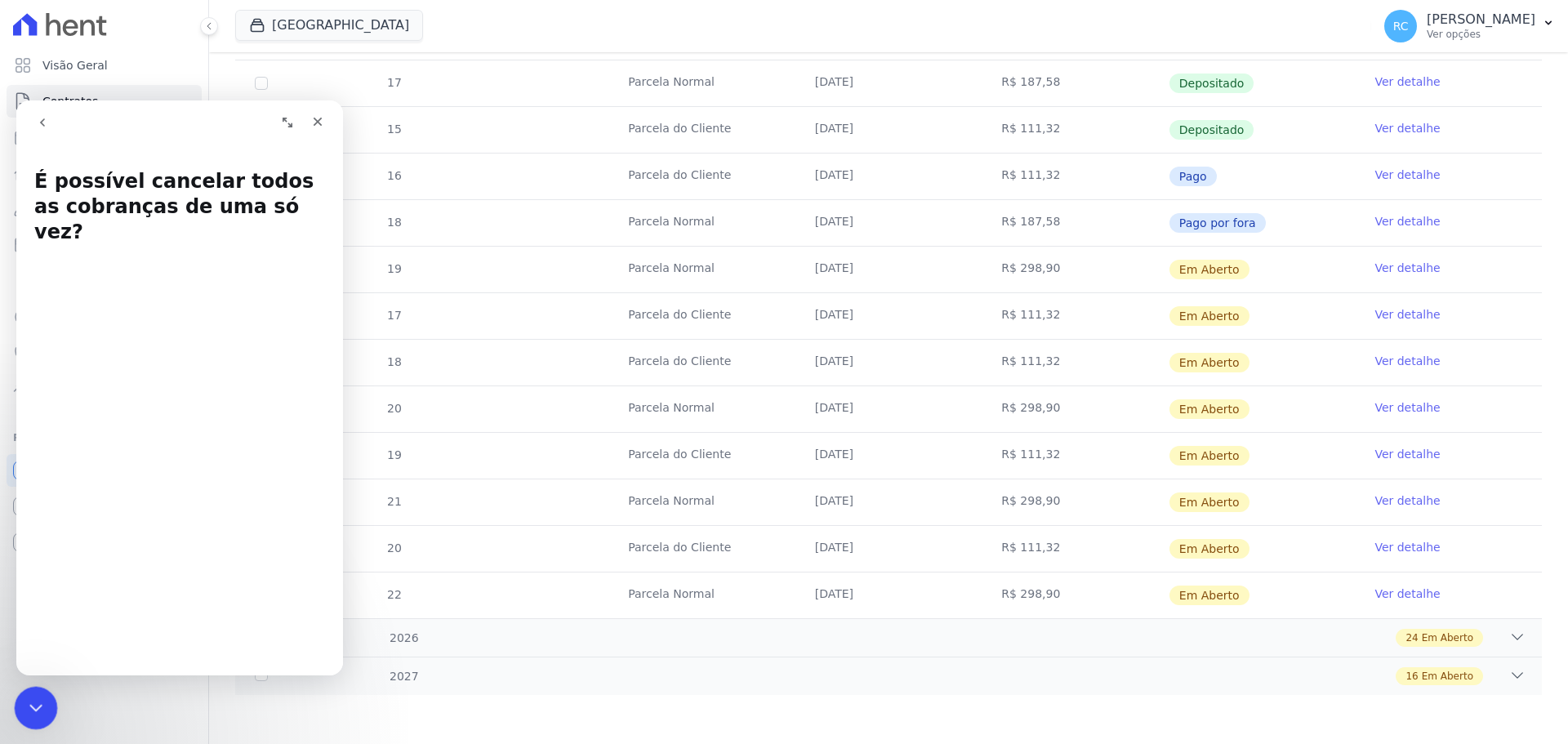
click at [53, 695] on html at bounding box center [33, 705] width 39 height 39
click at [31, 708] on icon "Fechar mensagem da Intercom" at bounding box center [33, 705] width 19 height 19
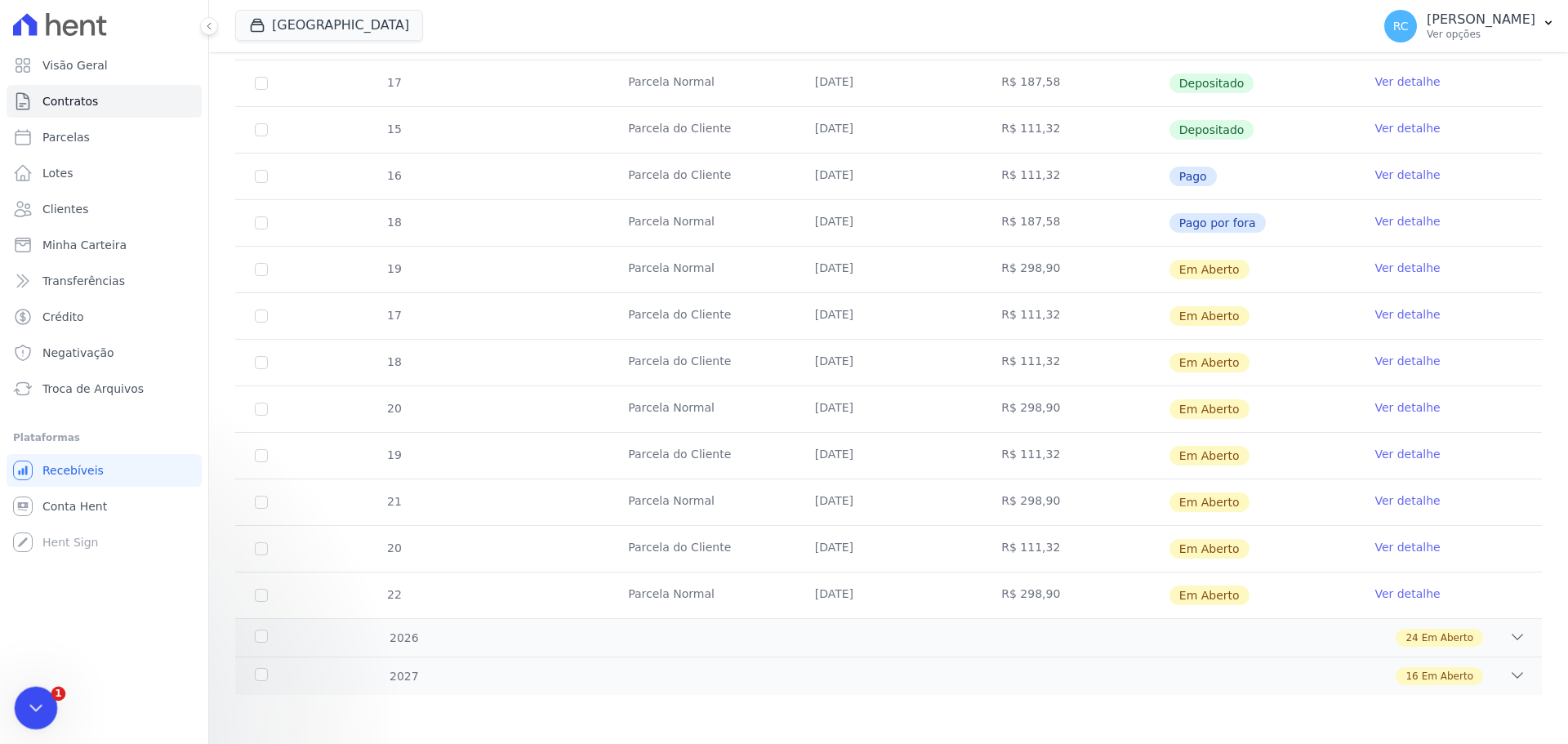
scroll to position [0, 0]
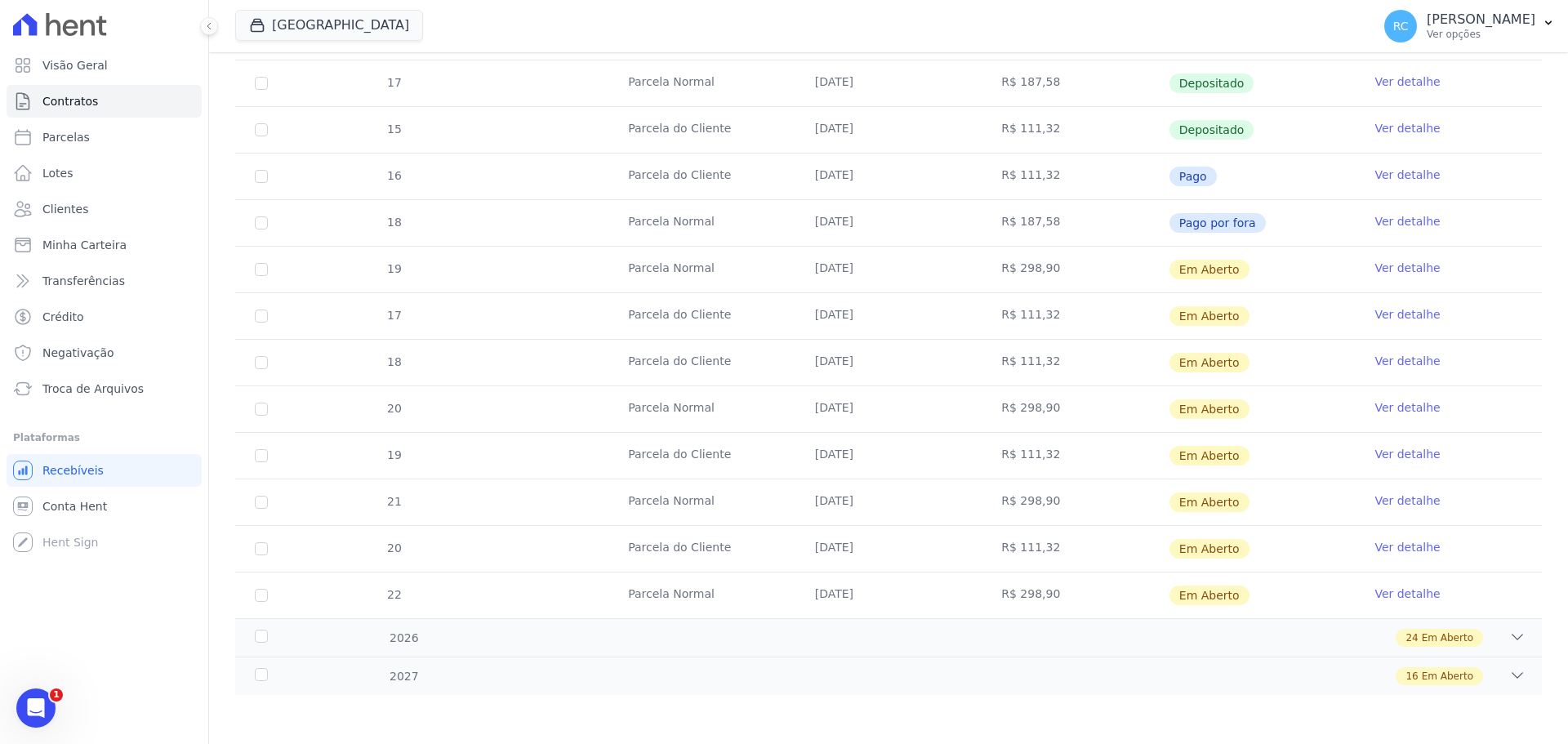
drag, startPoint x: 1071, startPoint y: 316, endPoint x: 291, endPoint y: 316, distance: 780.0
click at [292, 316] on tr "17 Parcela do Cliente 05/09/2025 R$ 111,32 Em Aberto Ver detalhe" at bounding box center [889, 315] width 1307 height 46
click at [262, 318] on input "checkbox" at bounding box center [261, 316] width 13 height 13
checkbox input "true"
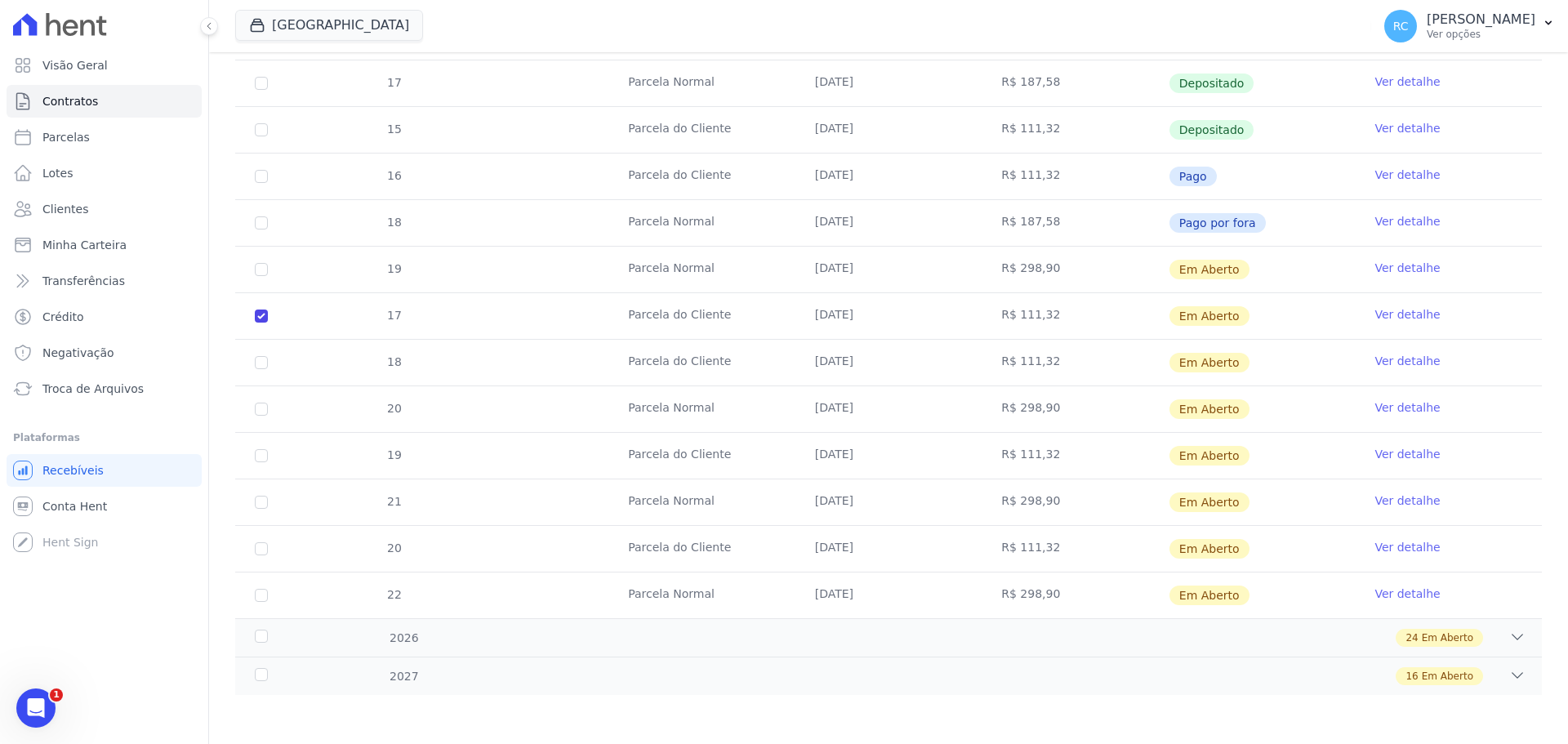
checkbox input "true"
click at [263, 361] on input "checkbox" at bounding box center [261, 362] width 13 height 13
checkbox input "true"
drag, startPoint x: 998, startPoint y: 458, endPoint x: 275, endPoint y: 457, distance: 723.0
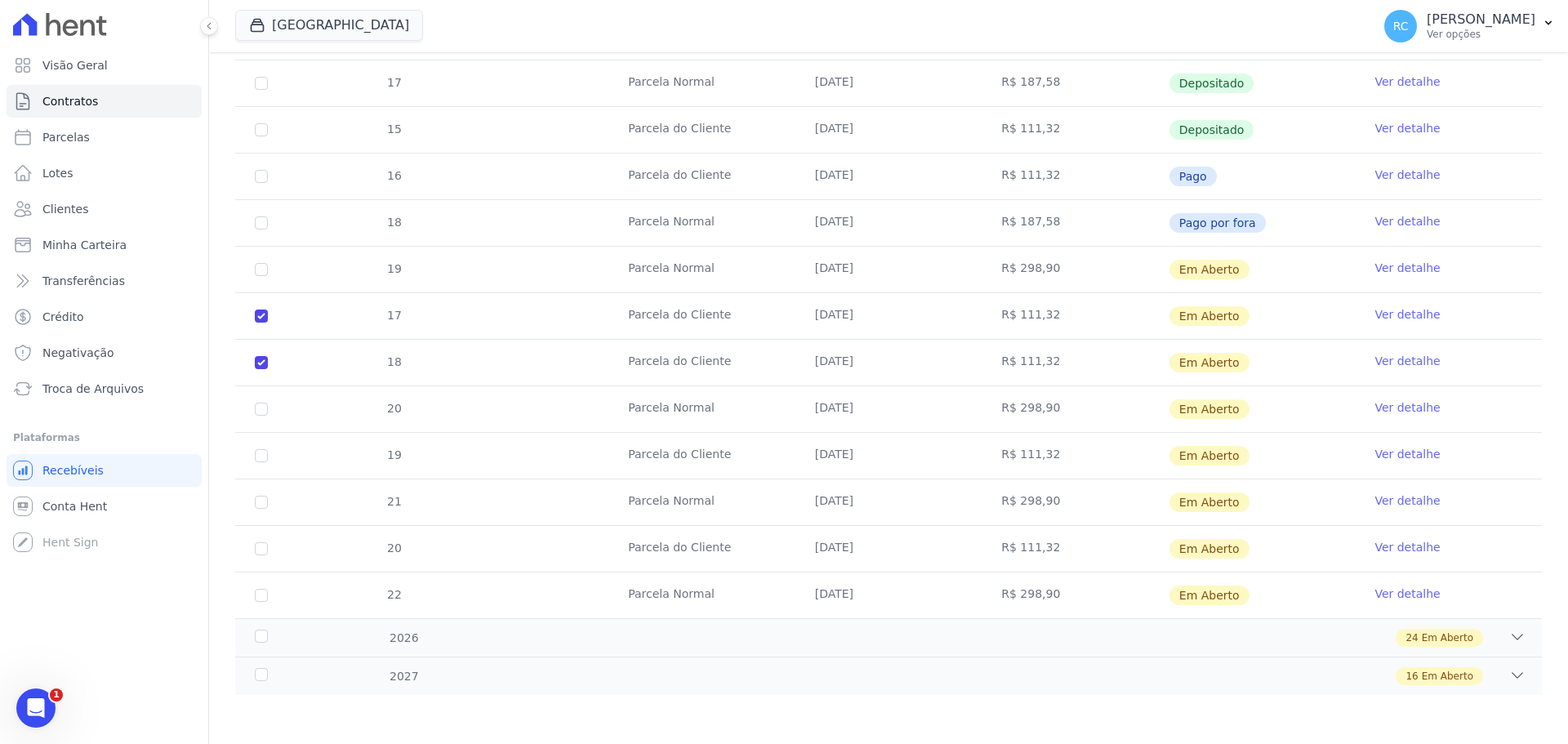
click at [310, 455] on tr "19 Parcela do Cliente 05/11/2025 R$ 111,32 Em Aberto Ver detalhe" at bounding box center [889, 455] width 1307 height 46
click at [265, 457] on input "checkbox" at bounding box center [261, 456] width 13 height 13
checkbox input "true"
click at [268, 552] on td "20" at bounding box center [261, 548] width 53 height 45
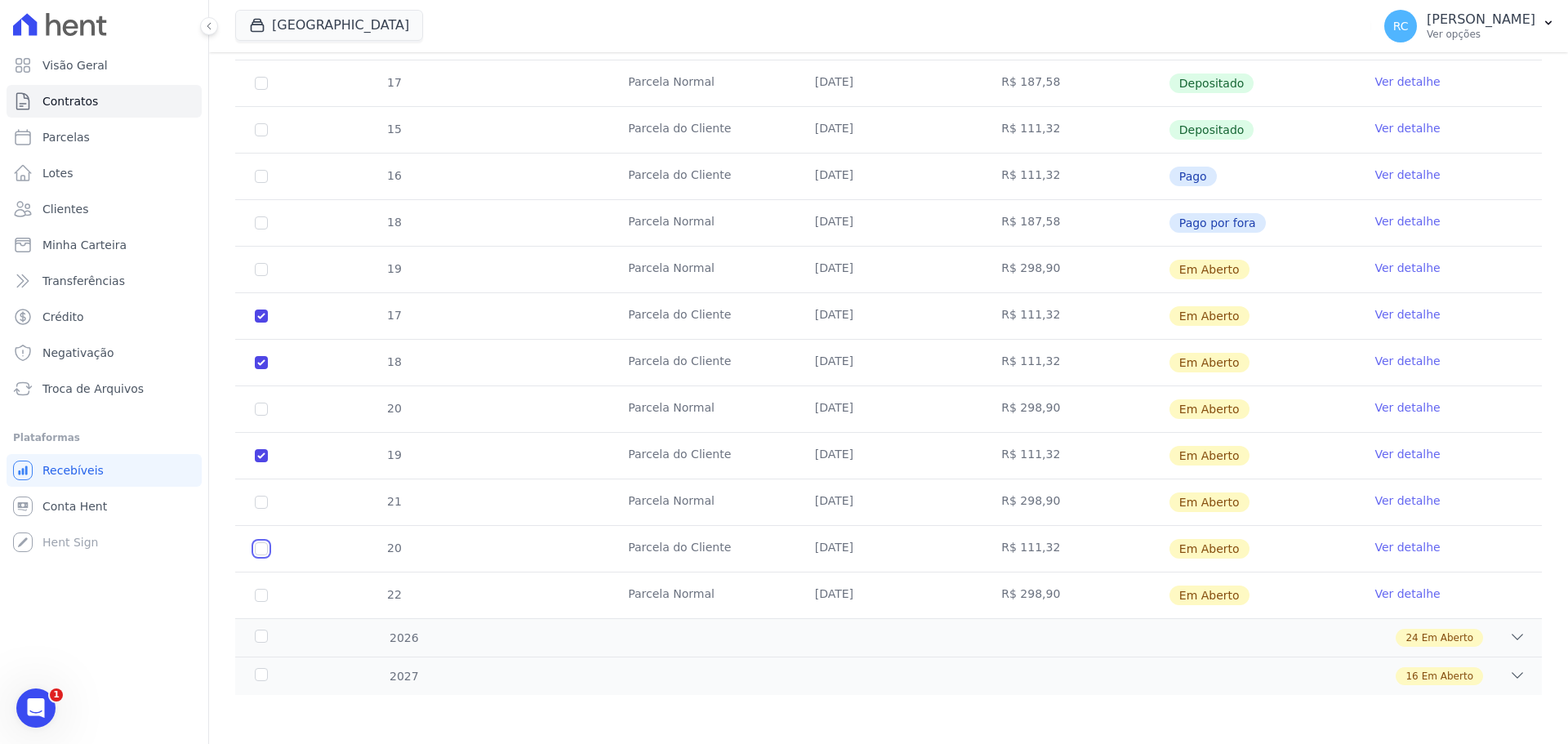
click at [266, 552] on input "checkbox" at bounding box center [261, 549] width 13 height 13
checkbox input "true"
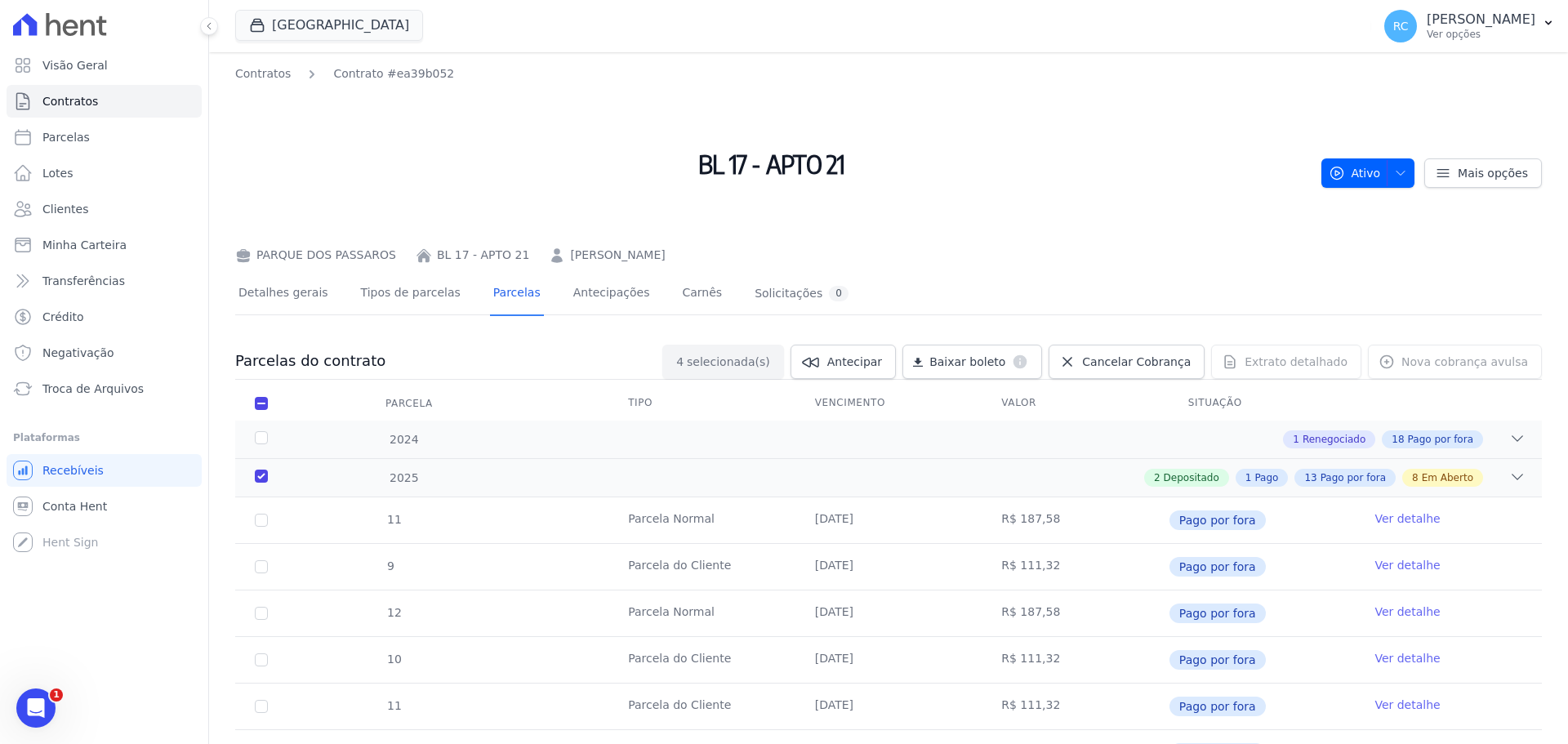
click at [1026, 404] on th "Valor" at bounding box center [1075, 403] width 187 height 34
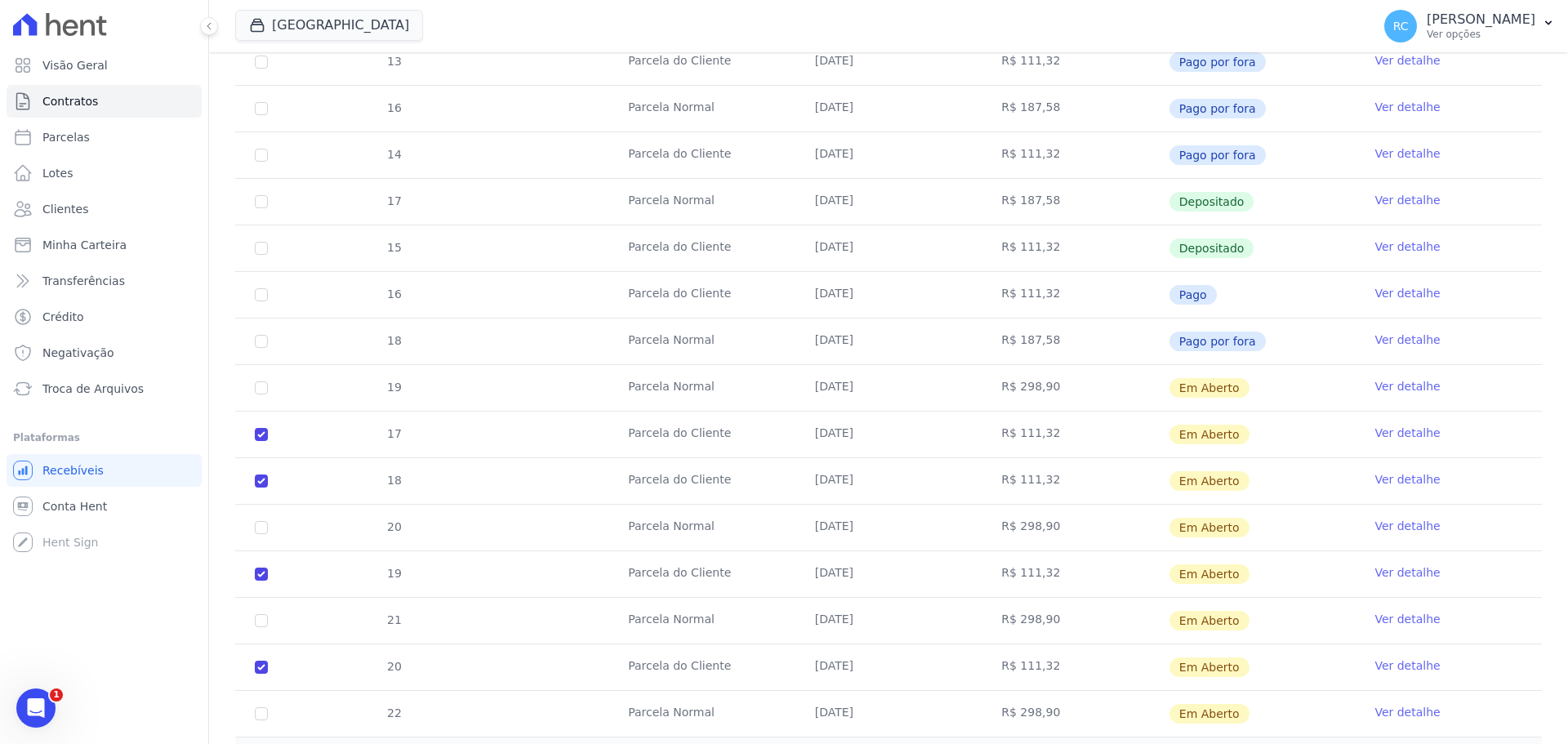
scroll to position [980, 0]
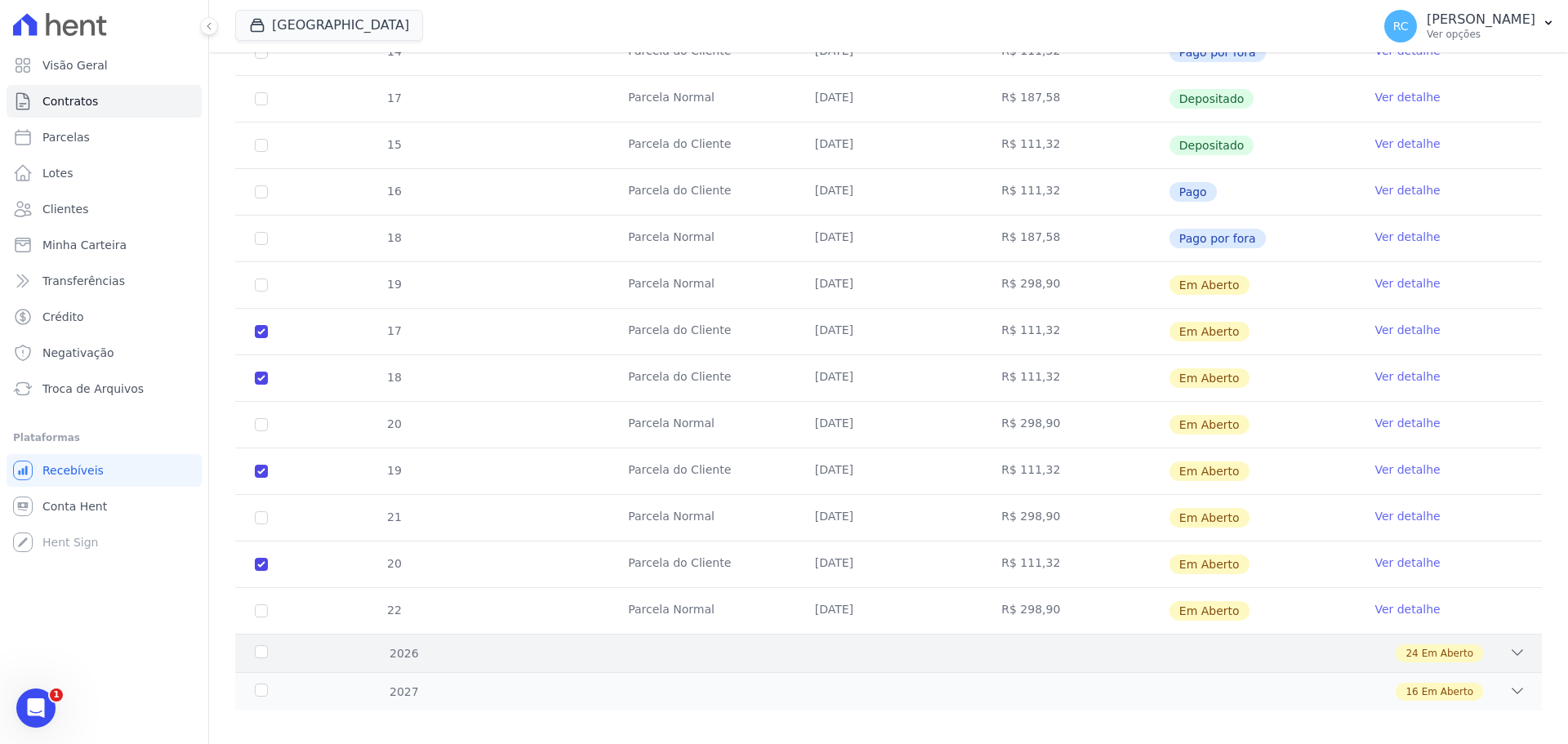
click at [1099, 650] on div "24 Em Aberto" at bounding box center [953, 653] width 1146 height 18
click at [1509, 650] on icon at bounding box center [1517, 653] width 17 height 17
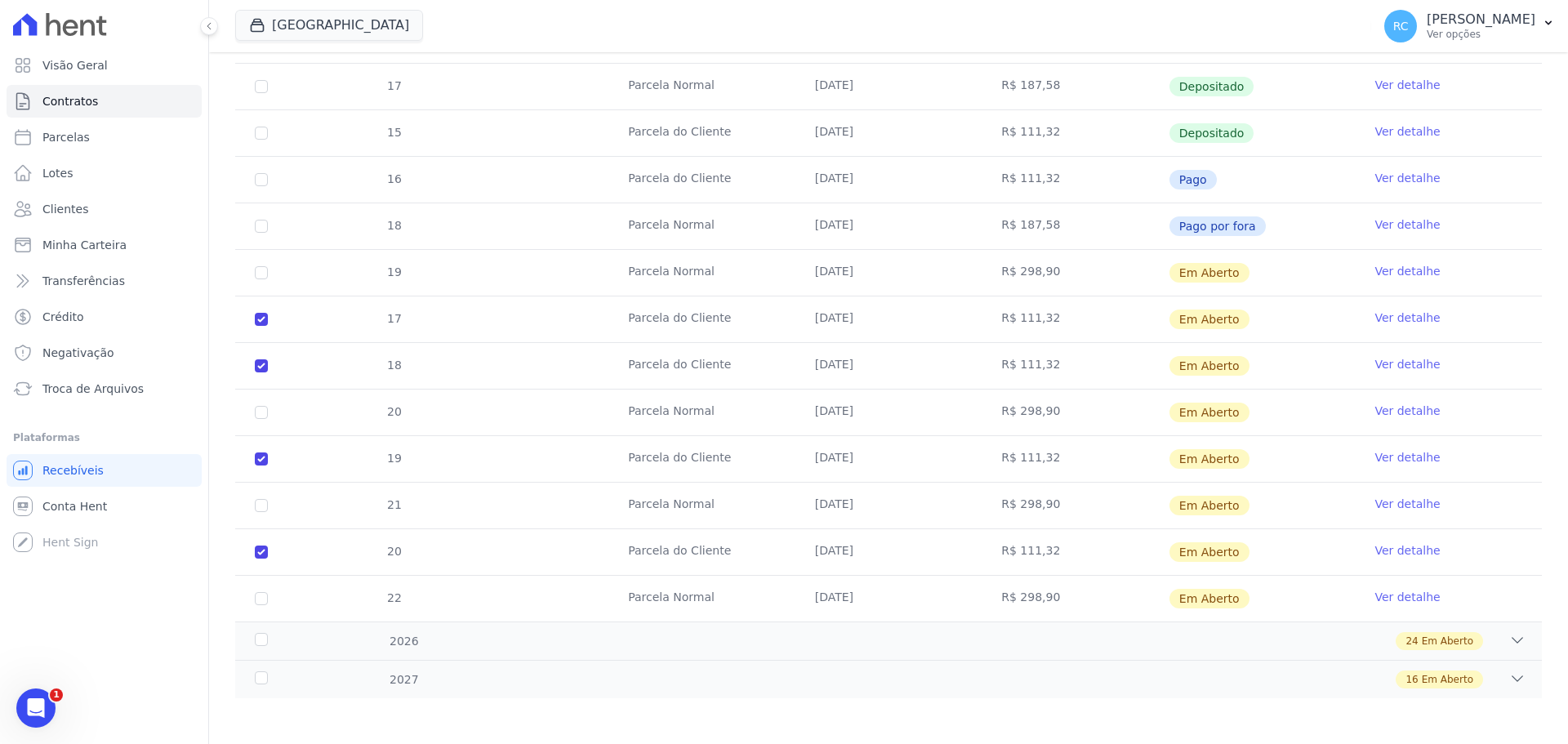
scroll to position [995, 0]
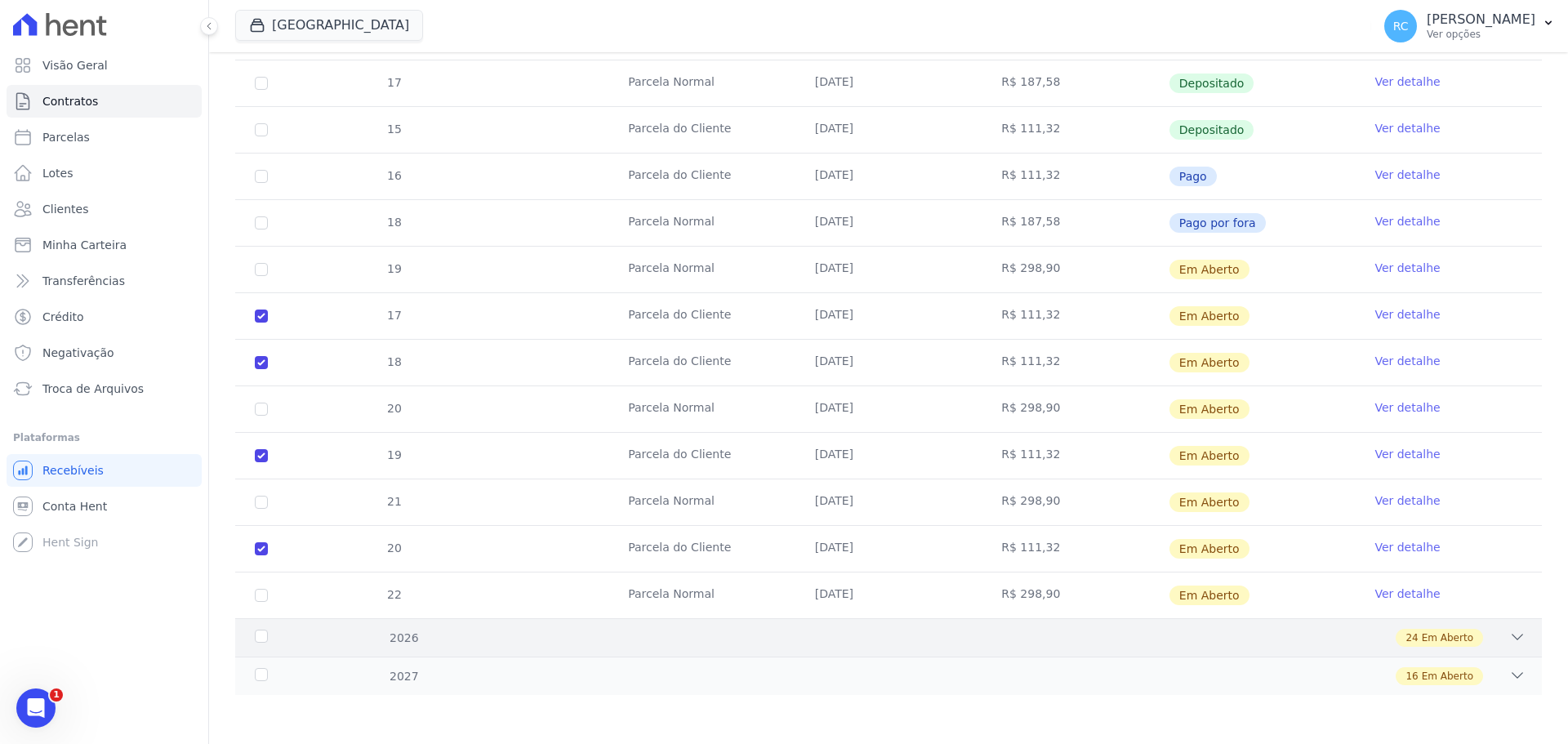
click at [261, 633] on div "2026" at bounding box center [310, 638] width 118 height 18
drag, startPoint x: 262, startPoint y: 640, endPoint x: 466, endPoint y: 633, distance: 204.1
click at [263, 640] on div "2026" at bounding box center [310, 638] width 118 height 18
drag, startPoint x: 486, startPoint y: 633, endPoint x: 510, endPoint y: 631, distance: 24.1
click at [491, 633] on div "24 Em Aberto" at bounding box center [953, 637] width 1146 height 18
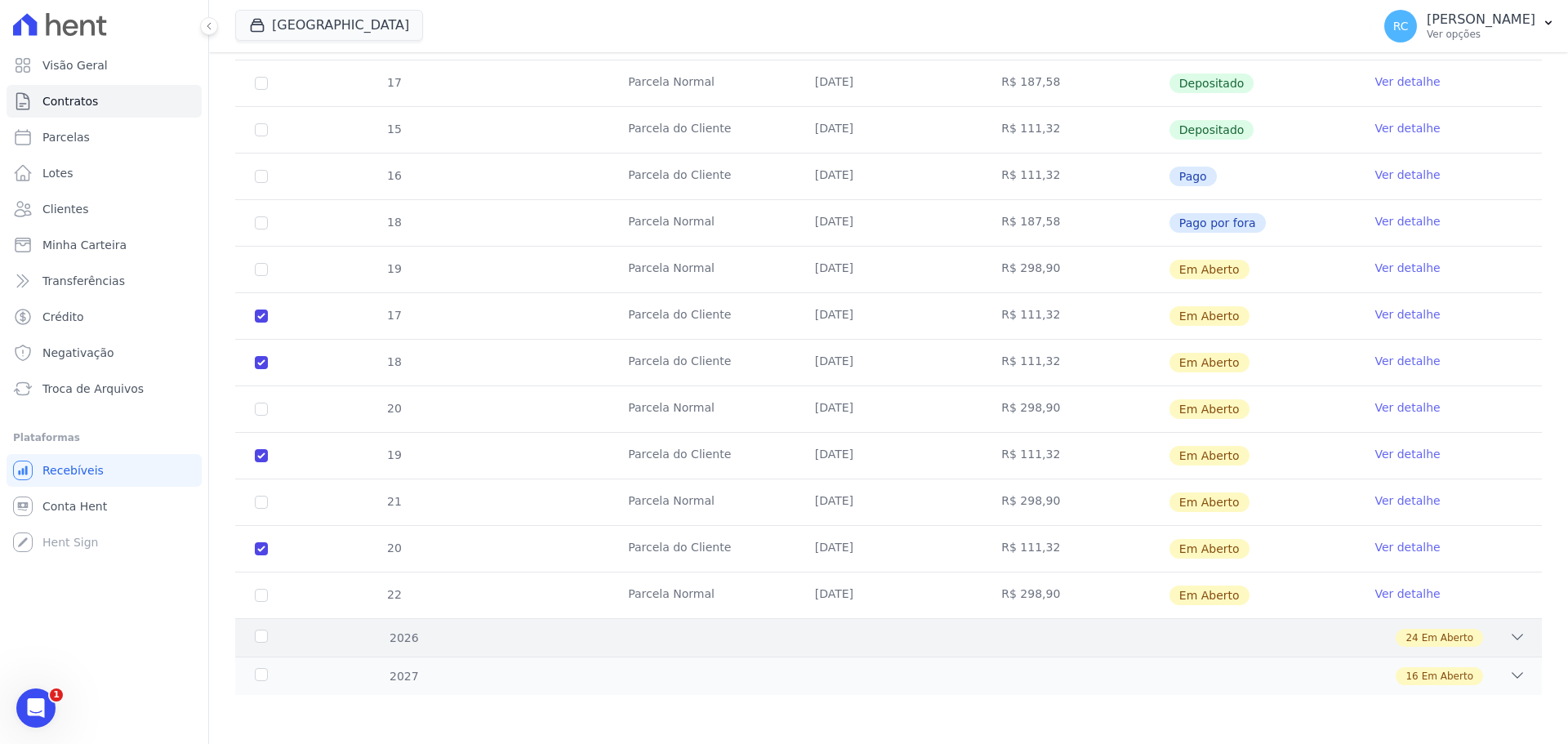
click at [1509, 640] on icon at bounding box center [1517, 637] width 17 height 17
click at [1513, 636] on div "2026 24 Em Aberto" at bounding box center [889, 638] width 1307 height 39
click at [1512, 650] on div "2026 24 Em Aberto" at bounding box center [889, 638] width 1307 height 39
drag, startPoint x: 1505, startPoint y: 641, endPoint x: 1450, endPoint y: 648, distance: 55.4
click at [1465, 646] on div "24 Em Aberto" at bounding box center [953, 637] width 1146 height 18
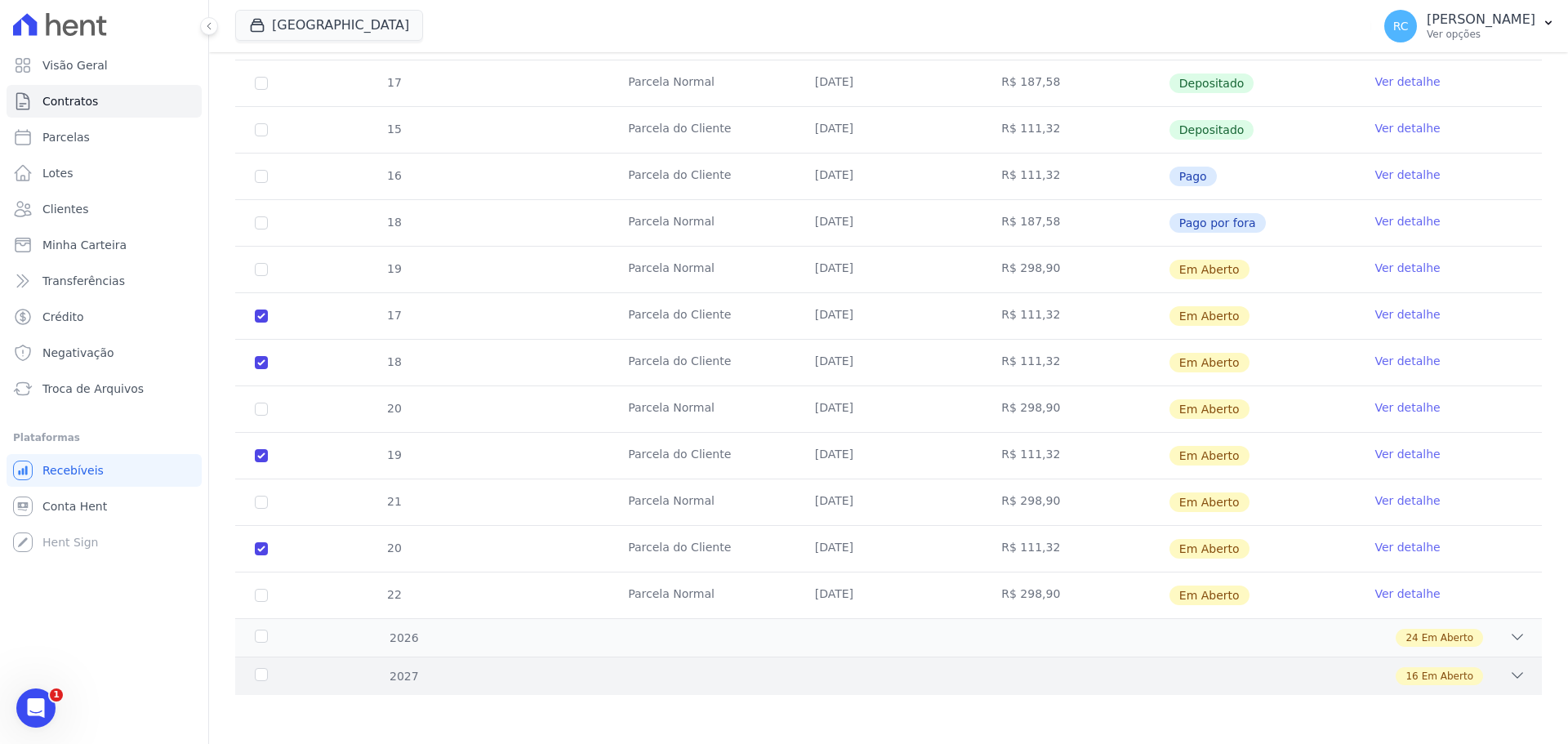
drag, startPoint x: 1184, startPoint y: 679, endPoint x: 895, endPoint y: 661, distance: 289.6
click at [1090, 677] on div "16 Em Aberto" at bounding box center [953, 676] width 1146 height 18
drag, startPoint x: 772, startPoint y: 657, endPoint x: 646, endPoint y: 628, distance: 129.3
click at [760, 652] on div "2024 1 Renegociado 18 Pago por fora 1 Sinal 15/04/2024 R$ 10.000,00 Pago por fo…" at bounding box center [889, 60] width 1307 height 1270
click at [646, 628] on div "24 Em Aberto" at bounding box center [953, 637] width 1146 height 18
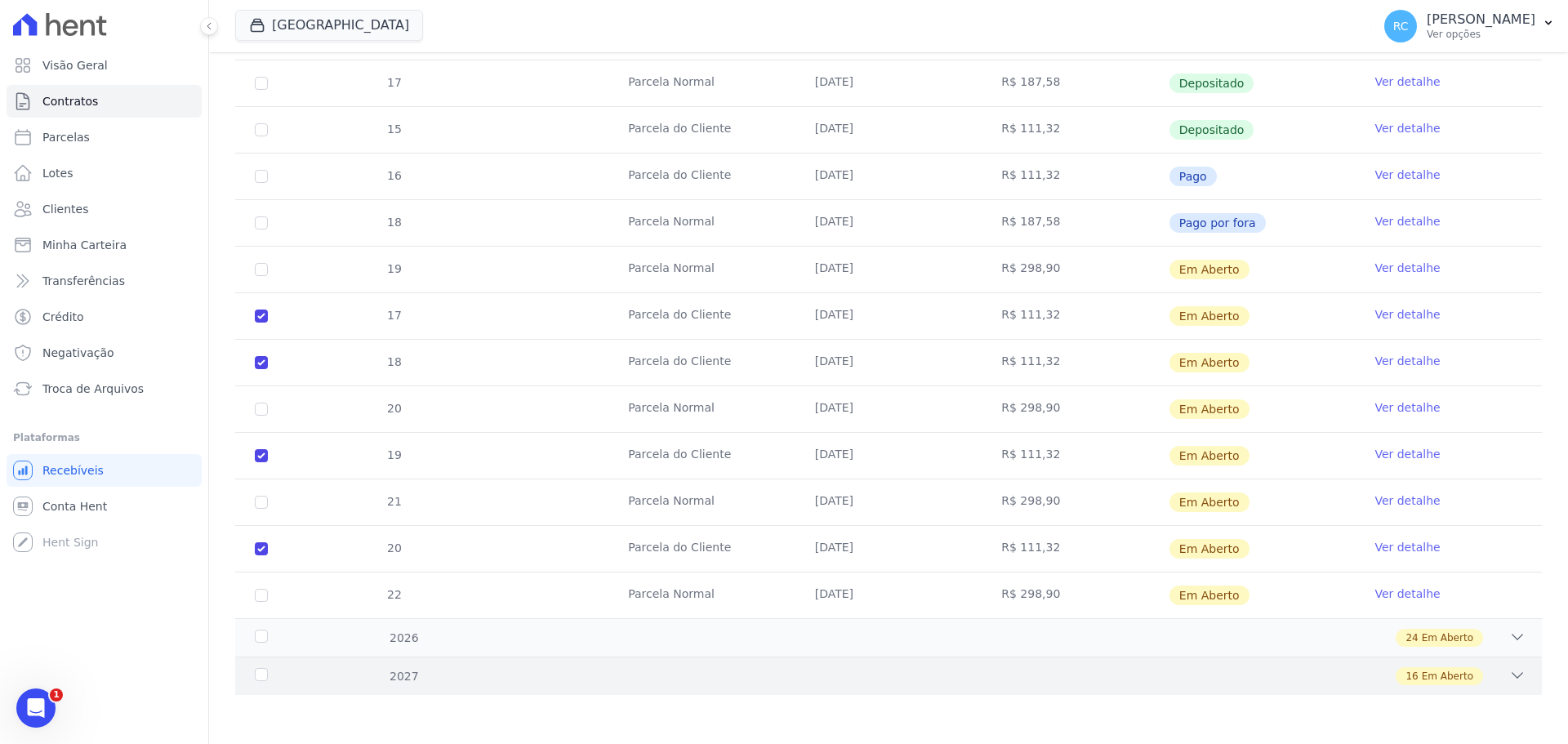
click at [530, 665] on div "2027 16 Em Aberto" at bounding box center [889, 676] width 1307 height 39
click at [527, 667] on div "16 Em Aberto" at bounding box center [953, 676] width 1146 height 18
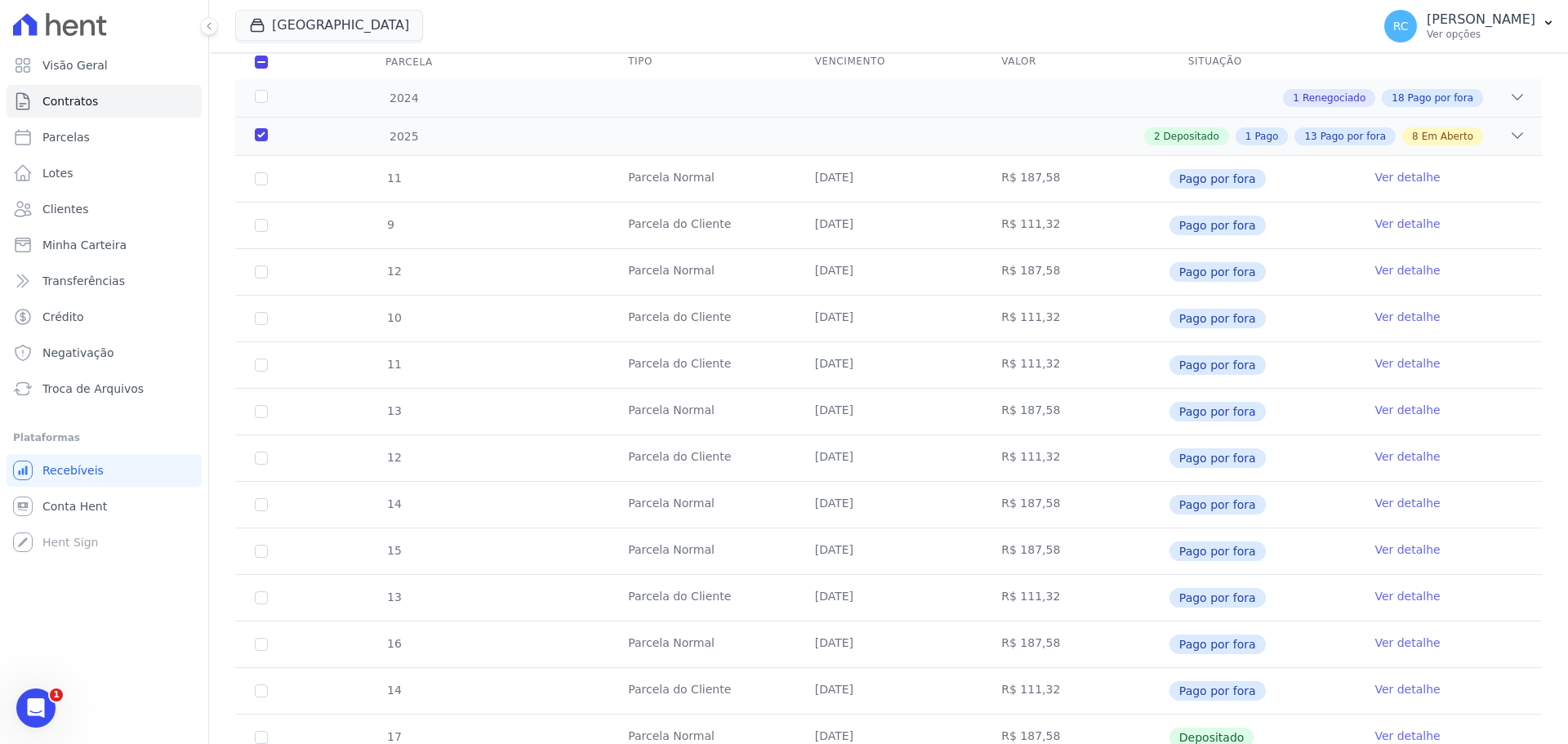
scroll to position [0, 0]
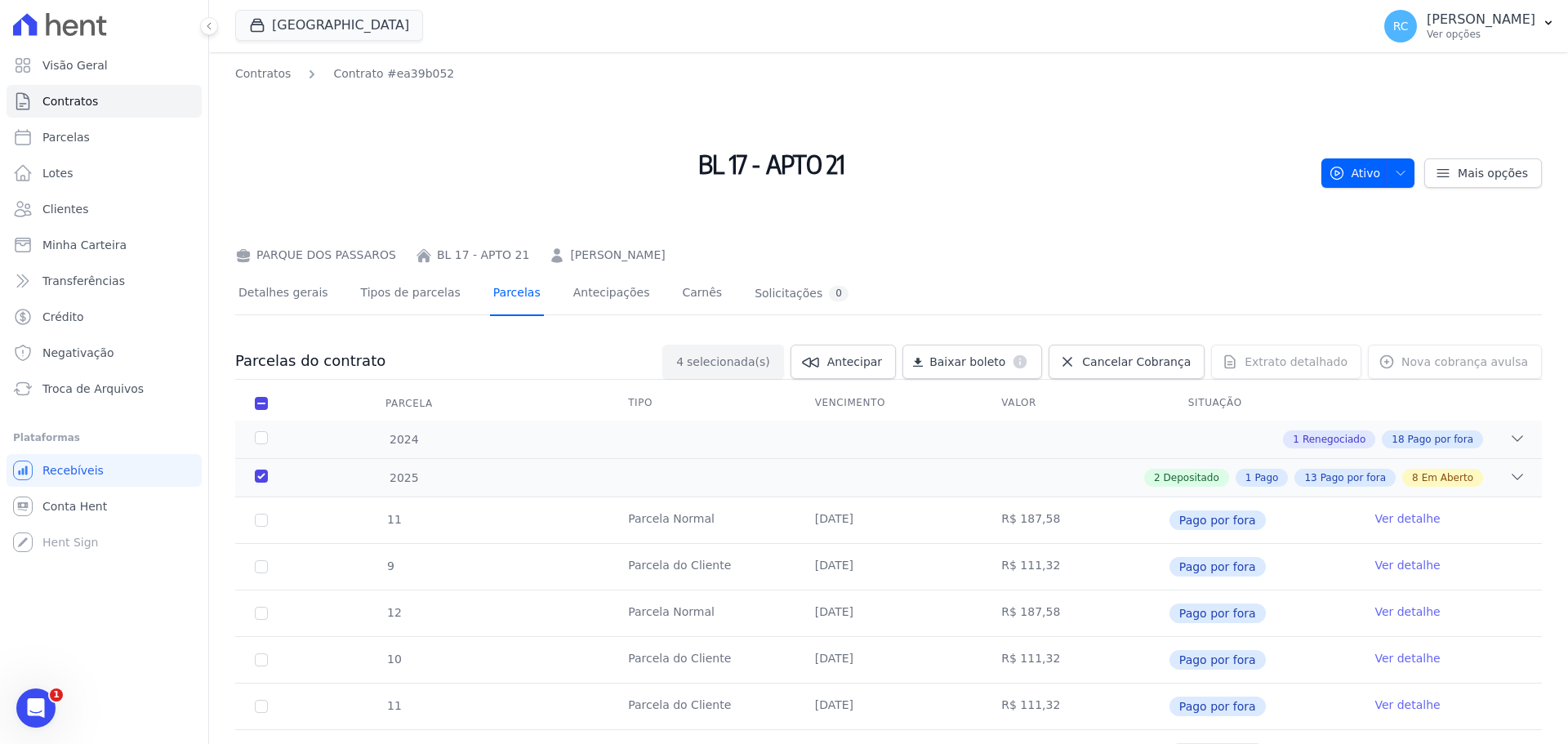
click at [490, 294] on link "Parcelas" at bounding box center [517, 294] width 54 height 43
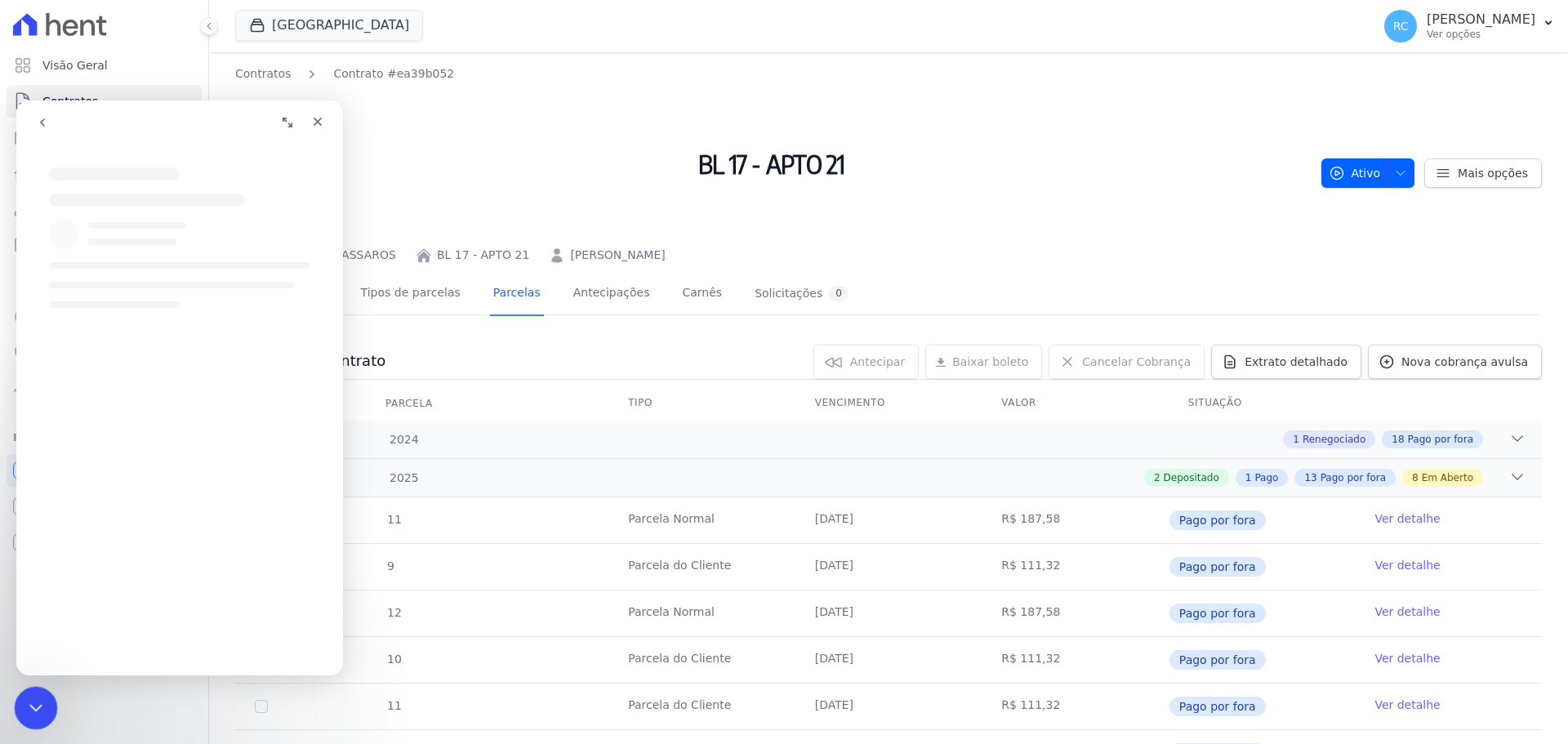
click at [42, 713] on icon "Fechar mensagem da Intercom" at bounding box center [33, 705] width 19 height 19
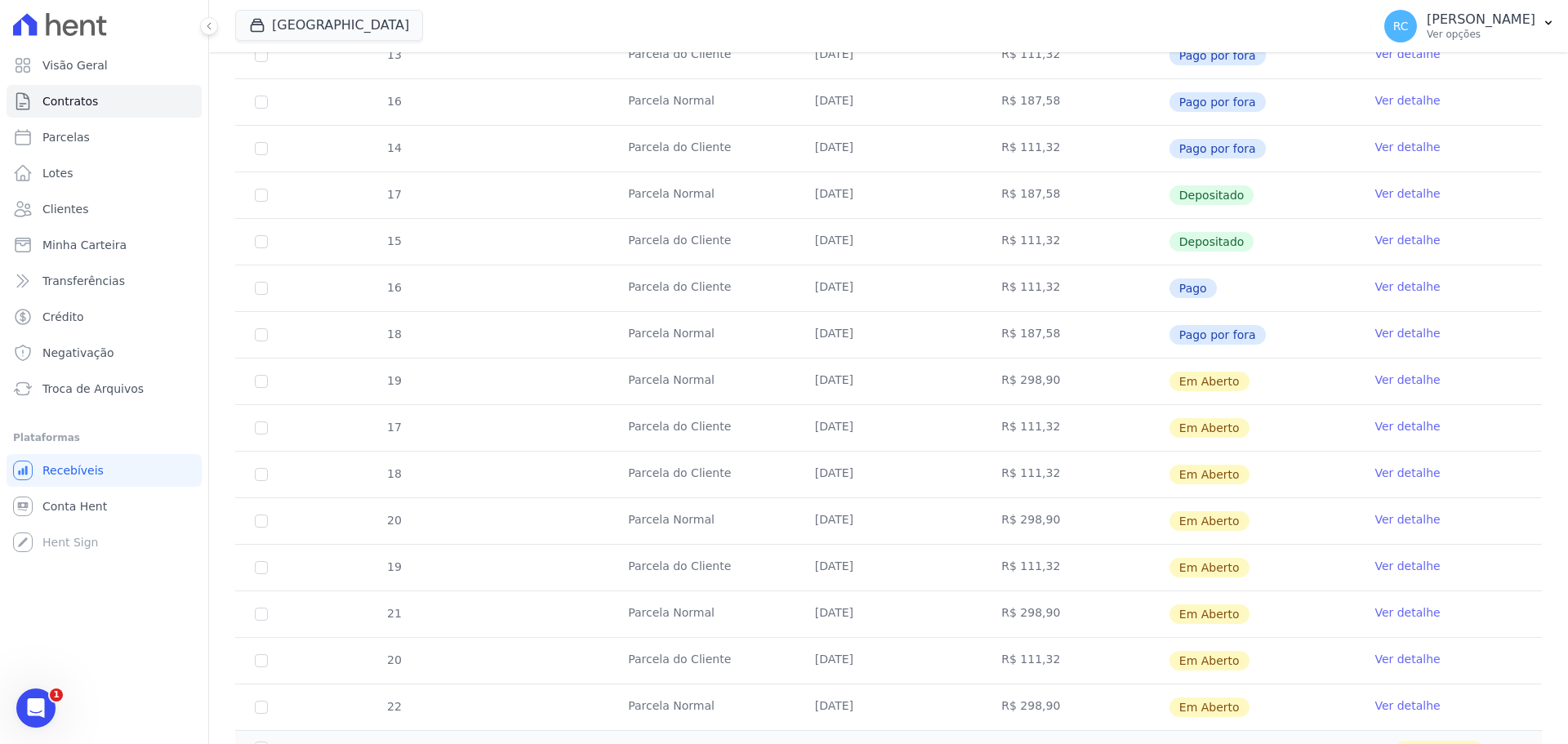
scroll to position [898, 0]
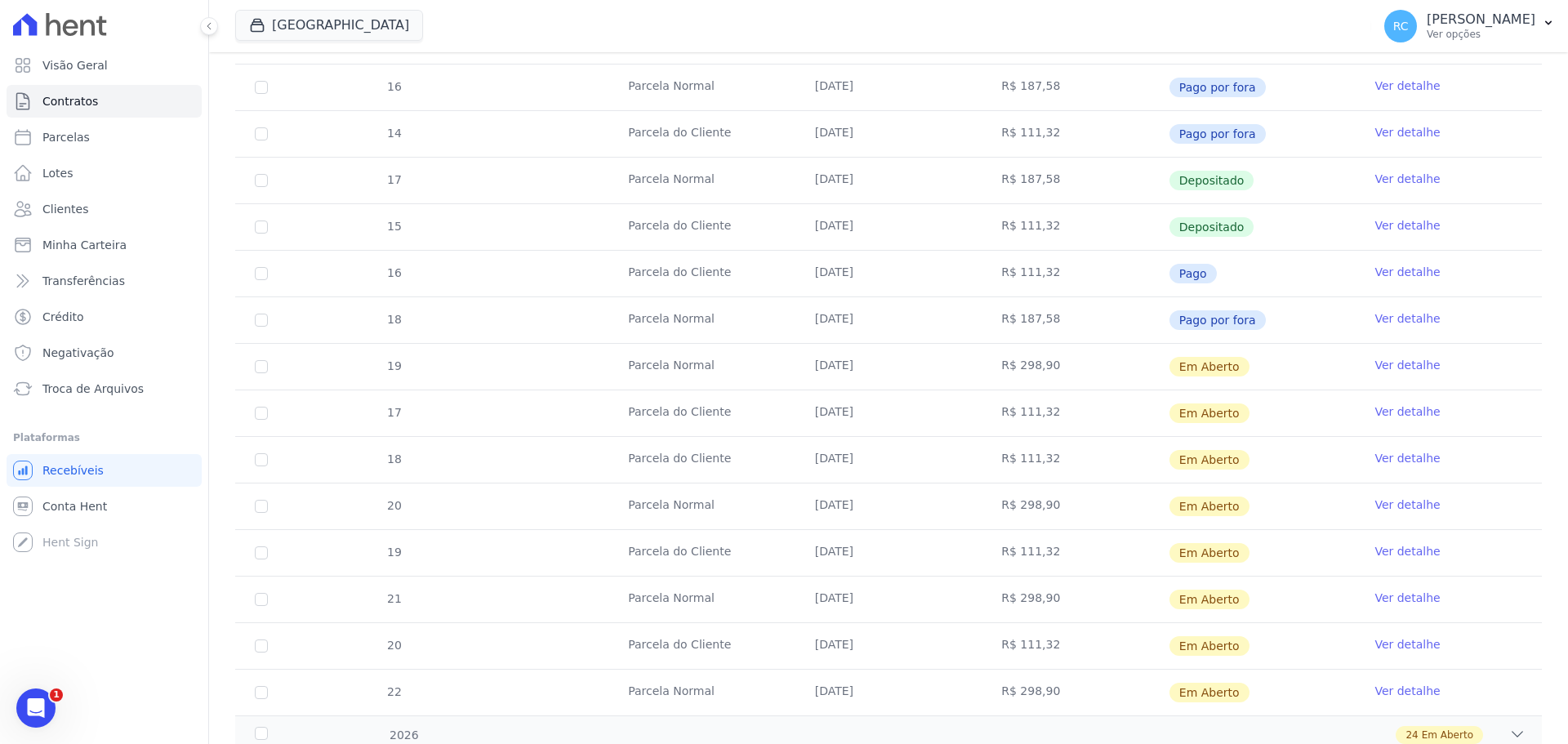
click at [257, 418] on input "checkbox" at bounding box center [261, 413] width 13 height 13
checkbox input "true"
drag, startPoint x: 260, startPoint y: 510, endPoint x: 270, endPoint y: 458, distance: 53.0
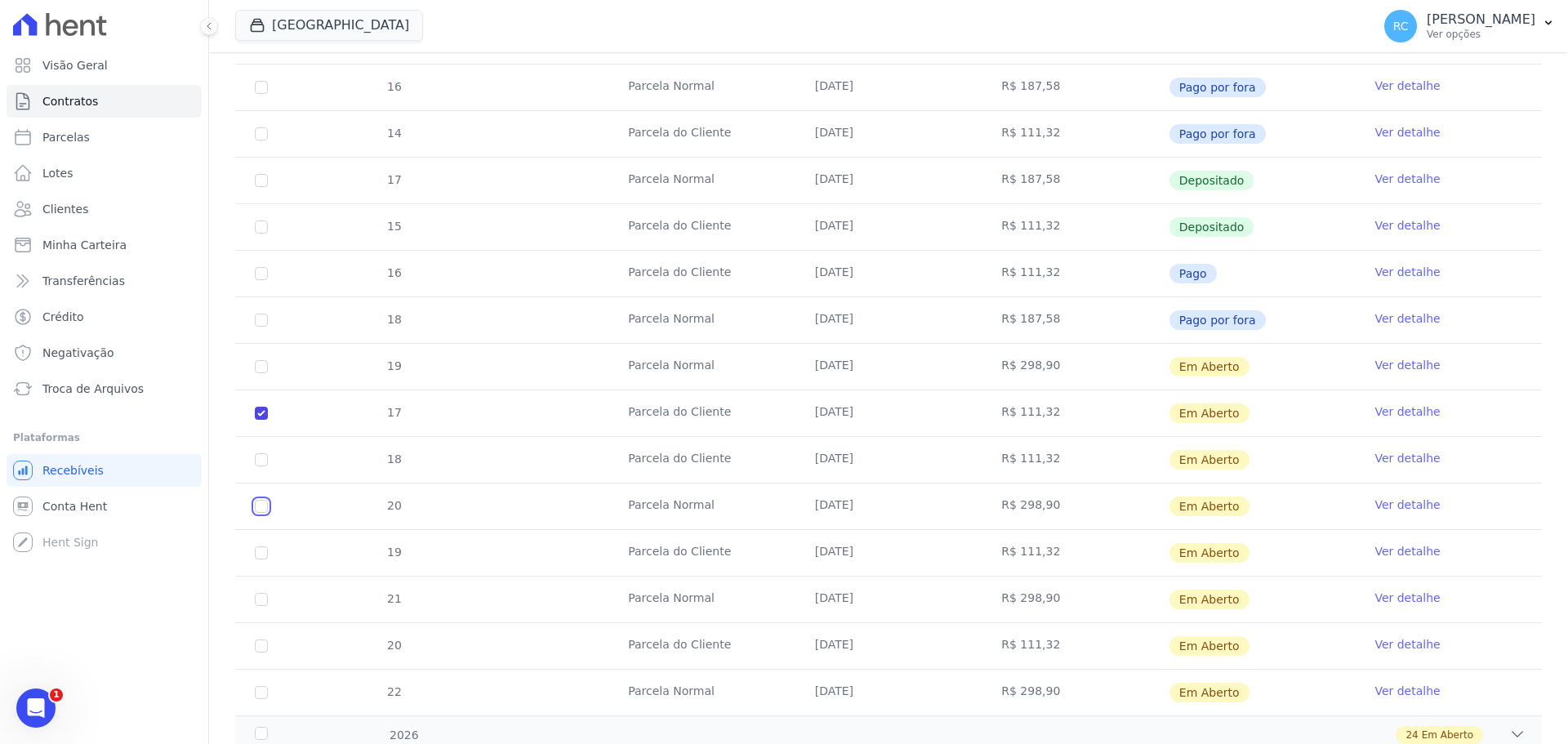
click at [312, 446] on tbody "11 Parcela Normal 05/01/2025 R$ 187,58 Pago por fora Ver detalhe 9 Parcela do C…" at bounding box center [889, 157] width 1307 height 1116
click at [261, 457] on input "checkbox" at bounding box center [261, 459] width 13 height 13
checkbox input "true"
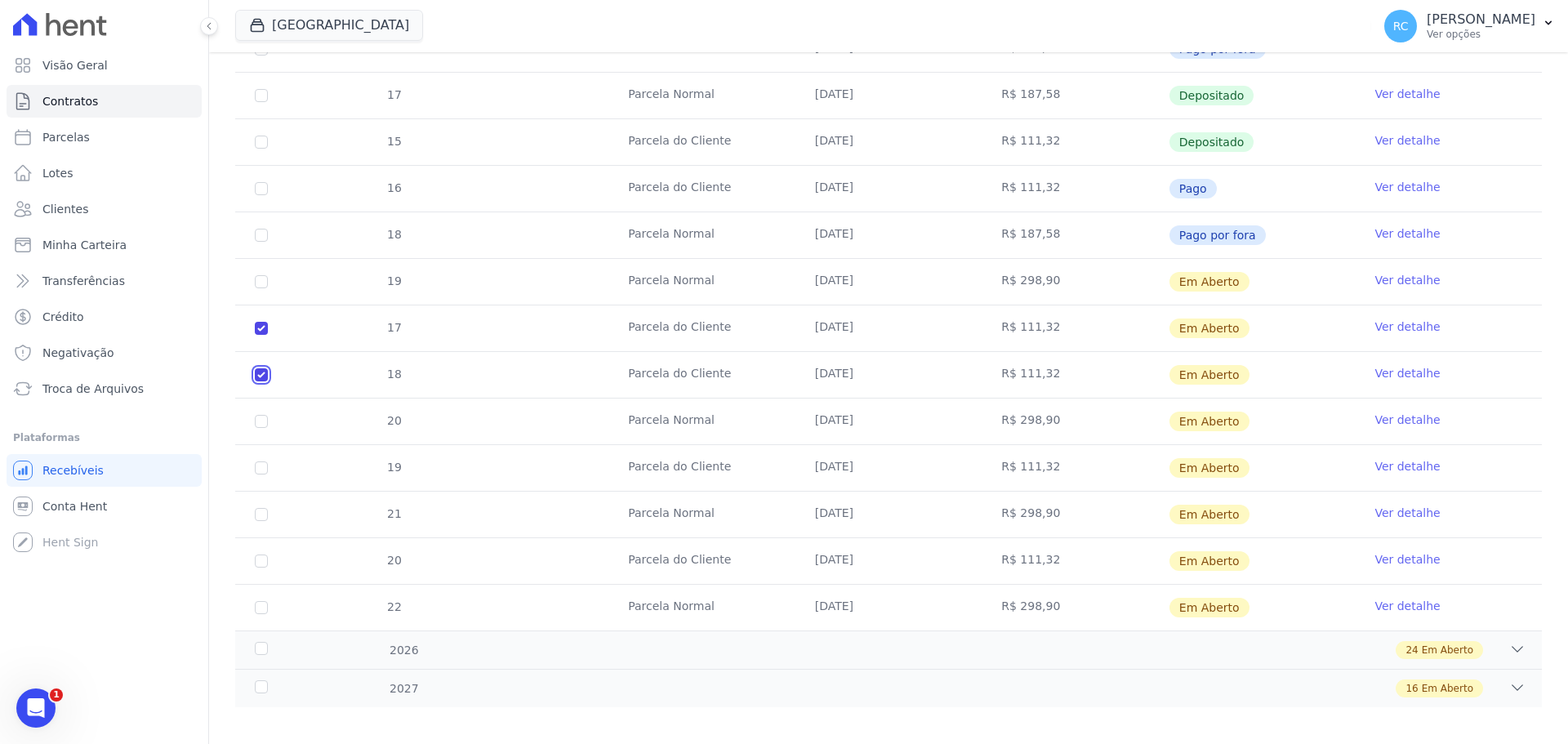
scroll to position [995, 0]
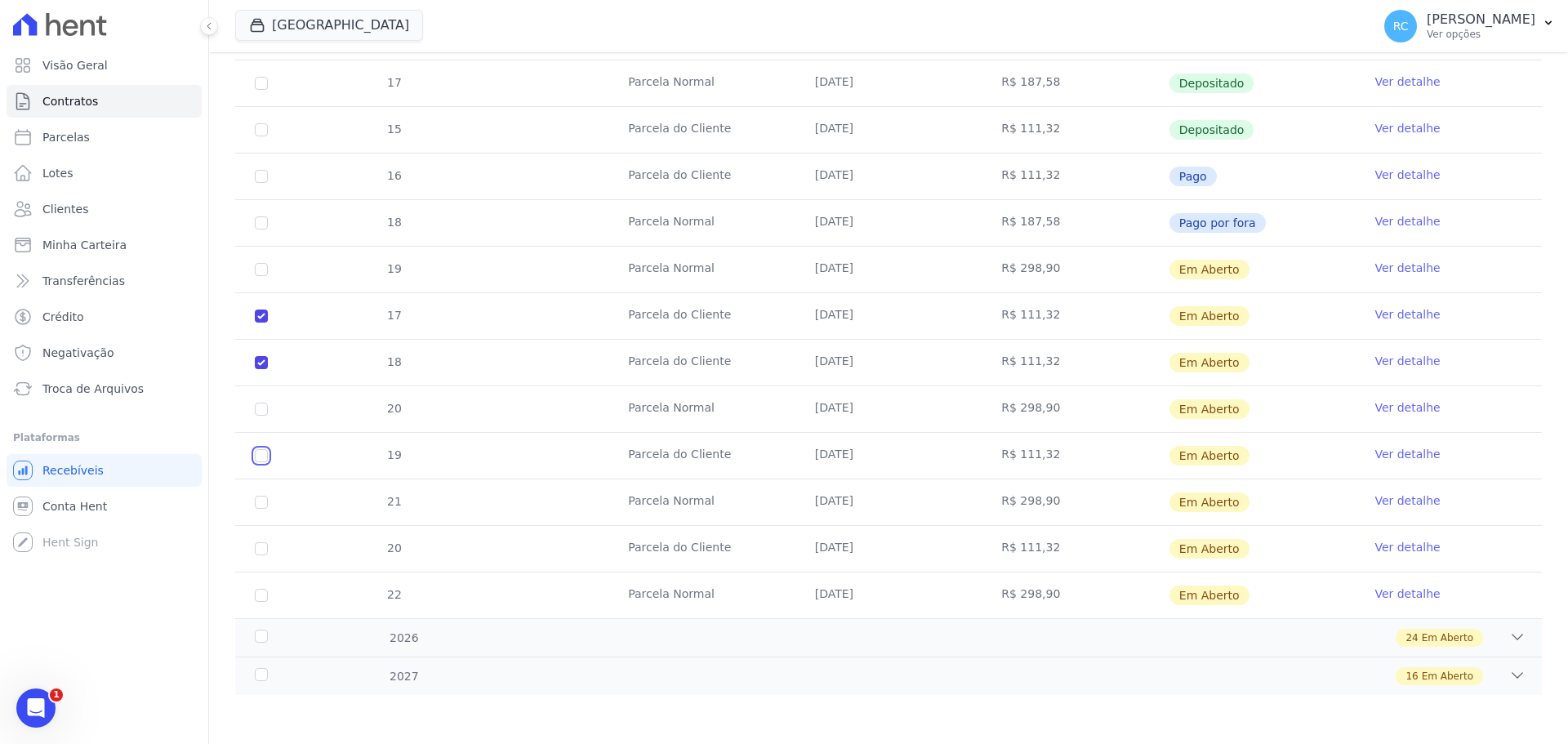
click at [257, 459] on input "checkbox" at bounding box center [261, 456] width 13 height 13
checkbox input "true"
click at [258, 553] on input "checkbox" at bounding box center [261, 549] width 13 height 13
checkbox input "true"
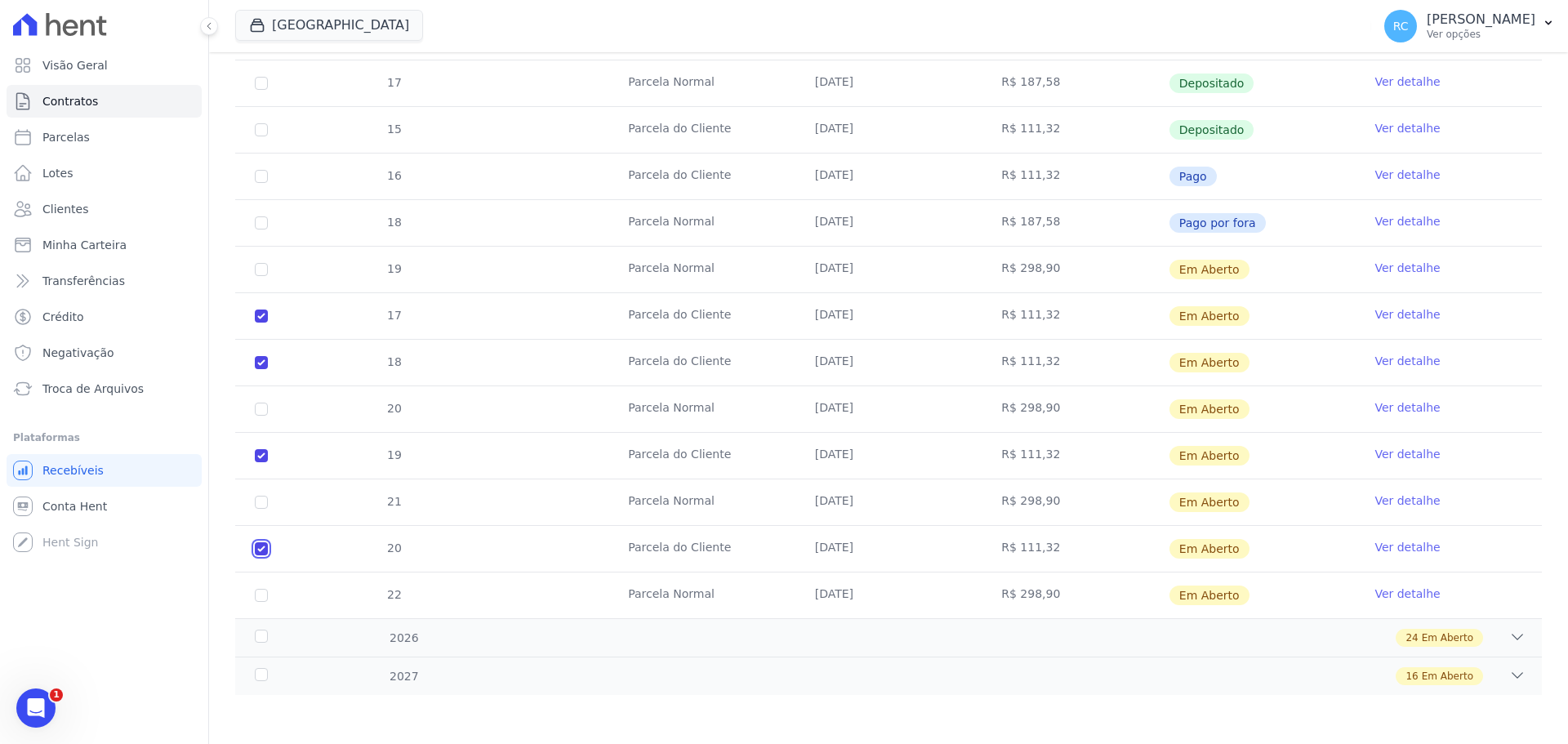
checkbox input "true"
click at [1510, 643] on icon at bounding box center [1517, 637] width 17 height 17
click at [1422, 637] on span "Em Aberto" at bounding box center [1448, 638] width 52 height 15
drag, startPoint x: 763, startPoint y: 651, endPoint x: 412, endPoint y: 642, distance: 351.1
click at [665, 654] on div "2026 24 Em Aberto" at bounding box center [889, 638] width 1307 height 39
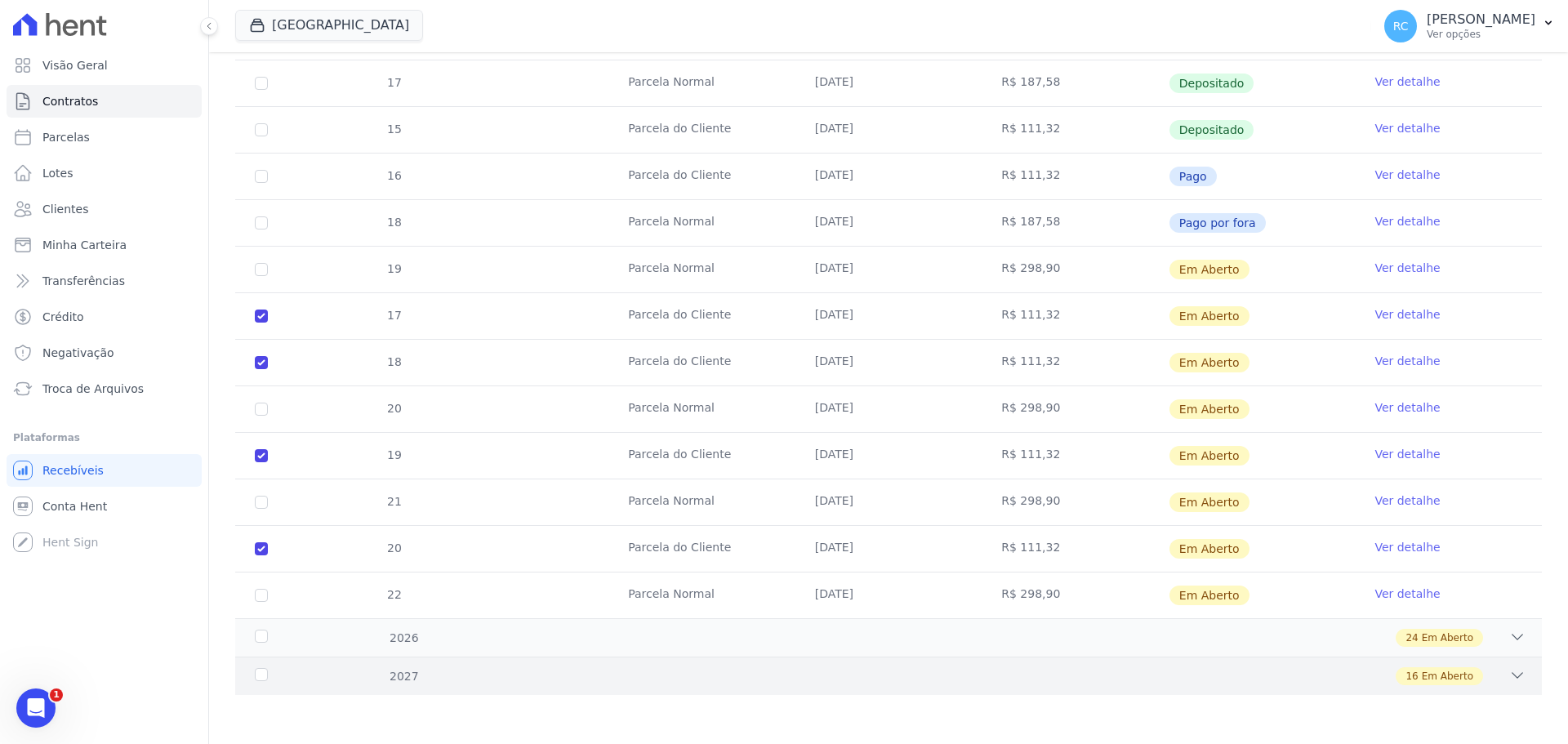
drag, startPoint x: 402, startPoint y: 640, endPoint x: 395, endPoint y: 657, distance: 18.4
click at [400, 640] on div "24 Em Aberto" at bounding box center [953, 637] width 1146 height 18
drag, startPoint x: 387, startPoint y: 666, endPoint x: 371, endPoint y: 663, distance: 16.3
click at [385, 666] on div "2027 16 Em Aberto" at bounding box center [889, 676] width 1307 height 39
click at [314, 625] on div "2026 24 Em Aberto" at bounding box center [889, 638] width 1307 height 39
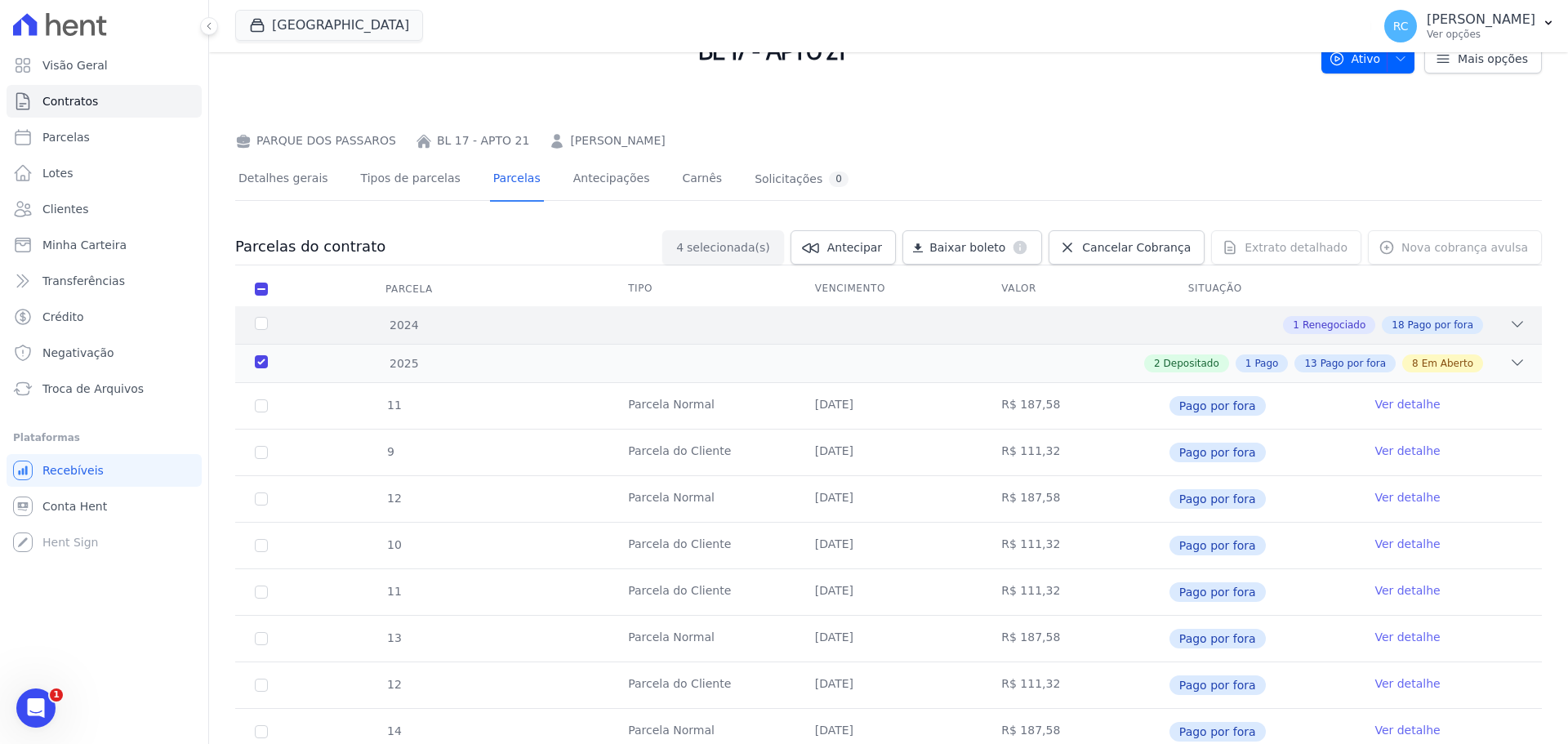
scroll to position [0, 0]
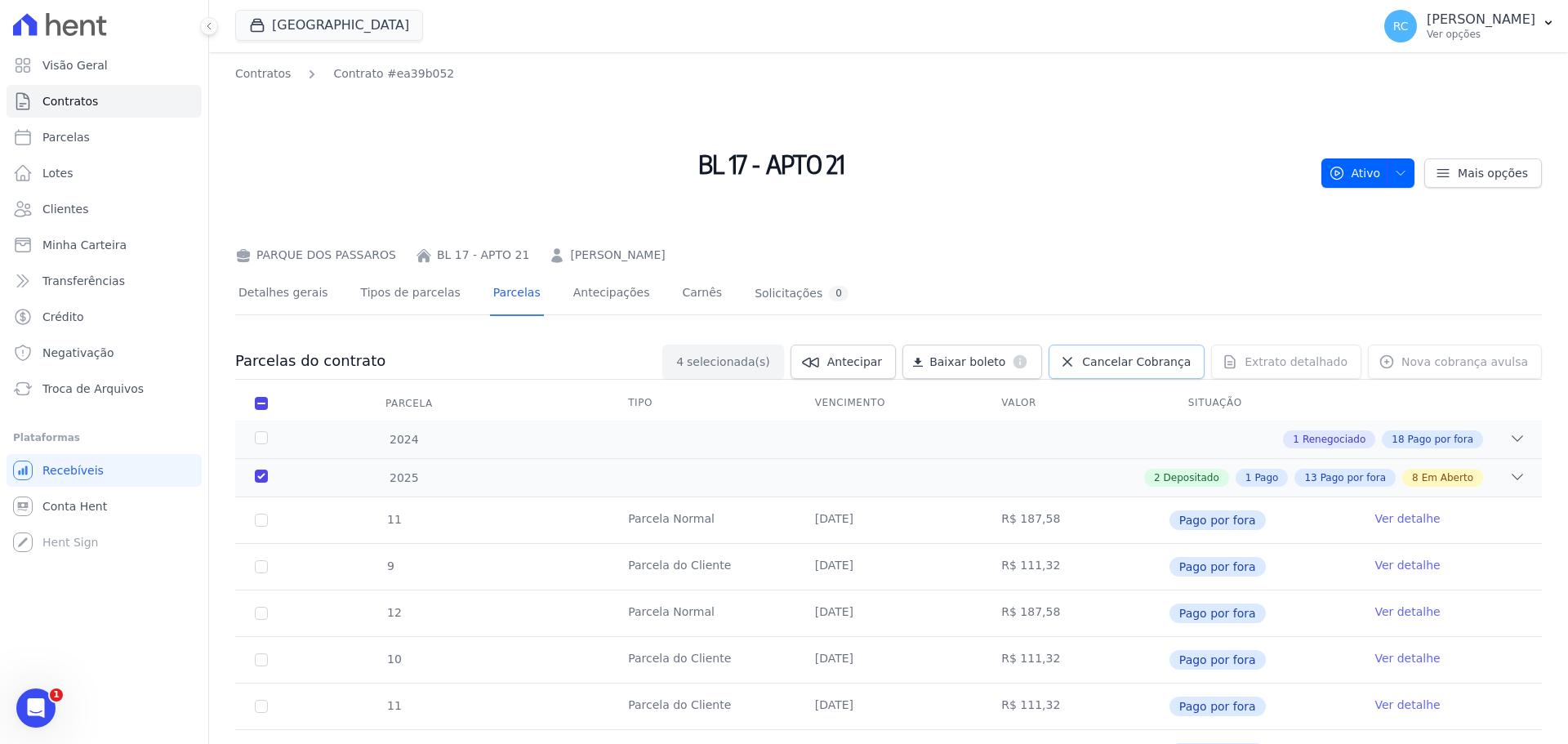
click at [1127, 348] on link "Cancelar Cobrança" at bounding box center [1126, 361] width 156 height 34
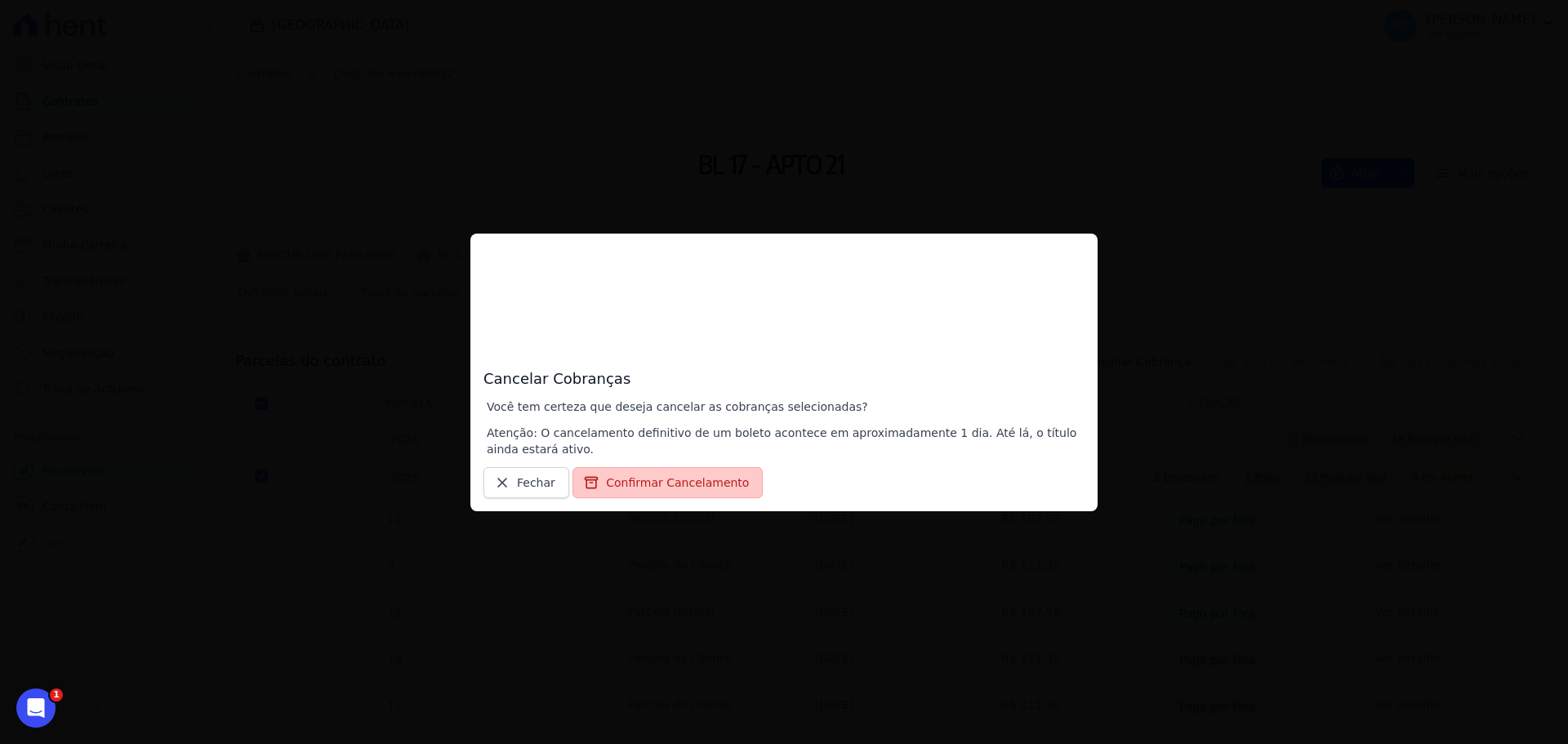
click at [614, 490] on button "Confirmar Cancelamento" at bounding box center [667, 482] width 190 height 31
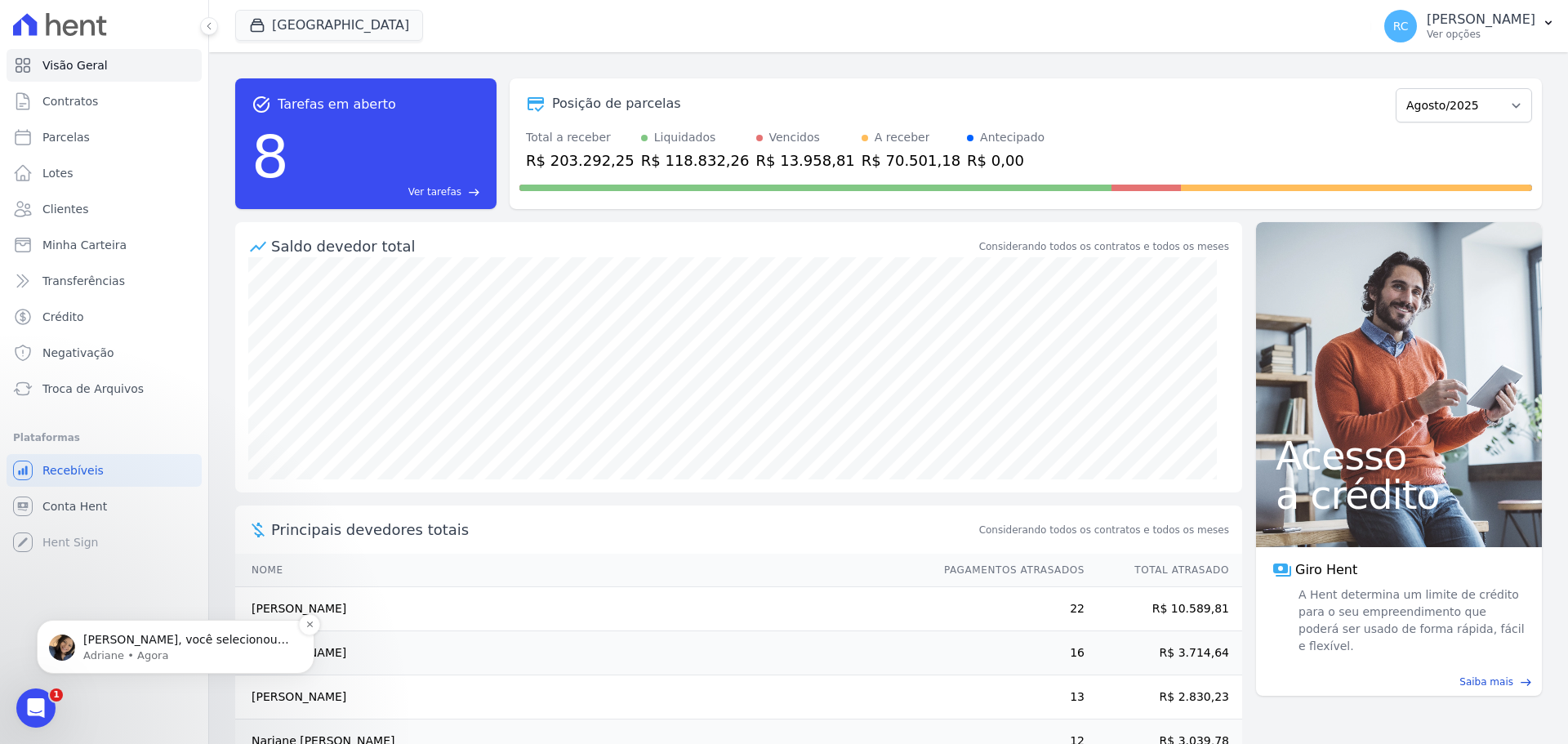
click at [167, 640] on p "[PERSON_NAME], você selecionou somente as parcelas que estão em aberto?" at bounding box center [188, 640] width 211 height 17
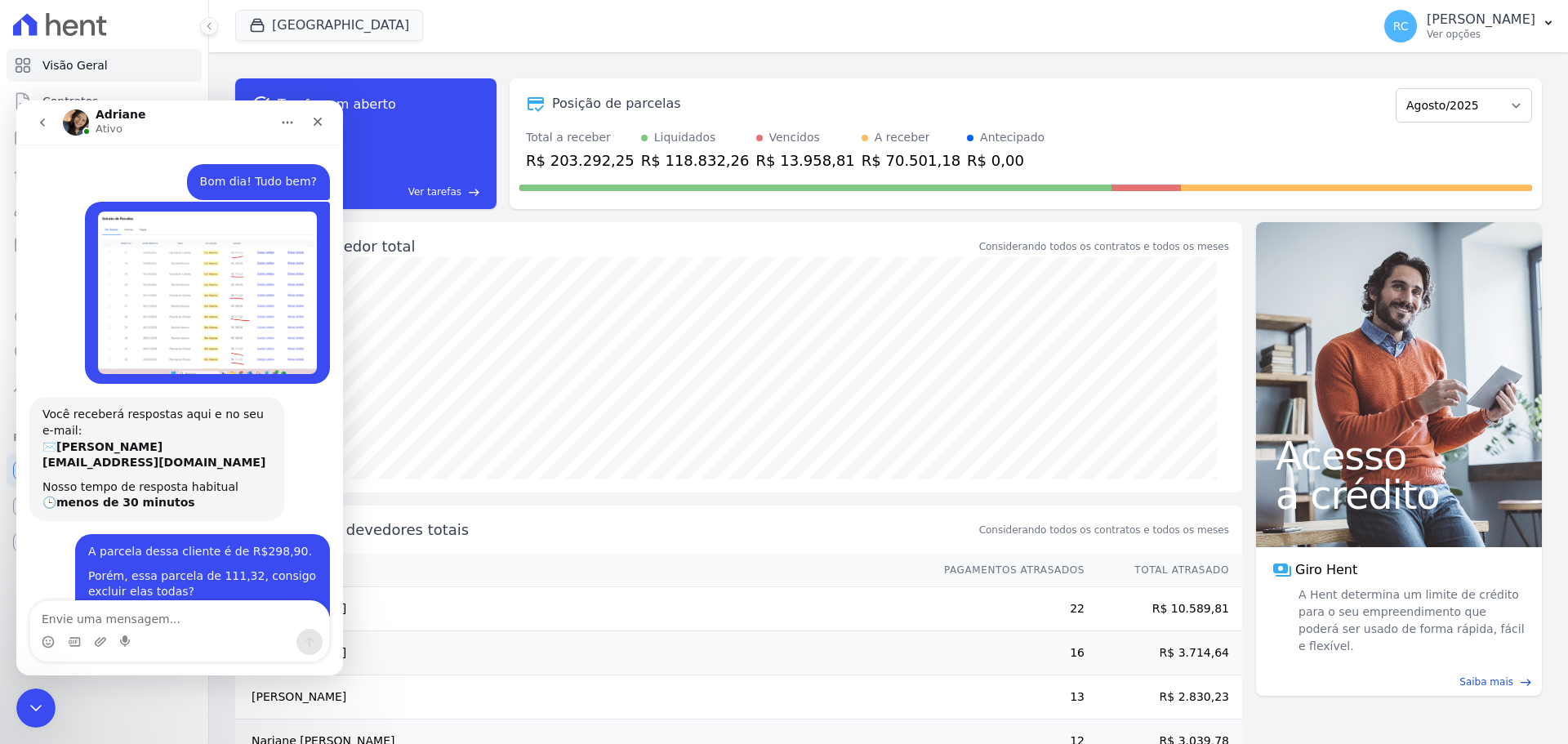
scroll to position [18, 0]
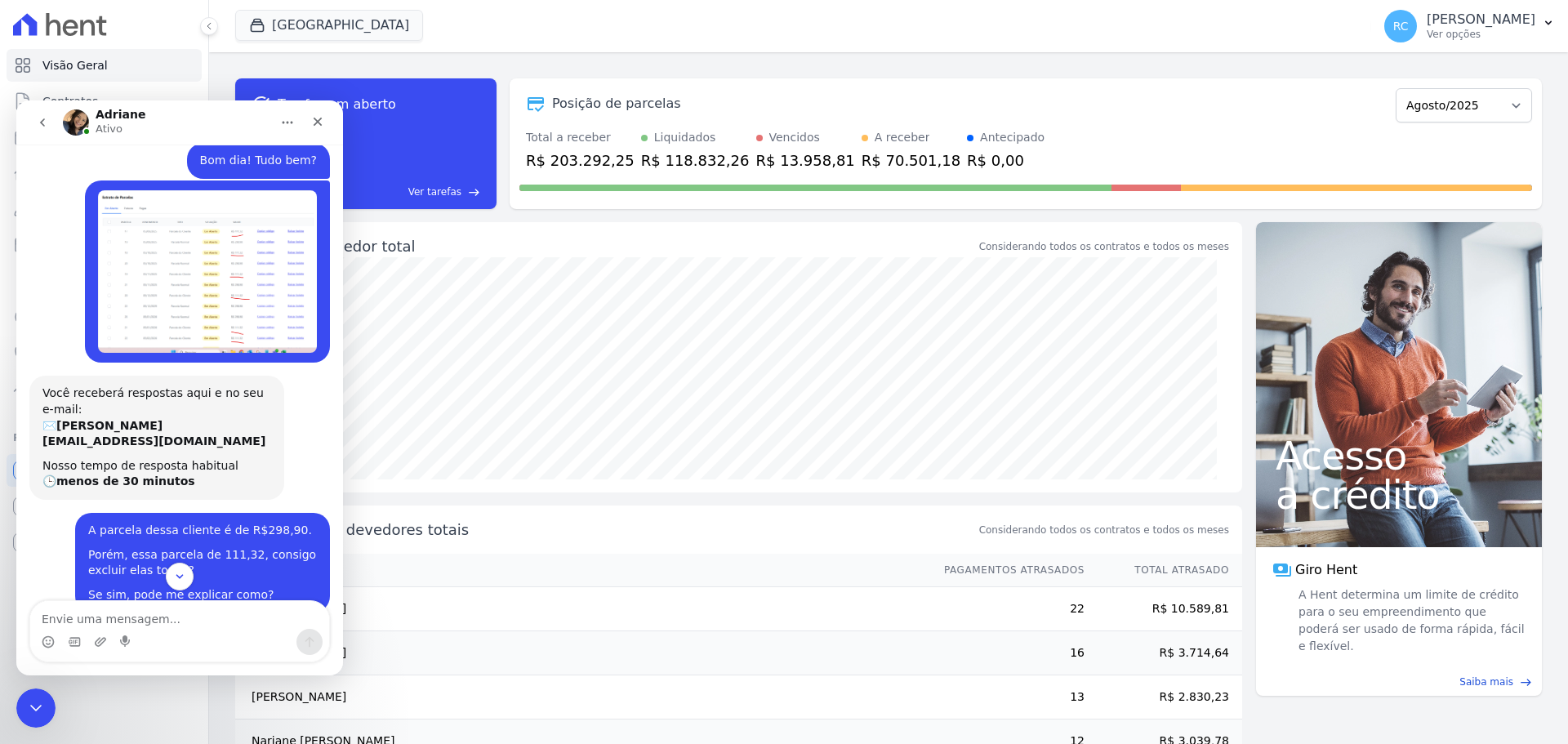
click at [191, 574] on button "Scroll to bottom" at bounding box center [179, 577] width 28 height 28
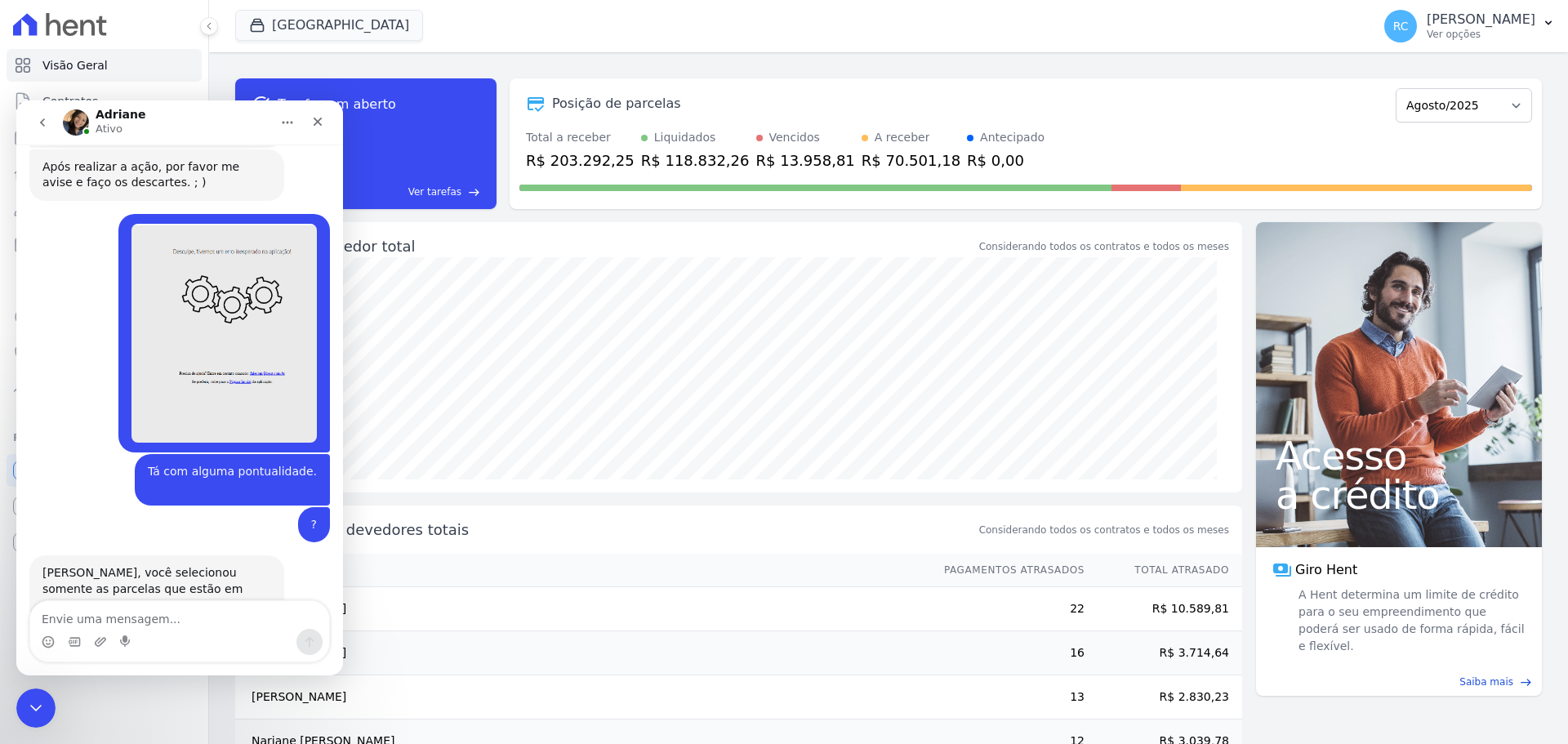
scroll to position [797, 0]
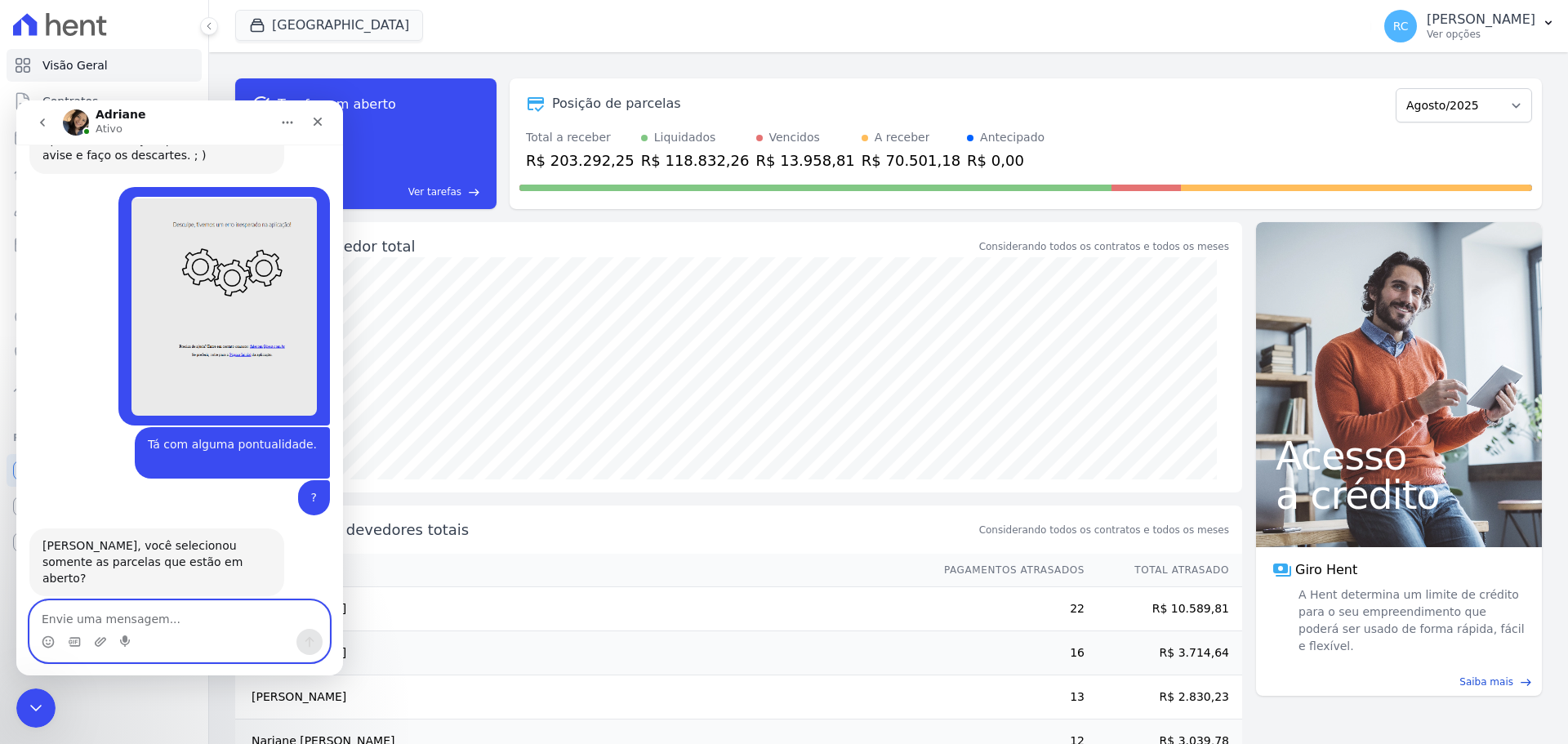
click at [190, 610] on textarea "Envie uma mensagem..." at bounding box center [179, 615] width 298 height 28
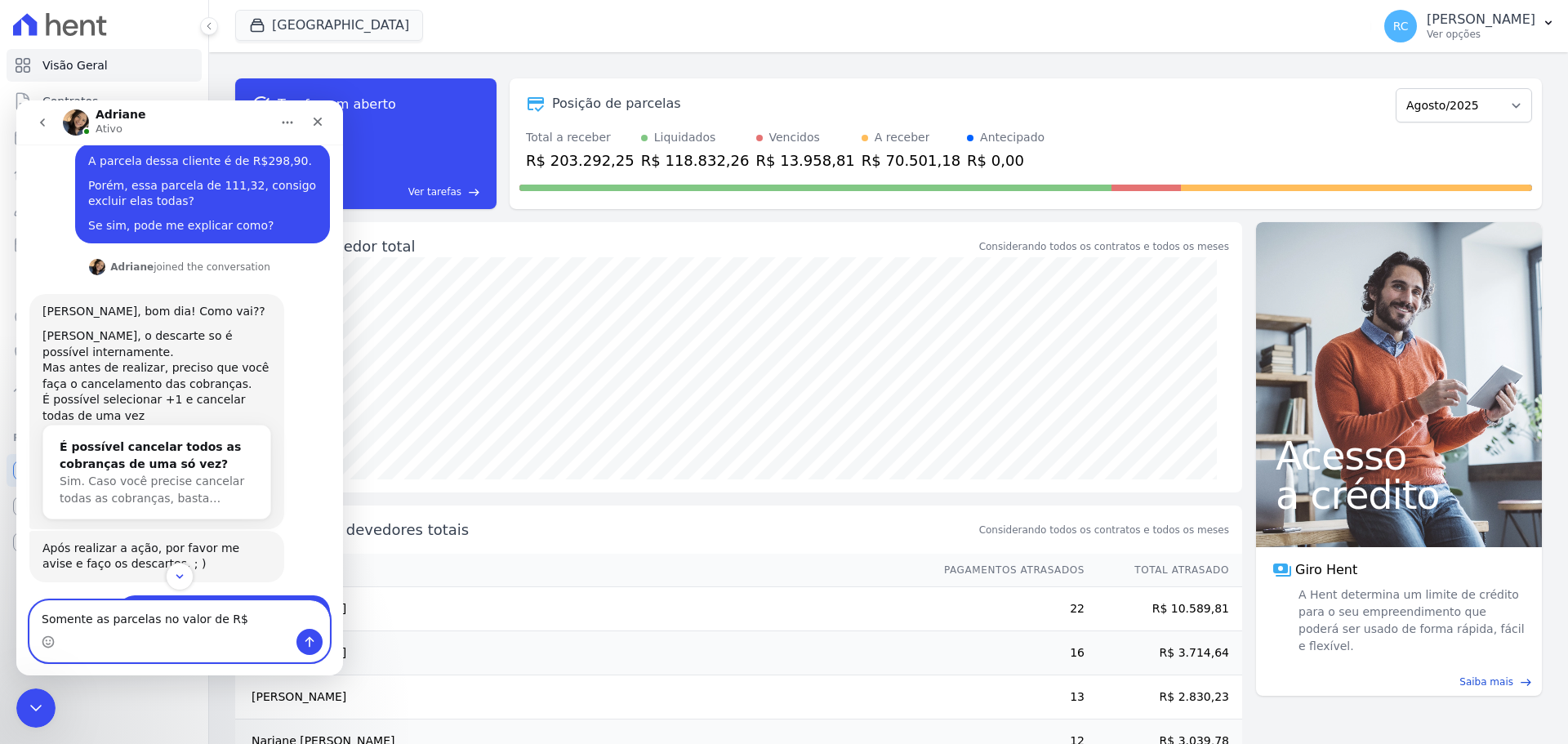
scroll to position [225, 0]
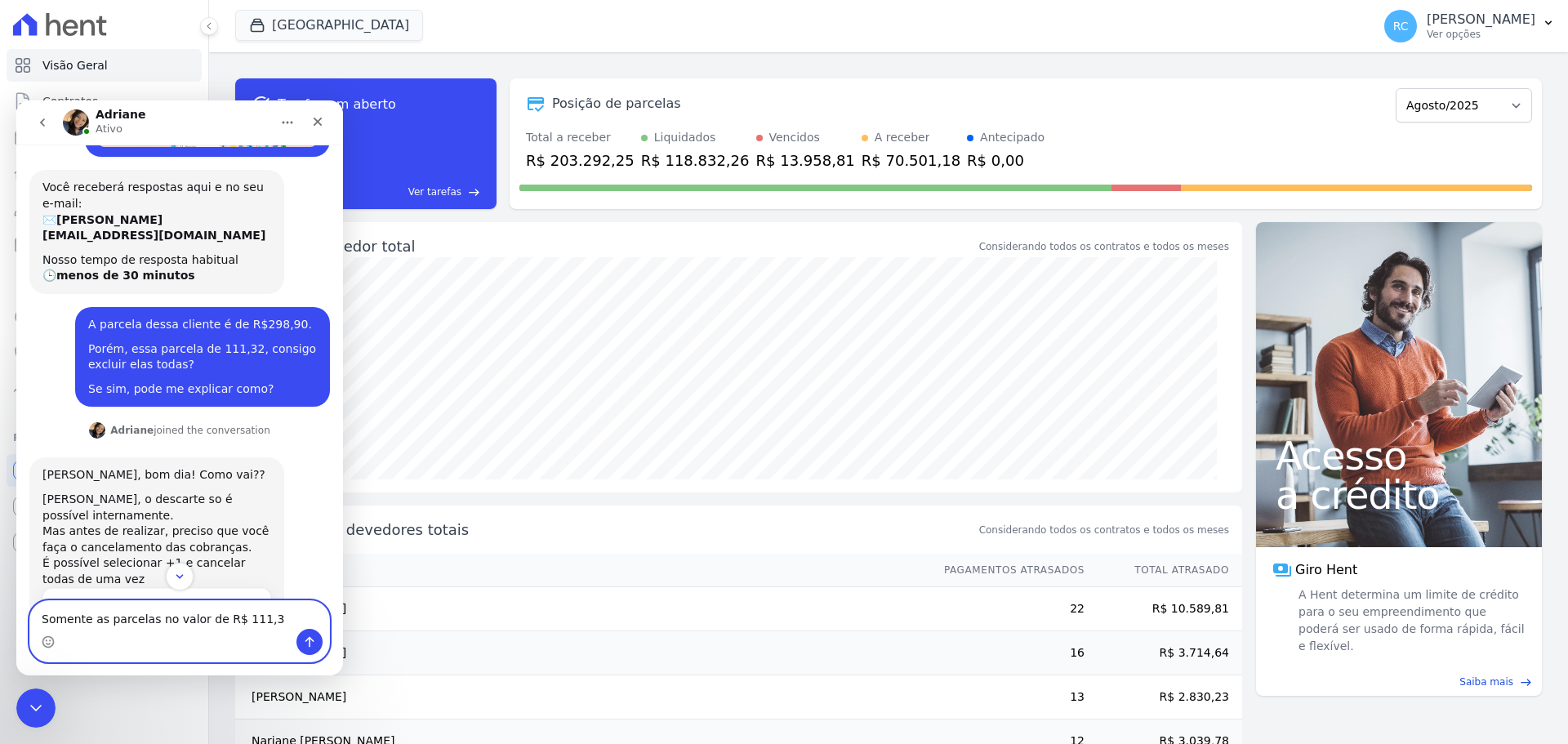
type textarea "Somente as parcelas no valor de R$ 111,32"
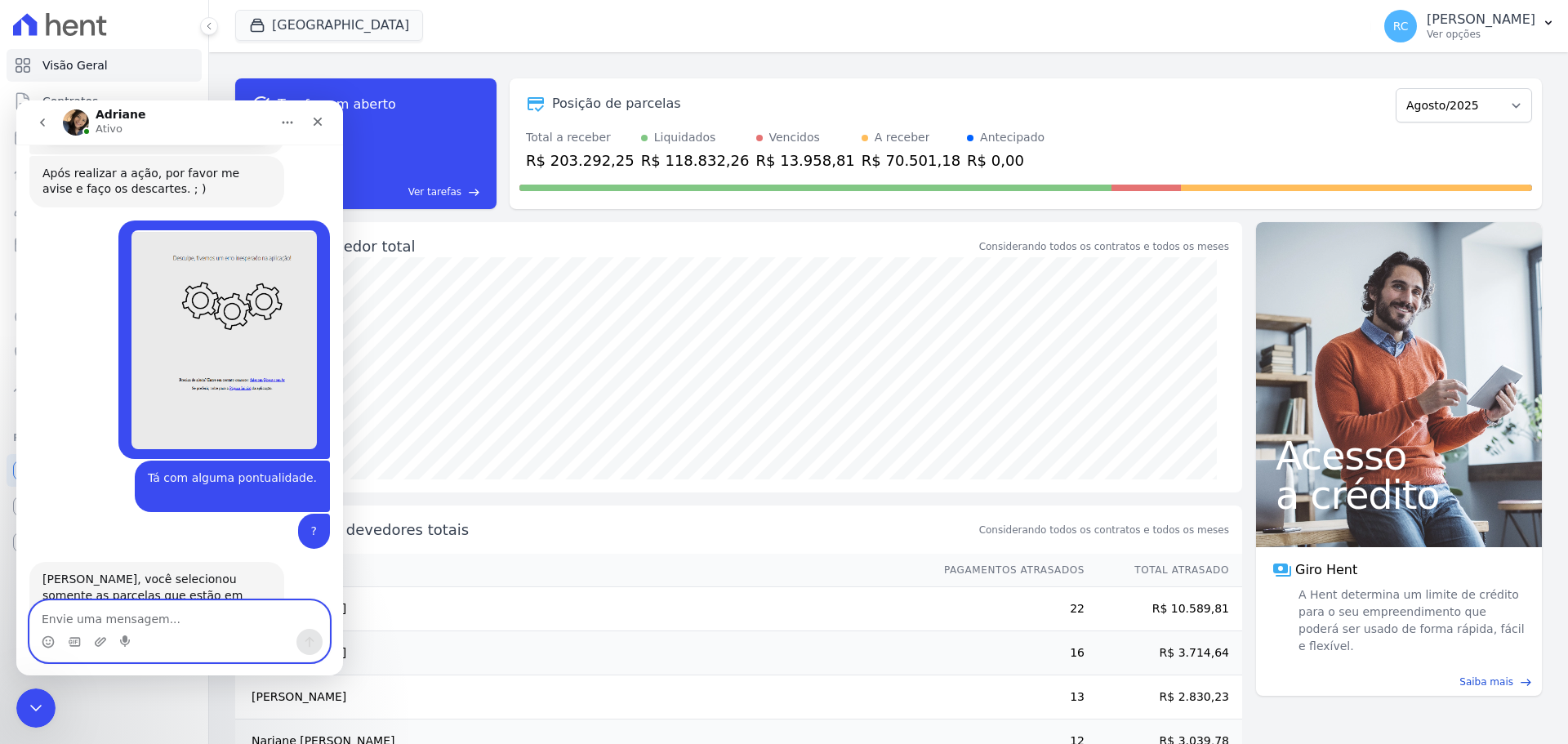
scroll to position [846, 0]
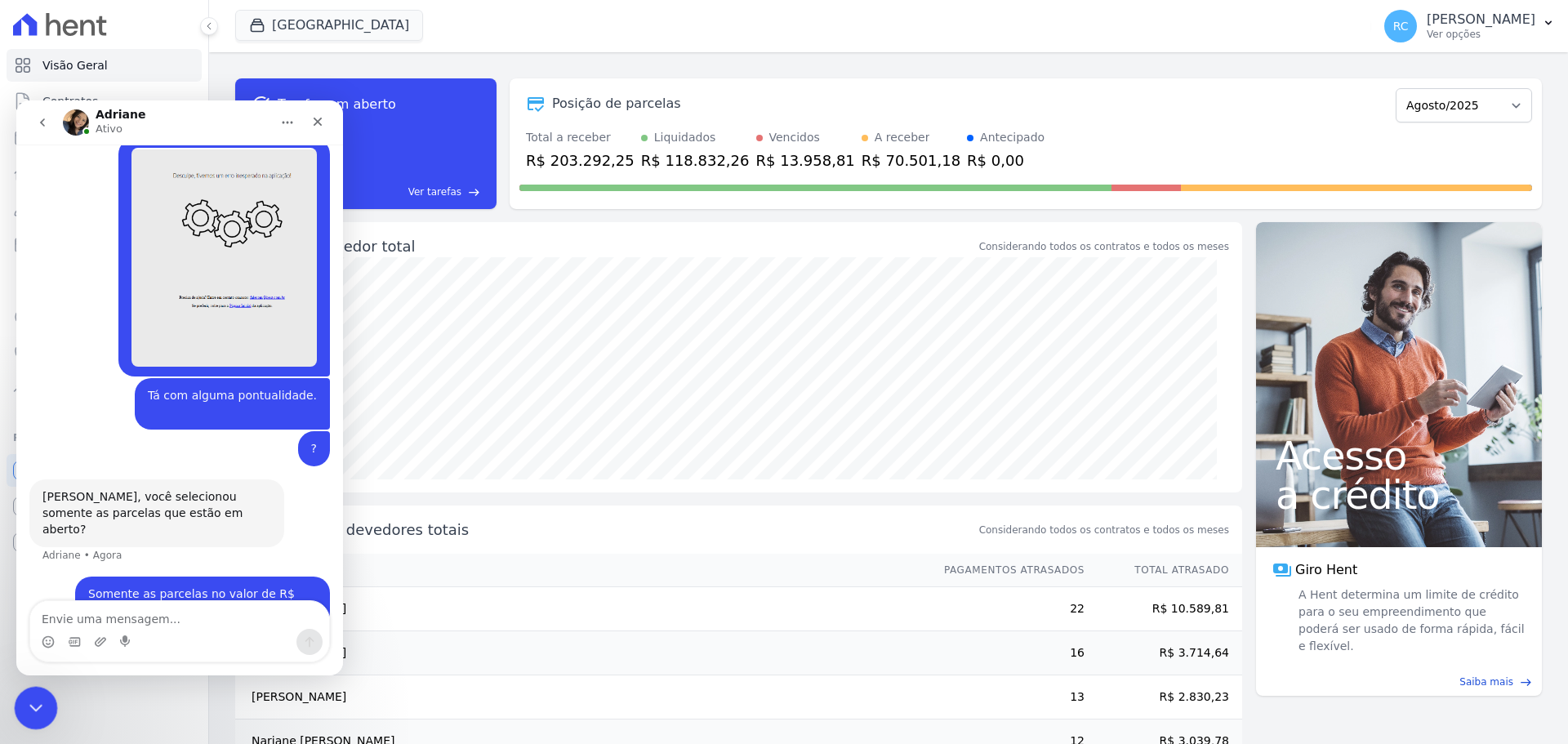
click at [30, 709] on icon "Fechar mensagem da Intercom" at bounding box center [33, 705] width 19 height 19
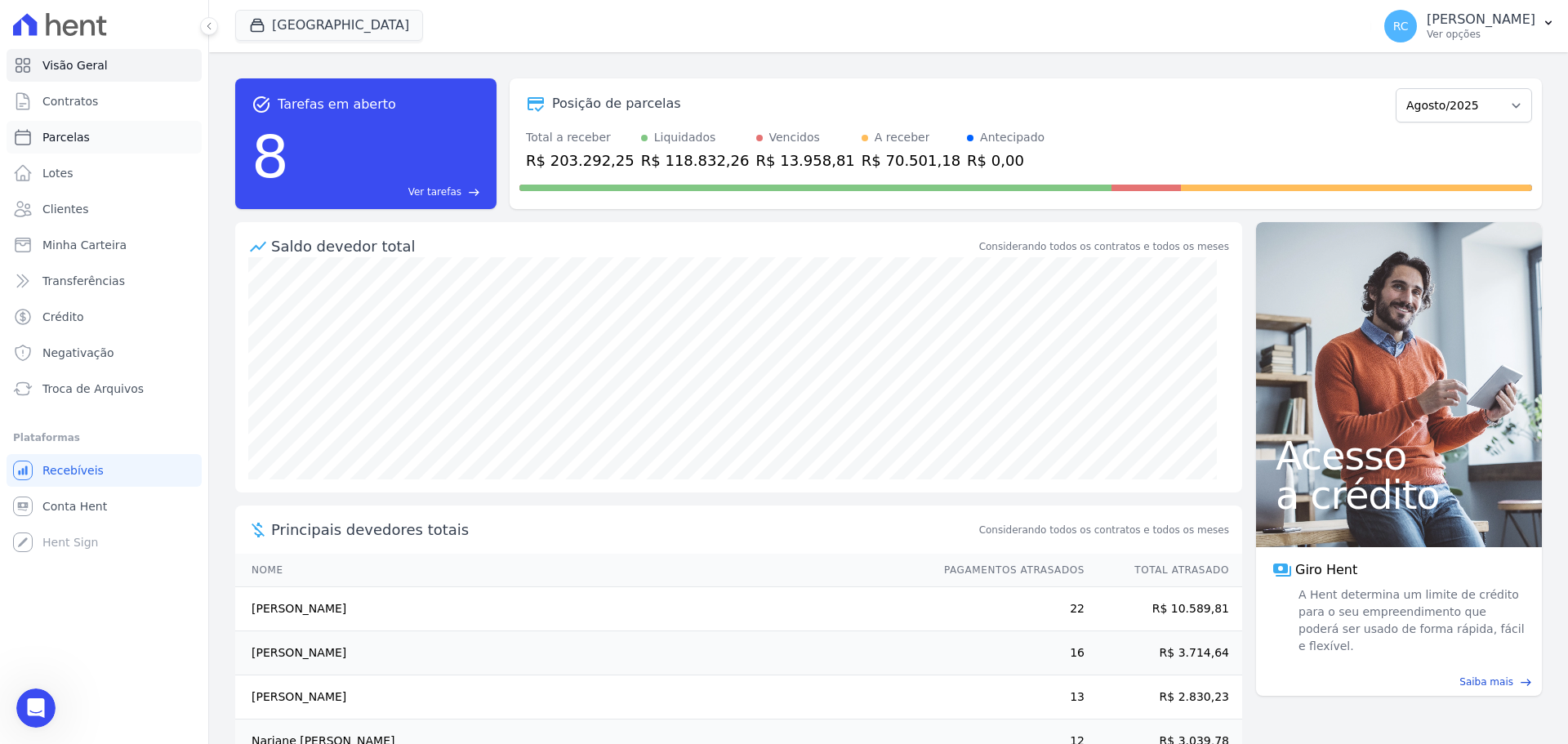
click at [139, 139] on link "Parcelas" at bounding box center [103, 137] width 195 height 32
select select
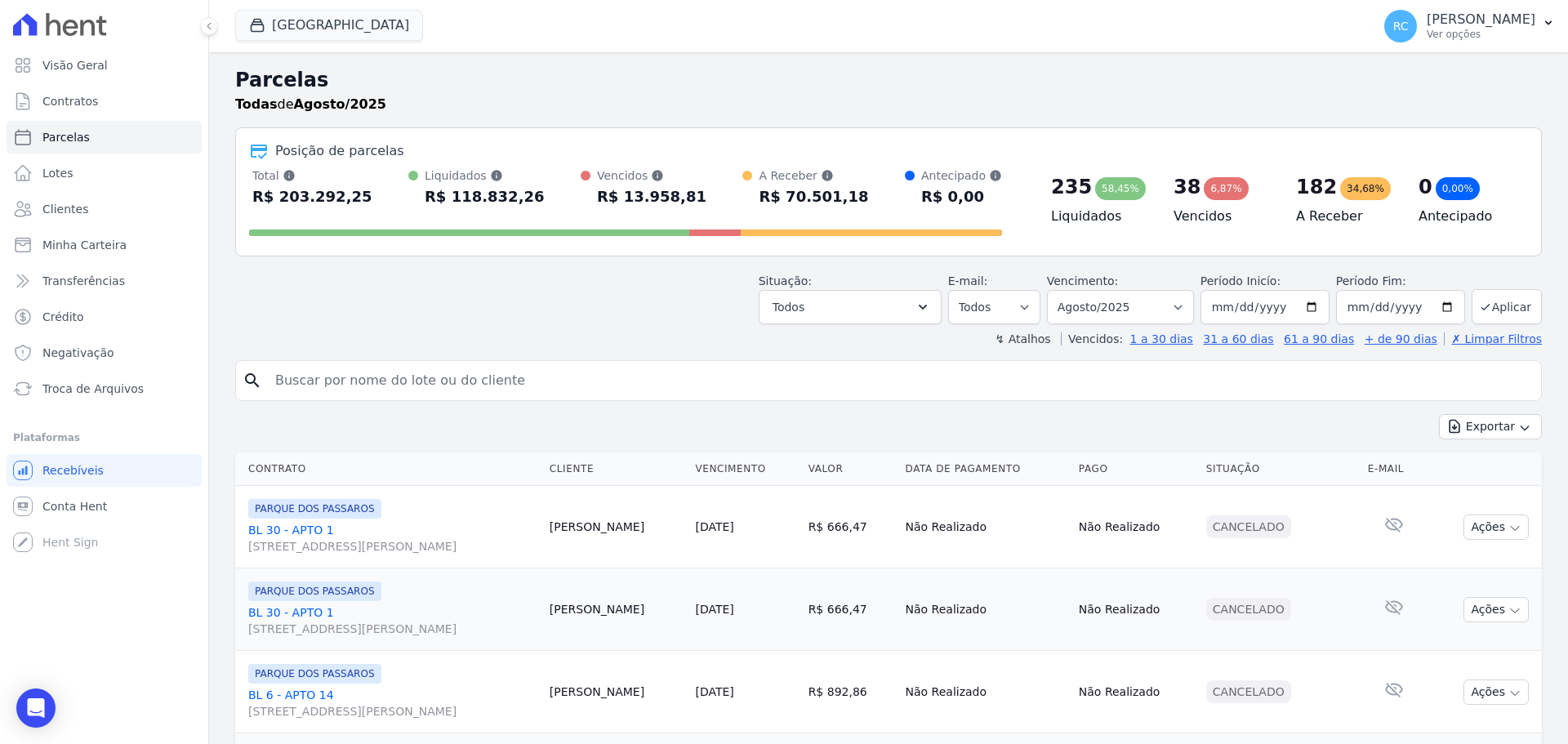
click at [121, 102] on link "Contratos" at bounding box center [103, 101] width 195 height 32
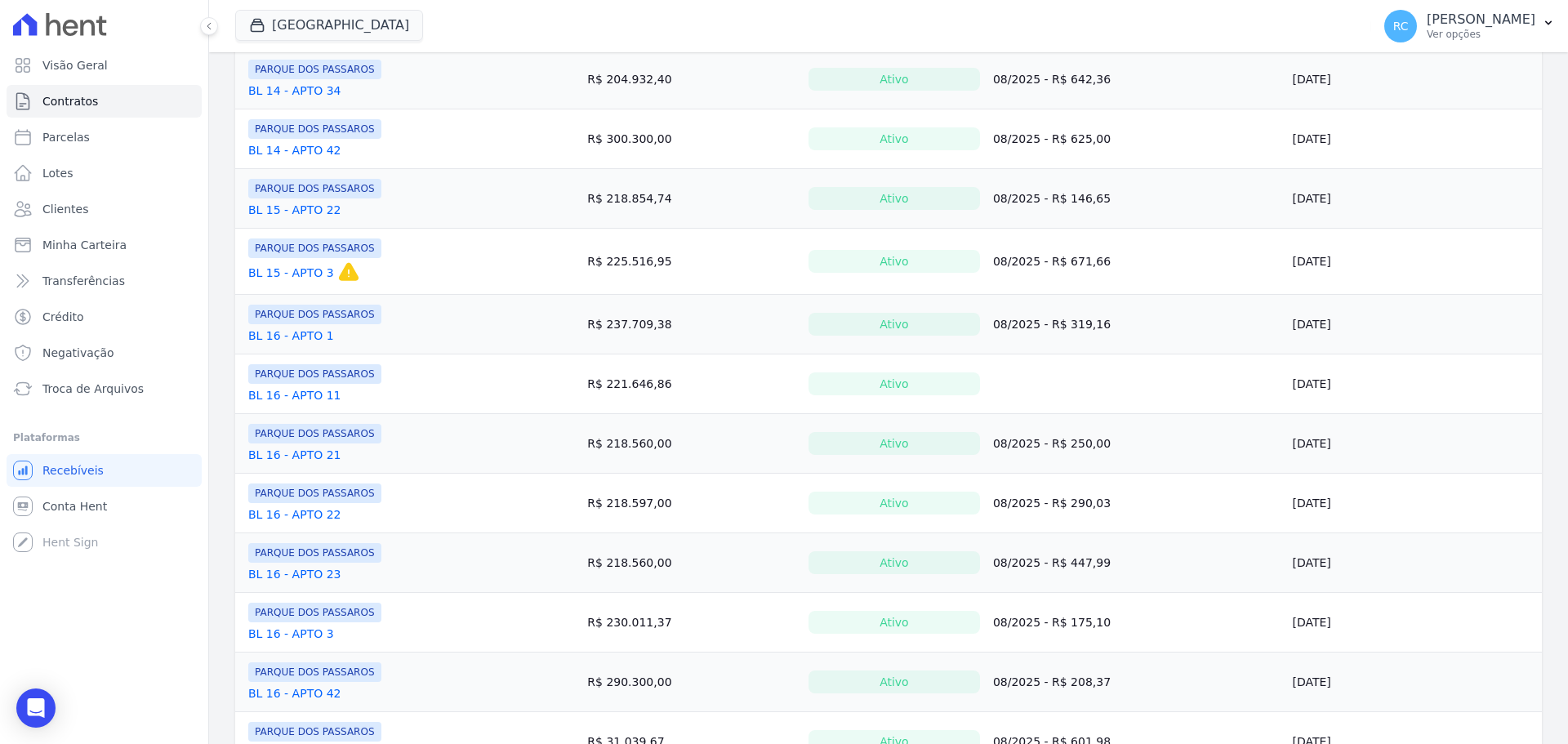
scroll to position [1146, 0]
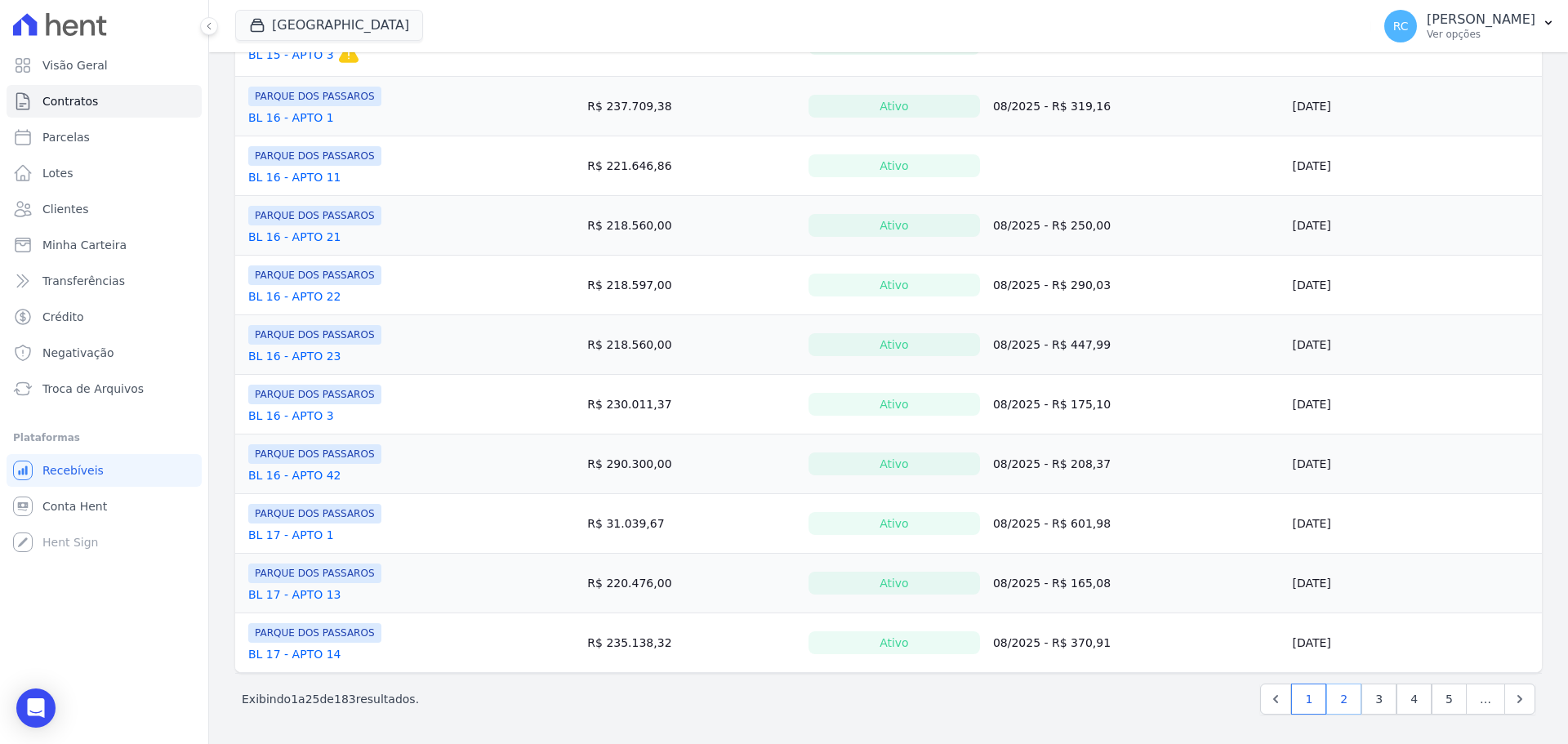
click at [1334, 697] on link "2" at bounding box center [1343, 700] width 35 height 31
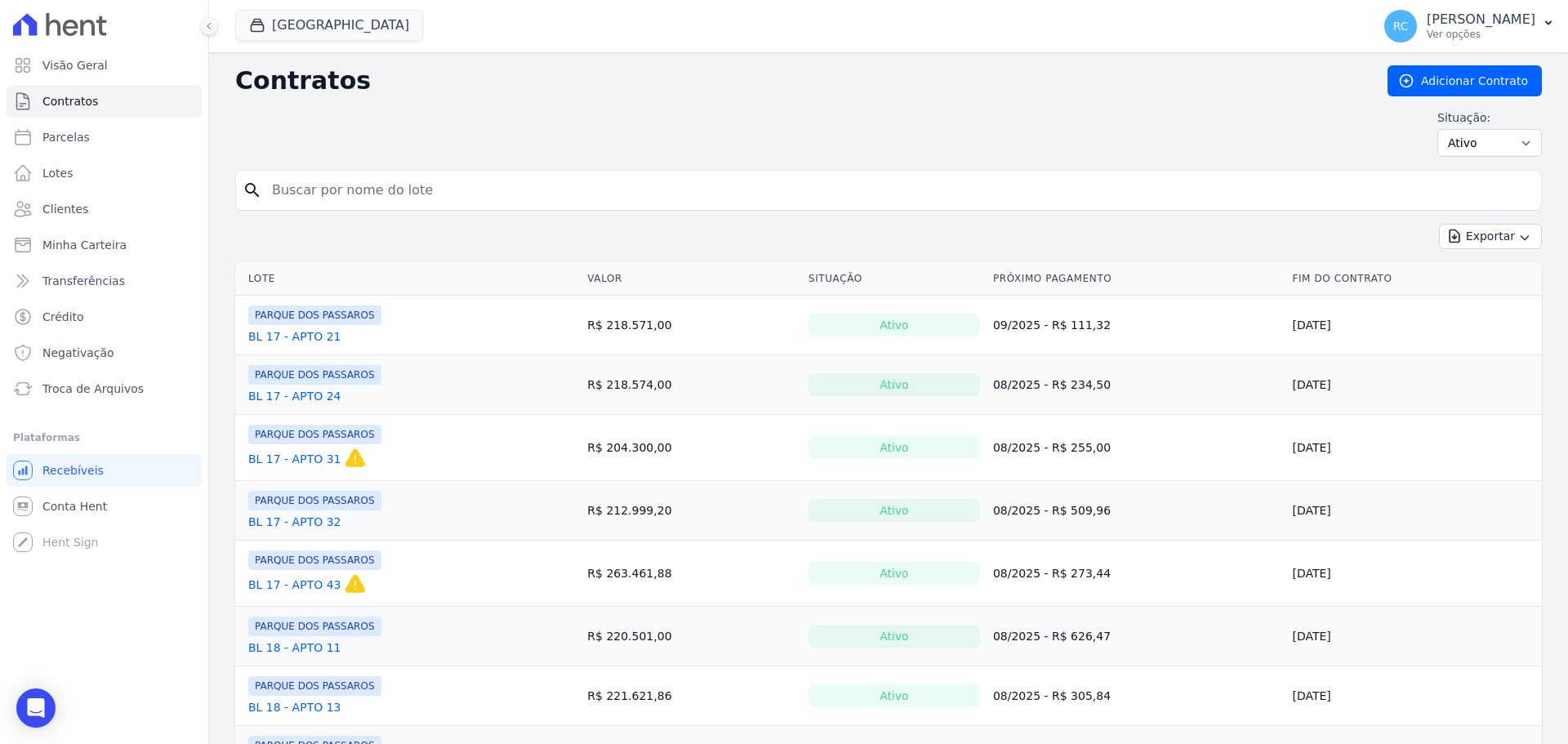
click at [298, 333] on link "BL 17 - APTO 21" at bounding box center [295, 336] width 92 height 17
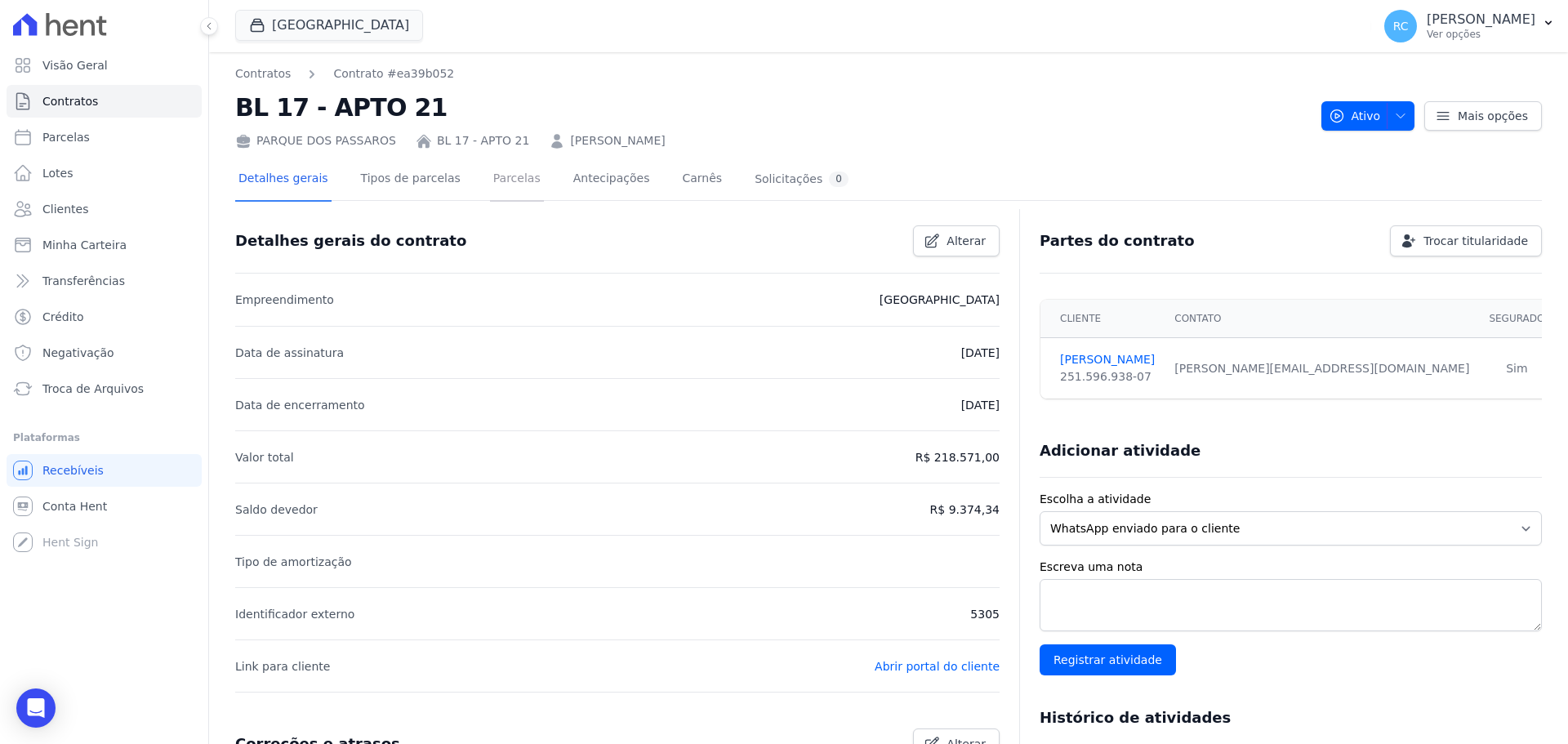
click at [490, 182] on link "Parcelas" at bounding box center [517, 179] width 54 height 43
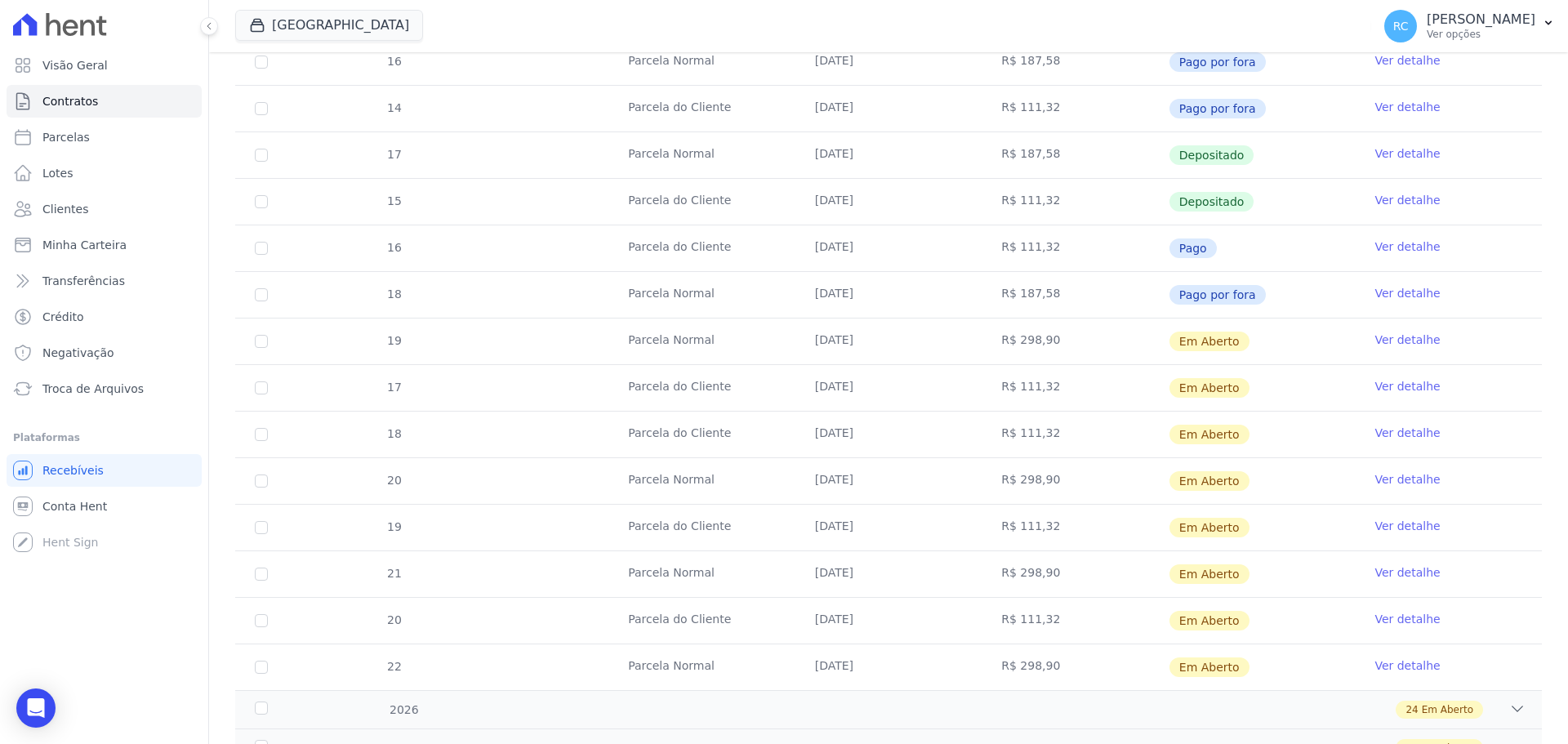
scroll to position [882, 0]
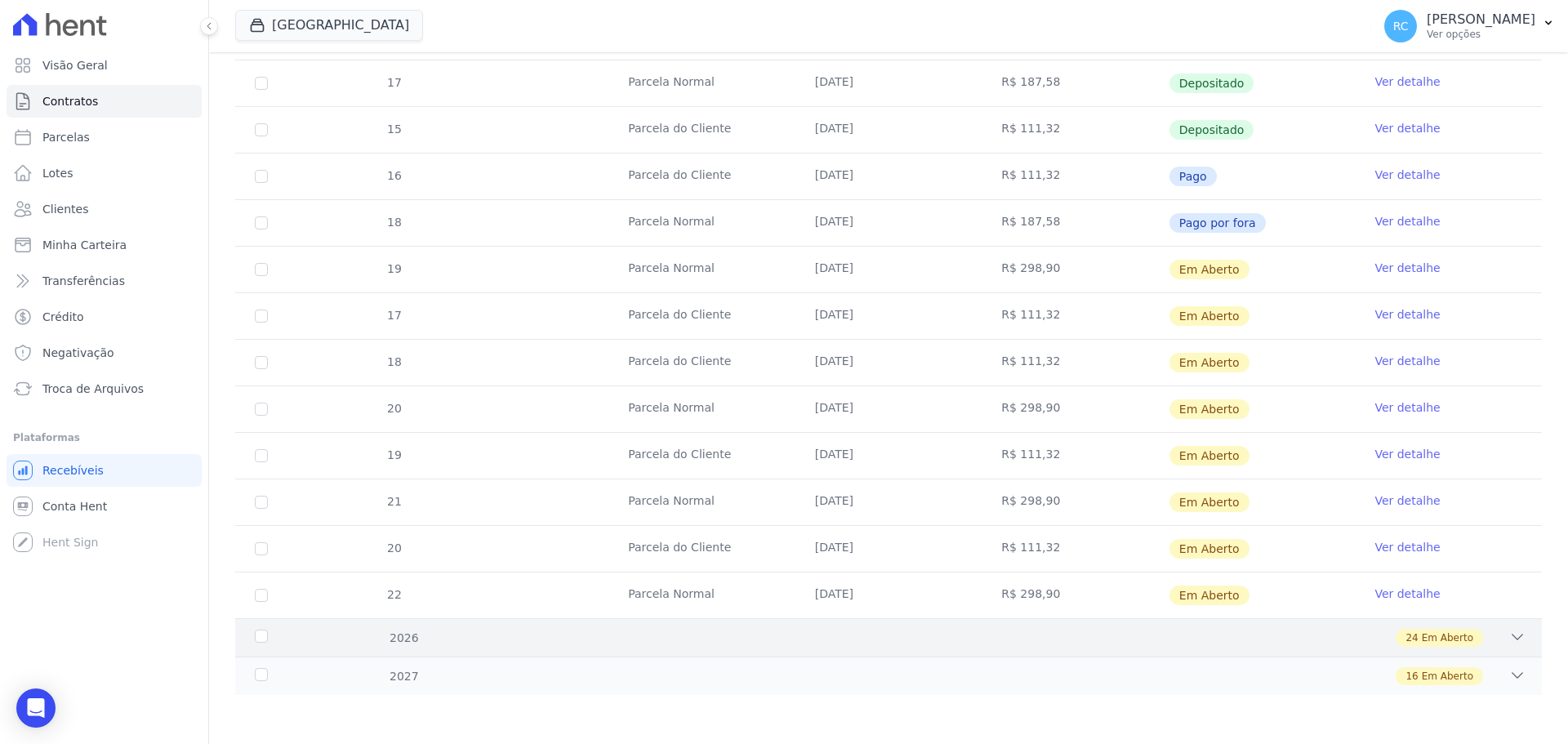
click at [1516, 644] on div "2026 24 Em Aberto" at bounding box center [889, 638] width 1307 height 39
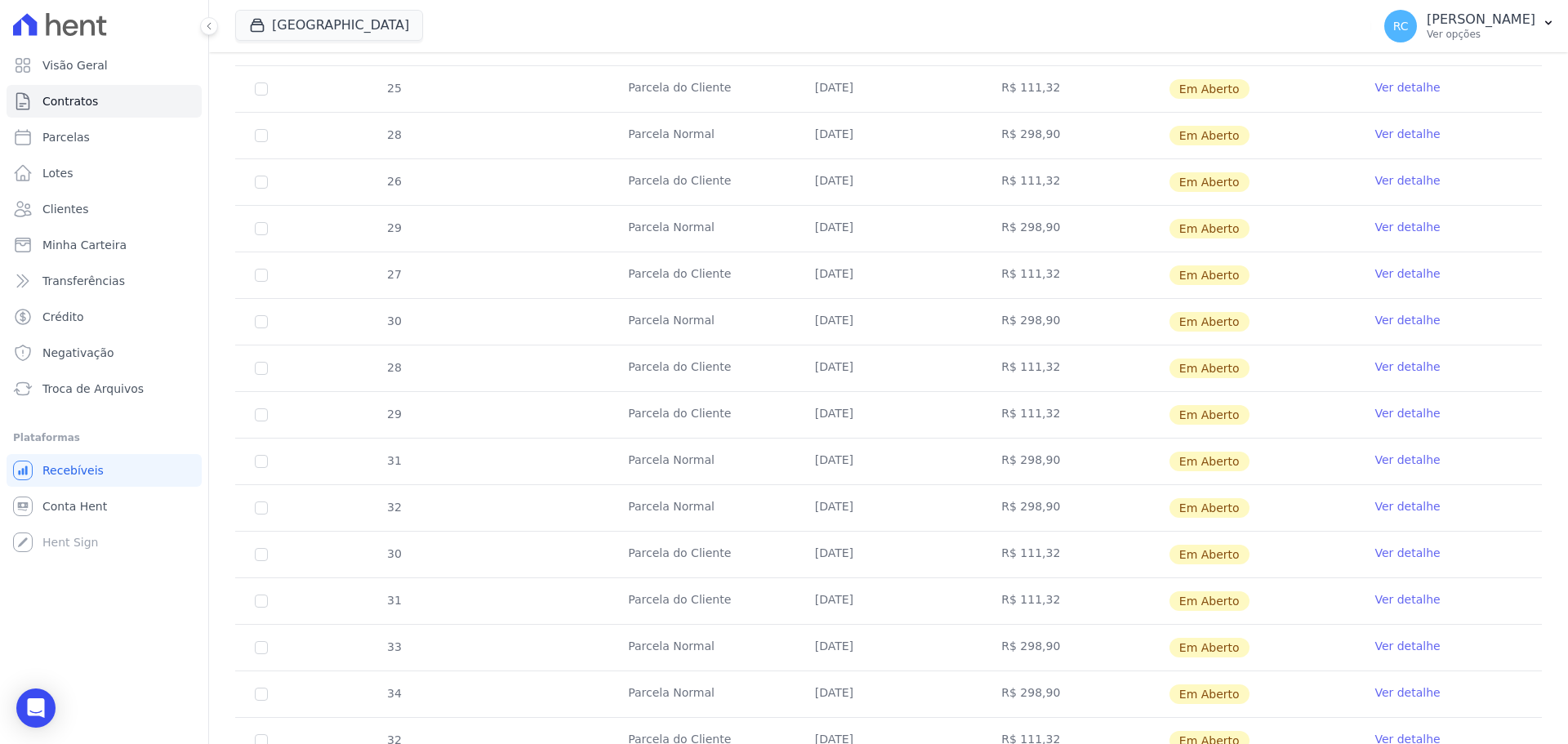
scroll to position [1998, 0]
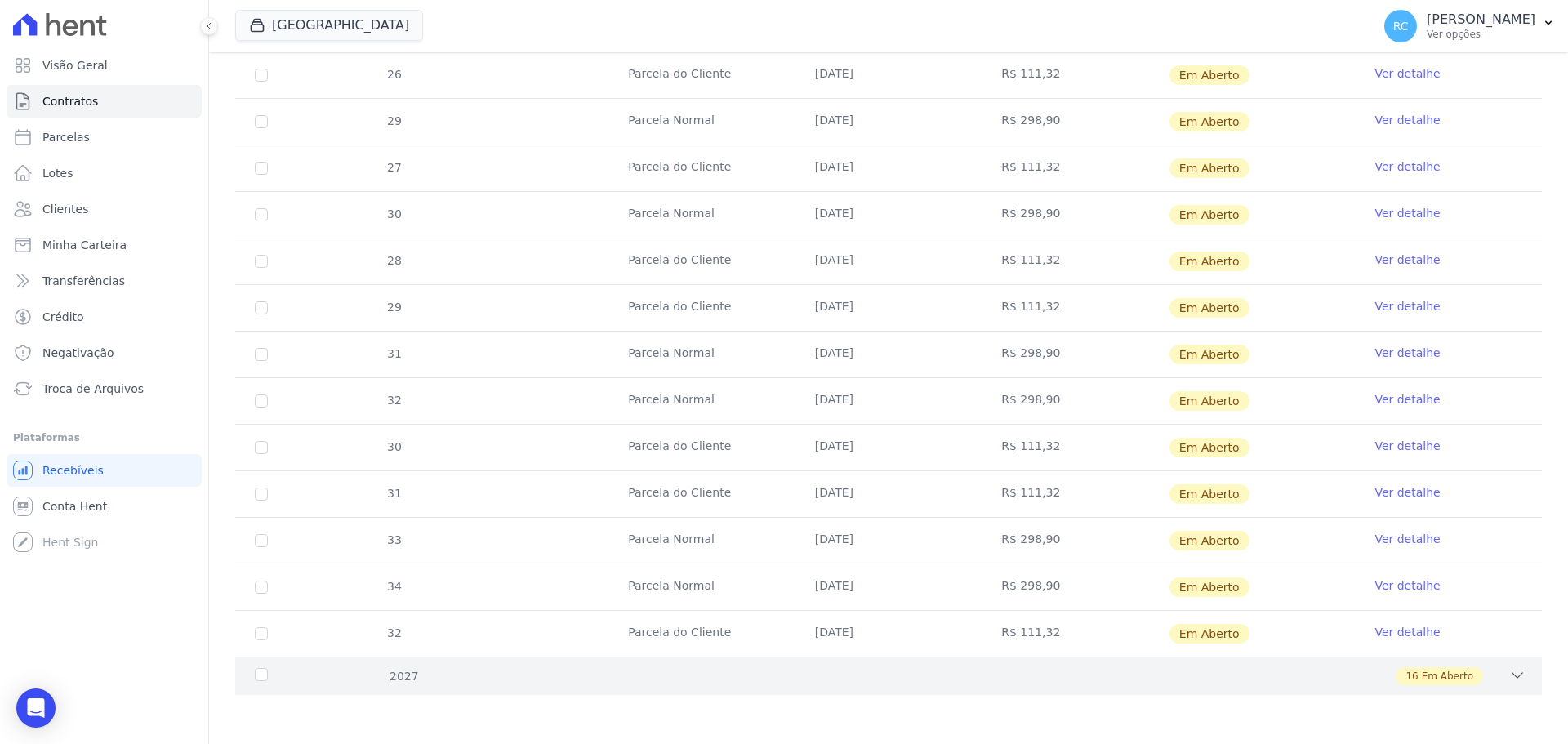
click at [1422, 683] on span "Em Aberto" at bounding box center [1448, 677] width 52 height 15
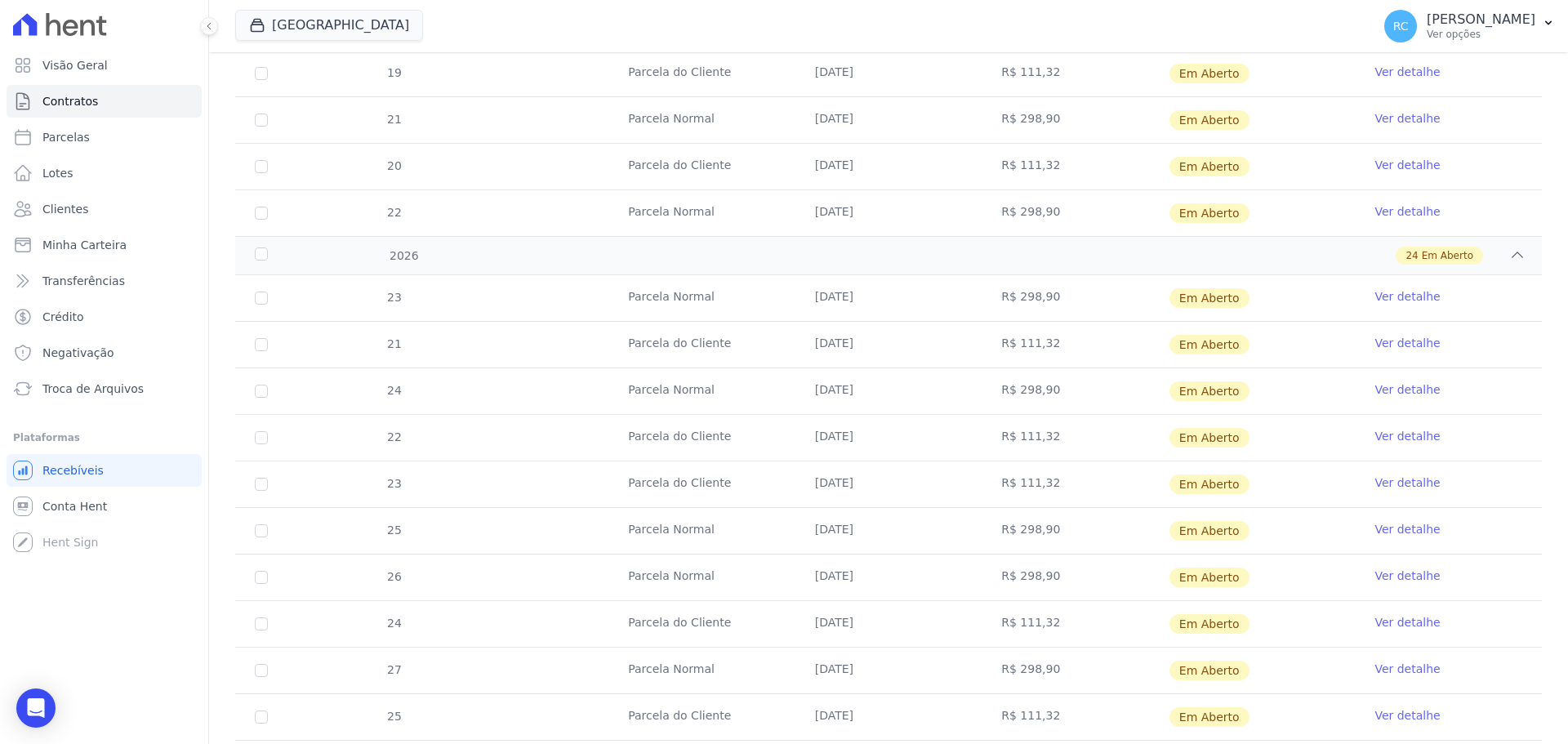
scroll to position [937, 0]
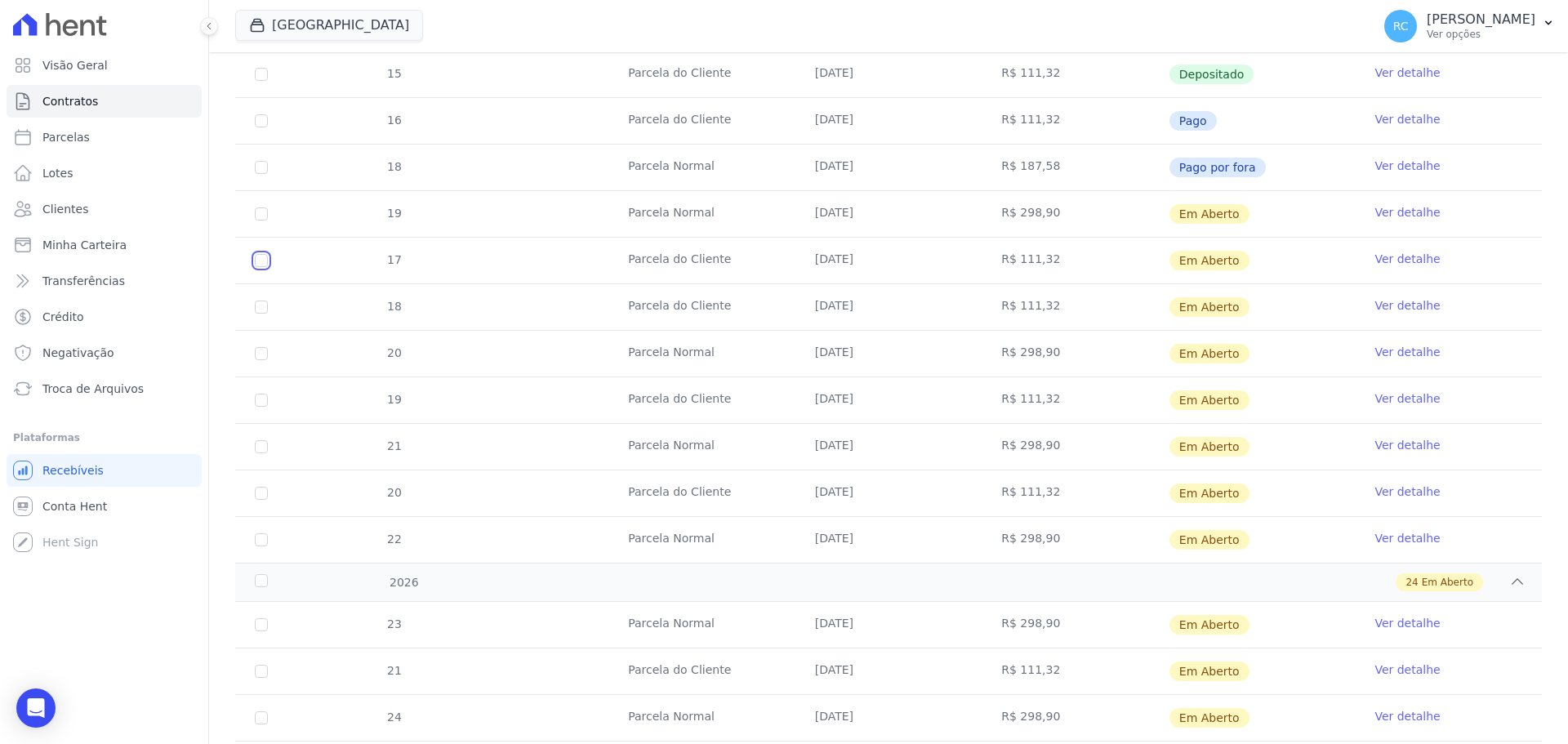
click at [266, 262] on input "checkbox" at bounding box center [261, 261] width 13 height 13
checkbox input "true"
click at [263, 306] on input "checkbox" at bounding box center [261, 307] width 13 height 13
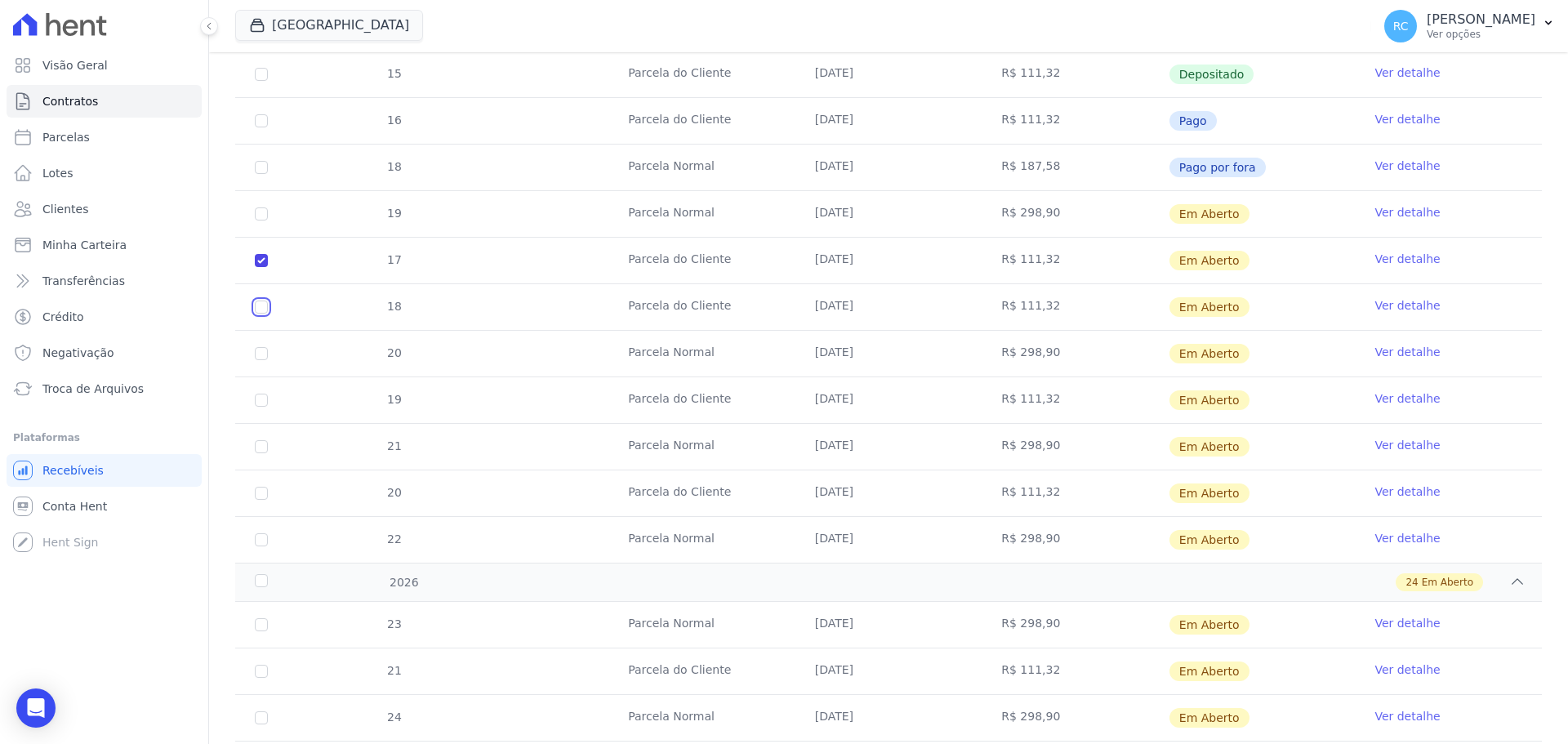
checkbox input "true"
click at [259, 402] on input "checkbox" at bounding box center [261, 400] width 13 height 13
checkbox input "true"
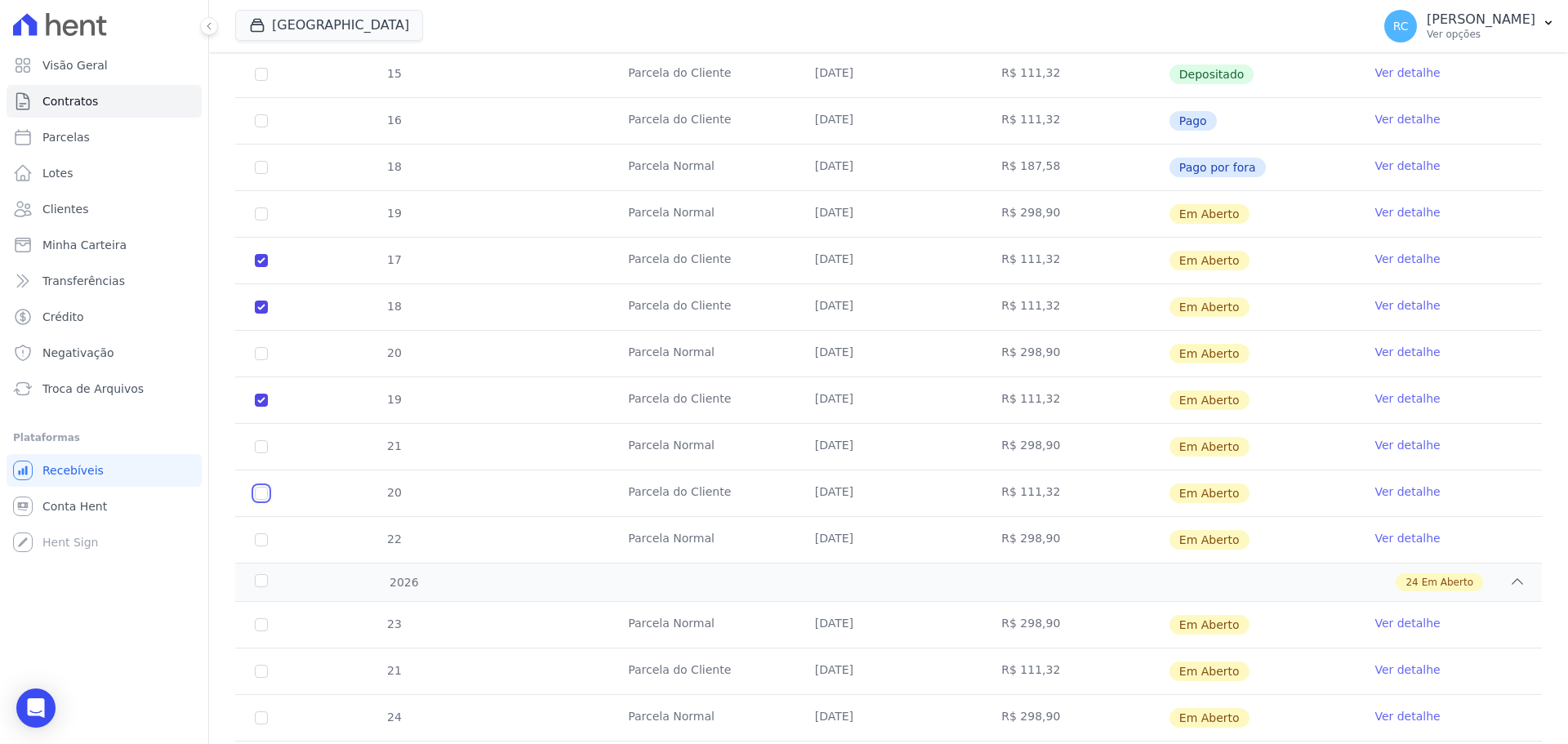
click at [259, 492] on input "checkbox" at bounding box center [261, 494] width 13 height 13
checkbox input "true"
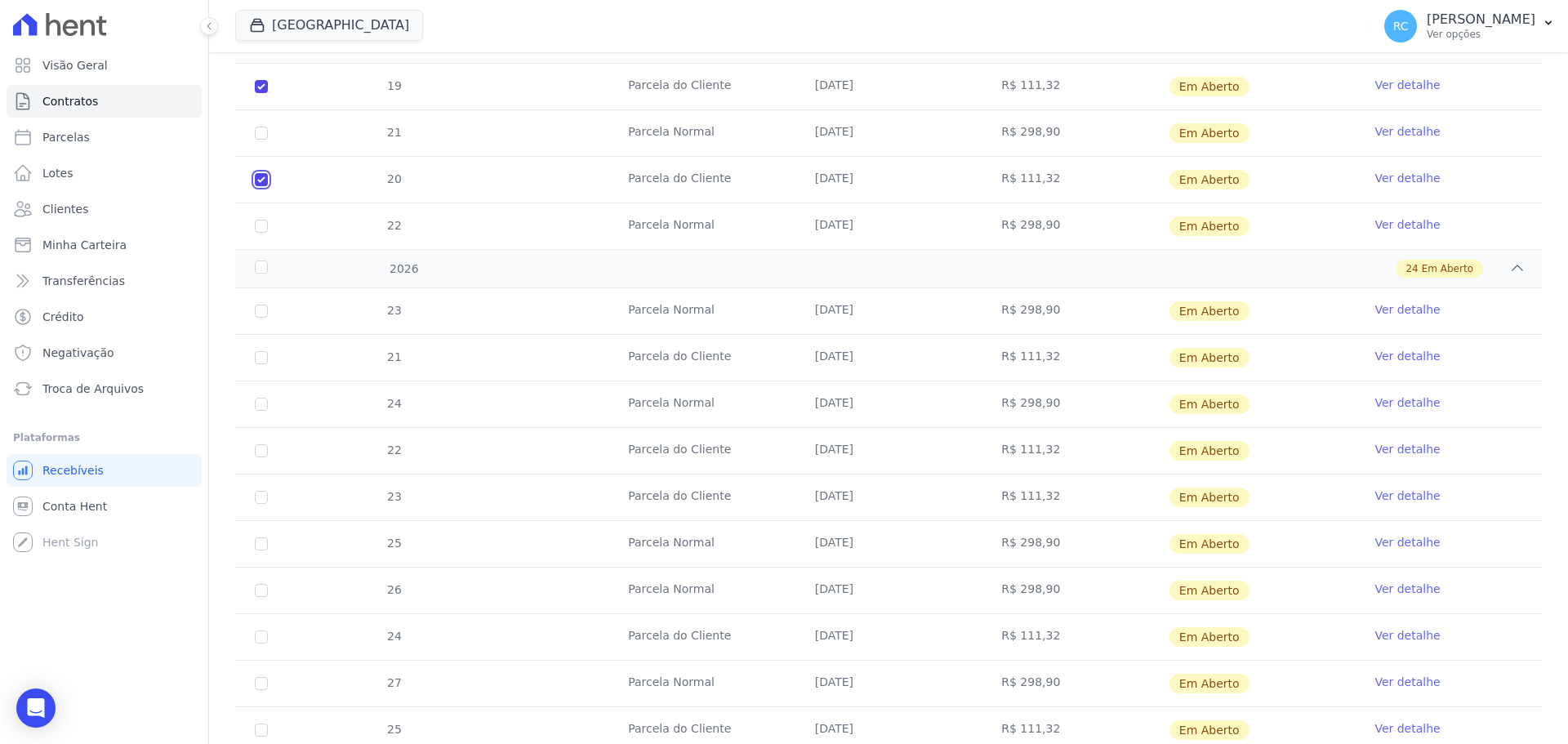
scroll to position [1263, 0]
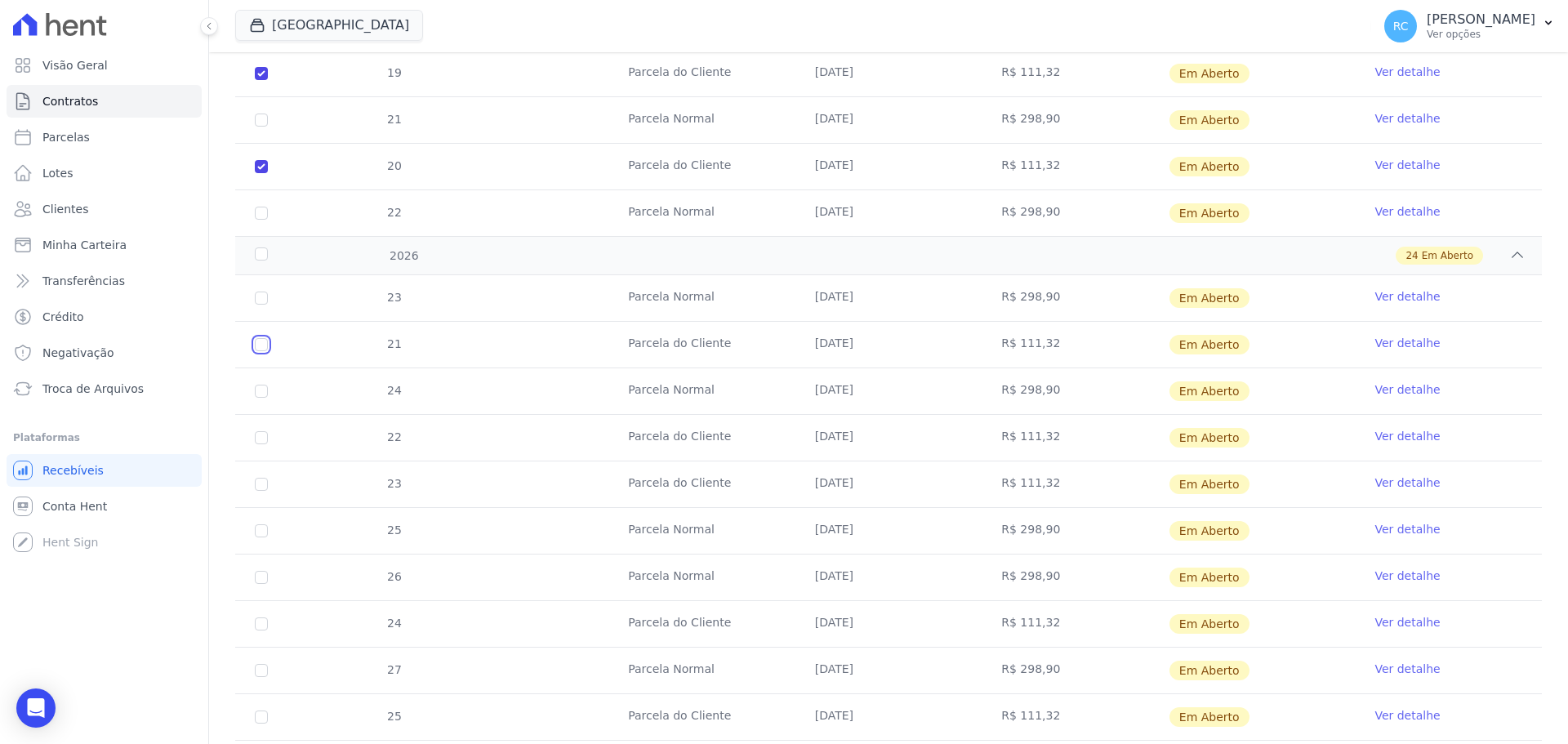
click at [263, 341] on input "checkbox" at bounding box center [261, 345] width 13 height 13
checkbox input "true"
click at [258, 442] on input "checkbox" at bounding box center [261, 438] width 13 height 13
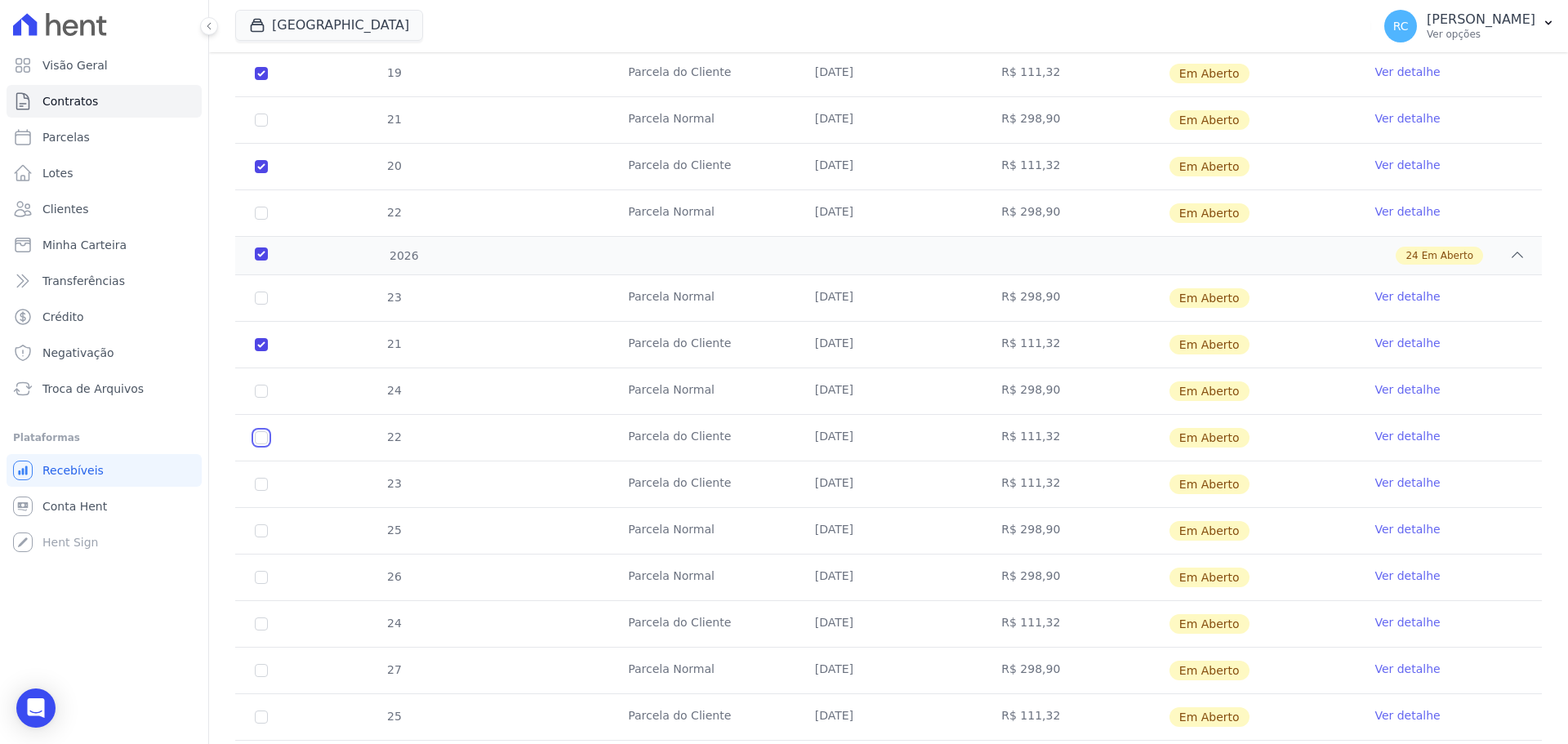
checkbox input "true"
click at [262, 486] on input "checkbox" at bounding box center [261, 484] width 13 height 13
checkbox input "true"
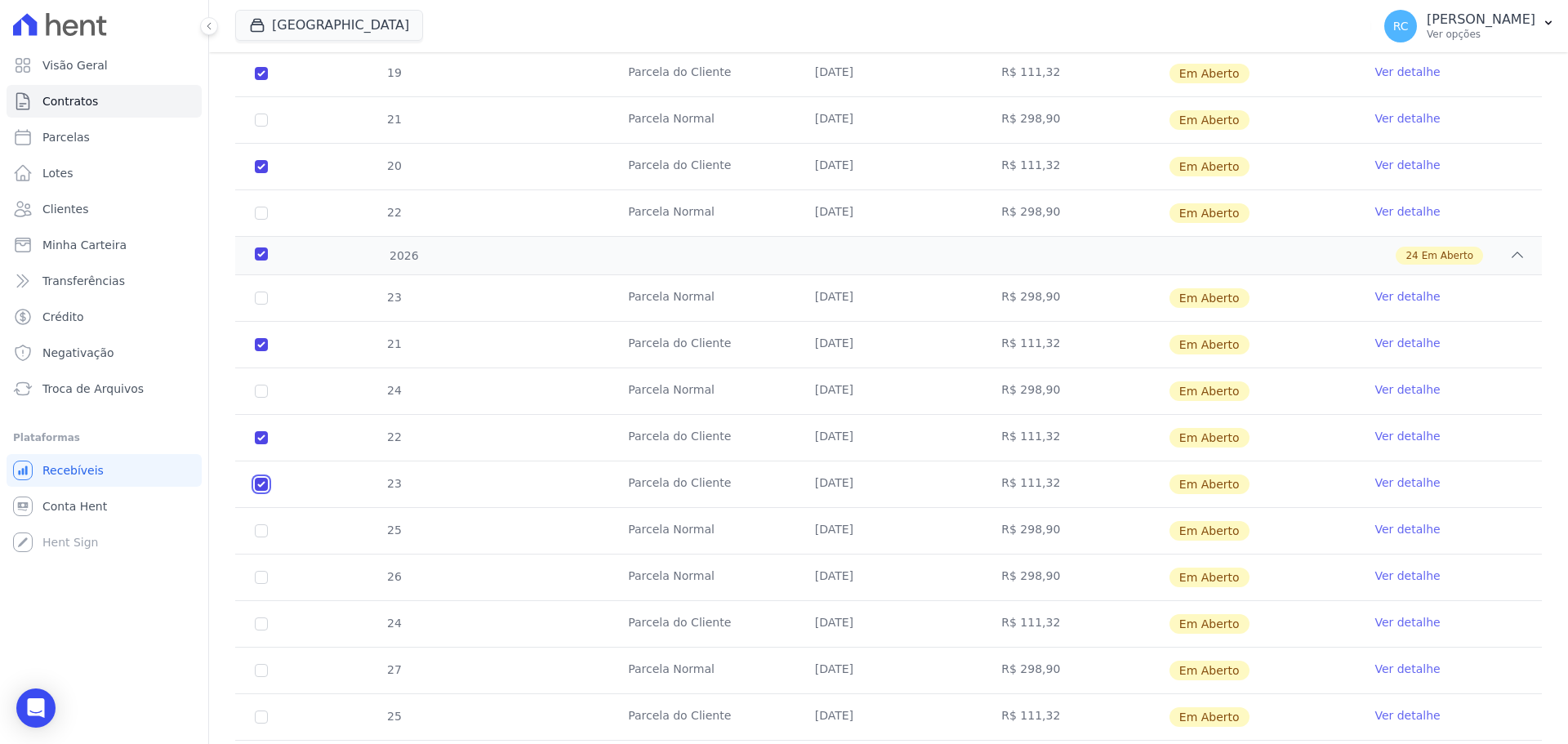
checkbox input "true"
click at [261, 627] on input "checkbox" at bounding box center [261, 624] width 13 height 13
checkbox input "true"
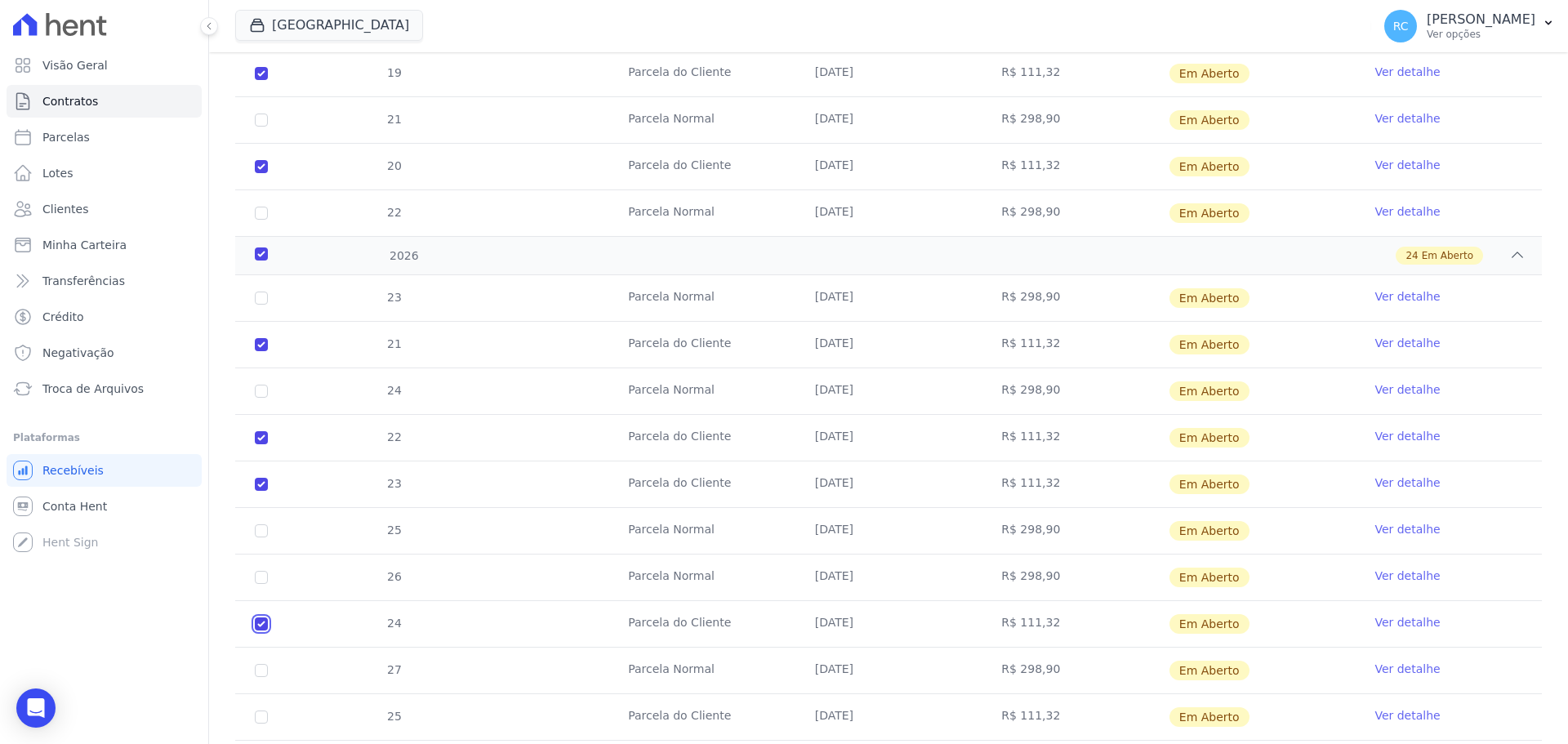
checkbox input "true"
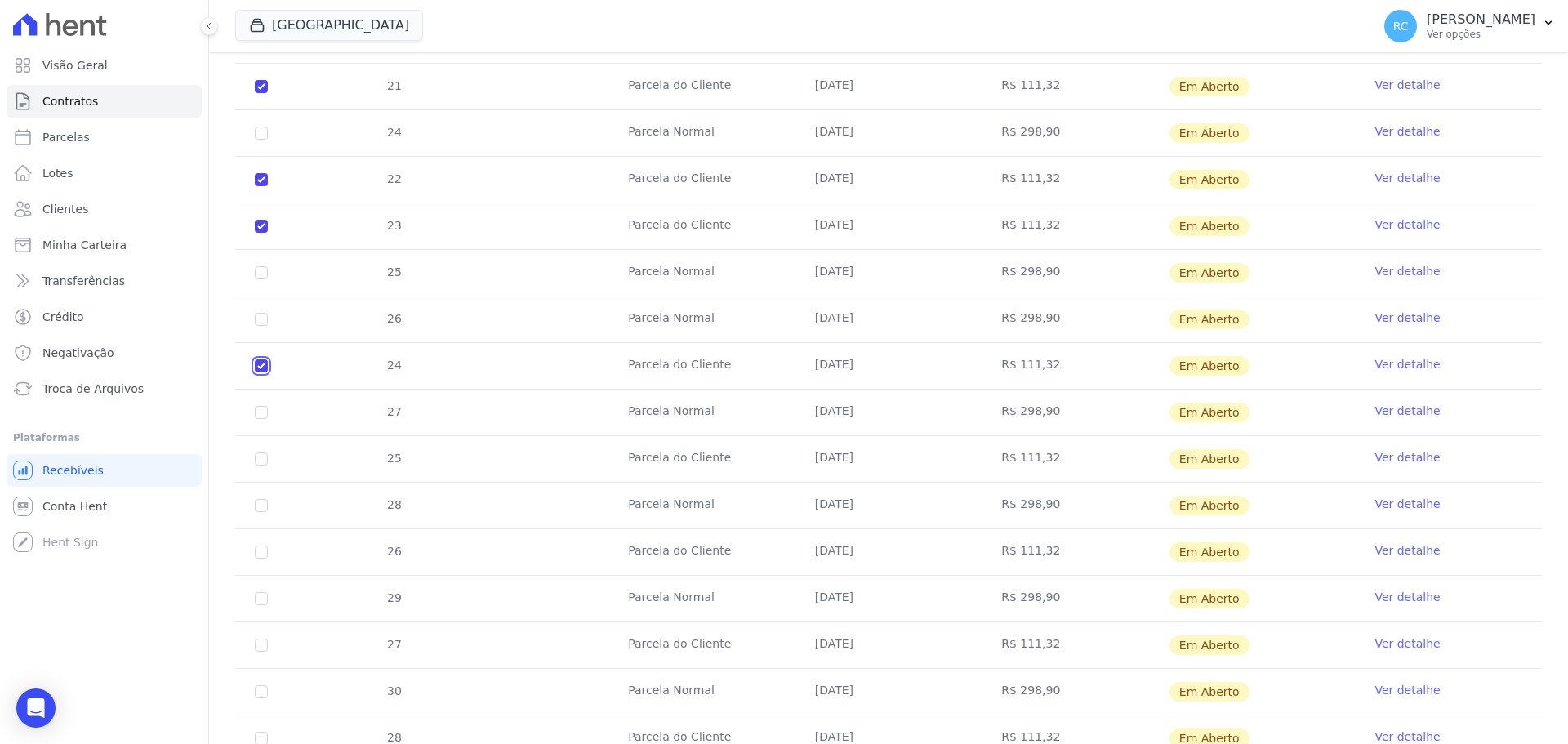
scroll to position [1591, 0]
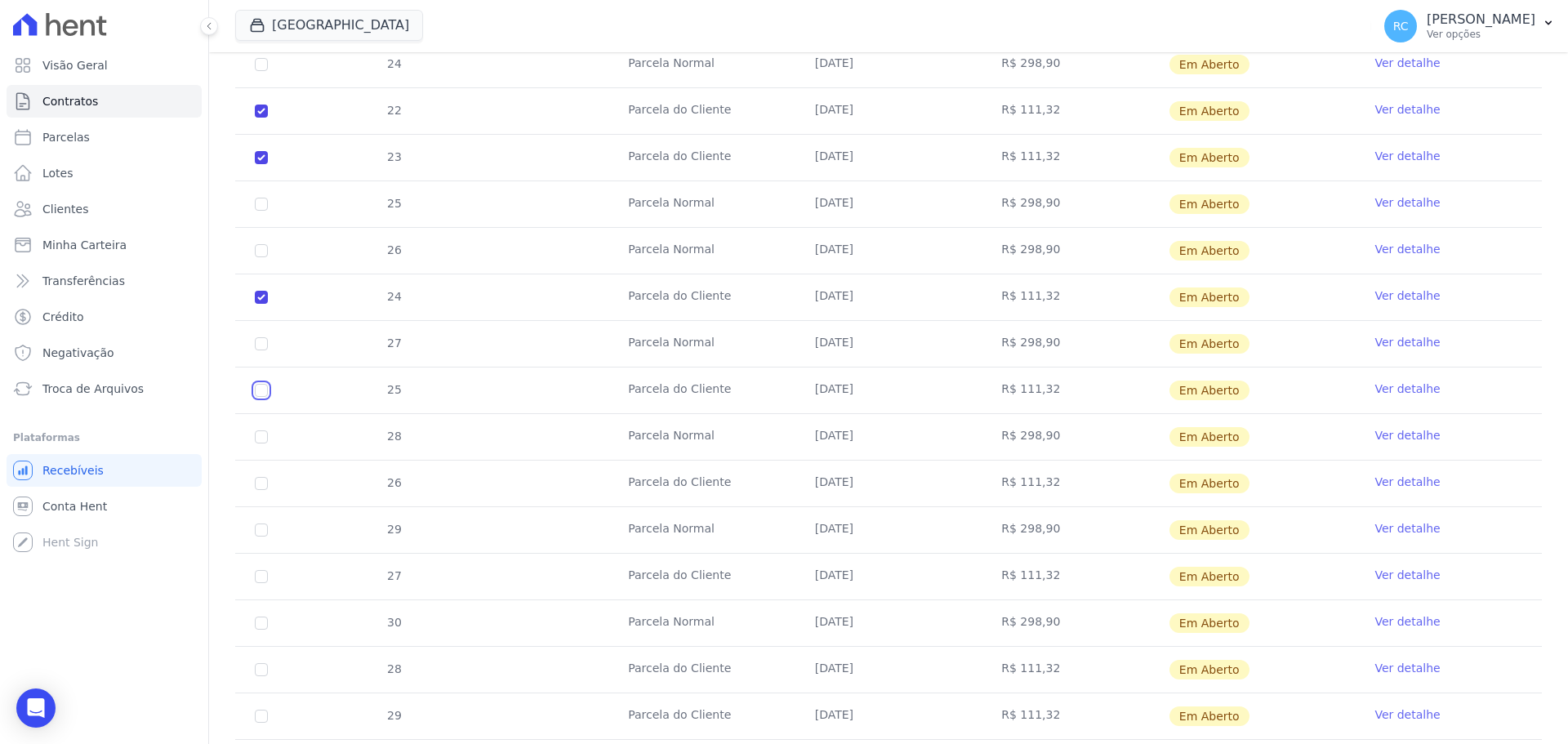
click at [263, 390] on input "checkbox" at bounding box center [261, 390] width 13 height 13
checkbox input "true"
click at [265, 488] on input "checkbox" at bounding box center [261, 483] width 13 height 13
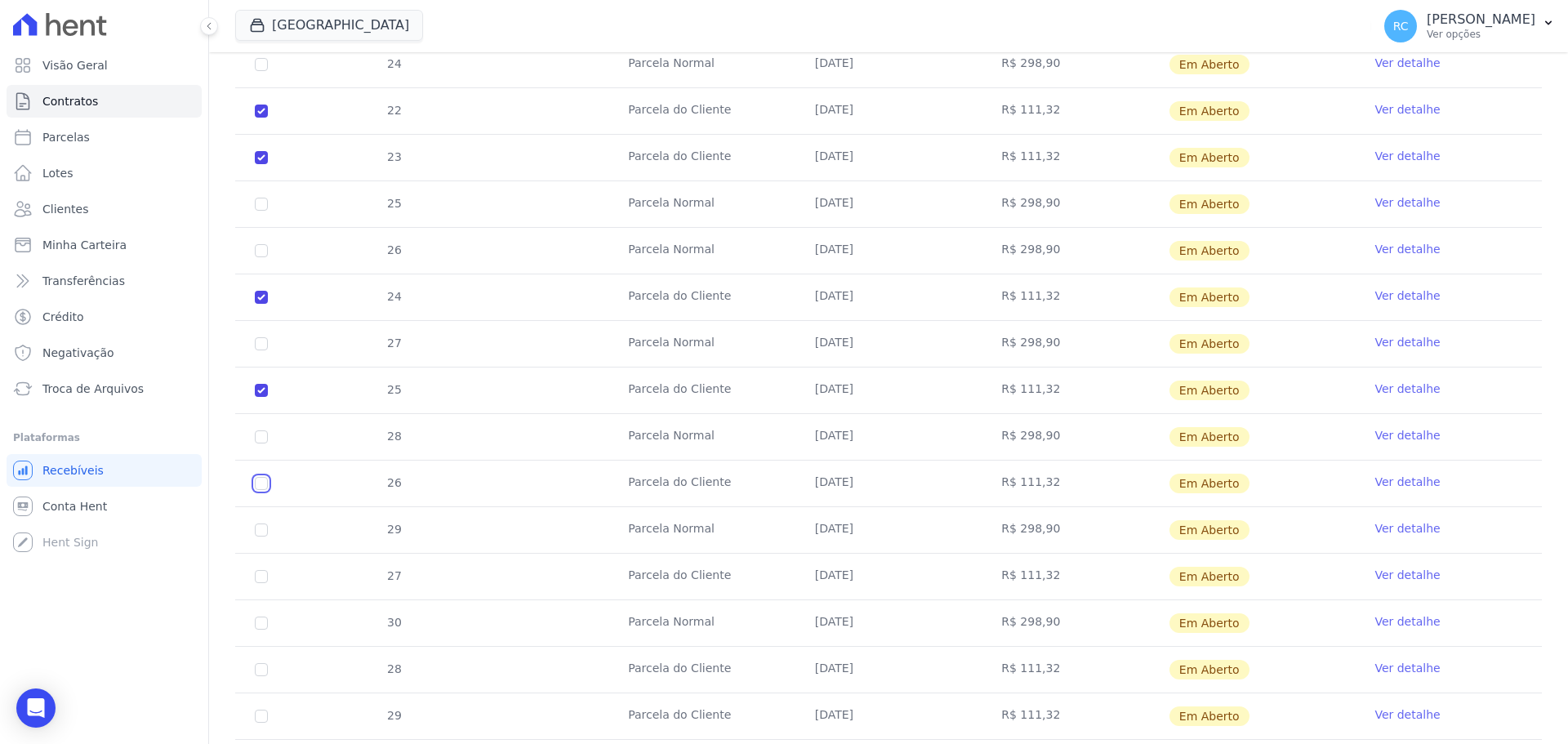
checkbox input "true"
click at [258, 579] on input "checkbox" at bounding box center [261, 577] width 13 height 13
checkbox input "true"
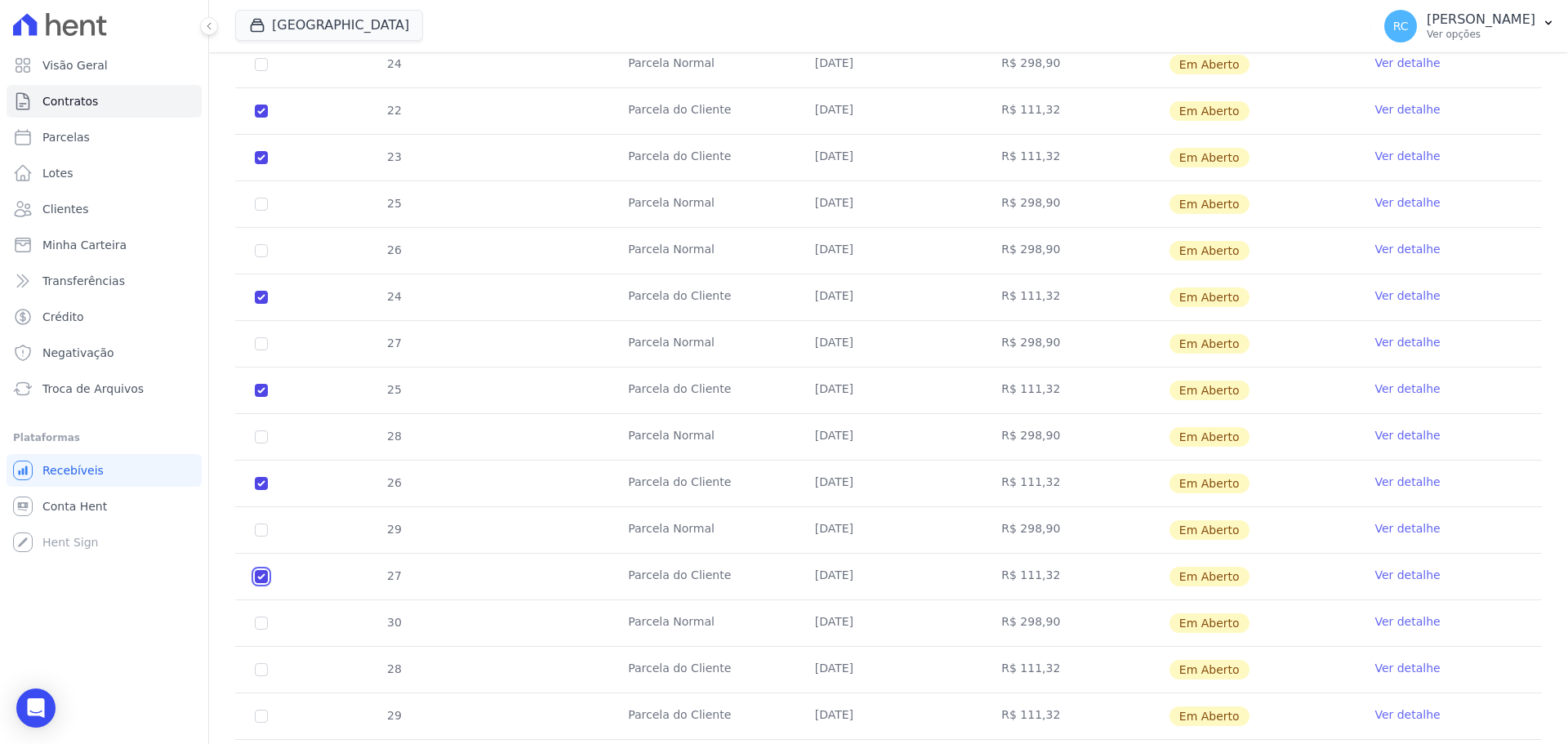
checkbox input "true"
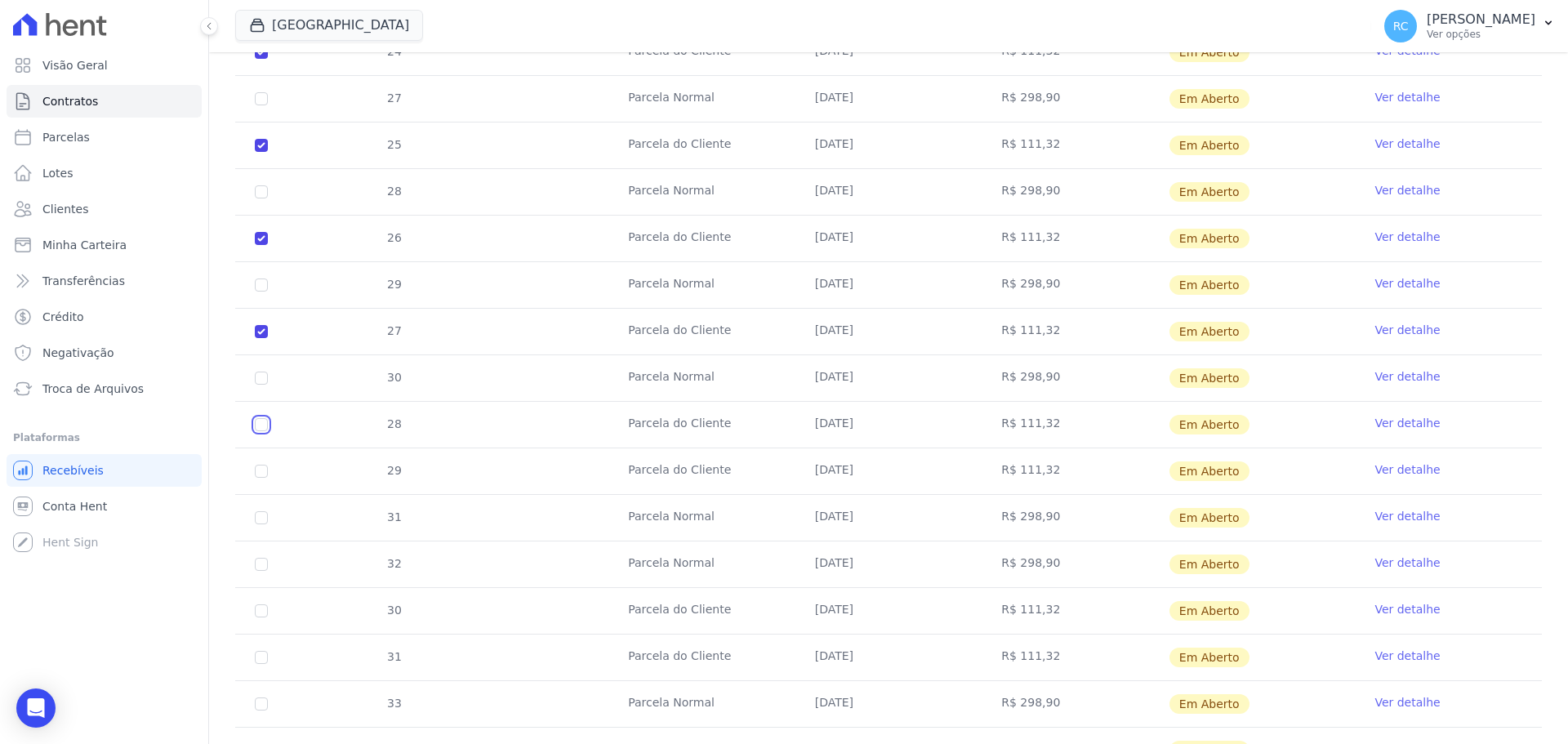
click at [258, 425] on input "checkbox" at bounding box center [261, 424] width 13 height 13
checkbox input "true"
click at [258, 477] on input "checkbox" at bounding box center [261, 471] width 13 height 13
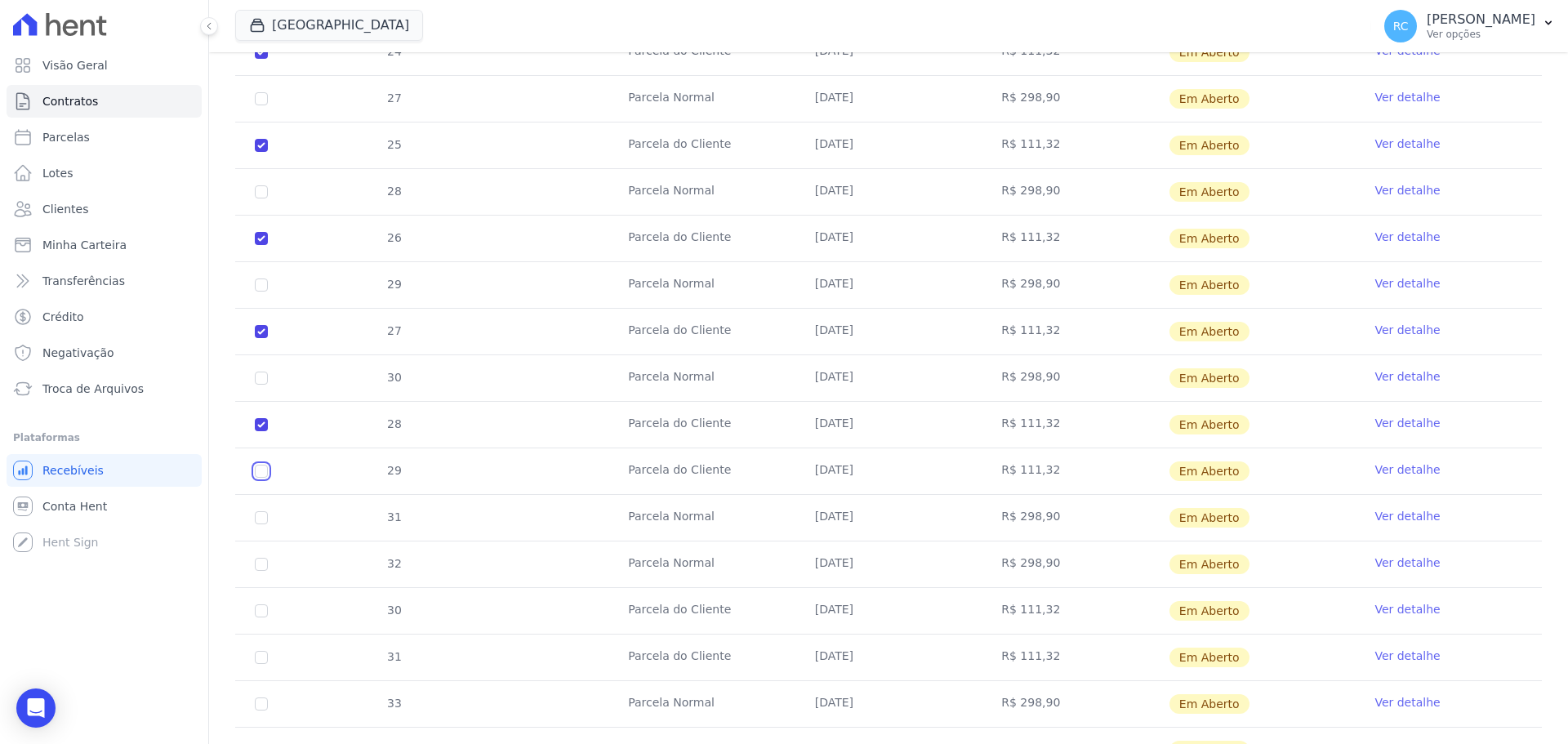
checkbox input "true"
click at [261, 615] on input "checkbox" at bounding box center [261, 611] width 13 height 13
checkbox input "true"
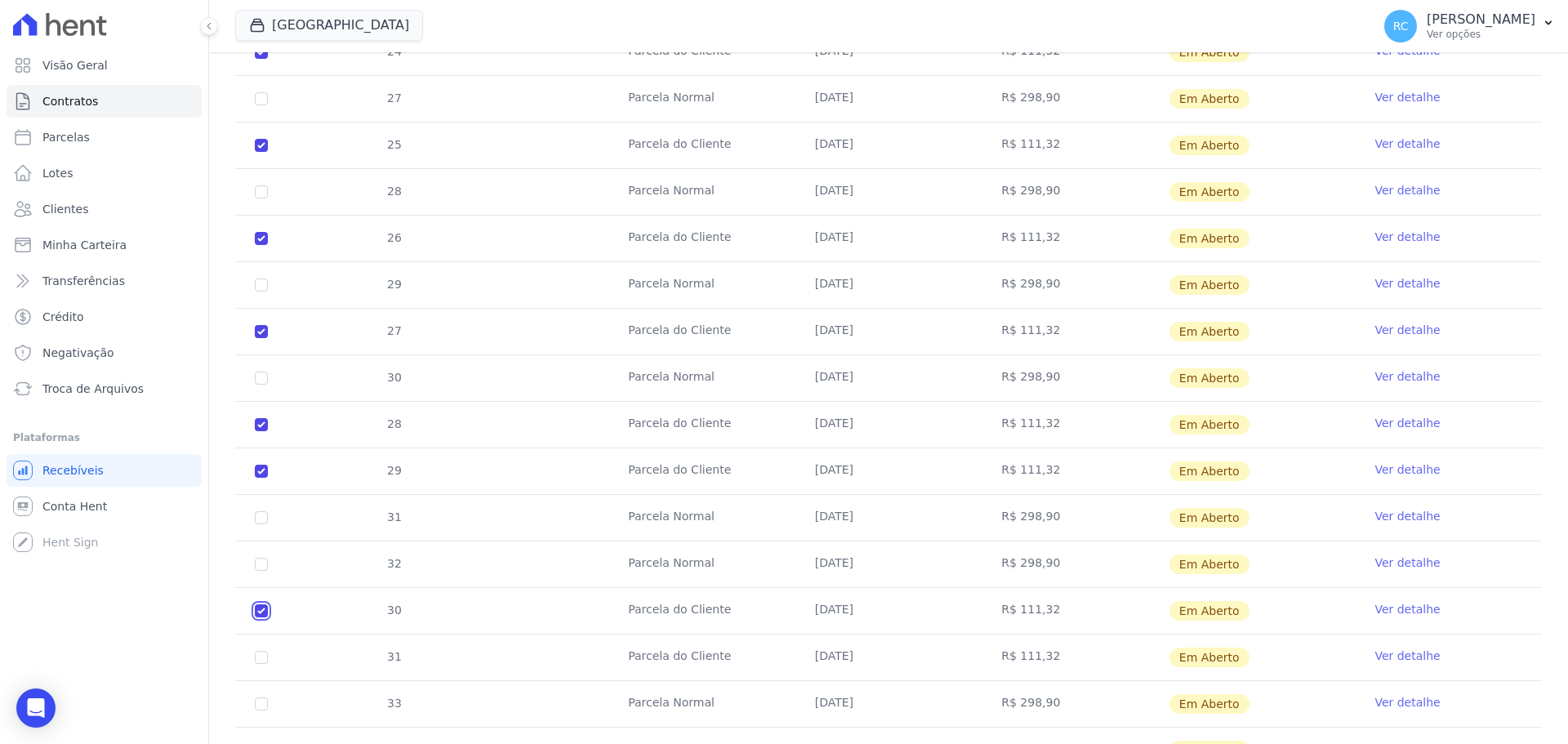
checkbox input "true"
click at [257, 658] on input "checkbox" at bounding box center [261, 657] width 13 height 13
checkbox input "true"
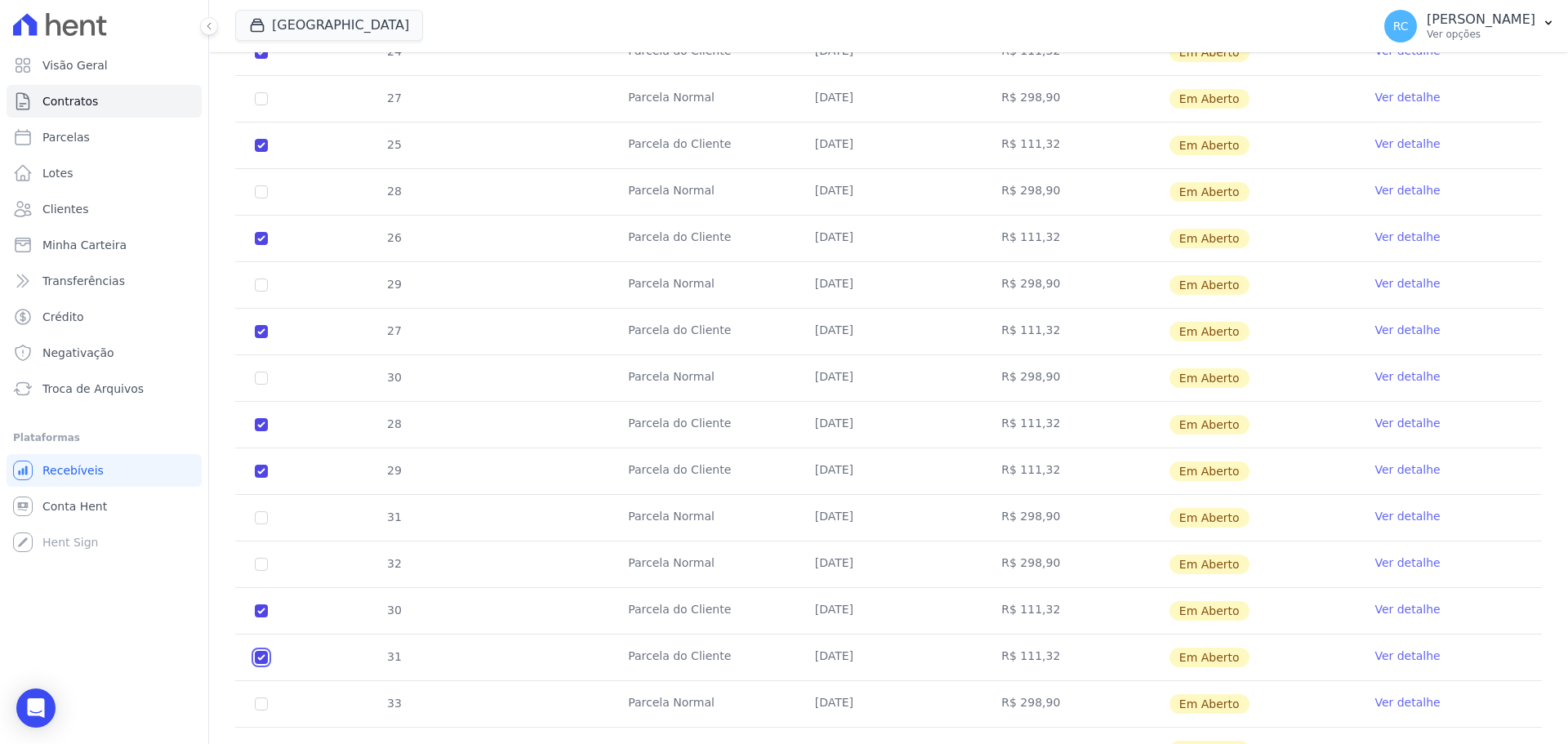
checkbox input "true"
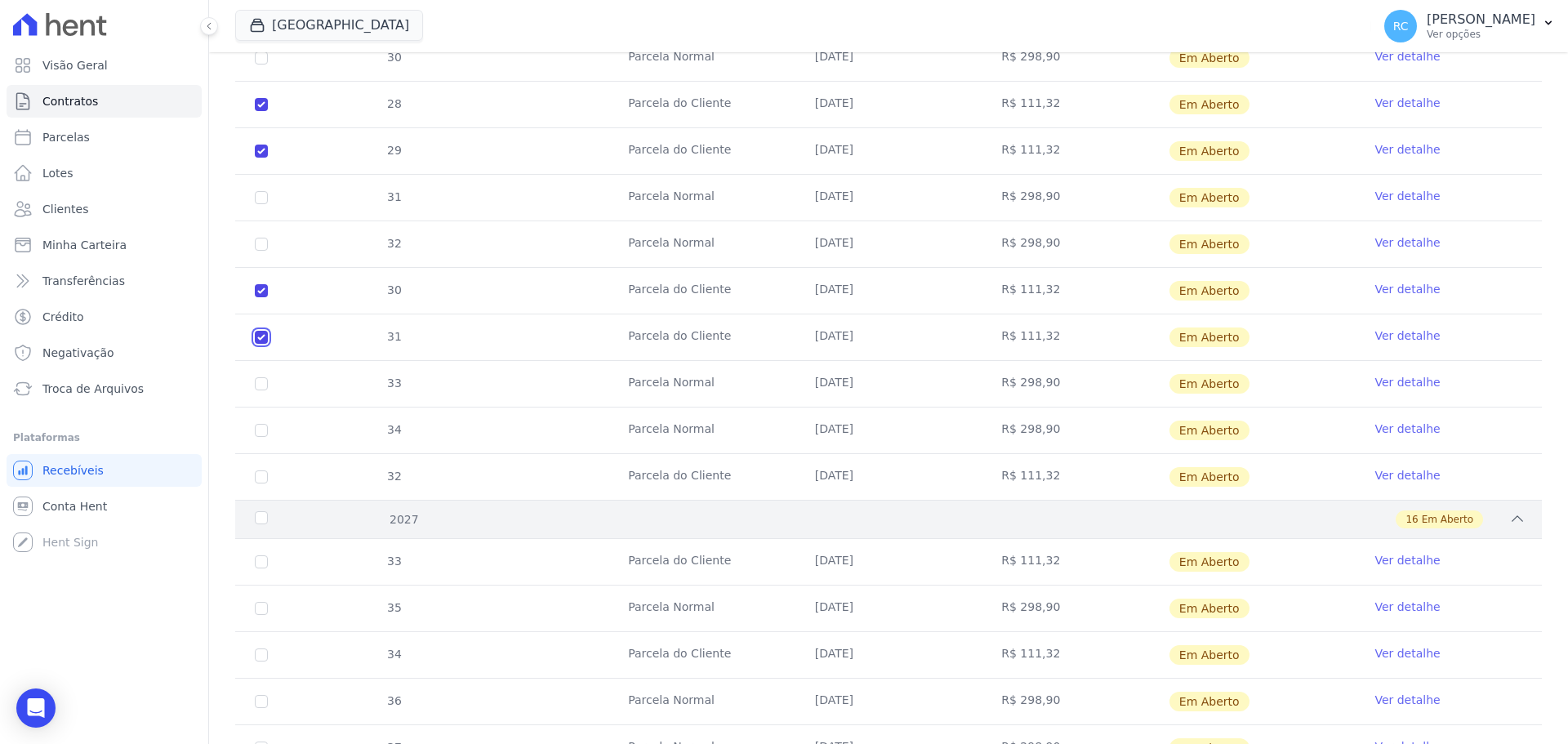
scroll to position [2162, 0]
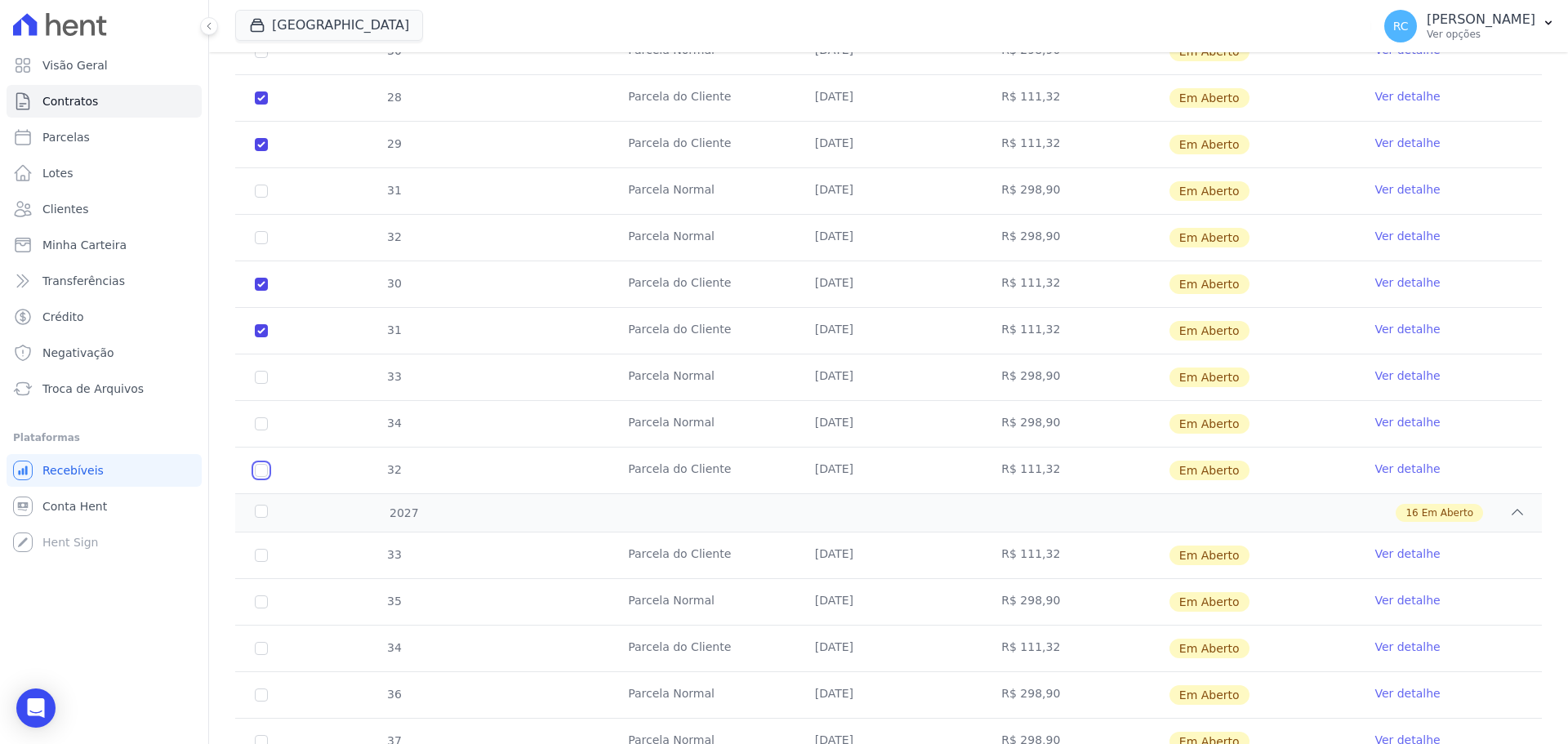
click at [258, 464] on input "checkbox" at bounding box center [261, 470] width 13 height 13
checkbox input "true"
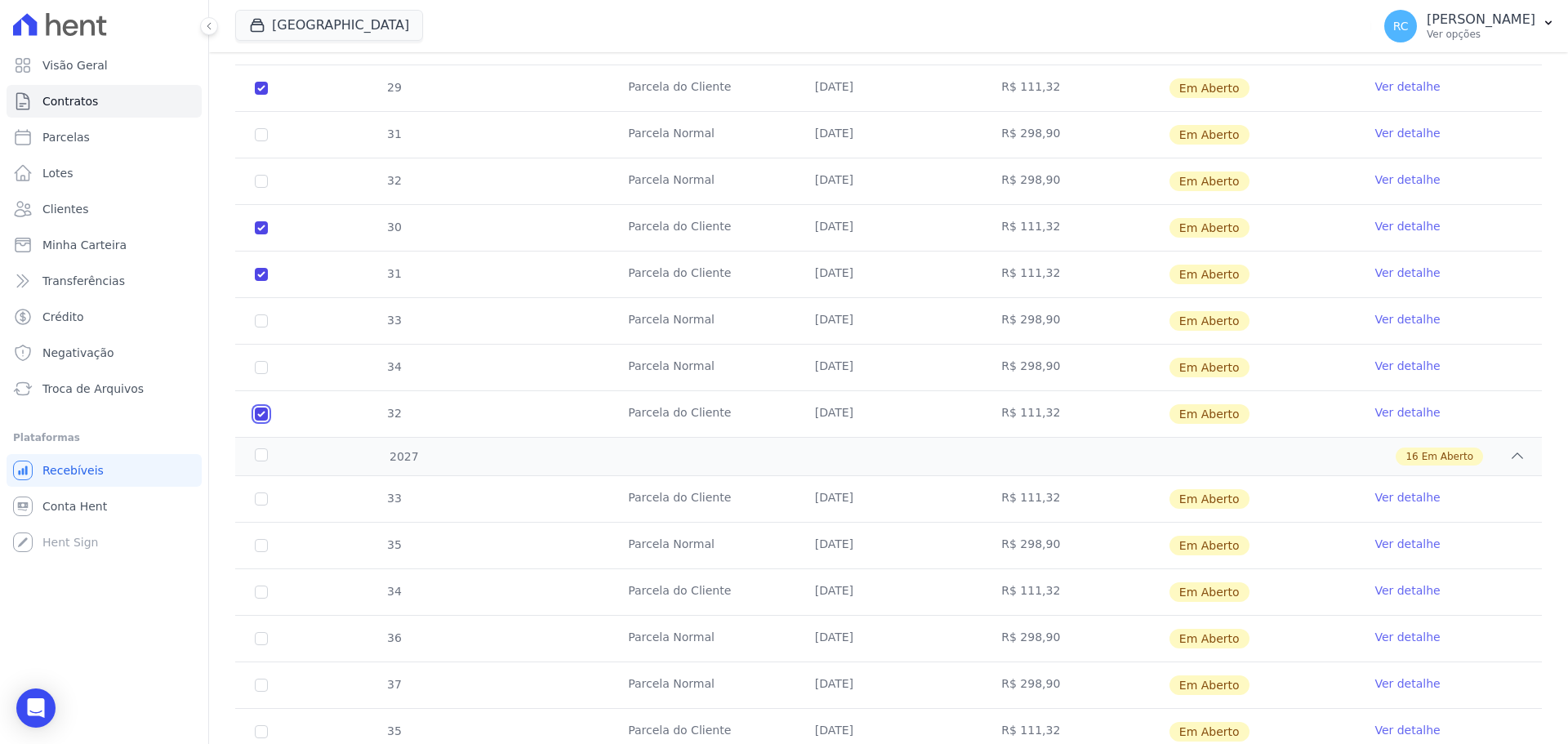
scroll to position [2244, 0]
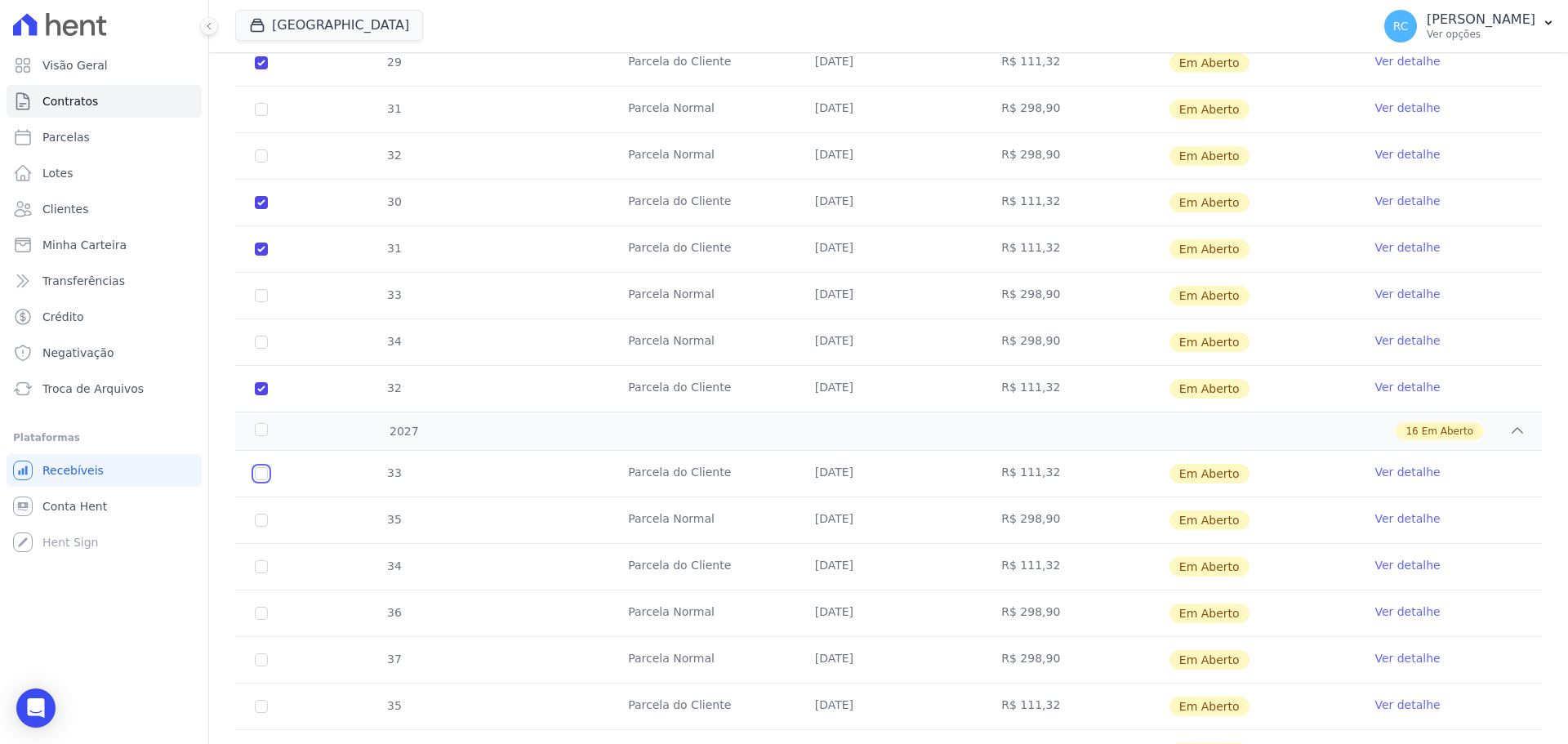
click at [265, 480] on input "checkbox" at bounding box center [261, 473] width 13 height 13
checkbox input "true"
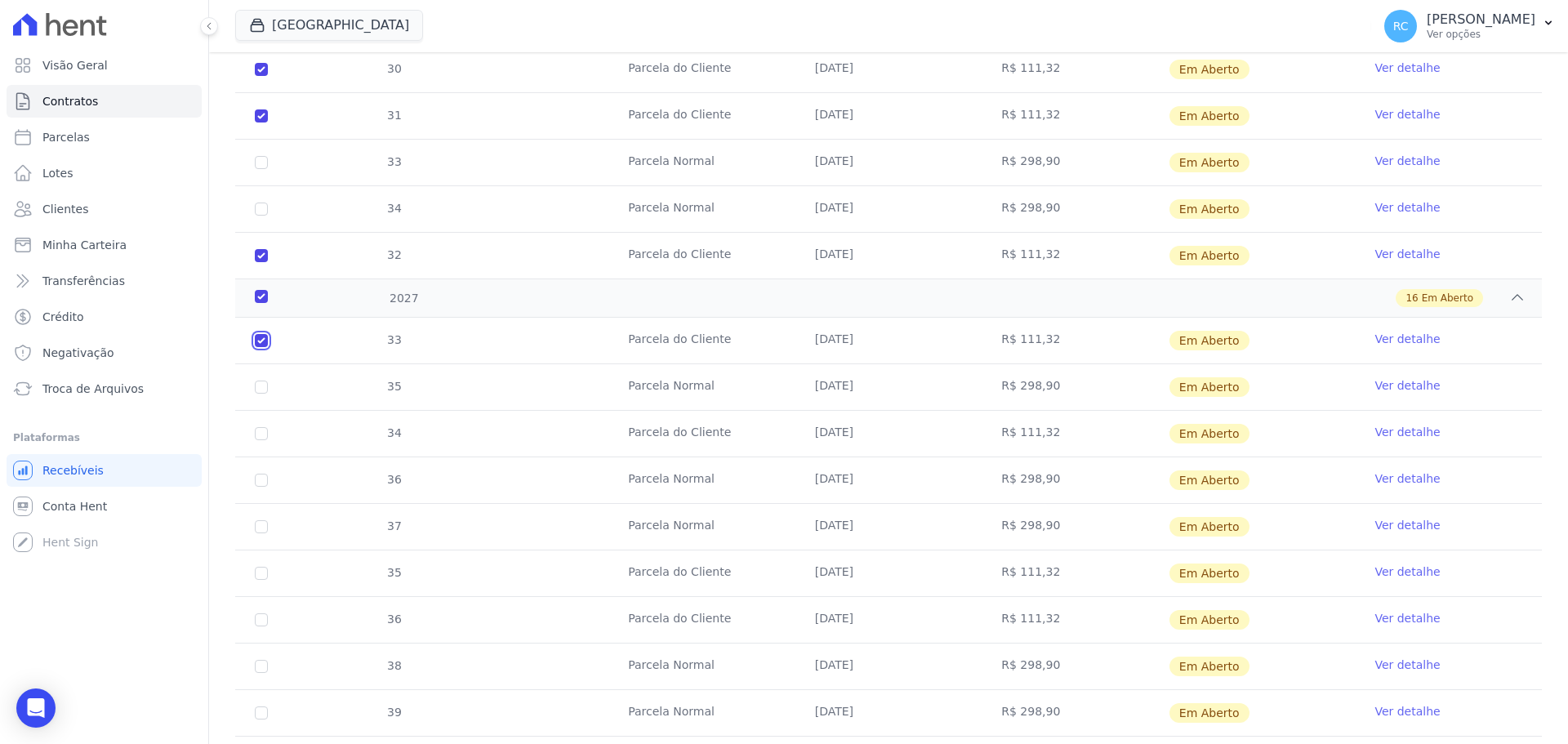
scroll to position [2407, 0]
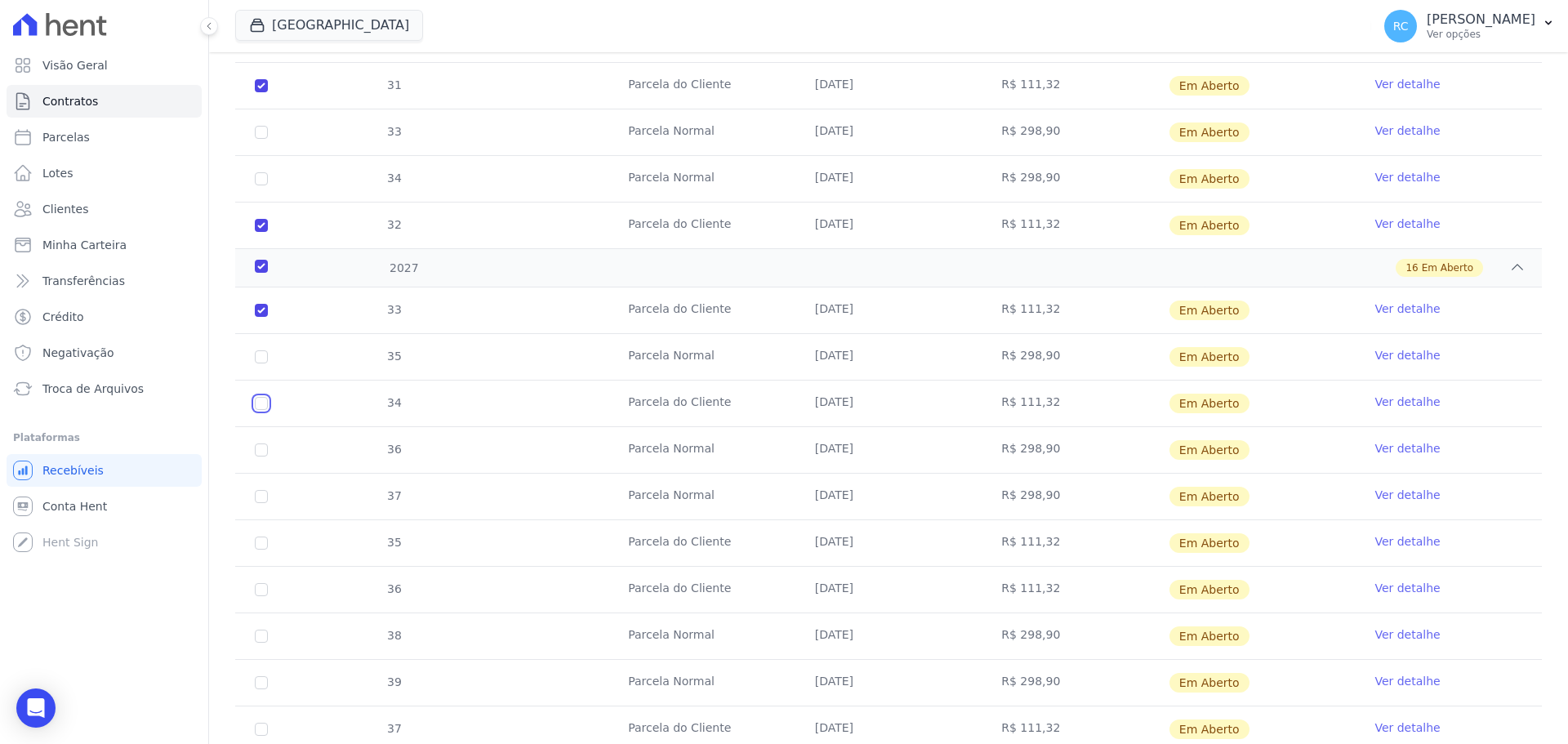
click at [261, 401] on input "checkbox" at bounding box center [261, 403] width 13 height 13
checkbox input "true"
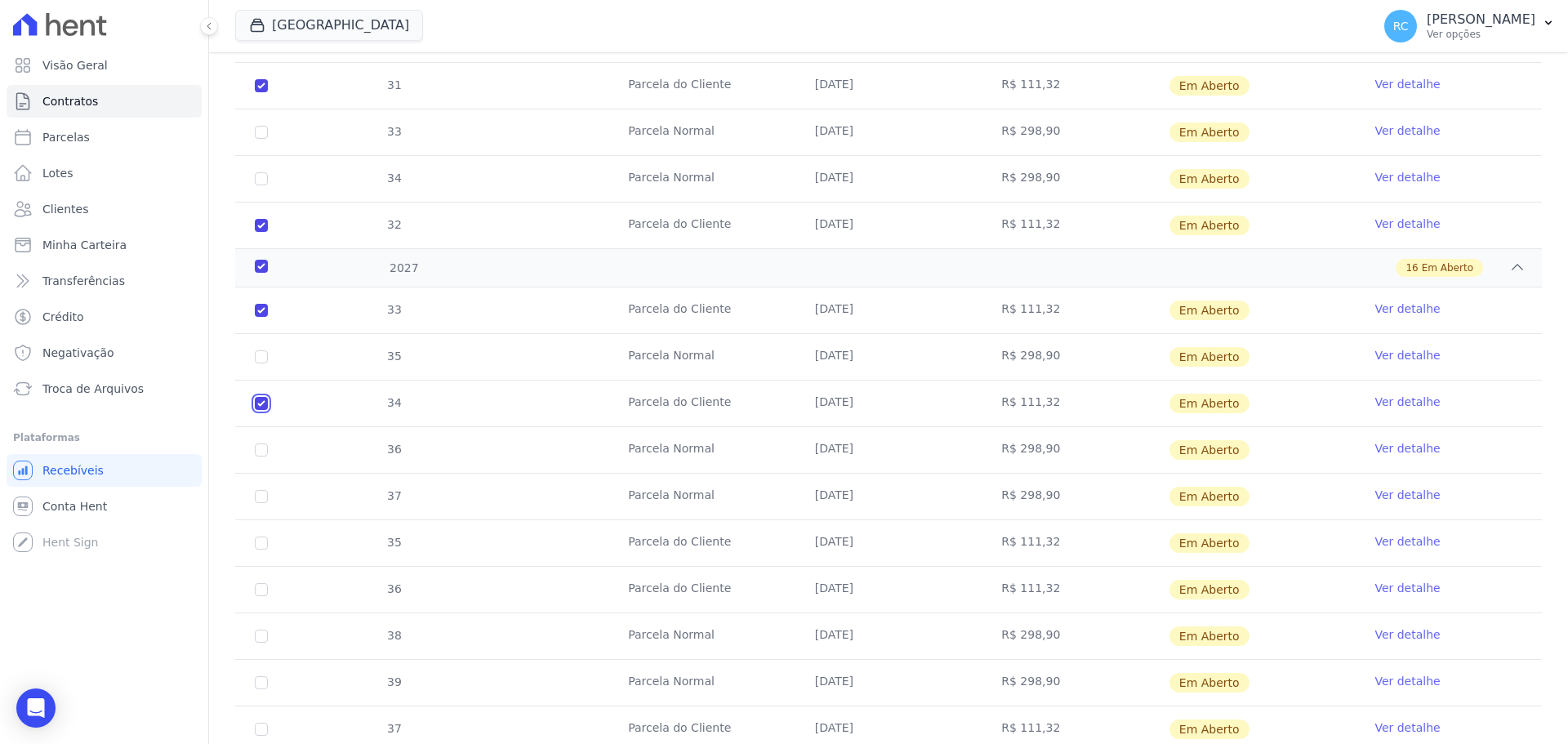
scroll to position [2489, 0]
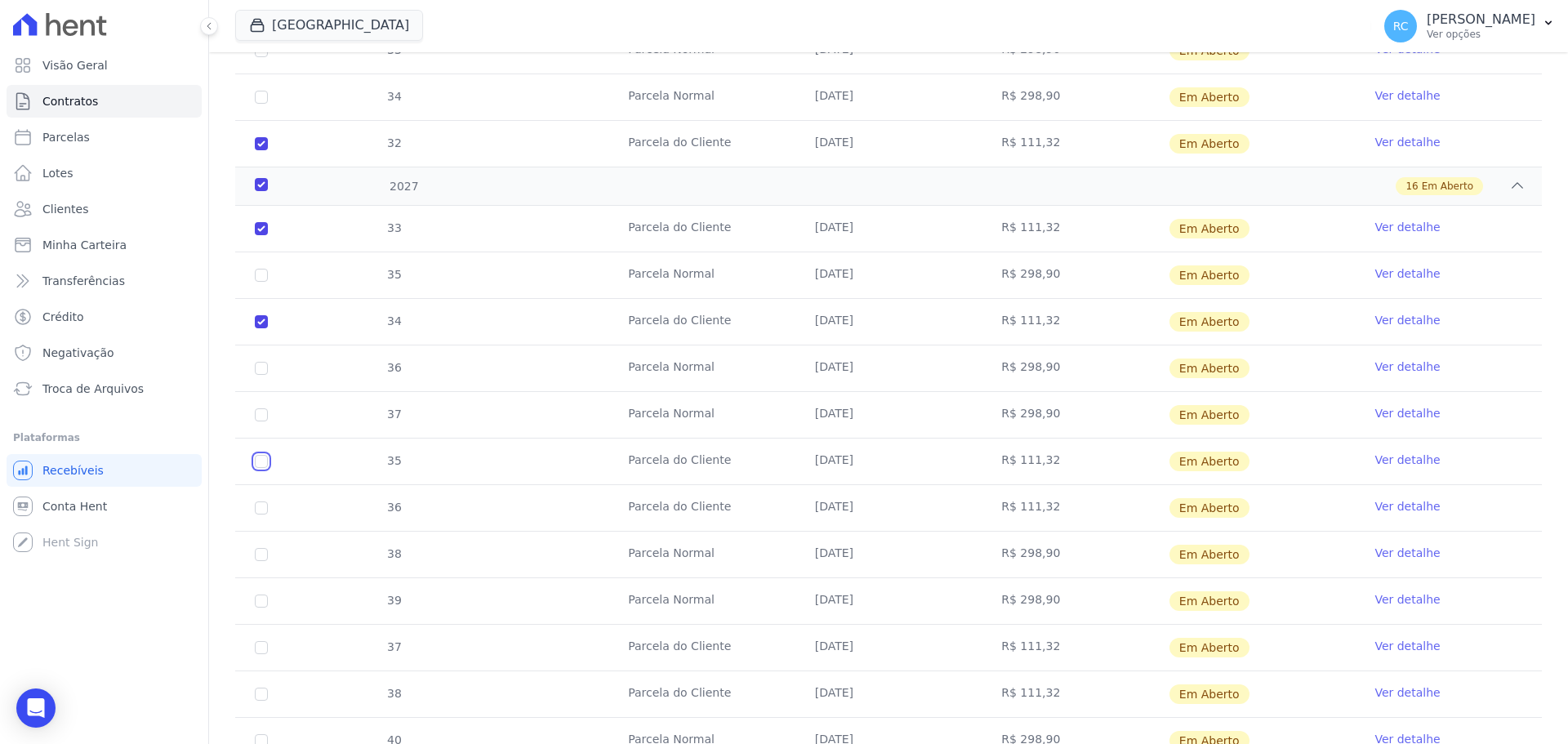
click at [264, 457] on input "checkbox" at bounding box center [261, 461] width 13 height 13
checkbox input "true"
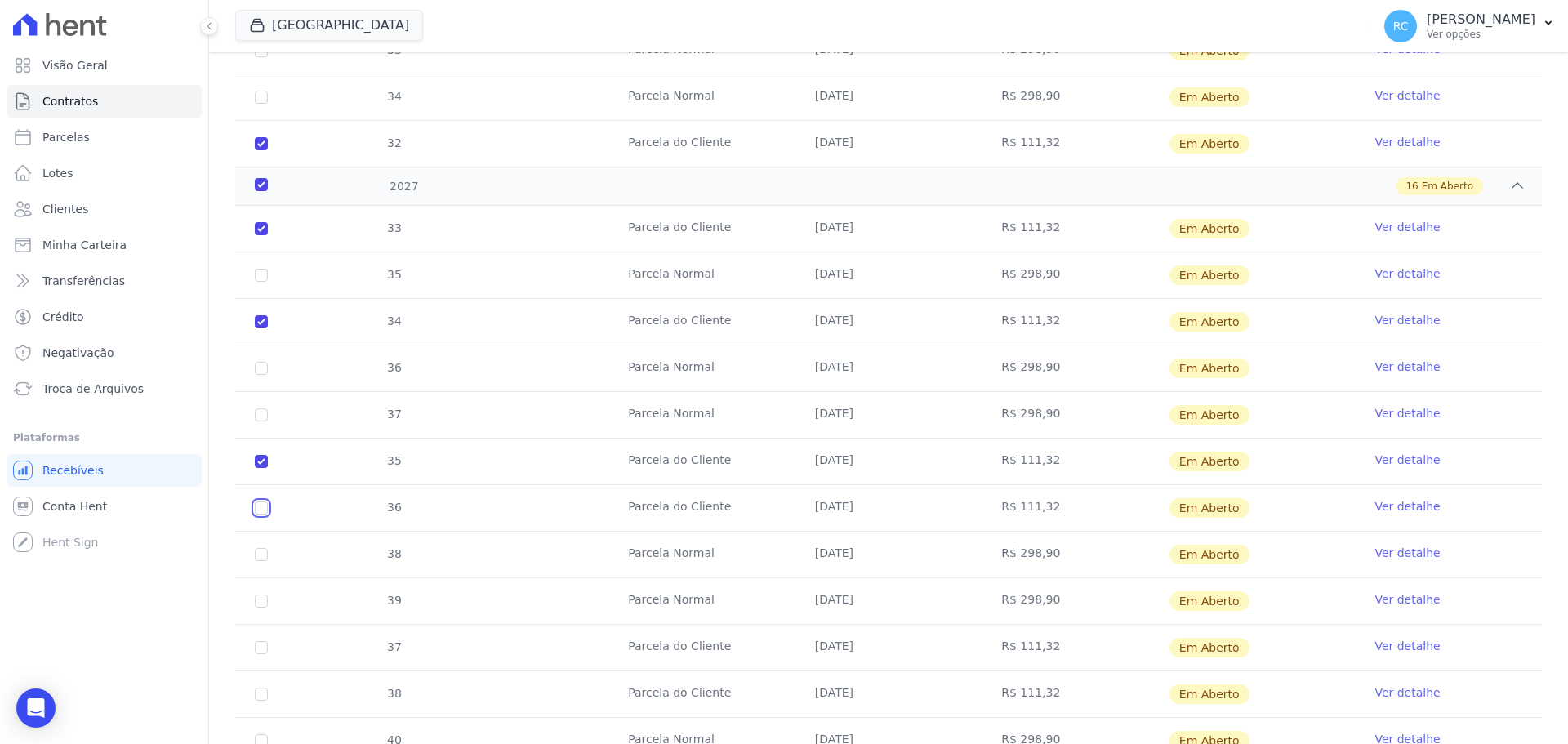
click at [261, 509] on input "checkbox" at bounding box center [261, 508] width 13 height 13
checkbox input "true"
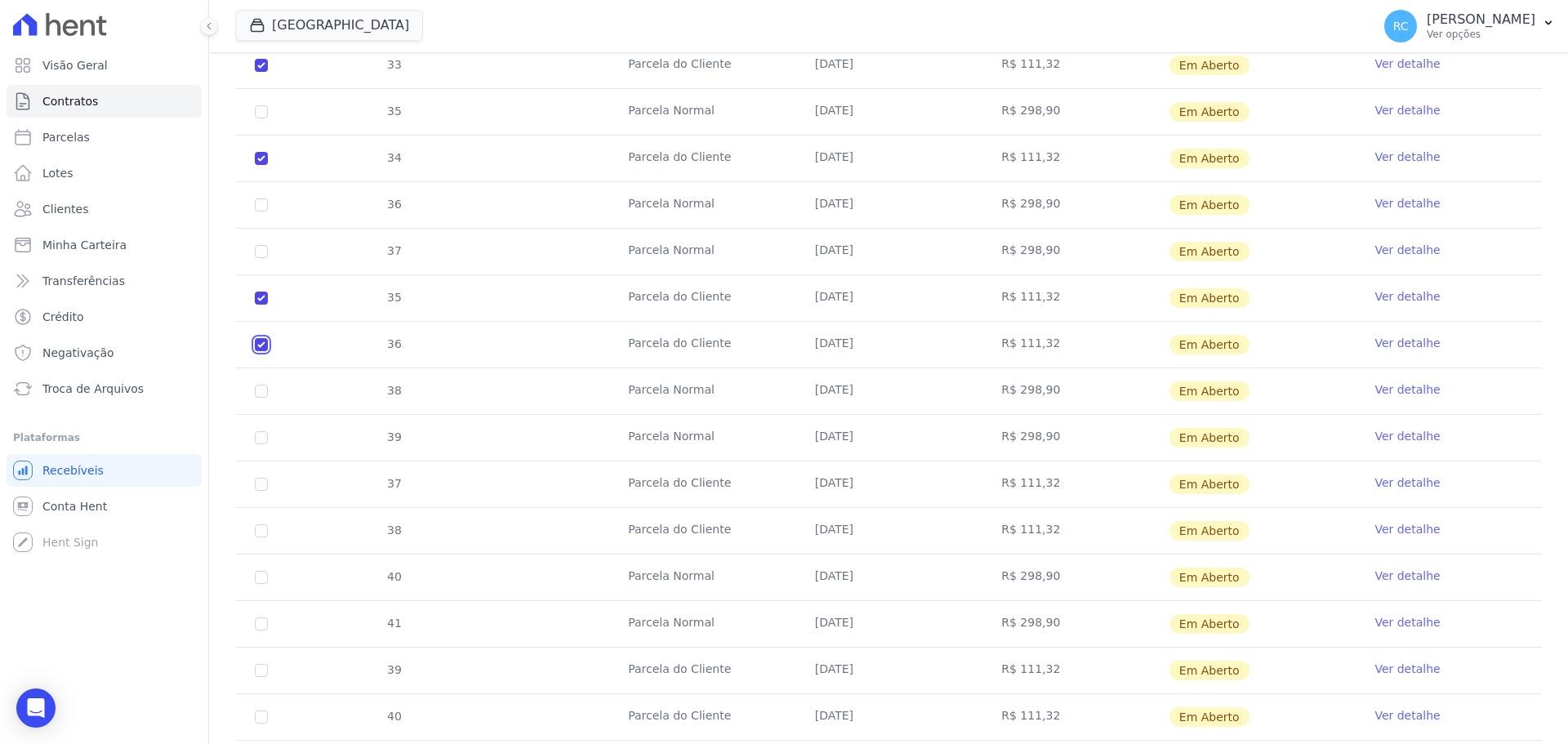
scroll to position [2734, 0]
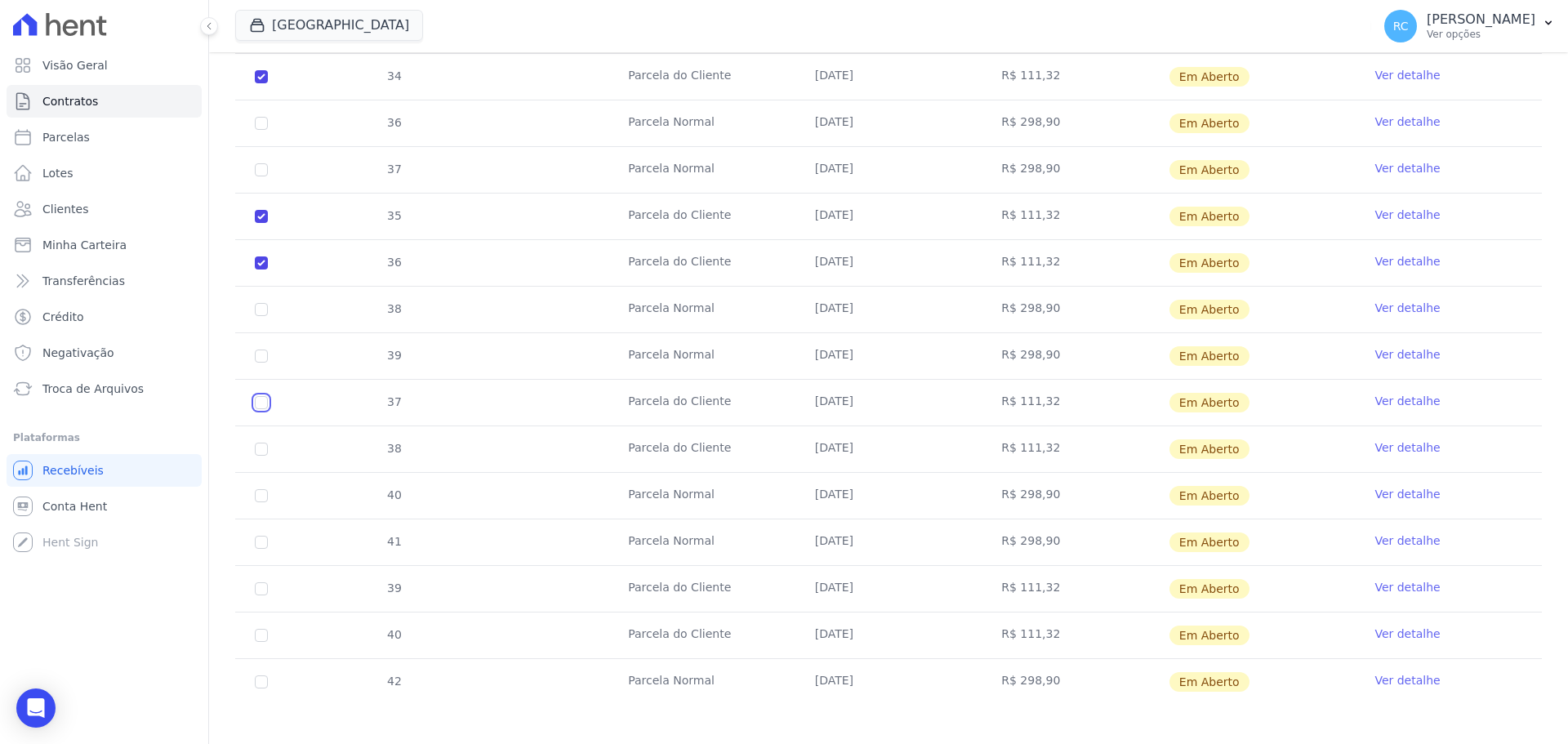
click at [265, 403] on input "checkbox" at bounding box center [261, 403] width 13 height 13
checkbox input "true"
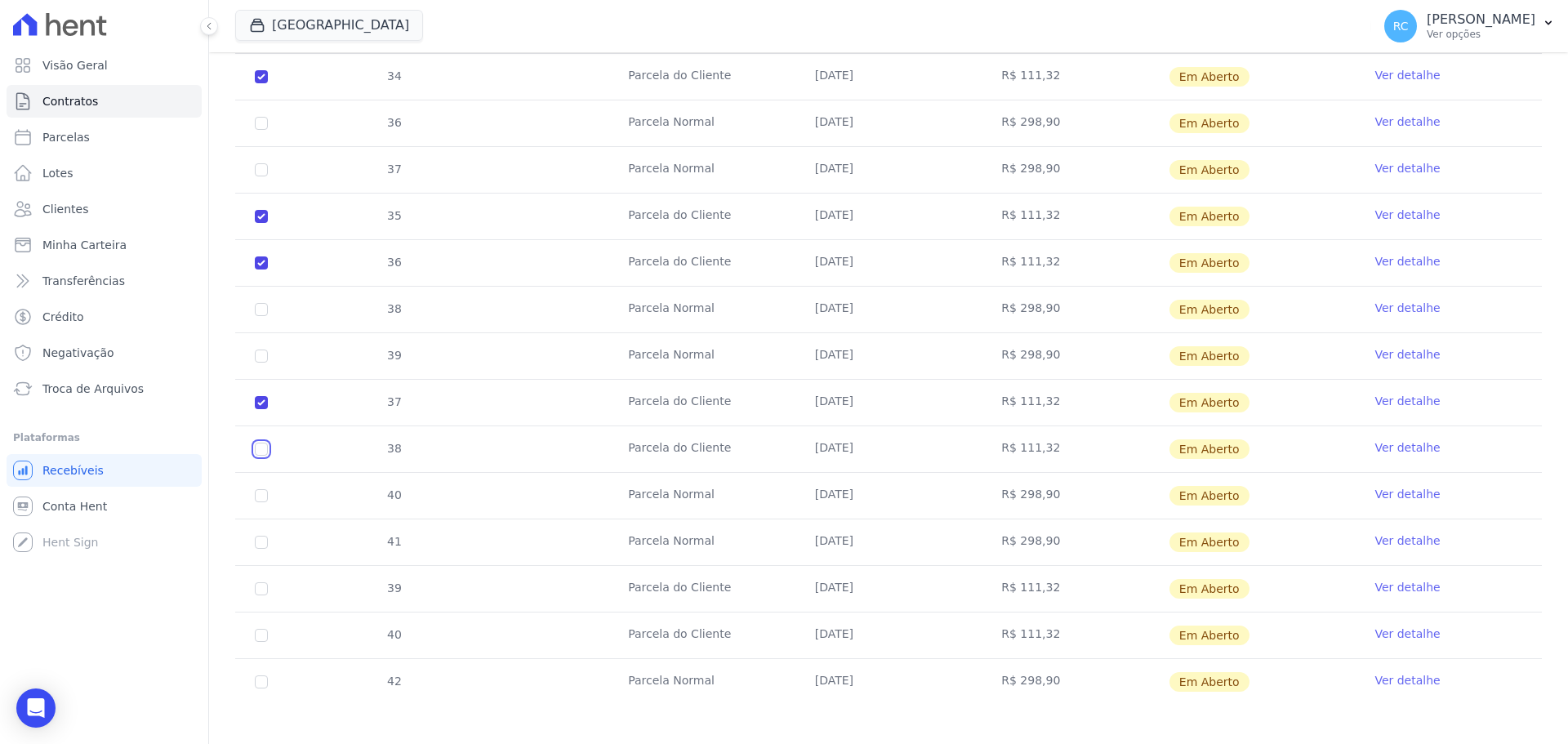
click at [263, 450] on input "checkbox" at bounding box center [261, 449] width 13 height 13
checkbox input "true"
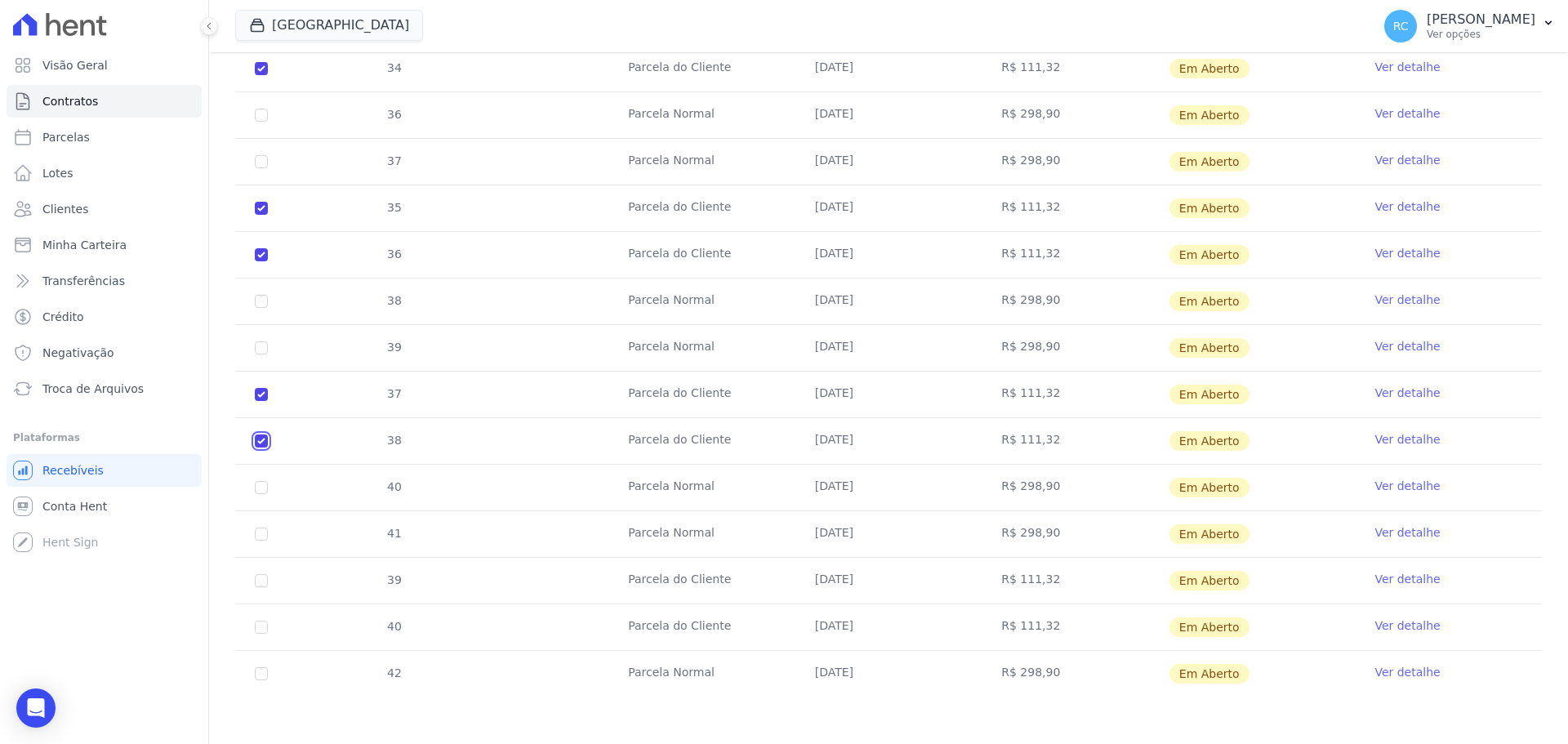
scroll to position [2743, 0]
click at [261, 581] on input "checkbox" at bounding box center [261, 579] width 13 height 13
checkbox input "true"
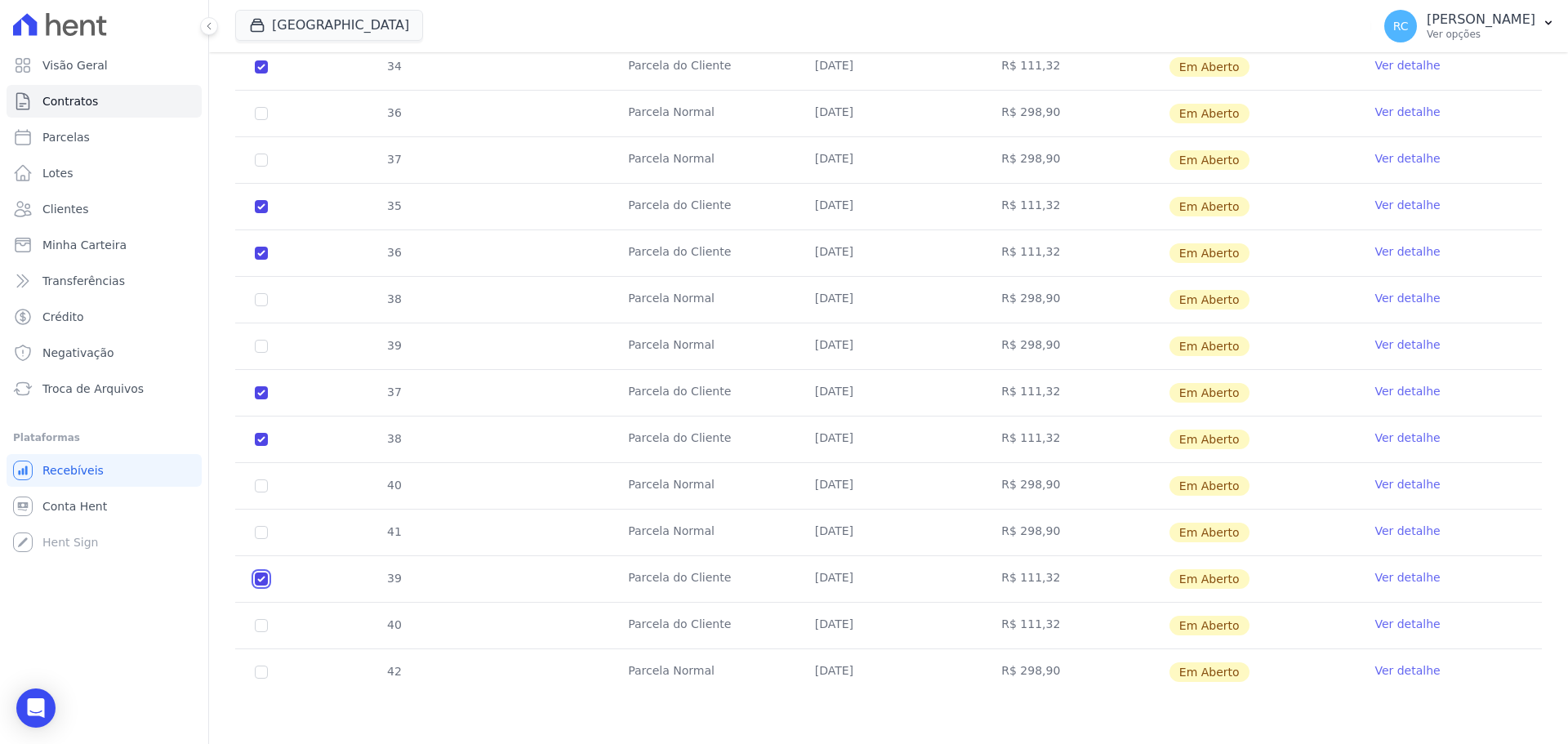
checkbox input "true"
click at [256, 625] on td "40" at bounding box center [261, 625] width 53 height 45
click at [267, 622] on input "checkbox" at bounding box center [261, 626] width 13 height 13
checkbox input "true"
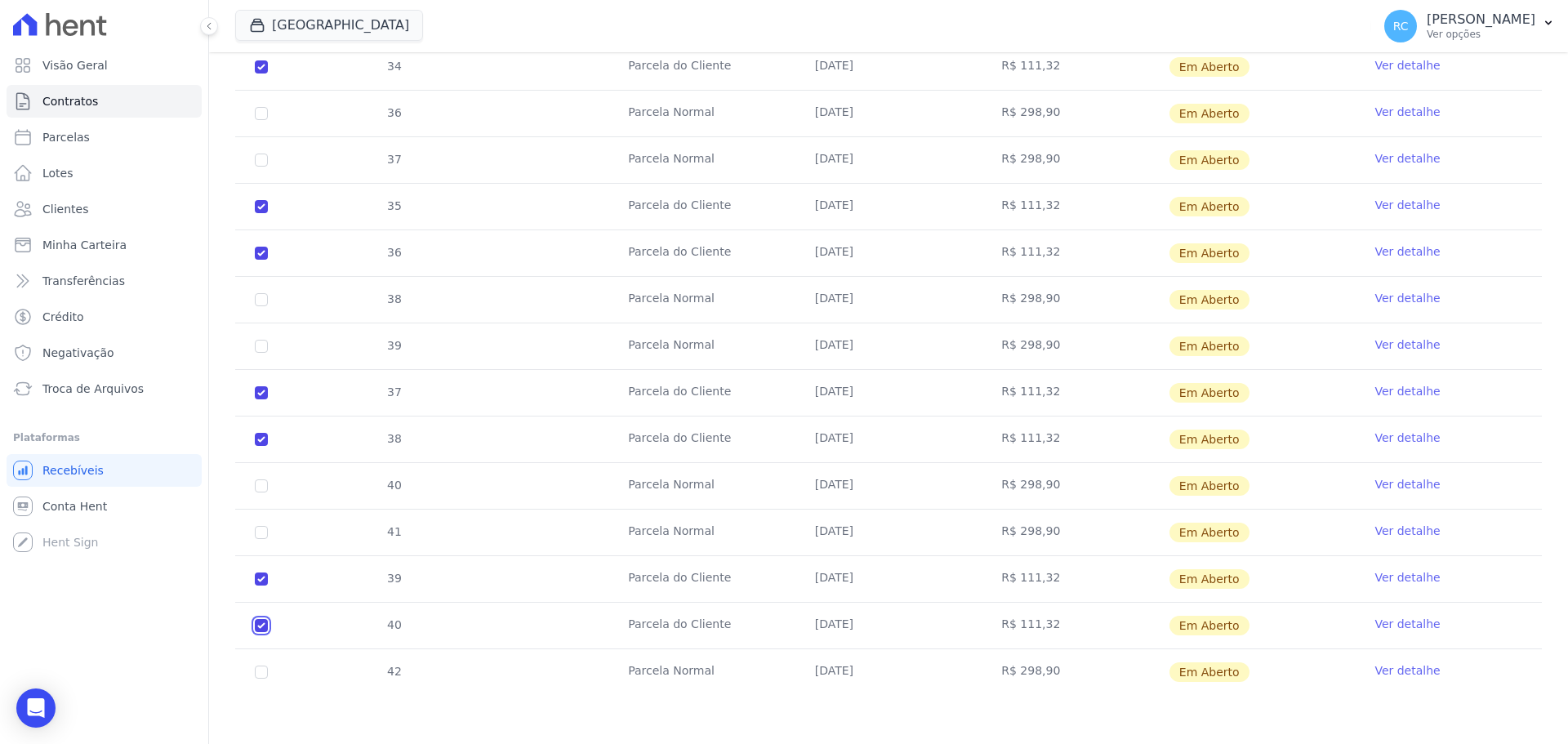
checkbox input "true"
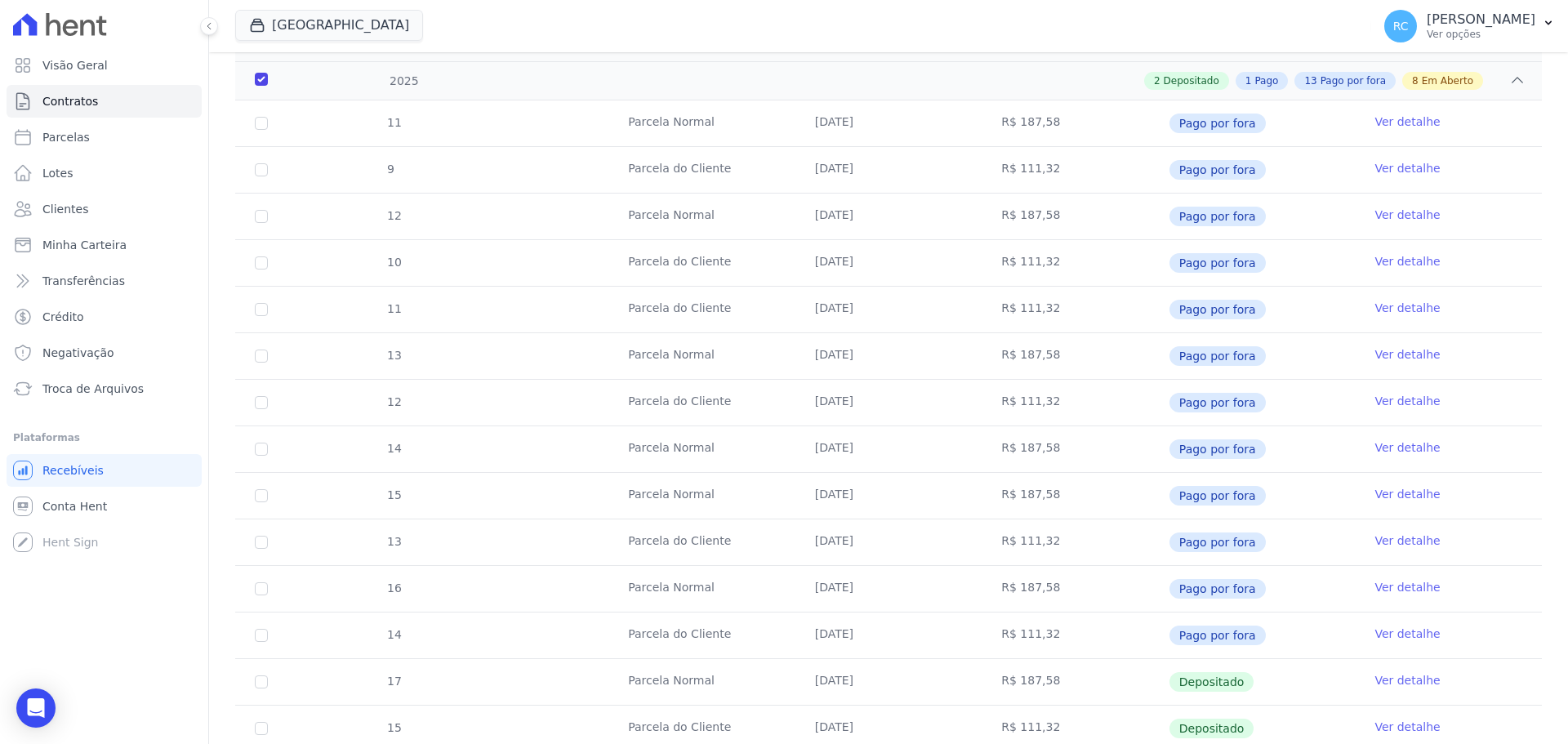
scroll to position [0, 0]
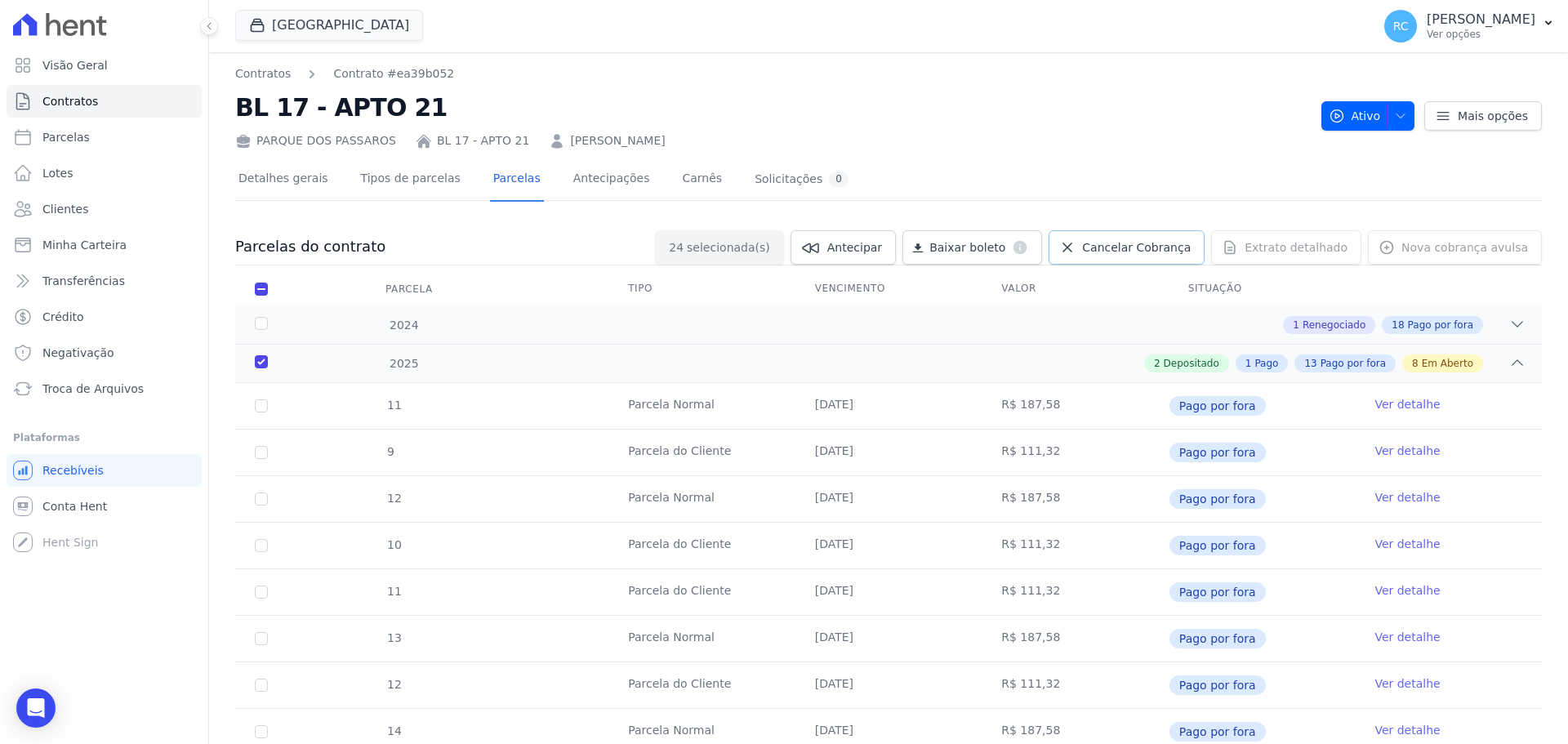
click at [1123, 247] on span "Cancelar Cobrança" at bounding box center [1136, 248] width 109 height 17
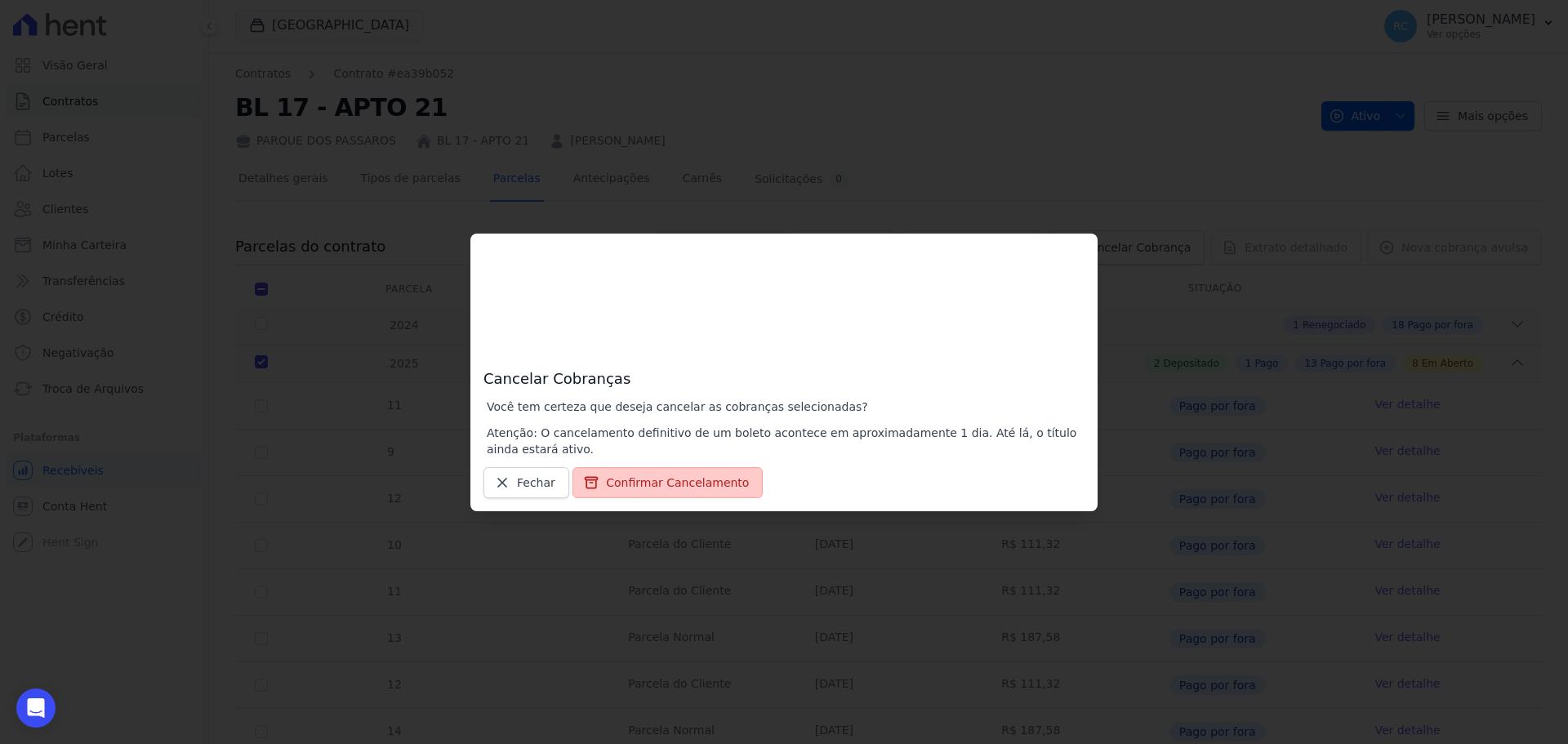
click at [682, 486] on button "Confirmar Cancelamento" at bounding box center [667, 482] width 190 height 31
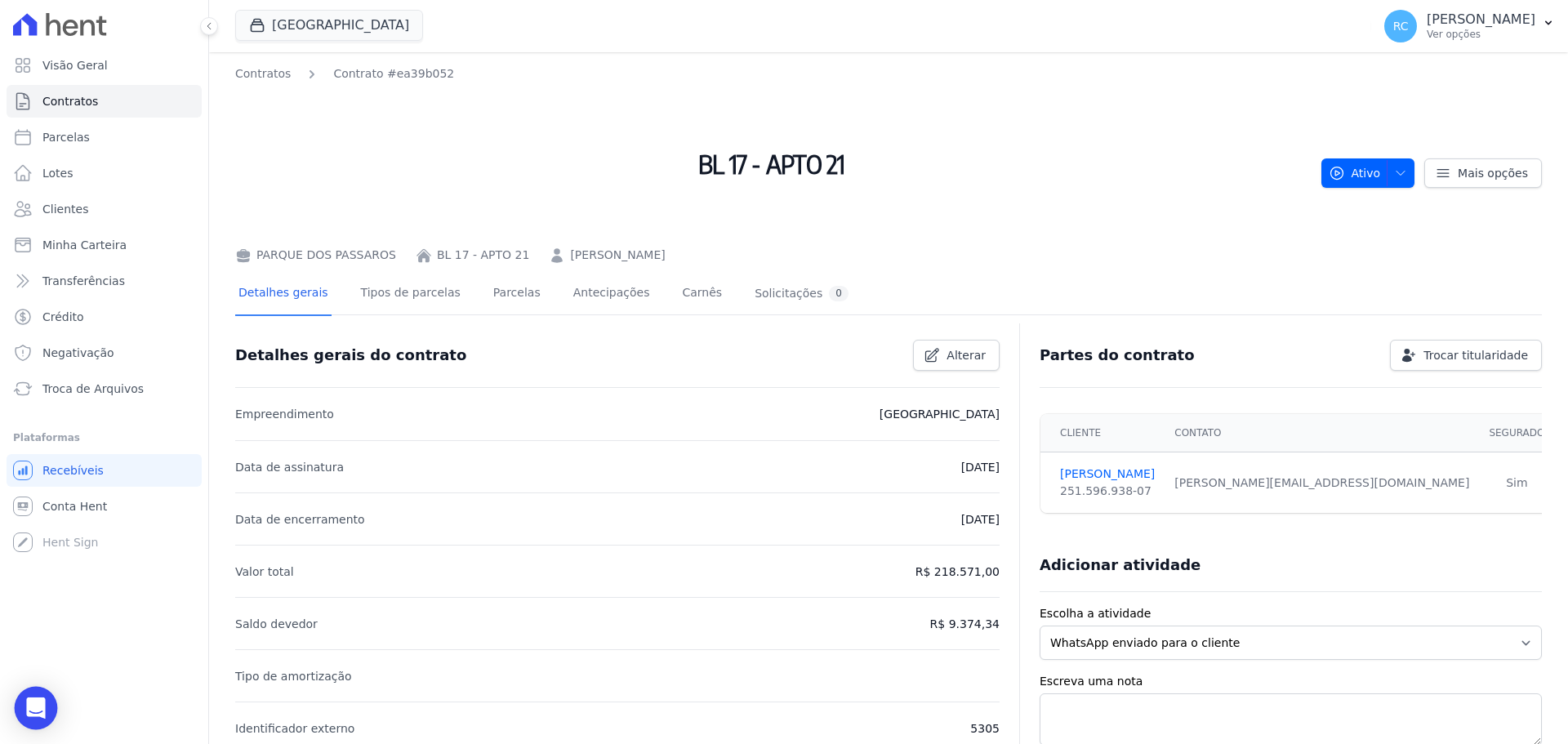
click at [38, 707] on icon "Open Intercom Messenger" at bounding box center [35, 708] width 18 height 21
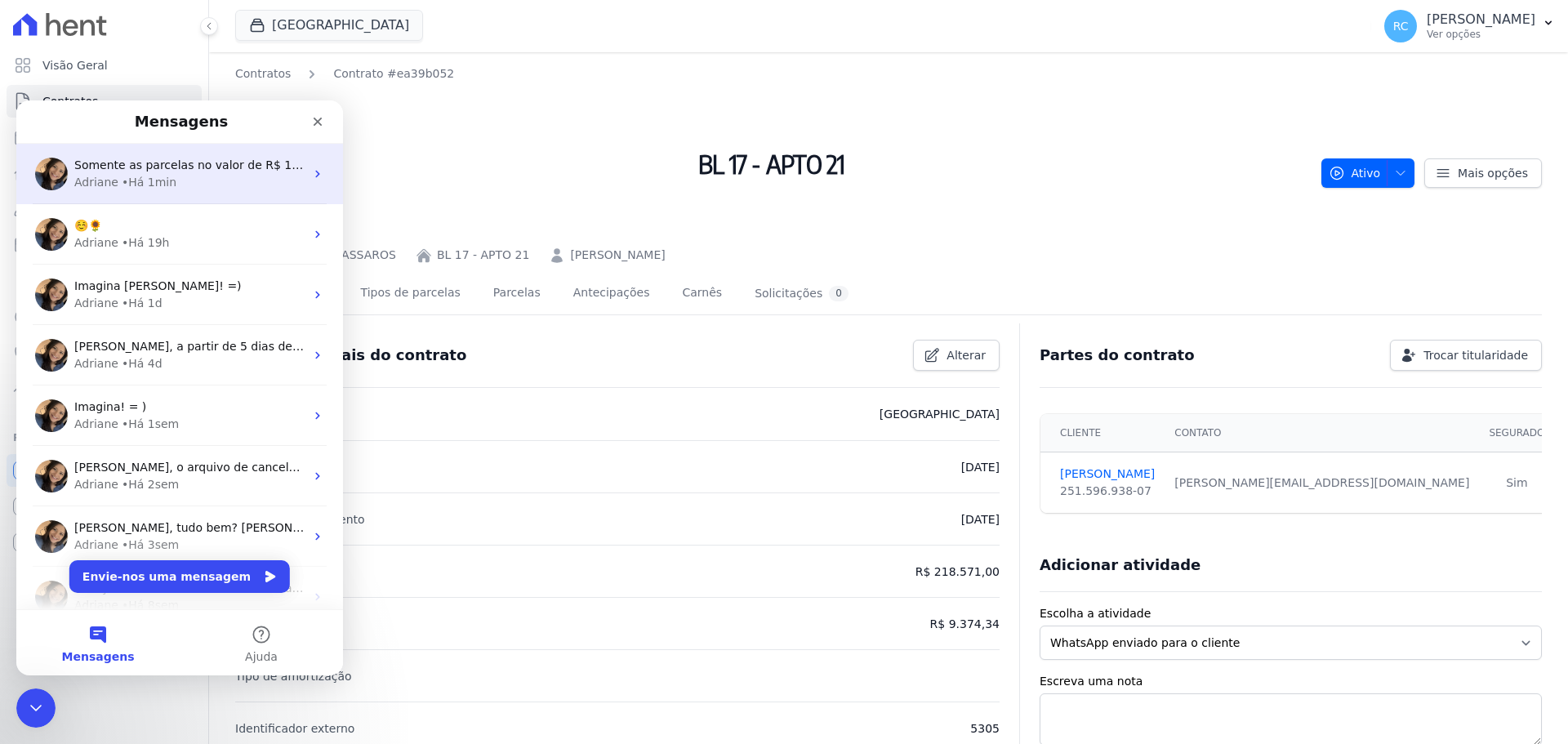
click at [244, 179] on div "Adriane • Há 1min" at bounding box center [188, 182] width 230 height 18
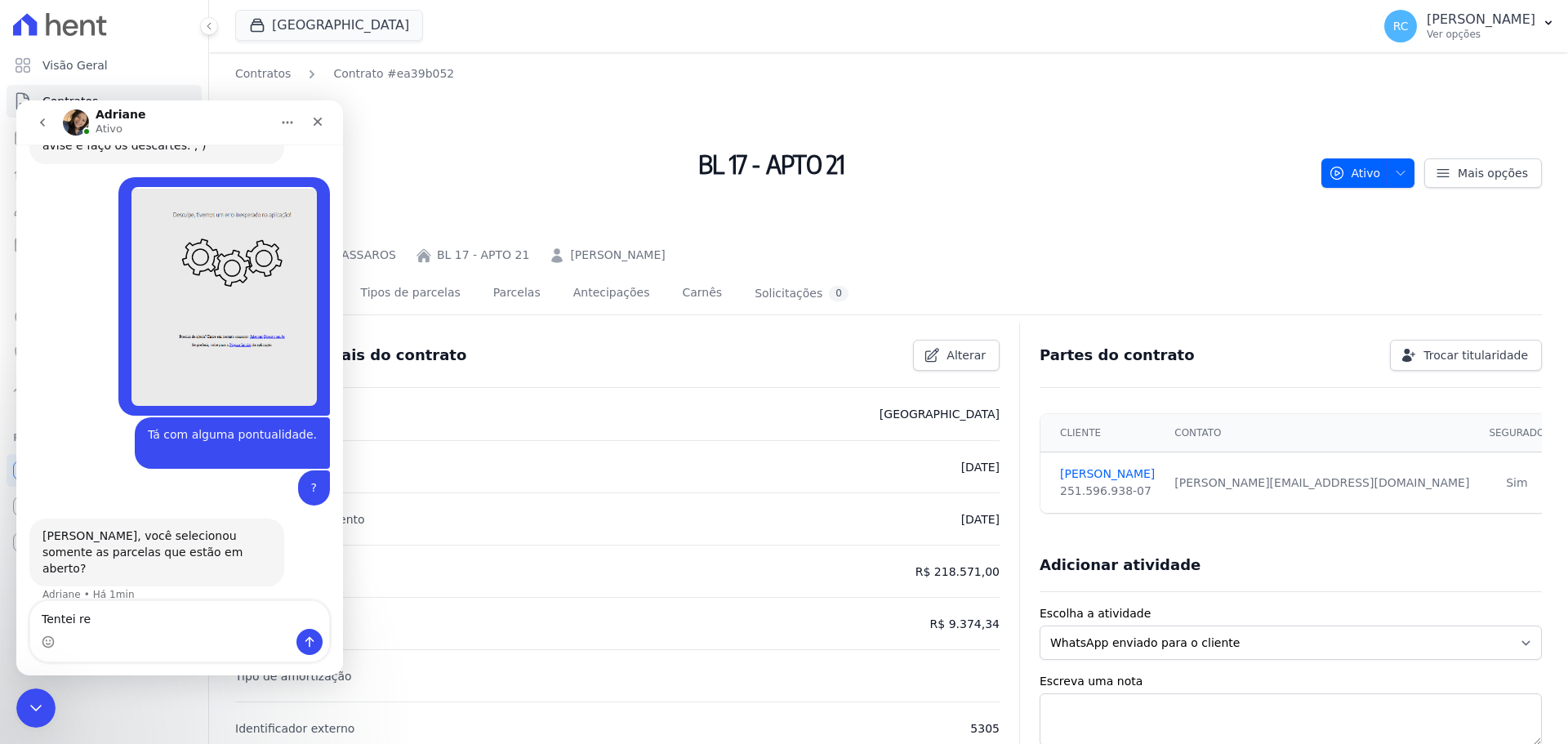
scroll to position [846, 0]
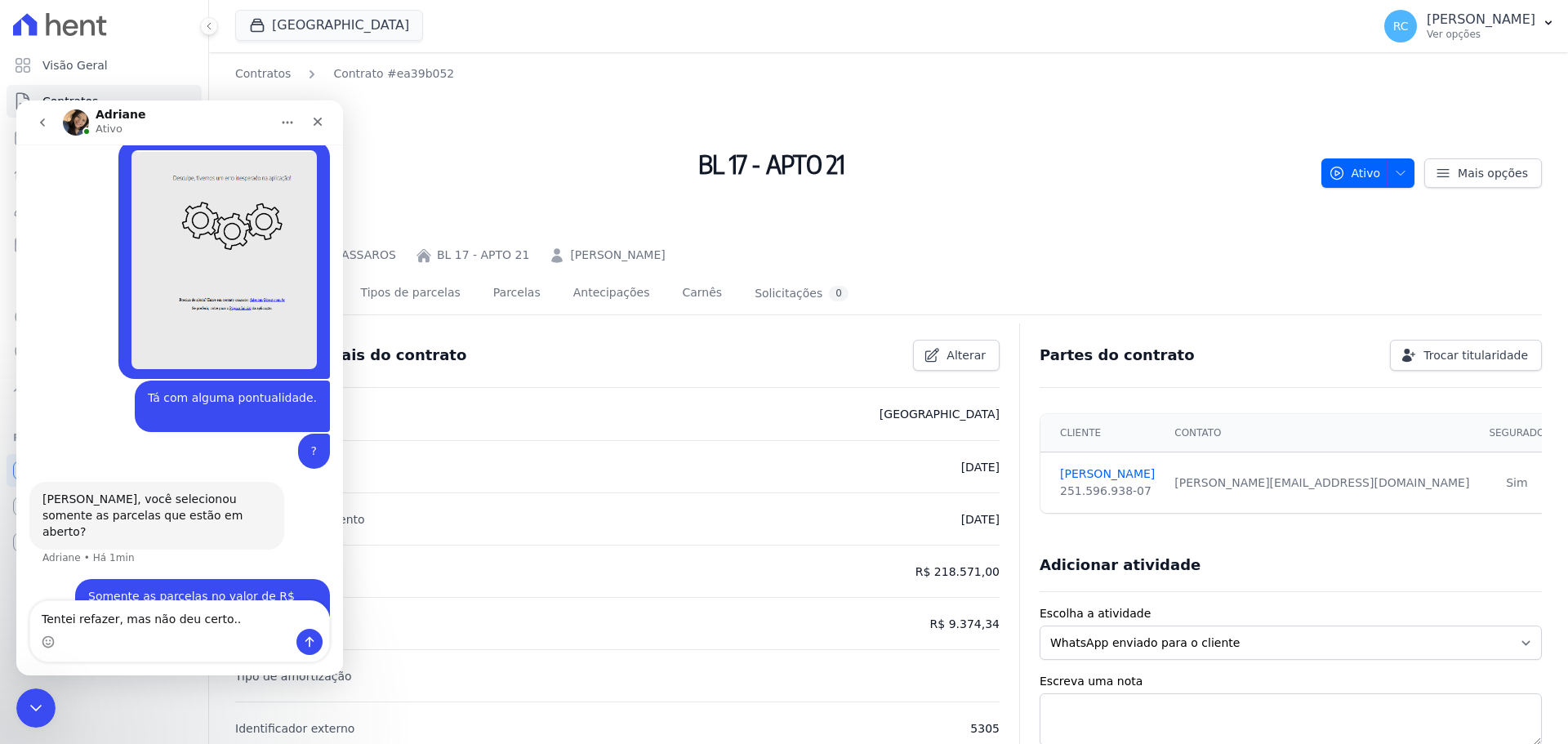
type textarea "Tentei refazer, mas não deu certo.."
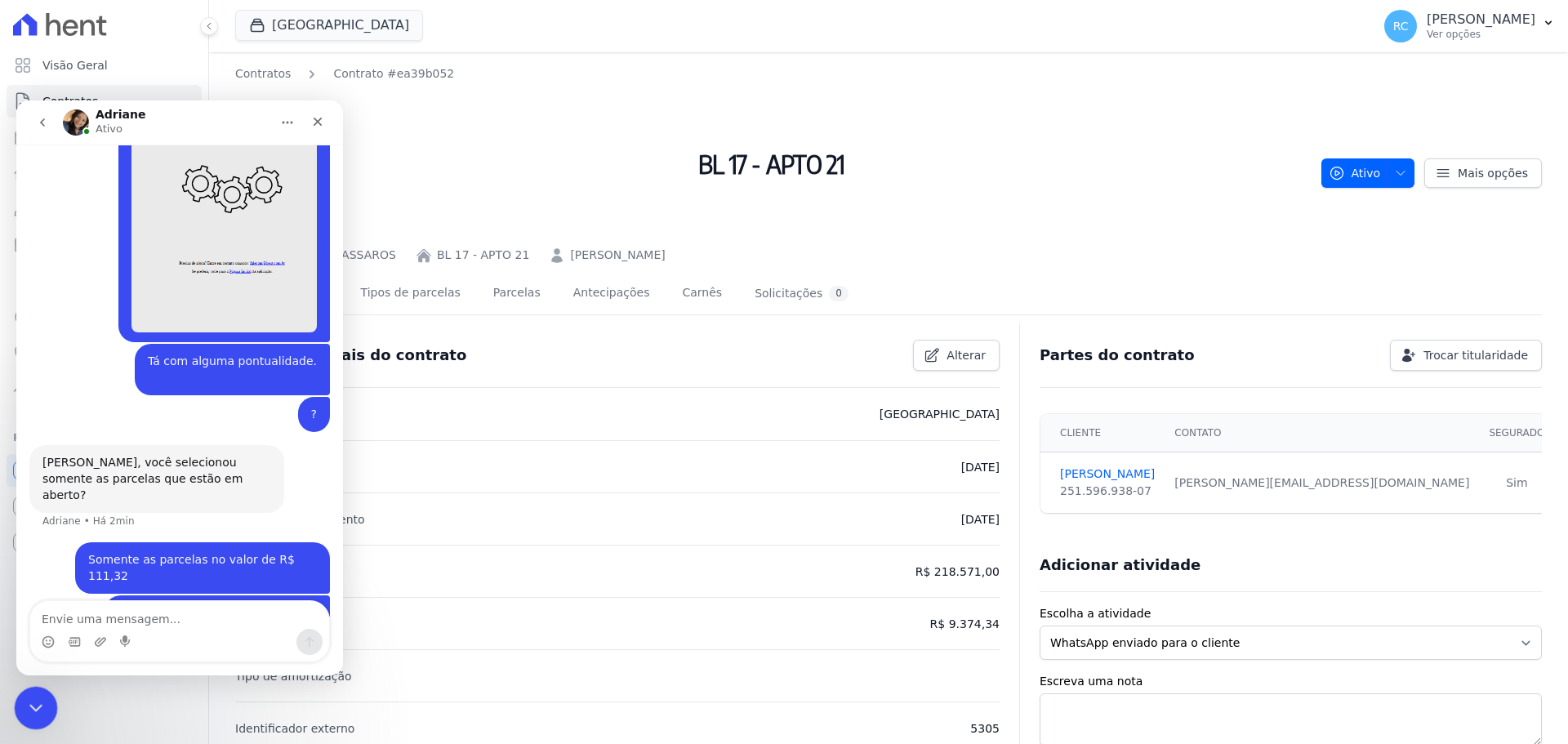
click at [36, 715] on div "Fechar mensagem da Intercom" at bounding box center [33, 705] width 39 height 39
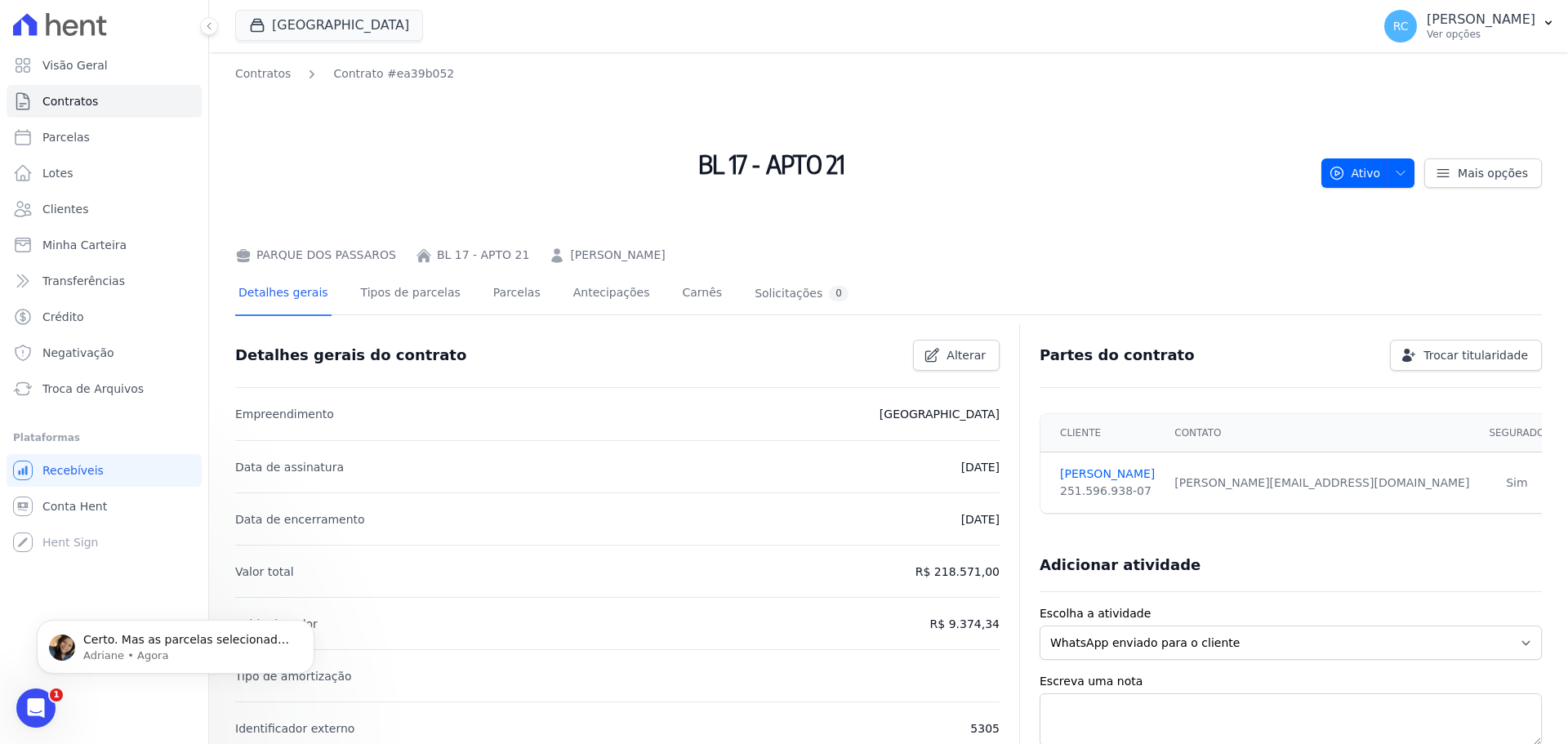
scroll to position [946, 0]
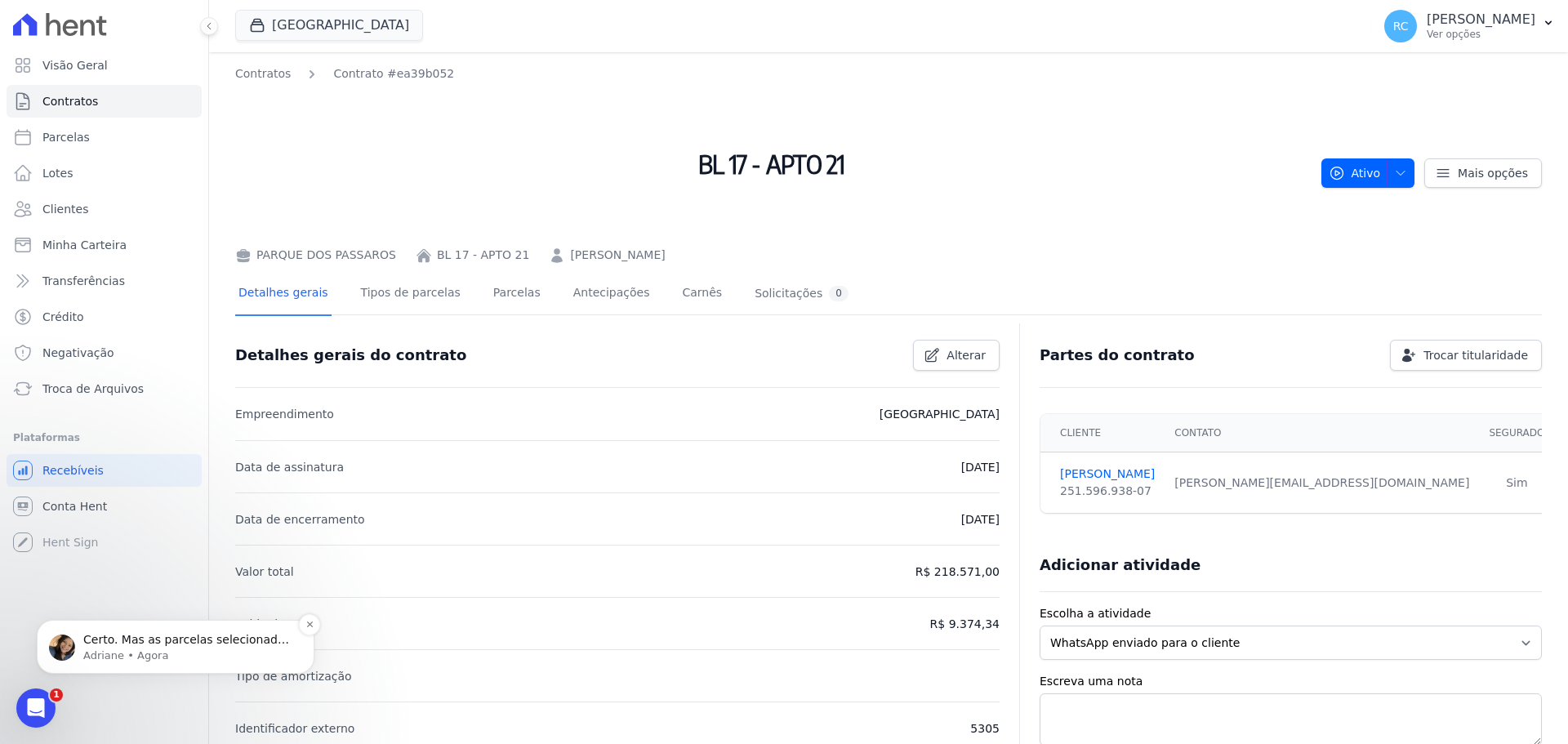
click at [146, 647] on p "Certo. Mas as parcelas selecionadas são somentes as que estão no status Em aber…" at bounding box center [188, 640] width 211 height 17
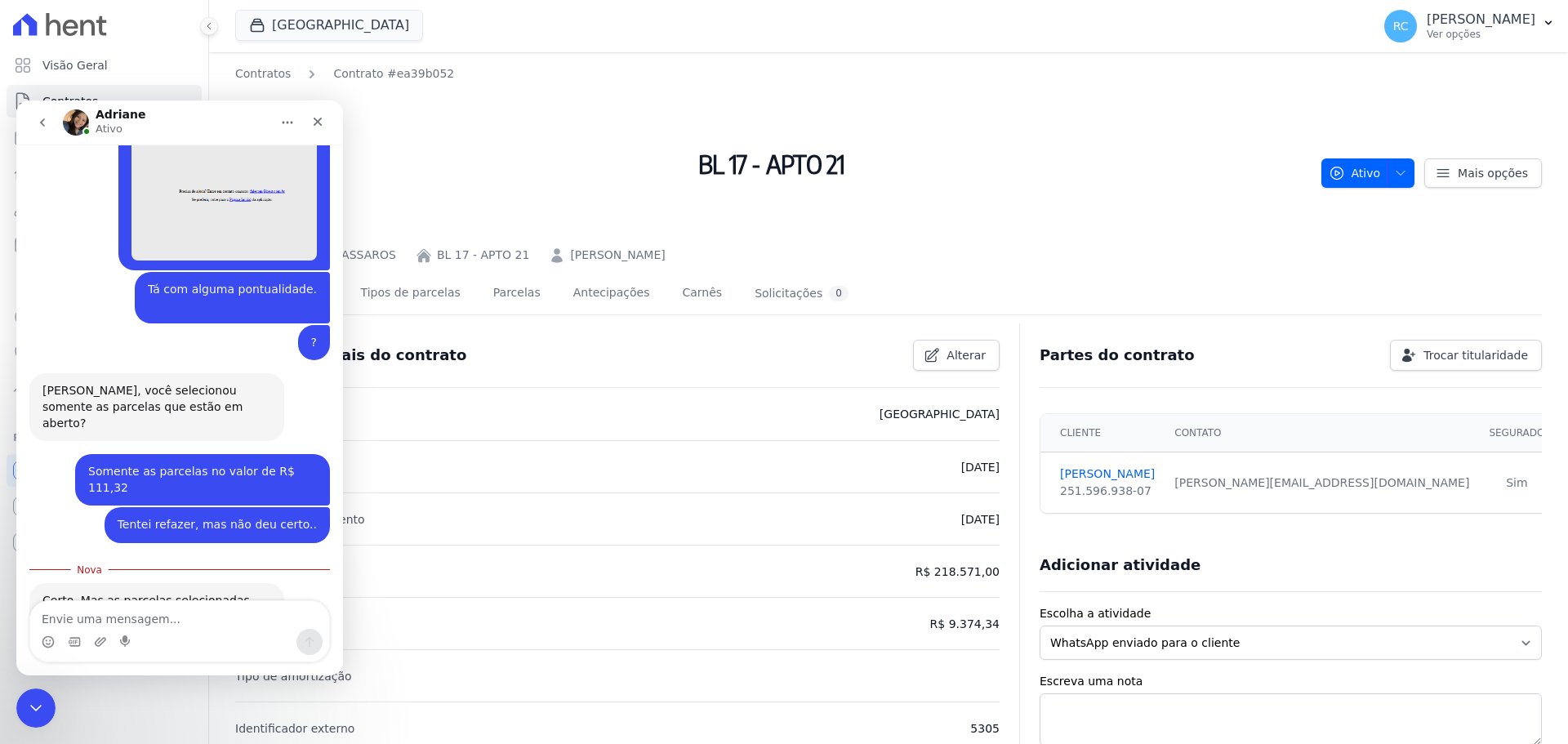
scroll to position [973, 0]
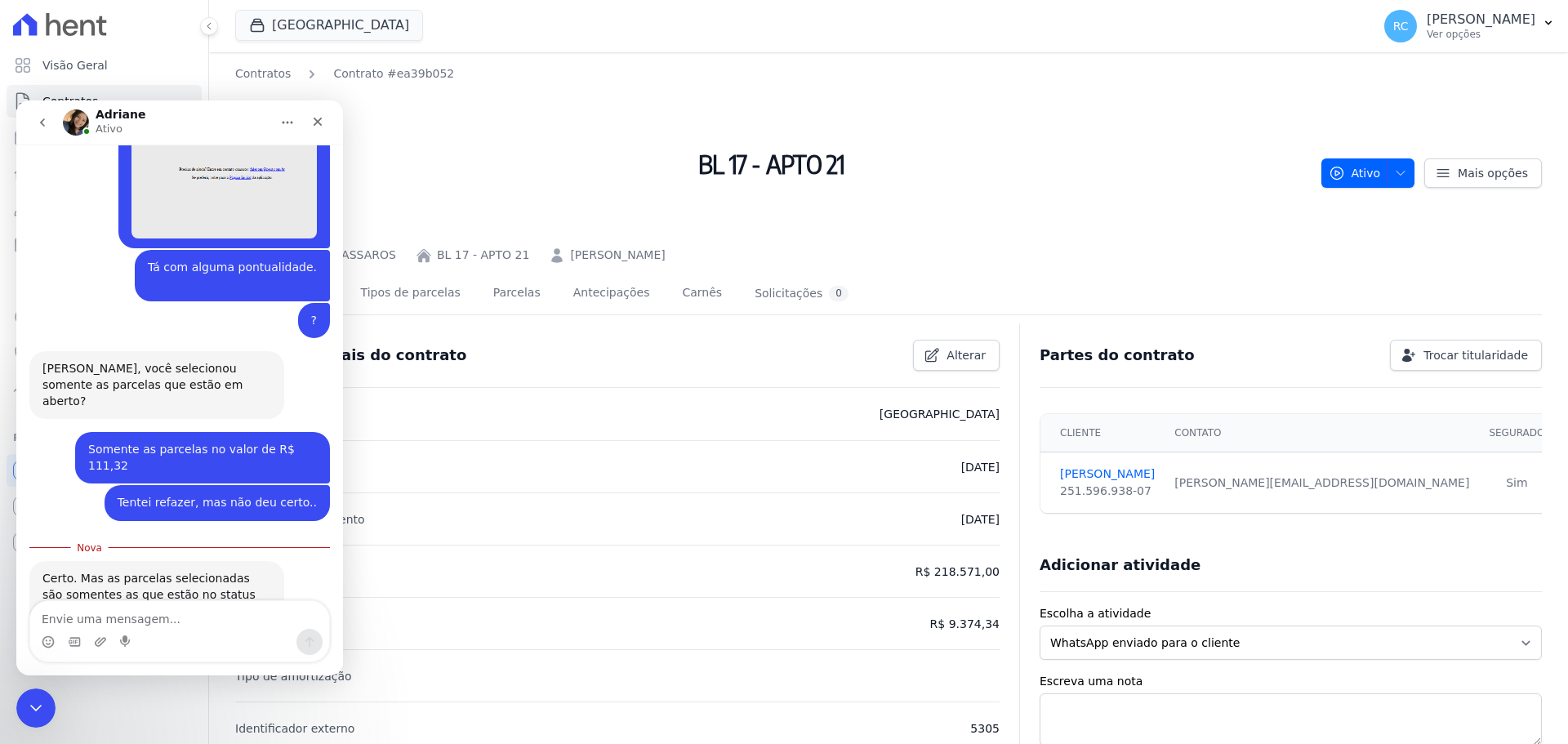
click at [182, 622] on textarea "Envie uma mensagem..." at bounding box center [179, 615] width 298 height 28
type textarea "Sim, são."
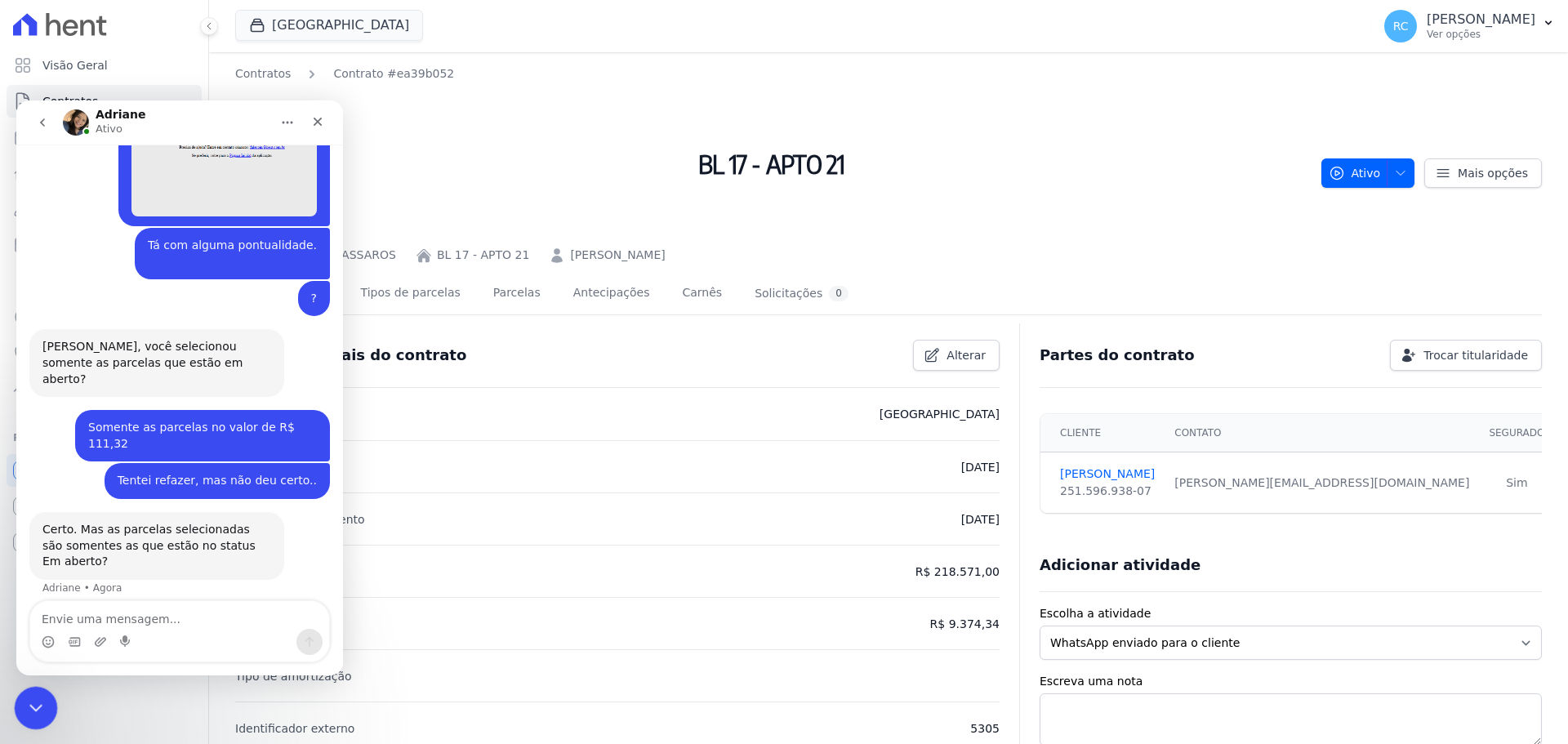
click at [33, 701] on icon "Fechar mensagem da Intercom" at bounding box center [33, 705] width 19 height 19
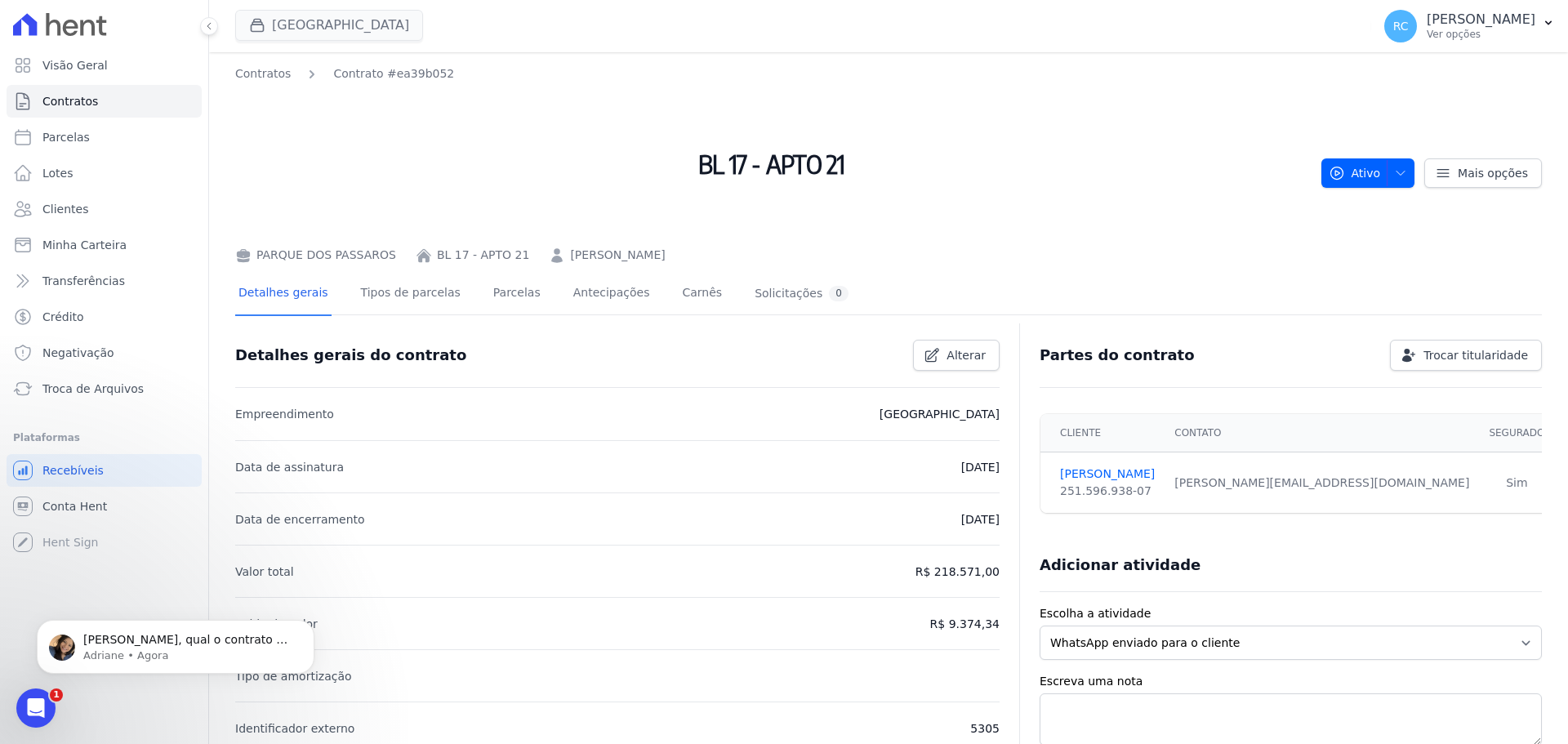
scroll to position [0, 0]
click at [157, 653] on p "Adriane • Agora" at bounding box center [188, 656] width 211 height 15
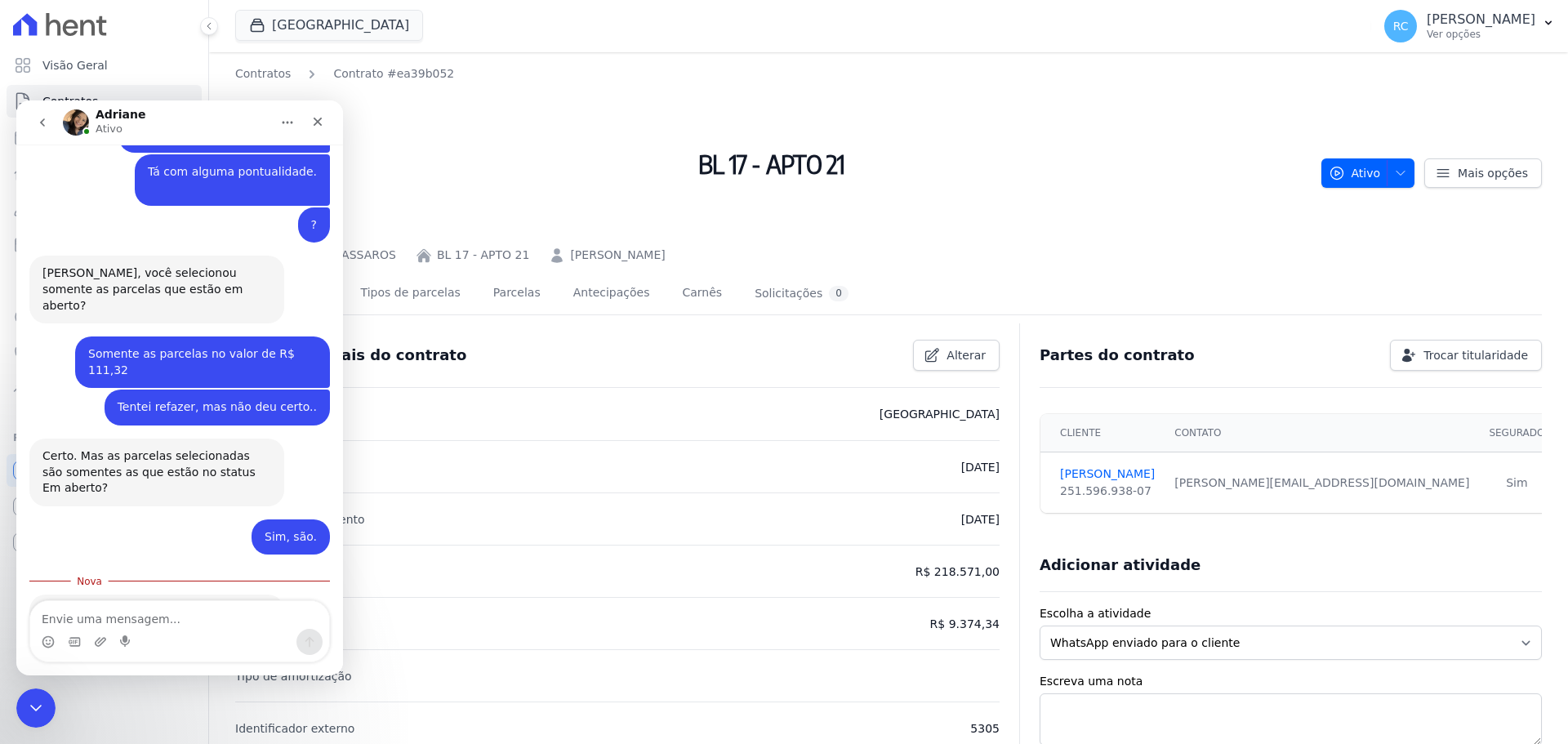
scroll to position [1071, 0]
click at [1186, 80] on nav "Contratos Contrato #ea39b052" at bounding box center [772, 74] width 1073 height 18
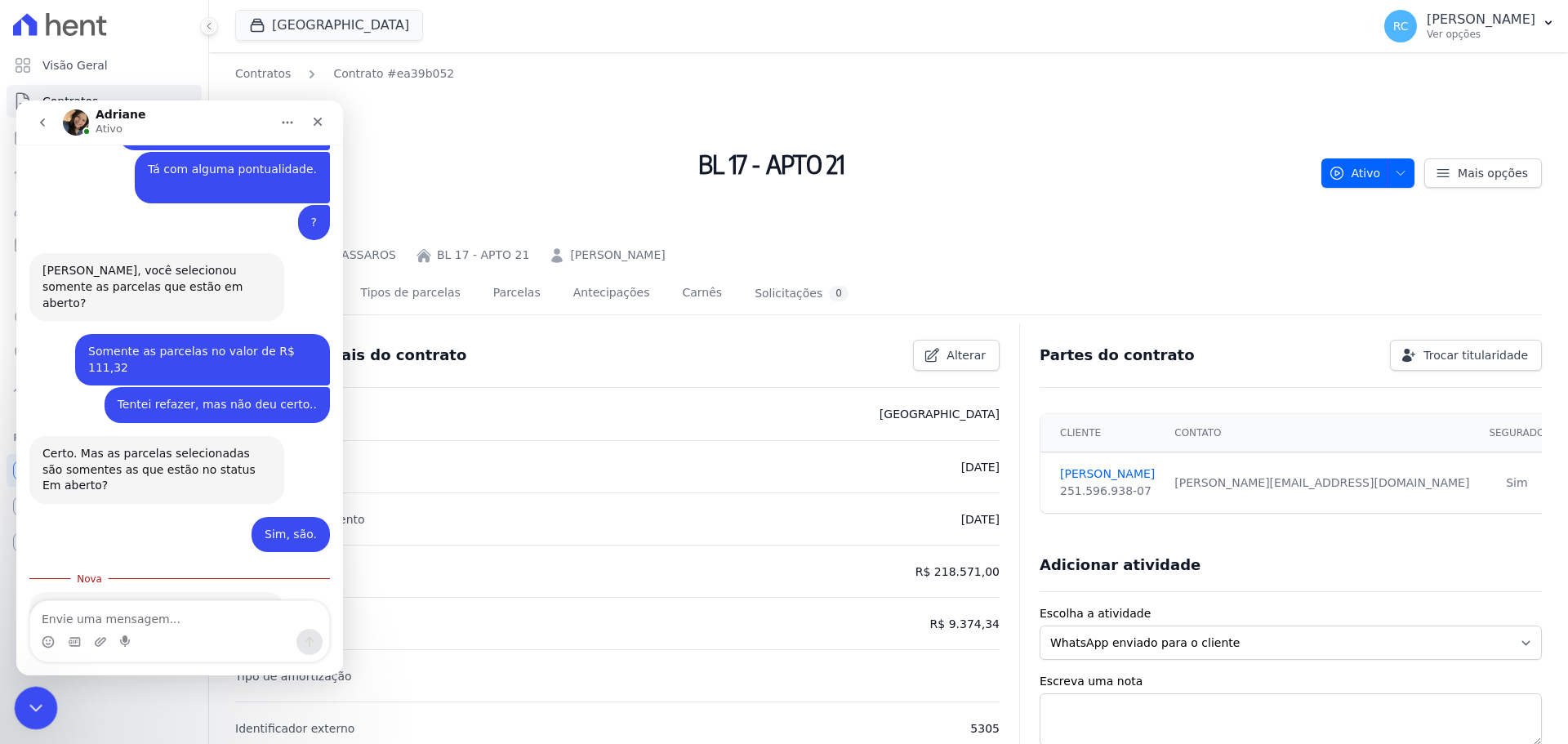
click at [48, 690] on div "Fechar mensagem da Intercom" at bounding box center [33, 705] width 39 height 39
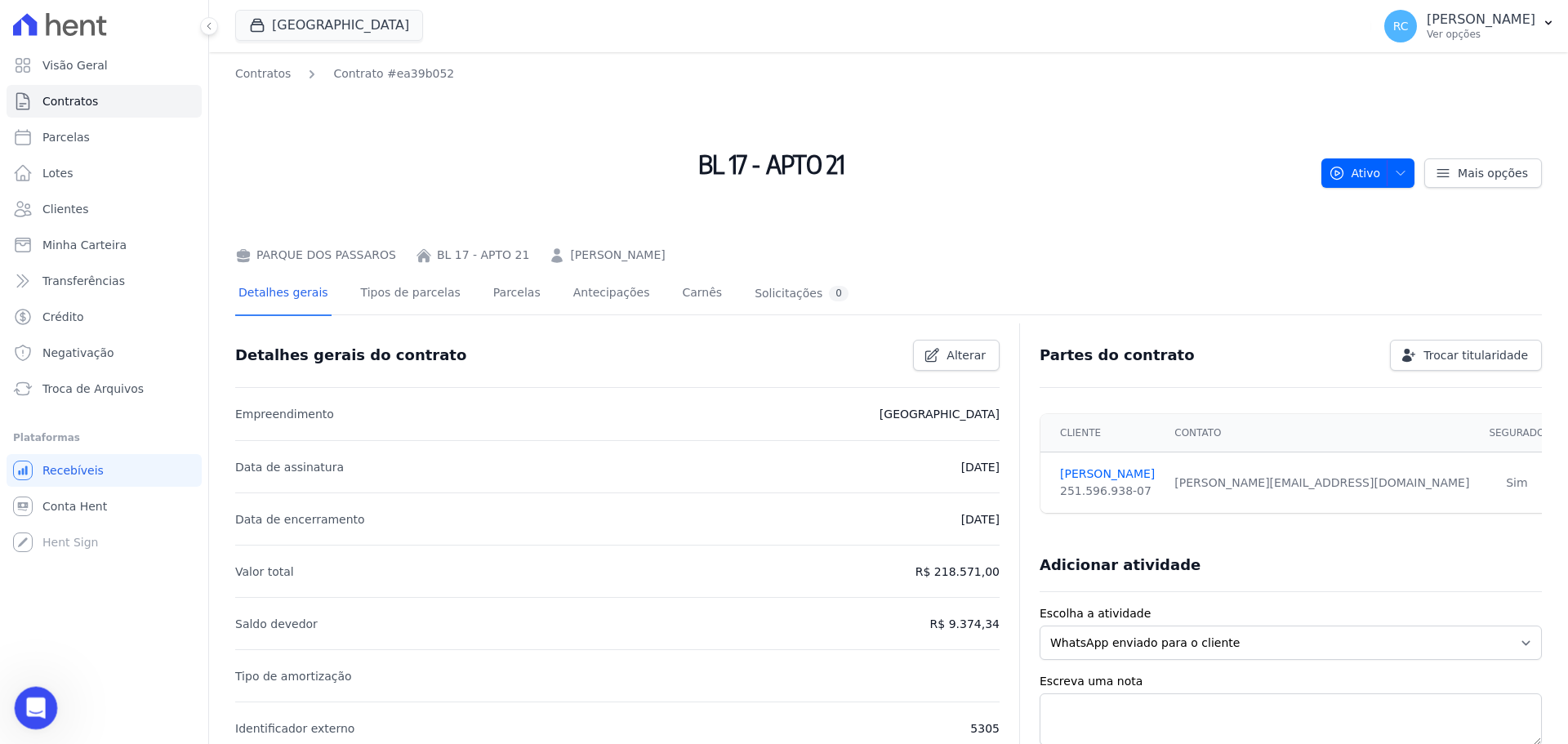
click at [44, 701] on icon "Abrir mensagem da Intercom" at bounding box center [33, 705] width 27 height 27
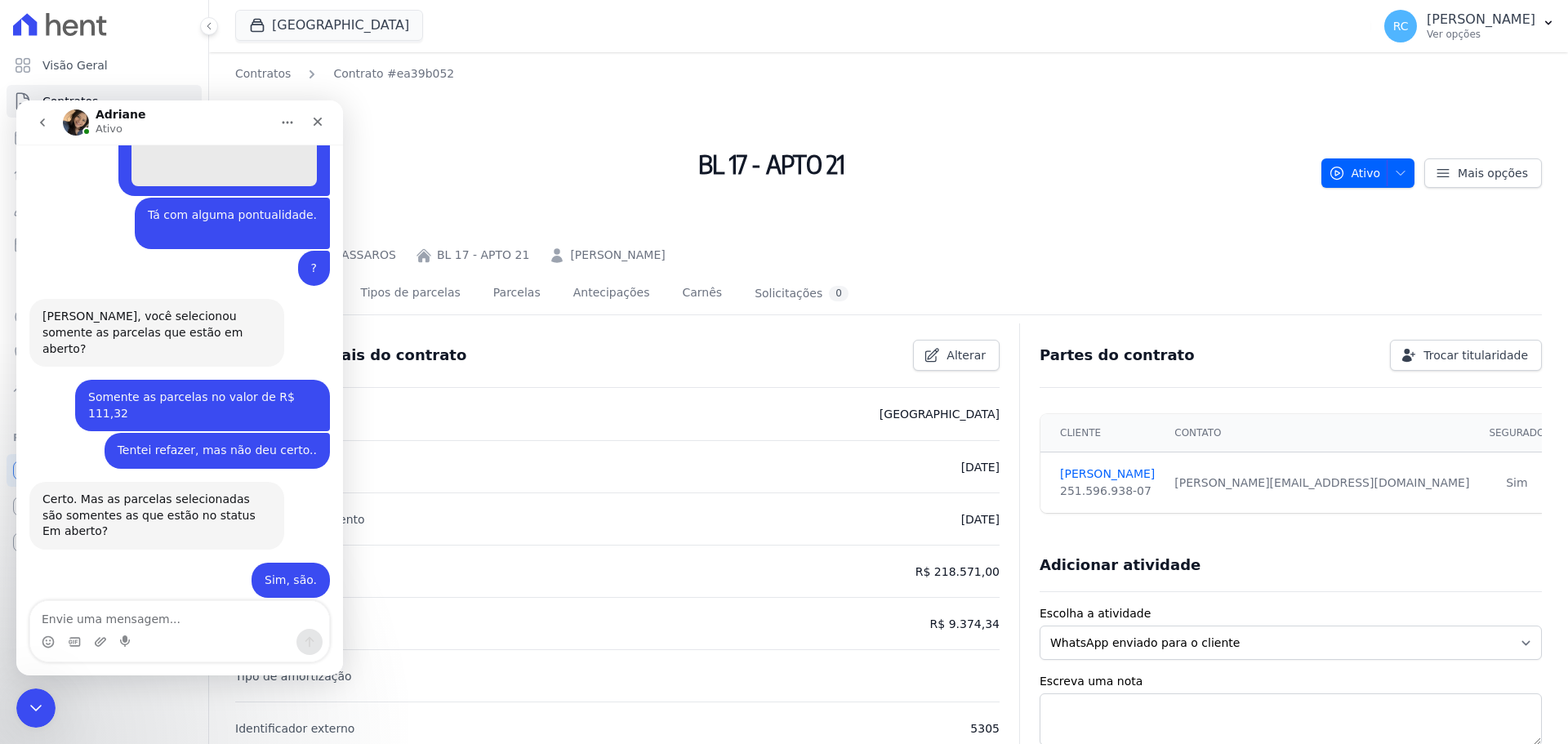
scroll to position [1044, 0]
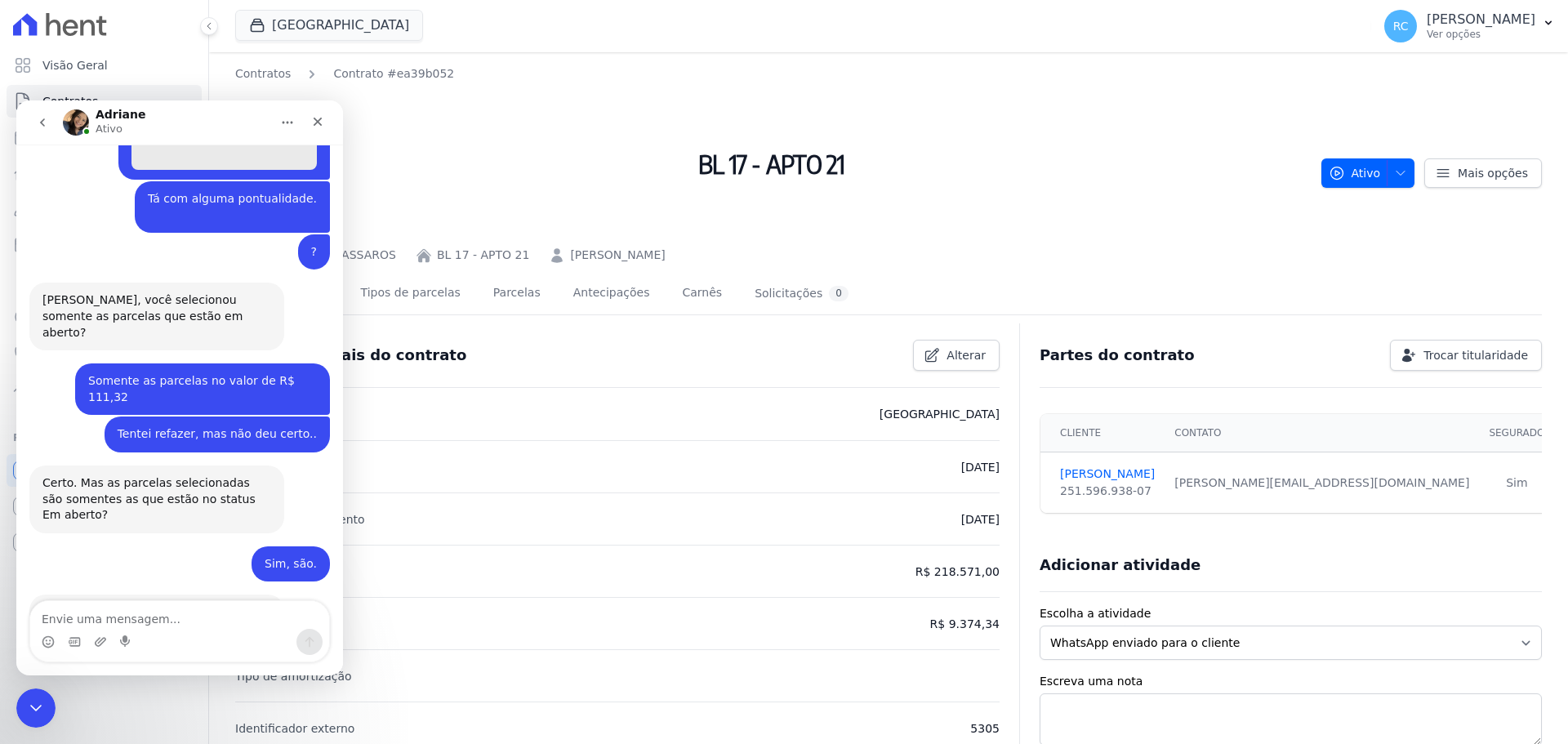
drag, startPoint x: 123, startPoint y: 628, endPoint x: 136, endPoint y: 617, distance: 17.0
click at [126, 626] on textarea "Envie uma mensagem..." at bounding box center [179, 615] width 298 height 28
click at [136, 617] on textarea "Envie uma mensagem..." at bounding box center [179, 615] width 298 height 28
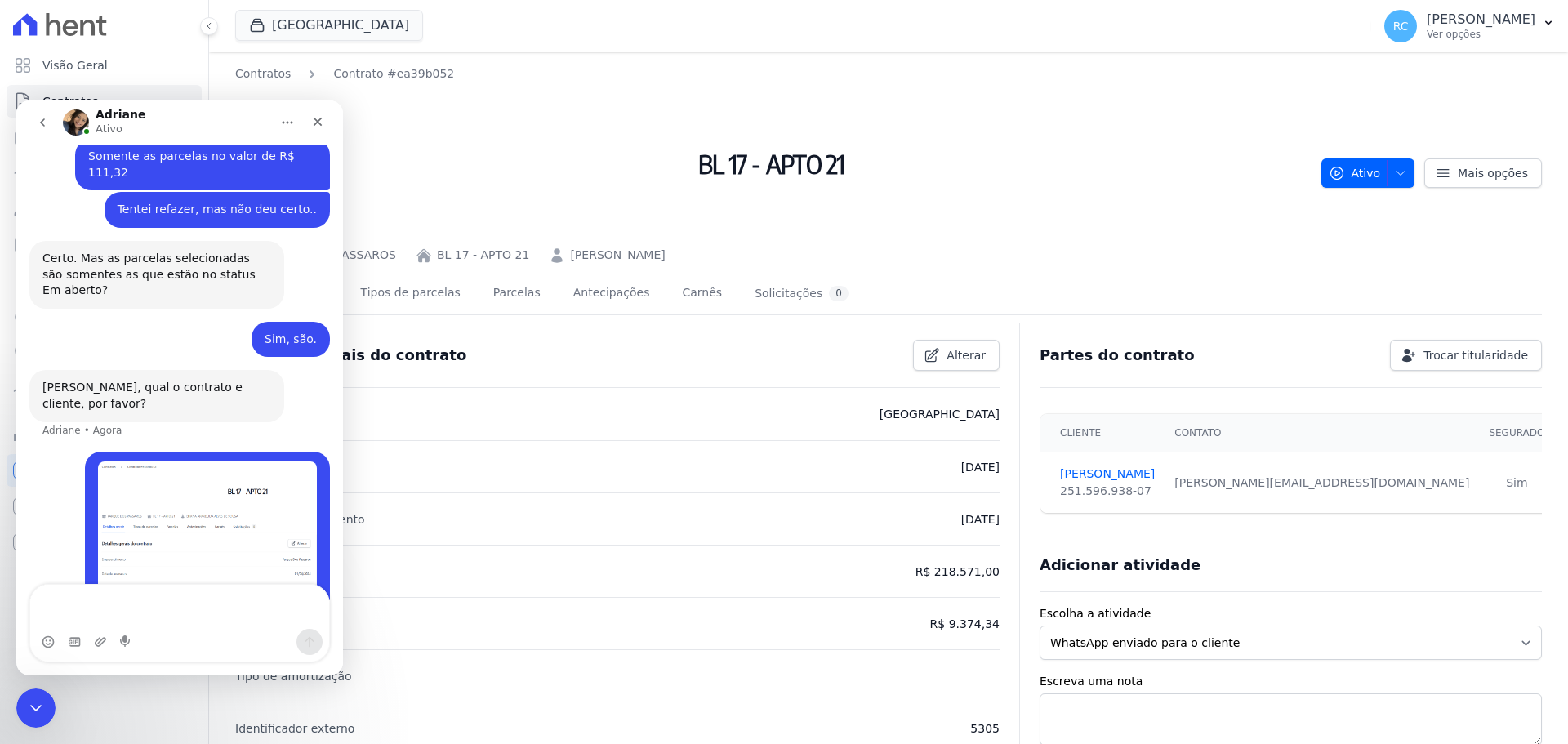
scroll to position [1286, 0]
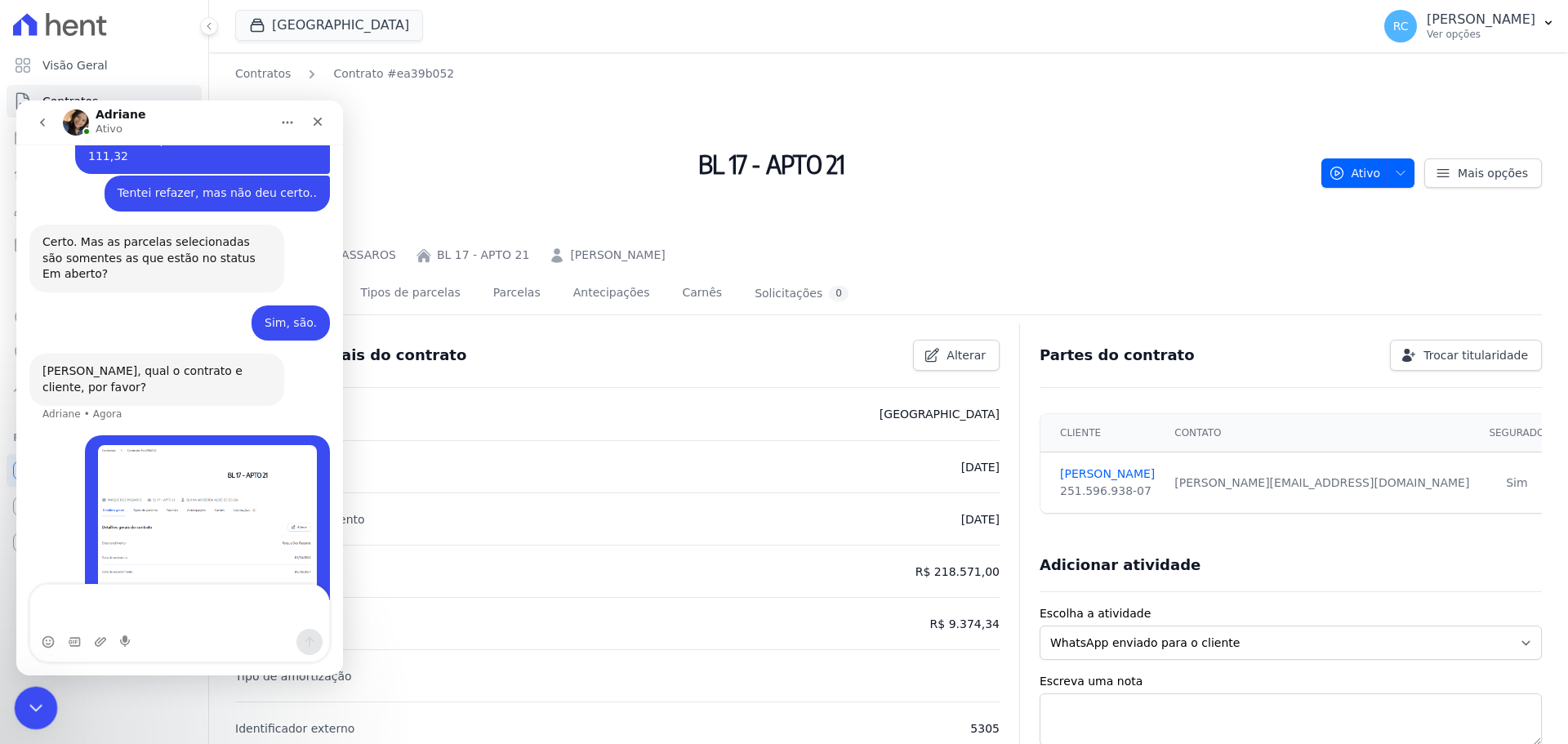
click at [42, 714] on icon "Fechar mensagem da Intercom" at bounding box center [33, 705] width 19 height 19
